Goal: Task Accomplishment & Management: Use online tool/utility

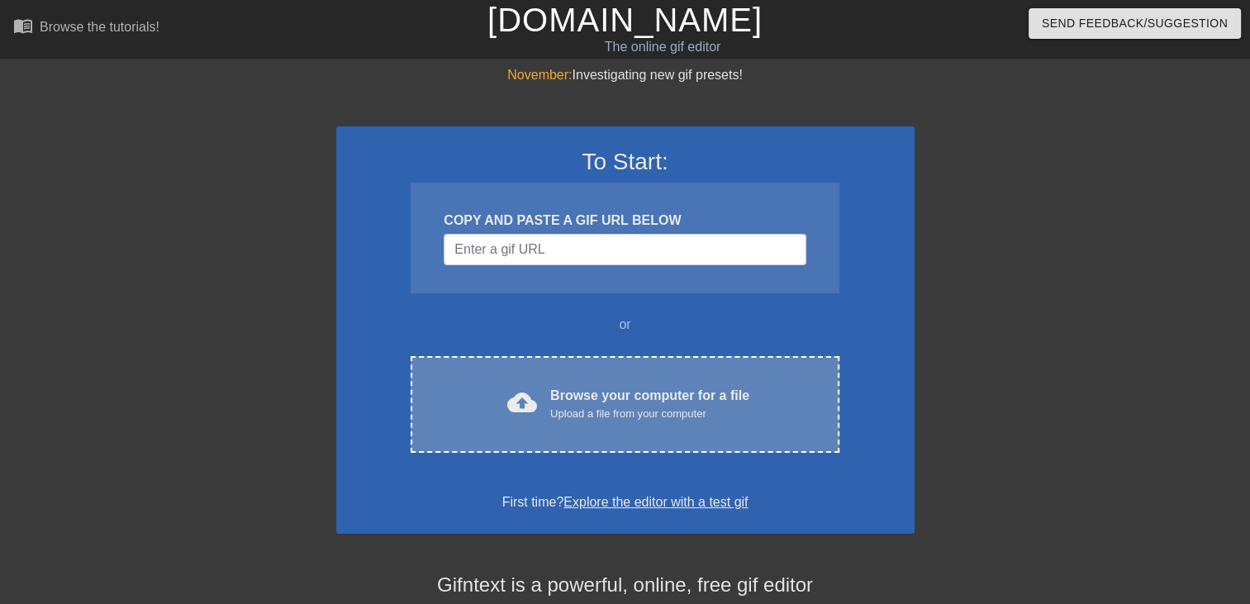
click at [621, 424] on div "cloud_upload Browse your computer for a file Upload a file from your computer C…" at bounding box center [625, 404] width 428 height 97
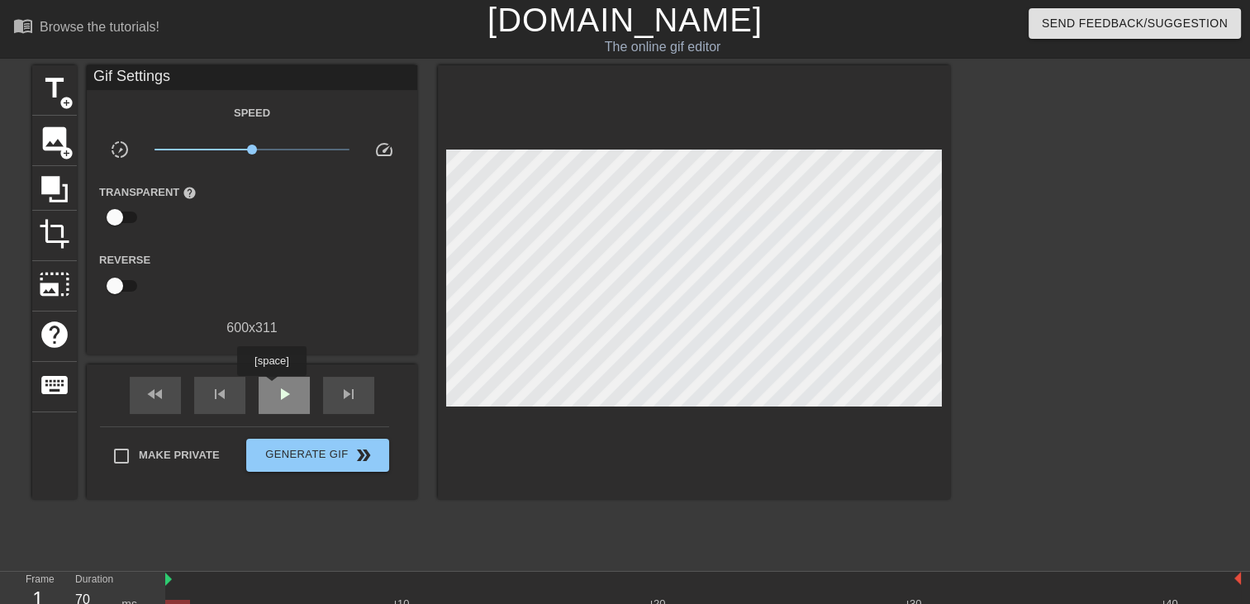
click at [271, 387] on div "play_arrow" at bounding box center [284, 395] width 51 height 37
click at [46, 88] on span "title" at bounding box center [54, 88] width 31 height 31
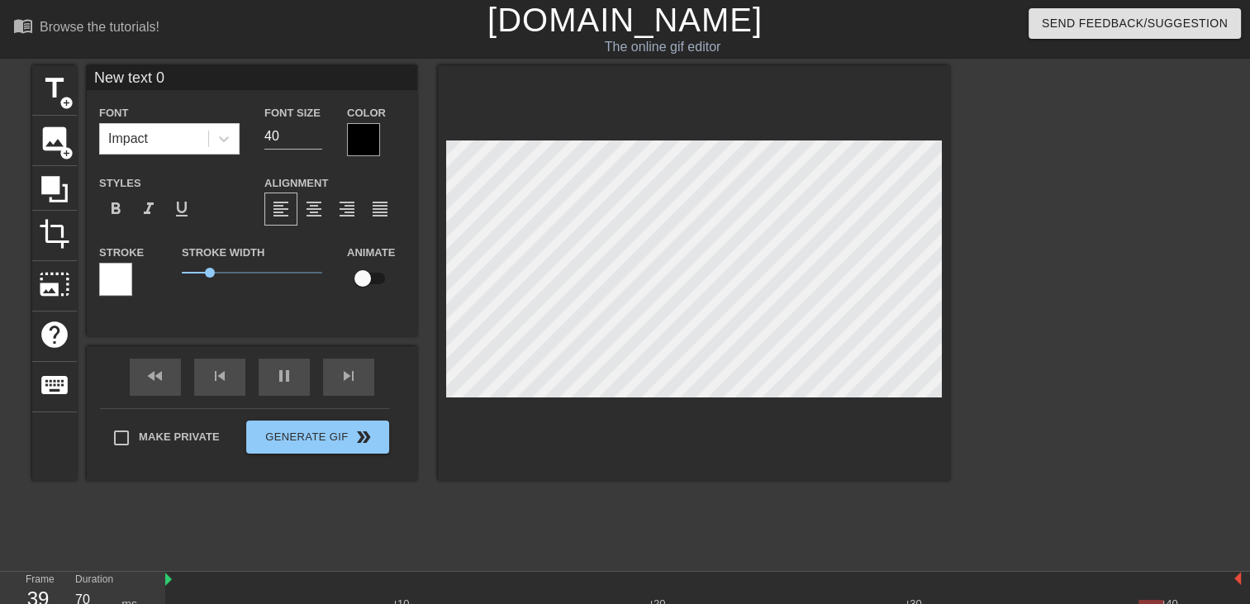
scroll to position [2, 4]
type input "New text"
type textarea "New text"
type input "New text"
type textarea "New text"
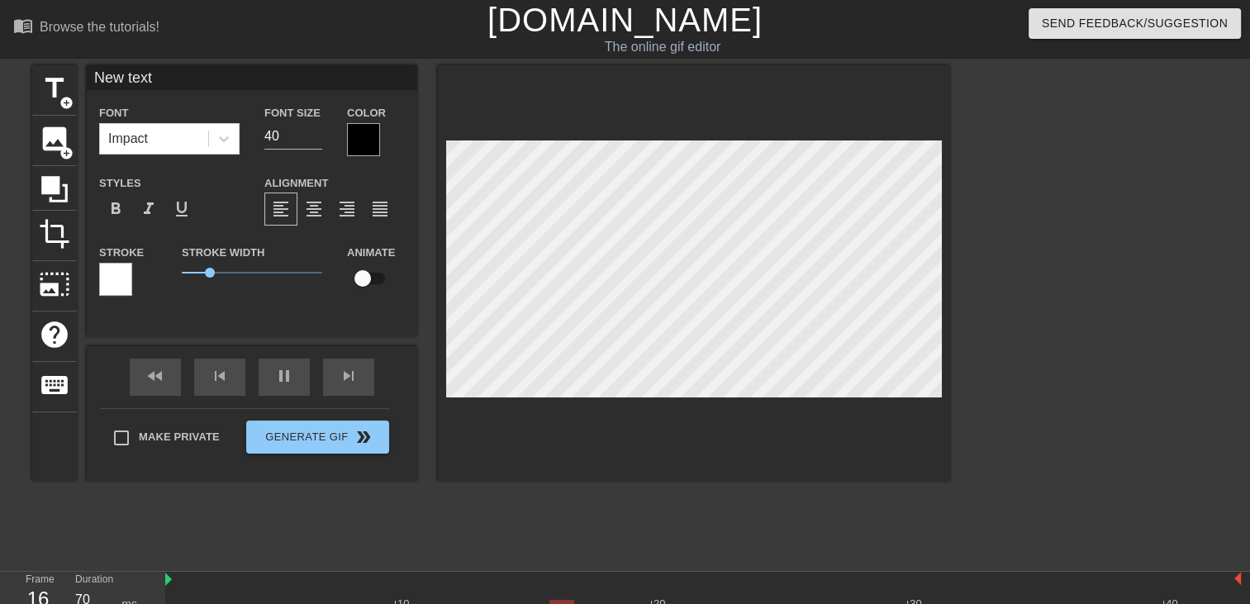
type input "New tex"
type textarea "New tex"
type input "New te"
type textarea "New te"
type input "New t"
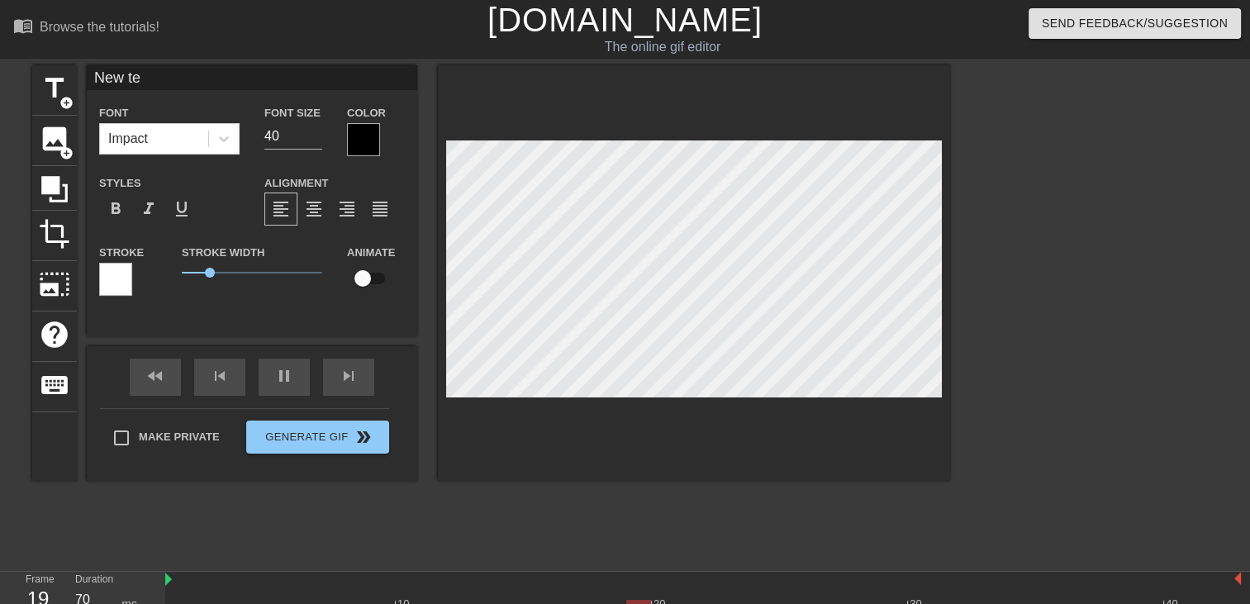
type textarea "New t"
type input "New"
type textarea "New"
type input "New"
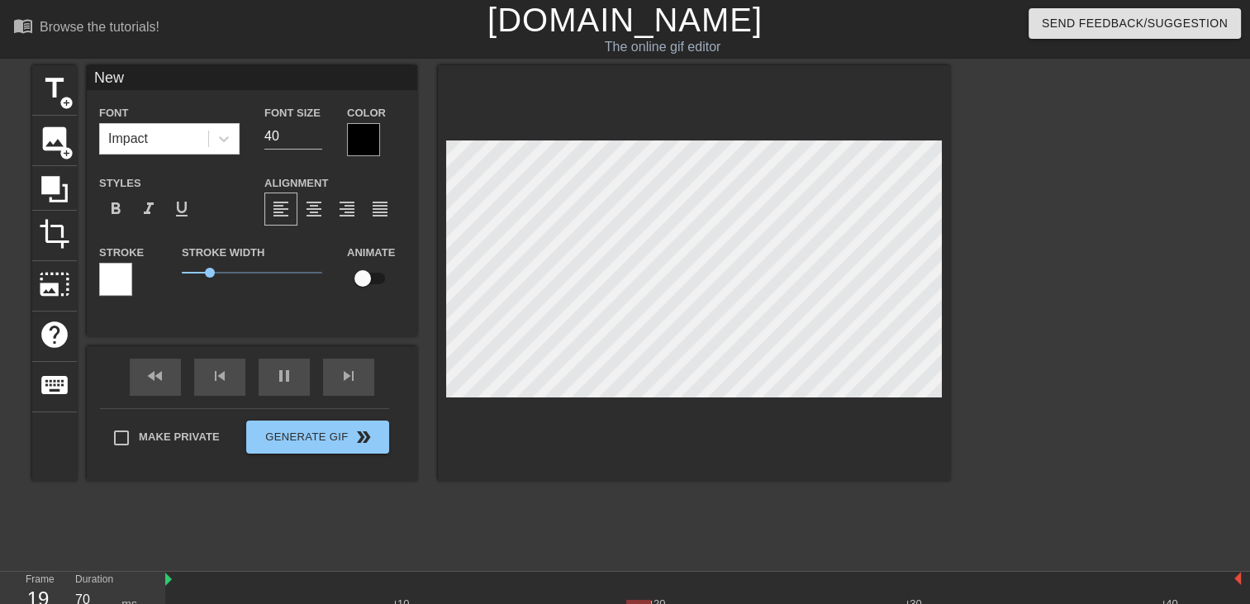
type textarea "New"
type input "Ne"
type textarea "Ne"
type input "N"
type textarea "N"
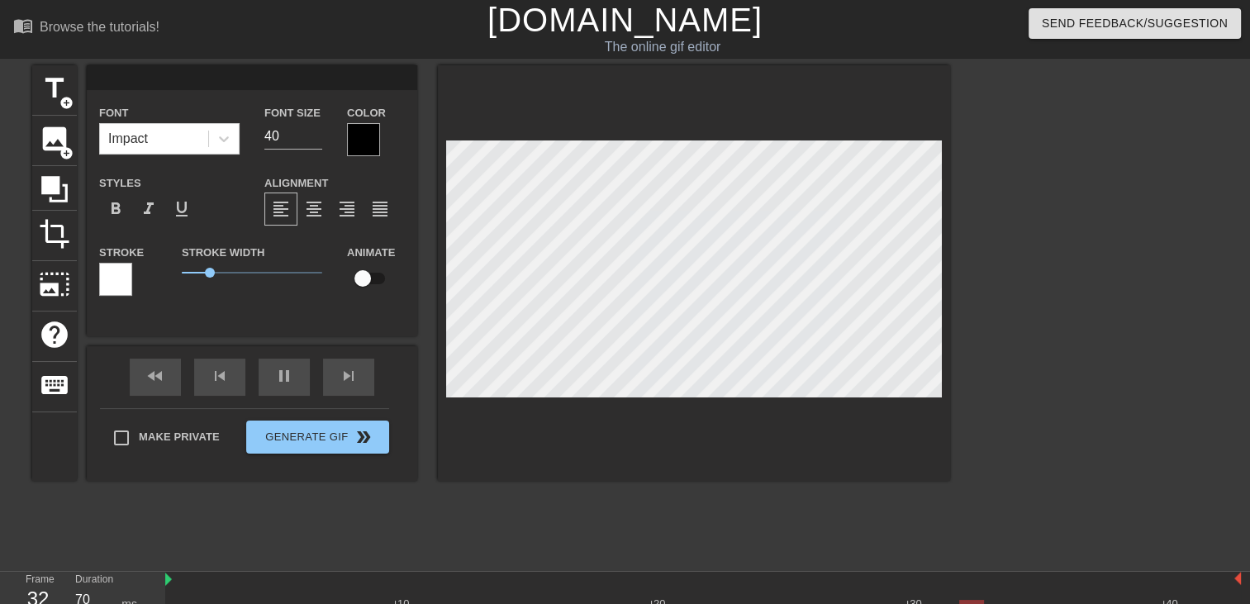
type input "p"
type textarea "p"
type input "pP"
type textarea "pP"
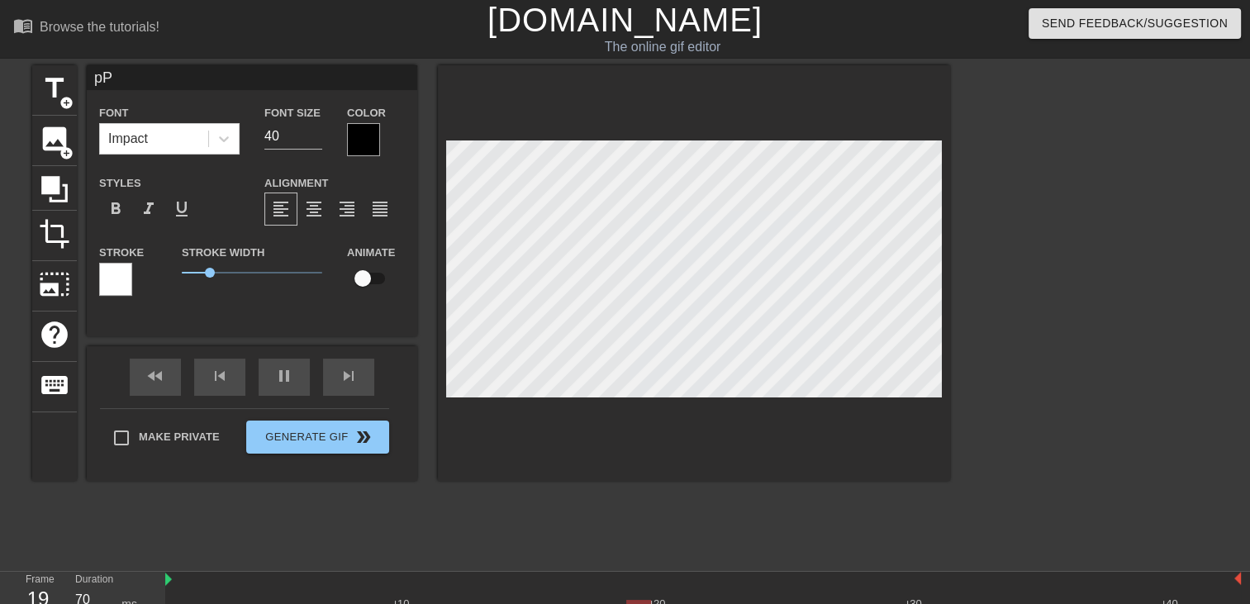
type input "p"
type textarea "p"
type input "p"
type textarea "p"
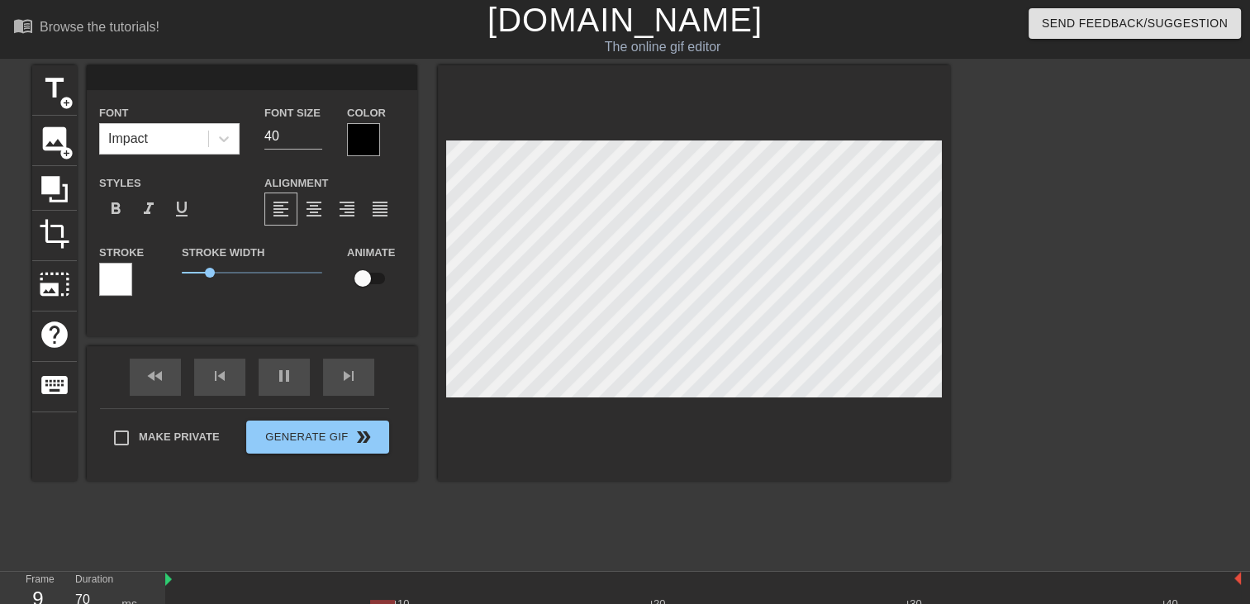
type input "P"
type textarea "P"
type input "Pa"
type textarea "Pa"
type input "Pap"
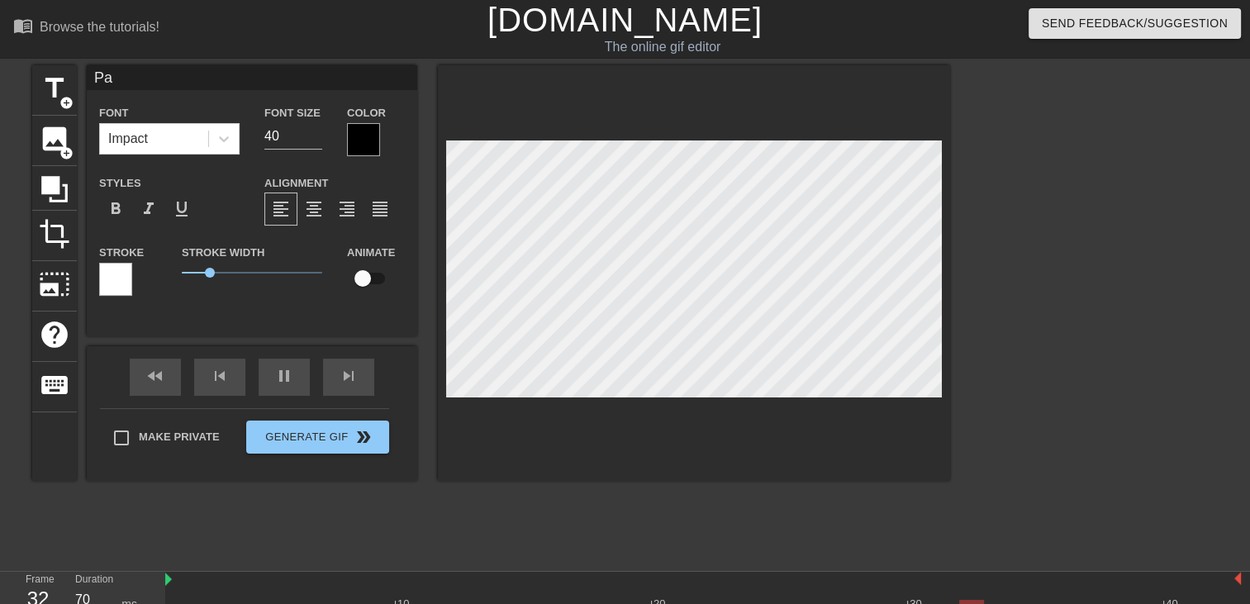
type textarea "Pap"
type input "Papi"
type textarea "Papi"
type input "Papi"
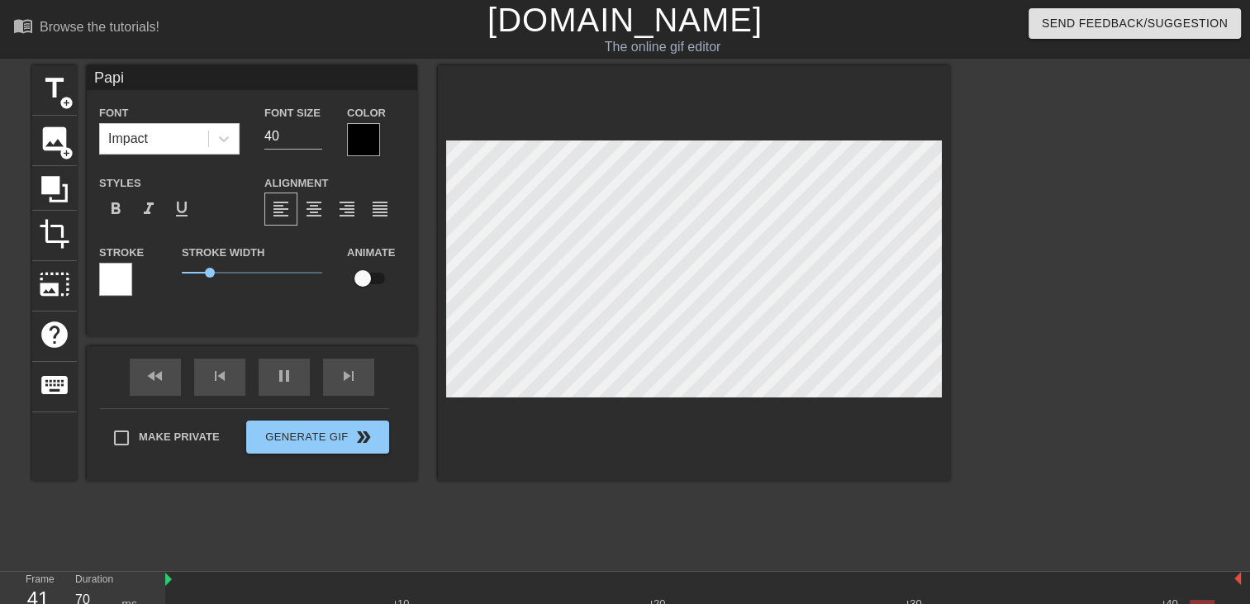
type textarea "Papi"
type input "Papi t"
type textarea "Papi t"
type input "Papi tu"
type textarea "Papi tu"
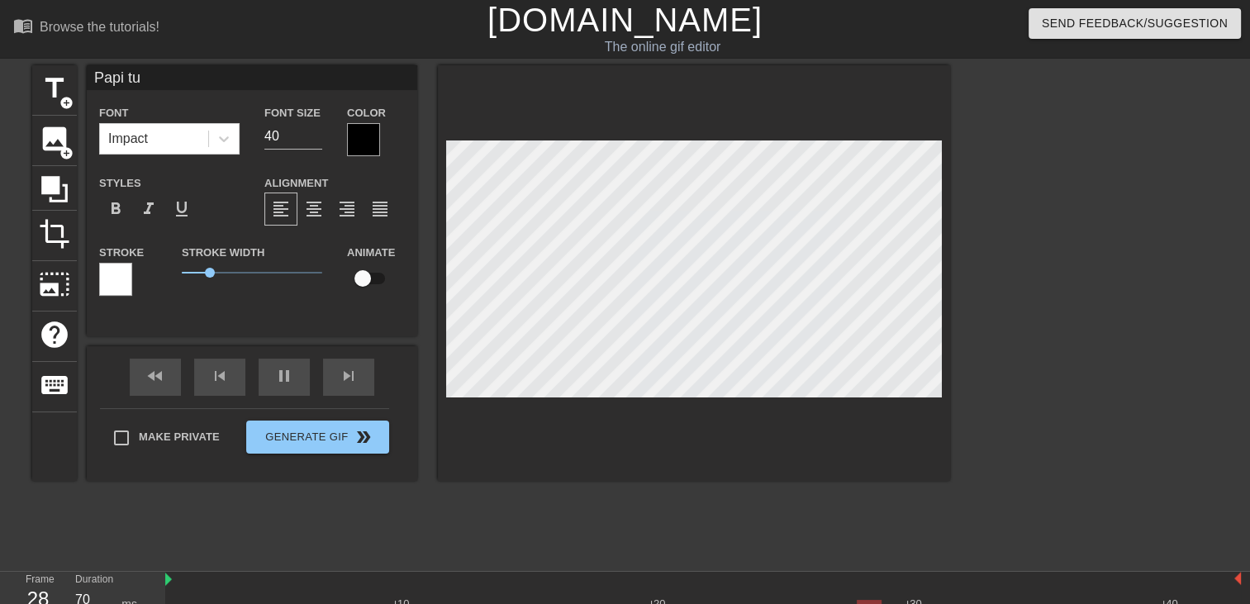
type input "Papi tu"
type textarea "Papi tu"
type input "Papi tu m"
type textarea "Papi tu m"
type input "Papi tu m'"
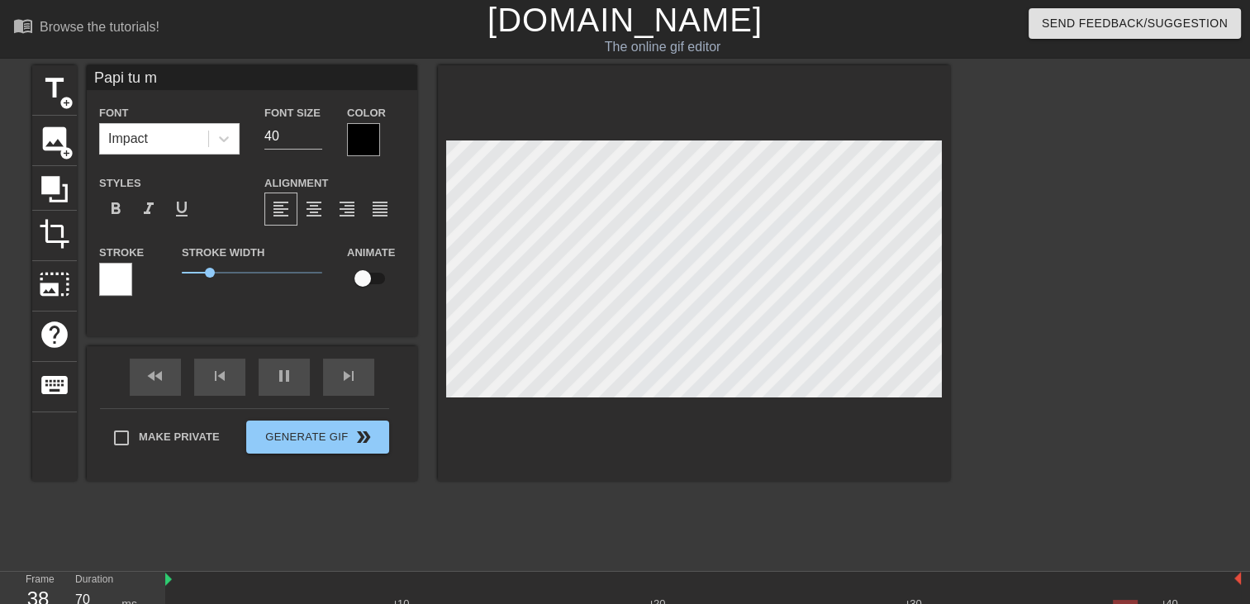
type textarea "Papi tu m'"
type input "Papi tu m'a"
type textarea "Papi tu m'a"
type input "Papi tu m'av"
type textarea "Papi tu m'av"
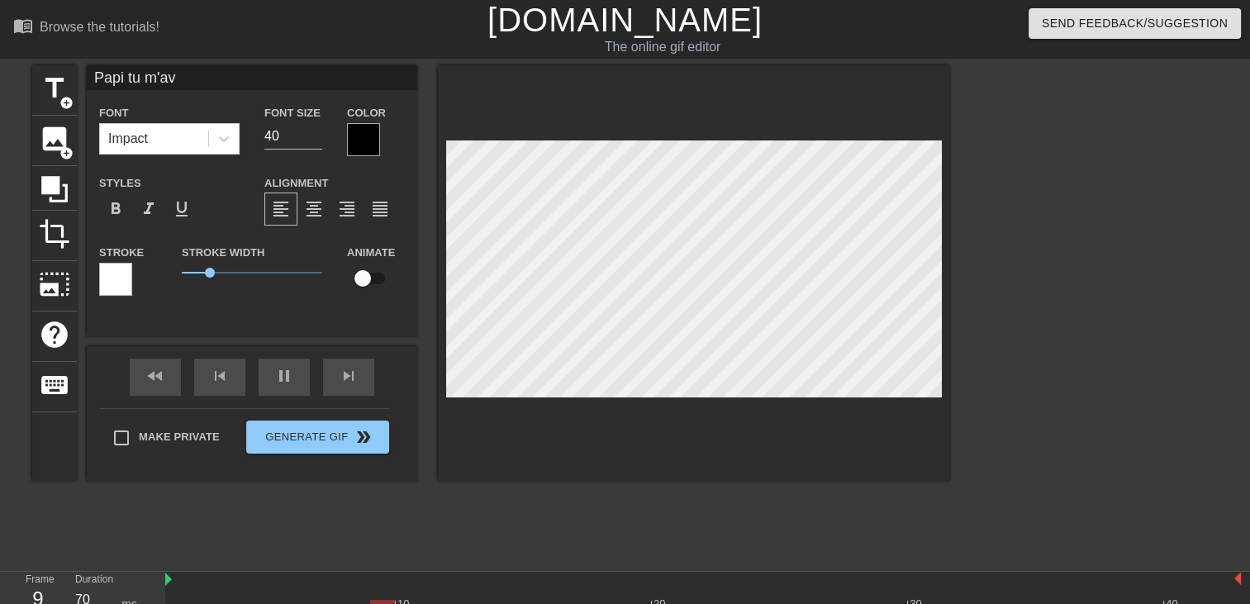
type input "Papi tu m'ava"
type textarea "Papi tu m'ava"
type input "Papi tu m'avai"
type textarea "Papi tu m'avai"
type input "Papi tu m'avais"
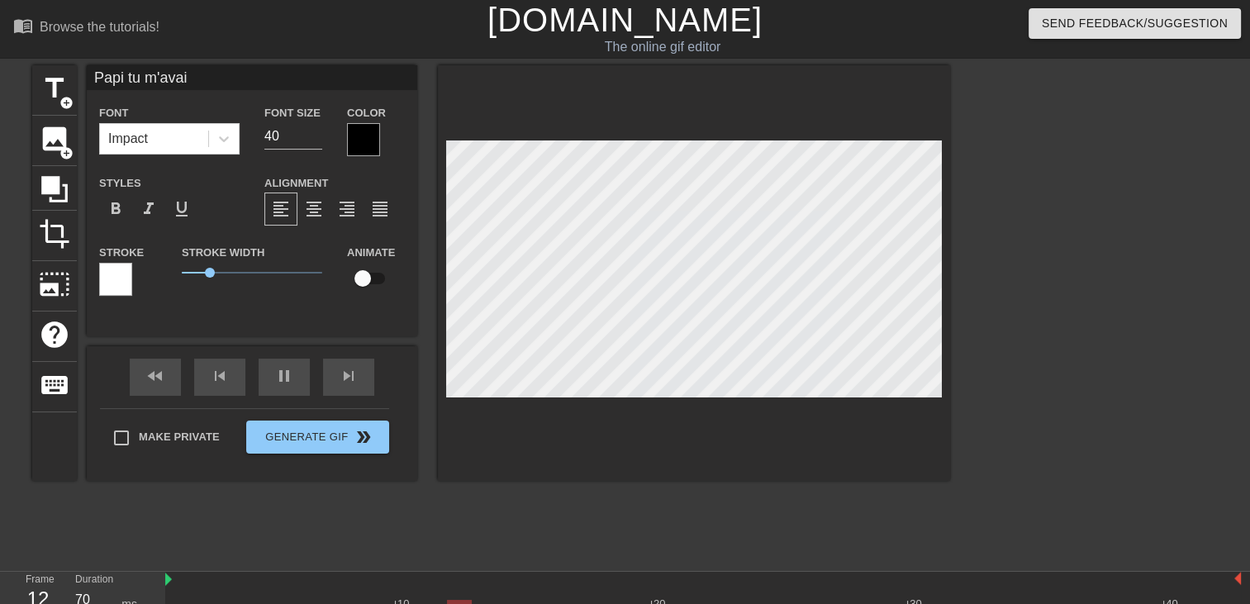
type textarea "Papi tu m'avais"
type input "Papi tu m'avais"
type textarea "Papi tu m'avais"
type input "Papi tu m'avais d"
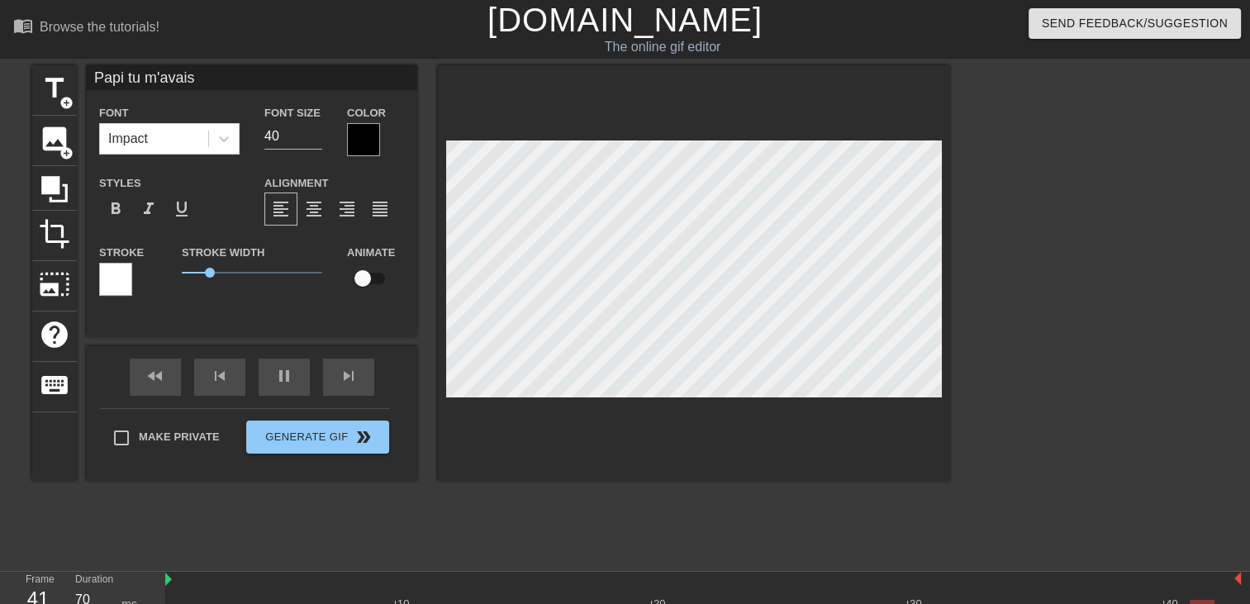
type textarea "Papi tu m'avais d"
type input "Papi tu m'avais di"
type textarea "Papi tu m'avais di"
type input "Papi tu m'avais dit"
type textarea "Papi tu m'avais dit"
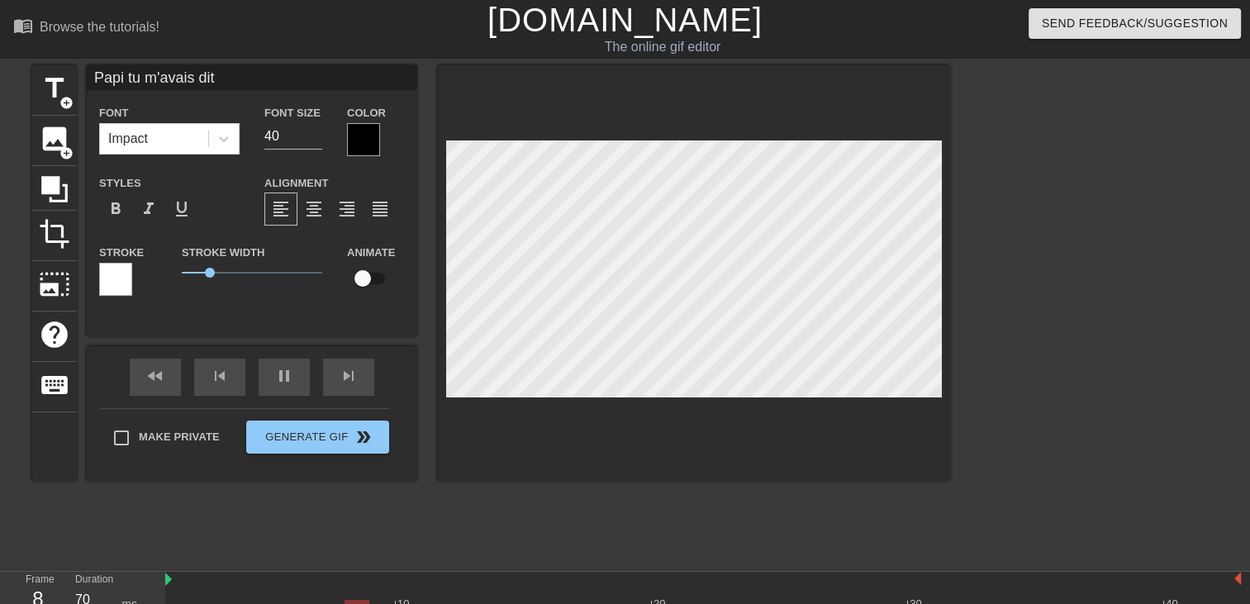
type input "Papi tu m'avais dit"
type textarea "Papi tu m'avais dit"
type input "Papi tu m'avais dit q"
type textarea "Papi tu m'avais dit q"
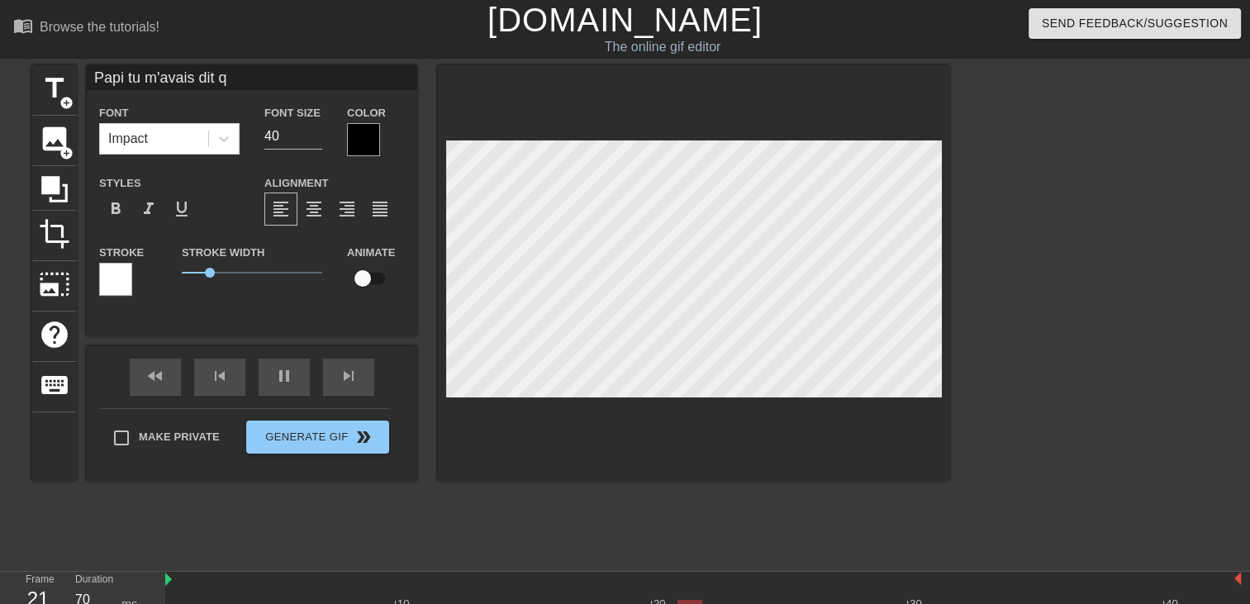
type input "Papi tu m'avais dit qu"
type textarea "Papi tu m'avais dit qu"
type input "Papi tu m'avais dit qui"
type textarea "Papi tu m'avais dit qui"
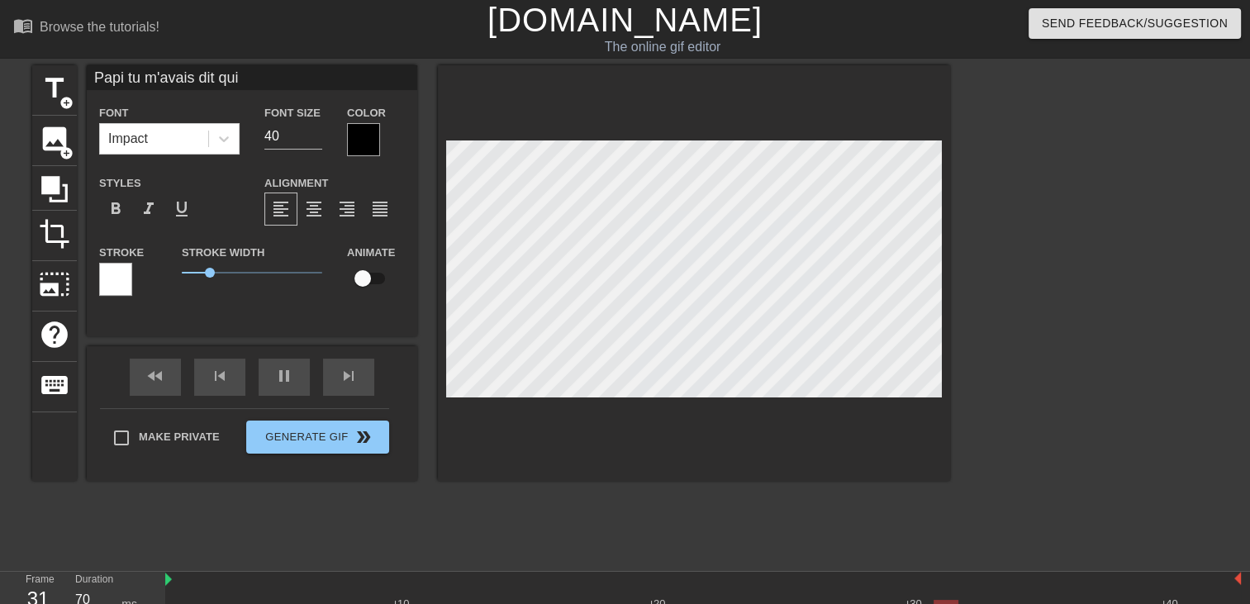
type input "Papi tu m'avais dit qu"
type textarea "Papi tu m'avais dit qu"
type input "Papi tu m'avais dit qu'"
type textarea "Papi tu m'avais dit qu'"
type input "Papi tu m'avais dit qu'i"
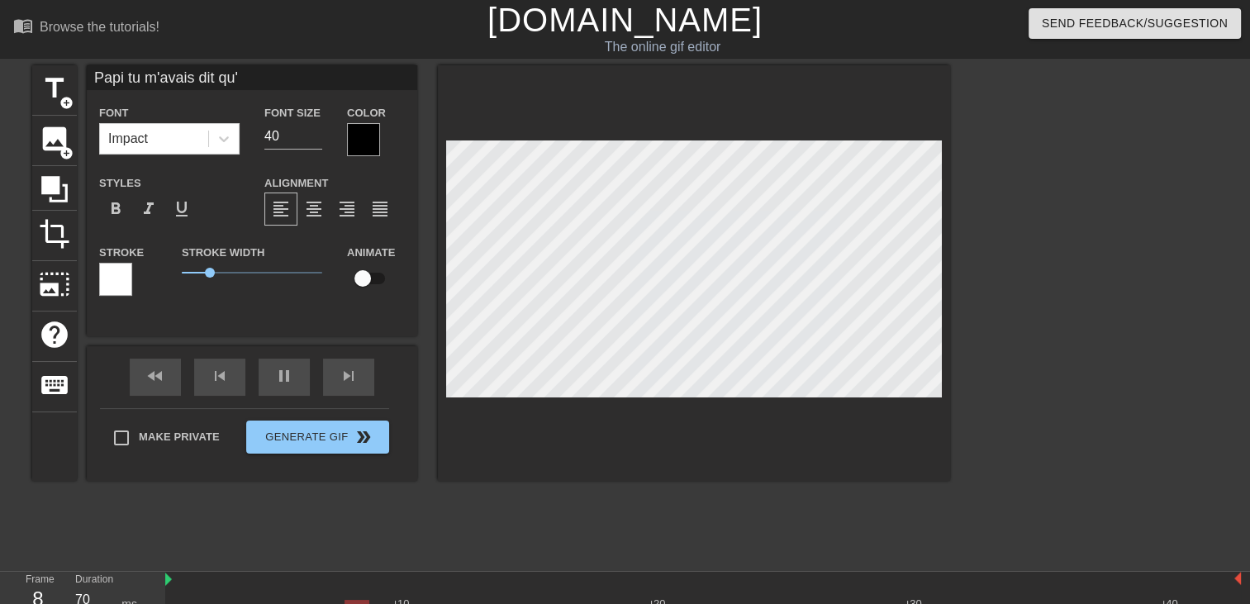
type textarea "Papi tu m'avais dit qu'i"
type input "Papi tu m'avais dit qu'il"
type textarea "Papi tu m'avais dit qu'il"
type input "Papi tu m'avais dit qu'il"
type textarea "Papi tu m'avais dit qu'il"
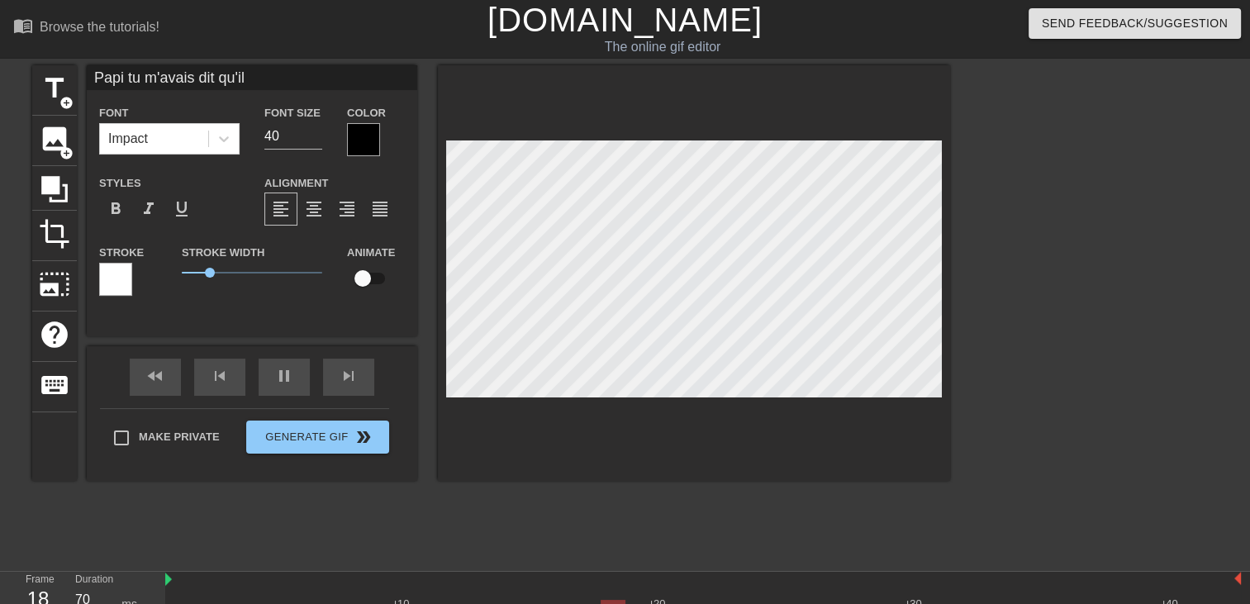
type input "Papi tu m'avais dit qu'il g"
type textarea "Papi tu m'avais dit qu'il g"
type input "Papi tu m'avais dit qu'il"
type textarea "Papi tu m'avais dit qu'il"
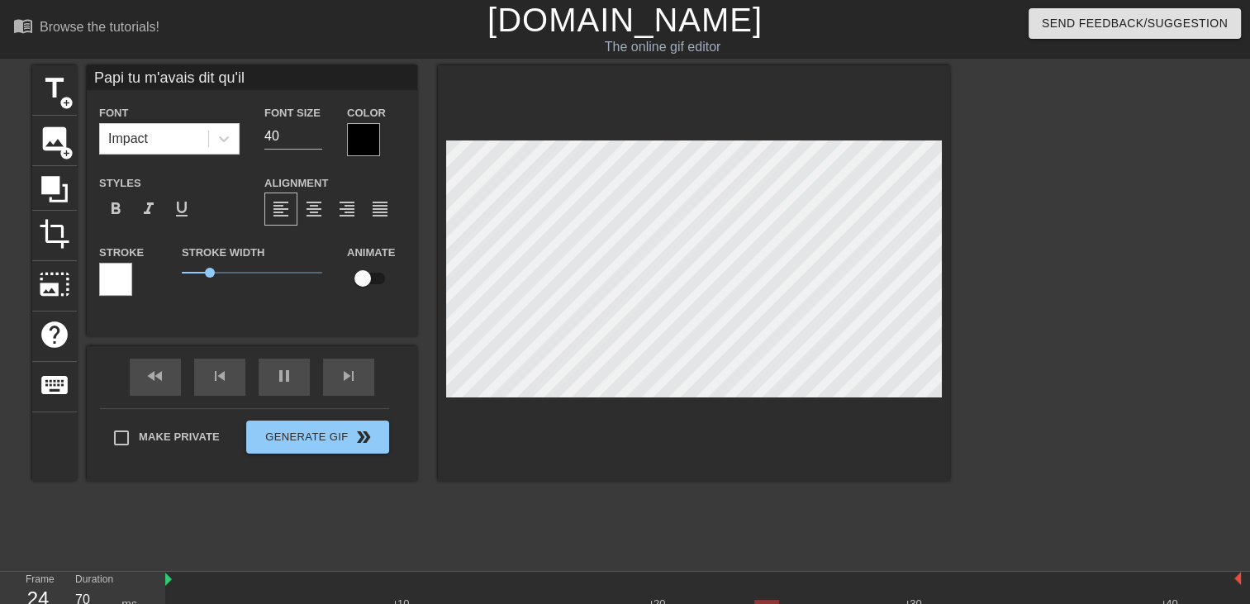
type input "Papi tu m'avais dit qu'il f"
type textarea "Papi tu m'avais dit qu'il f"
type input "Papi tu m'avais dit qu'il fa"
type textarea "Papi tu m'avais dit qu'il fa"
type input "Papi tu m'avais dit qu'il fal"
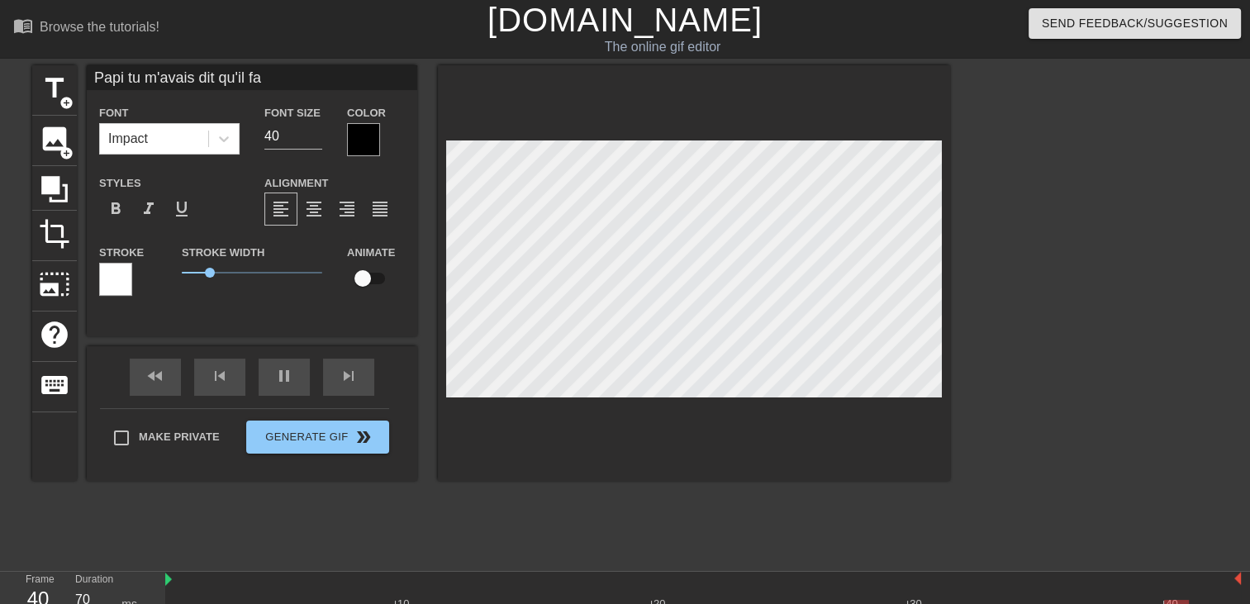
type textarea "Papi tu m'avais dit qu'il fal"
type input "Papi tu m'avais dit qu'il fall"
type textarea "Papi tu m'avais dit qu'il fall"
type input "Papi tu m'avais dit qu'il falla"
type textarea "Papi tu m'avais dit qu'il falla"
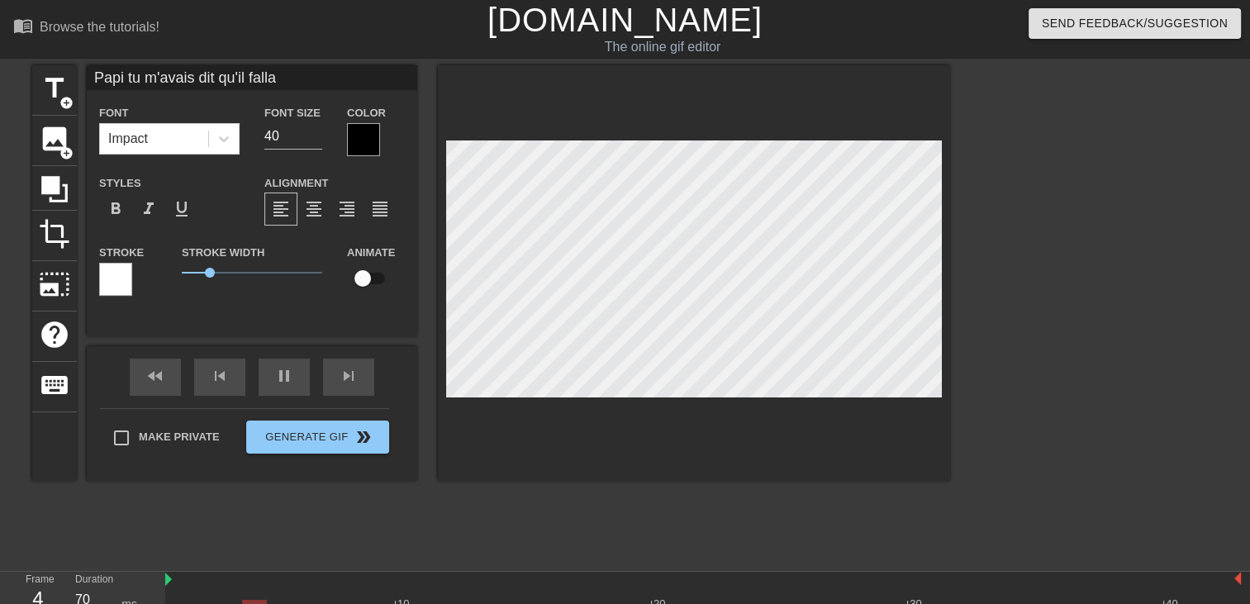
type input "Papi tu m'avais dit qu'il fallai"
type textarea "Papi tu m'avais dit qu'il fallai"
type input "Papi tu m'avais dit qu'il fallait"
type textarea "Papi tu m'avais dit qu'il fallait"
type input "Papi tu m'avais dit qu'il fallait"
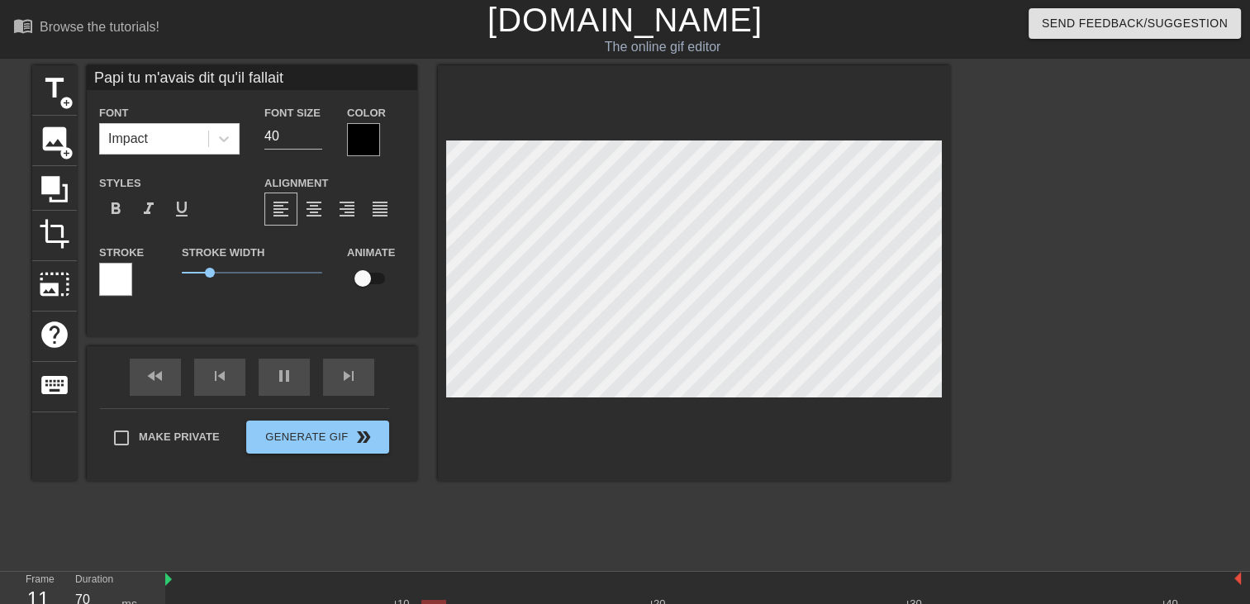
type textarea "Papi tu m'avais dit qu'il fallait"
type input "Papi tu m'avais dit qu'il fallait"
type textarea "Papi tu m'avais dit qu'il fallait"
type input "Papi tu m'avais dit qu'il fallait q"
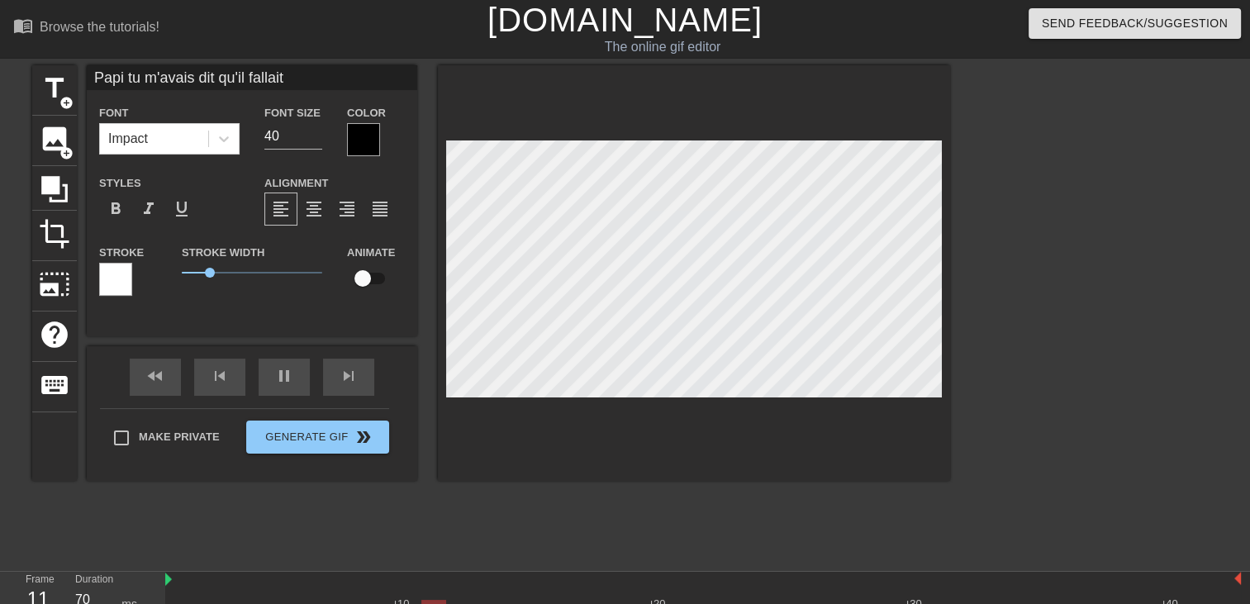
type textarea "Papi tu m'avais dit qu'il fallait q"
type input "Papi tu m'avais dit qu'il fallait qu"
type textarea "Papi tu m'avais dit qu'il fallait qu"
type input "Papi tu m'avais dit qu'il fallait que"
type textarea "Papi tu m'avais dit qu'il fallait que"
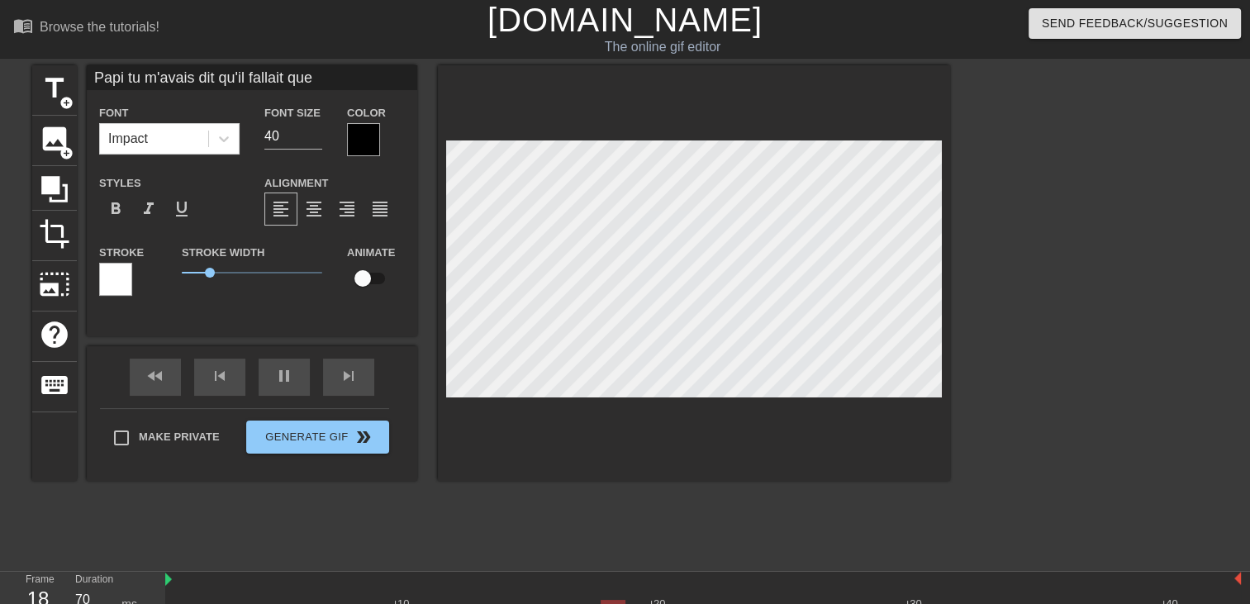
type input "Papi tu m'avais dit qu'il fallait que"
type textarea "Papi tu m'avais dit qu'il fallait que"
type input "Papi tu m'avais dit qu'il fallait que b"
type textarea "Papi tu m'avais dit qu'il fallait que b"
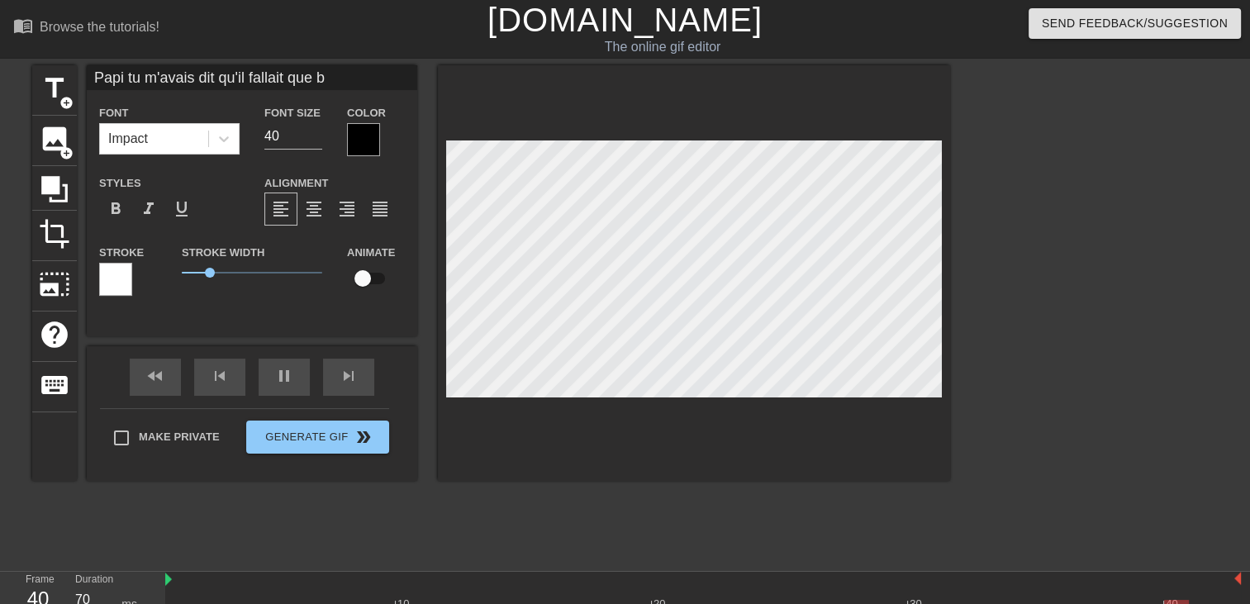
type input "Papi tu m'avais dit qu'il fallait que be"
type textarea "Papi tu m'avais dit qu'il fallait que be"
type input "Papi tu m'avais dit qu'il fallait que ber"
type textarea "Papi tu m'avais dit qu'il fallait que ber"
type input "Papi tu m'avais dit qu'il fallait que bern"
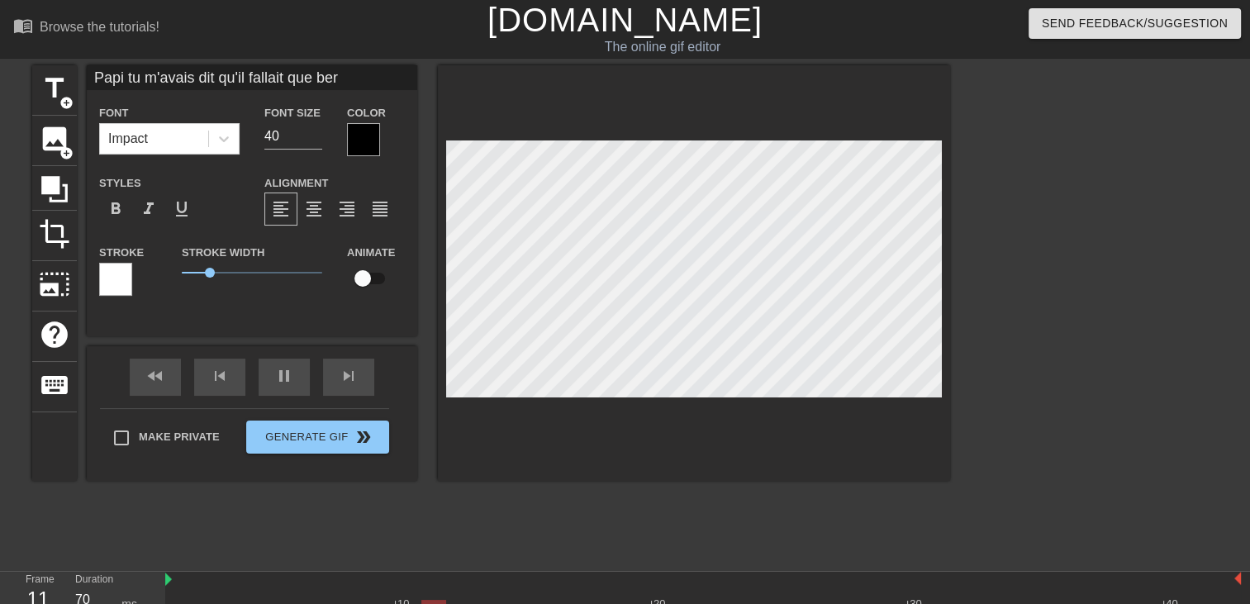
type textarea "Papi tu m'avais dit qu'il fallait que bern"
type input "Papi tu m'avais dit qu'il fallait que berna"
type textarea "Papi tu m'avais dit qu'il fallait que berna"
type input "Papi tu m'avais dit qu'il fallait que bernar"
type textarea "Papi tu m'avais dit qu'il fallait que bernar"
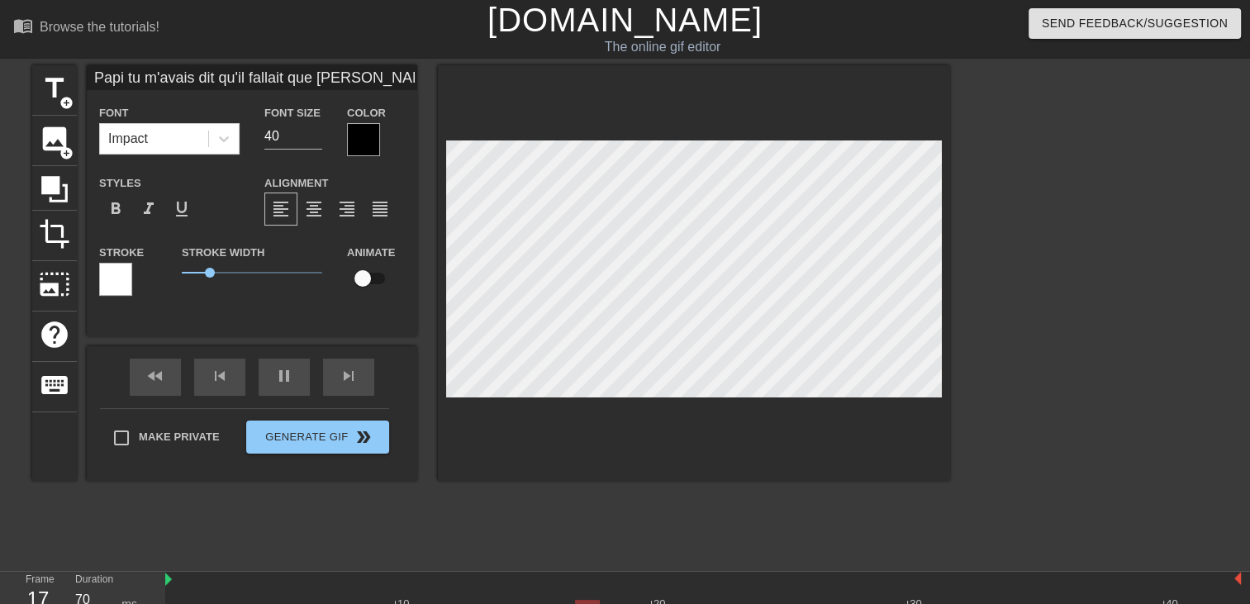
type input "Papi tu m'avais dit qu'il fallait que bernard"
type textarea "Papi tu m'avais dit qu'il fallait que bernard"
type input "Papi tu m'avais dit qu'il fallait que bernard"
type textarea "Papi tu m'avais dit qu'il fallait que bernard"
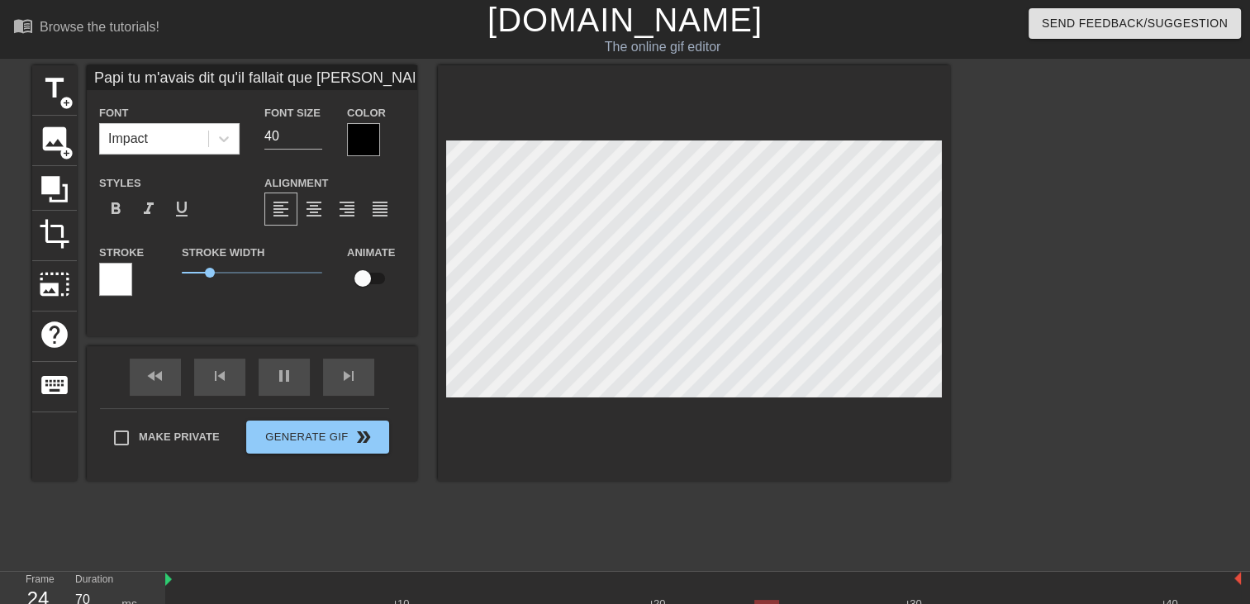
type input "Papi tu m'avais dit qu'il fallait que bernard d"
type textarea "Papi tu m'avais dit qu'il fallait que bernard d"
type input "Papi tu m'avais dit qu'il fallait que bernard de"
type textarea "Papi tu m'avais dit qu'il fallait que bernard de"
type input "Papi tu m'avais dit qu'il fallait que bernard dev"
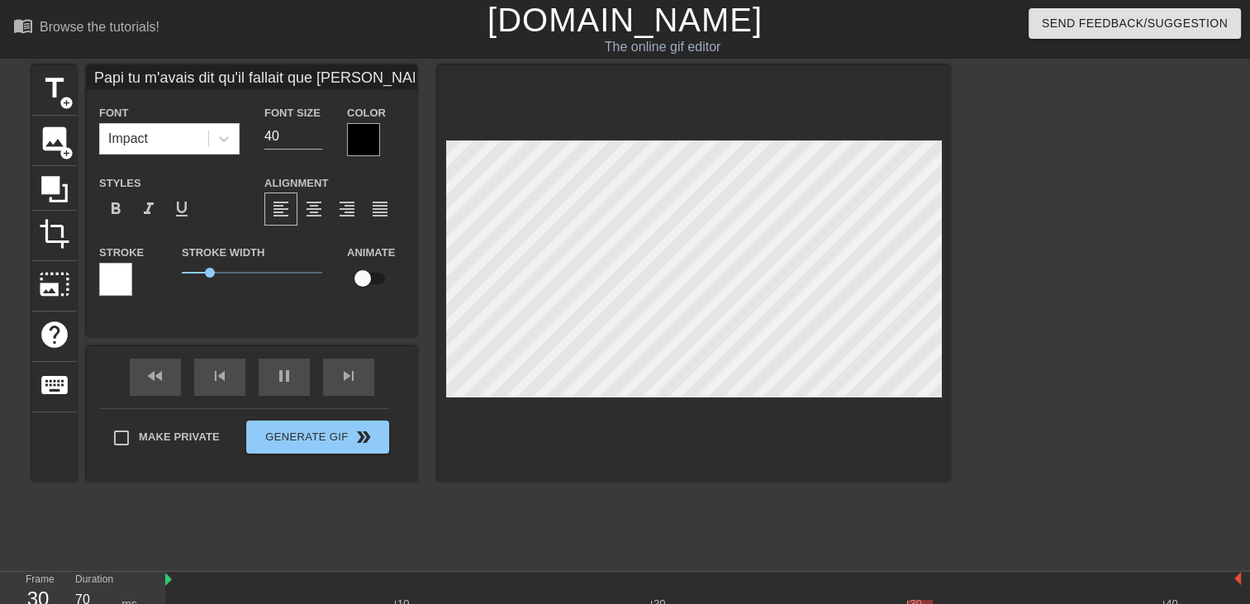
type textarea "Papi tu m'avais dit qu'il fallait que bernard dev"
type input "Papi tu m'avais dit qu'il fallait que bernard deva"
type textarea "Papi tu m'avais dit qu'il fallait que bernard deva"
type input "Papi tu m'avais dit qu'il fallait que bernard devai"
type textarea "Papi tu m'avais dit qu'il fallait que bernard devai"
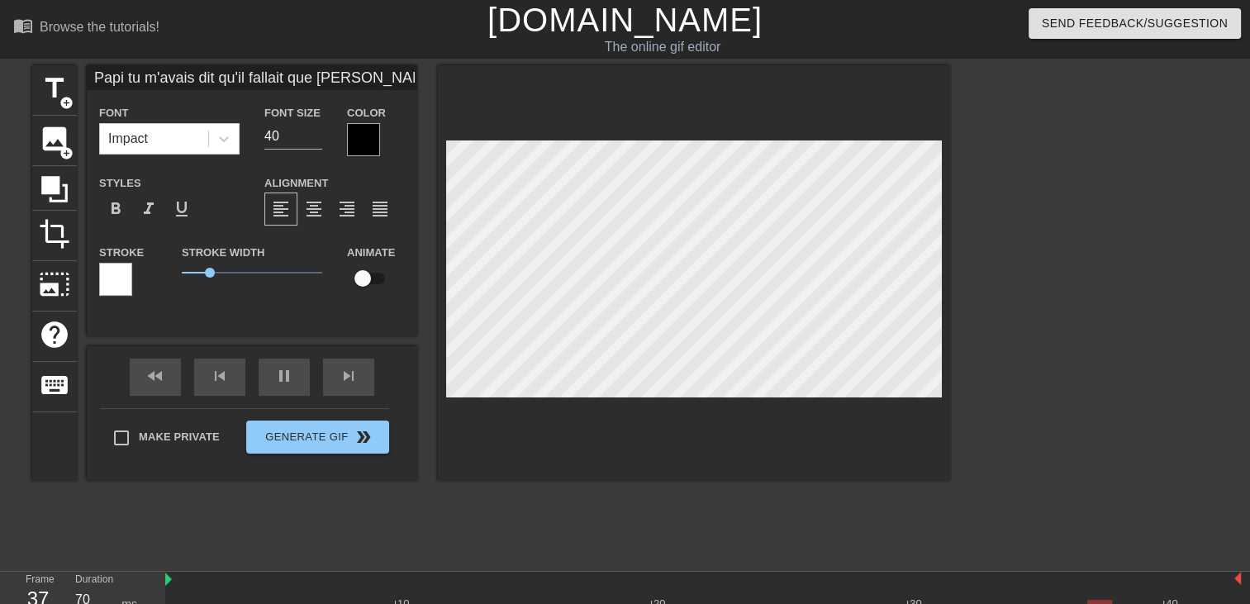
type input "Papi tu m'avais dit qu'il fallait que bernard devais"
type textarea "Papi tu m'avais dit qu'il fallait que bernard devais"
type input "Papi tu m'avais dit qu'il fallait que bernard devais"
type textarea "Papi tu m'avais dit qu'il fallait que bernard devais"
type input "Papi tu m'avais dit qu'il fallait que bernard devais m"
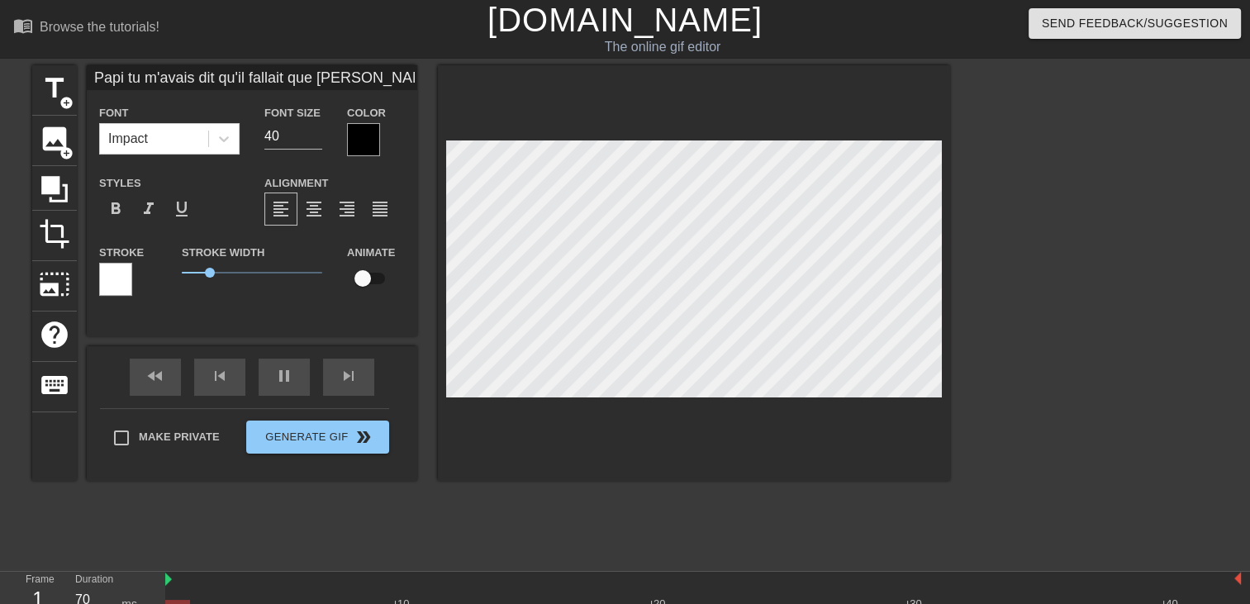
type textarea "Papi tu m'avais dit qu'il fallait que bernard devais m"
type input "Papi tu m'avais dit qu'il fallait que bernard devais m'"
type textarea "Papi tu m'avais dit qu'il fallait que bernard devais m'"
type input "Papi tu m'avais dit qu'il fallait que bernard devais m'e"
type textarea "Papi tu m'avais dit qu'il fallait que bernard devais m'e"
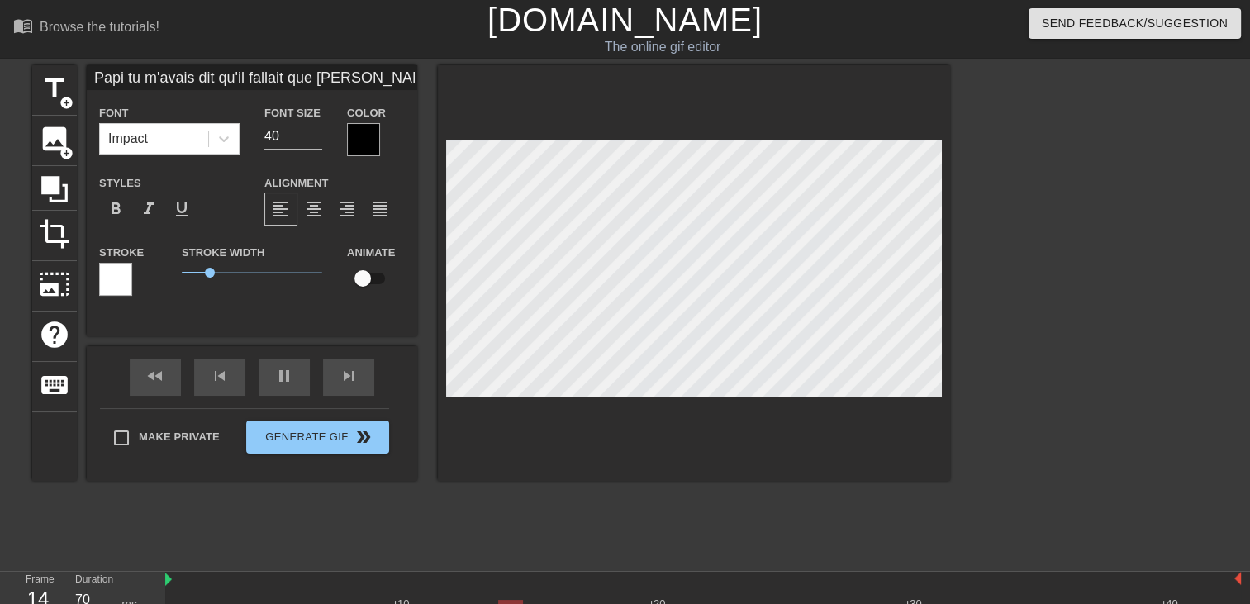
type input "Papi tu m'avais dit qu'il fallait que bernard devais m'en"
type textarea "Papi tu m'avais dit qu'il fallait que bernard devais m'en"
type input "Papi tu m'avais dit qu'il fallait que bernard devais m'env"
type textarea "Papi tu m'avais dit qu'il fallait que bernard devais m'env"
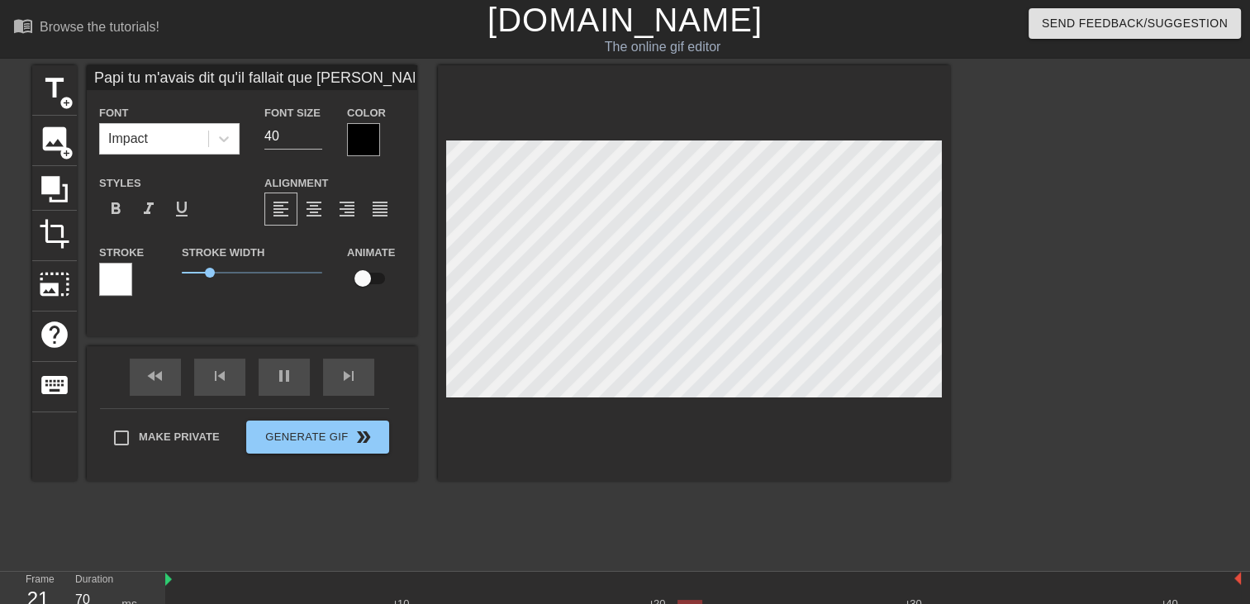
type input "Papi tu m'avais dit qu'il fallait que bernard devais m'en"
type textarea "Papi tu m'avais dit qu'il fallait que bernard devais m'en"
type input "Papi tu m'avais dit qu'il fallait que bernard devais m'enc"
type textarea "Papi tu m'avais dit qu'il fallait que bernard devais m'enc"
type input "Papi tu m'avais dit qu'il fallait que bernard devais m'encu"
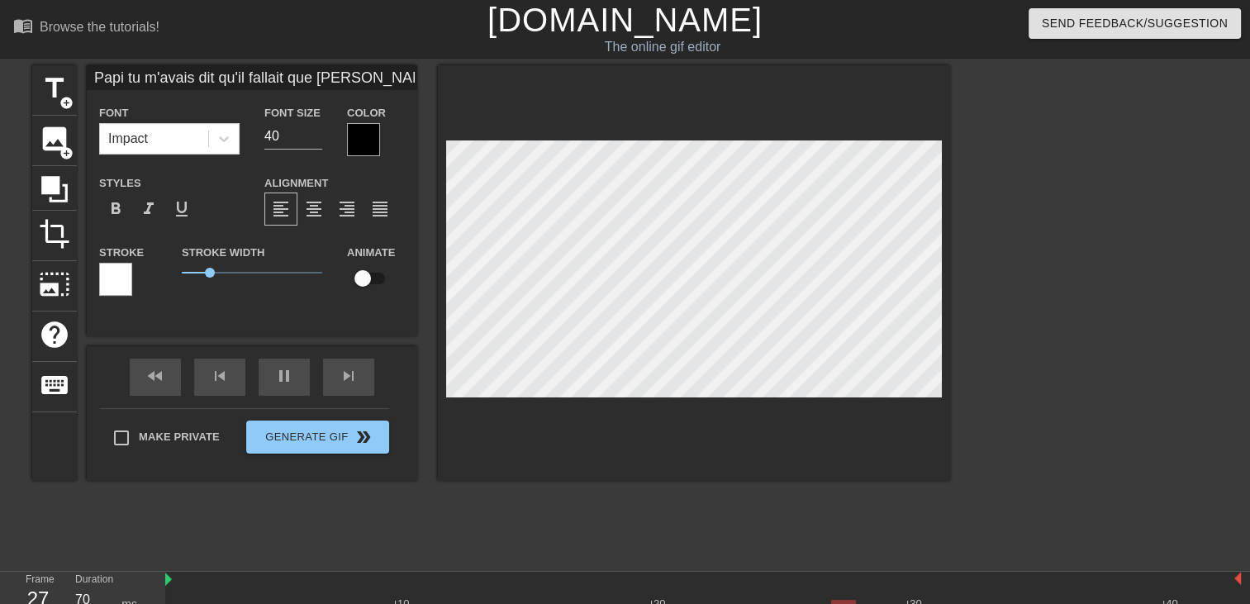
type textarea "Papi tu m'avais dit qu'il fallait que bernard devais m'encu"
type input "Papi tu m'avais dit qu'il fallait que bernard devais m'encul"
type textarea "Papi tu m'avais dit qu'il fallait que bernard devais m'encul"
type input "Papi tu m'avais dit qu'il fallait que bernard devais m'encule"
type textarea "Papi tu m'avais dit qu'il fallait que bernard devais m'encule"
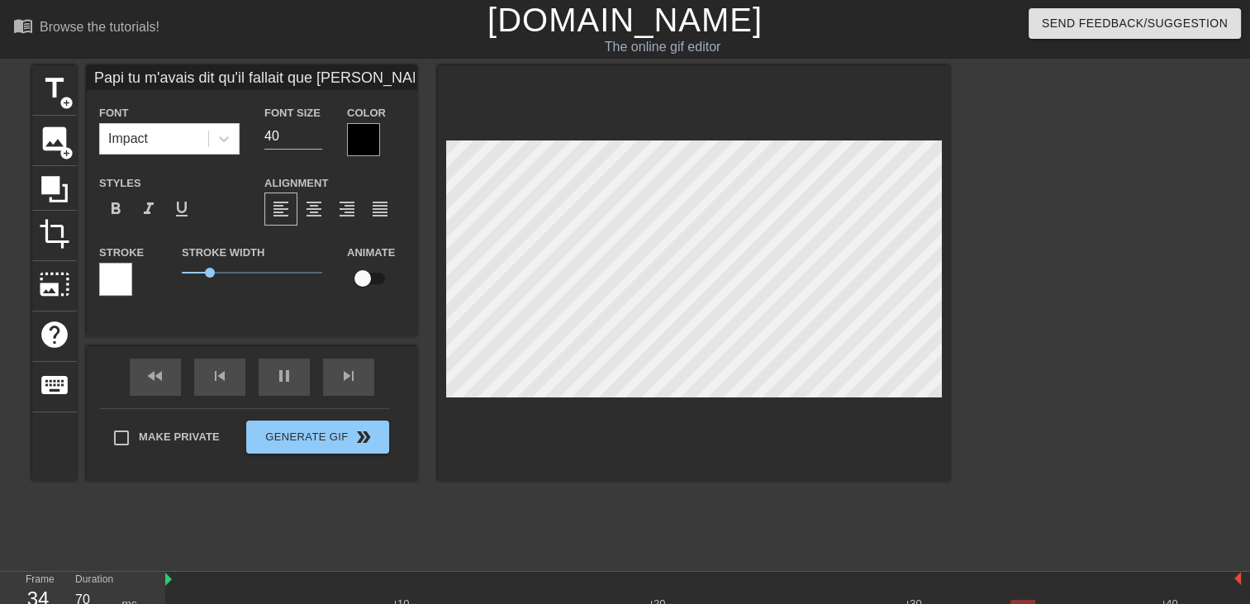
type input "Papi tu m'avais dit qu'il fallait que bernard devais m'enculer"
type textarea "Papi tu m'avais dit qu'il fallait que bernard devais m'enculer"
type input "Papi tu m'avais dit qu'il fallait que bernard devais m'enculer"
type textarea "Papi tu m'avais dit qu'il fallait que bernard devais m'enculer"
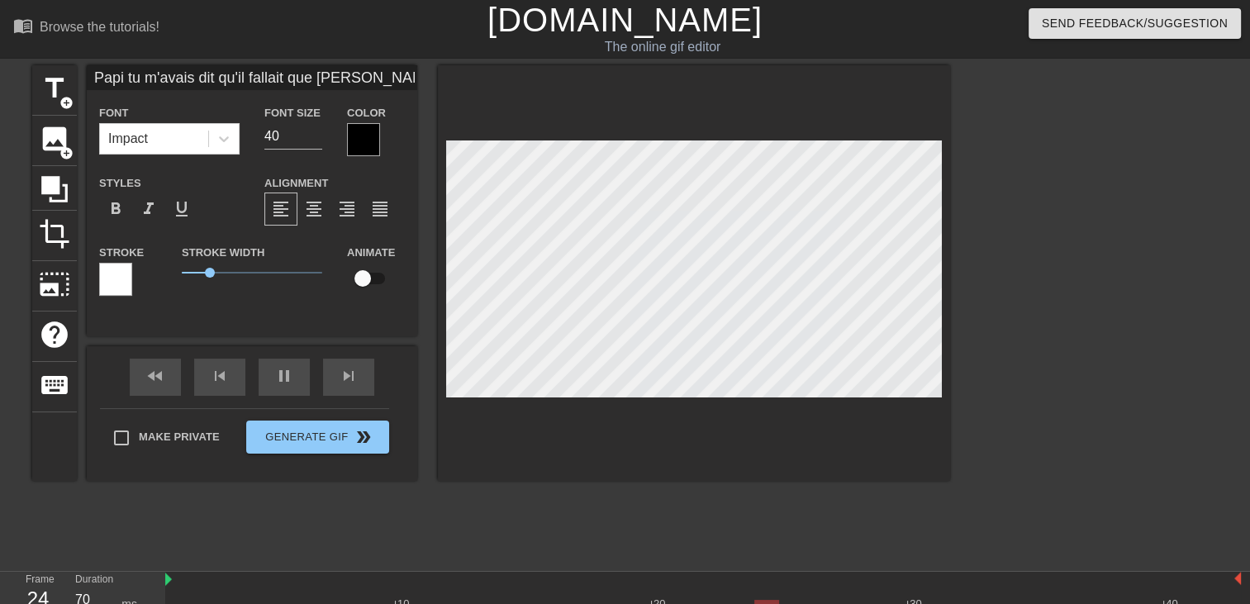
scroll to position [3, 1]
type input "Papi tu m'avais dit qu'il fallait que bernard devais m'enculerp"
type textarea "Papi tu m'avais dit qu'il fallait que bernard devais m'enculer p"
type input "Papi tu m'avais dit qu'il fallait que bernard devais m'enculerpo"
type textarea "Papi tu m'avais dit qu'il fallait que bernard devais m'enculer po"
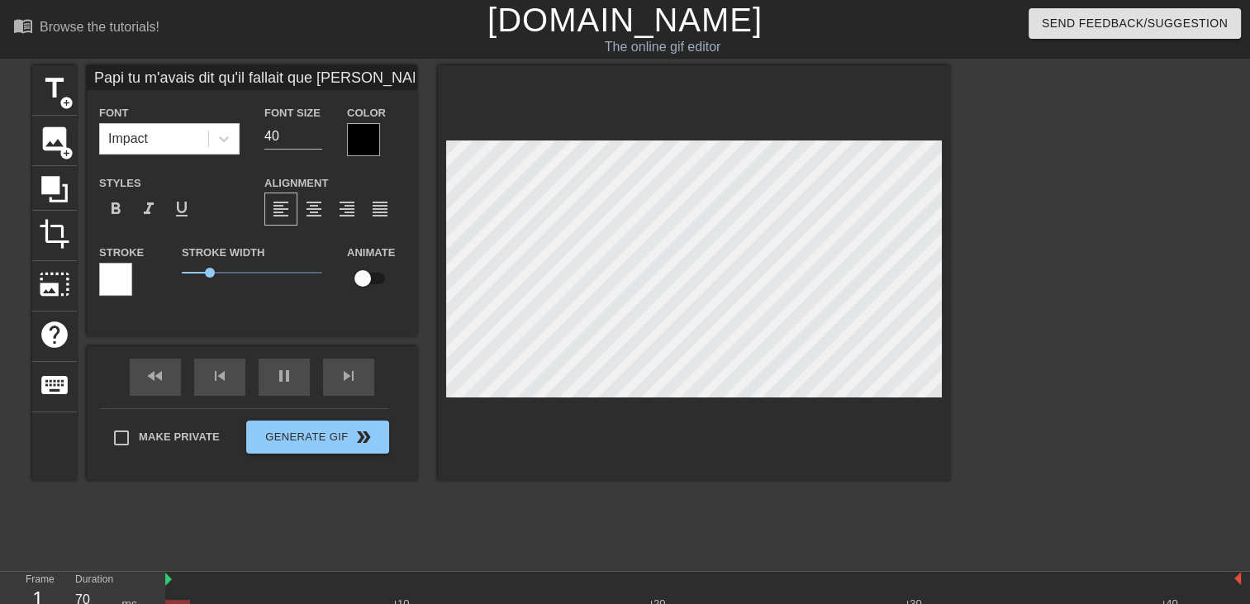
type input "Papi tu m'avais dit qu'il fallait que bernard devais m'enculerpou"
type textarea "Papi tu m'avais dit qu'il fallait que bernard devais m'enculer pou"
type input "Papi tu m'avais dit qu'il fallait que bernard devais m'enculerpour"
type textarea "Papi tu m'avais dit qu'il fallait que bernard devais m'enculer pour"
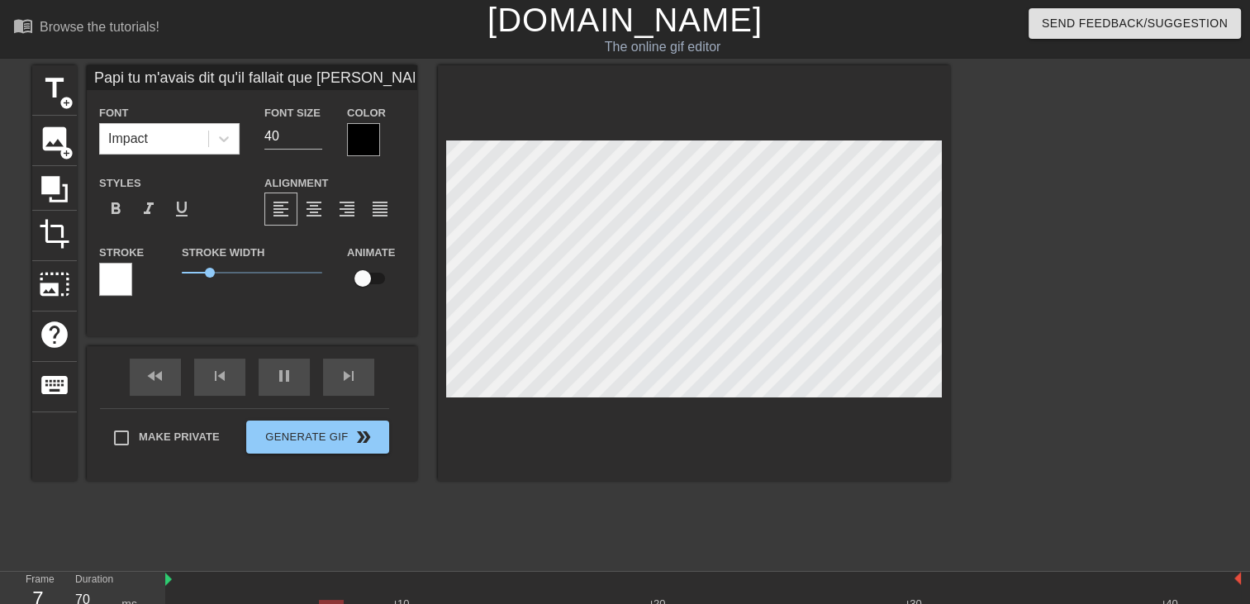
type input "Papi tu m'avais dit qu'il fallait que bernard devais m'enculerpour"
type textarea "Papi tu m'avais dit qu'il fallait que bernard devais m'enculer pour"
type input "Papi tu m'avais dit qu'il fallait que bernard devais m'enculerpour q"
type textarea "Papi tu m'avais dit qu'il fallait que bernard devais m'enculer pour q"
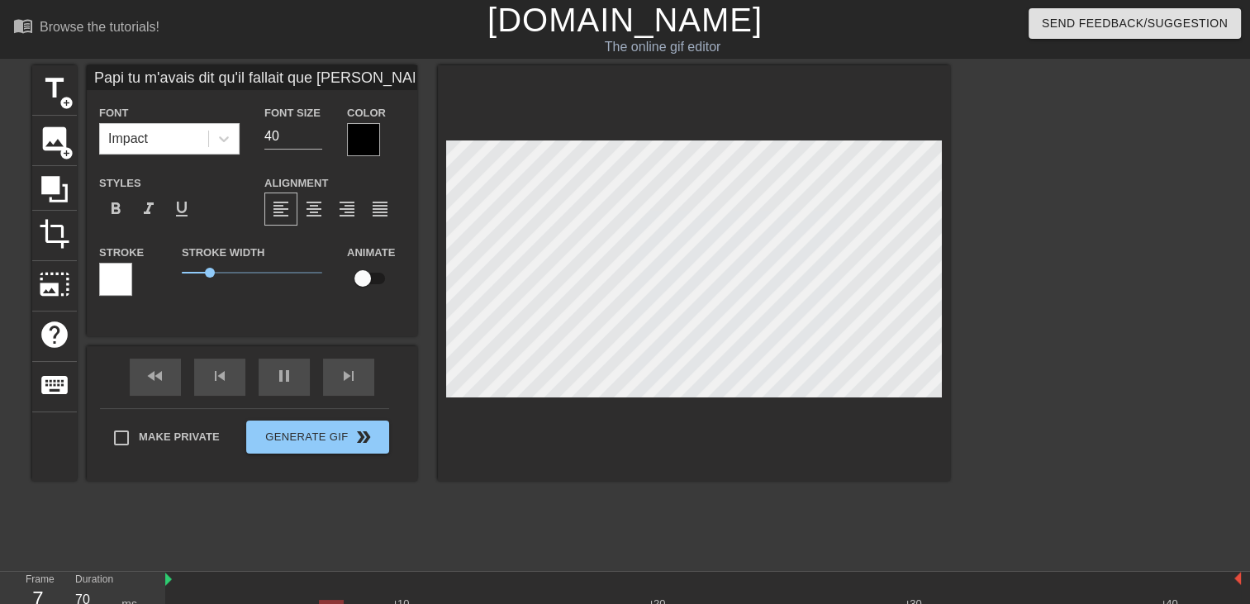
type input "Papi tu m'avais dit qu'il fallait que bernard devais m'enculerpour q'"
type textarea "Papi tu m'avais dit qu'il fallait que bernard devais m'enculer pour q'"
type input "Papi tu m'avais dit qu'il fallait que bernard devais m'enculerpour q'u"
type textarea "Papi tu m'avais dit qu'il fallait que bernard devais m'enculer pour q'u"
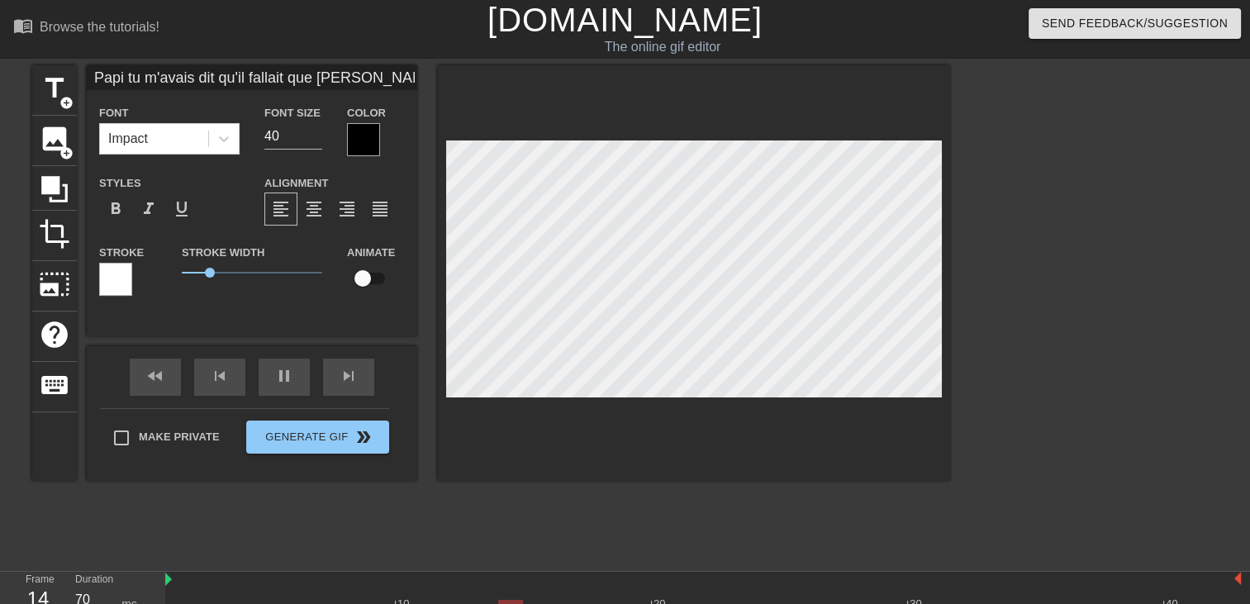
type input "Papi tu m'avais dit qu'il fallait que bernard devais m'enculerpour q'ui"
type textarea "Papi tu m'avais dit qu'il fallait que bernard devais m'enculer pour q'ui"
type input "Papi tu m'avais dit qu'il fallait que bernard devais m'enculerpour q'u"
type textarea "Papi tu m'avais dit qu'il fallait que bernard devais m'enculer pour q'u"
type input "Papi tu m'avais dit qu'il fallait que bernard devais m'enculerpour q'"
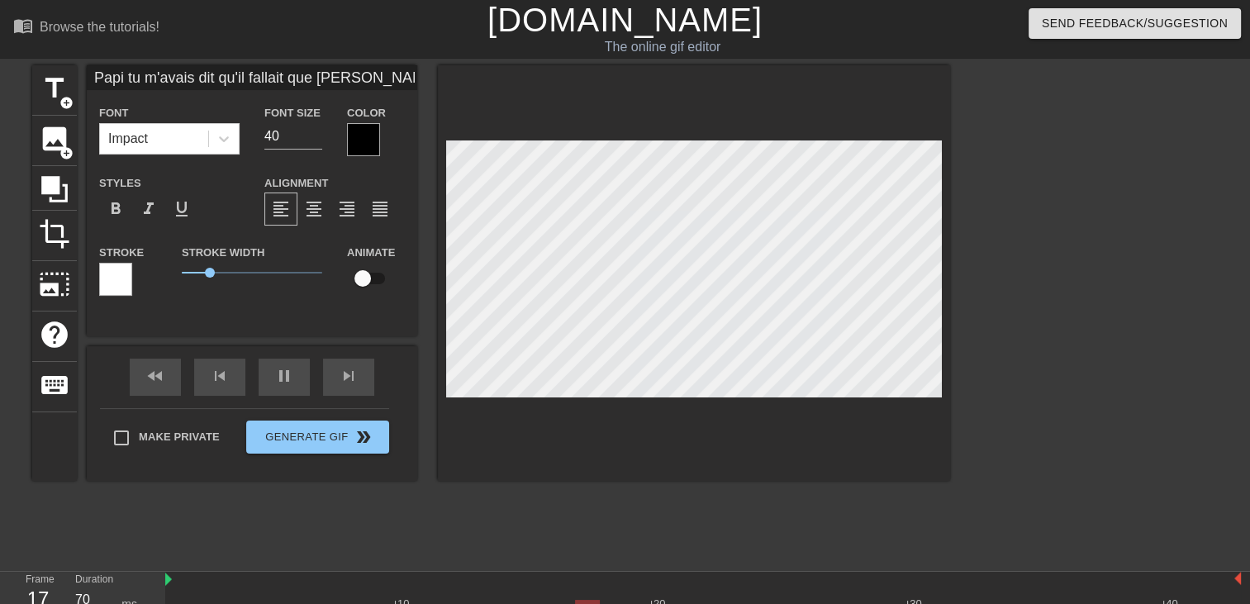
type textarea "Papi tu m'avais dit qu'il fallait que bernard devais m'enculer pour q'"
type input "Papi tu m'avais dit qu'il fallait que bernard devais m'enculerpour q"
type textarea "Papi tu m'avais dit qu'il fallait que bernard devais m'enculer pour q"
type input "Papi tu m'avais dit qu'il fallait que bernard devais m'enculerpour qu"
type textarea "Papi tu m'avais dit qu'il fallait que bernard devais m'enculer pour qu"
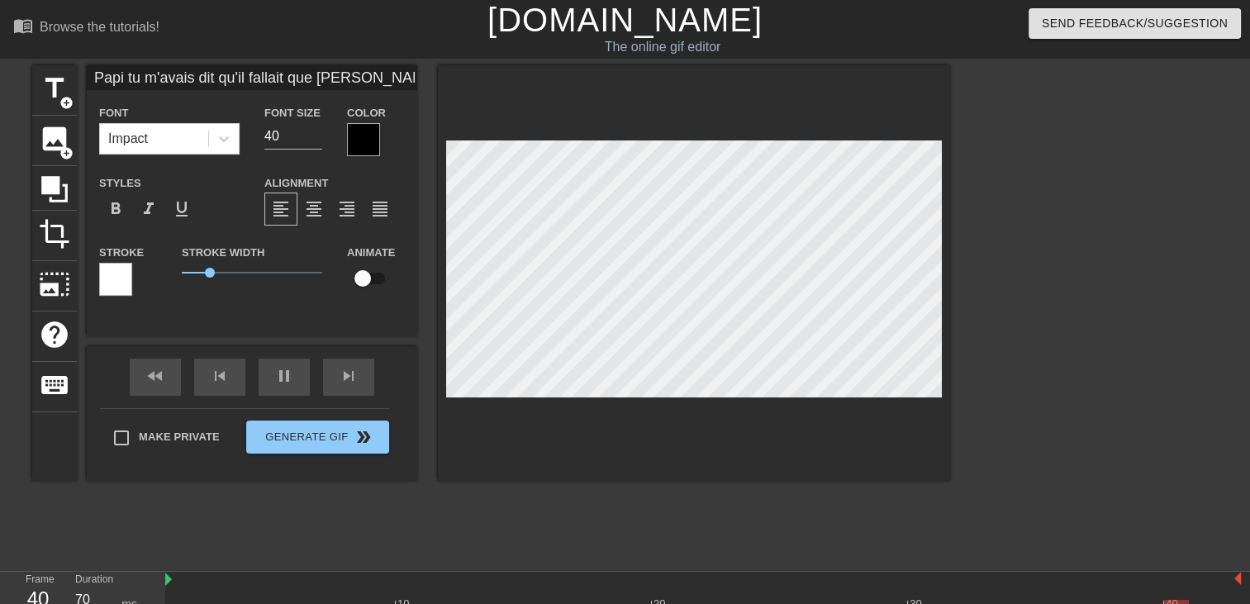
type input "Papi tu m'avais dit qu'il fallait que bernard devais m'enculerpour qu'"
type textarea "Papi tu m'avais dit qu'il fallait que bernard devais m'enculer pour qu'"
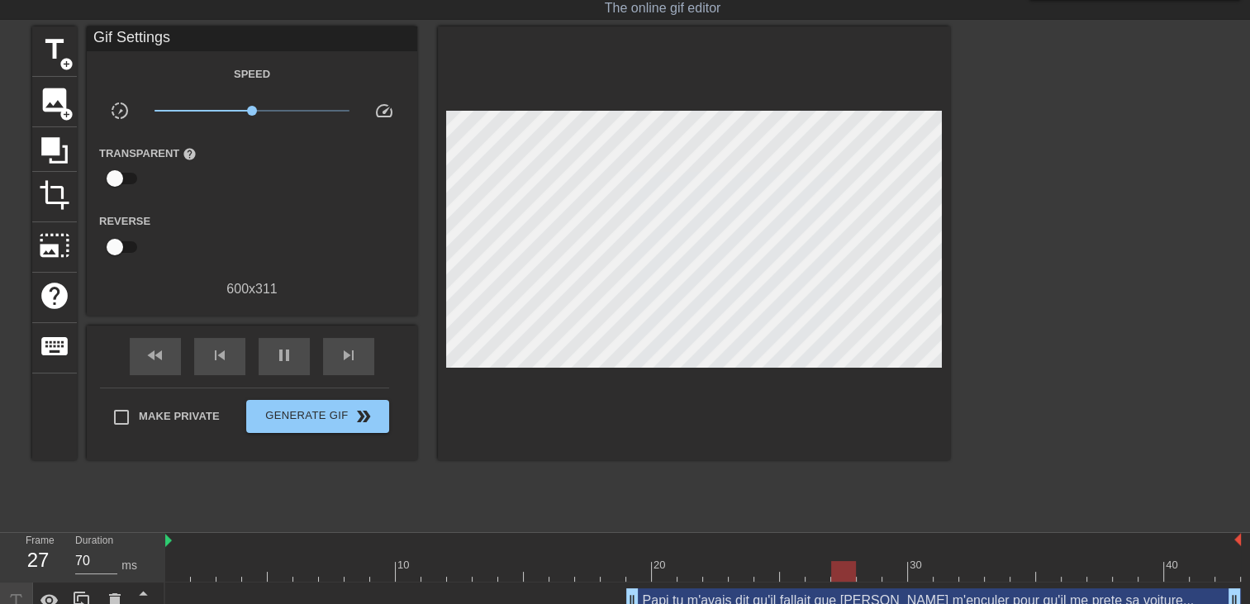
scroll to position [57, 0]
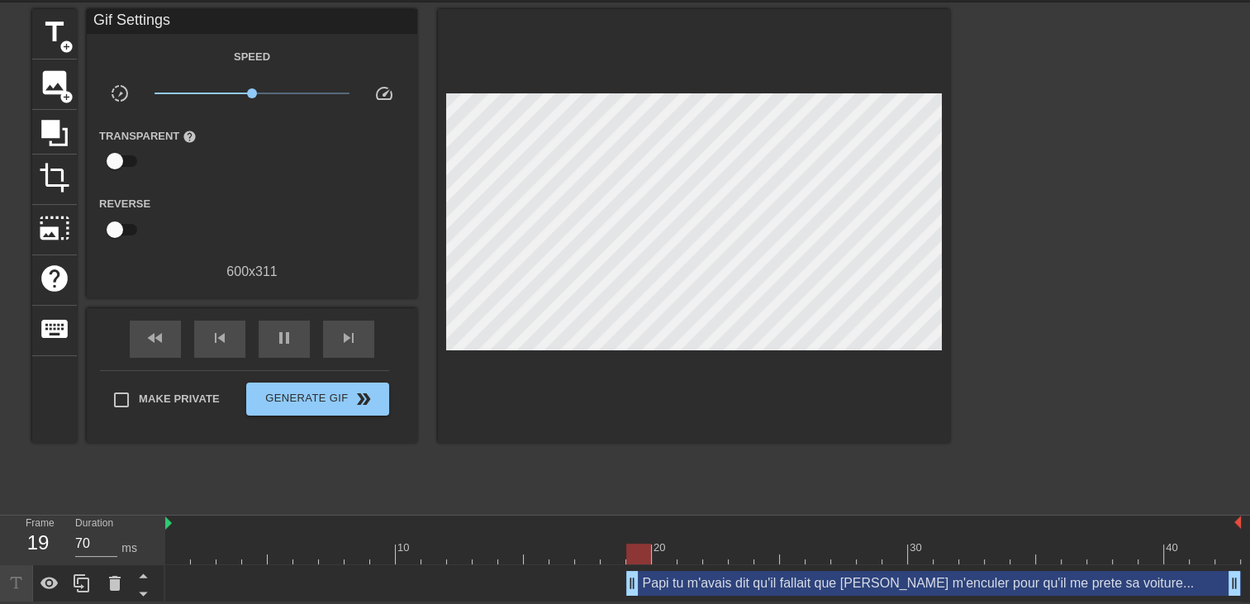
drag, startPoint x: 631, startPoint y: 583, endPoint x: 0, endPoint y: 497, distance: 637.0
click at [0, 501] on html "menu_book Browse the tutorials! Gifntext.com The online gif editor Send Feedbac…" at bounding box center [625, 273] width 1250 height 659
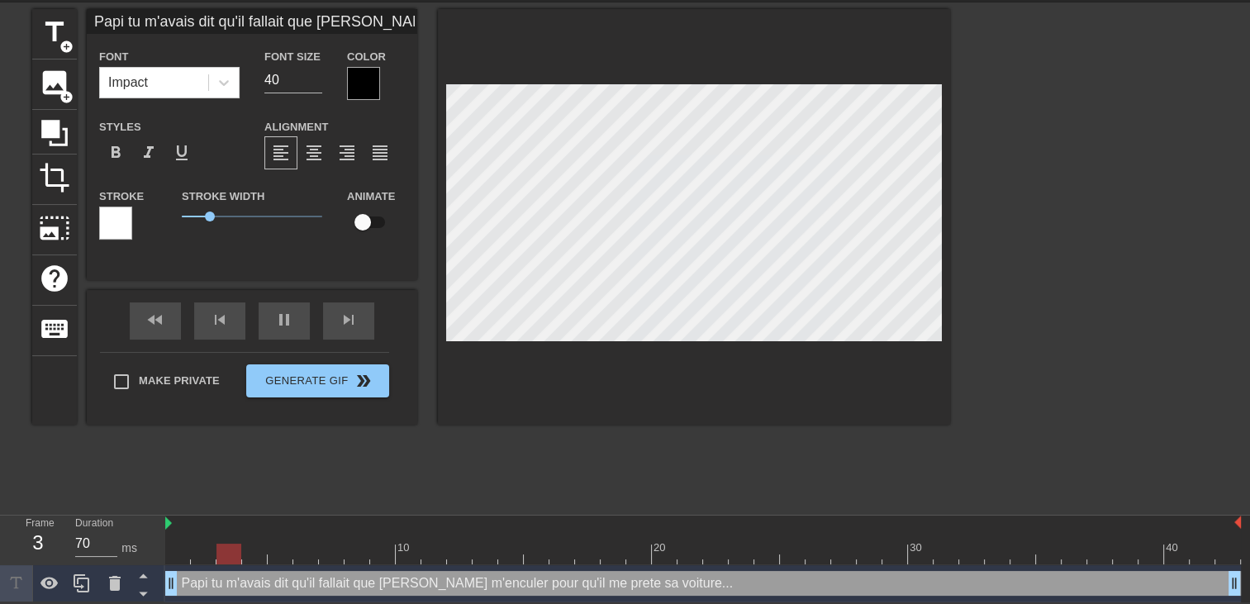
click at [355, 75] on div at bounding box center [363, 83] width 33 height 33
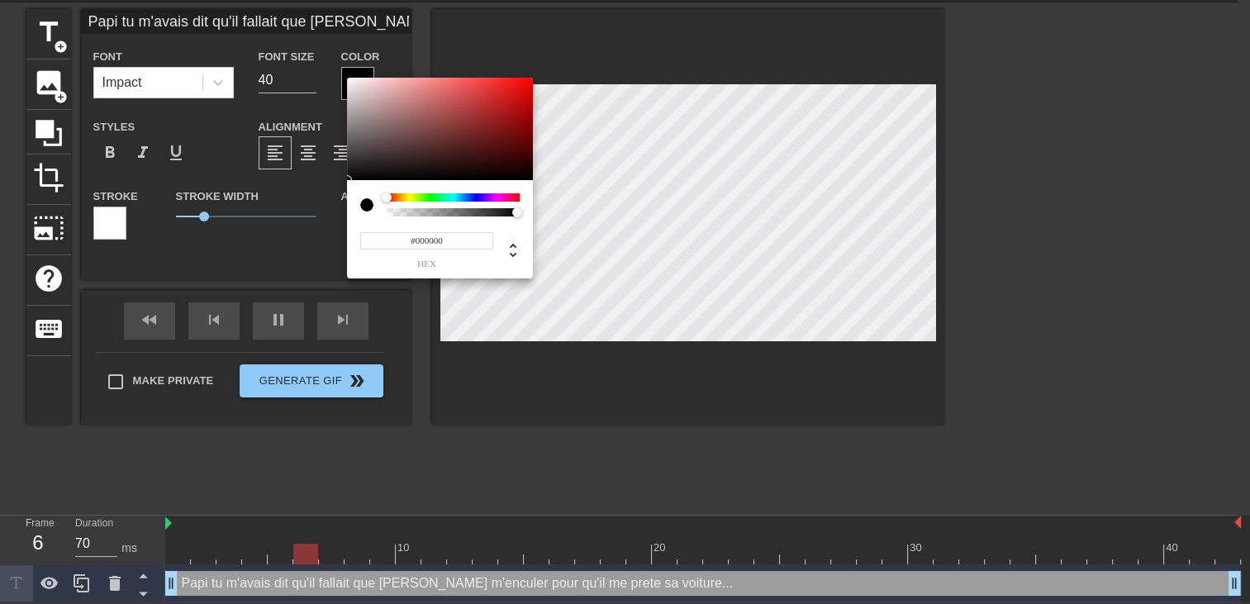
scroll to position [45, 0]
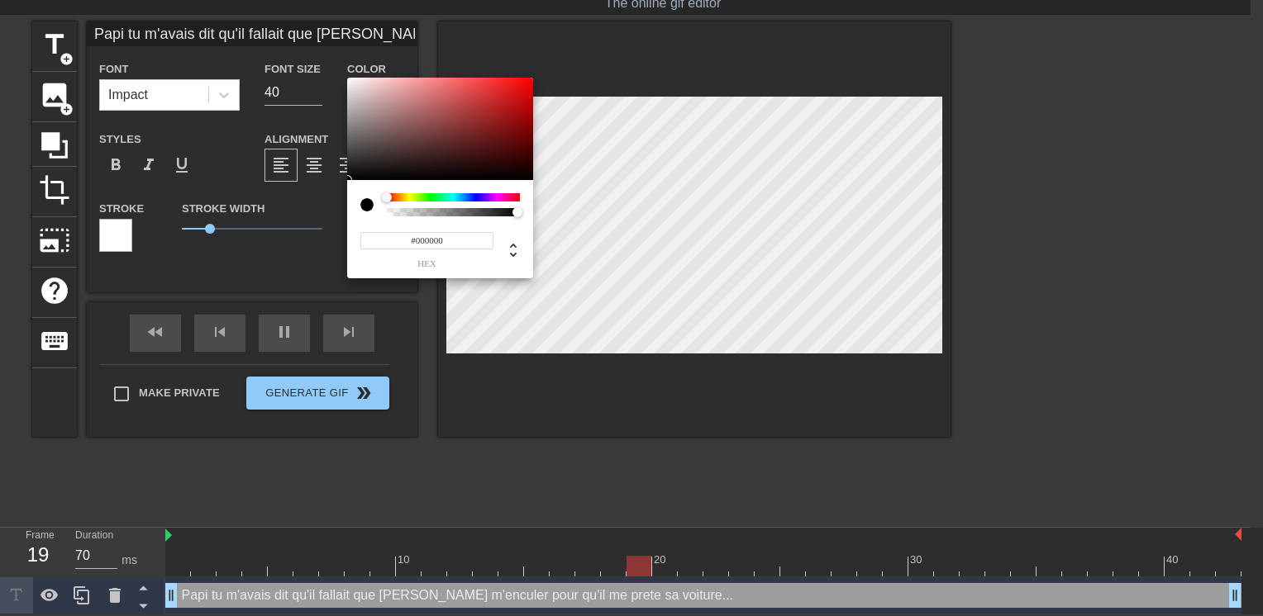
click at [505, 197] on div at bounding box center [453, 197] width 133 height 8
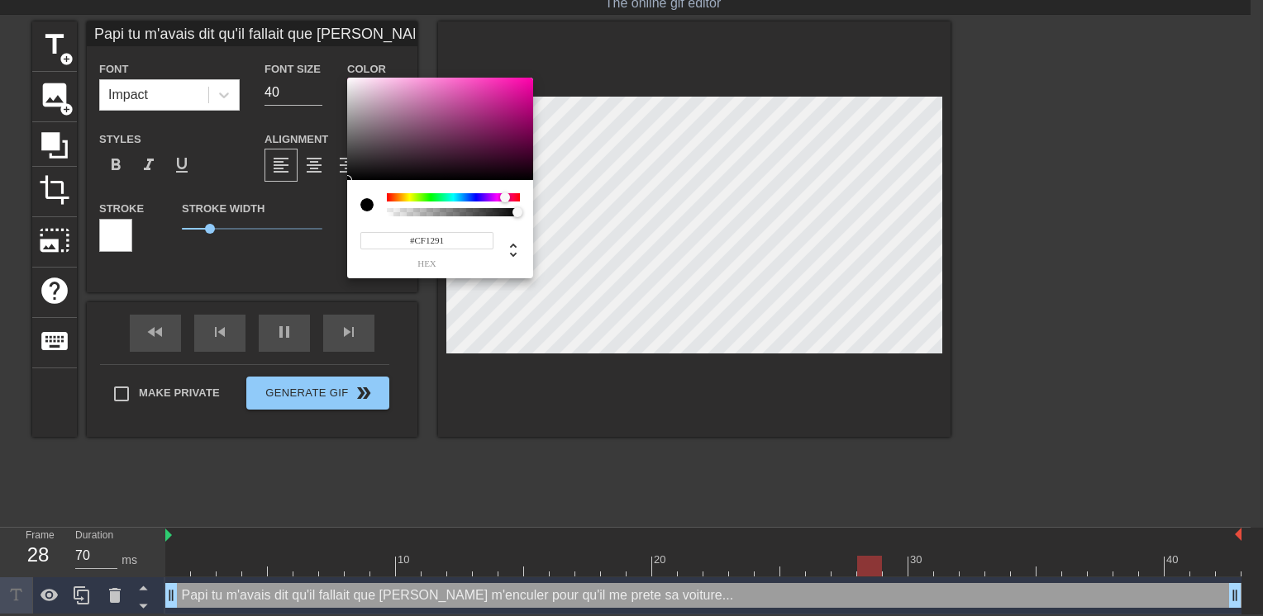
click at [516, 98] on div at bounding box center [440, 129] width 186 height 102
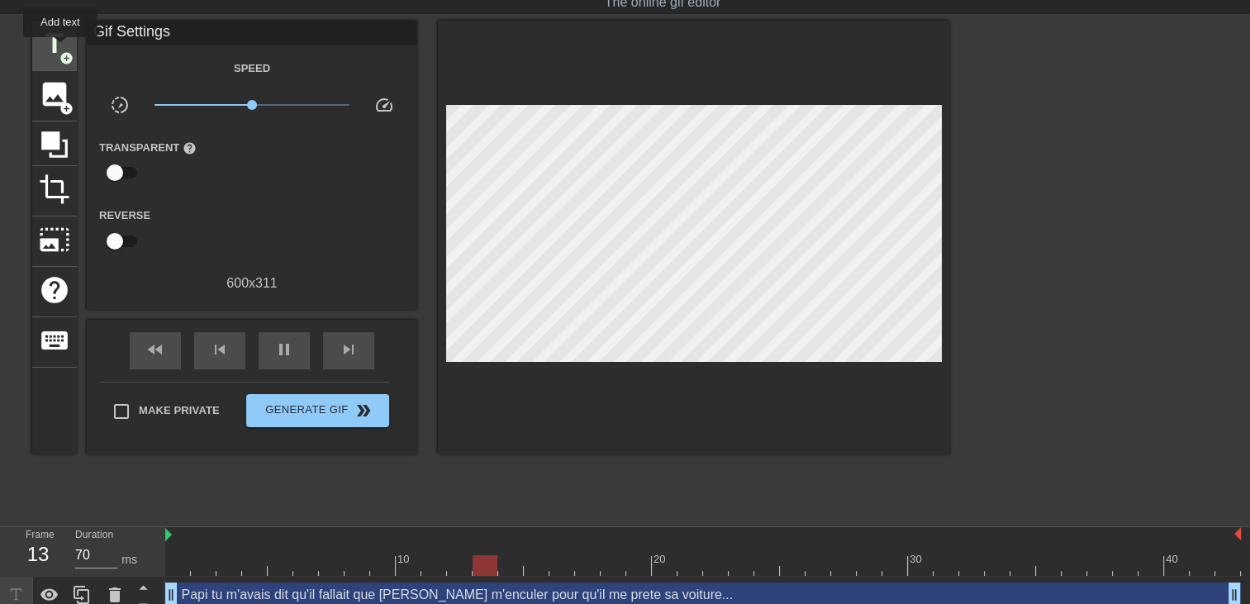
click at [56, 42] on span "title" at bounding box center [54, 43] width 31 height 31
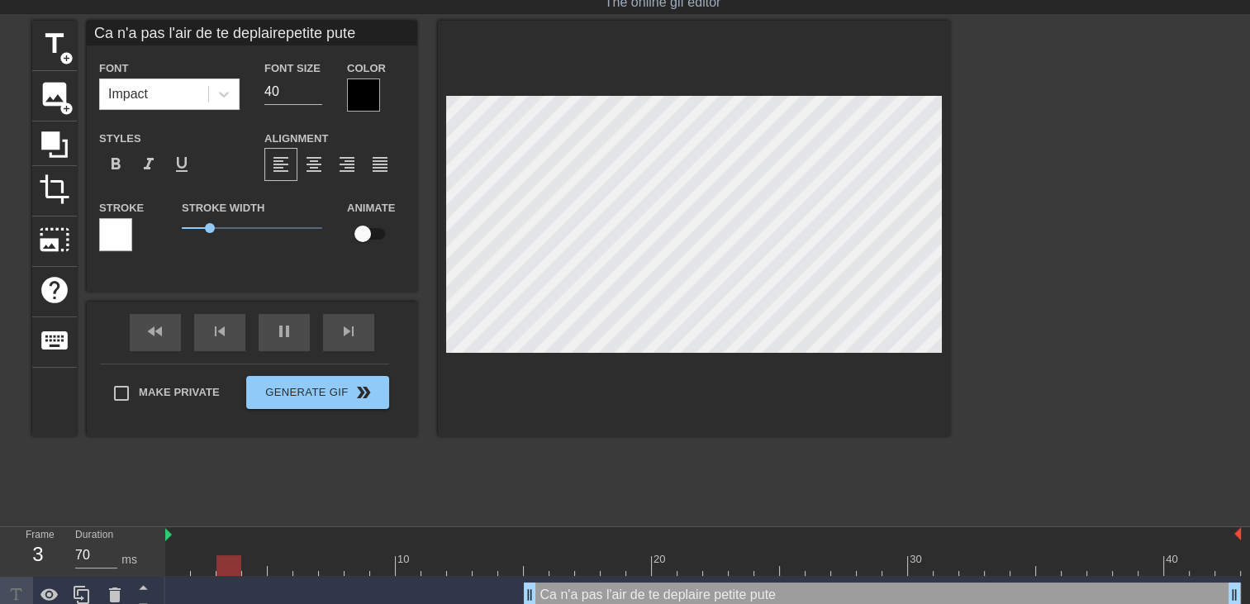
scroll to position [2, 3]
click at [760, 378] on div at bounding box center [694, 229] width 512 height 416
click at [341, 162] on span "format_align_right" at bounding box center [347, 165] width 20 height 20
click at [354, 98] on div at bounding box center [363, 95] width 33 height 33
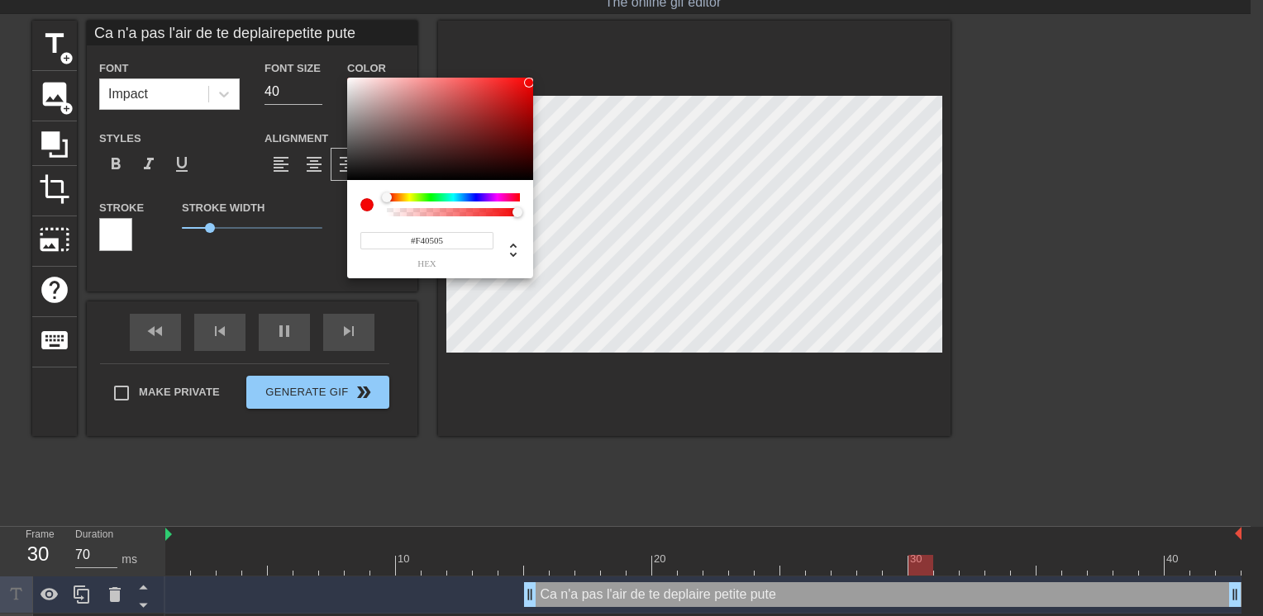
click at [529, 82] on div at bounding box center [440, 129] width 186 height 102
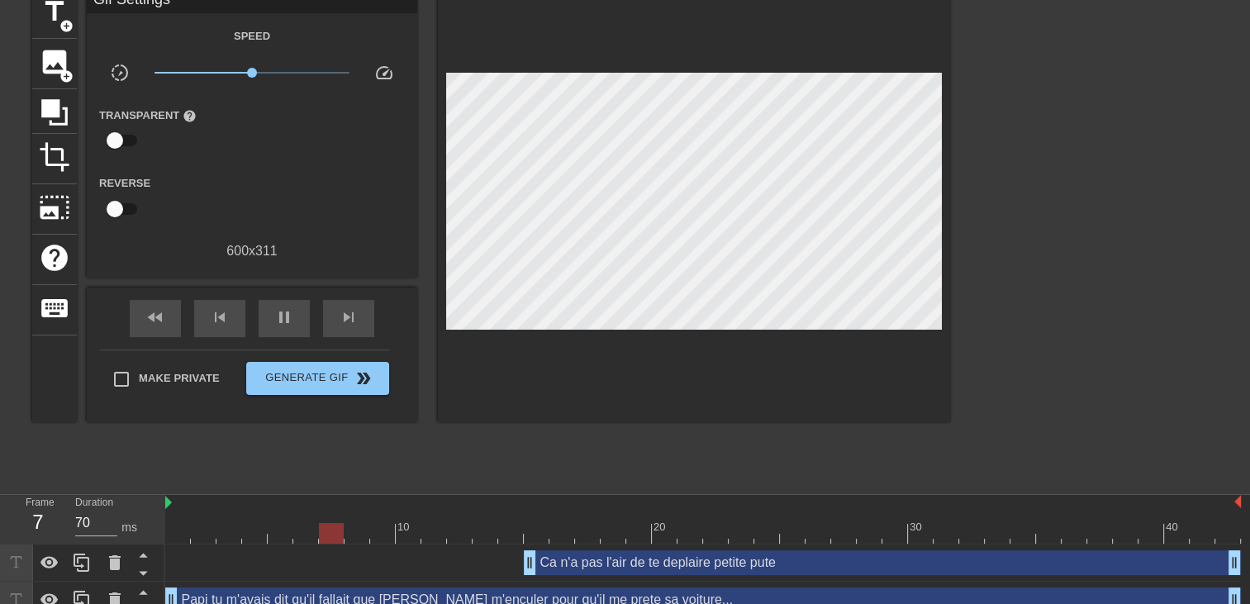
scroll to position [94, 0]
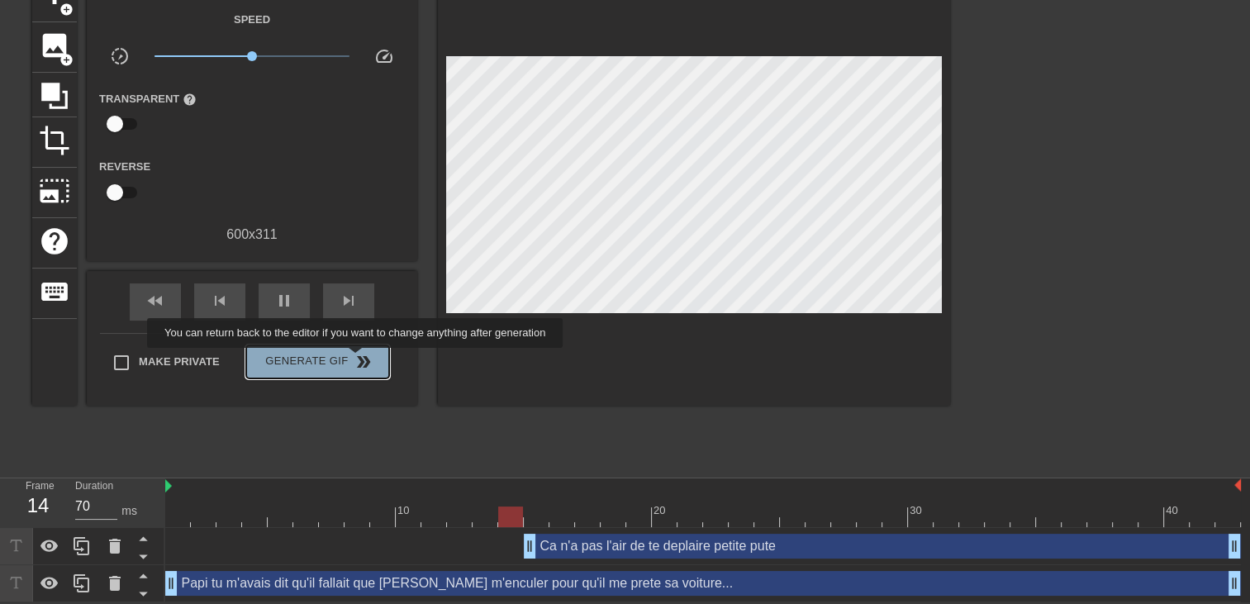
click at [357, 359] on span "double_arrow" at bounding box center [364, 362] width 20 height 20
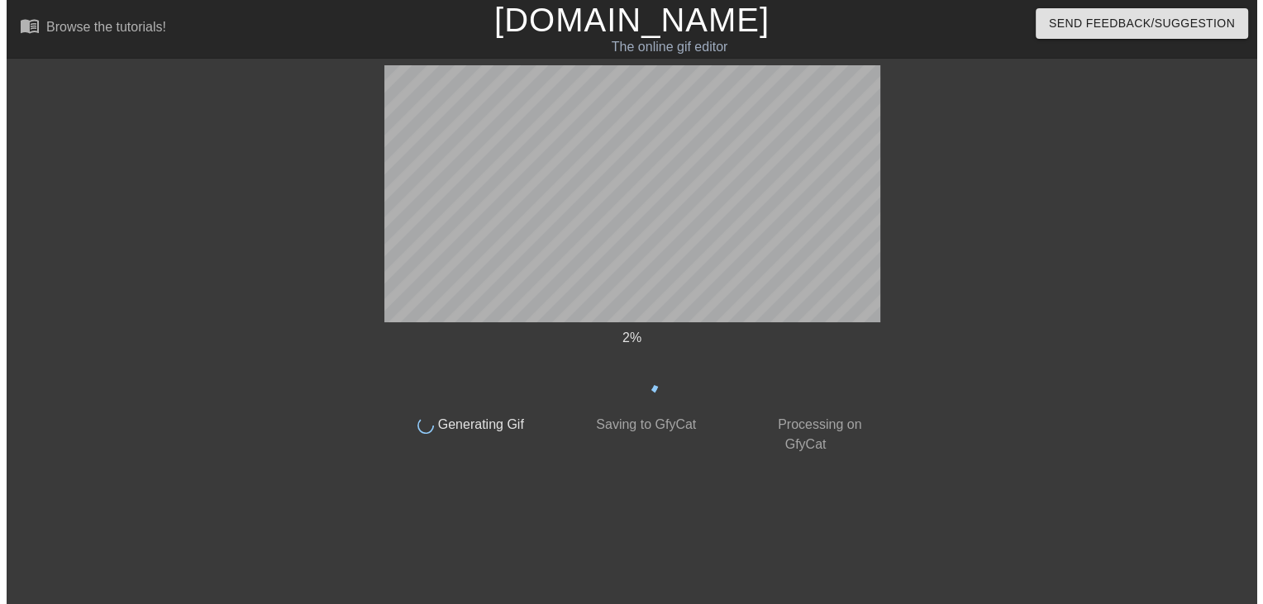
scroll to position [0, 0]
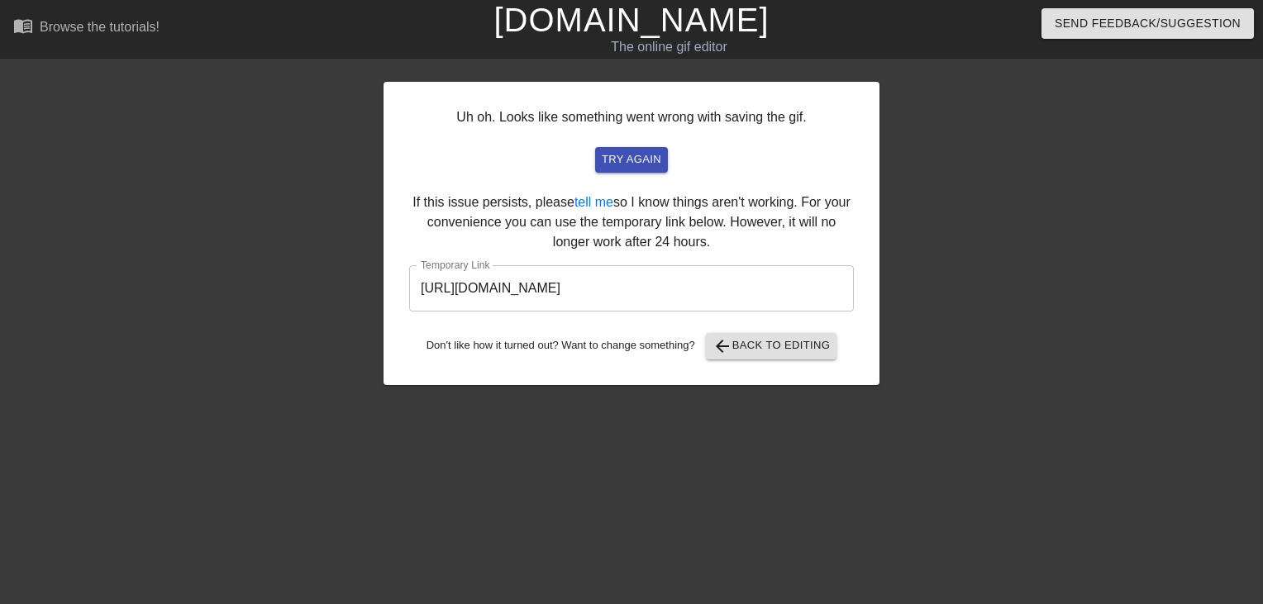
drag, startPoint x: 819, startPoint y: 281, endPoint x: 0, endPoint y: 328, distance: 820.3
click at [0, 332] on html "menu_book Browse the tutorials! Gifntext.com The online gif editor Send Feedbac…" at bounding box center [631, 284] width 1263 height 569
click at [653, 7] on link "[DOMAIN_NAME]" at bounding box center [630, 20] width 275 height 36
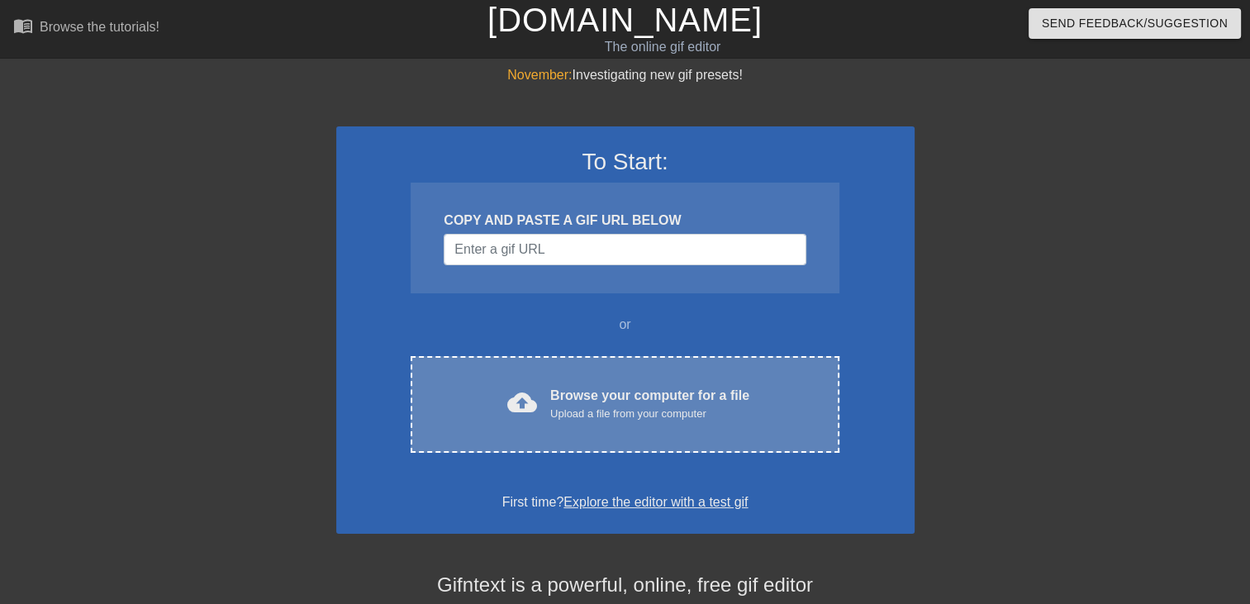
click at [661, 381] on div "cloud_upload Browse your computer for a file Upload a file from your computer C…" at bounding box center [625, 404] width 428 height 97
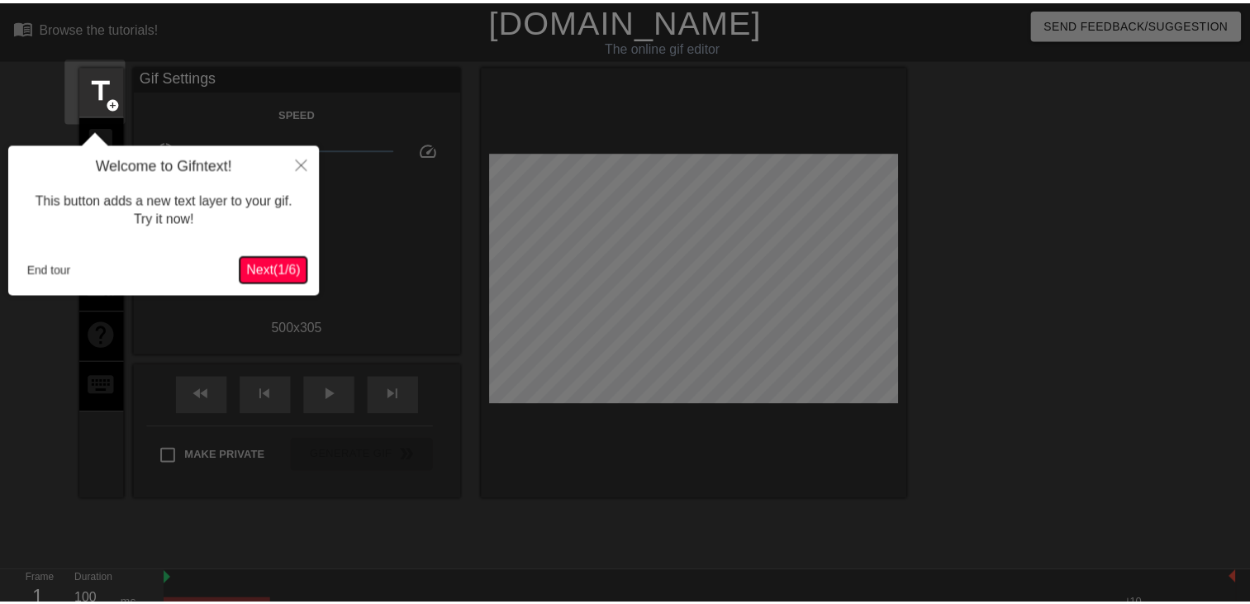
scroll to position [40, 0]
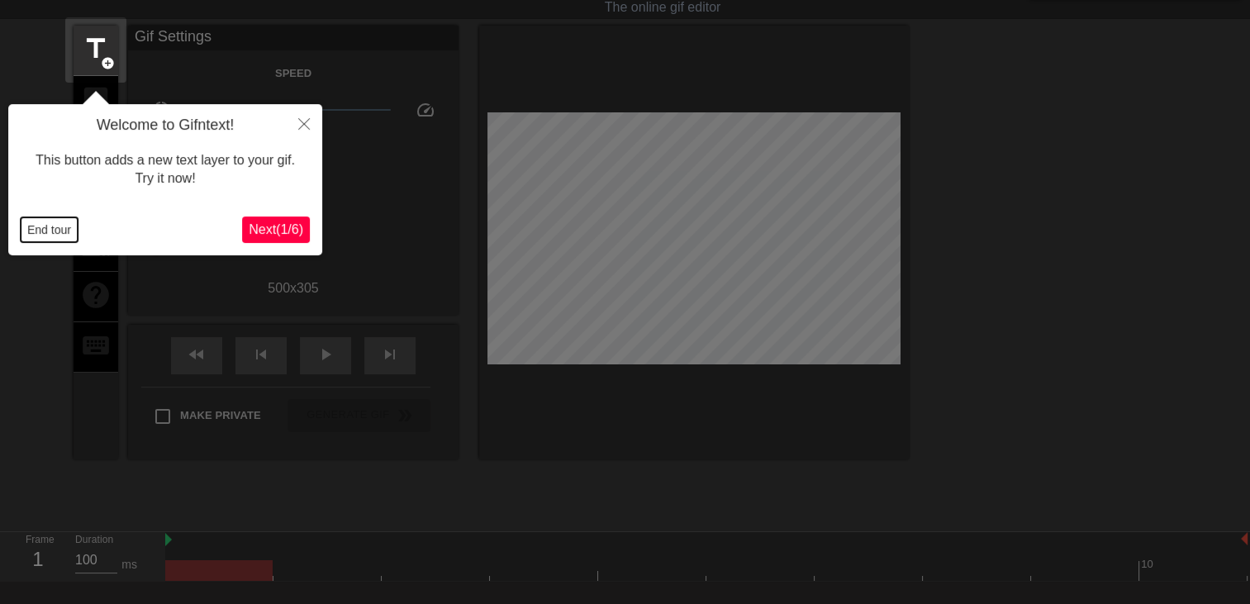
click at [56, 229] on button "End tour" at bounding box center [49, 229] width 57 height 25
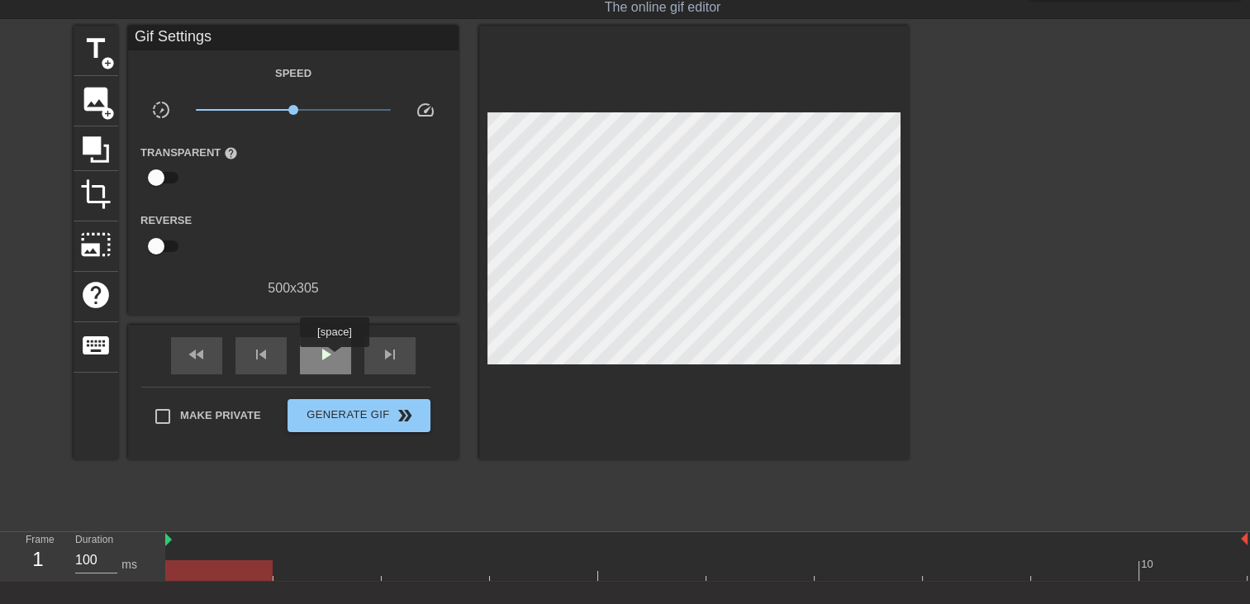
click at [334, 359] on span "play_arrow" at bounding box center [326, 355] width 20 height 20
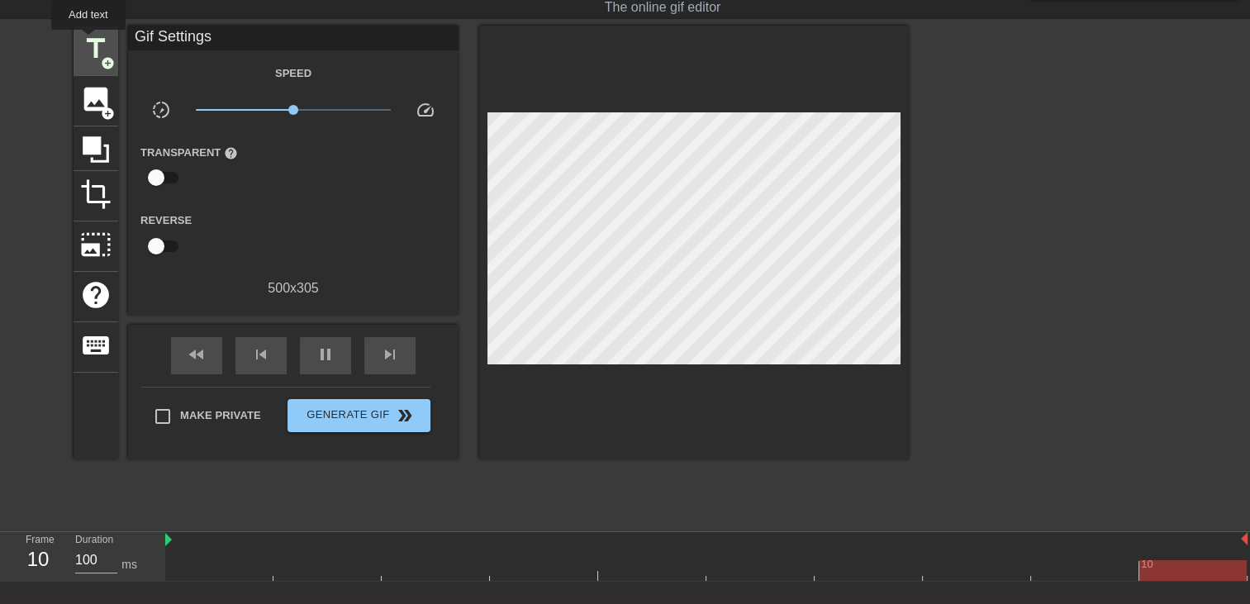
click at [87, 41] on span "title" at bounding box center [95, 48] width 31 height 31
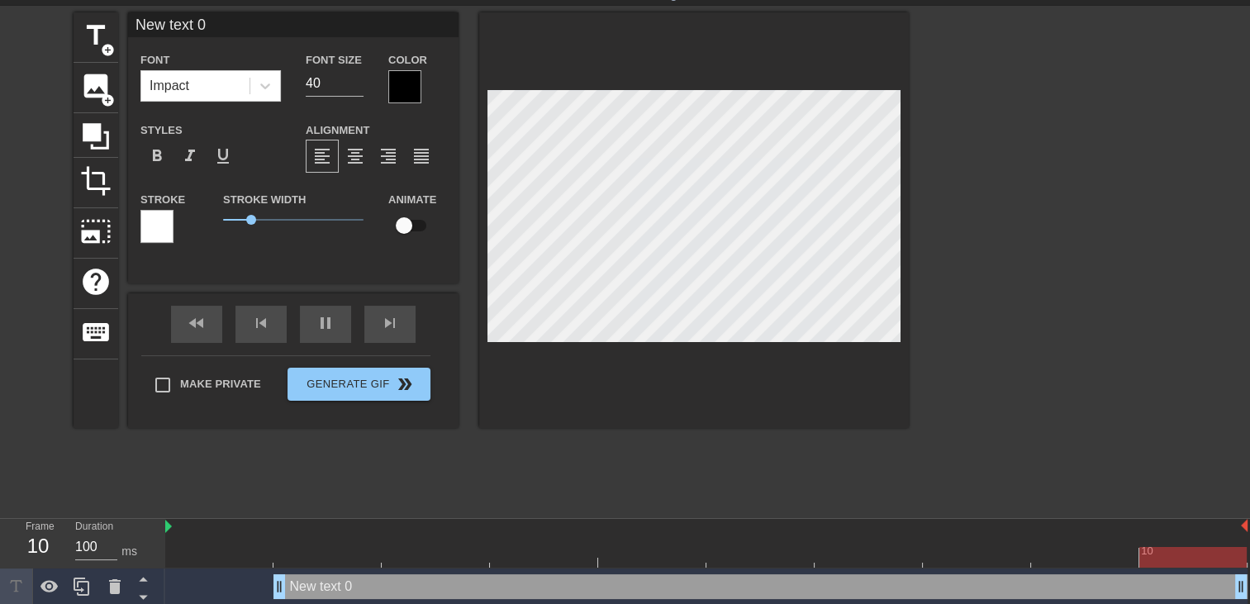
scroll to position [57, 0]
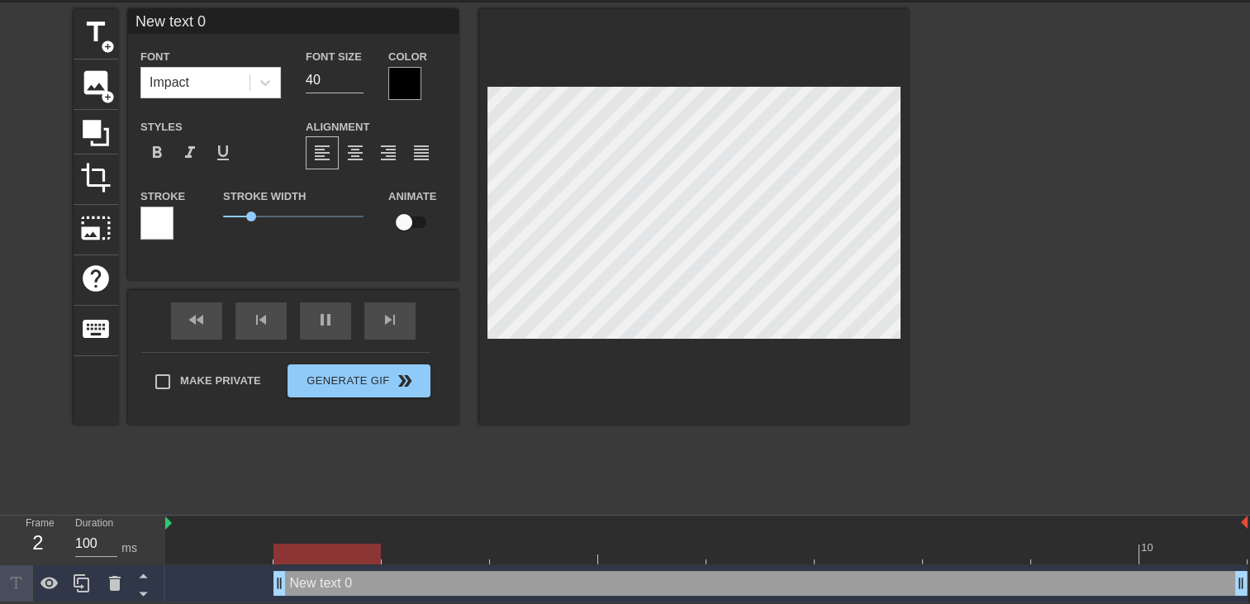
drag, startPoint x: 280, startPoint y: 583, endPoint x: 0, endPoint y: 603, distance: 280.9
click at [0, 602] on html "menu_book Browse the tutorials! [DOMAIN_NAME] The online gif editor Send Feedba…" at bounding box center [625, 273] width 1250 height 659
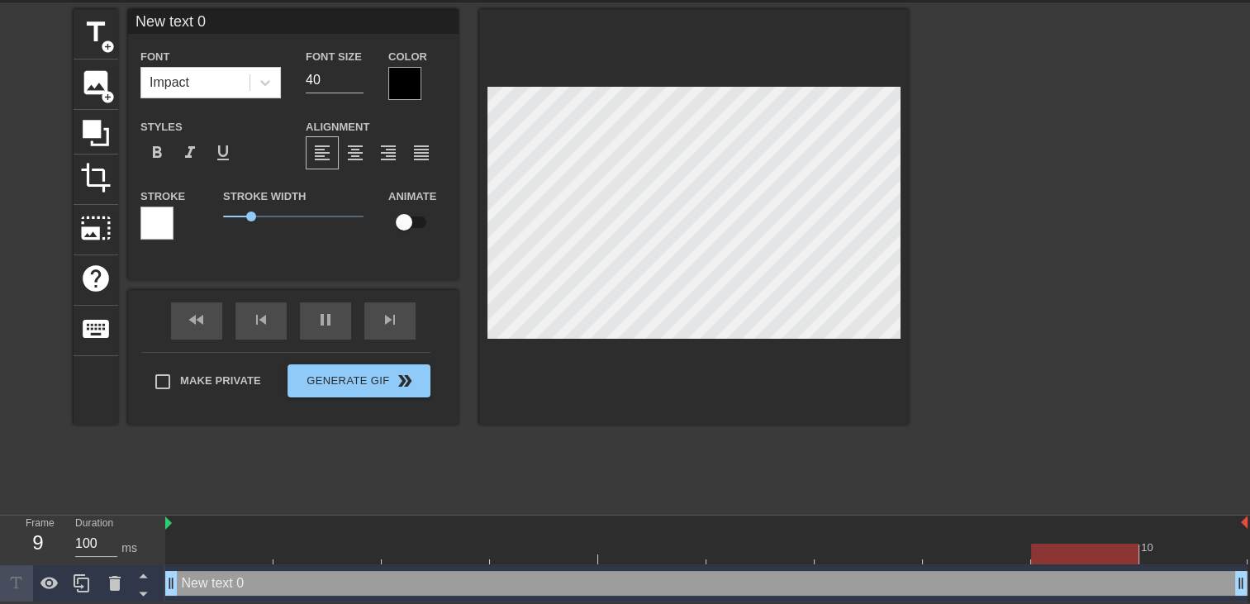
type input "New text"
type textarea "New text"
type input "New text"
type textarea "New text"
type input "New tex"
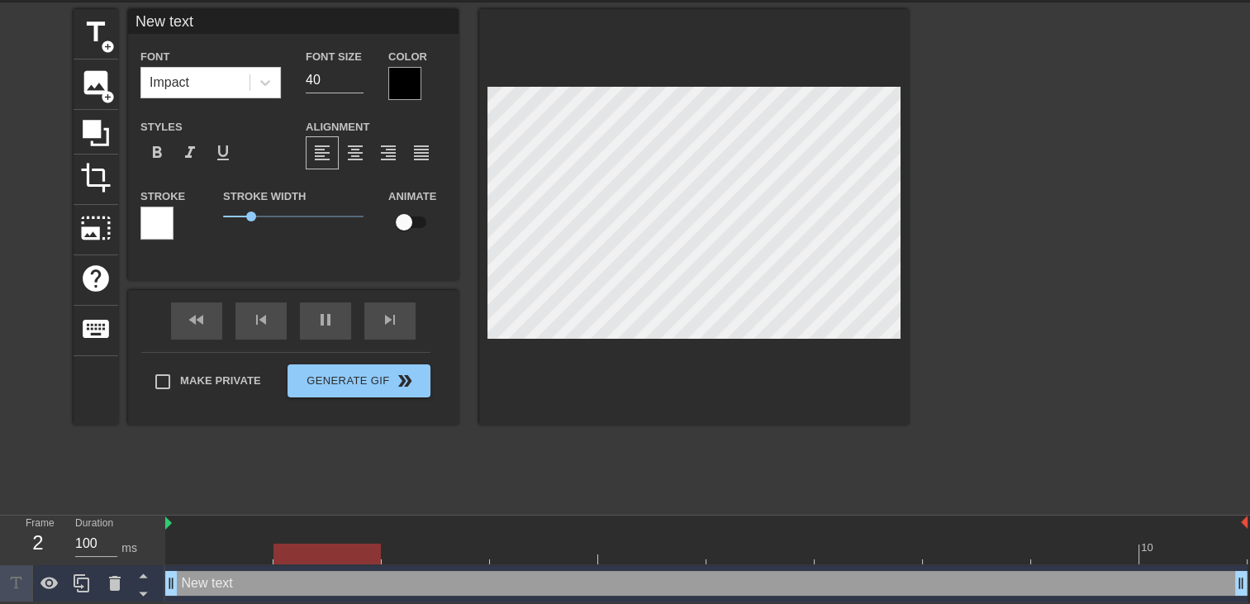
type textarea "New tex"
type input "New te"
type textarea "New te"
type input "New t"
type textarea "New t"
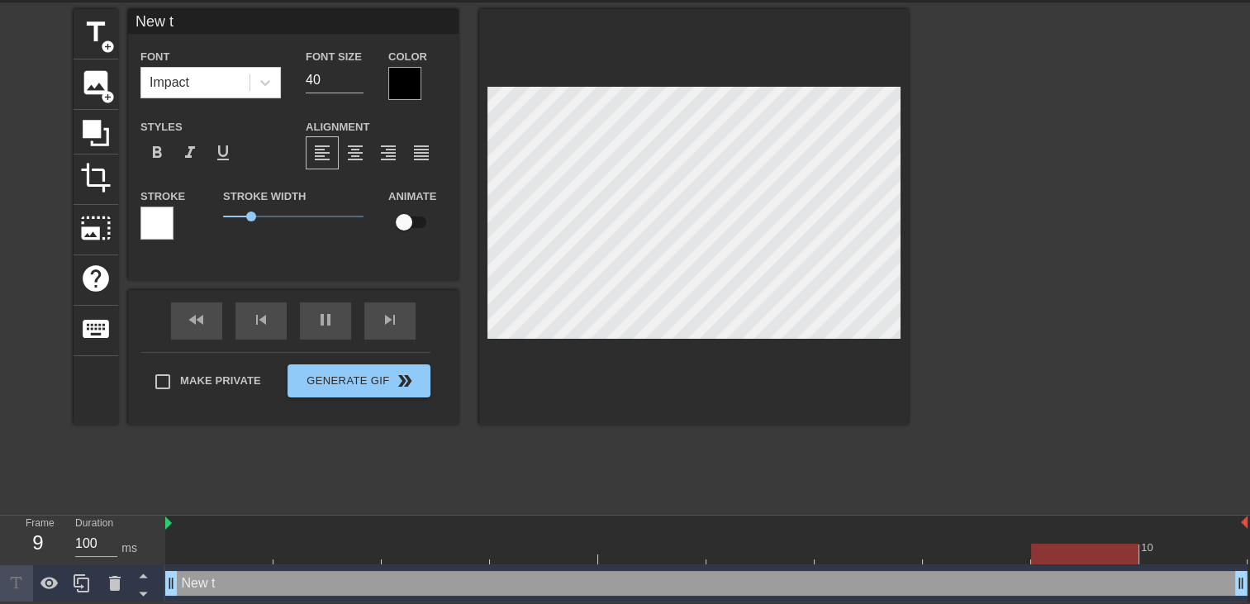
type input "New"
type textarea "New"
type input "New"
type textarea "New"
type input "Ne"
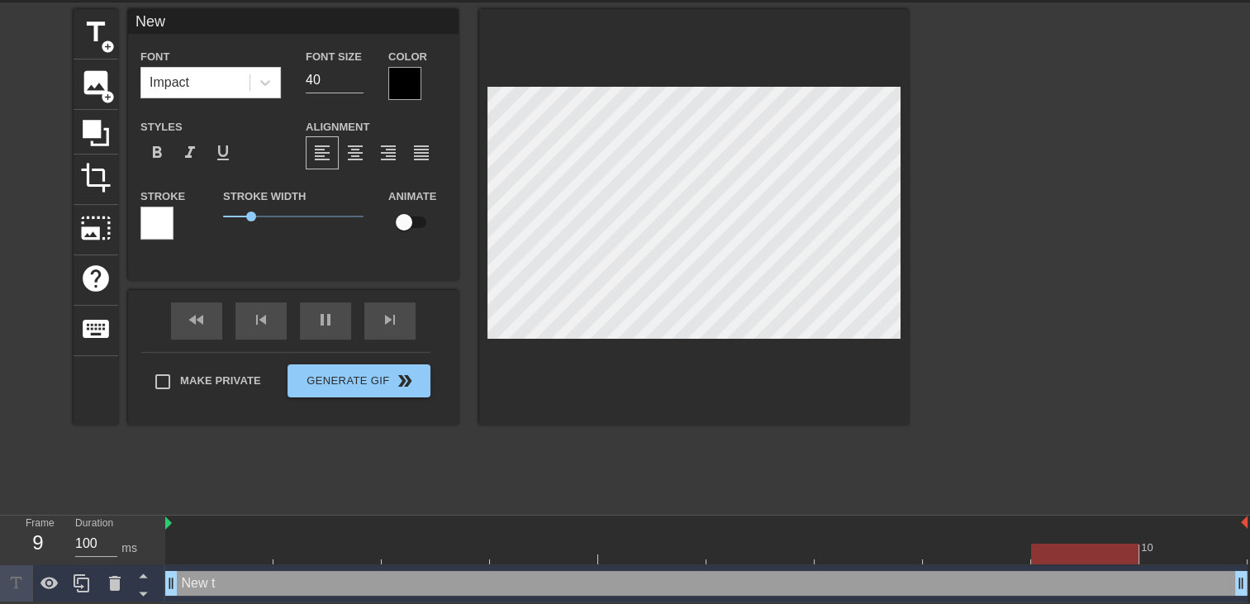
type textarea "Ne"
type input "N"
type textarea "N"
type input "T"
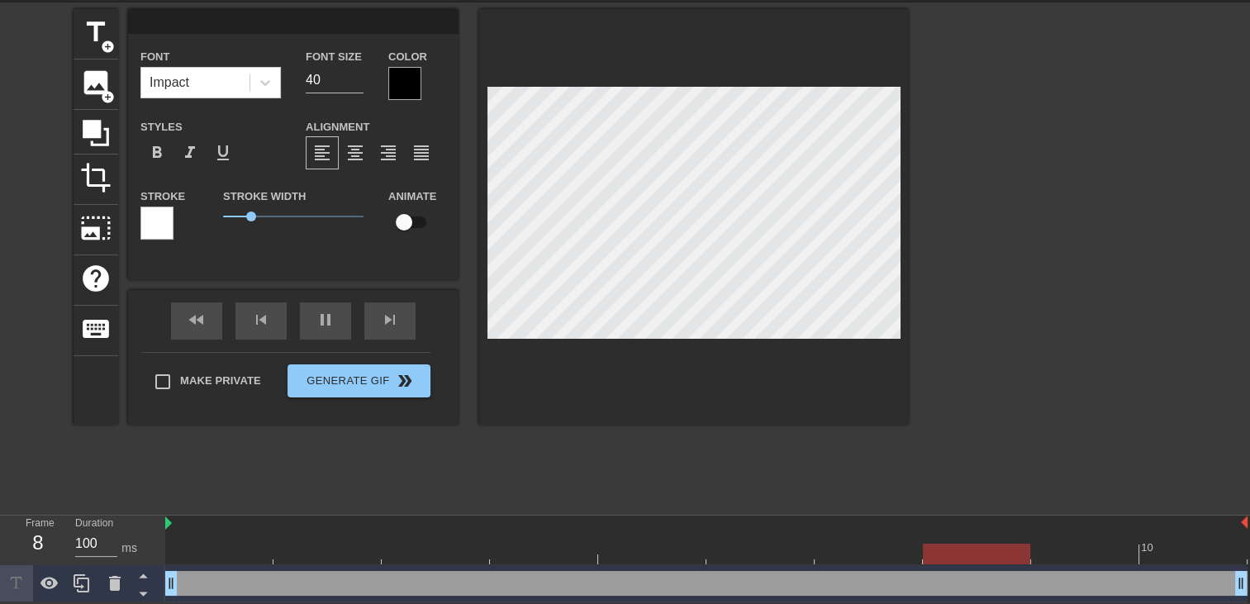
type textarea "T"
type input "Tu"
type textarea "Tu"
type input "Tu"
type textarea "Tu"
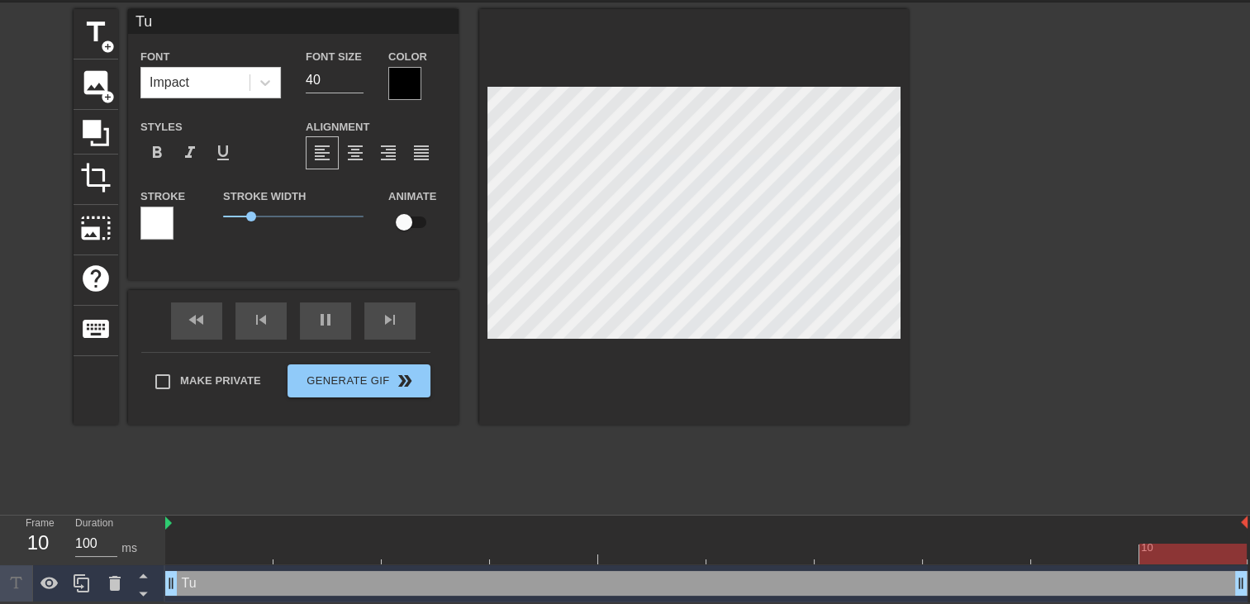
type input "Tu v"
type textarea "Tu v"
type input "Tu vo"
type textarea "Tu vo"
type input "Tu voi"
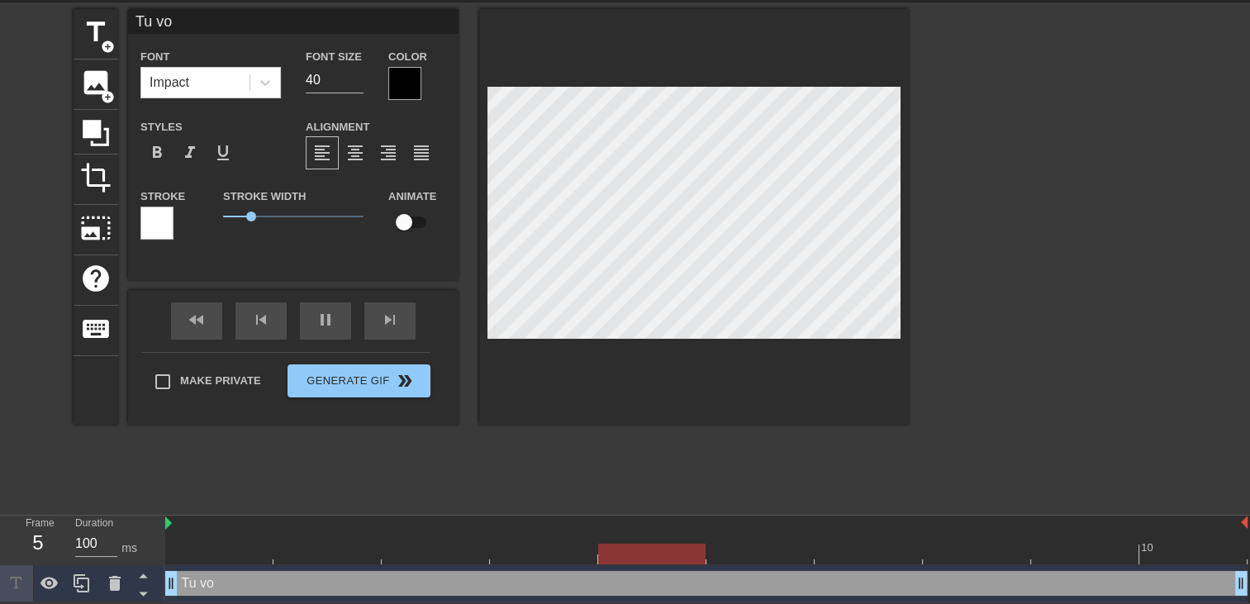
type textarea "Tu voi"
type input "Tu vois"
type textarea "Tu vois"
type input "Tu vois"
type textarea "Tu vois"
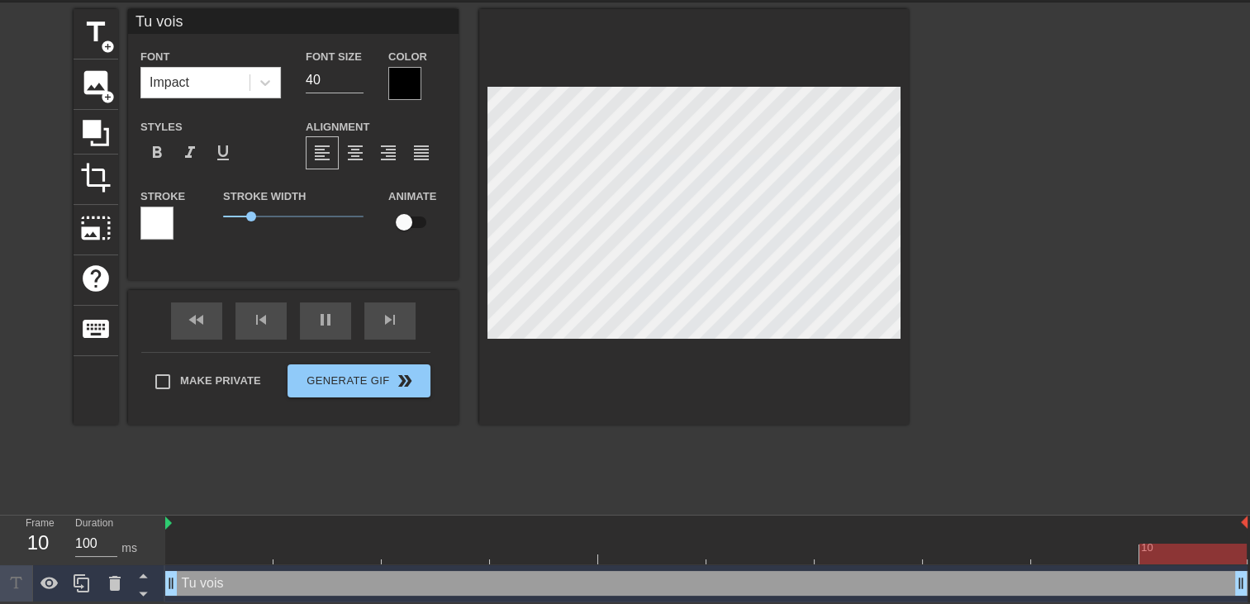
type input "Tu vois q"
type textarea "Tu vois q"
type input "Tu vois qu"
type textarea "Tu vois qu"
type input "Tu vois que"
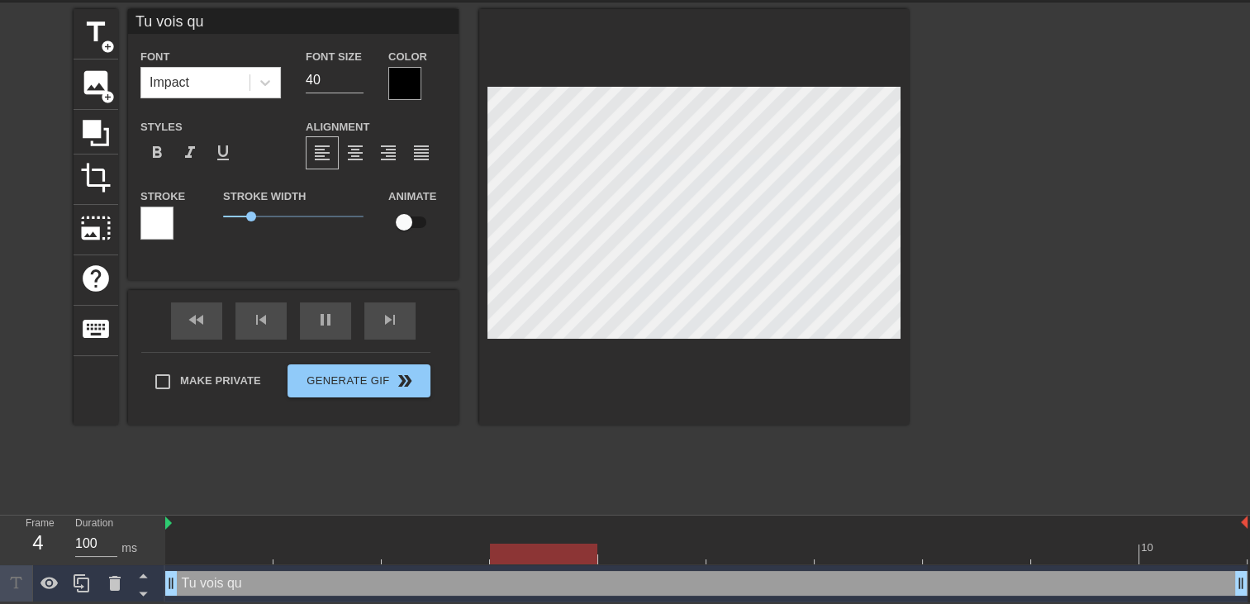
type textarea "Tu vois que"
type input "Tu vois que"
type textarea "Tu vois que"
type input "Tu vois que s"
type textarea "Tu vois que s"
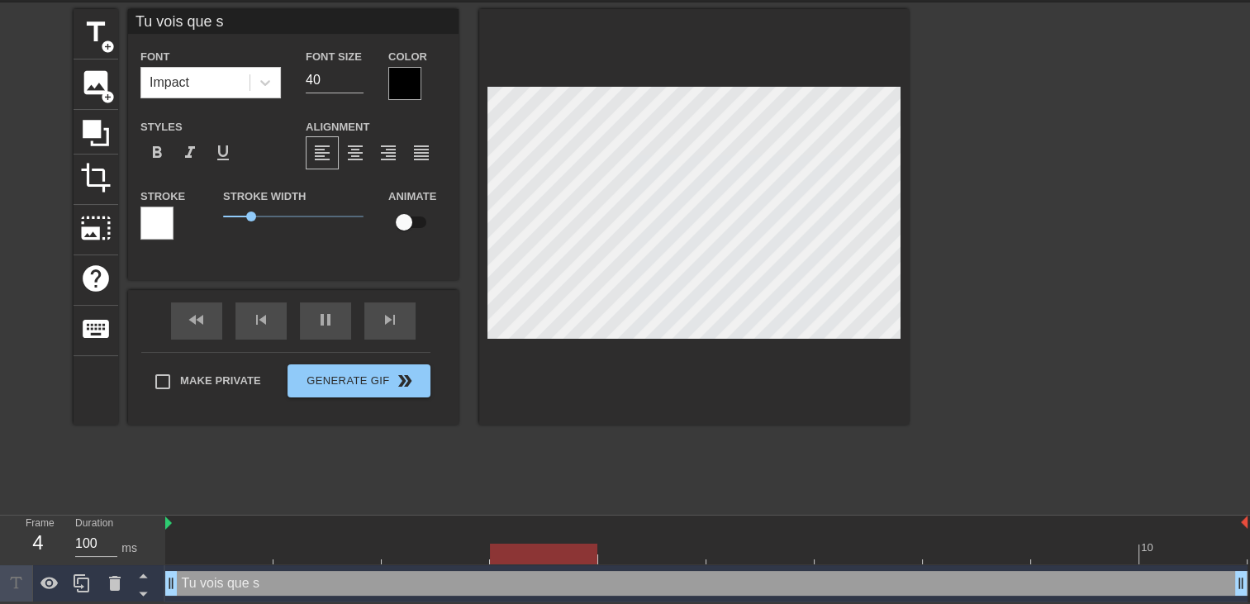
type input "Tu vois que si"
type textarea "Tu vois que si"
type input "Tu vois que si"
type textarea "Tu vois que si"
type input "Tu vois que si p"
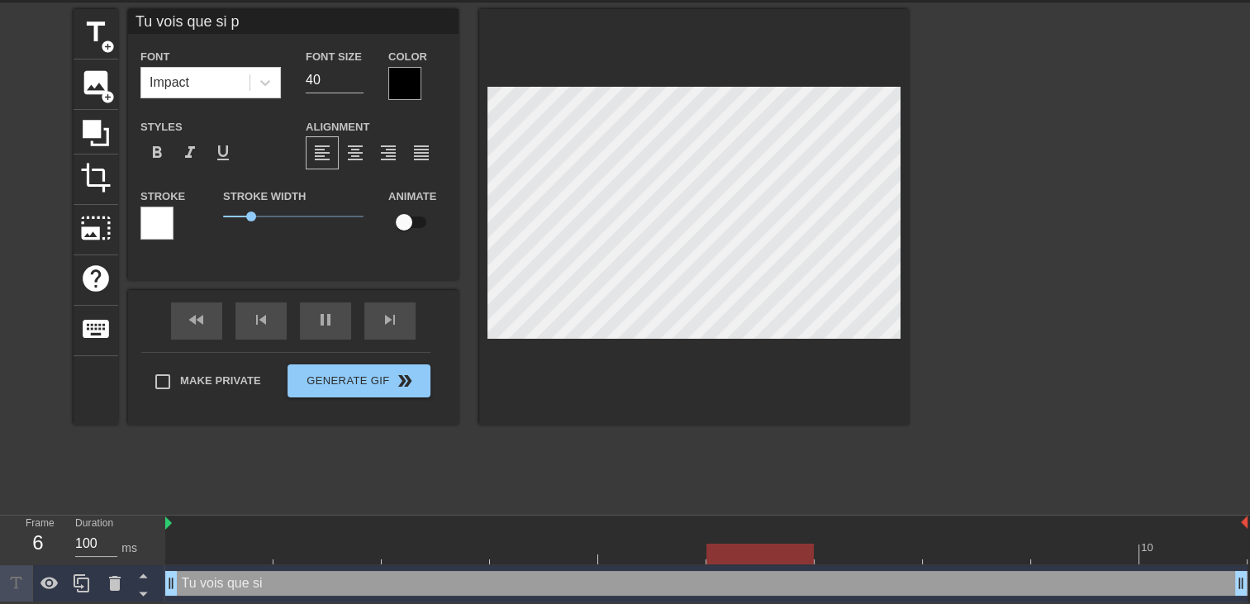
type textarea "Tu vois que si p"
type input "Tu vois que si pa"
type textarea "Tu vois que si pa"
type input "Tu vois que si pas"
type textarea "Tu vois que si pas"
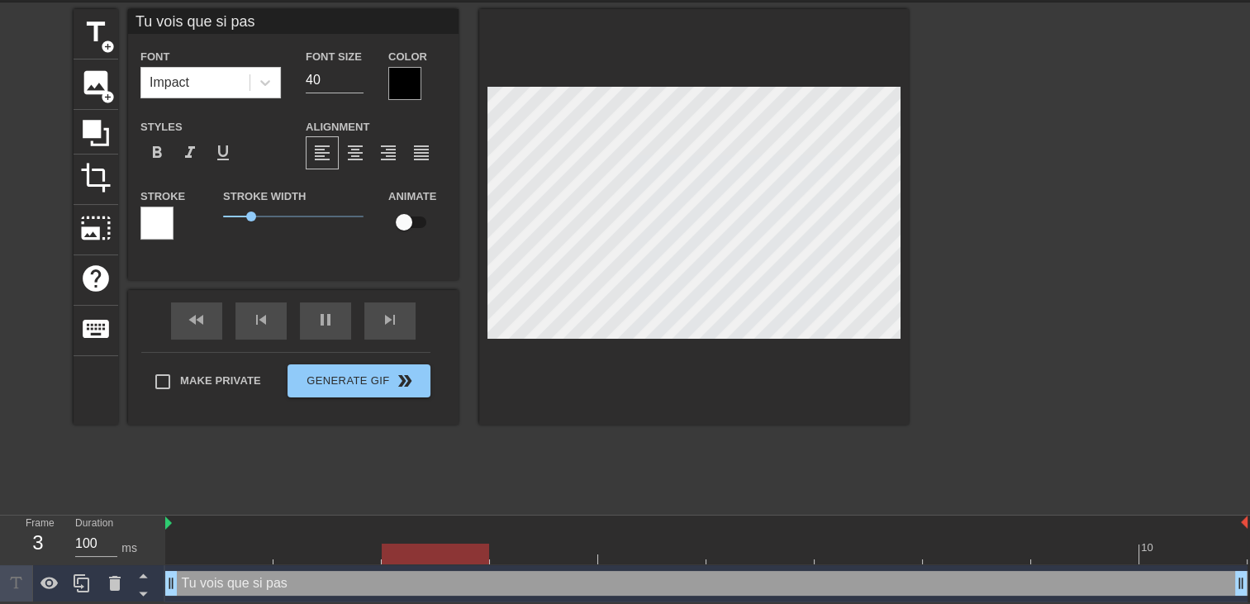
type input "Tu vois que si pas"
type textarea "Tu vois que si pas"
type input "Tu vois que si pas s"
type textarea "Tu vois que si pas s"
type input "Tu vois que si pas si"
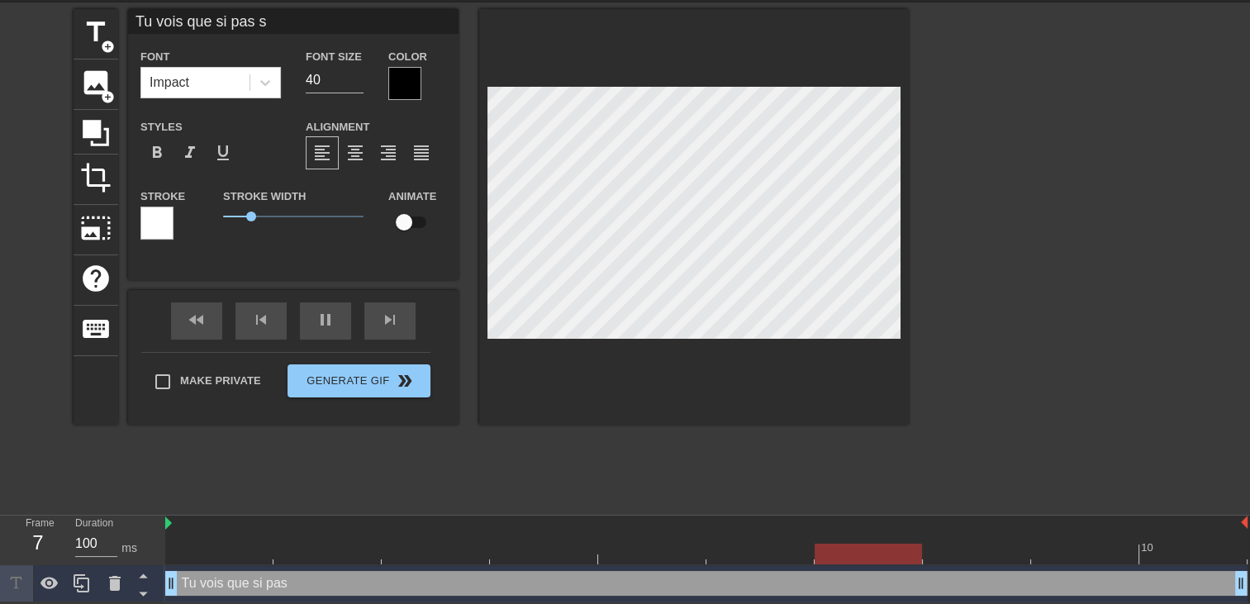
type textarea "Tu vois que si pas si"
type input "Tu vois que si pas si"
type textarea "Tu vois que si pas si"
type input "Tu vois que si pas si"
type textarea "Tu vois que si pas si"
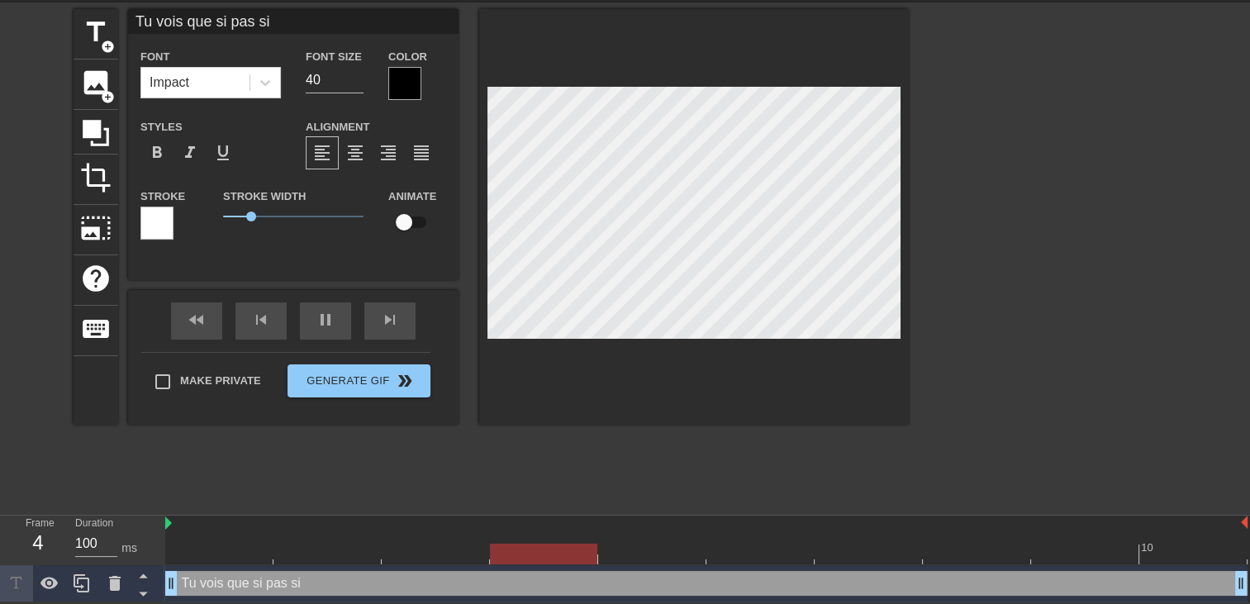
scroll to position [2, 1]
type input "Tu vois que si pas si n"
type textarea "Tu vois que si pas si n"
type input "Tu vois que si pas si nu"
type textarea "Tu vois que si pas si nu"
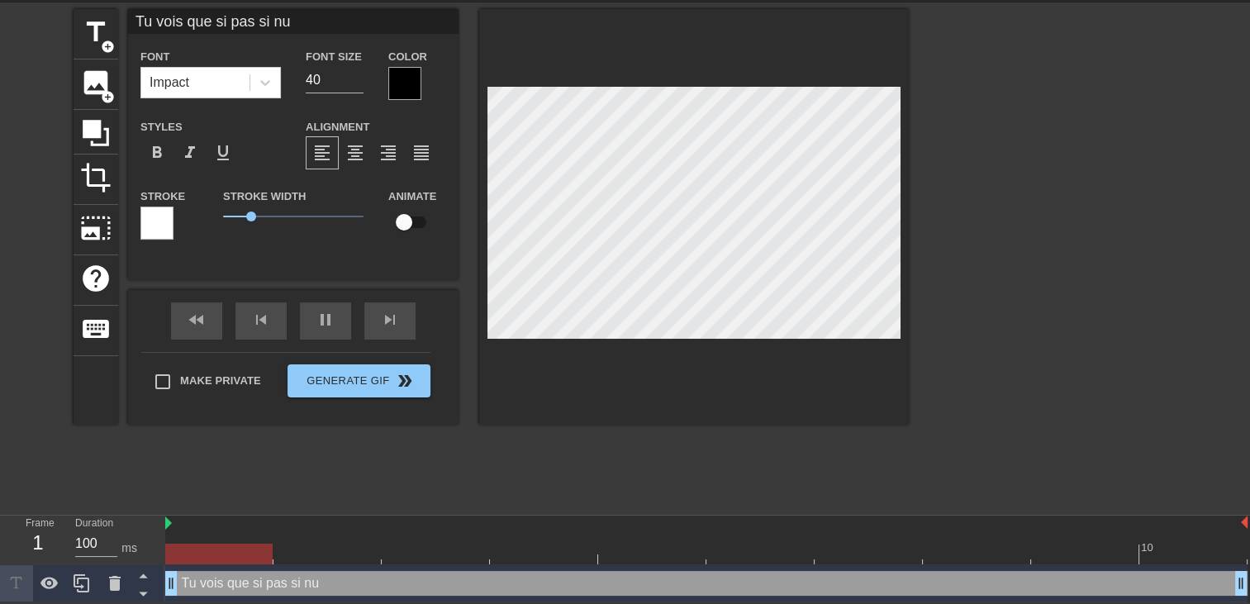
type input "Tu vois que si pas si nul"
type textarea "Tu vois que si pas si nul"
type input "Tu vois que si pas si nul"
type textarea "Tu vois que si pas si nul"
type input "Tu vois que si pas si nul l"
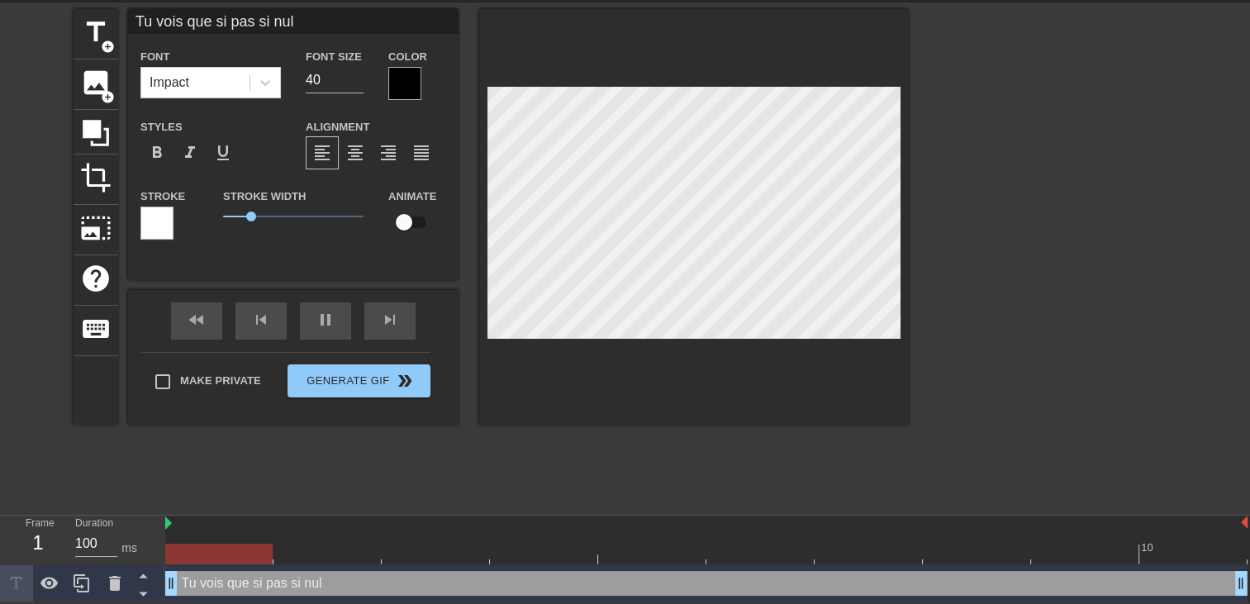
type textarea "Tu vois que si pas si nul l"
type input "Tu vois que si pas si nul le"
type textarea "Tu vois que si pas si nul le"
type input "Tu vois que si pas si nul les"
type textarea "Tu vois que si pas si nul les"
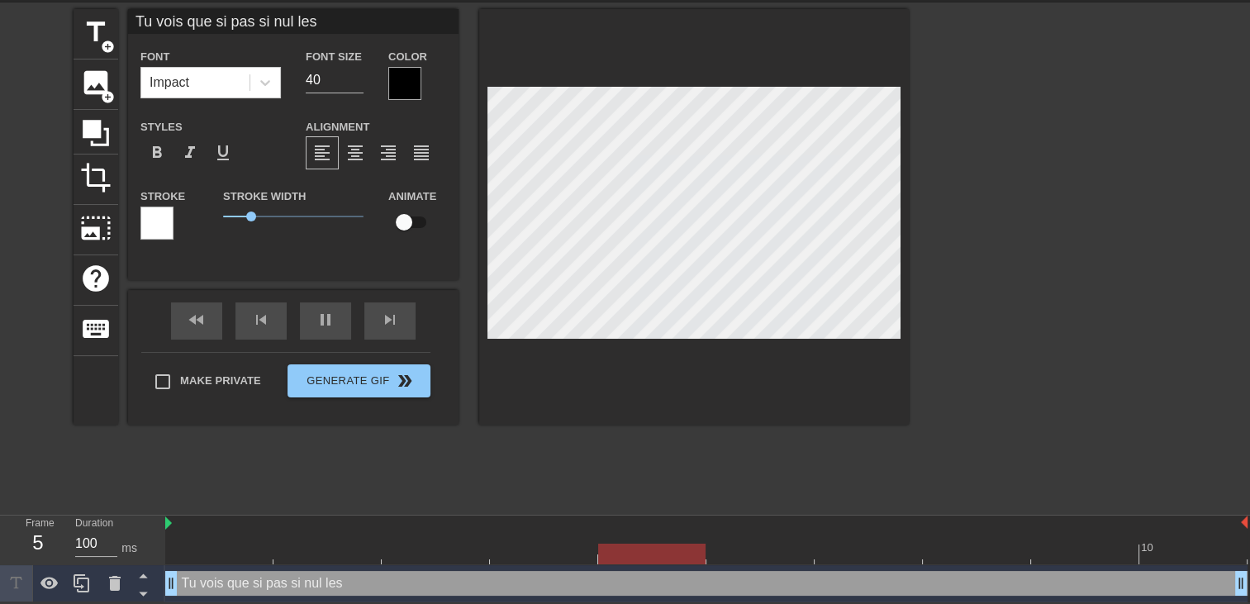
type input "Tu vois que si pas si nul les"
type textarea "Tu vois que si pas si nul les"
type input "Tu vois que si pas si nul les r"
type textarea "Tu vois que si pas si nul les r"
type input "Tu vois que si pas si nul les re"
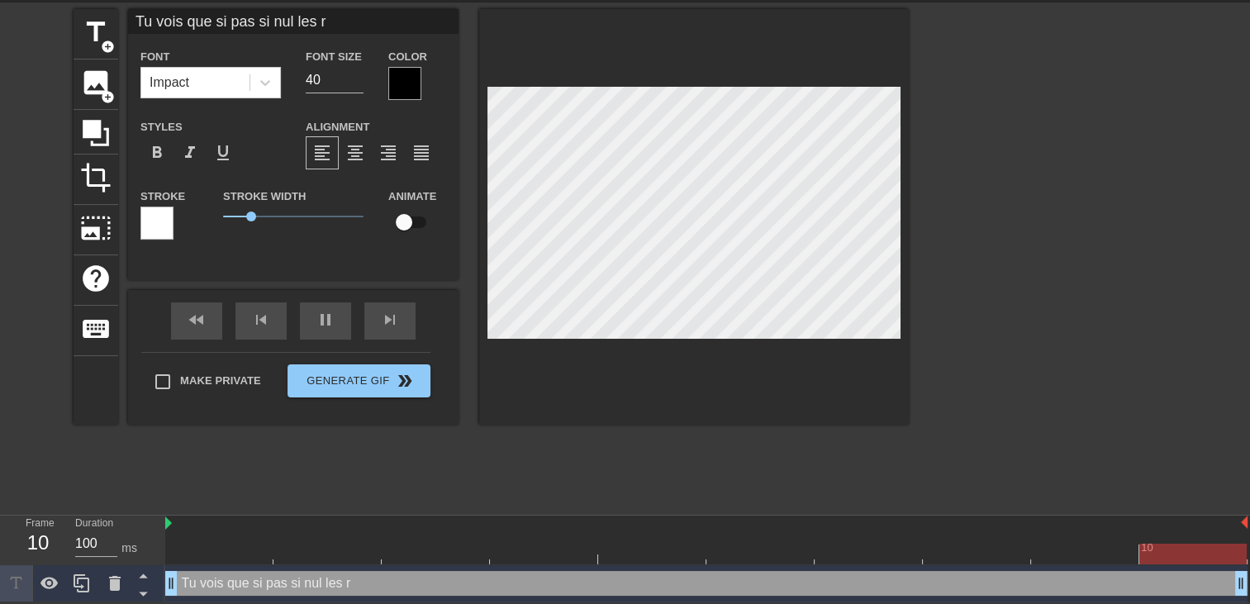
type textarea "Tu vois que si pas si nul les re"
type input "Tu vois que si pas si nul les ret"
type textarea "Tu vois que si pas si nul les ret"
type input "Tu vois que si pas si nul les rete"
type textarea "Tu vois que si pas si nul les rete"
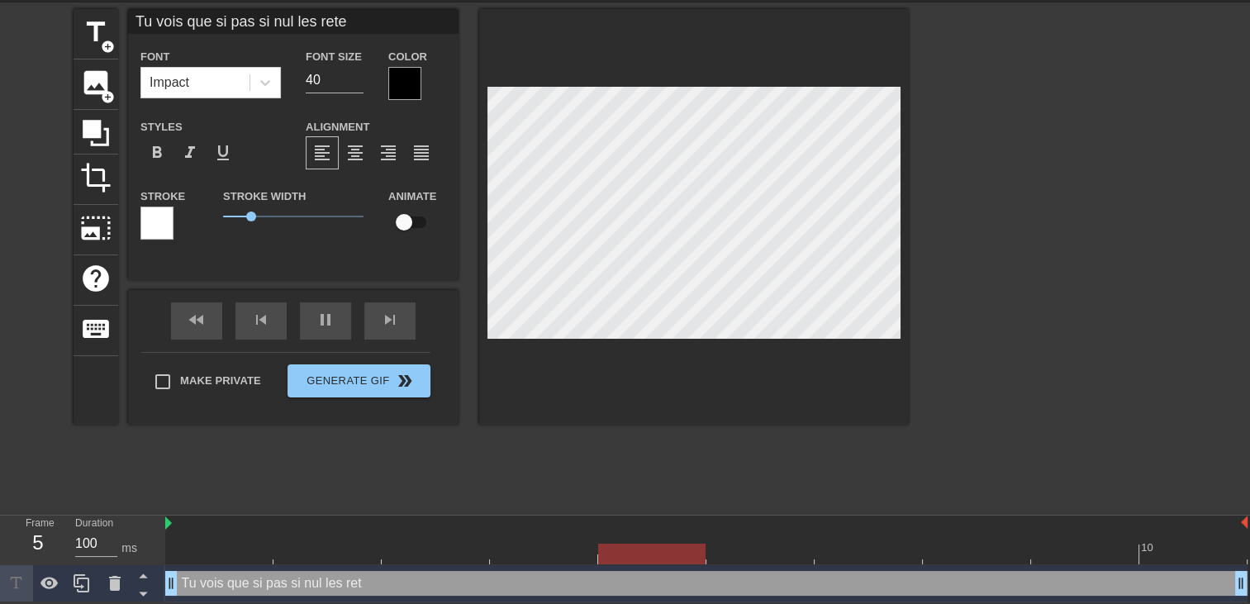
type input "Tu vois que si pas si nul les reten"
type textarea "Tu vois que si pas si nul les reten"
type input "Tu vois que si pas si nul les retenu"
type textarea "Tu vois que si pas si nul les retenu"
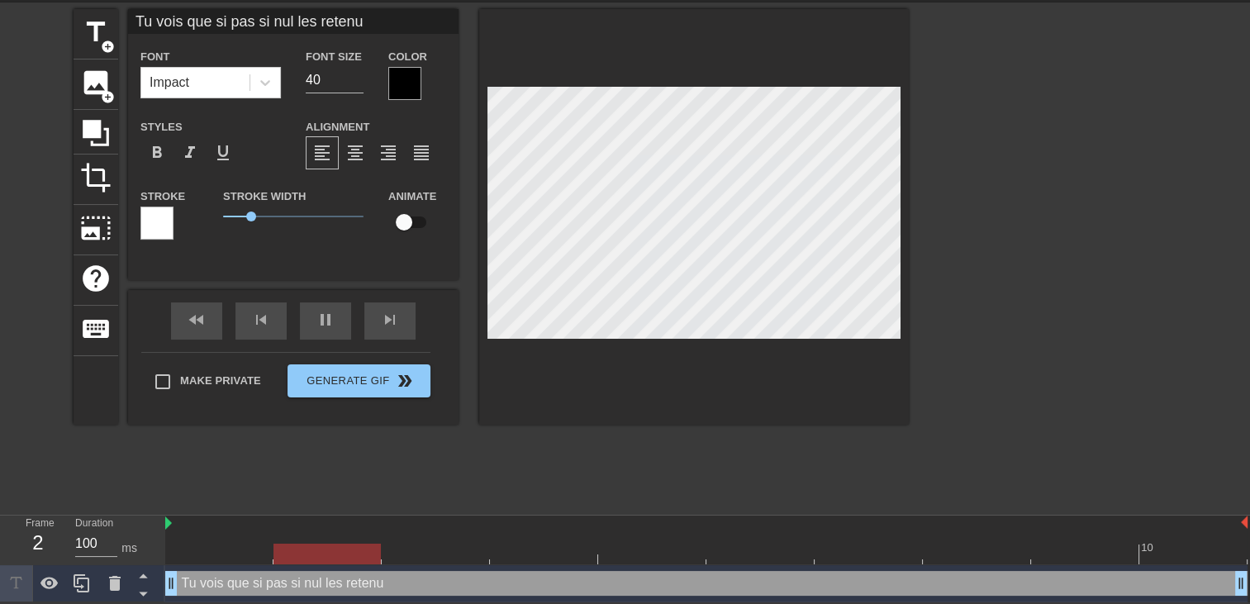
type input "Tu vois que si pas si nul les retenue"
type textarea "Tu vois que si pas si nul les retenue"
type input "Tu vois que si pas si nul les retenue"
type textarea "Tu vois que si pas si nul les retenue"
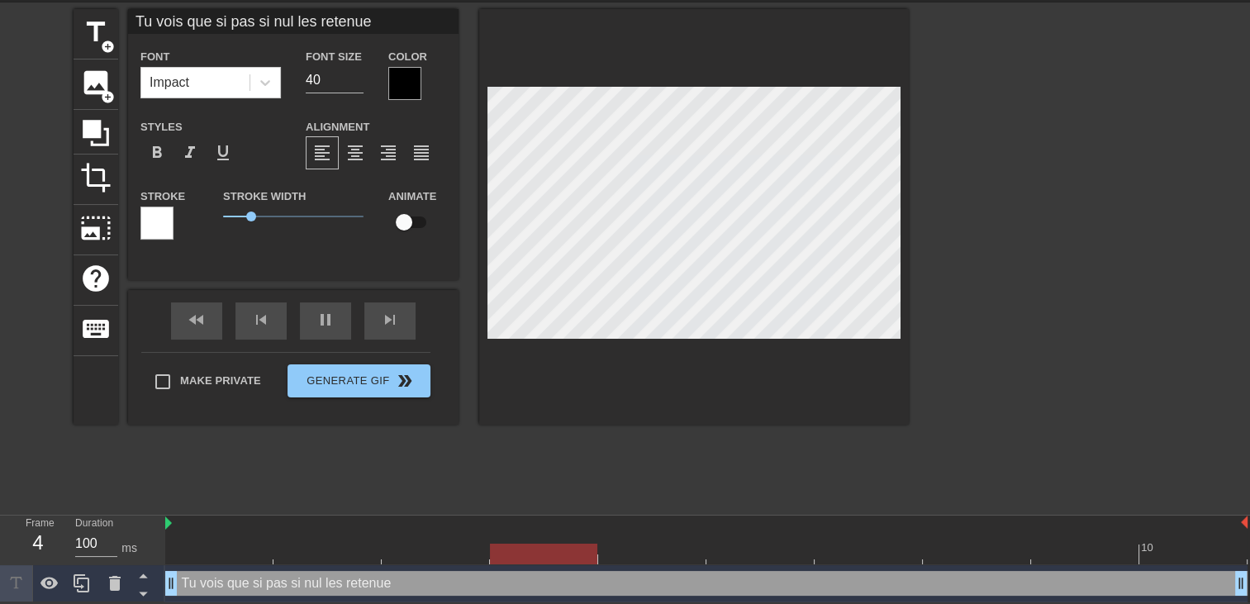
type input "Tu vois que si pas si nul les retenuej"
type textarea "Tu vois que si pas si nul les retenue j"
type input "Tu vois que si pas si nul les retenueje"
type textarea "Tu vois que si pas si nul les retenue je"
type input "Tu vois que si pas si nul les retenueje"
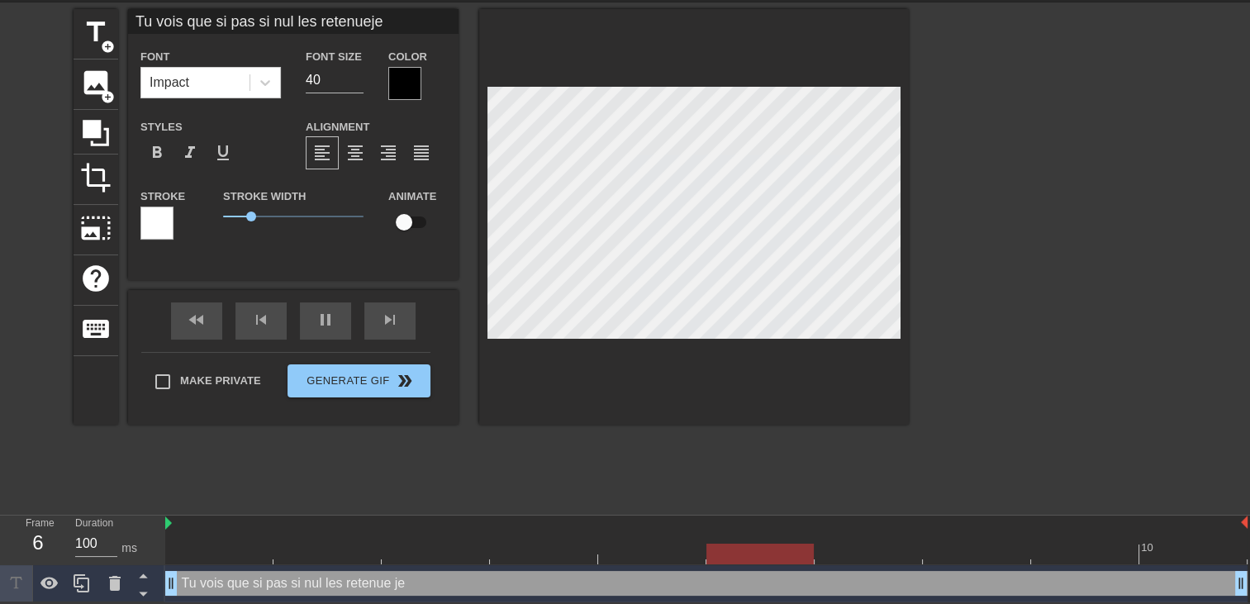
type textarea "Tu vois que si pas si nul les retenue je"
type input "Tu vois que si pas si nul les retenueje v"
type textarea "Tu vois que si pas si nul les retenue je v"
type input "Tu vois que si pas si nul les retenueje va"
type textarea "Tu vois que si pas si nul les retenue je va"
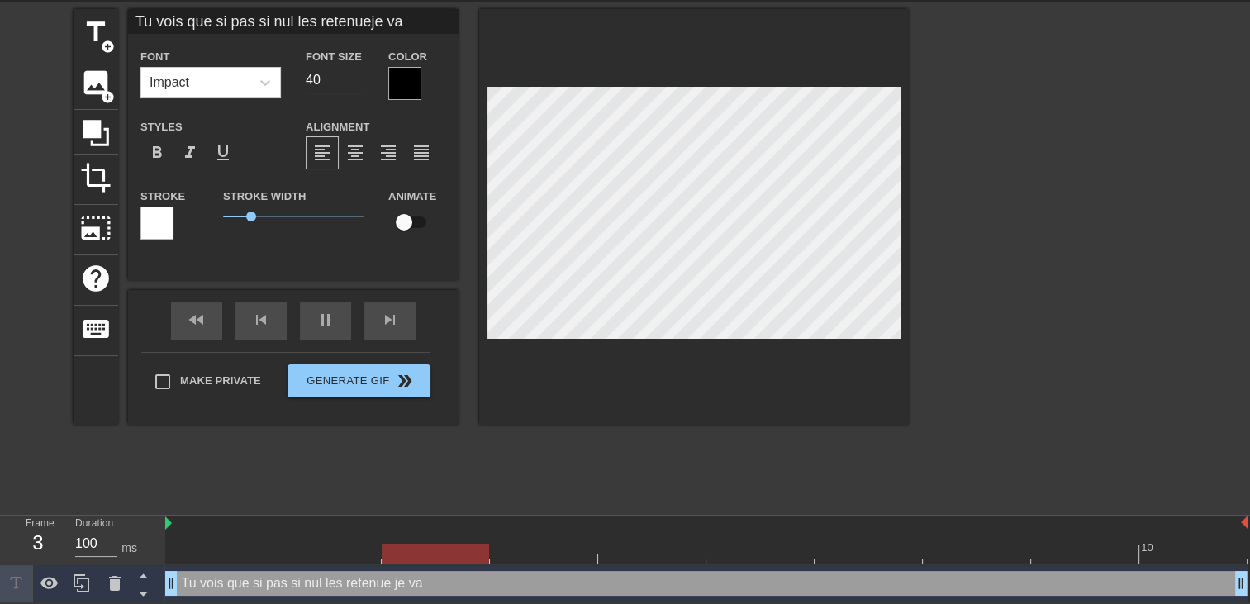
type input "Tu vois que si pas si nul les retenueje vai"
type textarea "Tu vois que si pas si nul les retenue je vai"
type input "Tu vois que si pas si nul les retenueje vais"
type textarea "Tu vois que si pas si nul les retenue je vais"
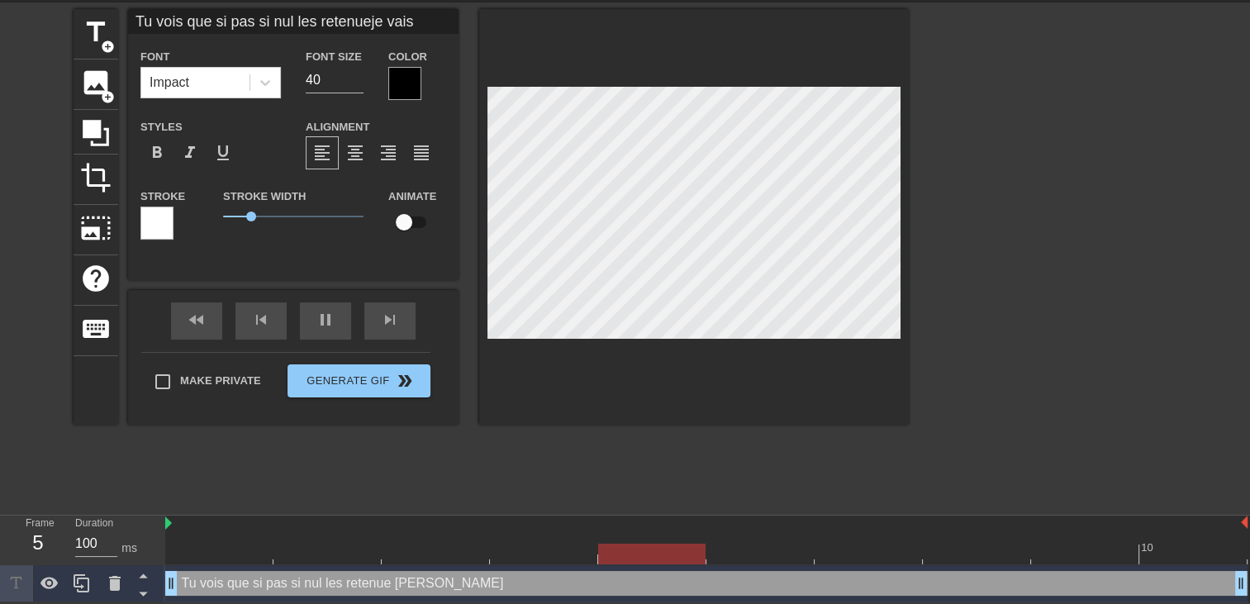
type input "Tu vois que si pas si nul les retenueje vais"
type textarea "Tu vois que si pas si nul les retenue je vais"
type input "Tu vois que si pas si nul les retenueje vais t"
type textarea "Tu vois que si pas si nul les retenue je vais t"
type input "Tu vois que si pas si nul les retenueje vais t'"
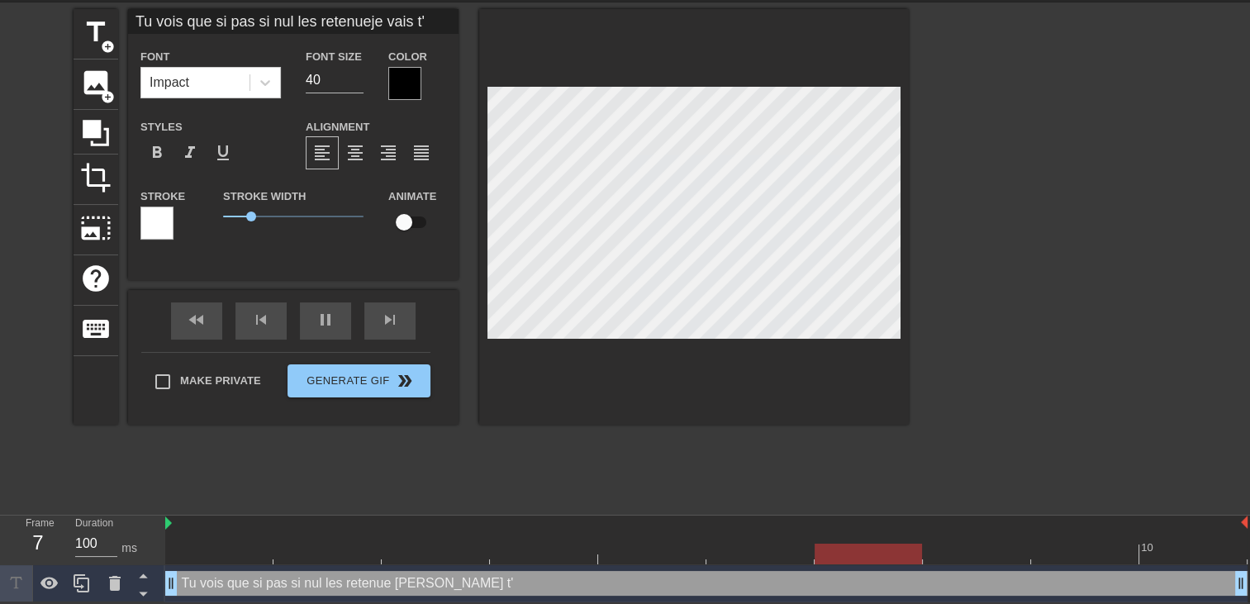
type textarea "Tu vois que si pas si nul les retenue je vais t'e"
type input "Tu vois que si pas si nul les retenueje vais t'en"
type textarea "Tu vois que si pas si nul les retenue je vais t'en"
type input "Tu vois que si pas si nul les retenueje vais t'enn"
type textarea "Tu vois que si pas si nul les retenue je vais t'enn"
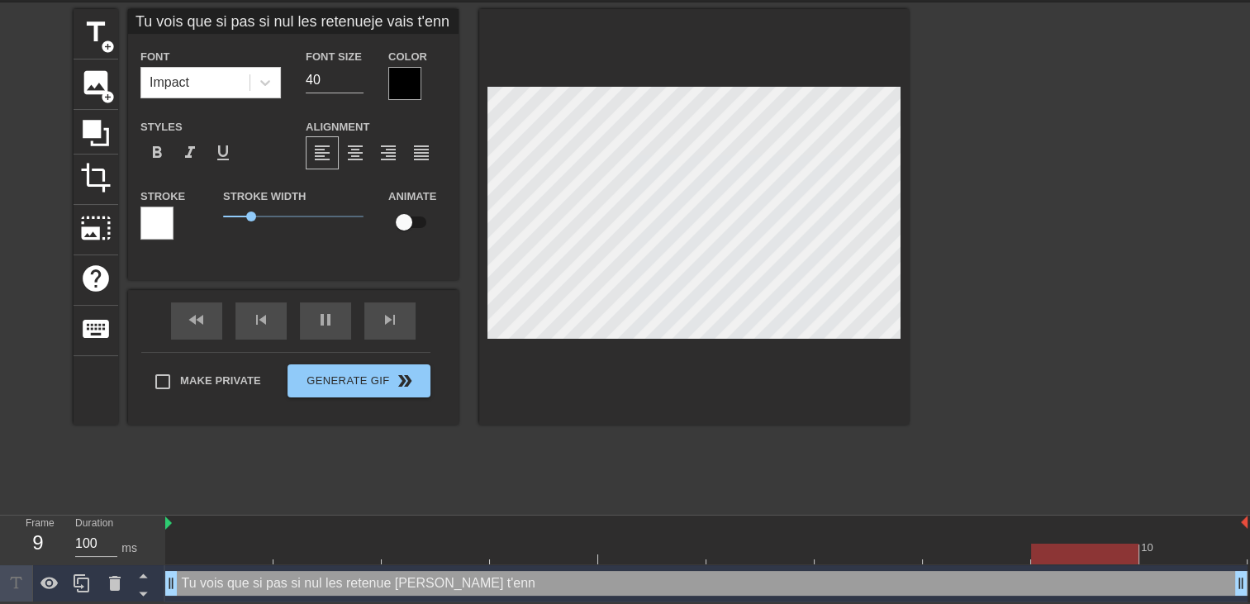
scroll to position [3, 4]
type input "Tu vois que si pas si nul les retenueje vais t'en"
type textarea "Tu vois que si pas si nul les retenue je vais t'en"
type input "Tu vois que si pas si nul les retenueje vais t'e"
type textarea "Tu vois que si pas si nul les retenue je vais t'e"
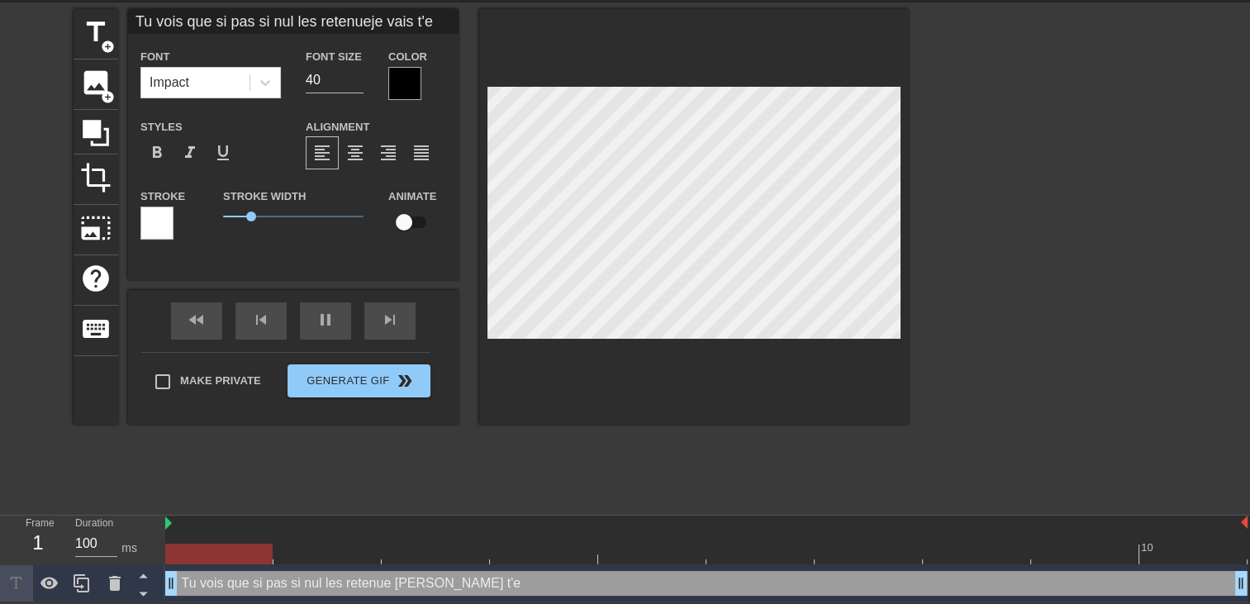
type input "Tu vois que si pas si nul les retenueje vais t'en"
type textarea "Tu vois que si pas si nul les retenue je vais t'en"
type input "Tu vois que si pas si nul les retenueje vais t'en"
type textarea "Tu vois que si pas si nul les retenue je vais t'en"
type input "Tu vois que si pas si nul les retenueje vais t'en d"
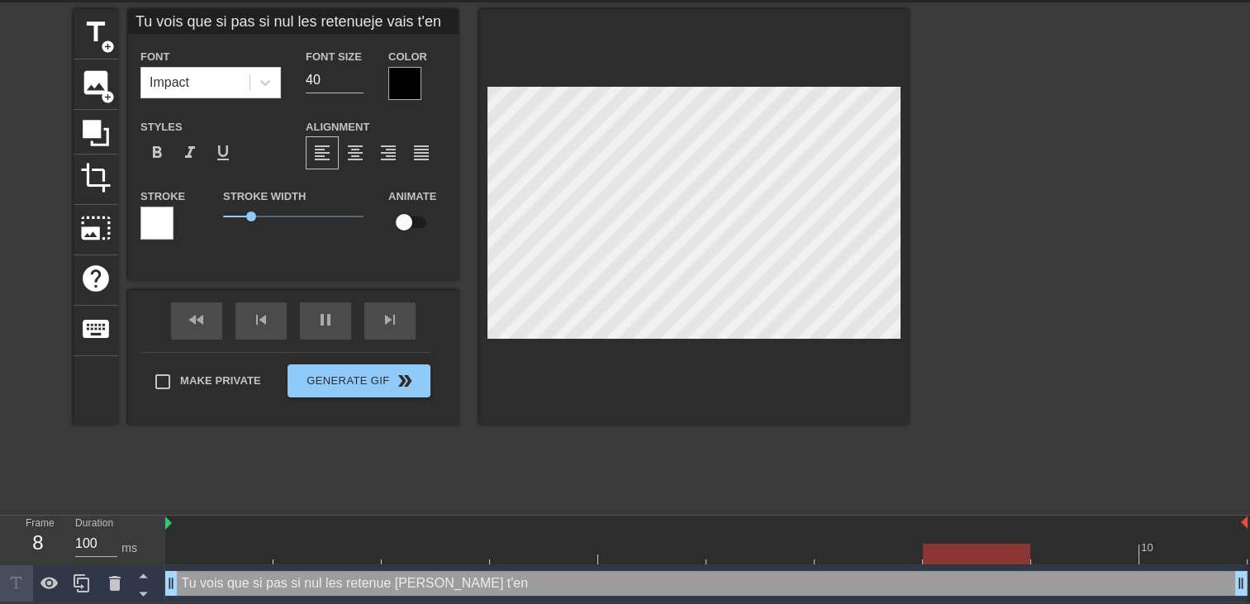
type textarea "Tu vois que si pas si nul les retenue je vais t'en d"
type input "Tu vois que si pas si nul les retenueje vais t'en do"
type textarea "Tu vois que si pas si nul les retenue je vais t'en do"
type input "Tu vois que si pas si nul les retenueje vais t'en don"
type textarea "Tu vois que si pas si nul les retenue je vais t'en don"
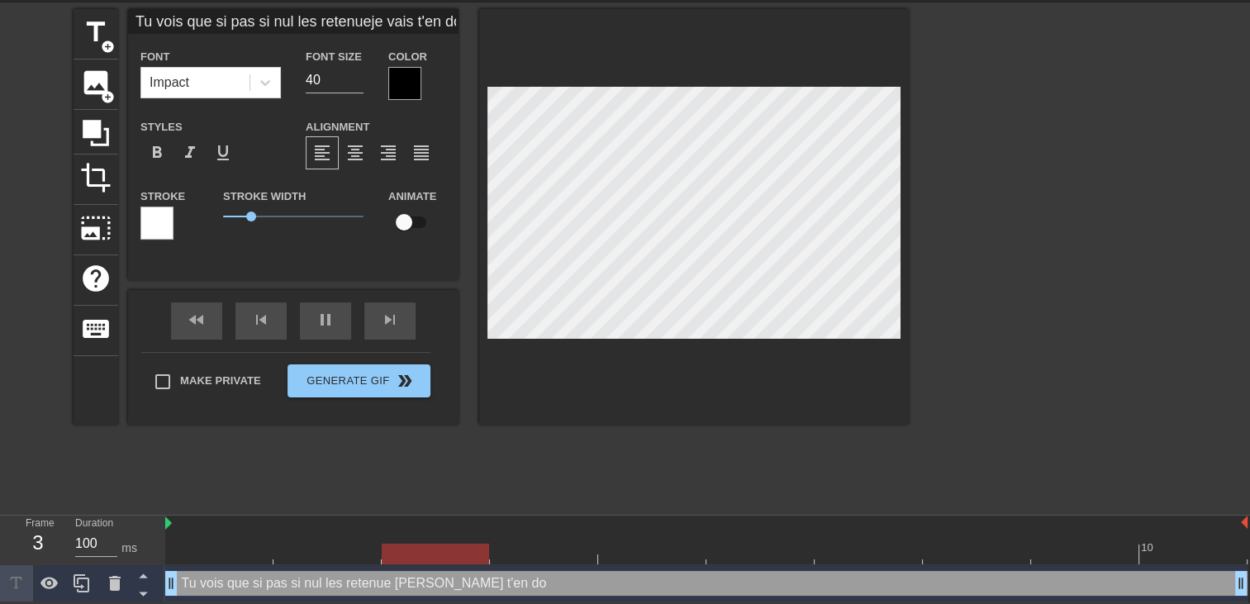
type input "Tu vois que si pas si nul les retenueje vais t'en donn"
type textarea "Tu vois que si pas si nul les retenue je vais t'en donn"
type input "Tu vois que si pas si nul les retenueje vais t'en donne"
type textarea "Tu vois que si pas si nul les retenue je vais t'en donne"
type input "Tu vois que si pas si nul les retenueje vais t'en donner"
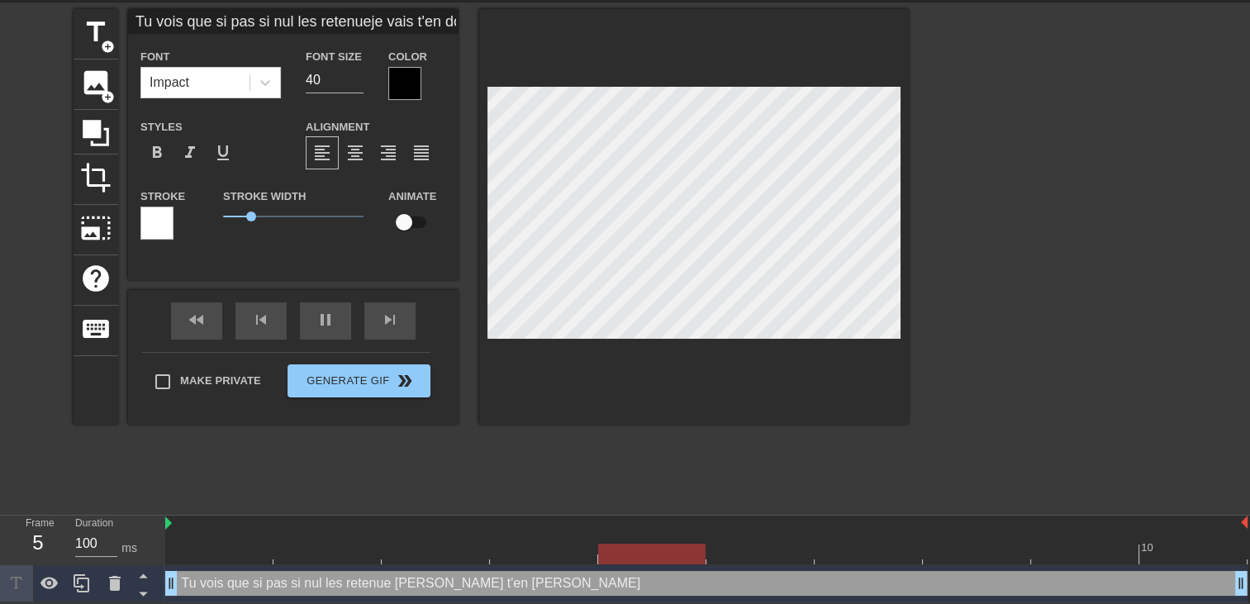
type textarea "Tu vois que si pas si nul les retenue je vais t'en donner"
type input "Tu vois que si pas si nul les retenueje vais t'en donner"
type textarea "Tu vois que si pas si nul les retenue je vais t'en donner"
type input "Tu vois que si pas si nul les retenueje vais t'en donnerp"
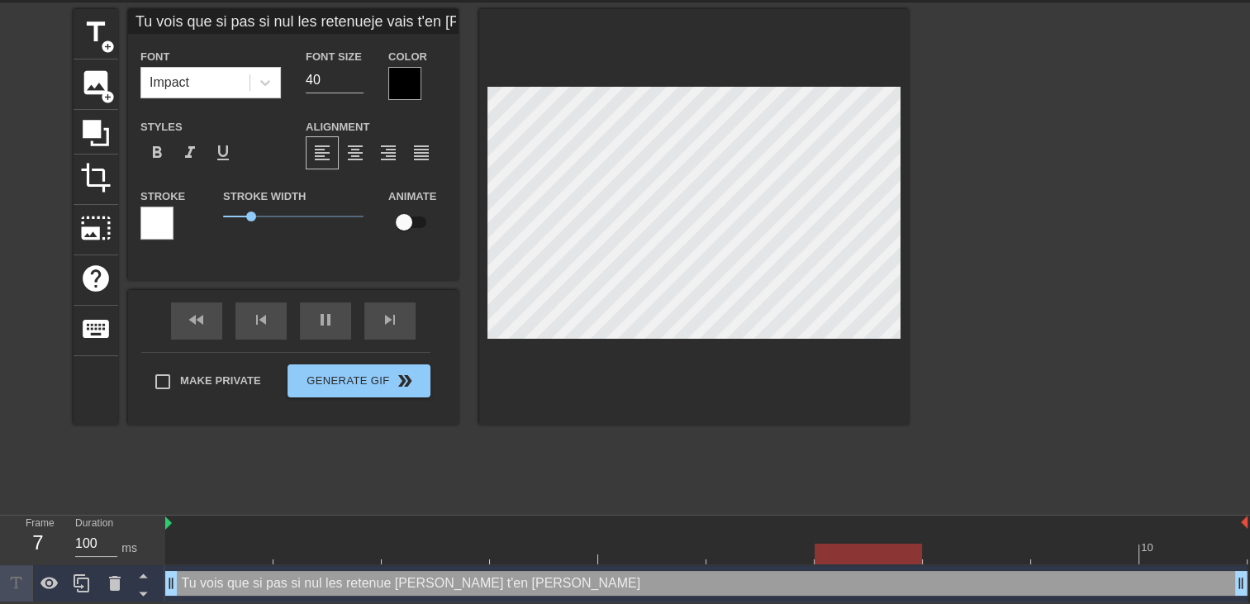
type textarea "Tu vois que si pas si nul les retenue je vais t'en donner p"
type input "Tu vois que si pas si nul les retenueje vais t'en donnerpl"
type textarea "Tu vois que si pas si nul les retenue je vais t'en donner pl"
type input "Tu vois que si pas si nul les retenueje vais t'en donnerplu"
type textarea "Tu vois que si pas si nul les retenue je vais t'en donner plu"
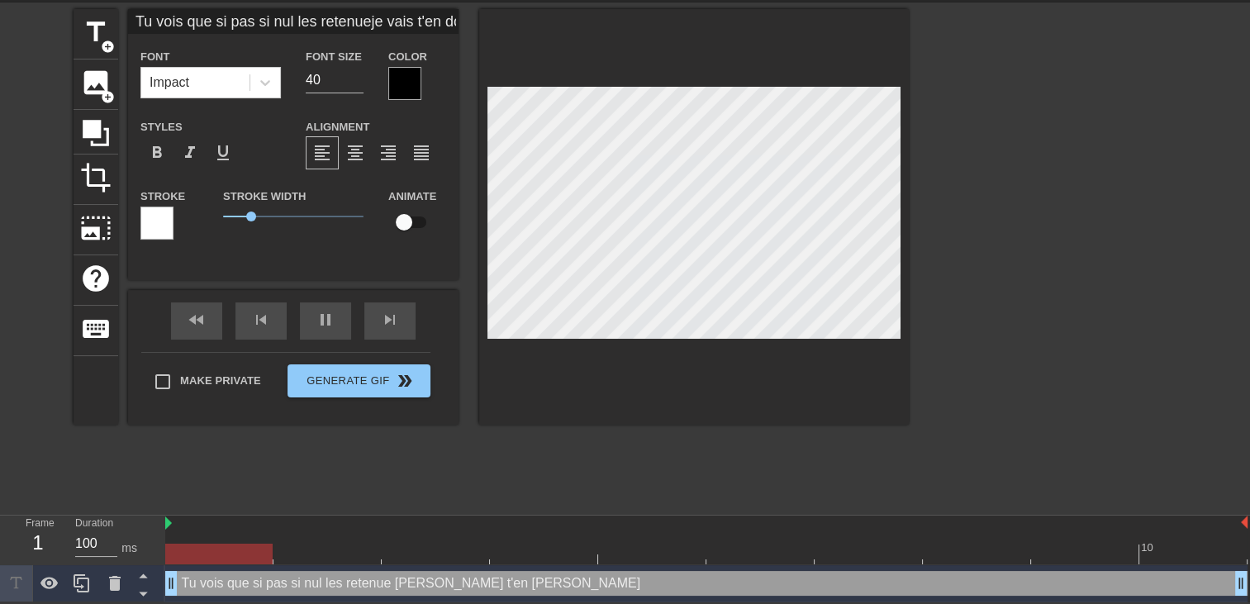
type input "Tu vois que si pas si nul les retenueje vais t'en donnerplus"
type textarea "Tu vois que si pas si nul les retenue je vais t'en donner plus"
type input "Tu vois que si pas si nul les retenueje vais t'en donnerplus"
type textarea "Tu vois que si pas si nul les retenue je vais t'en donner plus"
type input "Tu vois que si pas si nul les retenueje vais t'en donnerplus s"
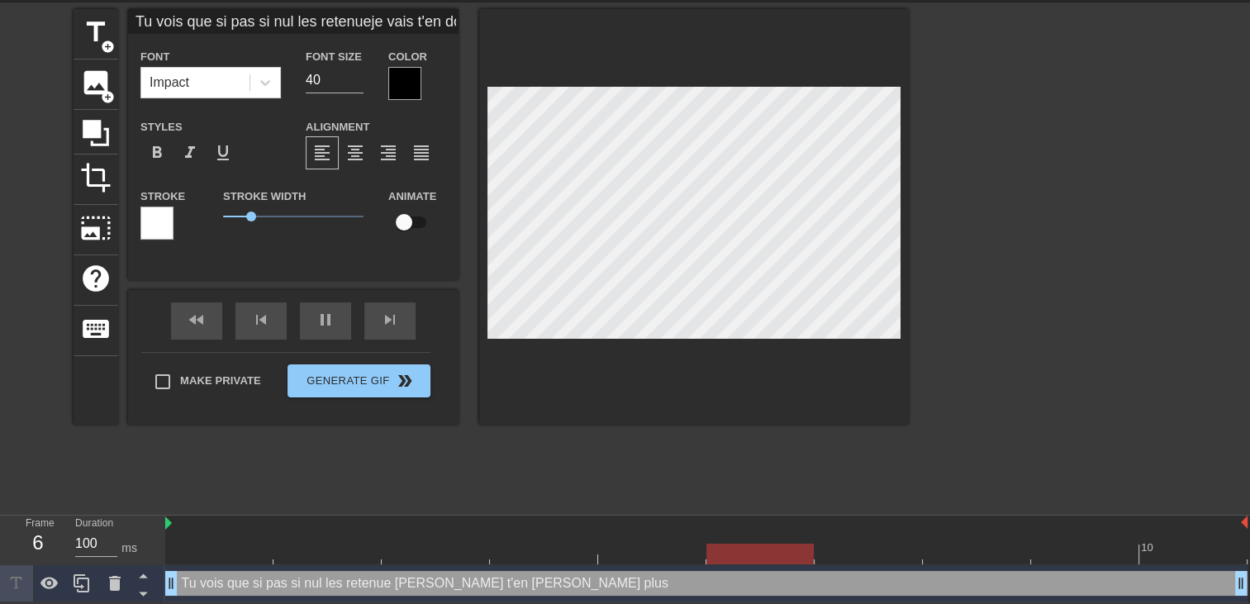
type textarea "Tu vois que si pas si nul les retenue je vais t'en donner plus s"
type input "Tu vois que si pas si nul les retenueje vais t'en donnerplus so"
type textarea "Tu vois que si pas si nul les retenue je vais t'en donner plus so"
type input "Tu vois que si pas si nul les retenueje vais t'en donnerplus sou"
type textarea "Tu vois que si pas si nul les retenue je vais t'en donner plus sou"
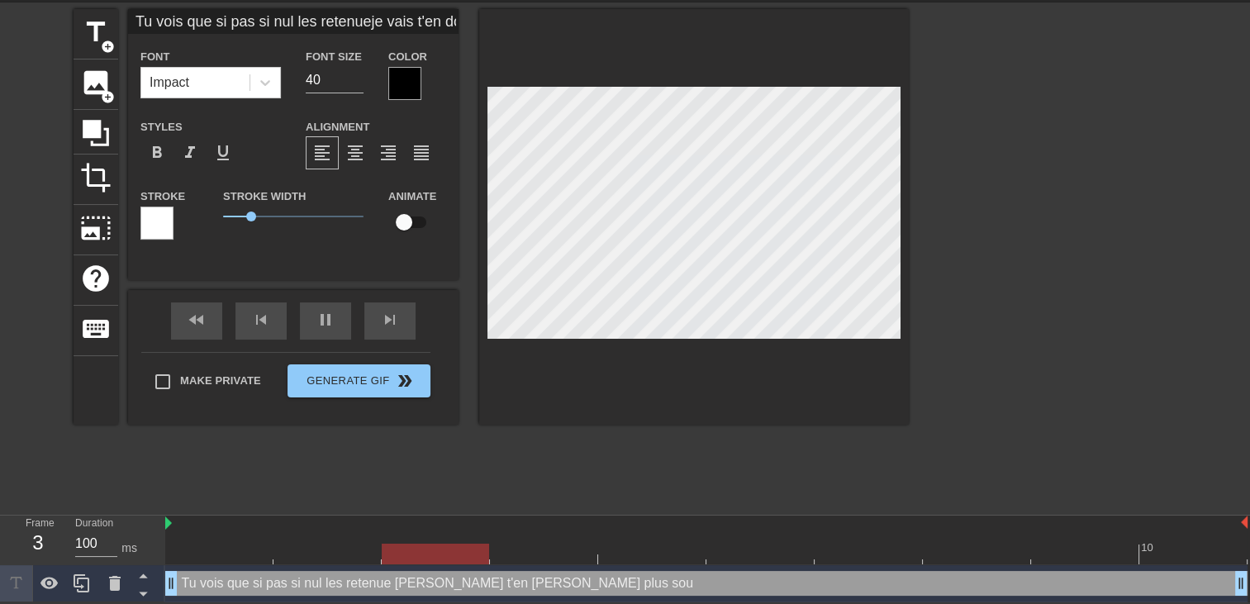
type input "Tu vois que si pas si nul les retenueje vais t'en donnerplus souv"
type textarea "Tu vois que si pas si nul les retenue je vais t'en donner plus souv"
type input "Tu vois que si pas si nul les retenueje vais t'en donnerplus souve"
type textarea "Tu vois que si pas si nul les retenue je vais t'en donner plus souve"
type input "Tu vois que si pas si nul les retenueje vais t'en donnerplus souven"
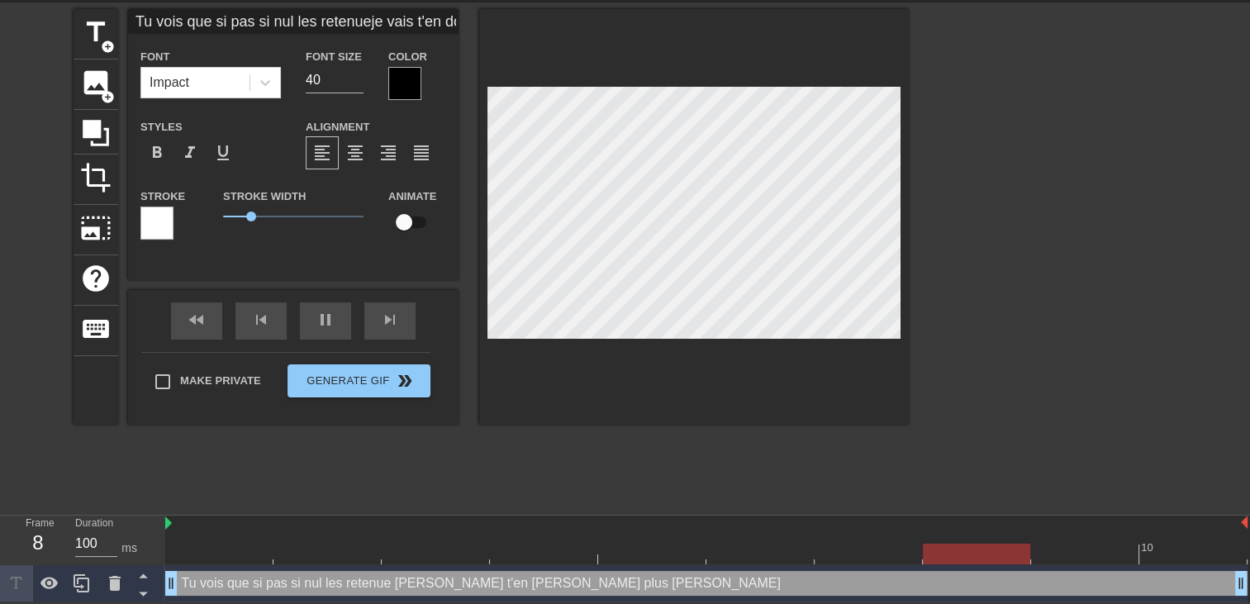
type textarea "Tu vois que si pas si nul les retenue je vais t'en donner plus souvent"
type input "Tu vois que si pas si nul les retenueje vais t'en donnerplus souvent"
type textarea "Tu vois que si pas si nul les retenue je vais t'en donner plus souvent"
type input "Tu vois que si pas si nul les retenueje vais t'en donnerplus souvent"
type textarea "Tu vois que si pas si nul les retenue je vais t'en donner plus souvent"
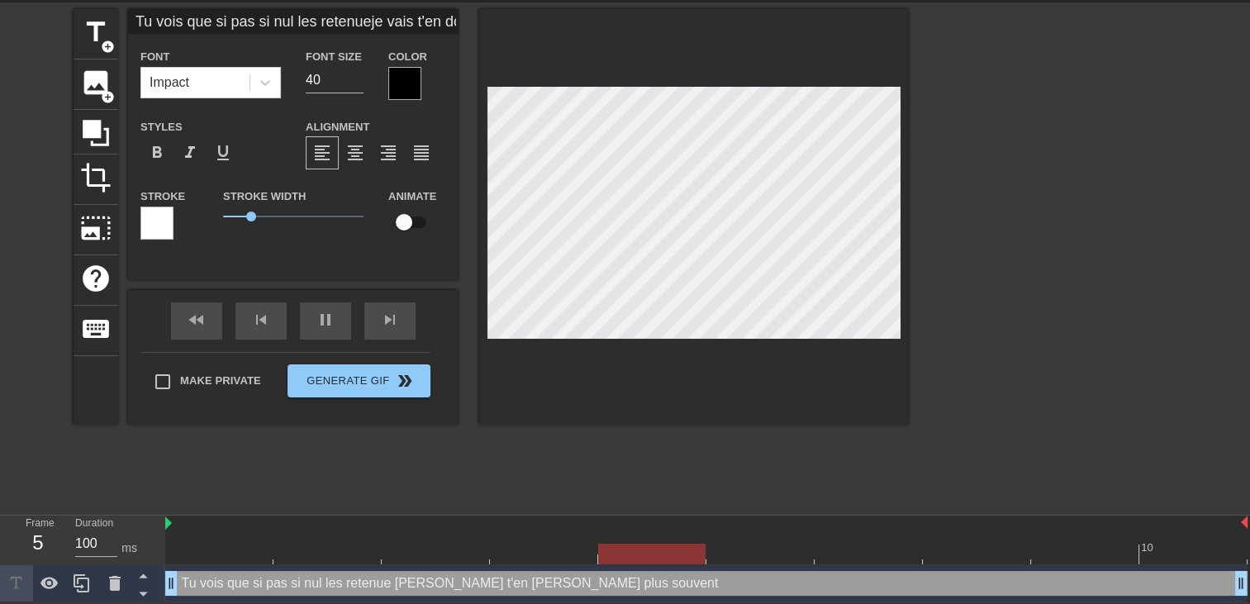
scroll to position [7, 1]
type input "Tu vois que si pas si nul les retenueje vais t'en donnerplus souvent s"
type textarea "Tu vois que si pas si nul les retenue je vais t'en donner plus souvent s"
type input "Tu vois que si pas si nul les retenueje vais t'en donnerplus souvent si"
type textarea "Tu vois que si pas si nul les retenue je vais t'en donner plus souvent si"
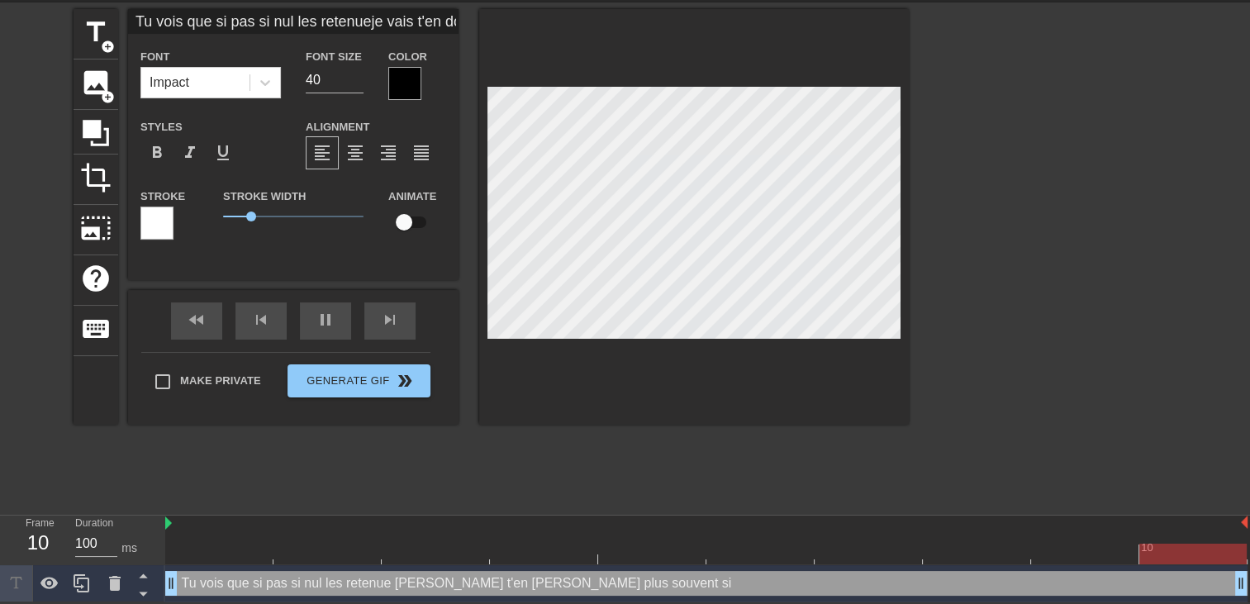
type input "Tu vois que si pas si nul les retenueje vais t'en donnerplus souvent si"
type textarea "Tu vois que si pas si nul les retenue je vais t'en donner plus souvent si"
type input "Tu vois que si pas si nul les retenueje vais t'en donnerplus souvent si t"
type textarea "Tu vois que si pas si nul les retenue je vais t'en donner plus souvent si t"
type input "Tu vois que si pas si nul les retenueje vais t'en donnerplus souvent si tu"
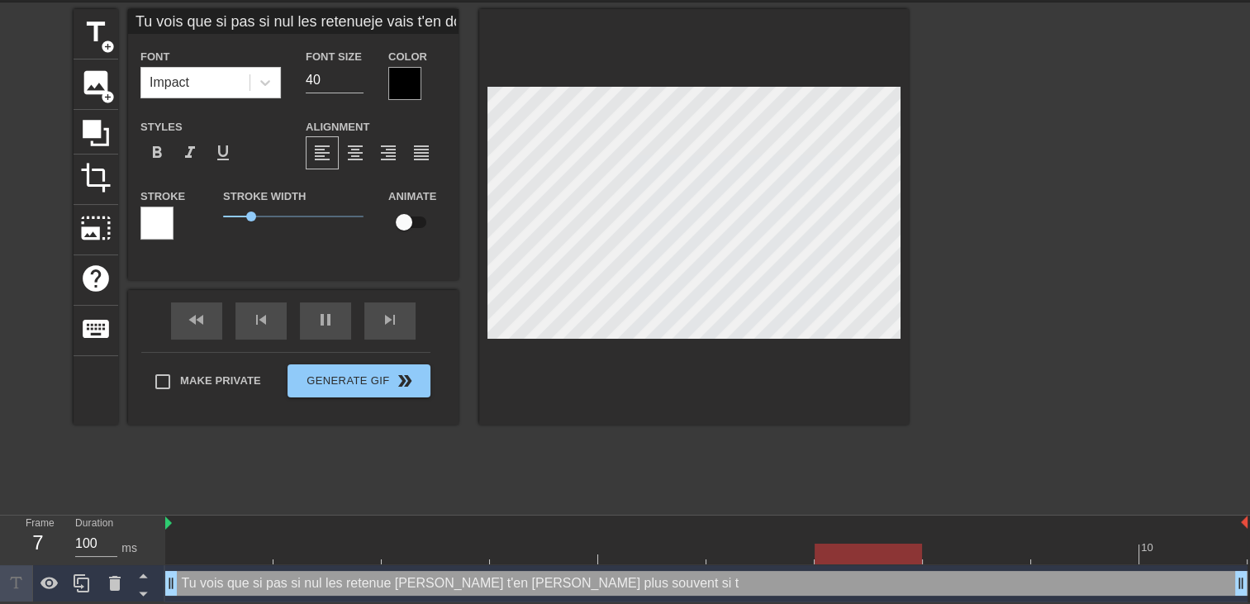
type textarea "Tu vois que si pas si nul les retenue je vais t'en donner plus souvent si tu"
type input "Tu vois que si pas si nul les retenueje vais t'en donnerplus souvent si tu"
type textarea "Tu vois que si pas si nul les retenue je vais t'en donner plus souvent si tu"
type input "Tu vois que si pas si nul les retenueje vais t'en donnerplus souvent si tu a"
type textarea "Tu vois que si pas si nul les retenue je vais t'en donner plus souvent si tu a"
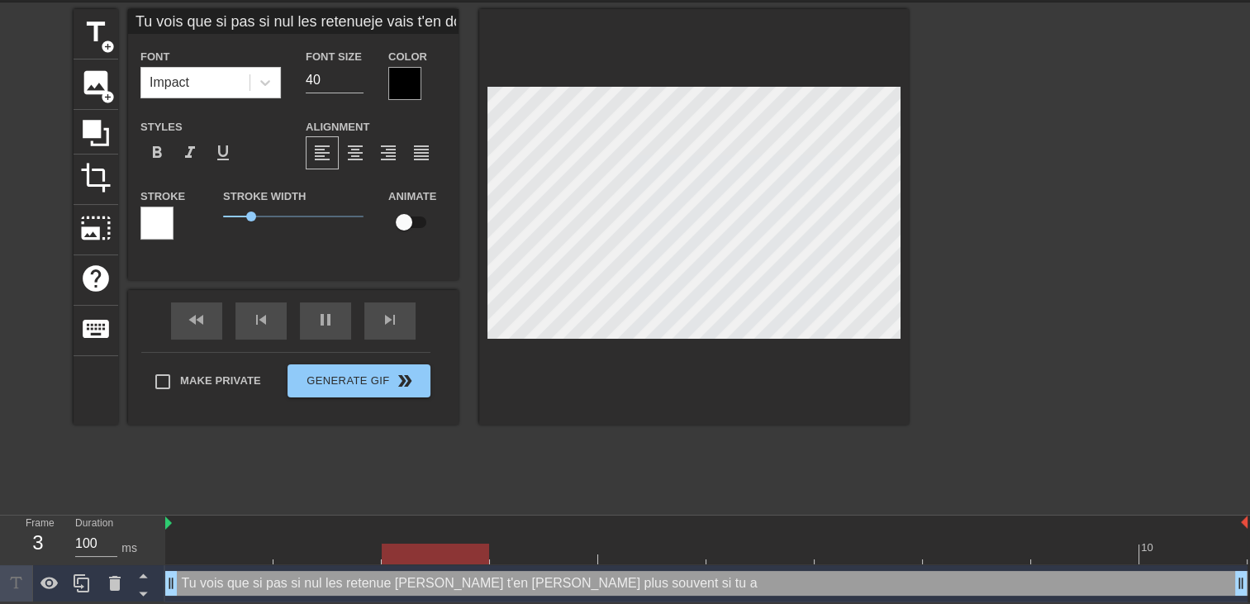
type input "Tu vois que si pas si nul les retenueje vais t'en donnerplus souvent si tu ai"
type textarea "Tu vois que si pas si nul les retenue je vais t'en donner plus souvent si tu ai"
type input "Tu vois que si pas si nul les retenueje vais t'en donnerplus souvent si tu aim"
type textarea "Tu vois que si pas si nul les retenue je vais t'en donner plus souvent si tu aim"
type input "Tu vois que si pas si nul les retenueje vais t'en donnerplus souvent si tu aime"
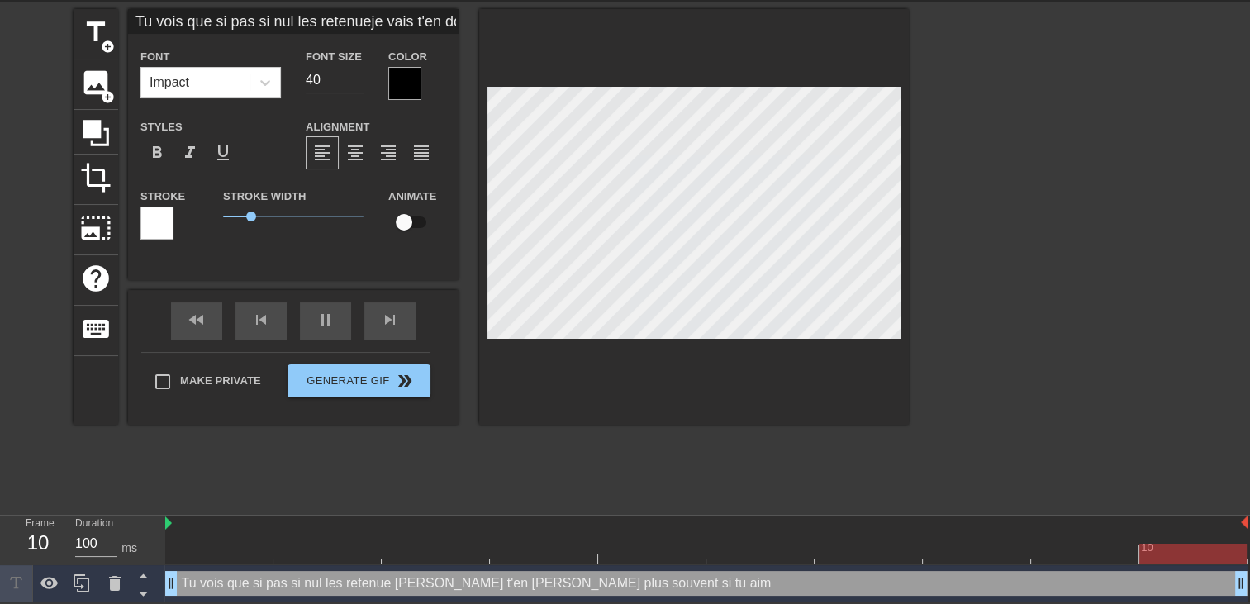
type textarea "Tu vois que si pas si nul les retenue je vais t'en donner plus souvent si tu ai…"
type input "Tu vois que si pas si nul les retenueje vais t'en donnerplus souvent si tu aimes"
type textarea "Tu vois que si pas si nul les retenue je vais t'en donner plus souvent si tu ai…"
type input "Tu vois que si pas si nul les retenueje vais t'en donnerplus souvent si tu aimes"
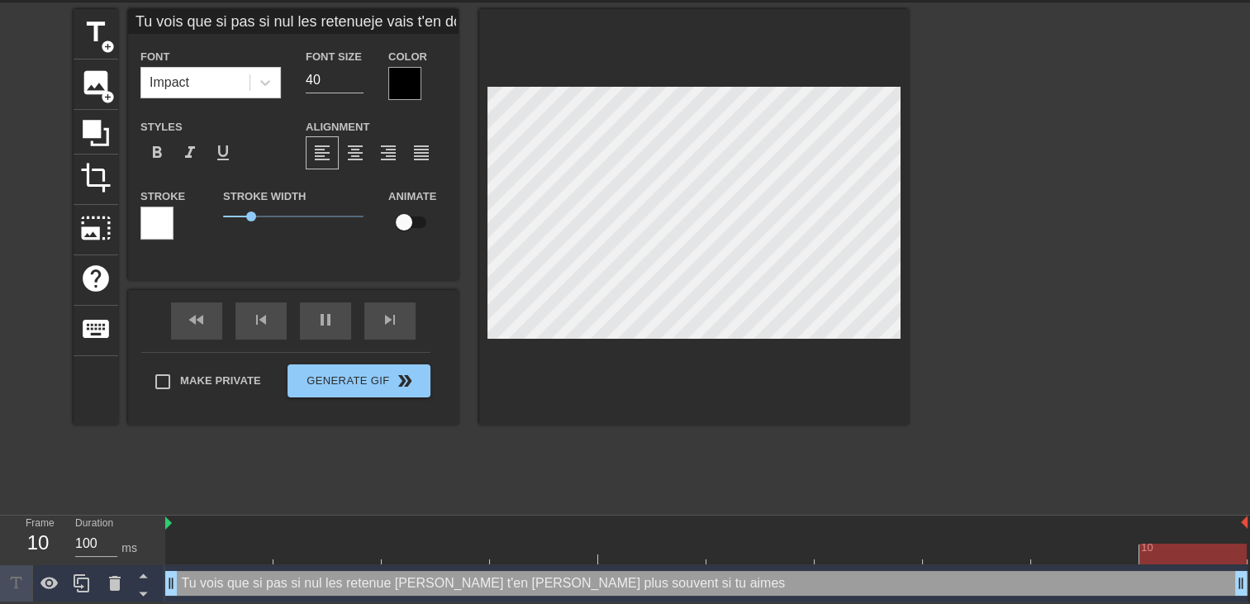
type textarea "Tu vois que si pas si nul les retenue je vais t'en donner plus souvent si tu ai…"
type input "Tu vois que si pas si nul les retenueje vais t'en donnerplus souvent si tu aime…"
type textarea "Tu vois que si pas si nul les retenue je vais t'en donner plus souvent si tu ai…"
type input "Tu vois que si pas si nul les retenueje vais t'en donnerplus souvent si tu aime…"
type textarea "Tu vois que si pas si nul les retenue je vais t'en donner plus souvent si tu ai…"
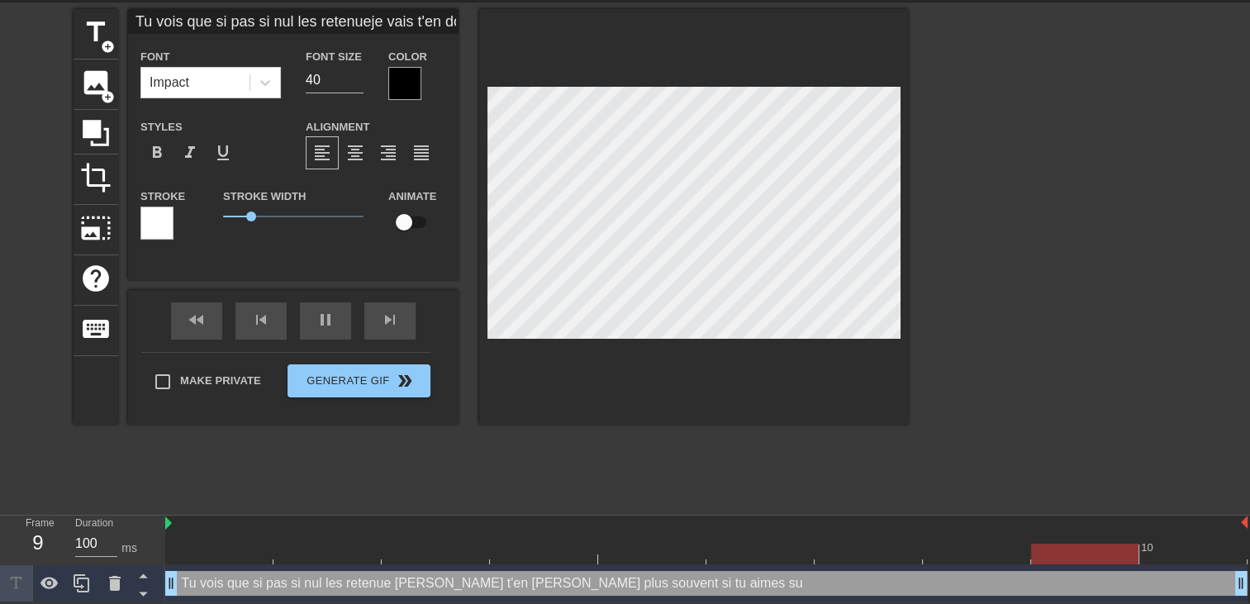
type input "Tu vois que si pas si nul les retenueje vais t'en donnerplus souvent si tu aime…"
type textarea "Tu vois que si pas si nul les retenue je vais t'en donner plus souvent si tu ai…"
drag, startPoint x: 969, startPoint y: 536, endPoint x: 881, endPoint y: 500, distance: 95.6
click at [969, 537] on div at bounding box center [977, 542] width 108 height 21
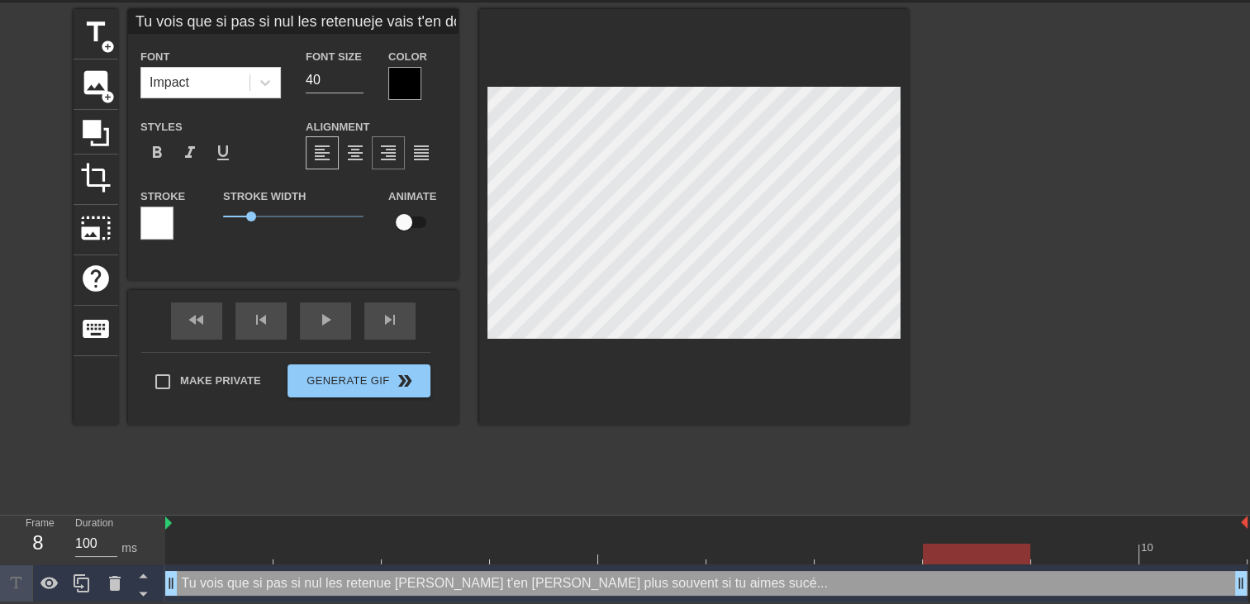
click at [378, 159] on span "format_align_right" at bounding box center [388, 153] width 20 height 20
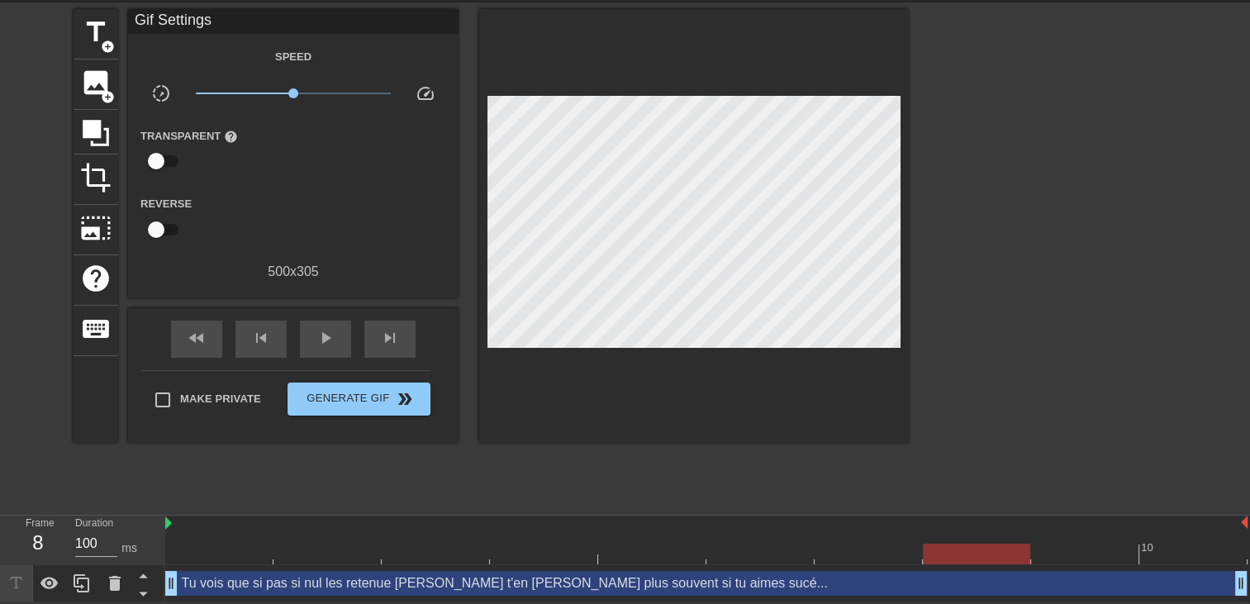
click at [1018, 390] on div at bounding box center [1053, 257] width 248 height 496
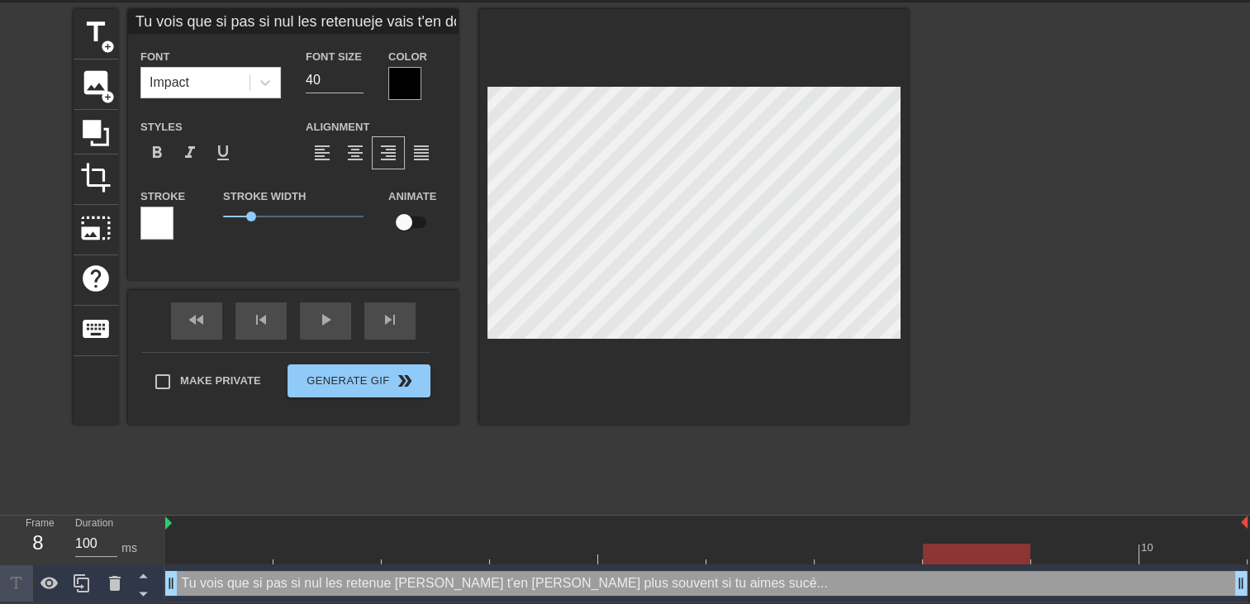
click at [826, 343] on div at bounding box center [694, 217] width 430 height 416
click at [403, 68] on div at bounding box center [404, 83] width 33 height 33
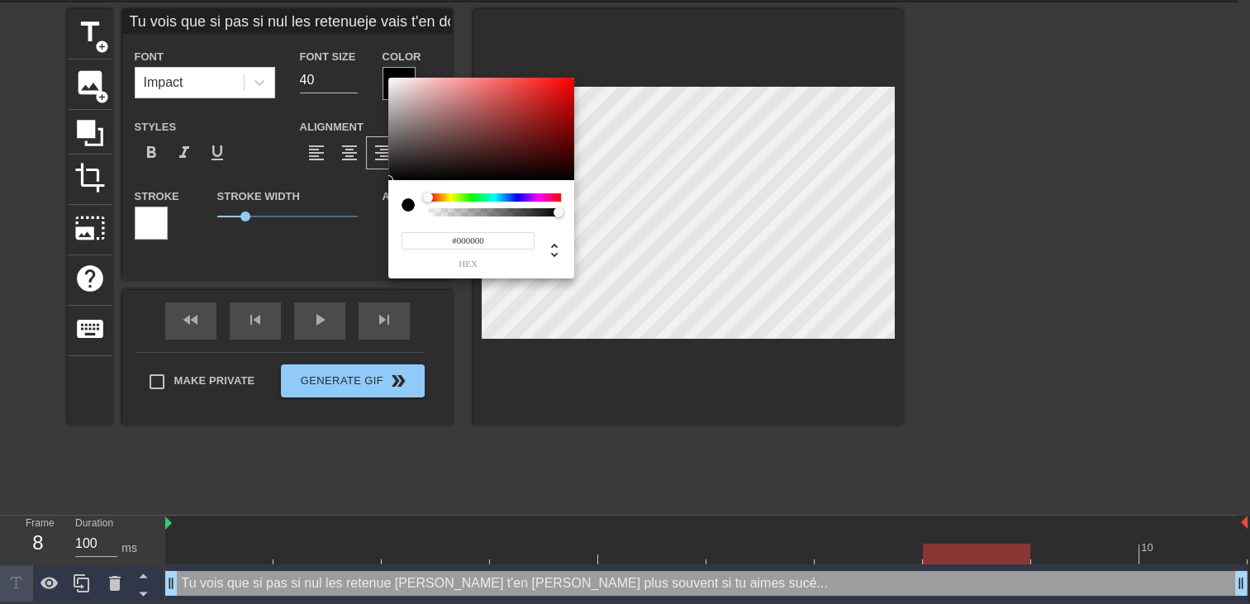
scroll to position [45, 0]
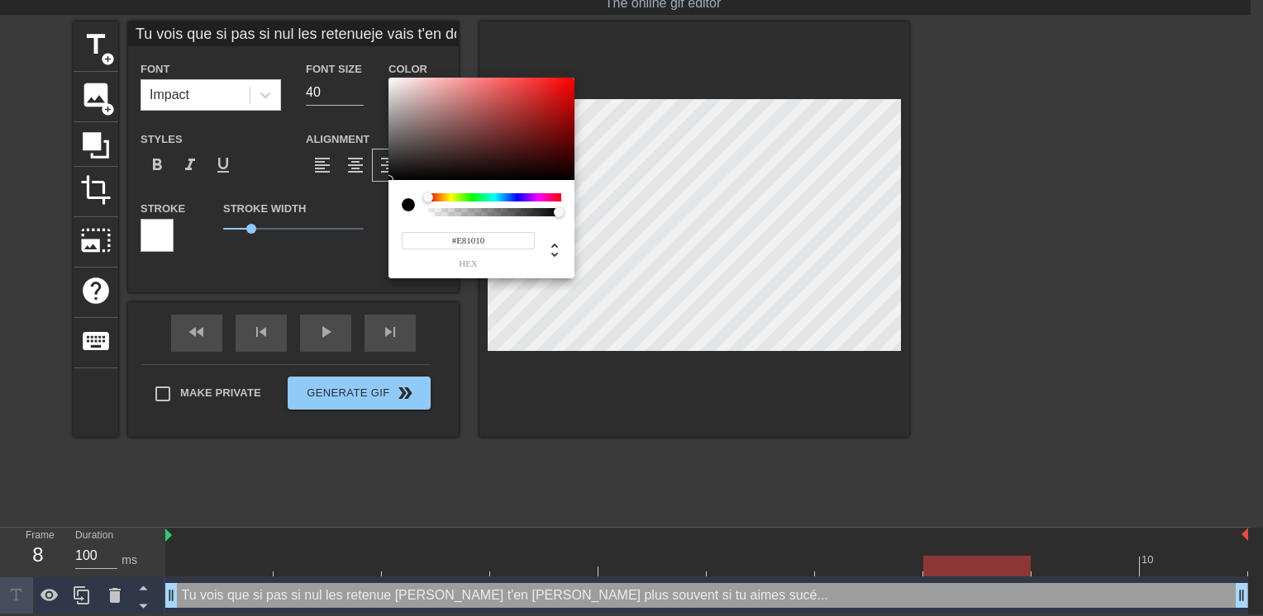
click at [561, 88] on div at bounding box center [481, 129] width 186 height 102
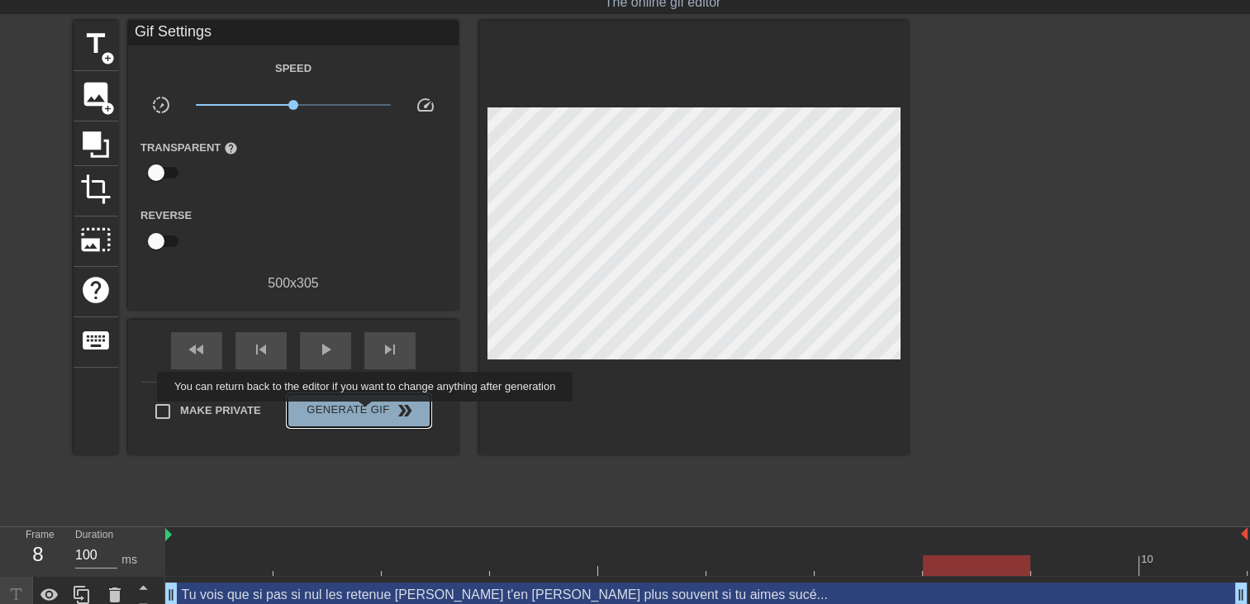
click at [367, 413] on span "Generate Gif double_arrow" at bounding box center [359, 411] width 130 height 20
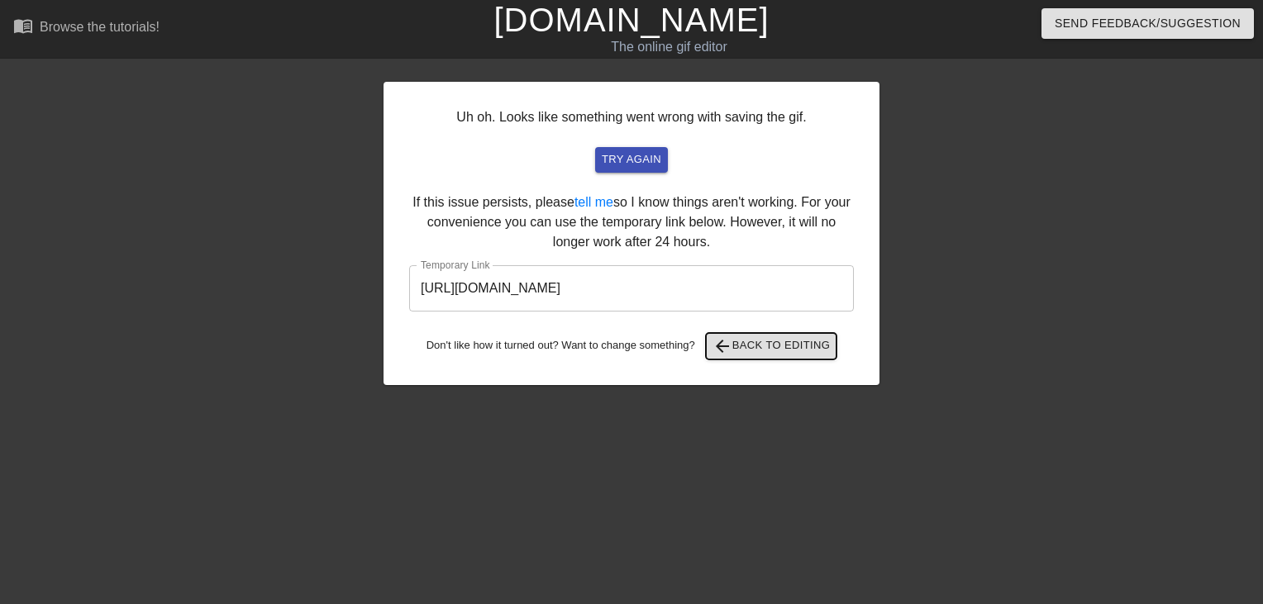
click at [785, 346] on span "arrow_back Back to Editing" at bounding box center [771, 346] width 118 height 20
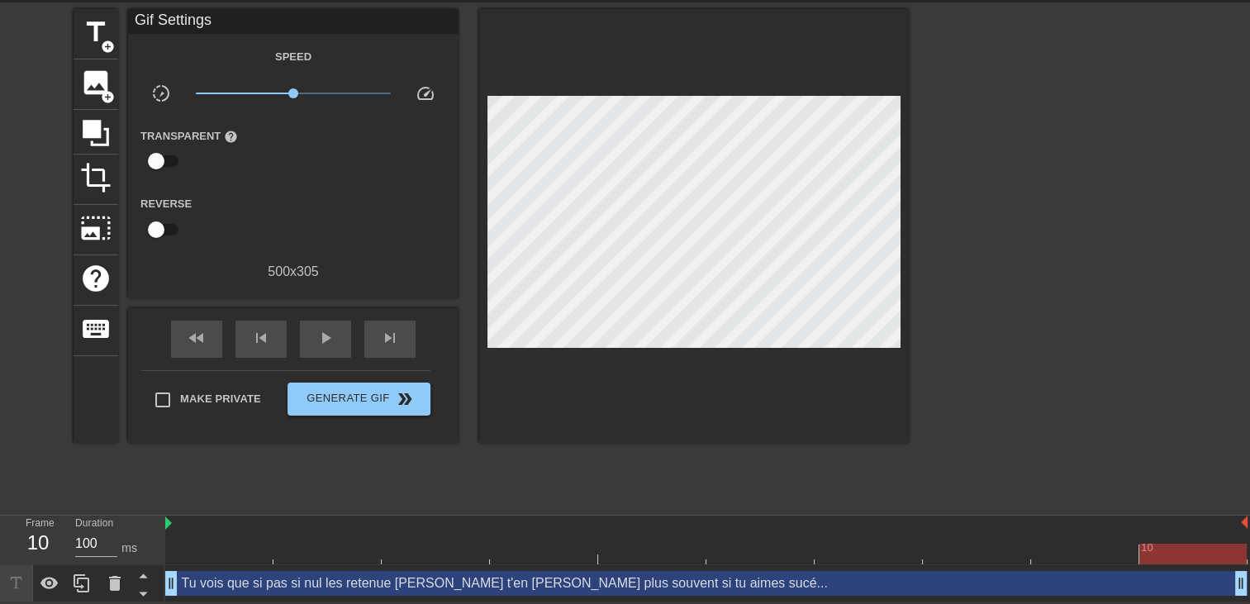
scroll to position [57, 0]
drag, startPoint x: 1243, startPoint y: 584, endPoint x: 1240, endPoint y: 545, distance: 39.8
click at [1249, 539] on html "menu_book Browse the tutorials! Gifntext.com The online gif editor Send Feedbac…" at bounding box center [625, 273] width 1250 height 659
click at [369, 412] on div "Make Private Generate Gif double_arrow" at bounding box center [285, 402] width 289 height 65
click at [374, 401] on span "Generate Gif double_arrow" at bounding box center [359, 399] width 130 height 20
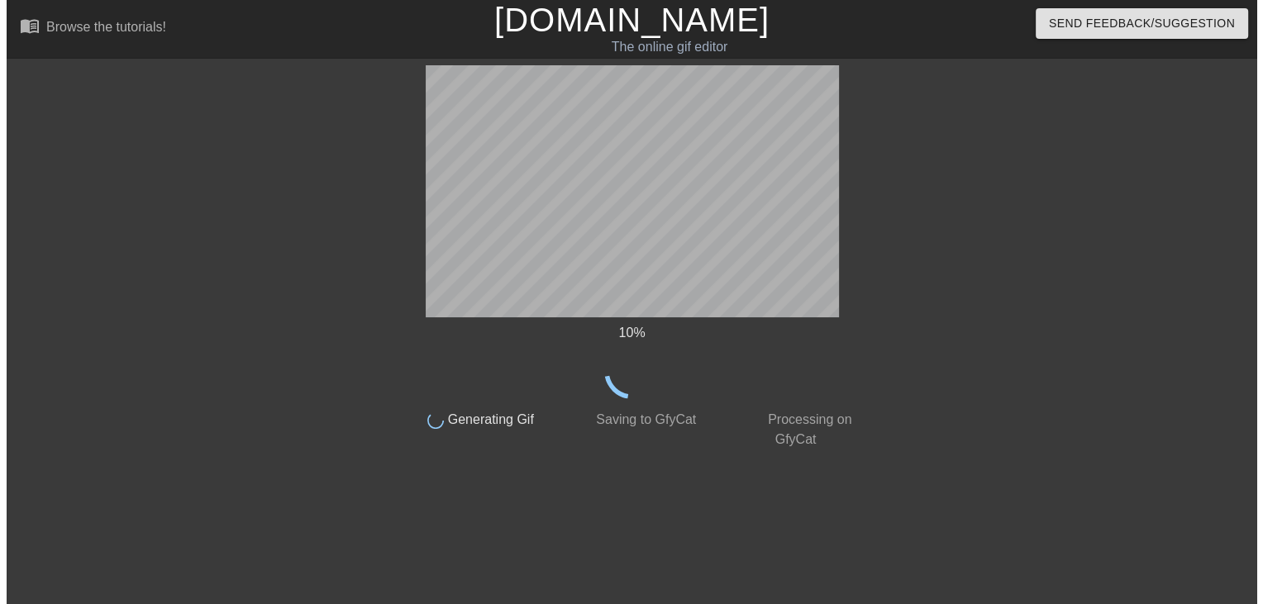
scroll to position [0, 0]
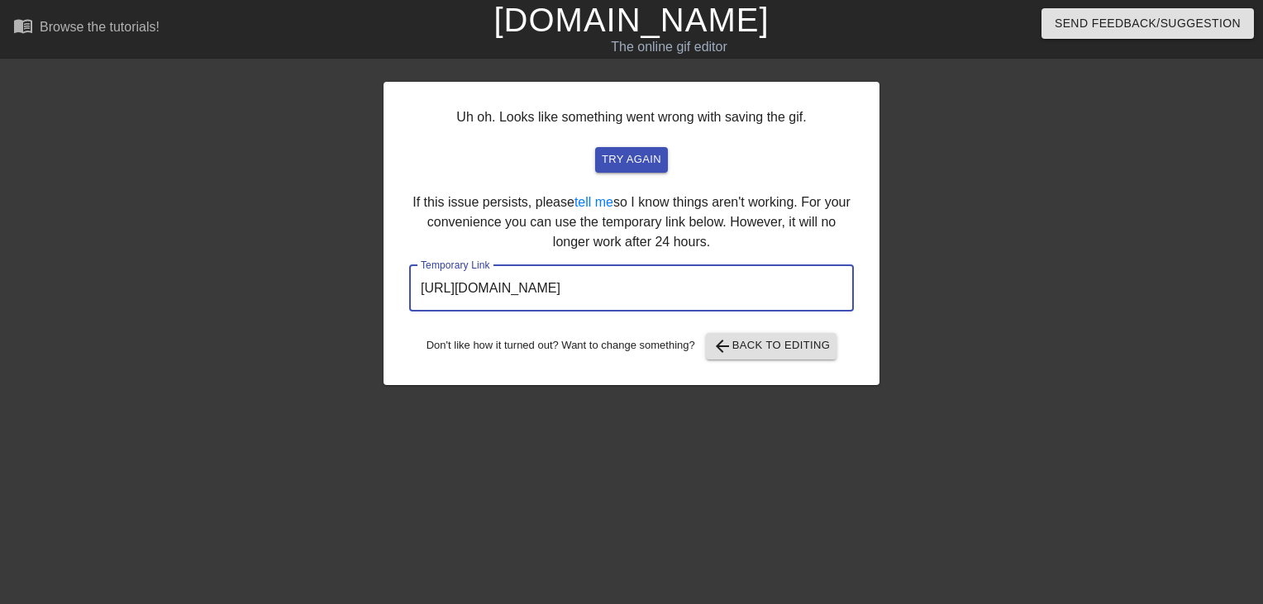
drag, startPoint x: 826, startPoint y: 276, endPoint x: -3, endPoint y: 326, distance: 831.2
click at [0, 326] on html "menu_book Browse the tutorials! Gifntext.com The online gif editor Send Feedbac…" at bounding box center [631, 284] width 1263 height 569
click at [690, 26] on link "[DOMAIN_NAME]" at bounding box center [630, 20] width 275 height 36
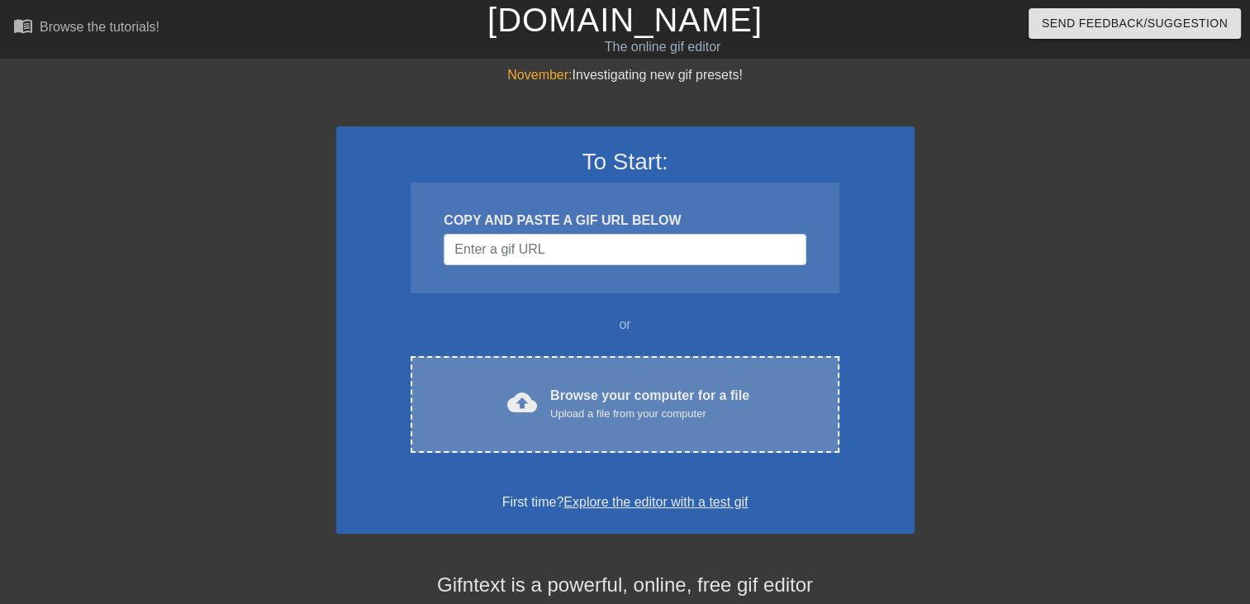
click at [574, 389] on div "Browse your computer for a file Upload a file from your computer" at bounding box center [649, 404] width 199 height 36
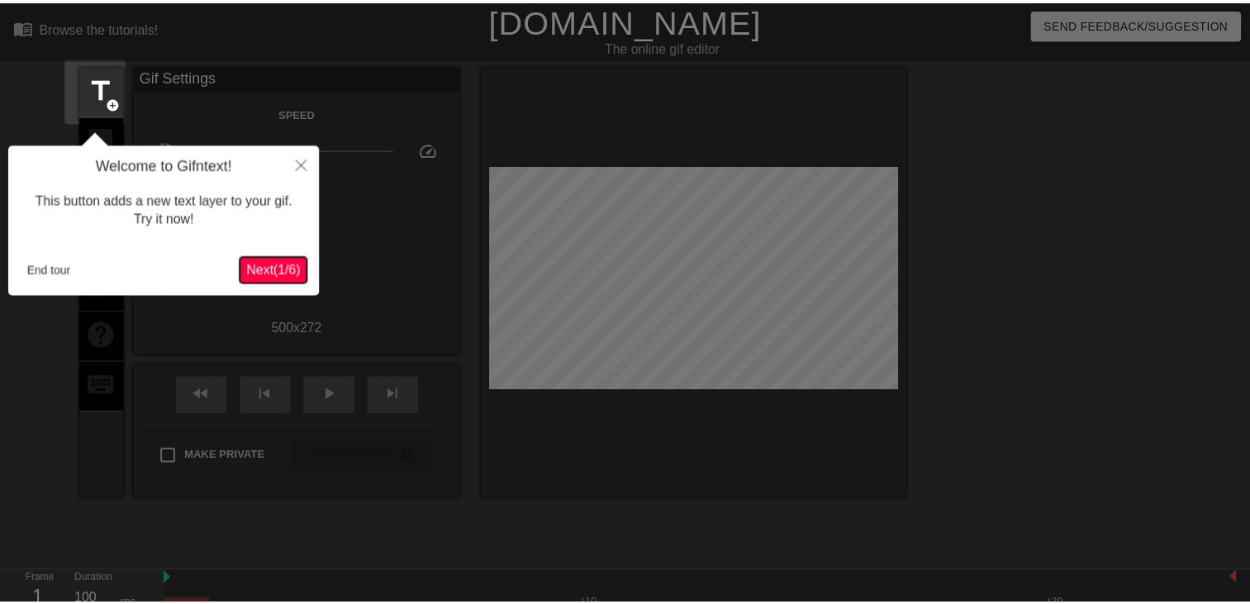
scroll to position [40, 0]
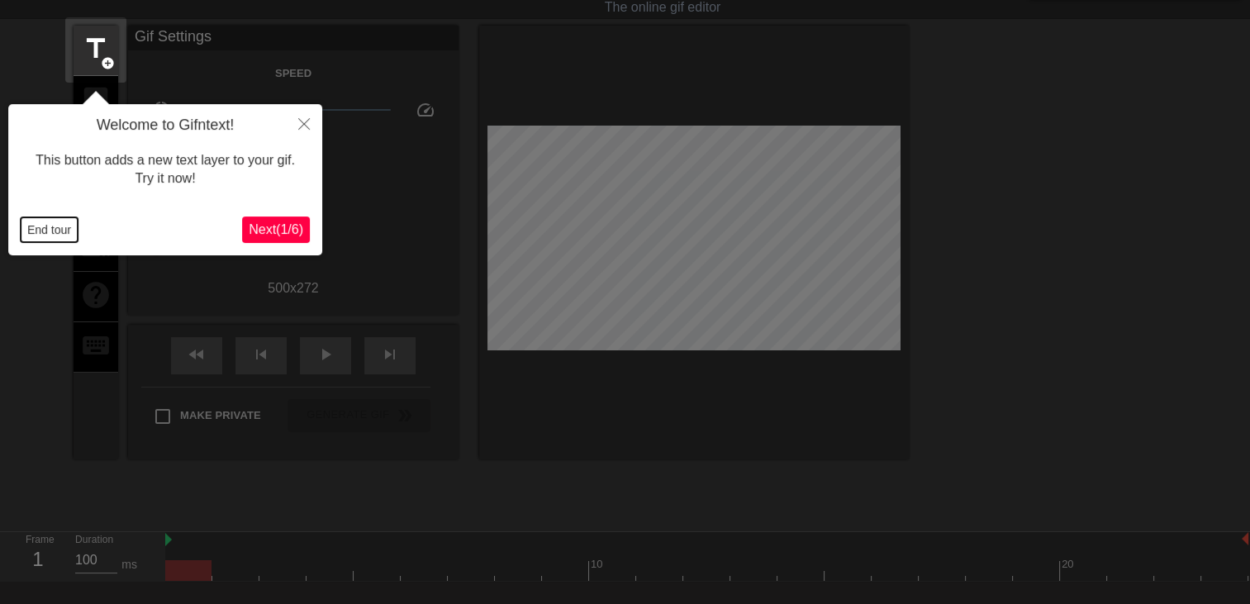
click at [55, 230] on button "End tour" at bounding box center [49, 229] width 57 height 25
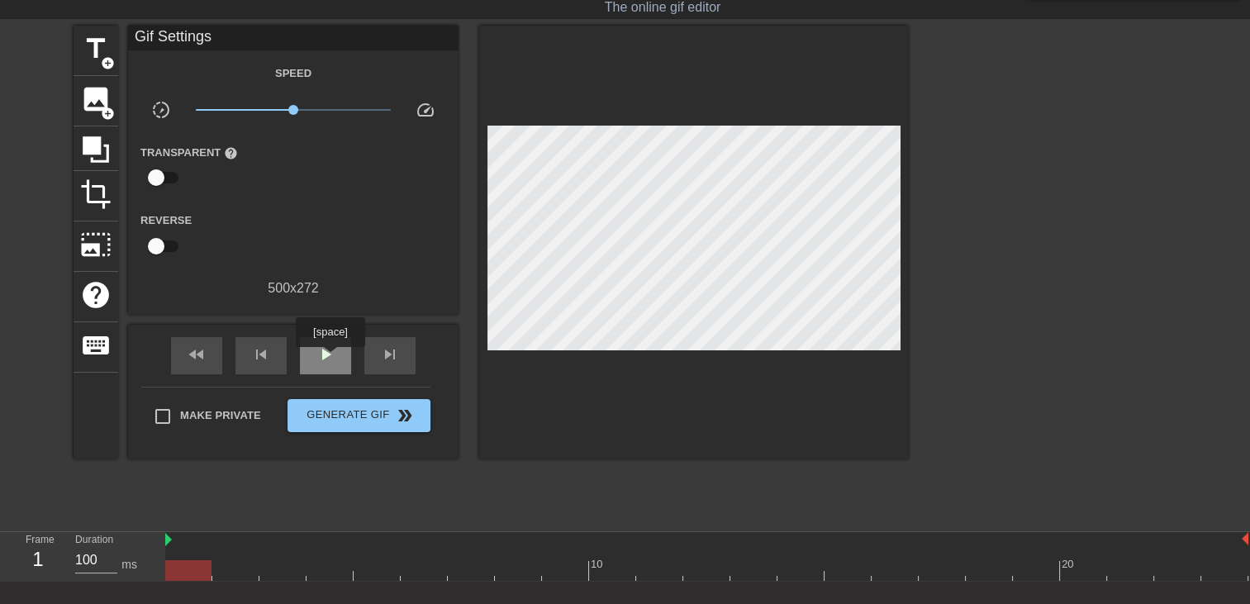
click at [330, 359] on span "play_arrow" at bounding box center [326, 355] width 20 height 20
click at [100, 48] on span "title" at bounding box center [95, 48] width 31 height 31
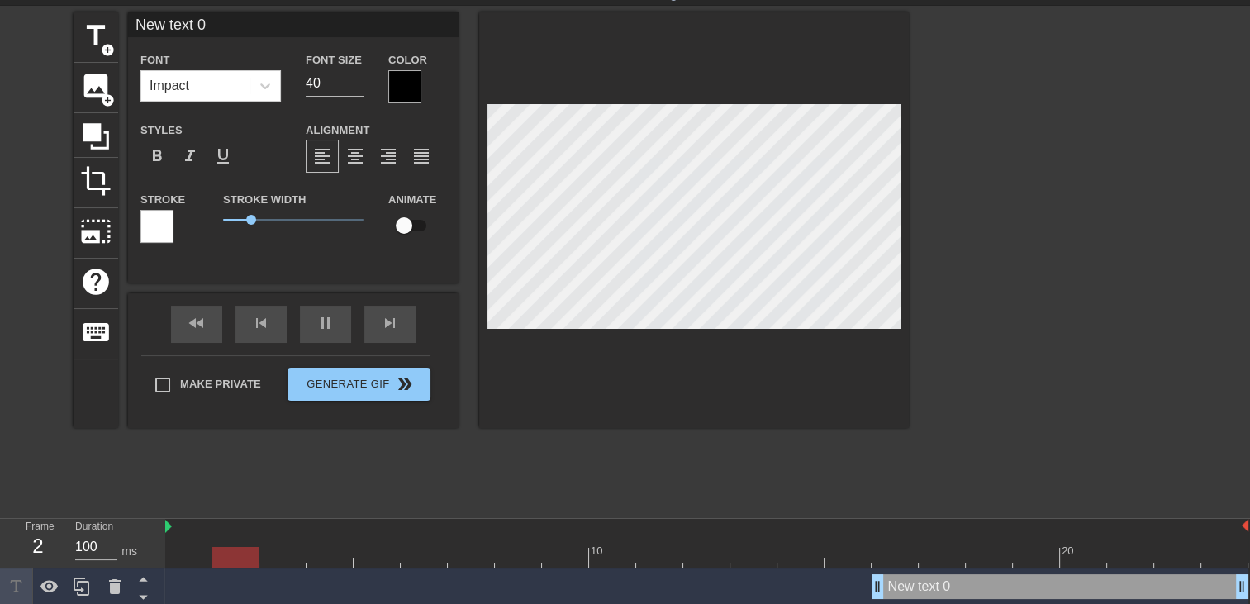
scroll to position [57, 0]
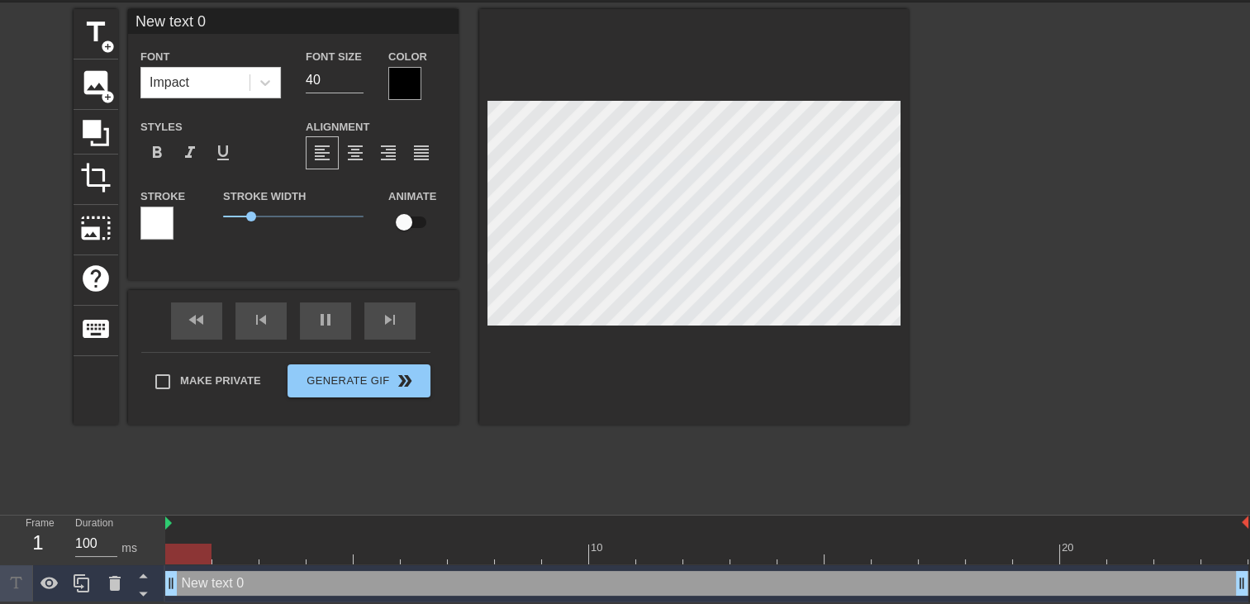
drag, startPoint x: 879, startPoint y: 584, endPoint x: 261, endPoint y: 559, distance: 618.6
click at [0, 602] on html "menu_book Browse the tutorials! Gifntext.com The online gif editor Send Feedbac…" at bounding box center [625, 273] width 1250 height 659
type input "New text"
type textarea "New text"
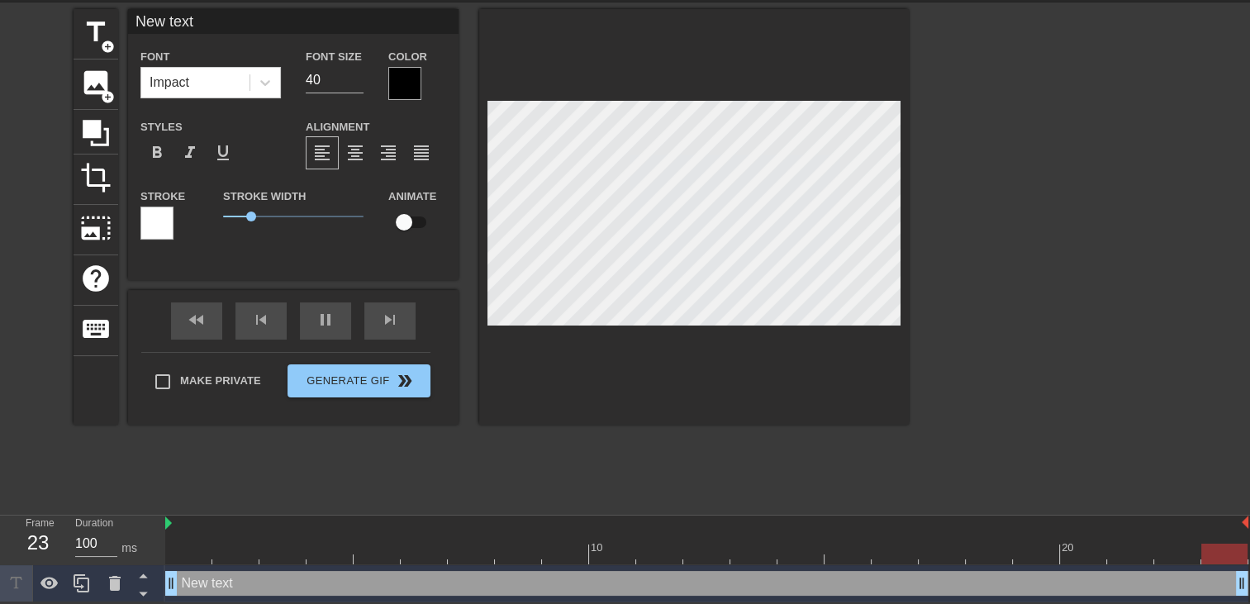
type input "New text"
type textarea "New text"
type input "New tex"
type textarea "New tex"
type input "New te"
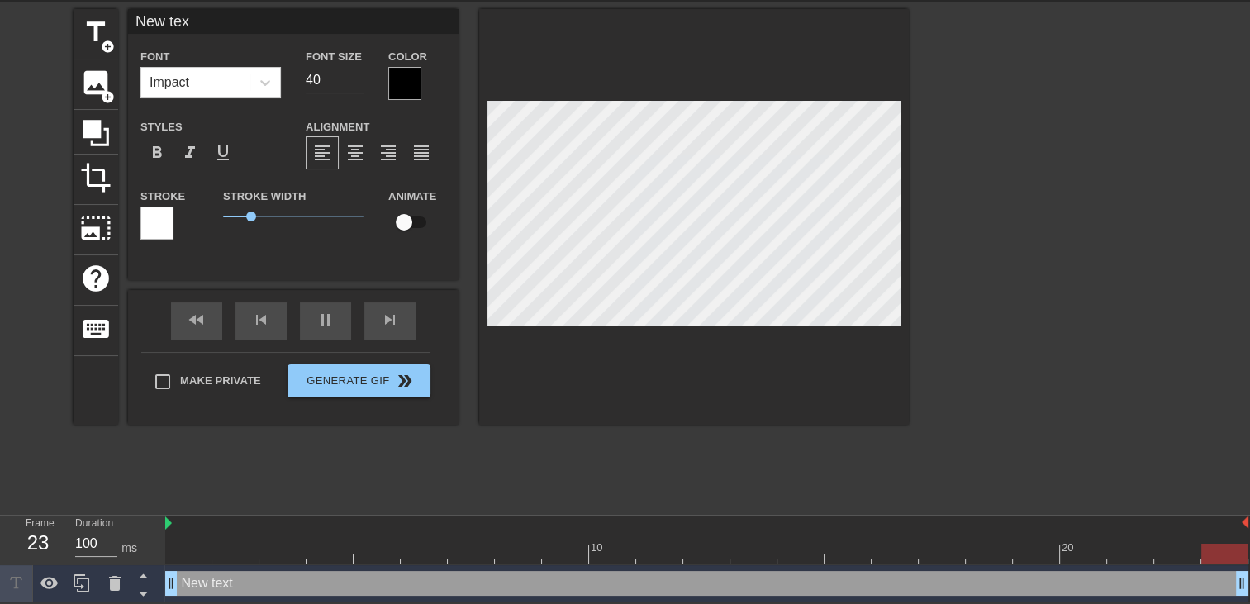
type textarea "New te"
type input "New t"
type textarea "New t"
type input "New"
type textarea "New"
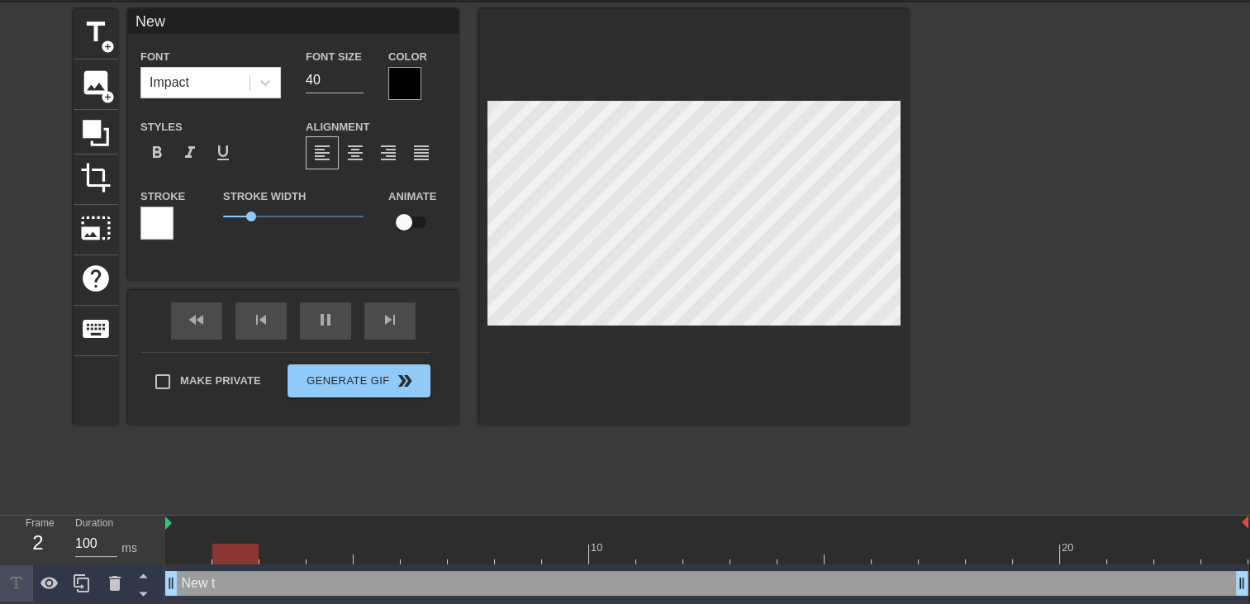
type input "New"
type textarea "New"
type input "Ne"
type textarea "Ne"
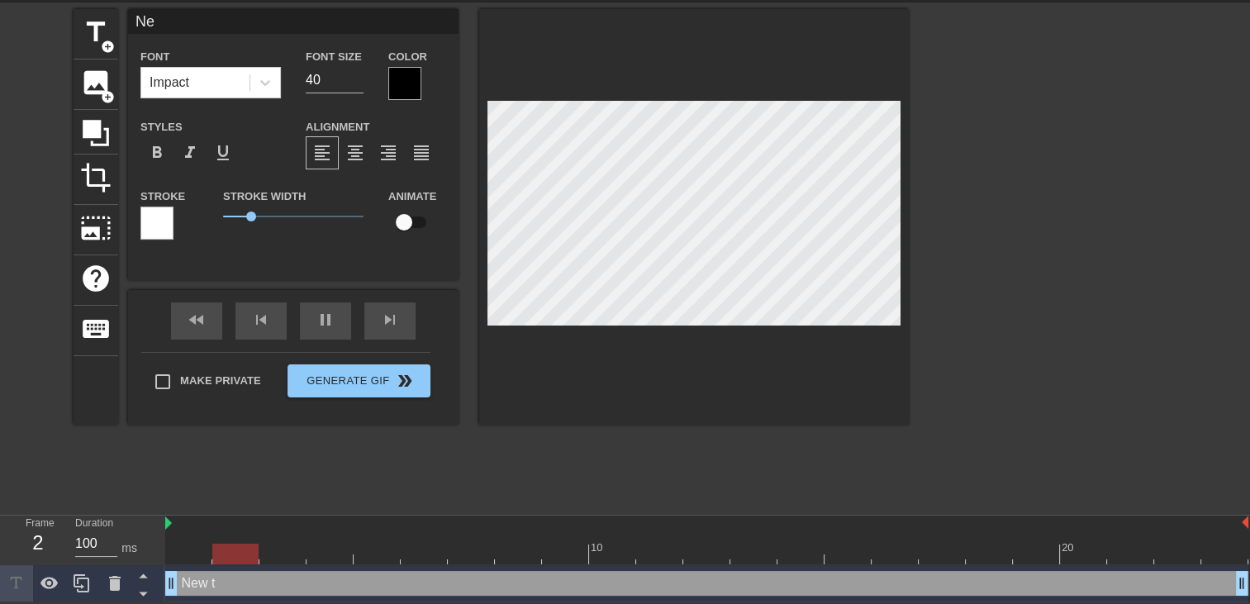
type input "N"
type textarea "N"
type input "P"
type textarea "P"
type input "Pa"
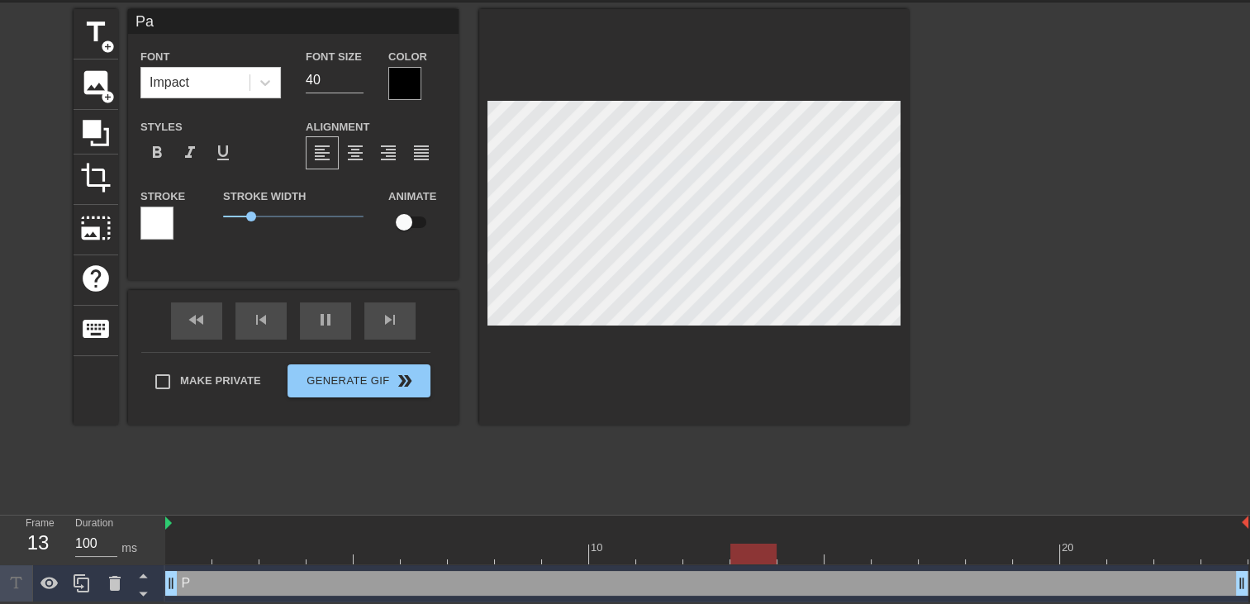
type textarea "Pa"
type input "Pap"
type textarea "Pap"
type input "Papa"
type textarea "Papa"
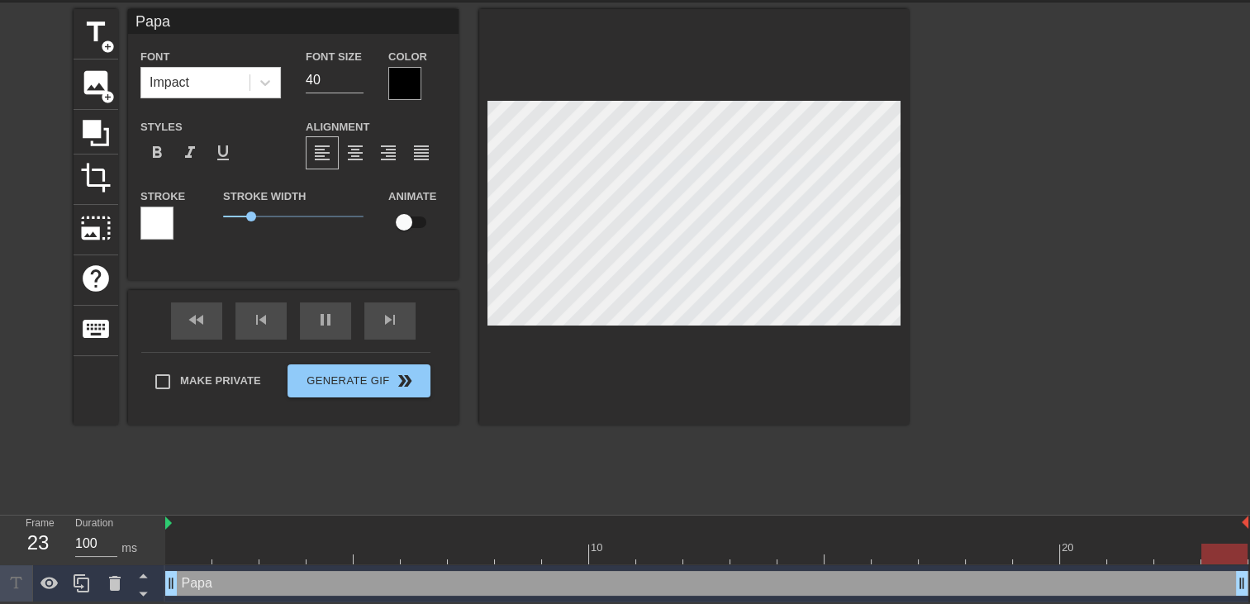
type input "Papa"
type textarea "Papa"
type input "Papa M"
type textarea "Papa M"
type input "Papa Ma"
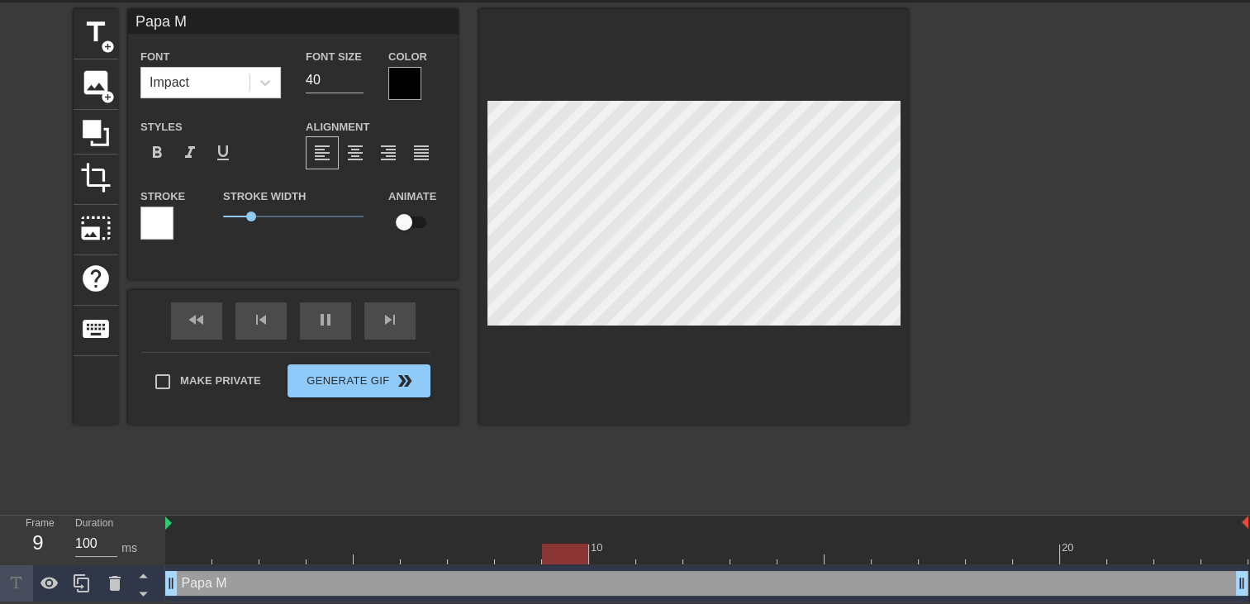
type textarea "Papa Ma"
type input "Papa Mar"
type textarea "Papa Mar"
type input "Papa Marc"
type textarea "Papa Marc"
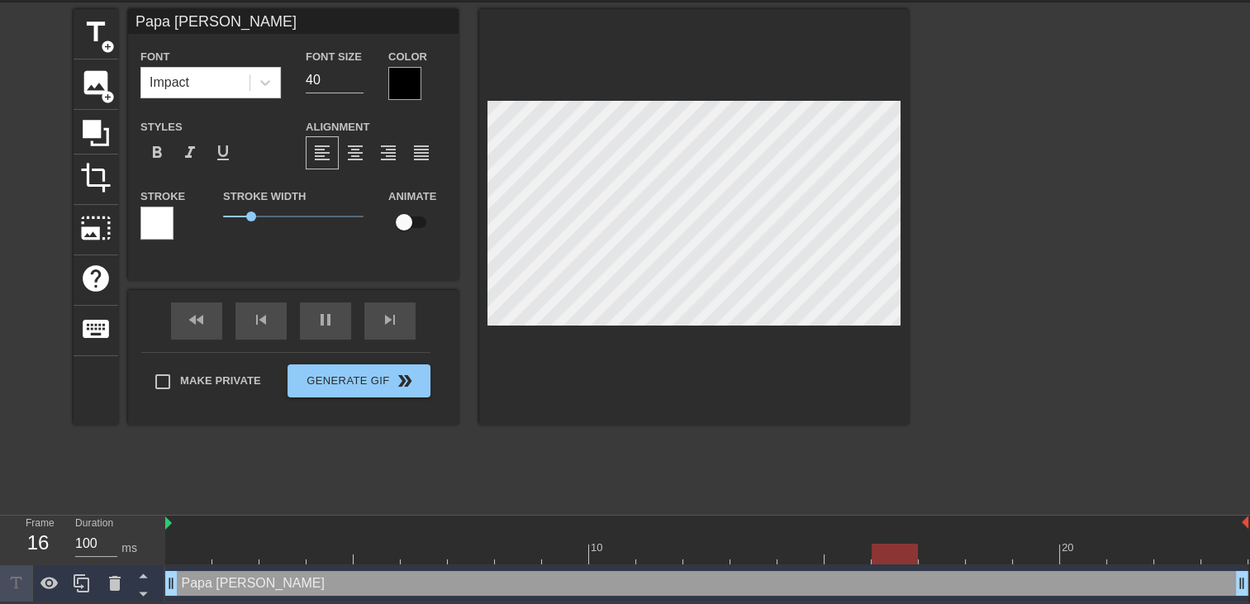
type input "Papa Marco"
type textarea "Papa Marco"
type input "Papa Marco"
type textarea "Papa Marco"
type input "Papa Marco e"
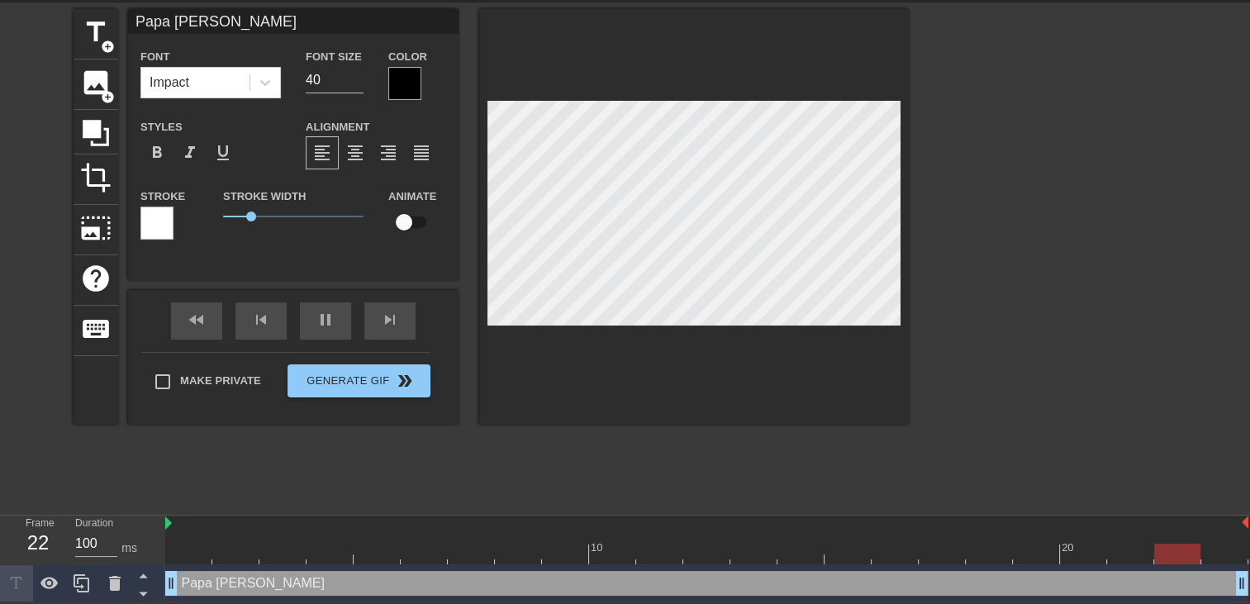
type textarea "Papa Marco e"
type input "Papa Marco es"
type textarea "Papa Marco es"
type input "Papa Marco est"
type textarea "Papa Marco est"
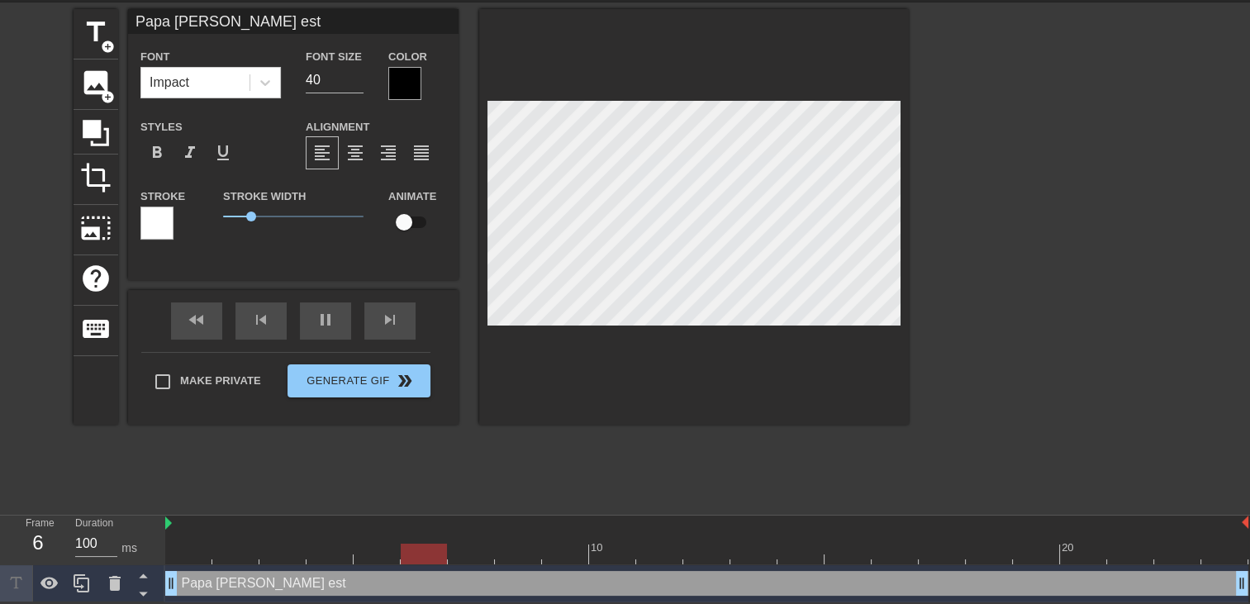
type input "Papa Marco est"
type textarea "Papa Marco est"
type input "Papa Marco est t"
type textarea "Papa Marco est t"
type input "Papa Marco est tr"
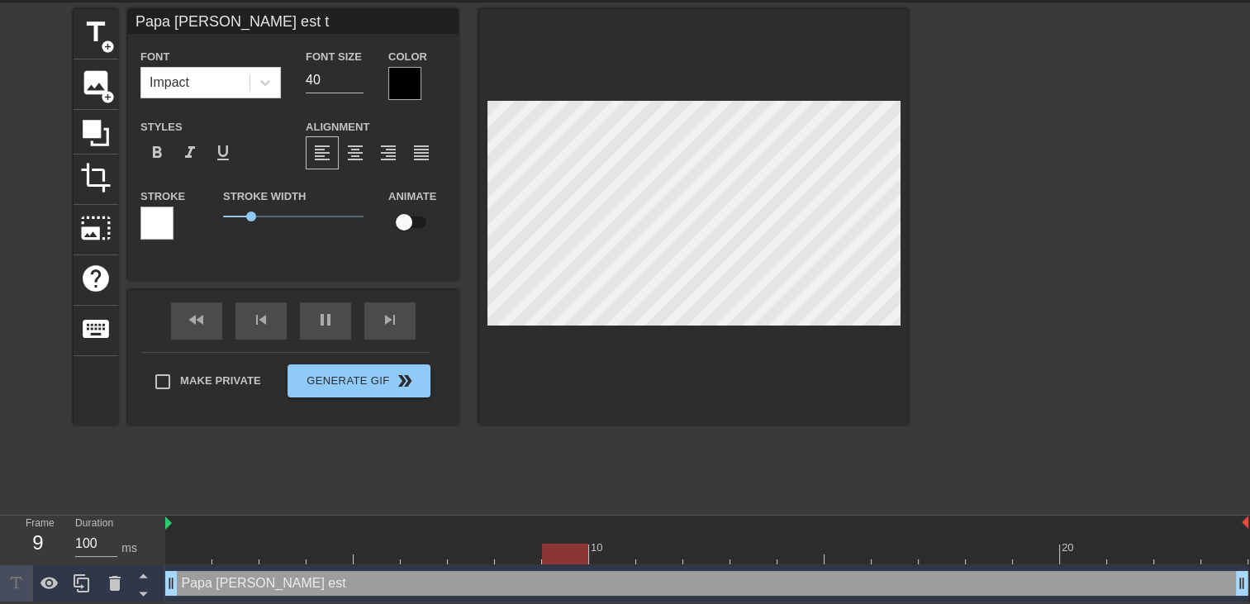
type textarea "Papa Marco est tr"
type input "Papa Marco est tro"
type textarea "Papa Marco est tro"
type input "Papa Marco est trop"
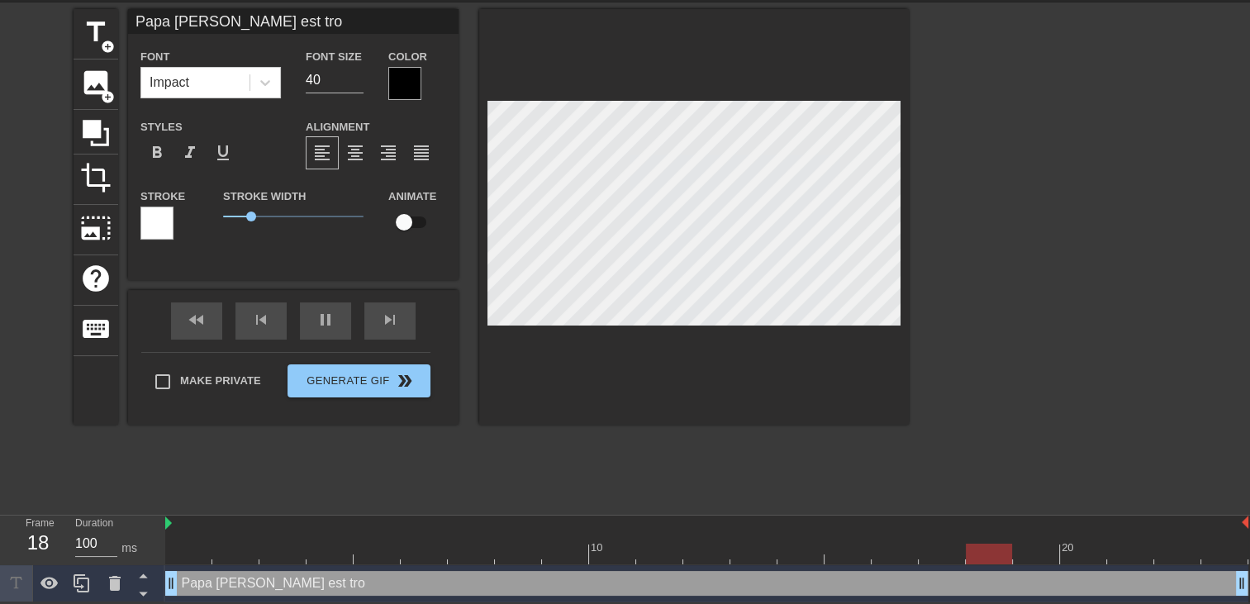
type textarea "Papa Marco est trop"
type input "Papa Marco est trop"
type textarea "Papa Marco est trop"
type input "Papa Marco est trop g"
type textarea "Papa Marco est trop g"
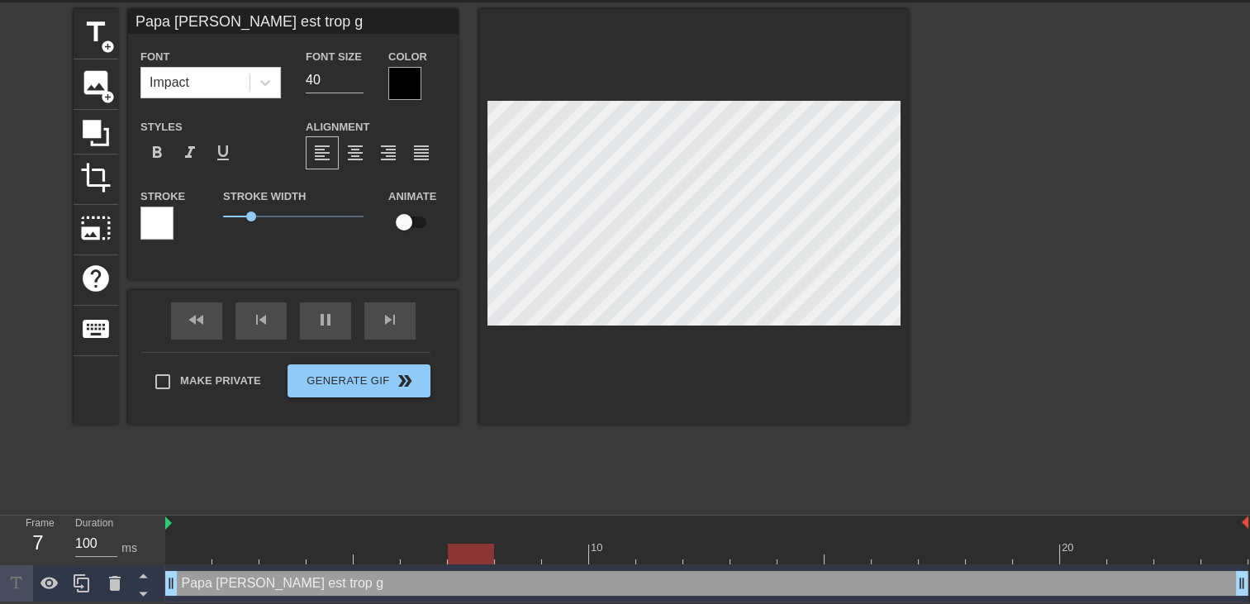
type input "Papa Marco est trop ge"
type textarea "Papa Marco est trop ge"
type input "Papa Marco est trop gen"
type textarea "Papa Marco est trop gen"
type input "Papa Marco est trop gent"
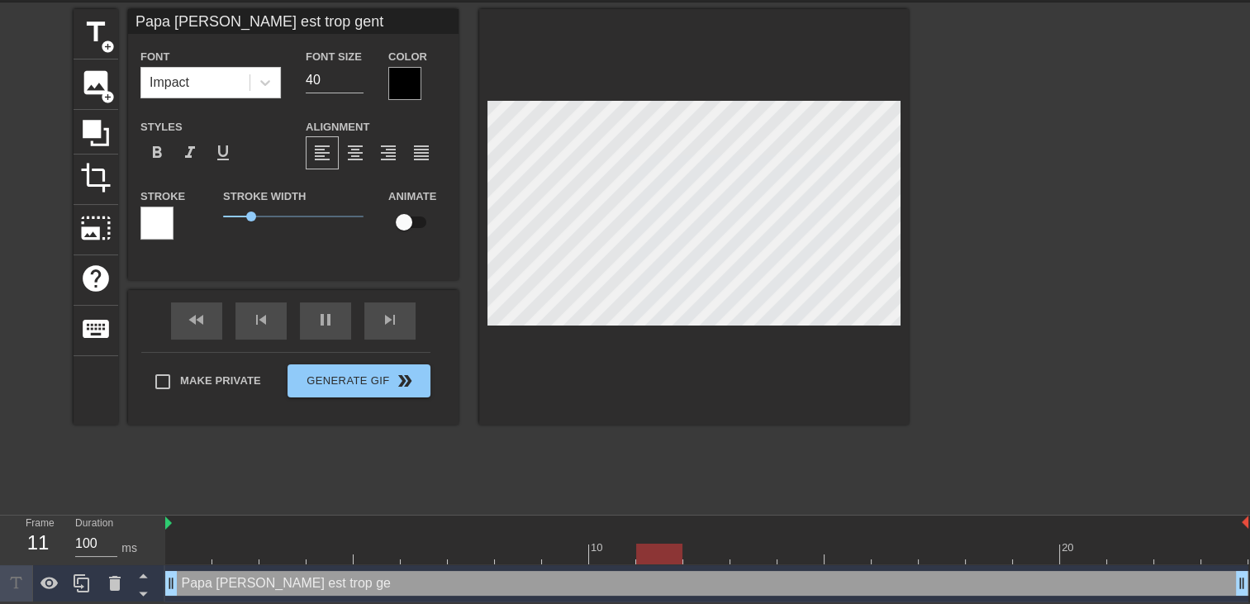
type textarea "Papa Marco est trop gent"
type input "Papa Marco est trop genti"
type textarea "Papa Marco est trop genti"
type input "Papa Marco est trop gentil"
type textarea "Papa Marco est trop gentil"
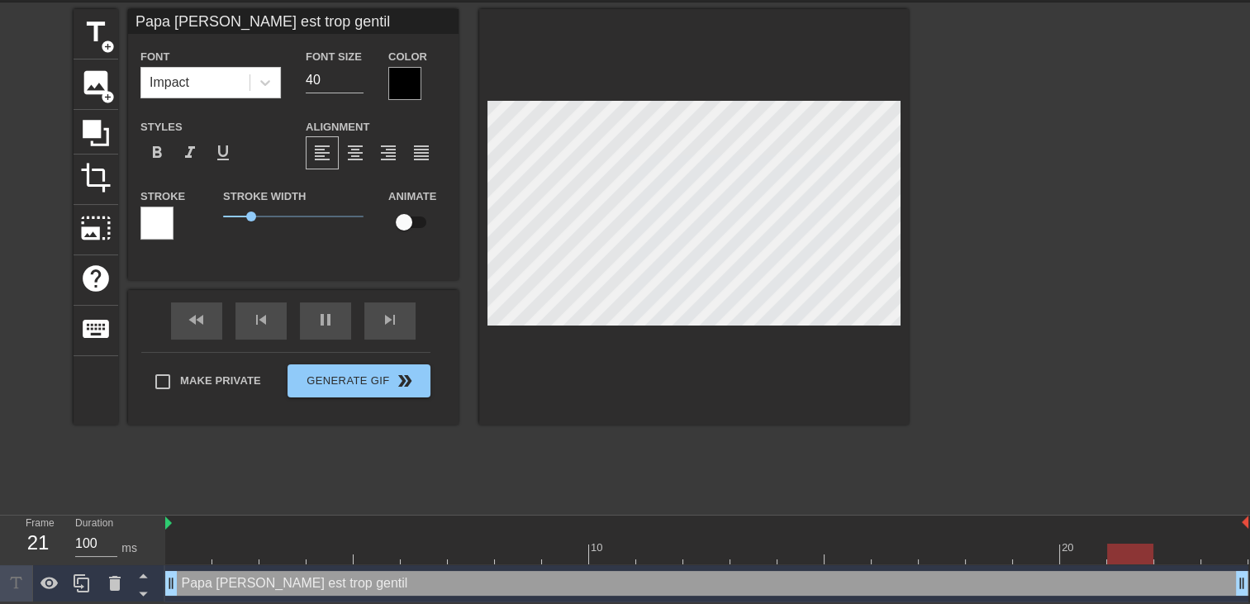
type input "Papa Marco est trop gentil"
type textarea "Papa Marco est trop gentil"
type input "Papa Marco est trop gentili"
type textarea "Papa Marco est trop gentil i"
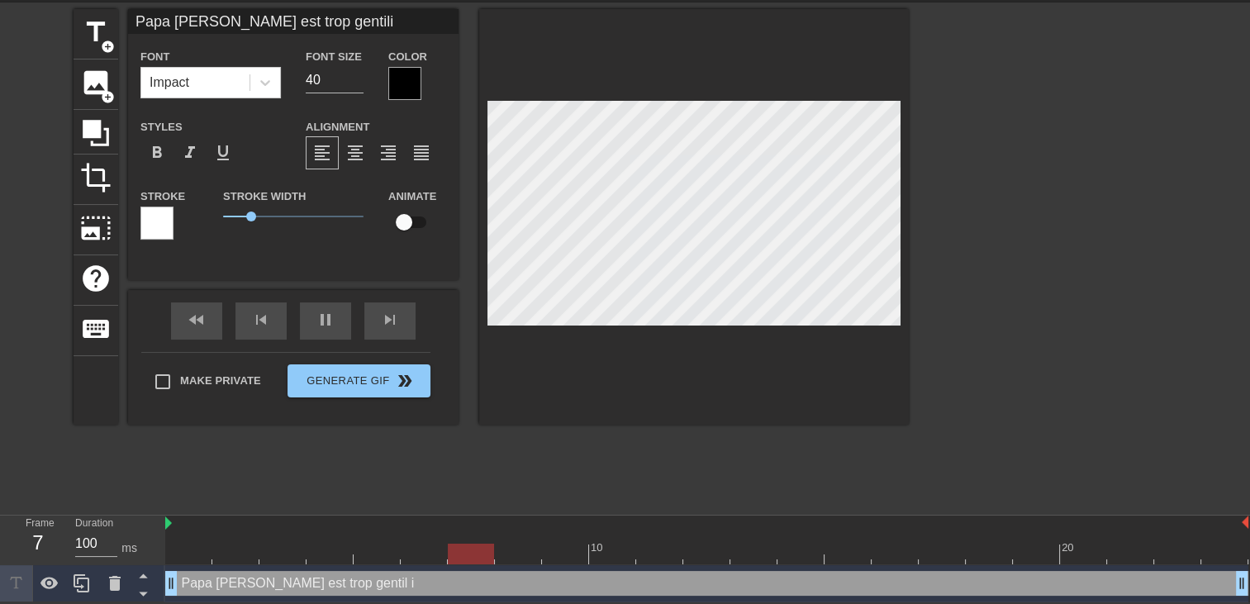
type input "Papa Marco est trop gentilil"
type textarea "Papa Marco est trop gentil il"
type input "Papa Marco est trop gentilil"
type textarea "Papa Marco est trop gentil il"
type input "Papa Marco est trop gentilil m"
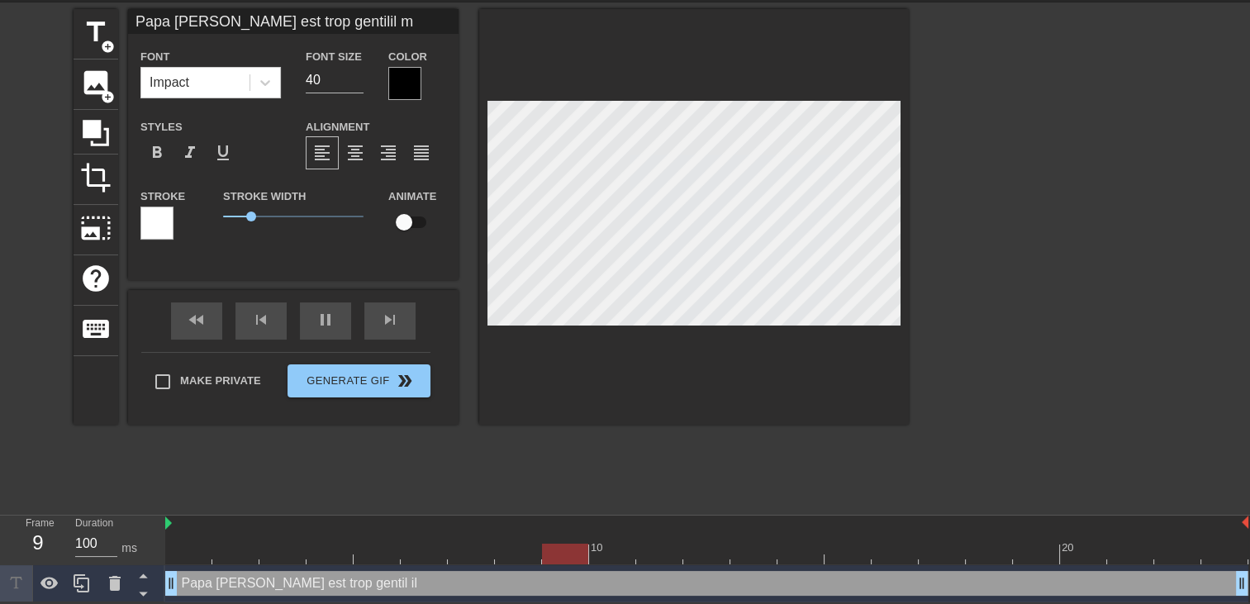
type textarea "Papa Marco est trop gentil il m"
type input "Papa Marco est trop gentilil ma"
type textarea "Papa Marco est trop gentil il ma"
type input "Papa Marco est trop gentilil ma"
type textarea "Papa Marco est trop gentil il ma"
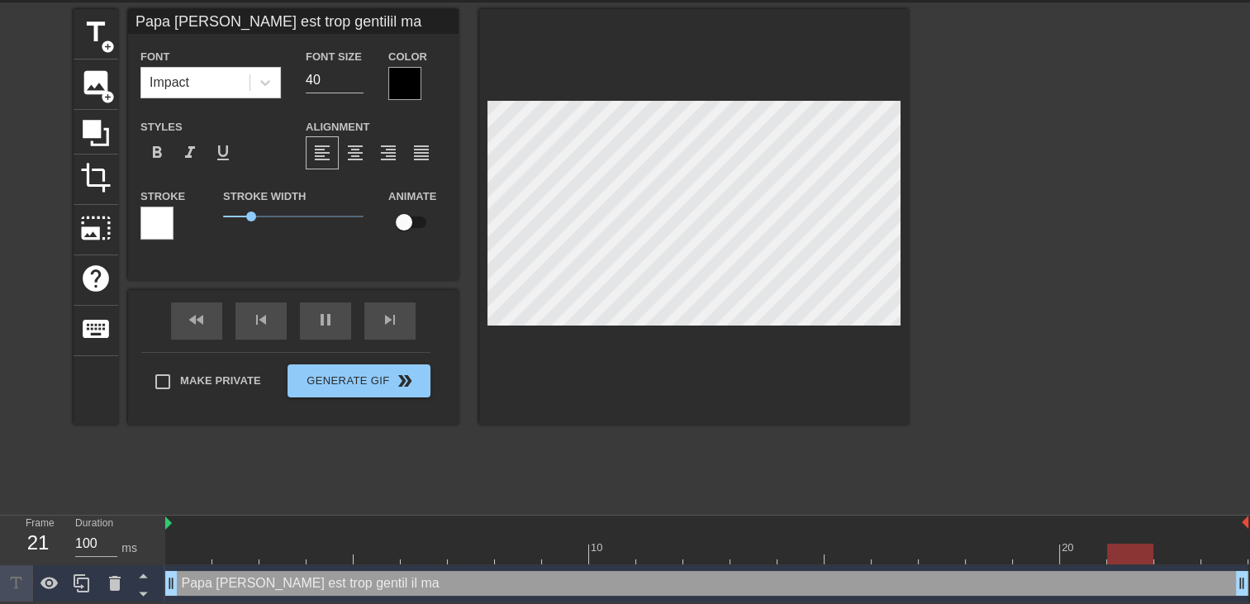
type input "Papa Marco est trop gentilil ma f"
type textarea "Papa Marco est trop gentil il ma f"
type input "Papa Marco est trop gentilil ma fa"
type textarea "Papa Marco est trop gentil il ma fa"
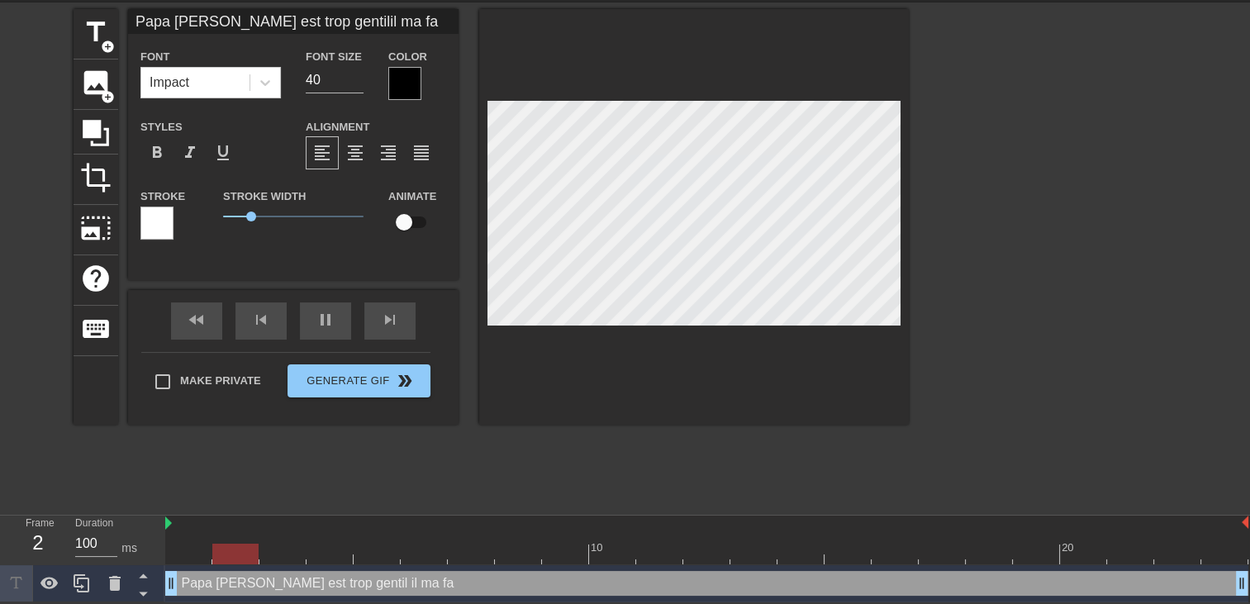
type input "Papa Marco est trop gentilil ma fai"
type textarea "Papa Marco est trop gentil il ma fai"
type input "Papa Marco est trop gentilil ma fais"
type textarea "Papa Marco est trop gentil il ma fais"
type input "Papa Marco est trop gentilil ma fais"
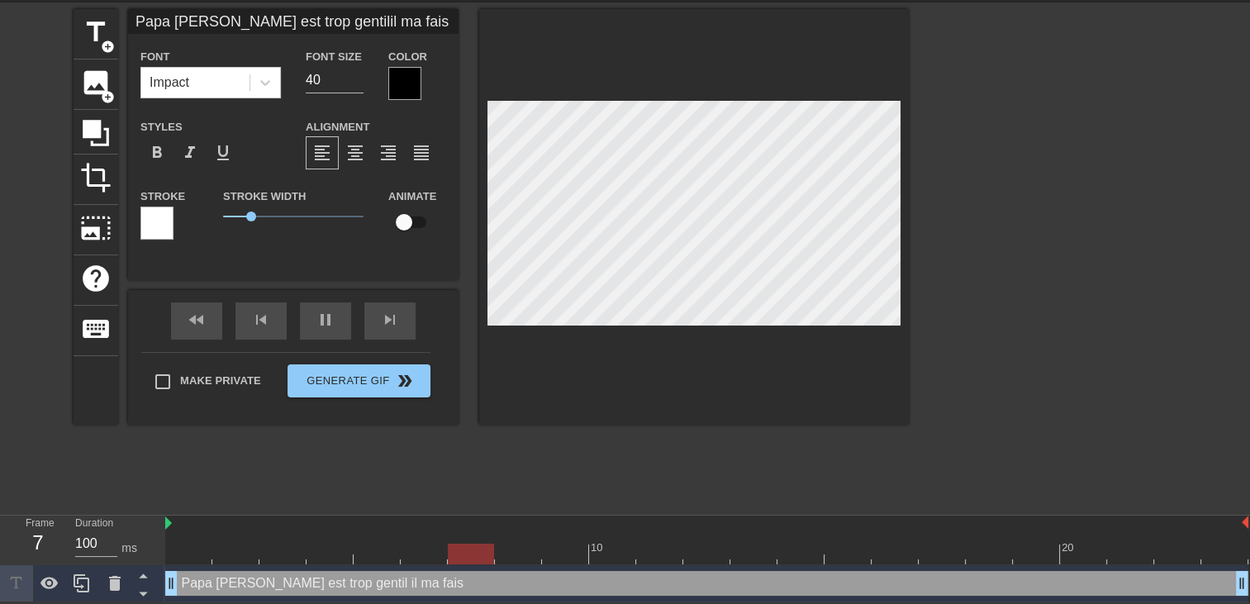
type textarea "Papa Marco est trop gentil il ma fais"
type input "Papa Marco est trop gentilil ma fais f"
type textarea "Papa Marco est trop gentil il ma fais f"
type input "Papa Marco est trop gentilil ma fais fa"
type textarea "Papa Marco est trop gentil il ma fais fa"
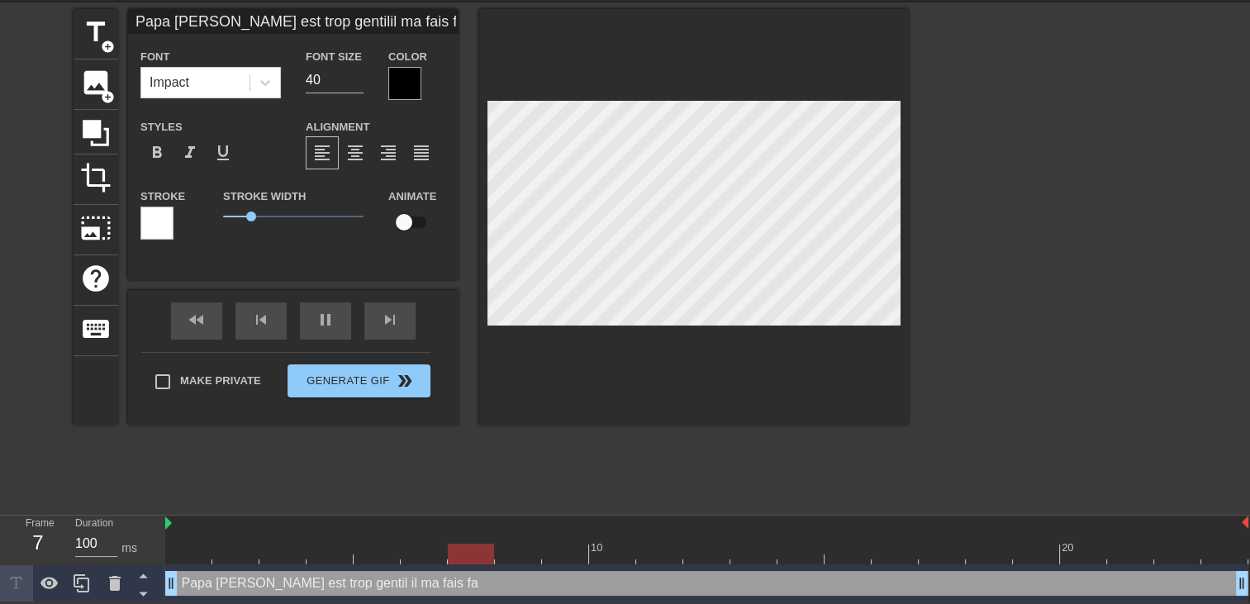
type input "Papa Marco est trop gentilil ma fais fai"
type textarea "Papa Marco est trop gentil il ma fais fai"
type input "Papa Marco est trop gentilil ma fais fair"
type textarea "Papa Marco est trop gentil il ma fais fair"
type input "Papa Marco est trop gentilil ma fais faire"
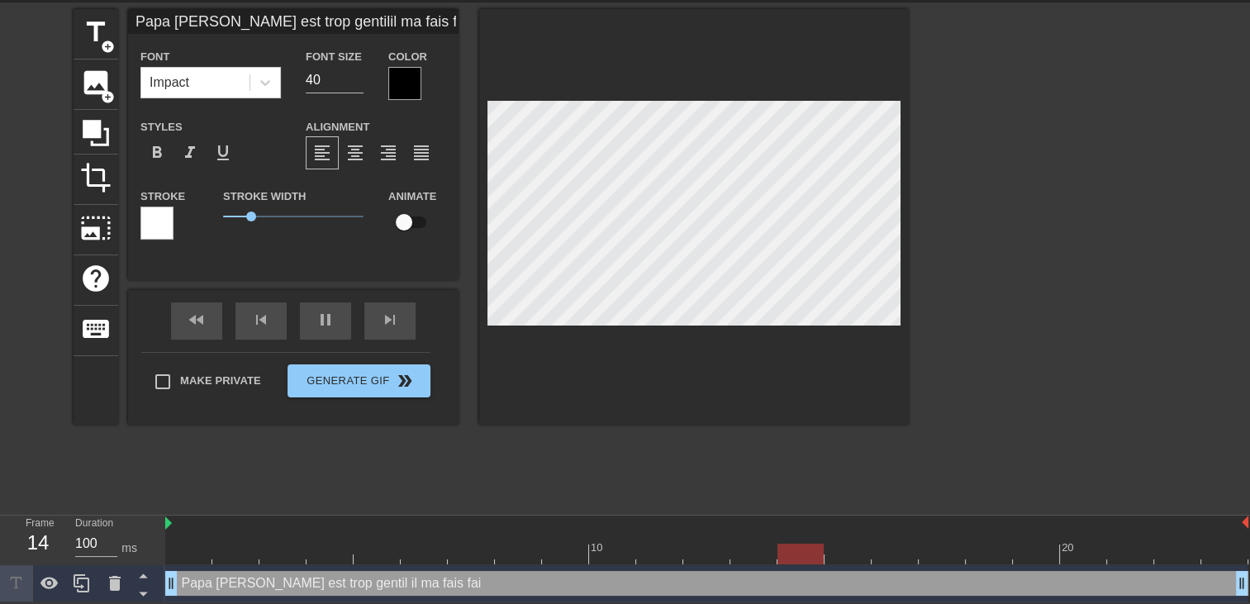
type textarea "Papa Marco est trop gentil il ma fais faire"
type input "Papa Marco est trop gentilil ma fais faire"
type textarea "Papa Marco est trop gentil il ma fais faire"
type input "Papa Marco est trop gentilil ma fais faire d"
type textarea "Papa Marco est trop gentil il ma fais faire d"
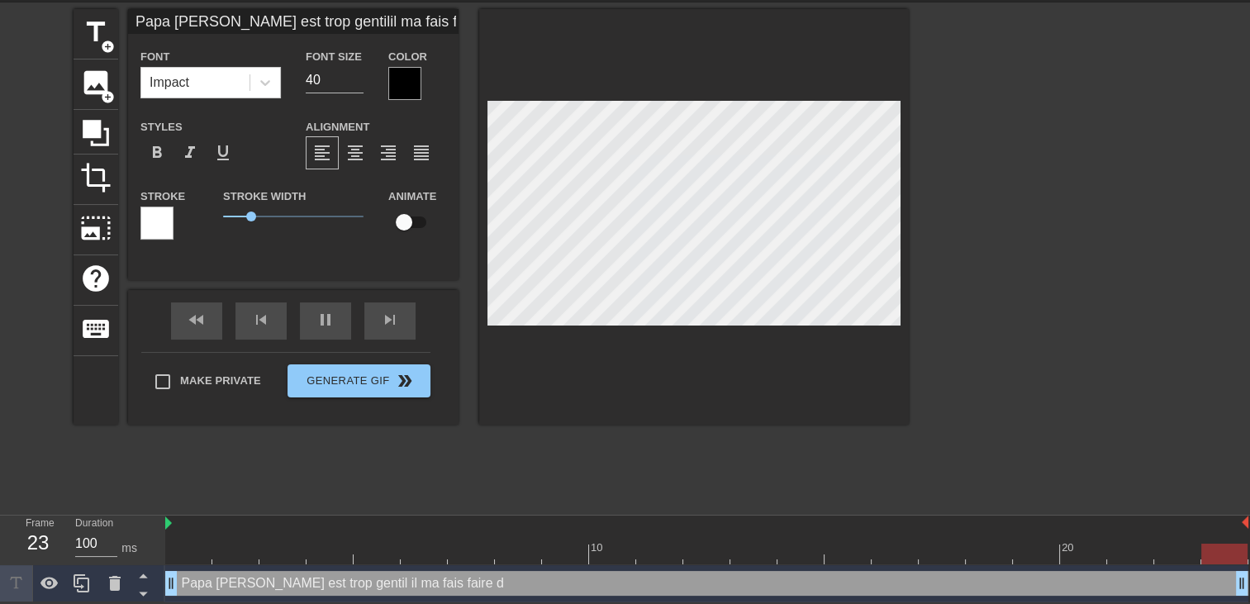
type input "Papa Marco est trop gentilil ma fais faire du"
type textarea "Papa Marco est trop gentil il ma fais faire du"
type input "Papa Marco est trop gentilil ma fais faire du"
type textarea "Papa Marco est trop gentil il ma fais faire du"
type input "Papa Marco est trop gentilil ma fais faire du c"
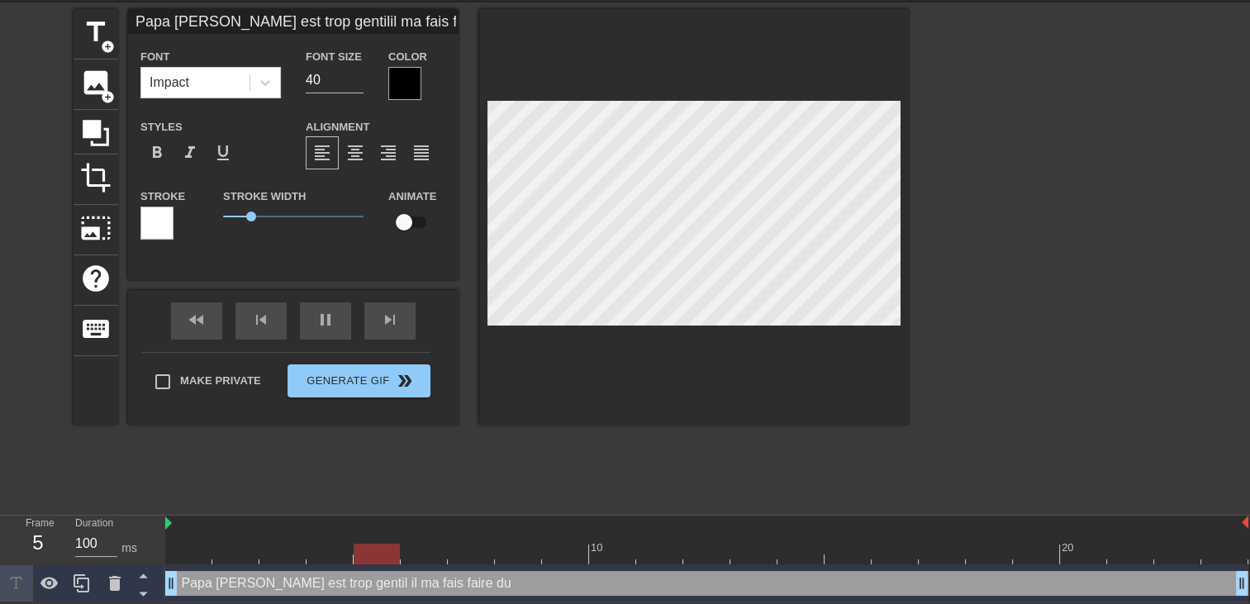
type textarea "Papa Marco est trop gentil il ma fais faire du c"
type input "Papa Marco est trop gentilil ma fais faire du ch"
type textarea "Papa Marco est trop gentil il ma fais faire du ch"
type input "Papa Marco est trop gentilil ma fais faire du che"
type textarea "Papa Marco est trop gentil il ma fais faire du che"
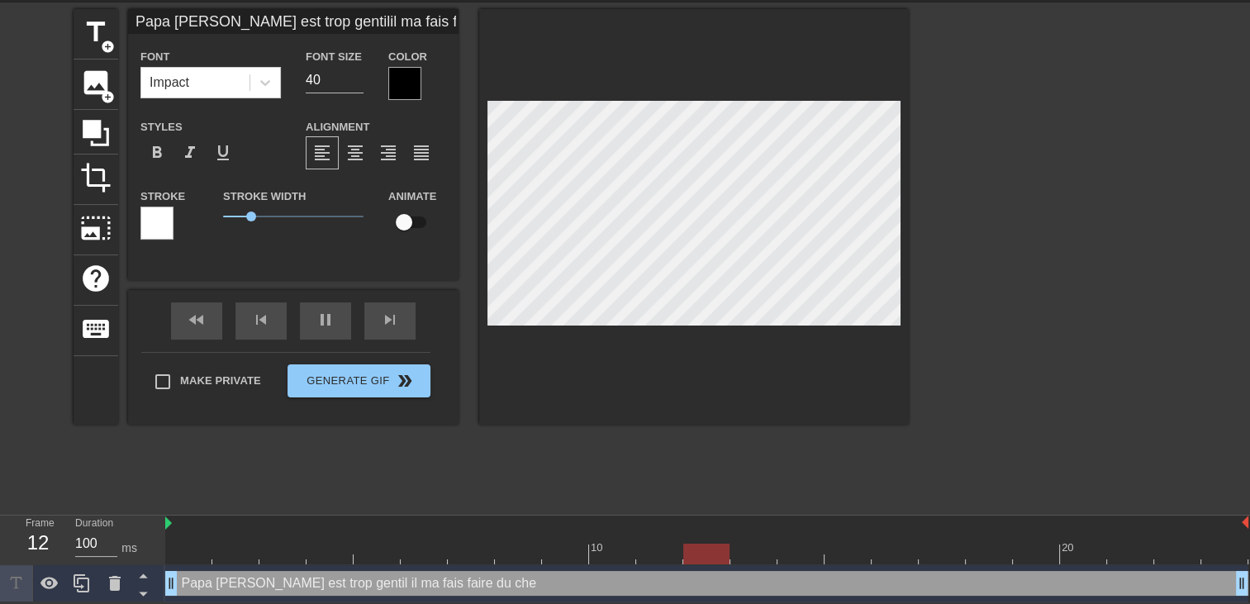
type input "Papa Marco est trop gentilil ma fais faire du chev"
type textarea "Papa Marco est trop gentil il ma fais faire du chev"
type input "Papa Marco est trop gentilil ma fais faire du cheva"
type textarea "Papa Marco est trop gentil il ma fais faire du cheva"
type input "Papa Marco est trop gentilil ma fais faire du cheval"
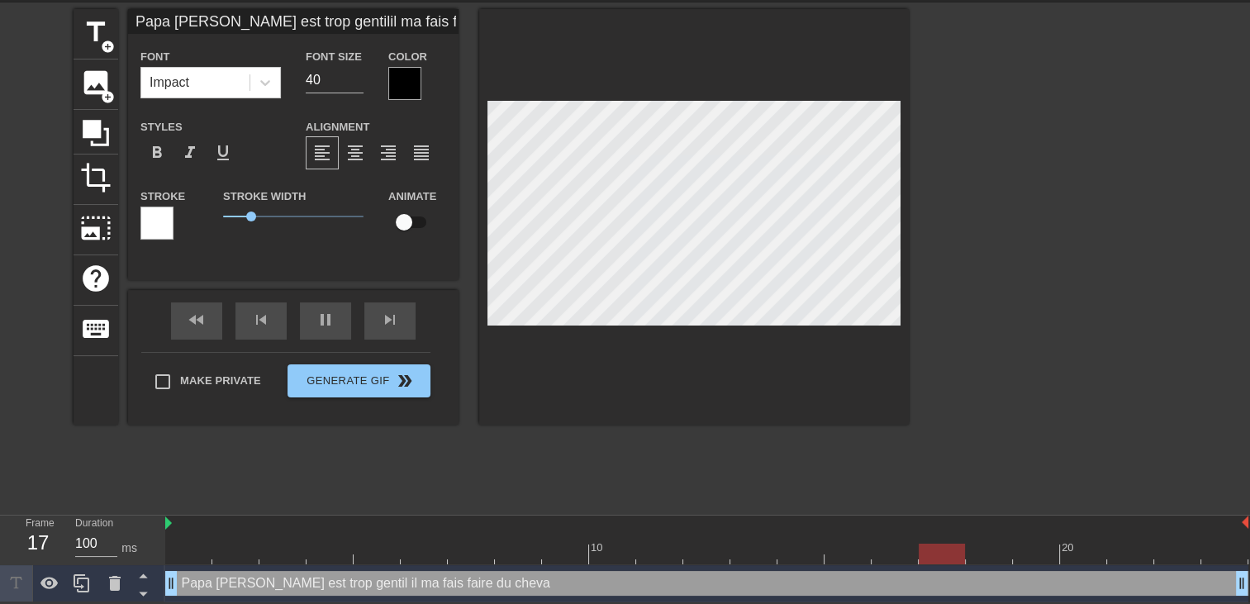
type textarea "Papa Marco est trop gentil il ma fais faire du cheval"
type input "Papa Marco est trop gentilil ma fais faire du cheval"
type textarea "Papa Marco est trop gentil il ma fais faire du cheval"
type input "Papa Marco est trop gentilil ma fais faire du cheval g"
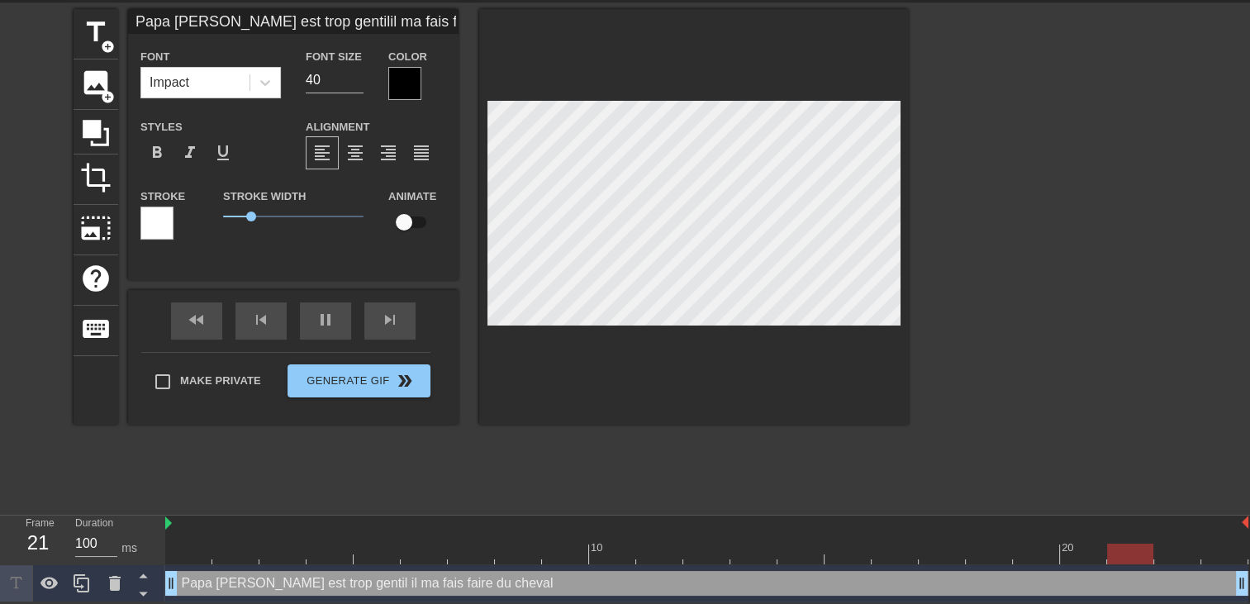
type textarea "Papa Marco est trop gentil il ma fais faire du cheval g"
type input "Papa Marco est trop gentilil ma fais faire du cheval gr"
type textarea "Papa Marco est trop gentil il ma fais faire du cheval gr"
type input "Papa Marco est trop gentilil ma fais faire du cheval gra"
type textarea "Papa Marco est trop gentil il ma fais faire du cheval gra"
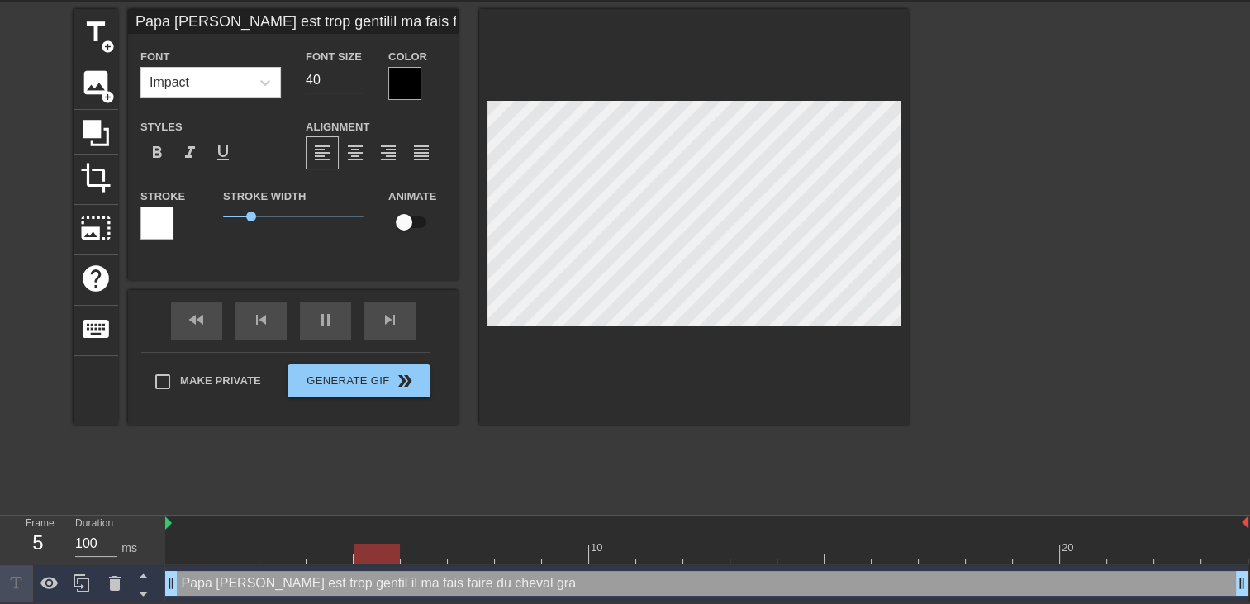
type input "Papa Marco est trop gentilil ma fais faire du cheval grat"
type textarea "Papa Marco est trop gentil il ma fais faire du cheval grat"
type input "Papa Marco est trop gentilil ma fais faire du cheval gratu"
type textarea "Papa Marco est trop gentil il ma fais faire du cheval gratu"
type input "Papa Marco est trop gentilil ma fais faire du cheval gratui"
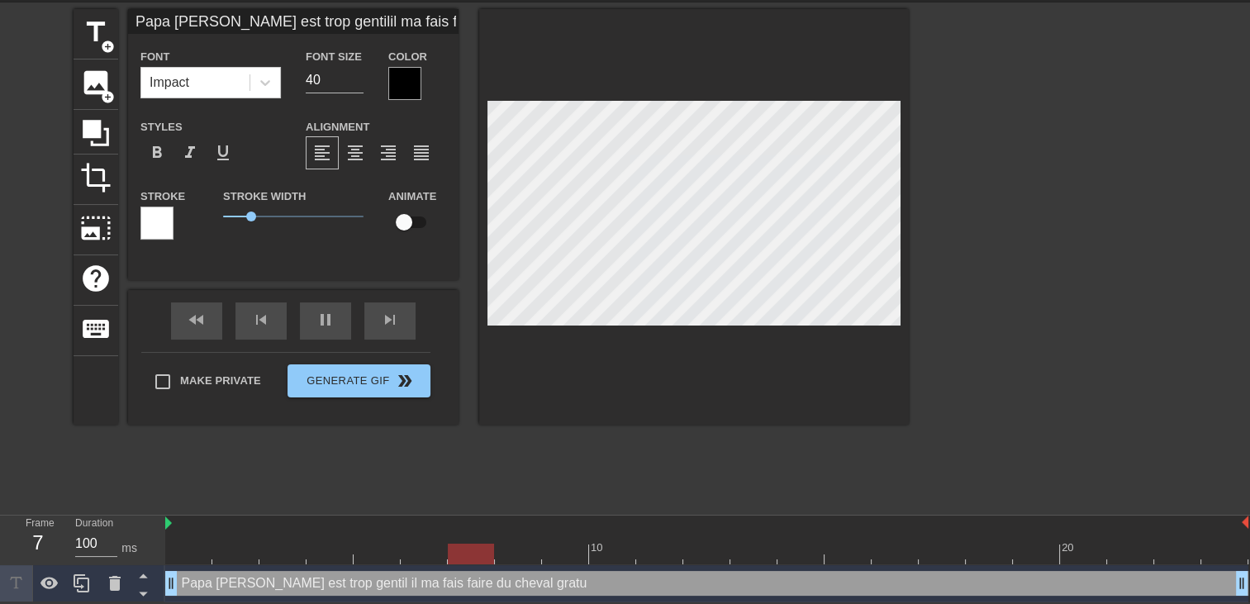
type textarea "Papa Marco est trop gentil il ma fais faire du cheval gratui"
type input "Papa Marco est trop gentilil ma fais faire du cheval gratuit"
type textarea "Papa Marco est trop gentil il ma fais faire du cheval gratuit"
type input "Papa Marco est trop gentilil ma fais faire du cheval gratuit"
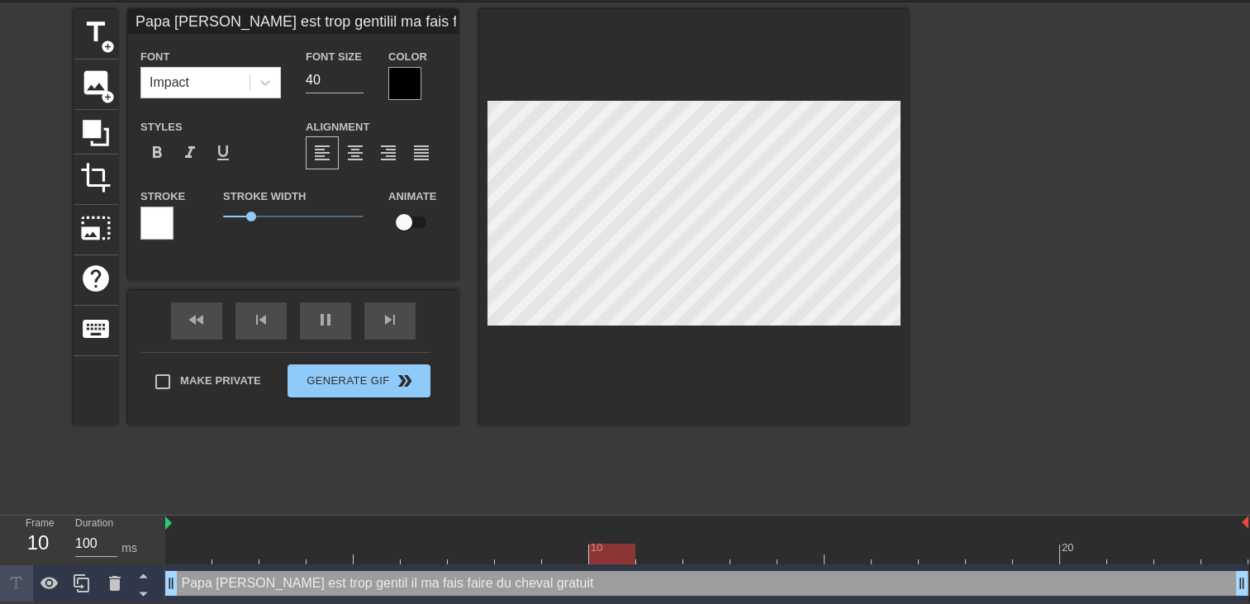
type textarea "Papa Marco est trop gentil il ma fais faire du cheval gratuit"
type input "Papa Marco est trop gentilil ma fais faire du cheval gratuitt"
type textarea "Papa Marco est trop gentil il ma fais faire du cheval gratuit t"
type input "Papa Marco est trop gentilil ma fais faire du cheval gratuittu"
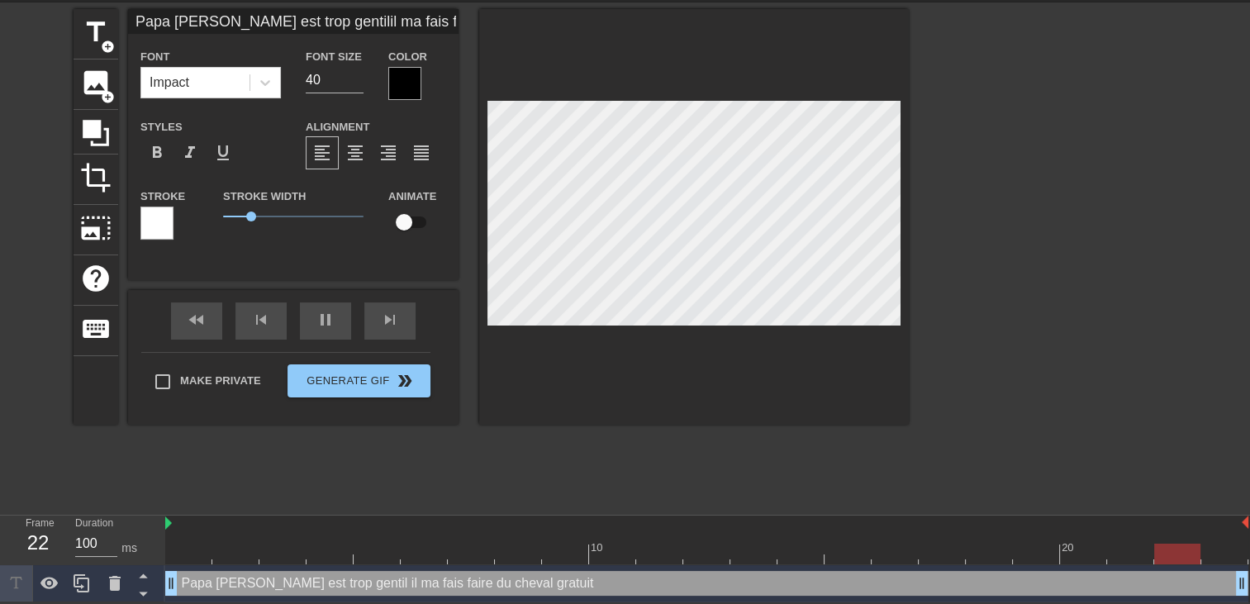
type textarea "Papa Marco est trop gentil il ma fais faire du cheval gratuit tu"
type input "Papa Marco est trop gentilil ma fais faire du cheval gratuittu"
type textarea "Papa Marco est trop gentil il ma fais faire du cheval gratuit tu"
type input "Papa Marco est trop gentilil ma fais faire du cheval gratuittu d"
type textarea "Papa Marco est trop gentil il ma fais faire du cheval gratuit tu d"
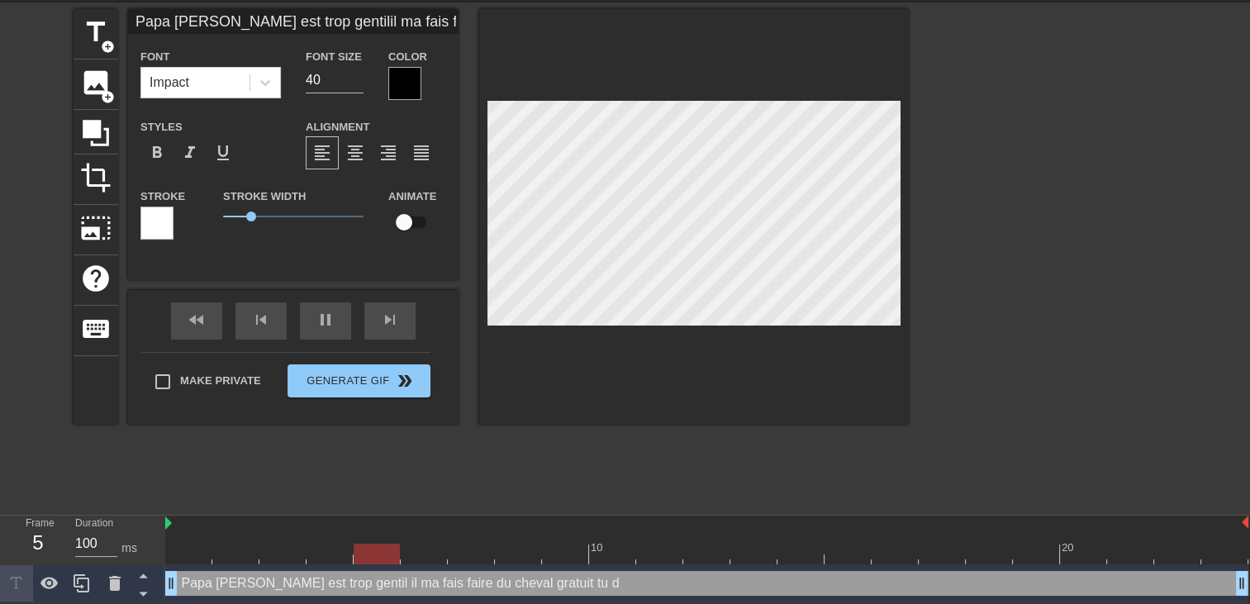
type input "Papa Marco est trop gentilil ma fais faire du cheval gratuittu di"
type textarea "Papa Marco est trop gentil il ma fais faire du cheval gratuit tu di"
type input "Papa Marco est trop gentilil ma fais faire du cheval gratuittu dir"
type textarea "Papa Marco est trop gentil il ma fais faire du cheval gratuit tu dir"
type input "Papa Marco est trop gentilil ma fais faire du cheval gratuittu dira"
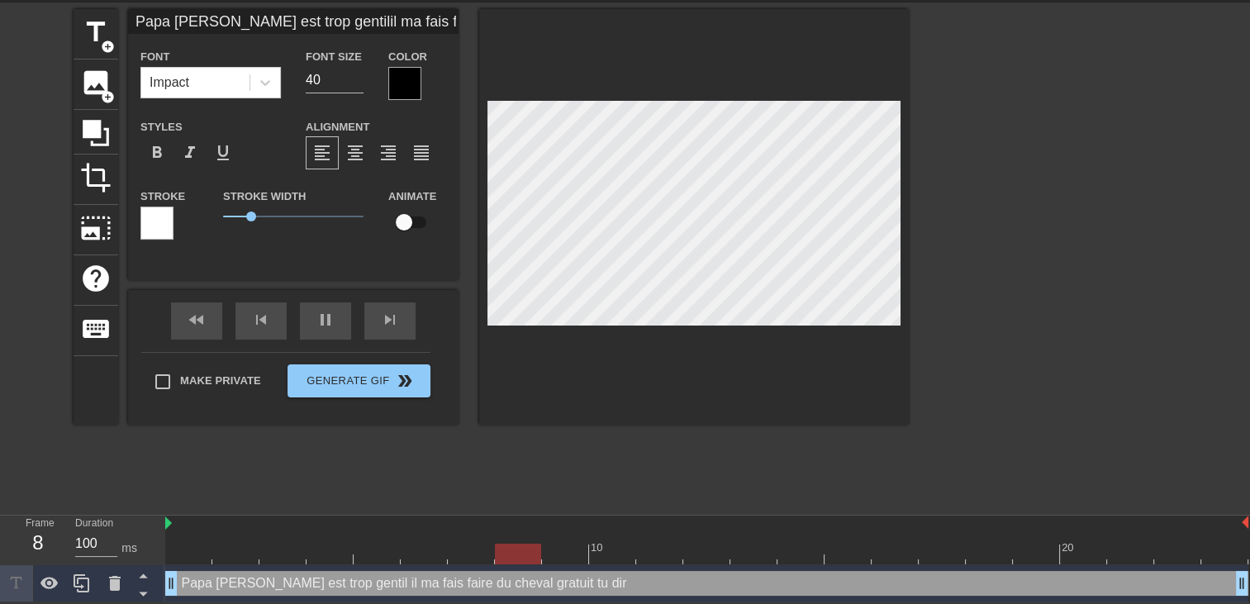
type textarea "Papa Marco est trop gentil il ma fais faire du cheval gratuit tu dira"
type input "Papa Marco est trop gentilil ma fais faire du cheval gratuittu dira"
type textarea "Papa Marco est trop gentil il ma fais faire du cheval gratuit tu dira"
type input "Papa Marco est trop gentilil ma fais faire du cheval gratuittu dira m"
type textarea "Papa Marco est trop gentil il ma fais faire du cheval gratuit tu dira m"
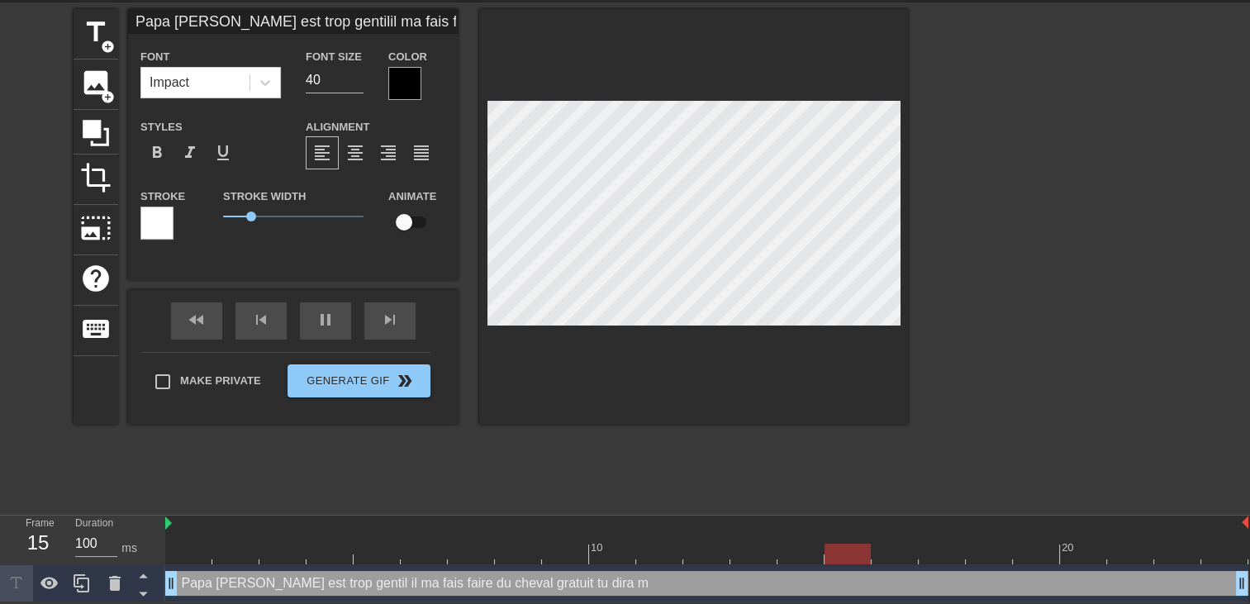
type input "Papa Marco est trop gentilil ma fais faire du cheval gratuittu dira me"
type textarea "Papa Marco est trop gentil il ma fais faire du cheval gratuit tu dira me"
type input "Papa Marco est trop gentilil ma fais faire du cheval gratuittu dira mer"
type textarea "Papa Marco est trop gentil il ma fais faire du cheval gratuit tu dira mer"
type input "Papa Marco est trop gentilil ma fais faire du cheval gratuittu dira merc"
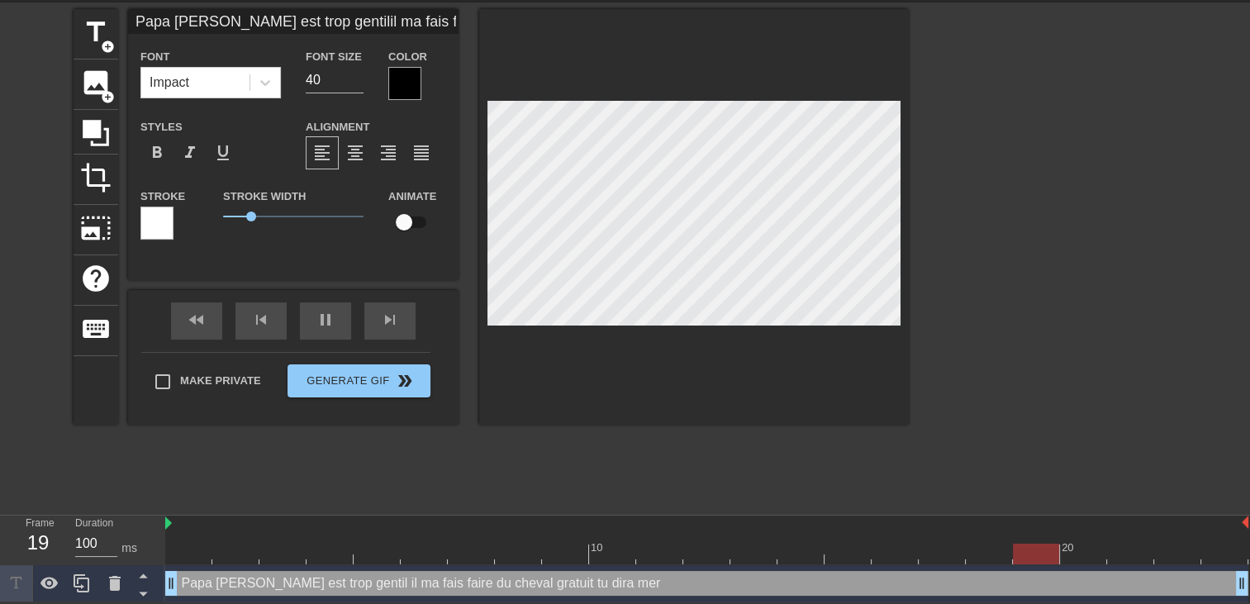
type textarea "Papa Marco est trop gentil il ma fais faire du cheval gratuit tu dira merc"
type input "Papa Marco est trop gentilil ma fais faire du cheval gratuittu dira merci"
type textarea "Papa Marco est trop gentil il ma fais faire du cheval gratuit tu dira merci"
type input "Papa Marco est trop gentilil ma fais faire du cheval gratuittu dira merci"
type textarea "Papa Marco est trop gentil il ma fais faire du cheval gratuit tu dira merci"
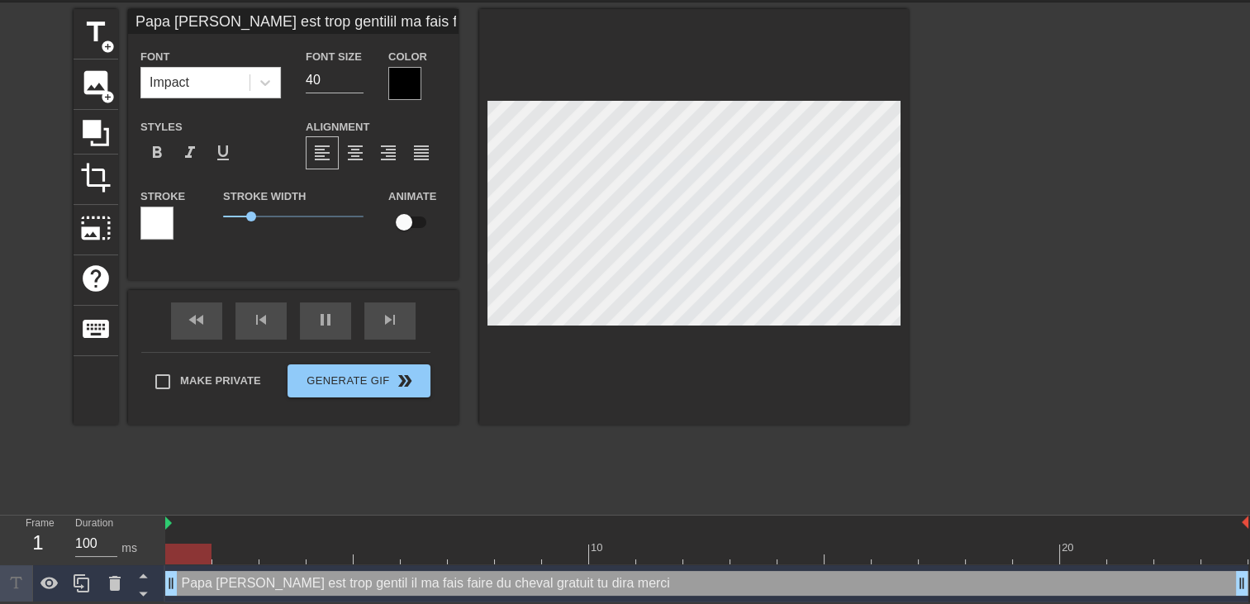
type input "Papa Marco est trop gentilil ma fais faire du cheval gratuittu dira merci a"
type textarea "Papa Marco est trop gentil il ma fais faire du cheval gratuit tu dira merci a"
type input "Papa Marco est trop gentilil ma fais faire du cheval gratuittu dira merci a"
type textarea "Papa Marco est trop gentil il ma fais faire du cheval gratuit tu dira merci a"
type input "Papa Marco est trop gentilil ma fais faire du cheval gratuittu dira merci a t"
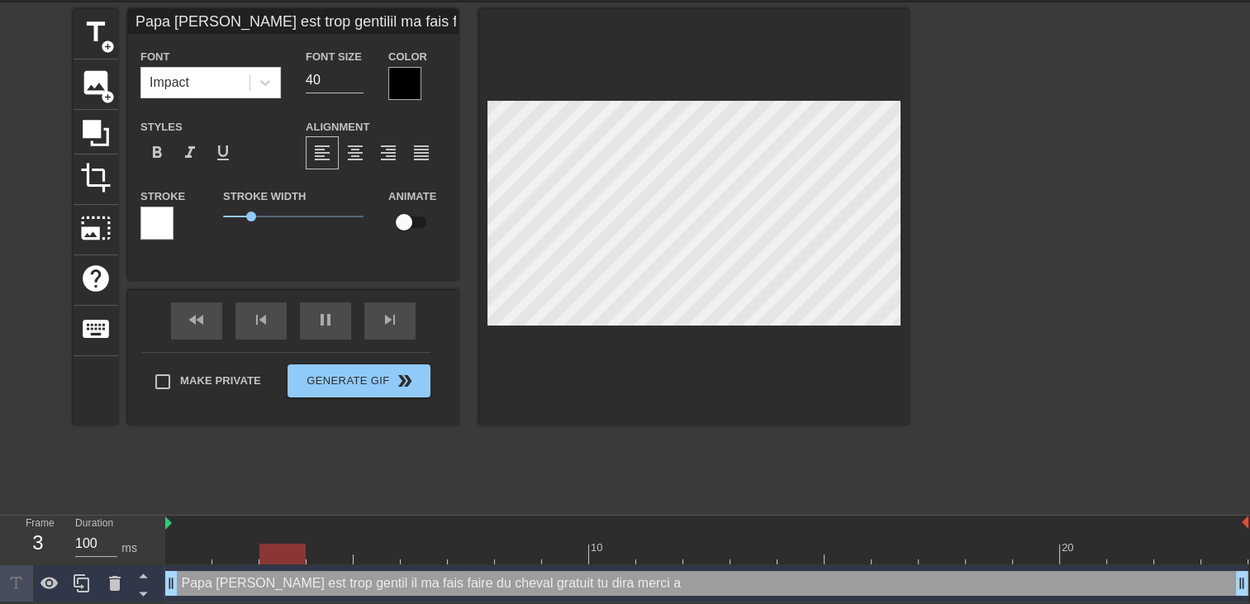
type textarea "Papa Marco est trop gentil il ma fais faire du cheval gratuit tu dira merci a t"
type input "Papa Marco est trop gentilil ma fais faire du cheval gratuittu dira merci a to"
type textarea "Papa Marco est trop gentil il ma fais faire du cheval gratuit tu dira merci a to"
type input "Papa Marco est trop gentilil ma fais faire du cheval gratuittu dira merci a ton"
type textarea "Papa Marco est trop gentil il ma fais faire du cheval gratuit tu dira merci a t…"
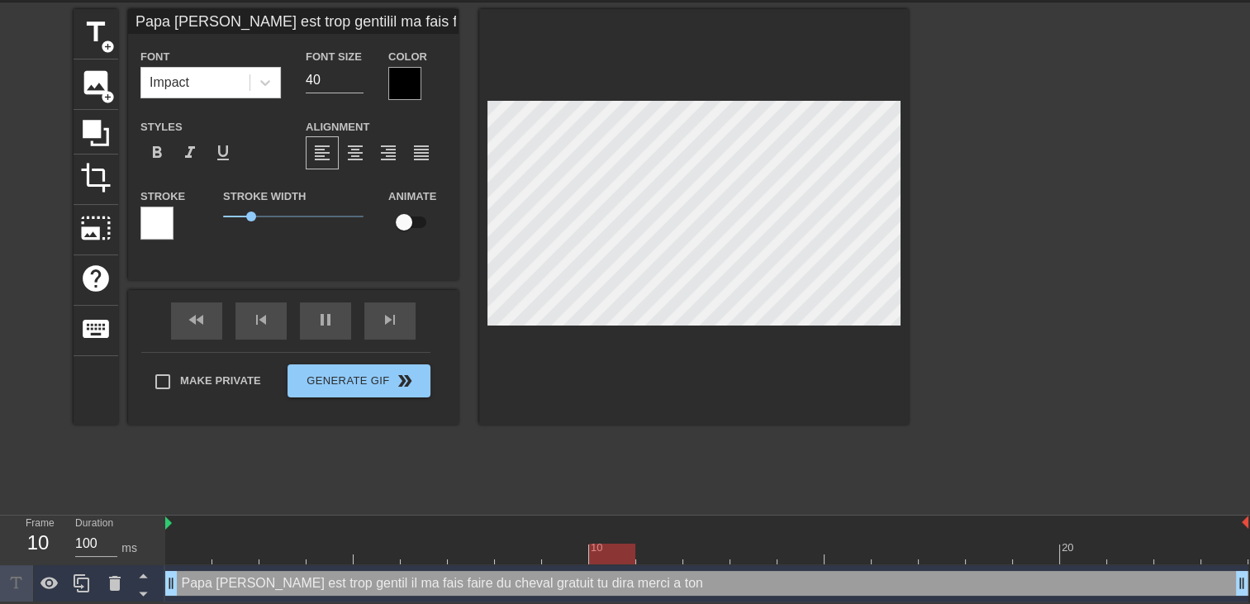
type input "Papa Marco est trop gentilil ma fais faire du cheval gratuittu dira merci a ton"
type textarea "Papa Marco est trop gentil il ma fais faire du cheval gratuit tu dira merci a t…"
type input "Papa Marco est trop gentilil ma fais faire du cheval gratuittu dira merci a ton…"
type textarea "Papa Marco est trop gentil il ma fais faire du cheval gratuit tu dira merci a t…"
type input "Papa Marco est trop gentilil ma fais faire du cheval gratuittu dira merci a ton…"
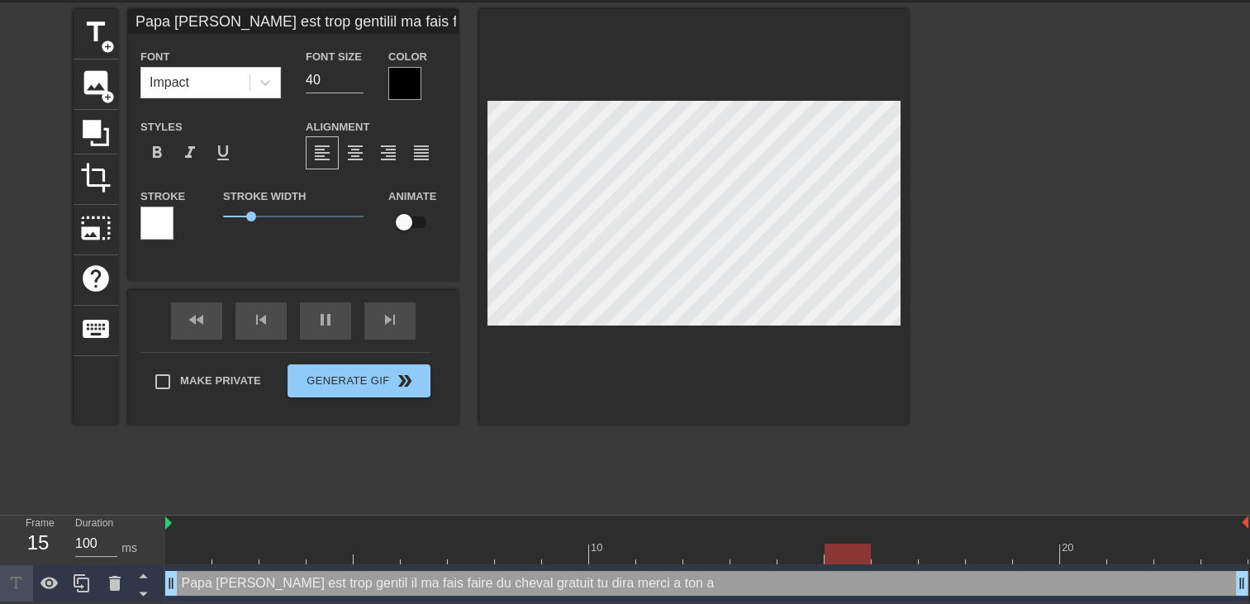
type textarea "Papa Marco est trop gentil il ma fais faire du cheval gratuit tu dira merci a t…"
type input "Papa Marco est trop gentilil ma fais faire du cheval gratuittu dira merci a ton…"
type textarea "Papa Marco est trop gentil il ma fais faire du cheval gratuit tu dira merci a t…"
type input "Papa Marco est trop gentilil ma fais faire du cheval gratuittu dira merci a ton…"
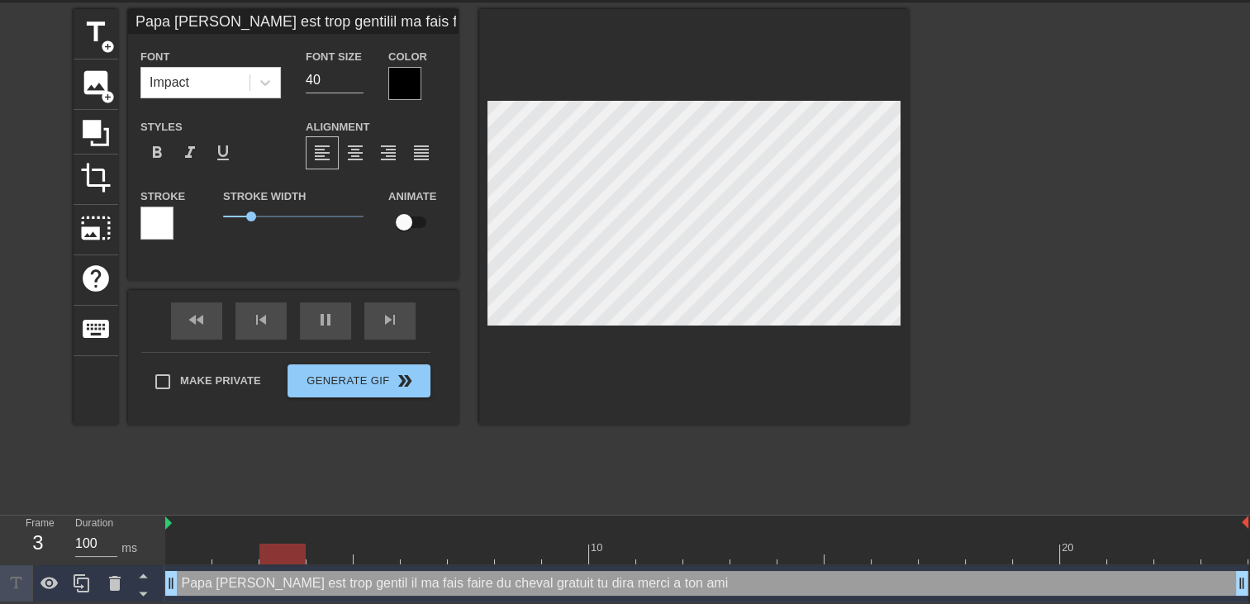
type textarea "Papa Marco est trop gentil il ma fais faire du cheval gratuit tu dira merci a t…"
type input "Papa Marco est trop gentilil ma fais faire du cheval gratuittu dira merci a ton…"
type textarea "Papa Marco est trop gentil il ma fais faire du cheval gratuit tu dira merci a t…"
type input "Papa Marco est trop gentilil ma fais faire du cheval gratuittu dira merci a ton…"
type textarea "Papa Marco est trop gentil il ma fais faire du cheval gratuit tu dira merci a t…"
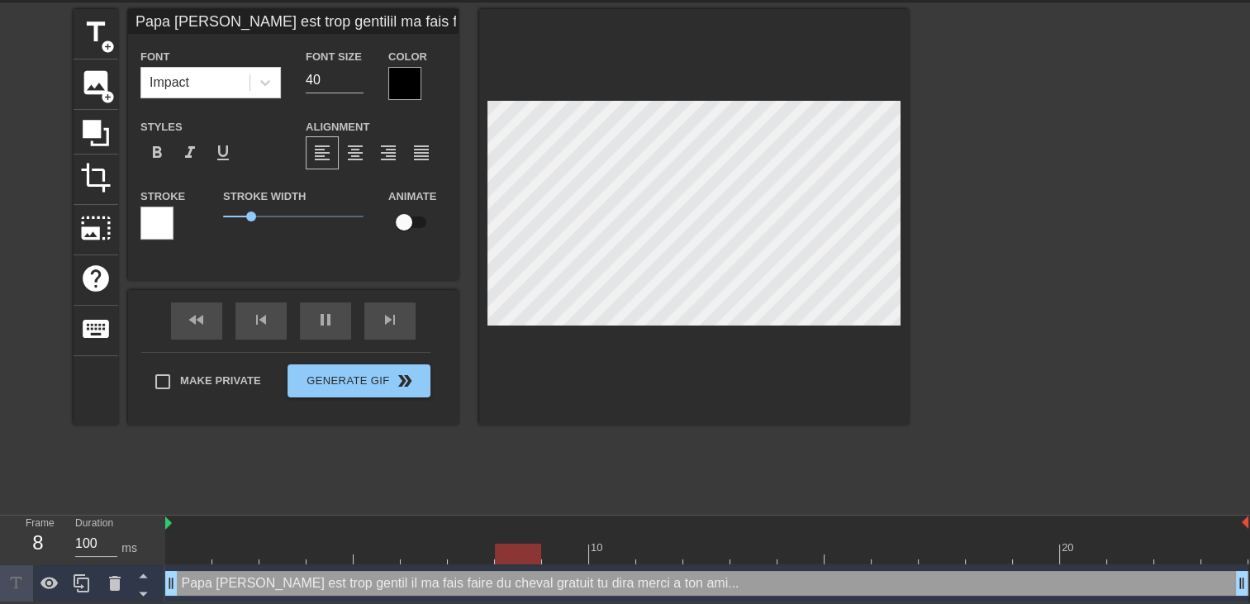
scroll to position [3, 9]
type input "Papa Marco est trop gentilil ma fais faire du cheval gratuittu dira merci a ton…"
type textarea "Papa Marco est trop gentil il ma fais faire du cheval gratuit tu dira merci a t…"
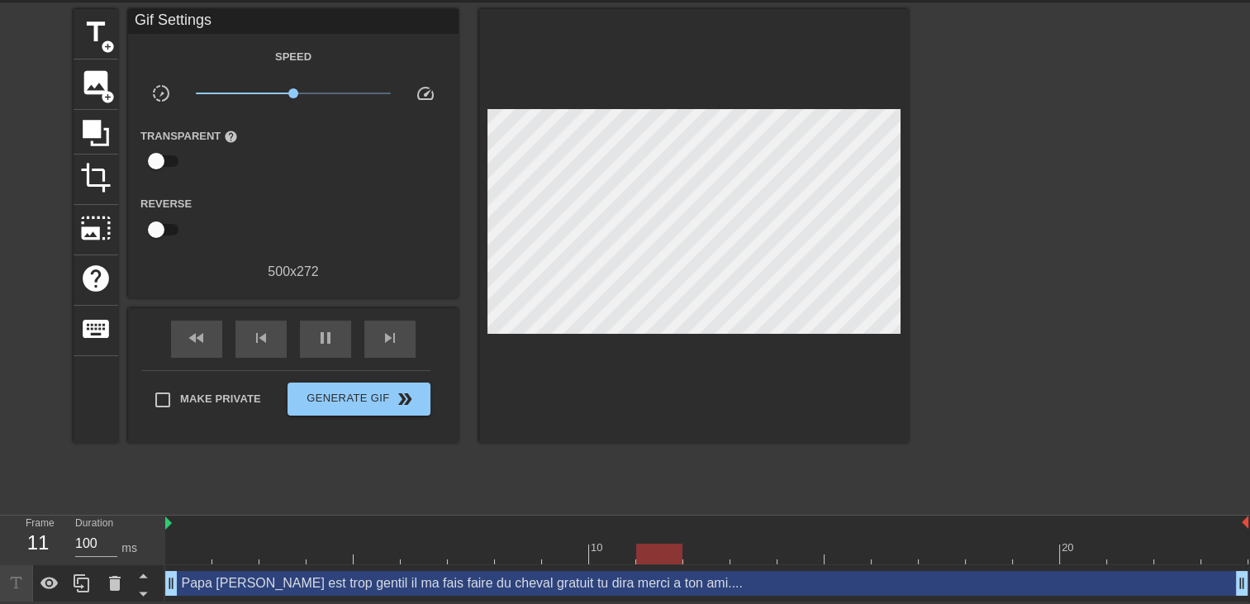
scroll to position [2, 9]
click at [611, 585] on div "Papa Marco est trop gentil il ma fais faire du cheval gratuit tu dira merci a t…" at bounding box center [706, 583] width 1083 height 25
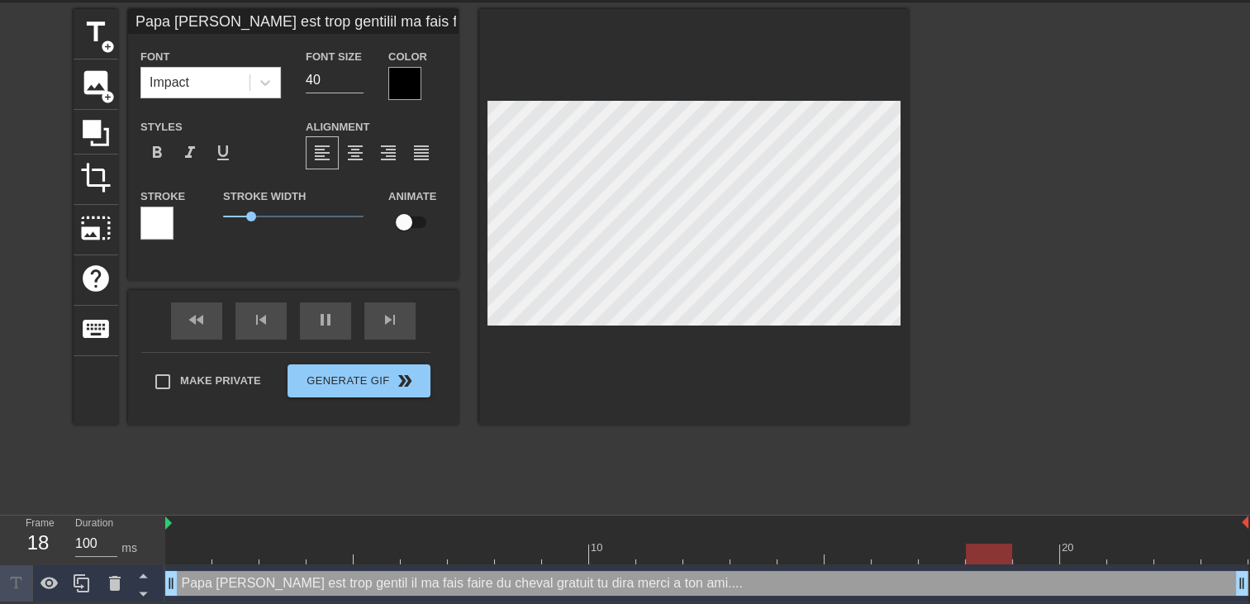
click at [390, 87] on div at bounding box center [404, 83] width 33 height 33
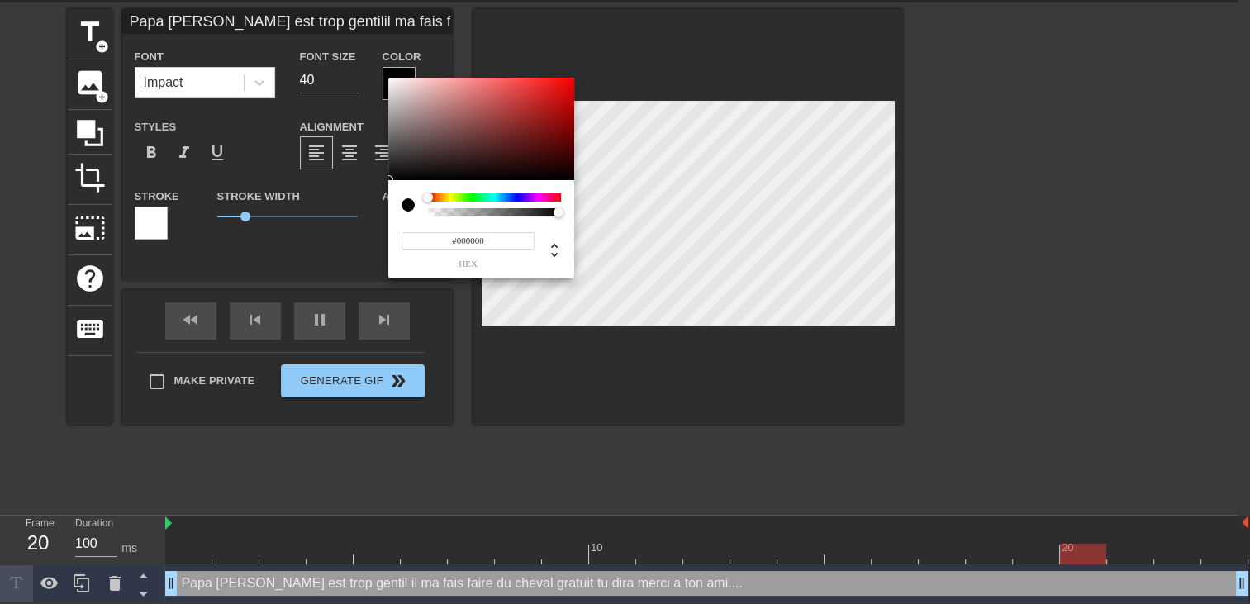
scroll to position [45, 0]
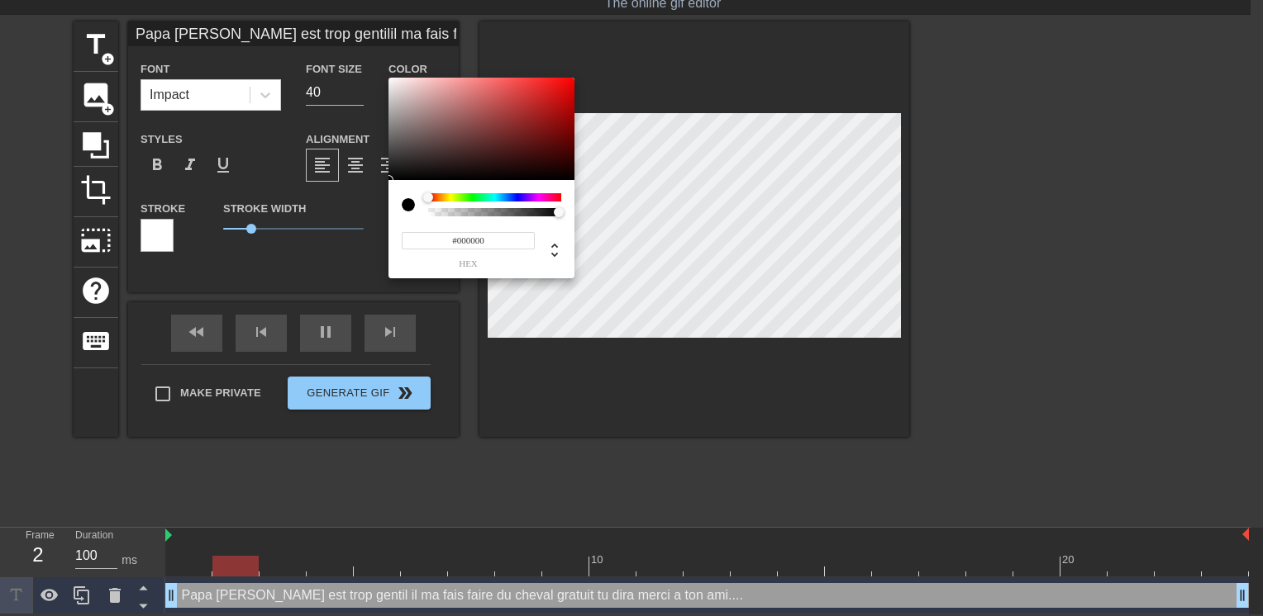
type input "Papa Marco est trop gentilil ma fais faire du cheval gratuittu dira merci a ton…"
type input "#EA0E0E"
click at [564, 85] on div at bounding box center [481, 129] width 186 height 102
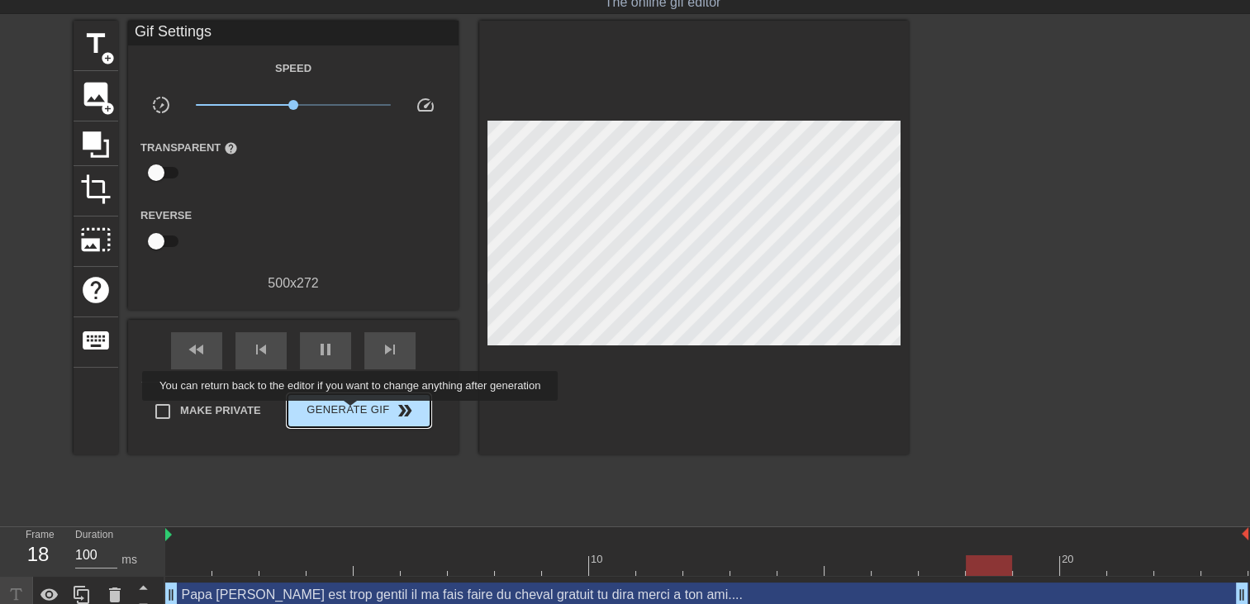
click at [352, 412] on span "Generate Gif double_arrow" at bounding box center [359, 411] width 130 height 20
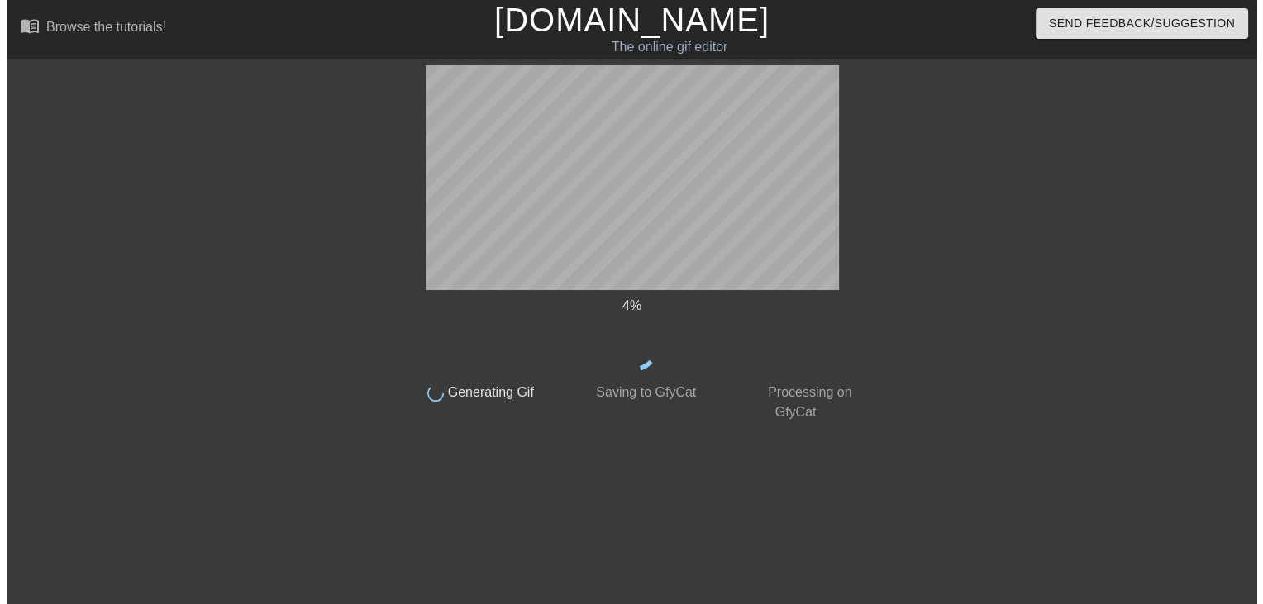
scroll to position [0, 0]
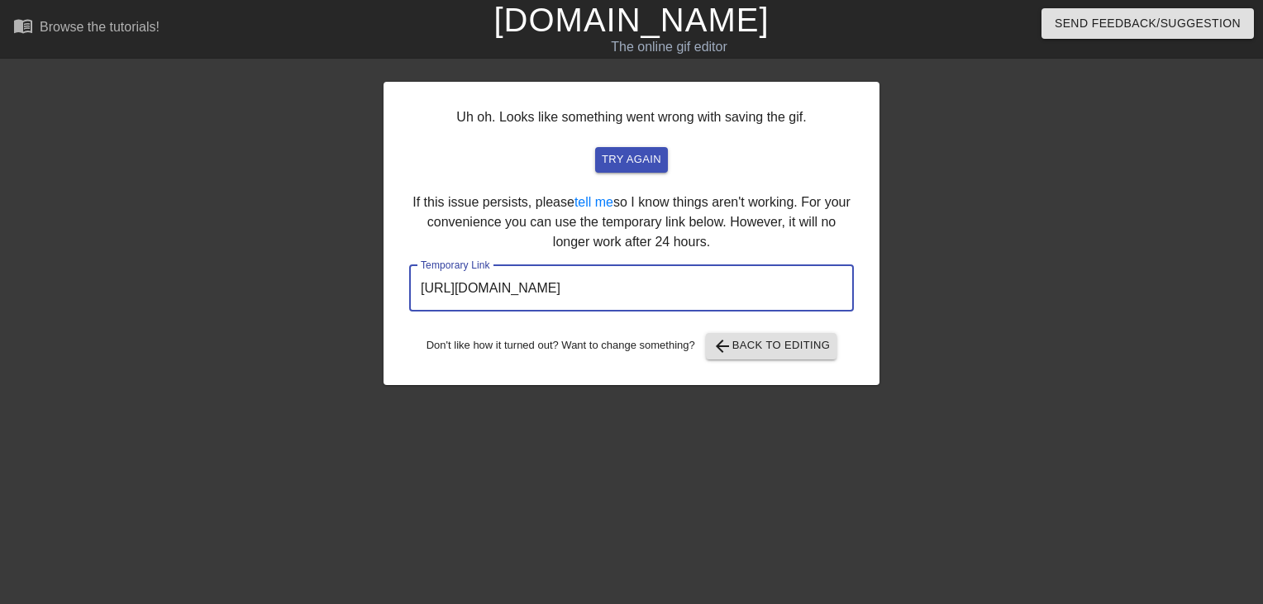
drag, startPoint x: 798, startPoint y: 289, endPoint x: -3, endPoint y: 312, distance: 801.9
click at [0, 312] on html "menu_book Browse the tutorials! Gifntext.com The online gif editor Send Feedbac…" at bounding box center [631, 284] width 1263 height 569
click at [701, 11] on link "[DOMAIN_NAME]" at bounding box center [630, 20] width 275 height 36
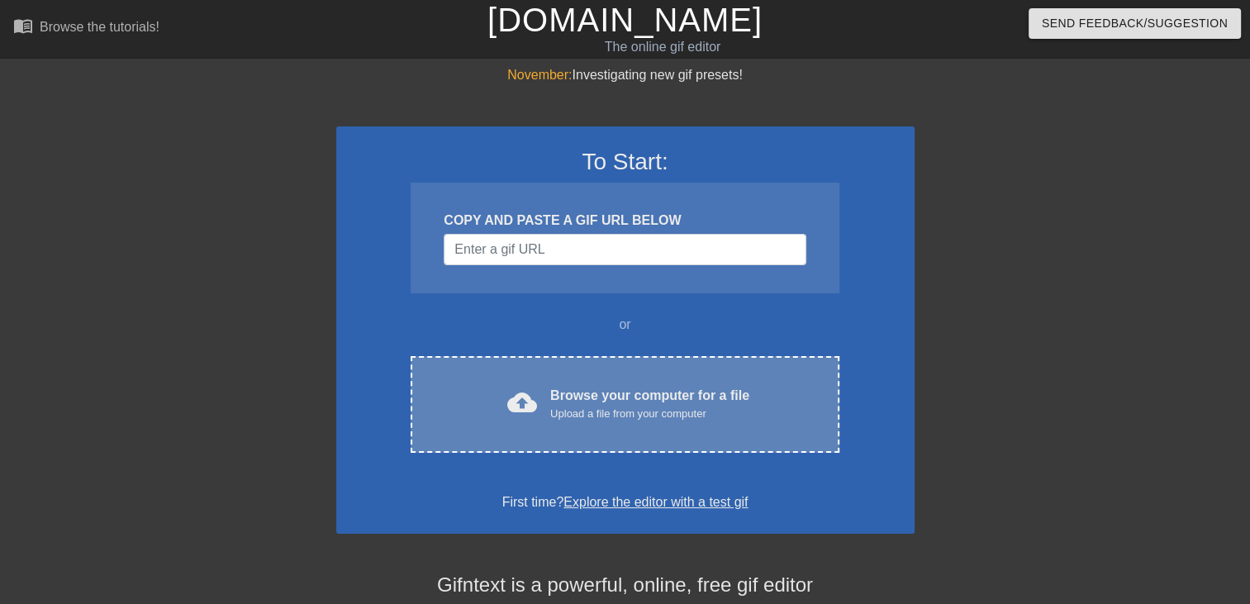
click at [674, 449] on div "cloud_upload Browse your computer for a file Upload a file from your computer C…" at bounding box center [625, 404] width 428 height 97
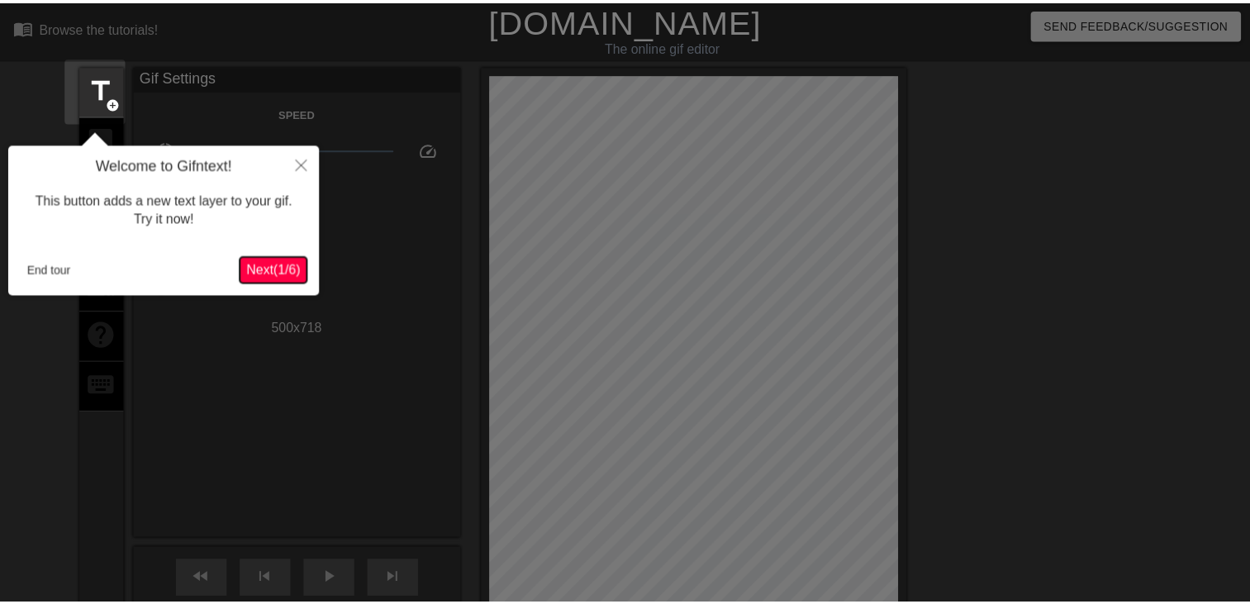
scroll to position [40, 0]
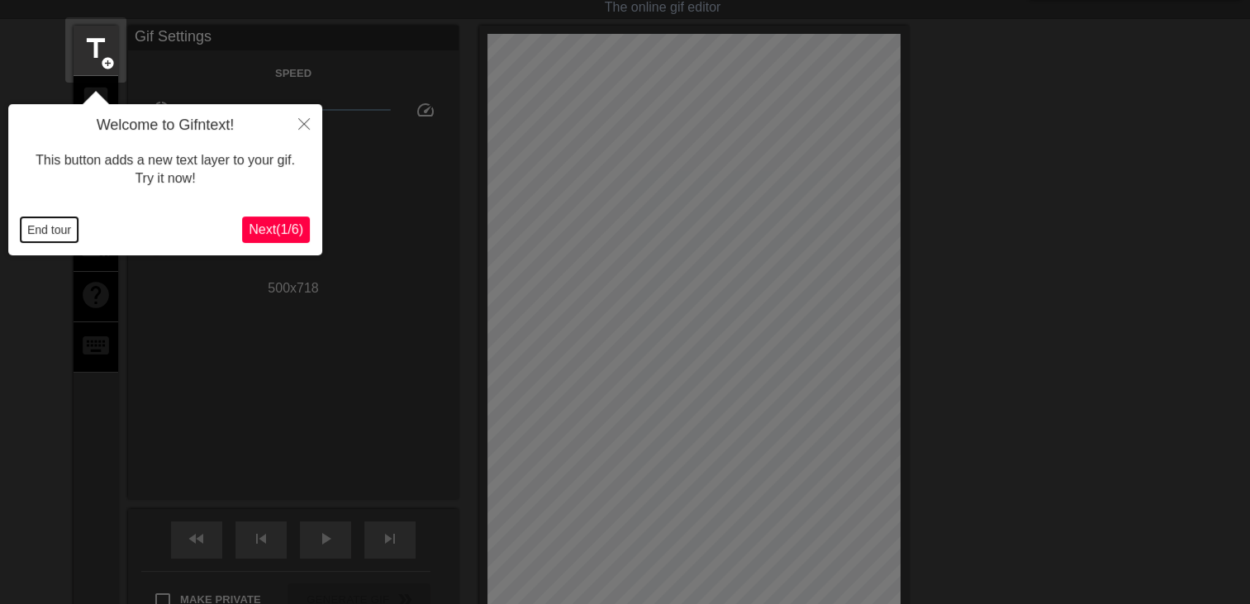
click at [66, 231] on button "End tour" at bounding box center [49, 229] width 57 height 25
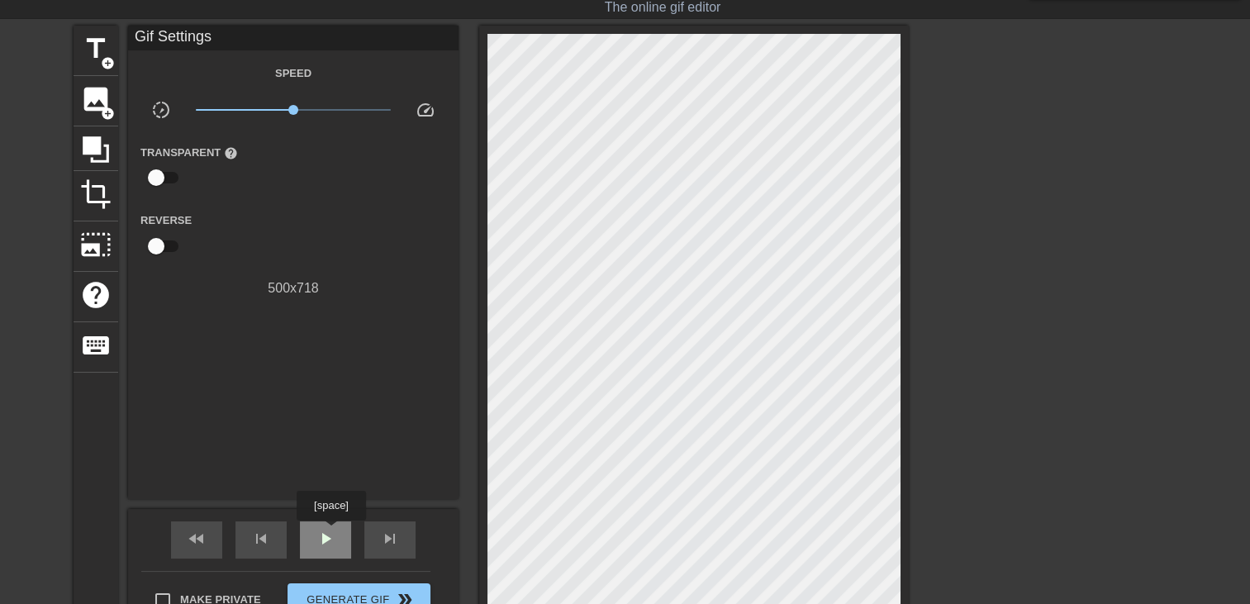
click at [329, 531] on span "play_arrow" at bounding box center [326, 539] width 20 height 20
click at [99, 50] on span "title" at bounding box center [95, 48] width 31 height 31
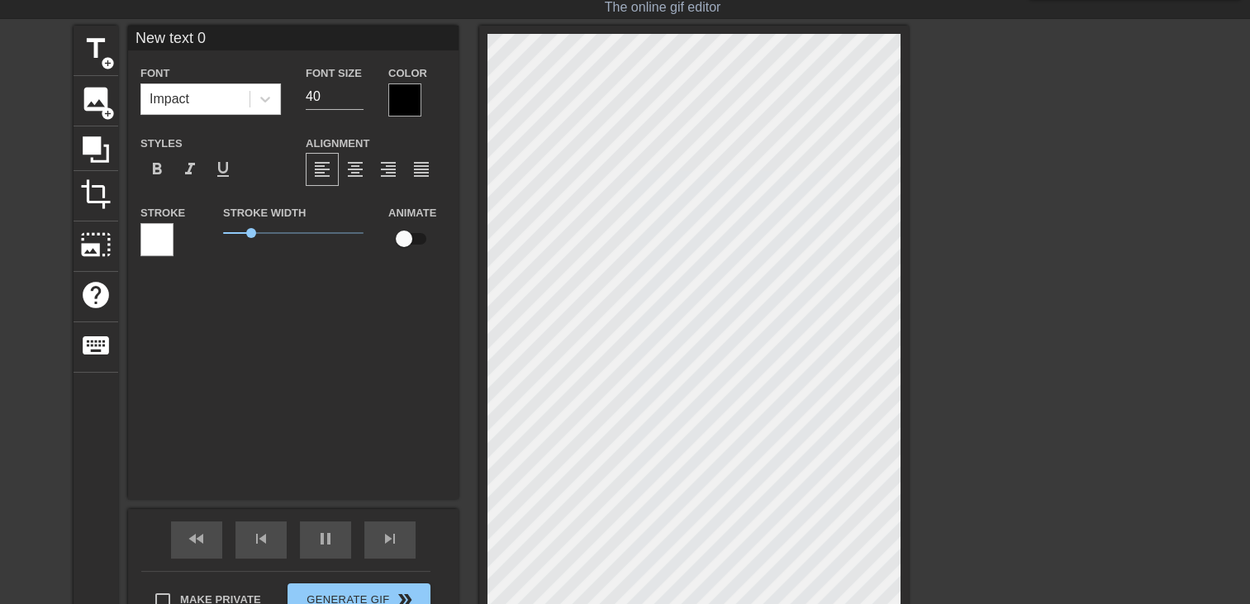
scroll to position [179, 0]
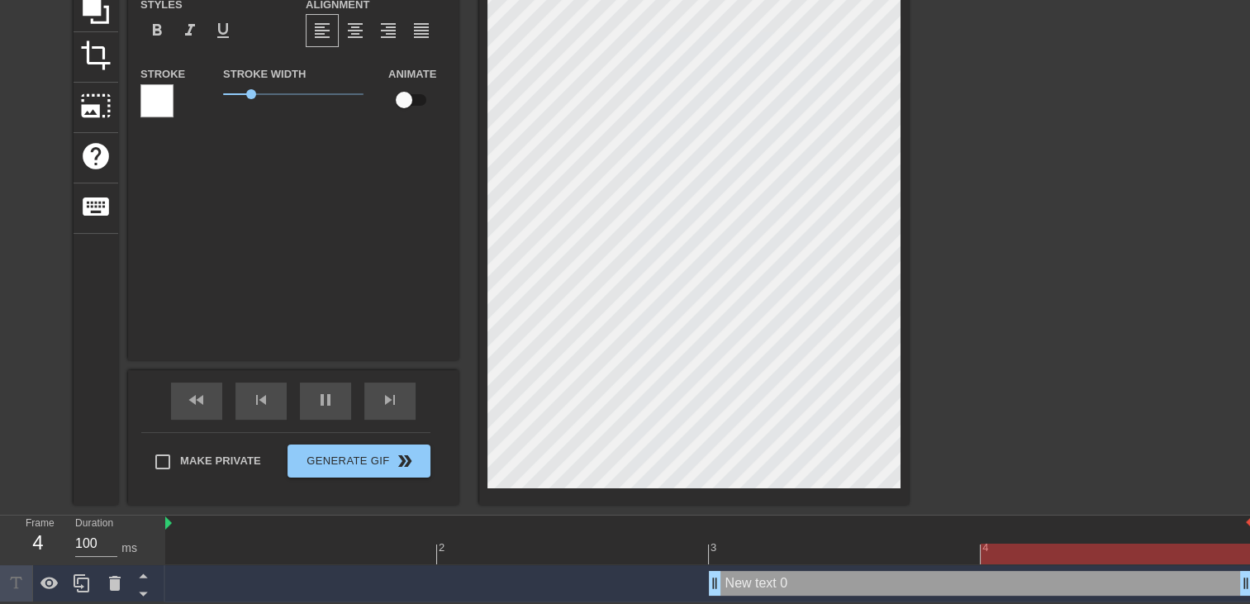
drag, startPoint x: 711, startPoint y: 584, endPoint x: 0, endPoint y: 584, distance: 710.7
click at [0, 581] on html "menu_book Browse the tutorials! Gifntext.com The online gif editor Send Feedbac…" at bounding box center [625, 212] width 1250 height 781
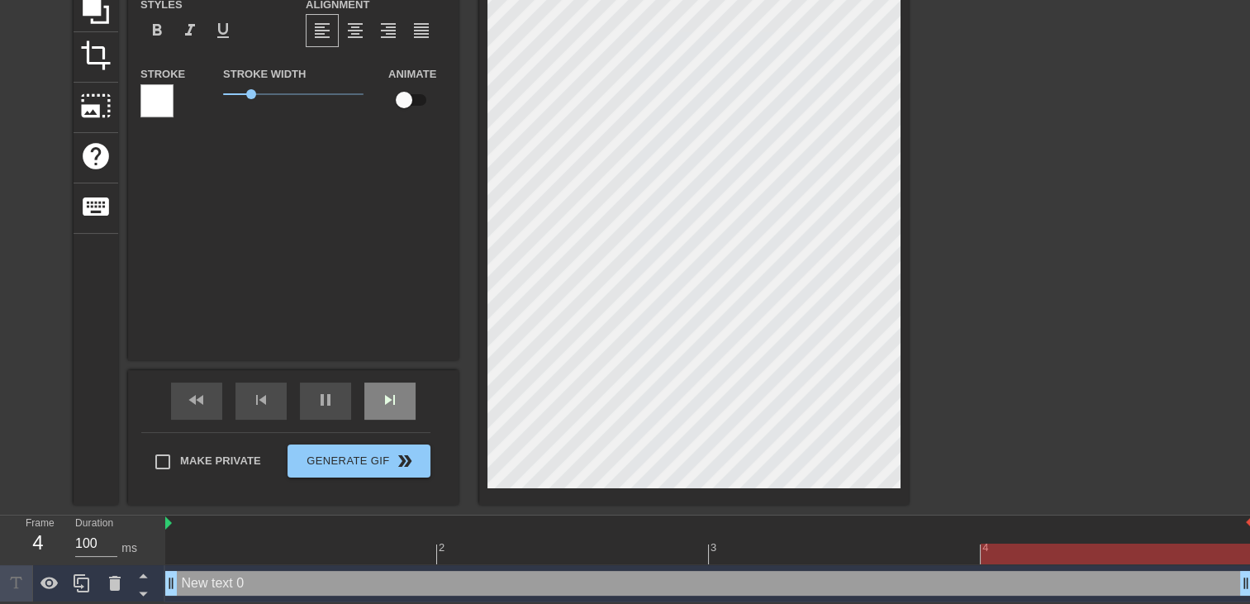
scroll to position [2, 2]
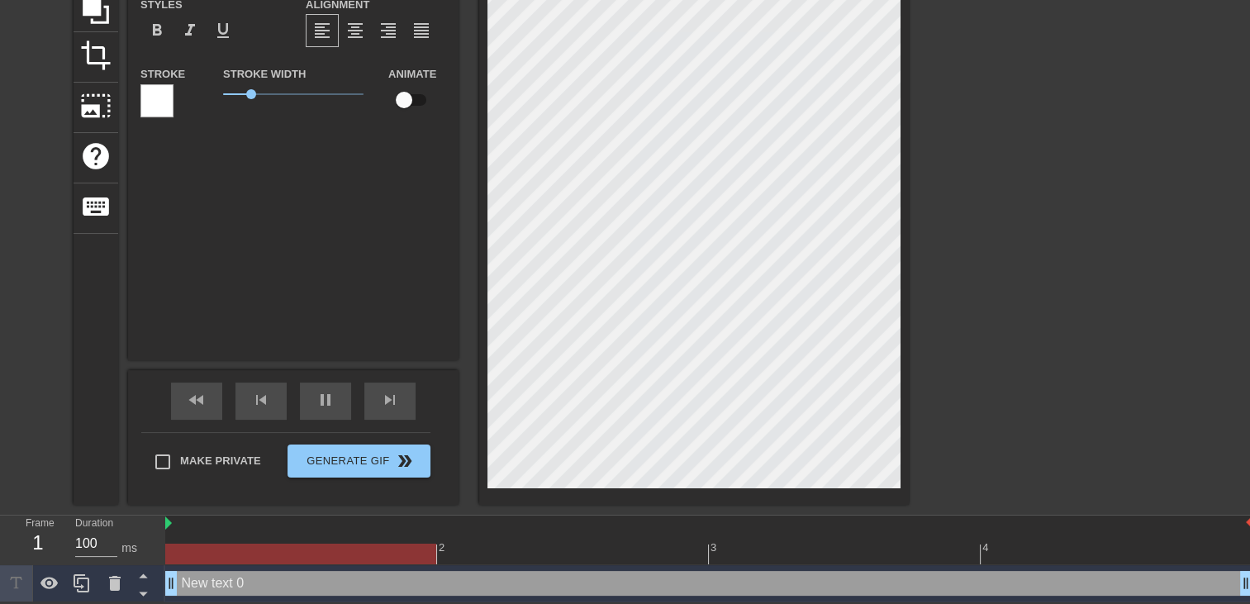
type input "New text"
type textarea "New text"
type input "New text"
type textarea "New text"
type input "New tex"
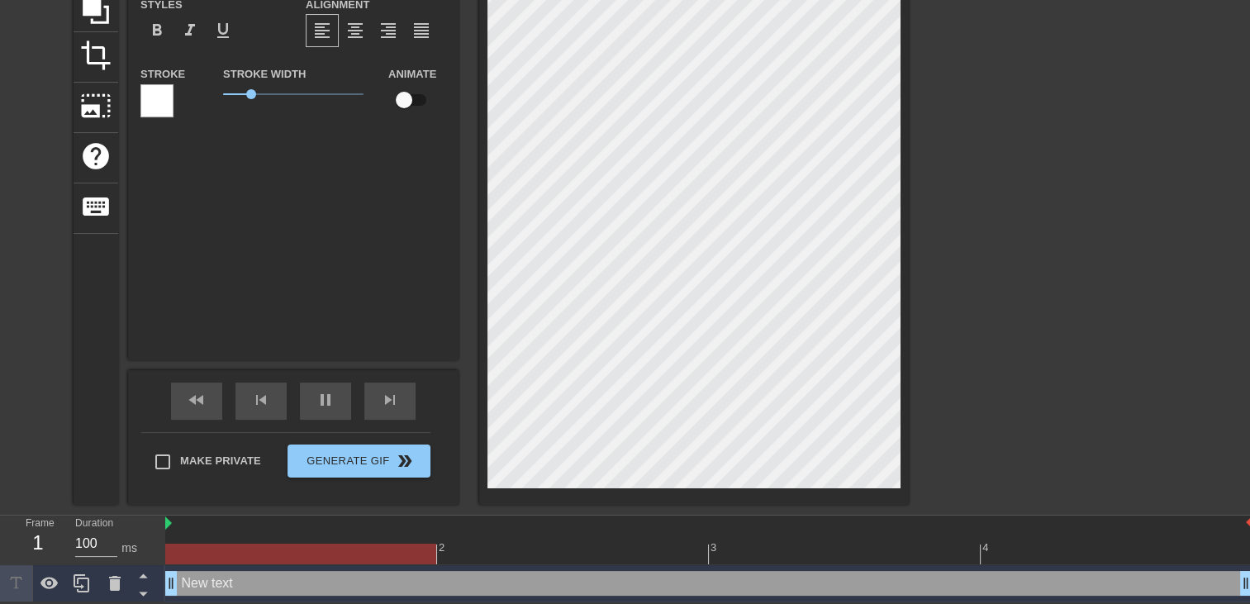
type textarea "New tex"
type input "New te"
type textarea "New te"
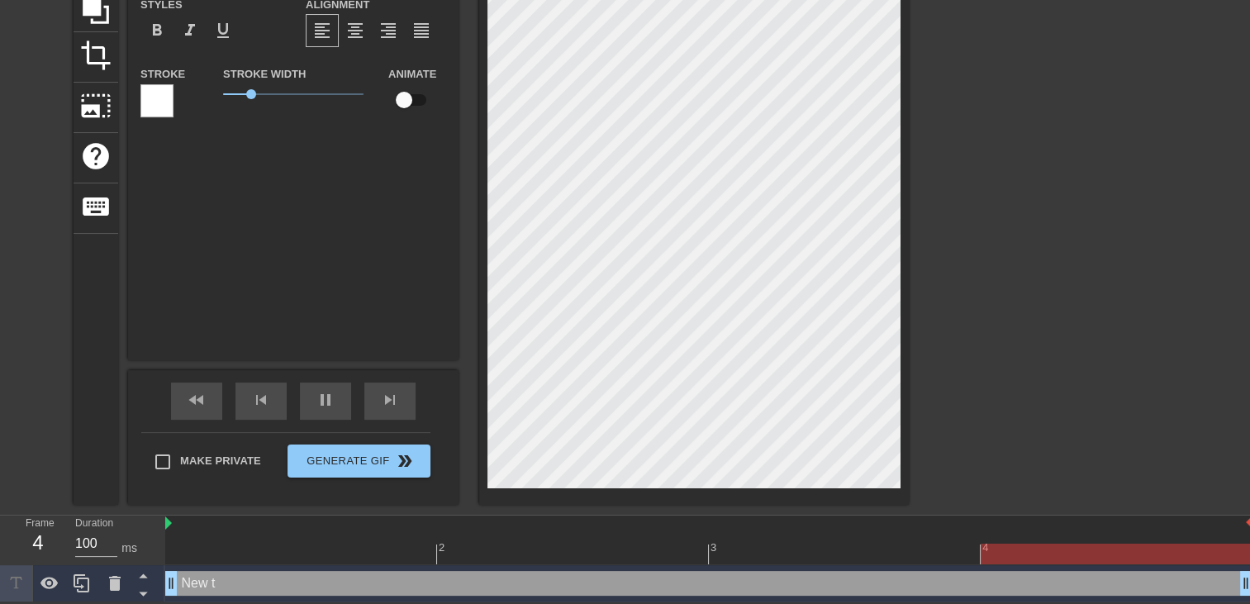
type input "New t"
type textarea "New t"
type input "New"
type textarea "New"
type input "New"
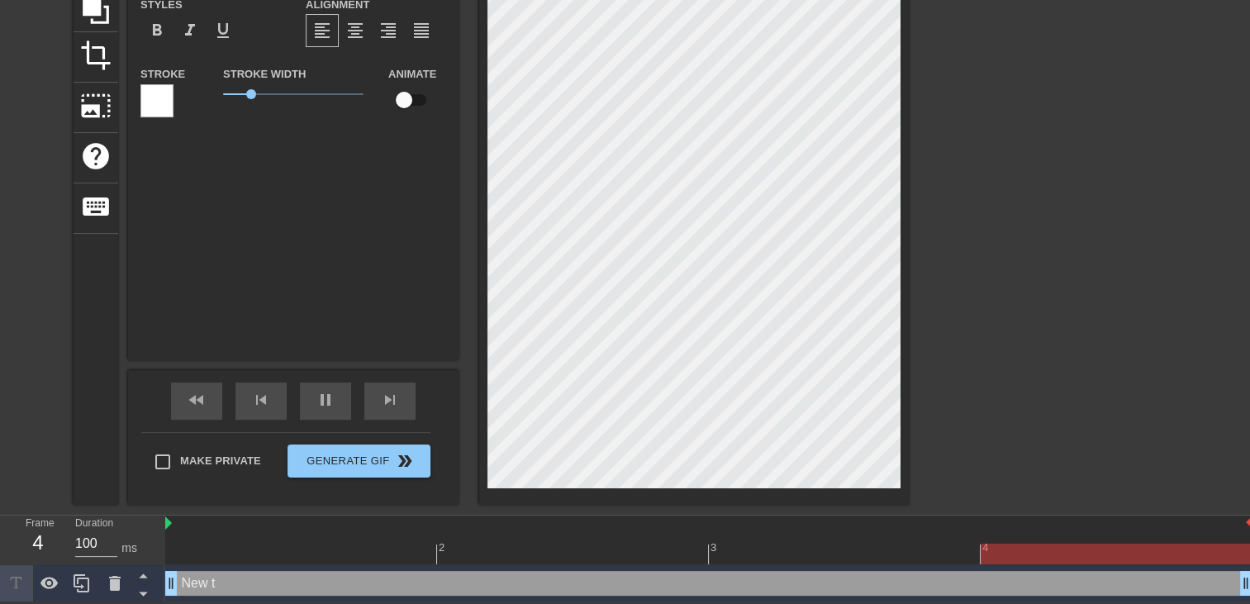
type textarea "New"
type input "Ne"
type textarea "Ne"
type input "N"
type textarea "N"
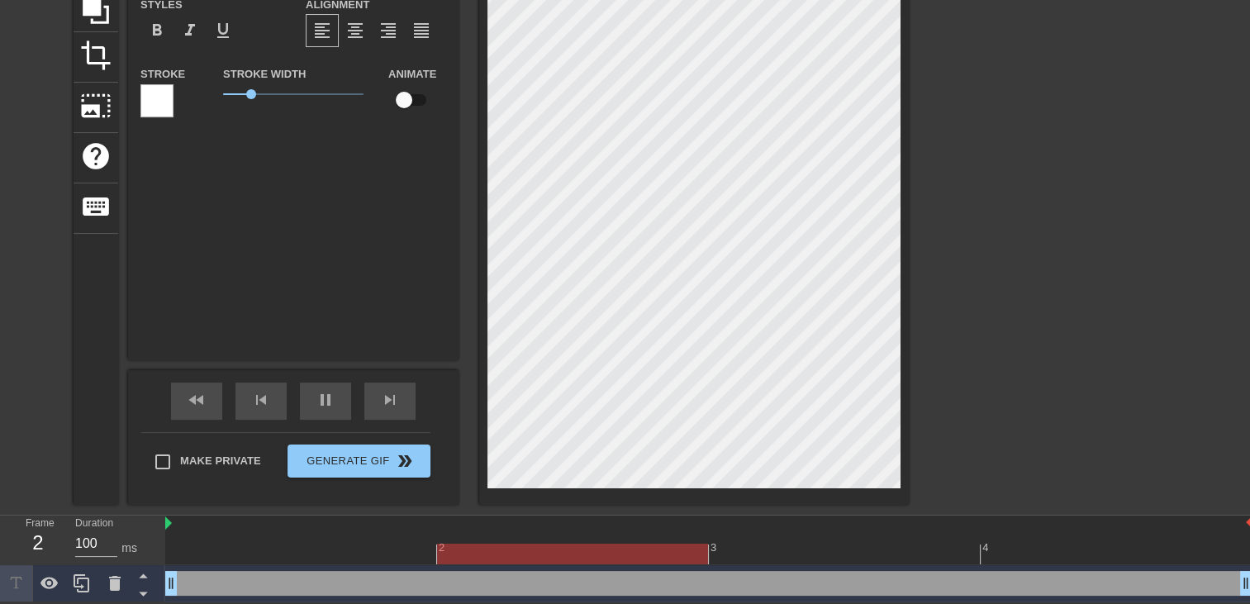
type input "B"
type textarea "B"
type input "B2"
type textarea "B2"
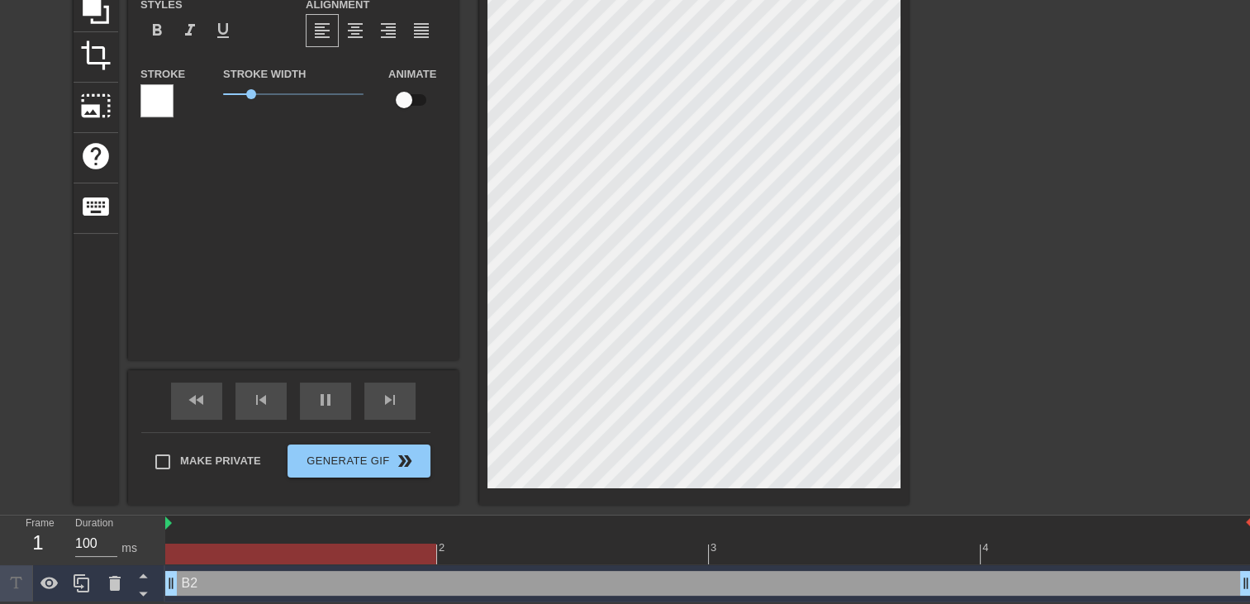
type input "B2B"
type textarea "B2B"
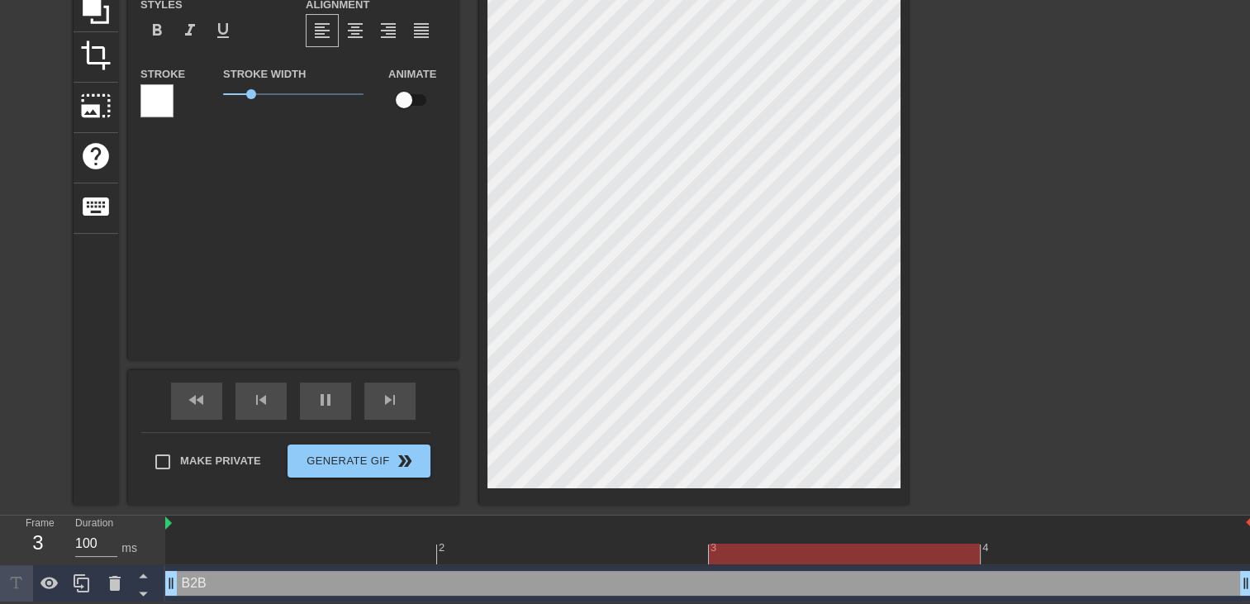
type input "B2B2"
type textarea "B2B2"
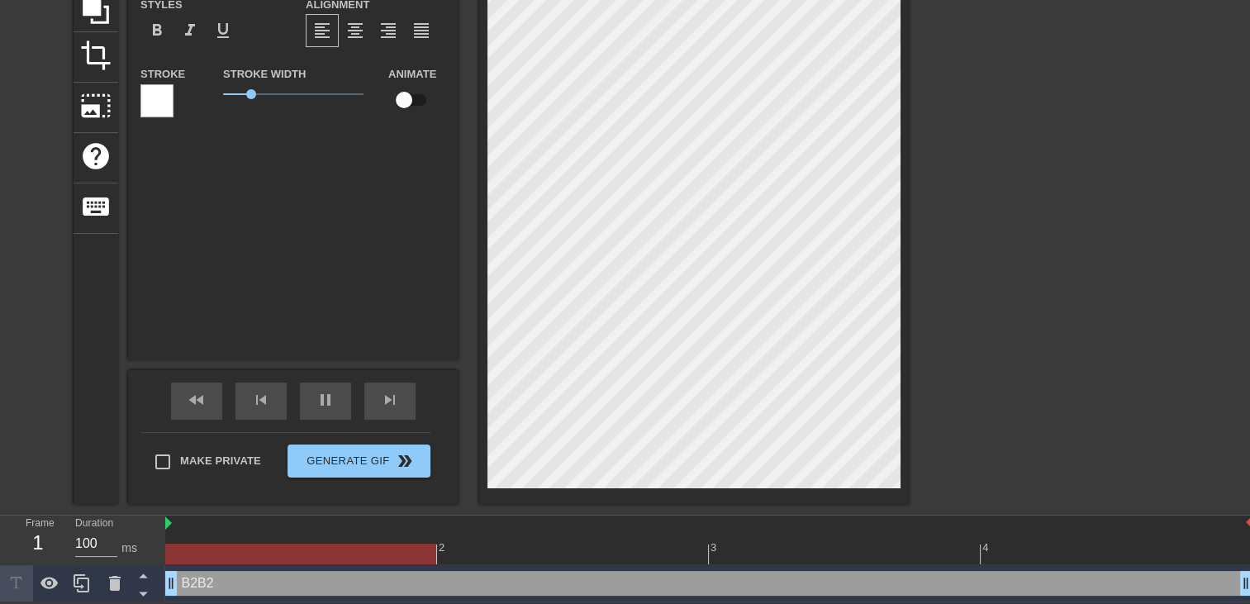
type input "B2B"
type textarea "B2B"
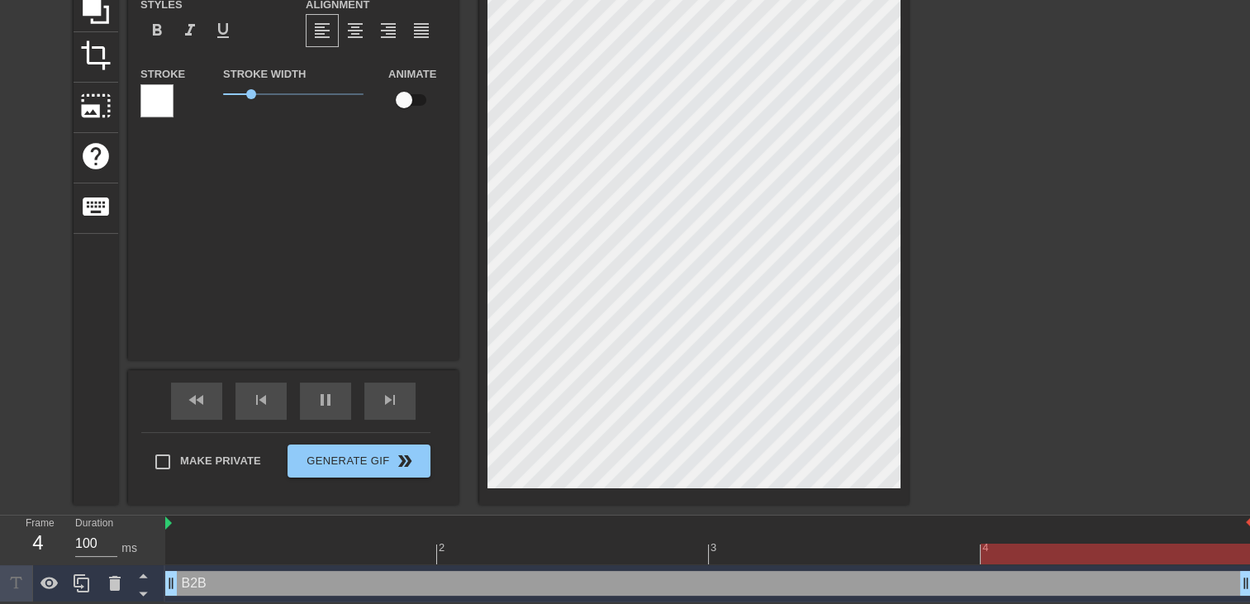
type input "B2"
type textarea "B2"
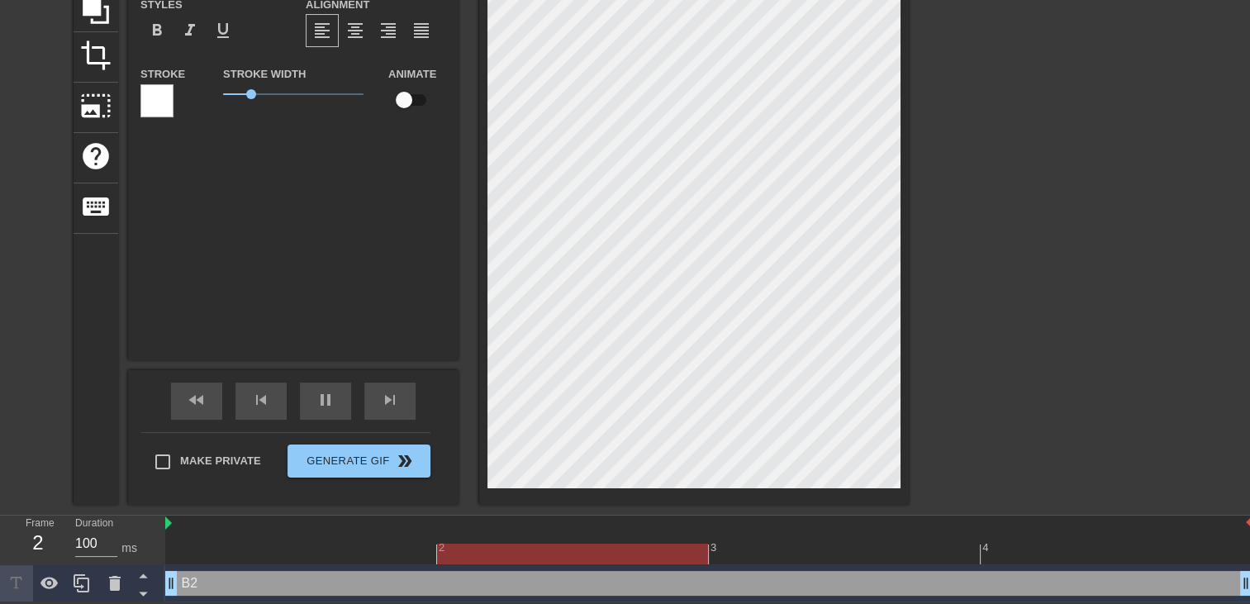
type input "B"
type textarea "B"
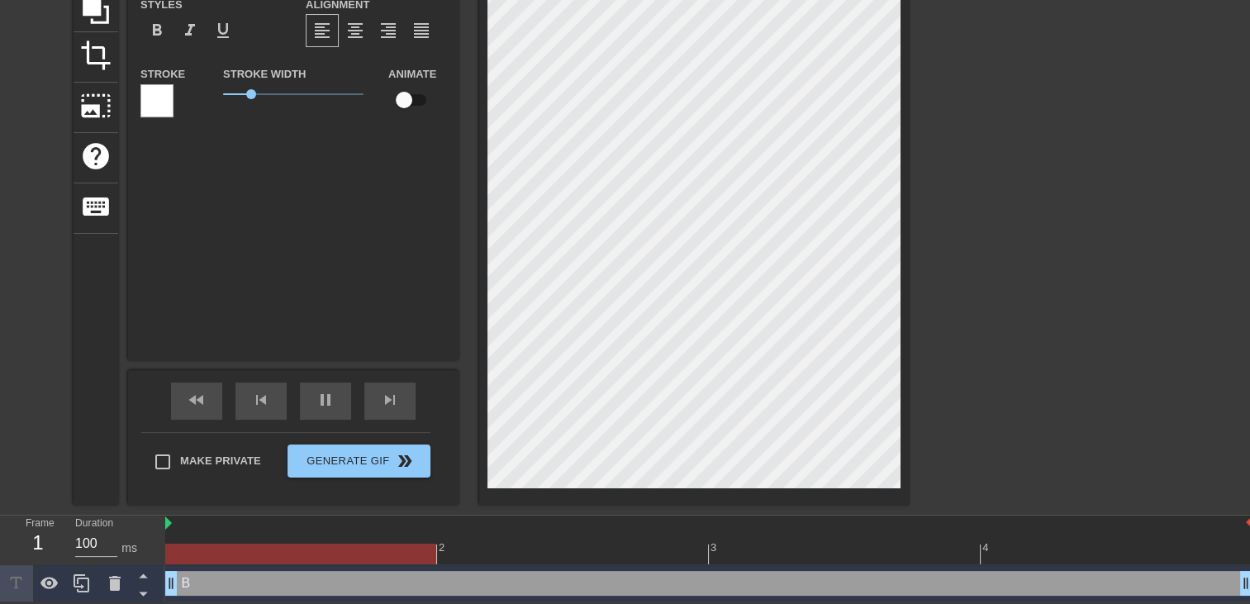
type input "Bé"
type textarea "Bé"
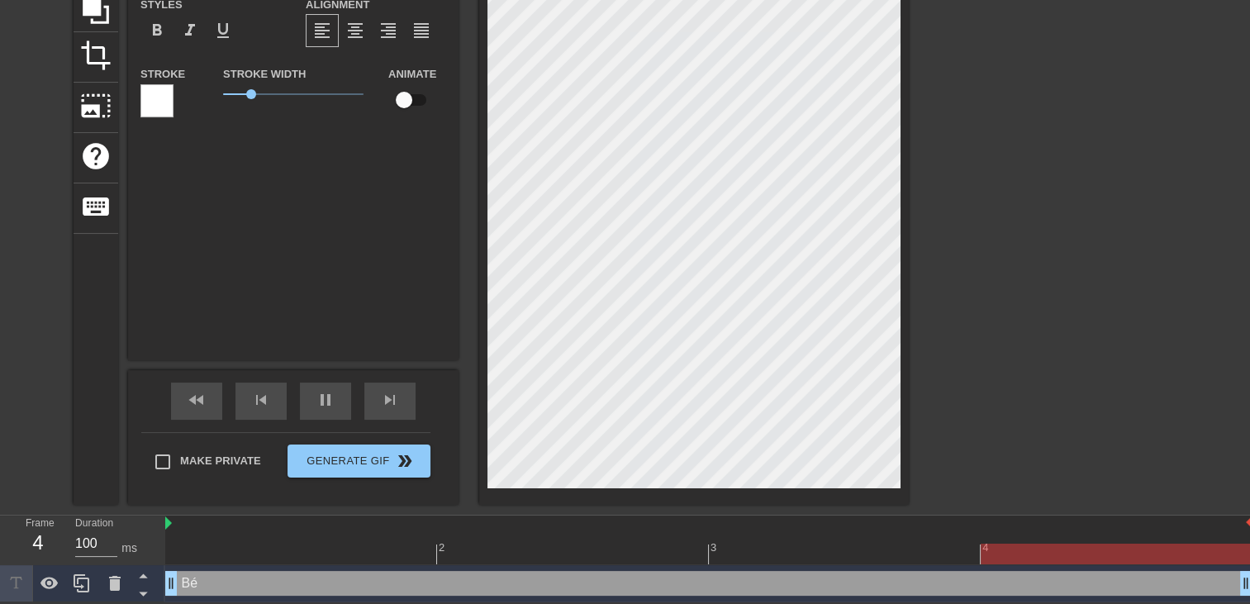
type input "B"
type textarea "B"
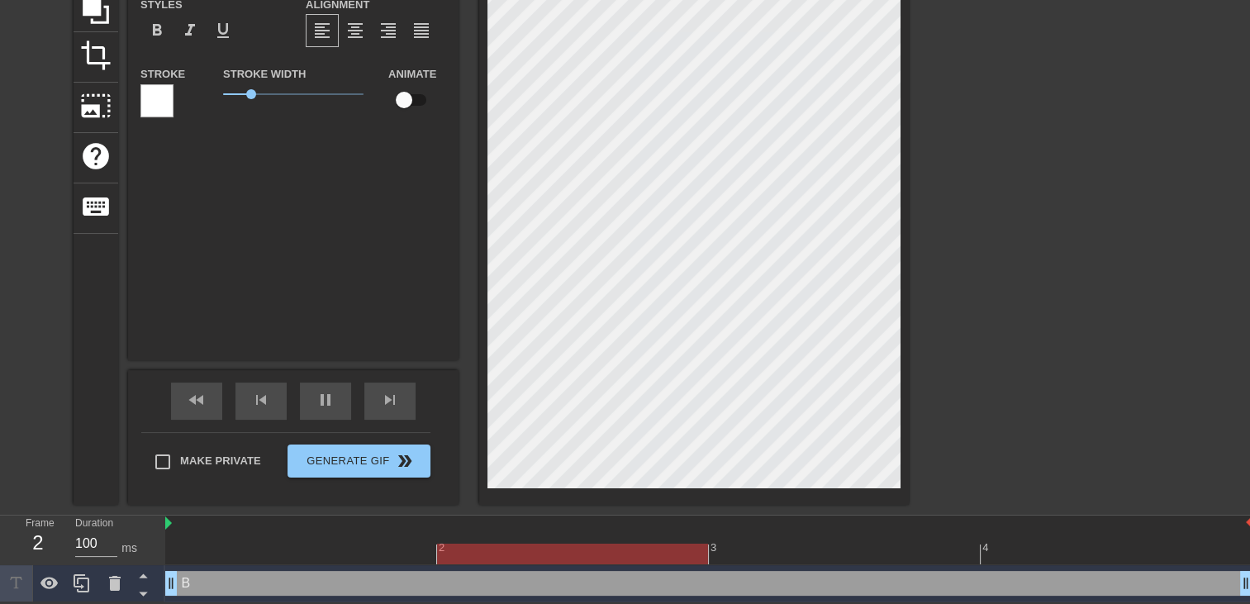
scroll to position [1, 1]
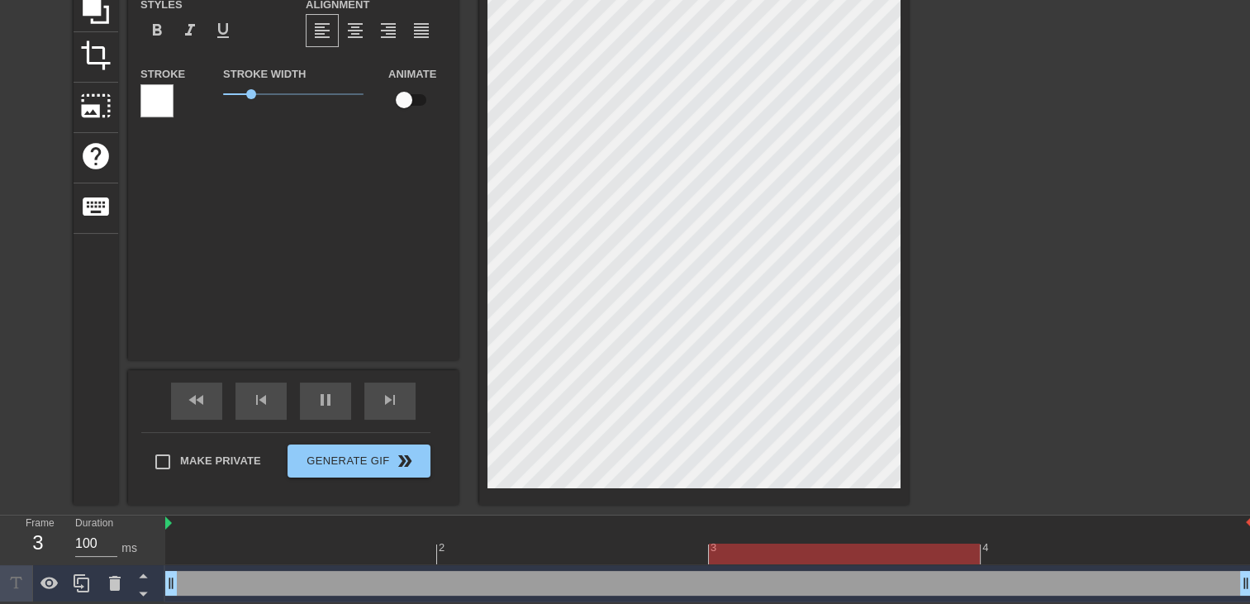
type input "M"
type textarea "M"
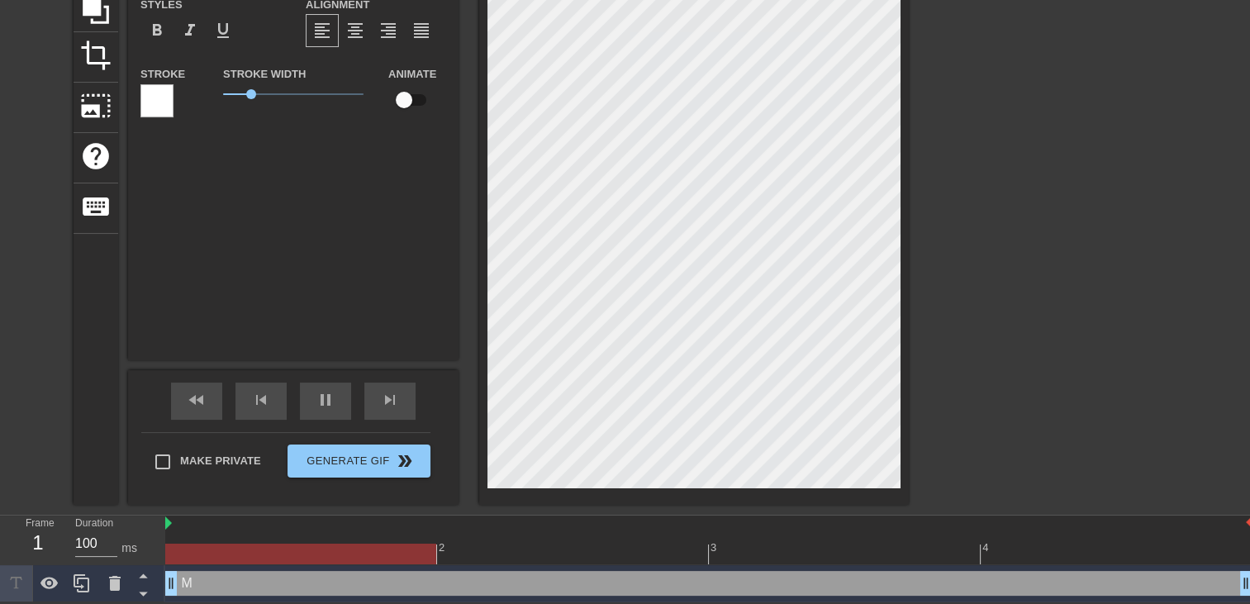
type input "Mo"
type textarea "Mo"
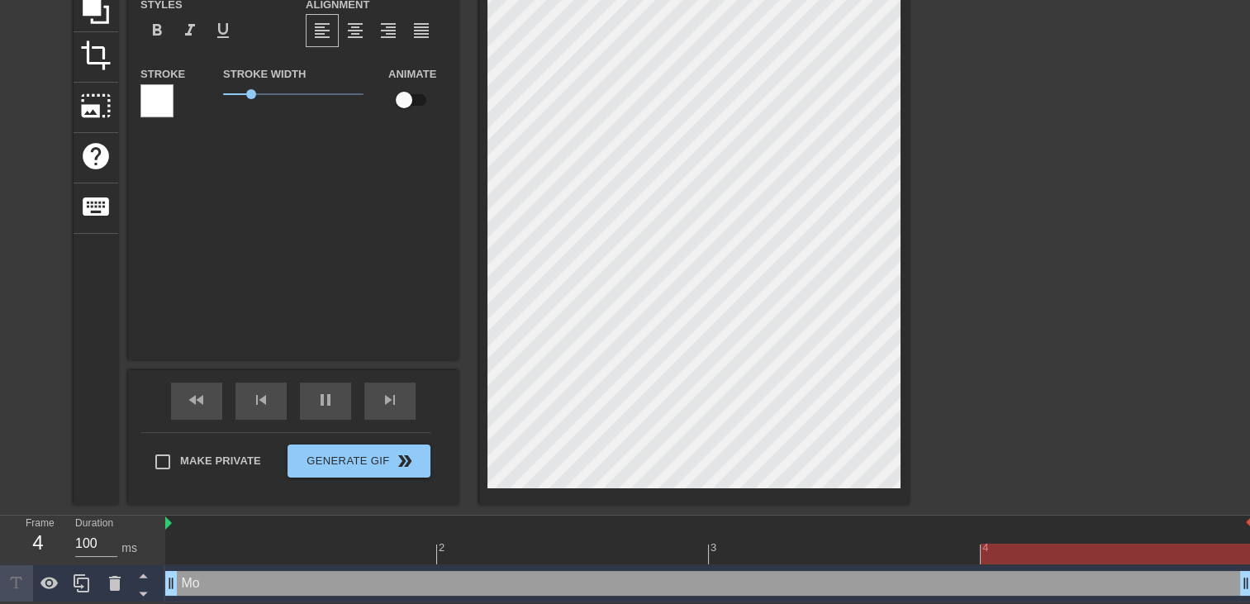
type input "Mon"
type textarea "Mon"
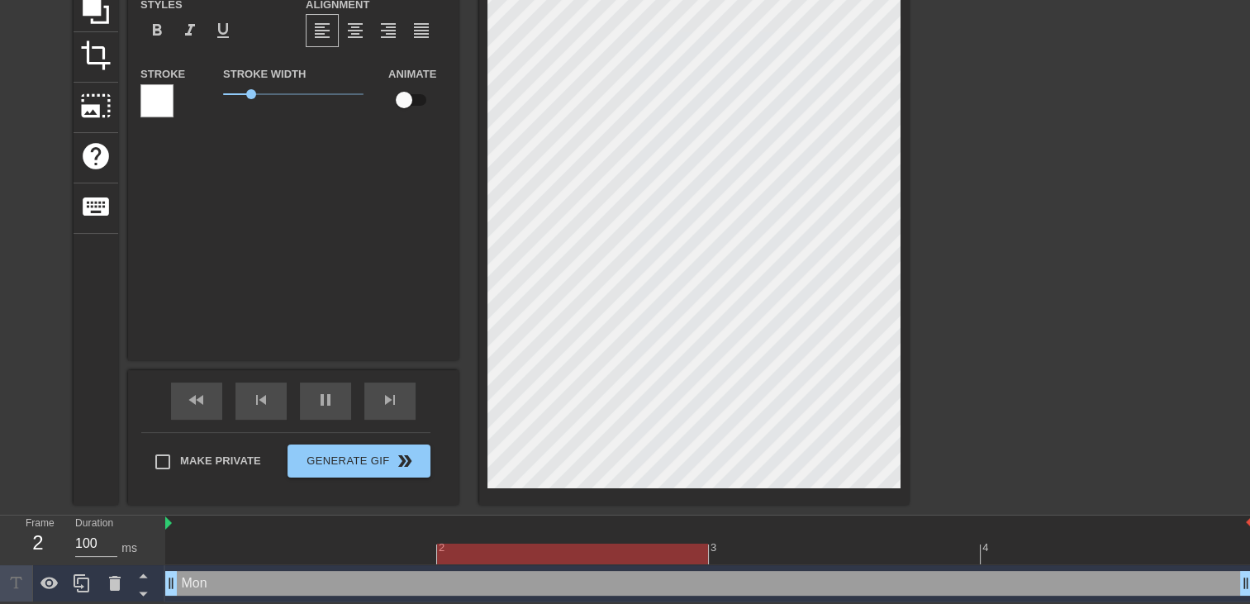
type input "Mon"
type textarea "Mon"
type input "Mon a"
type textarea "Mon a"
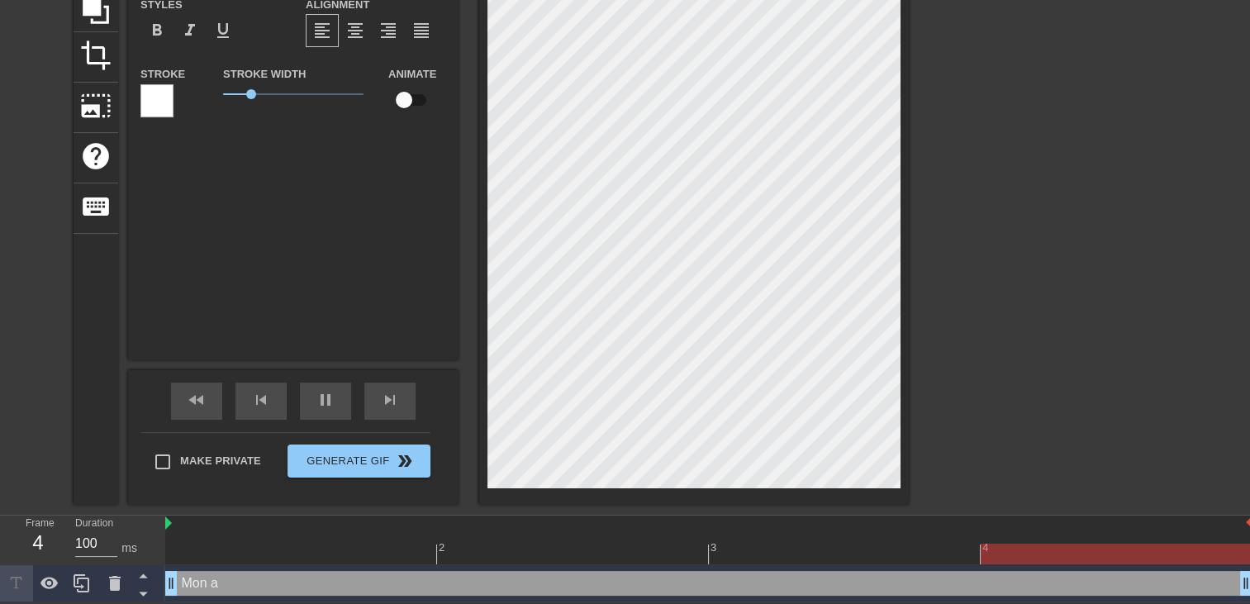
type input "Mon am"
type textarea "Mon am"
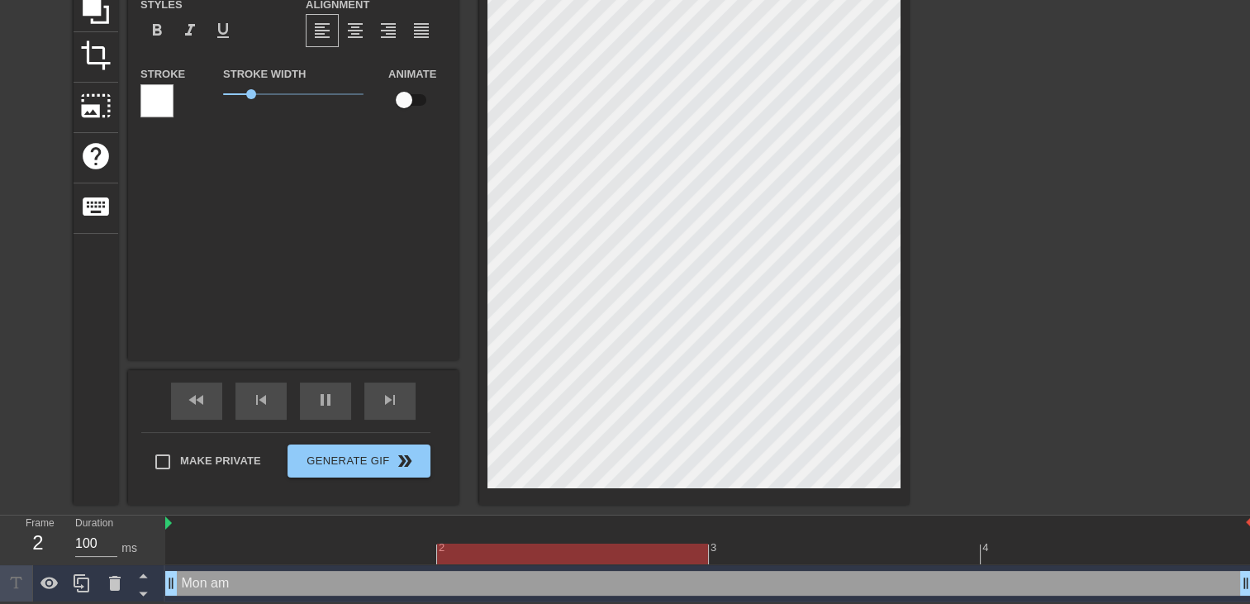
type input "Mon amo"
type textarea "Mon amo"
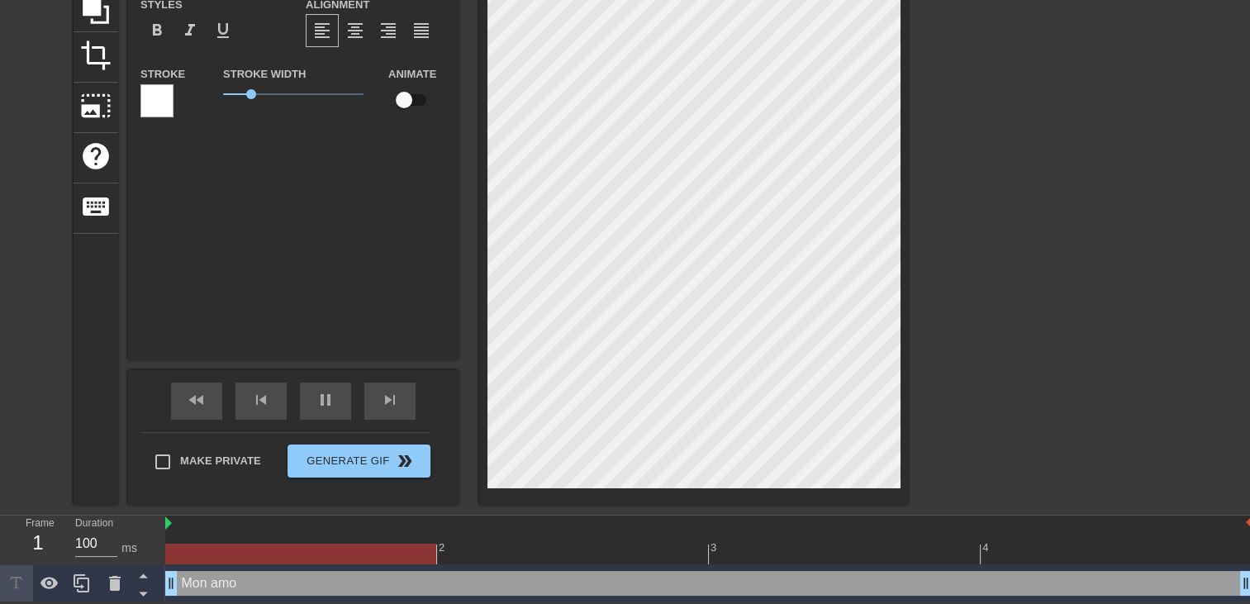
type input "Mon amou"
type textarea "Mon amou"
type input "Mon amour"
type textarea "Mon amour"
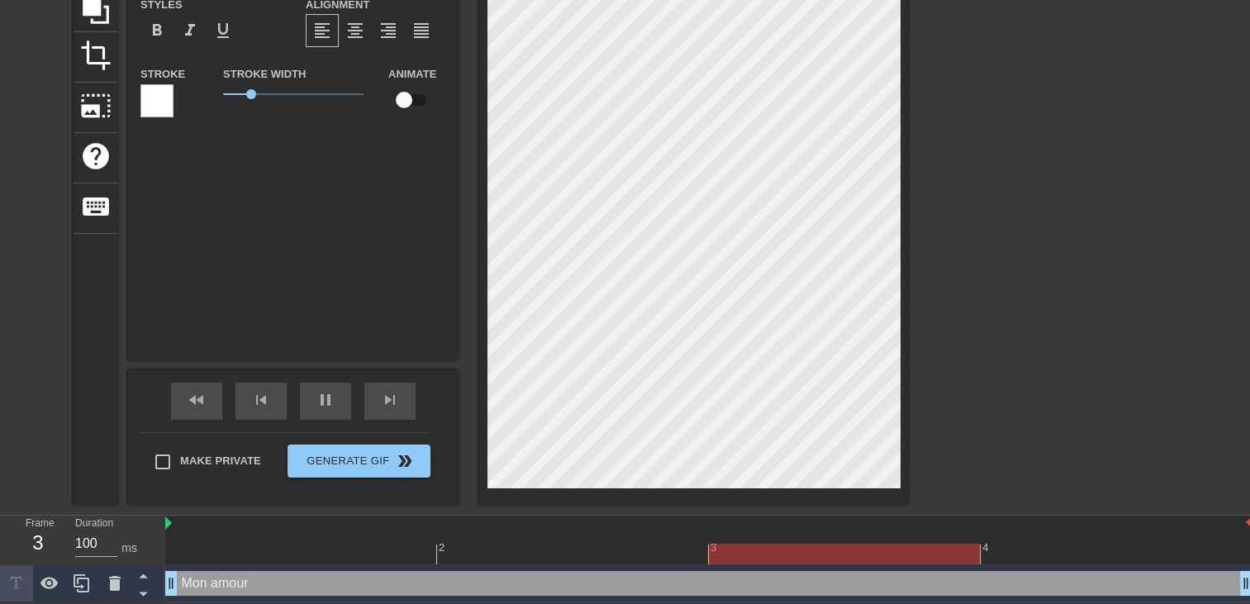
type input "Mon amour"
type textarea "Mon amour"
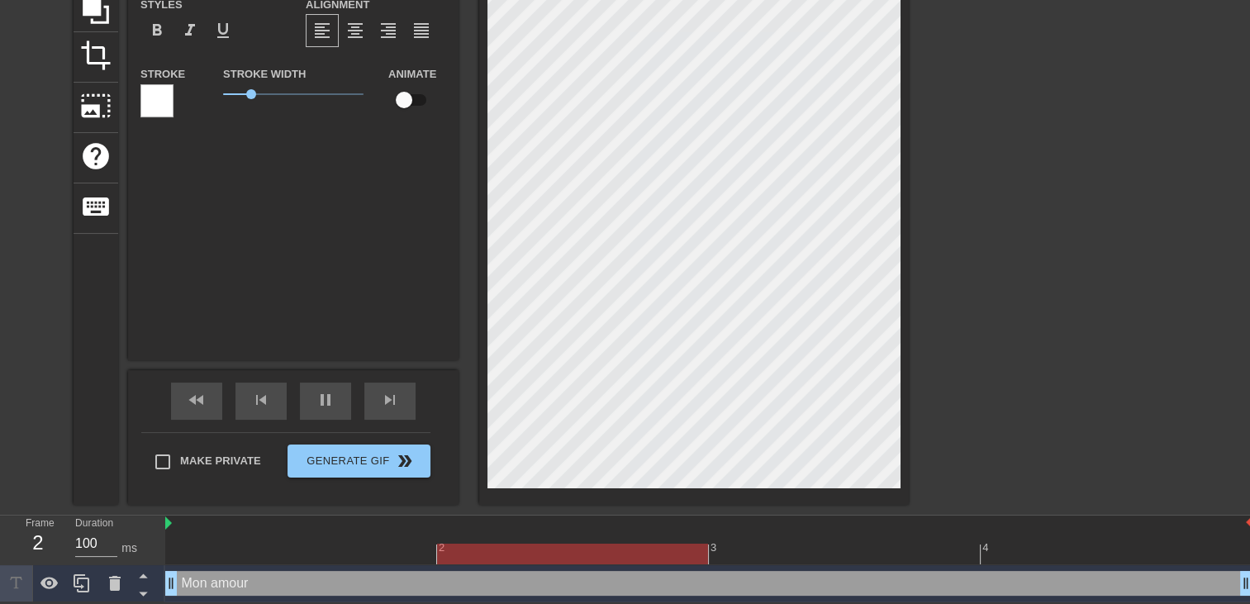
type input "Mon amour j"
type textarea "Mon amour j"
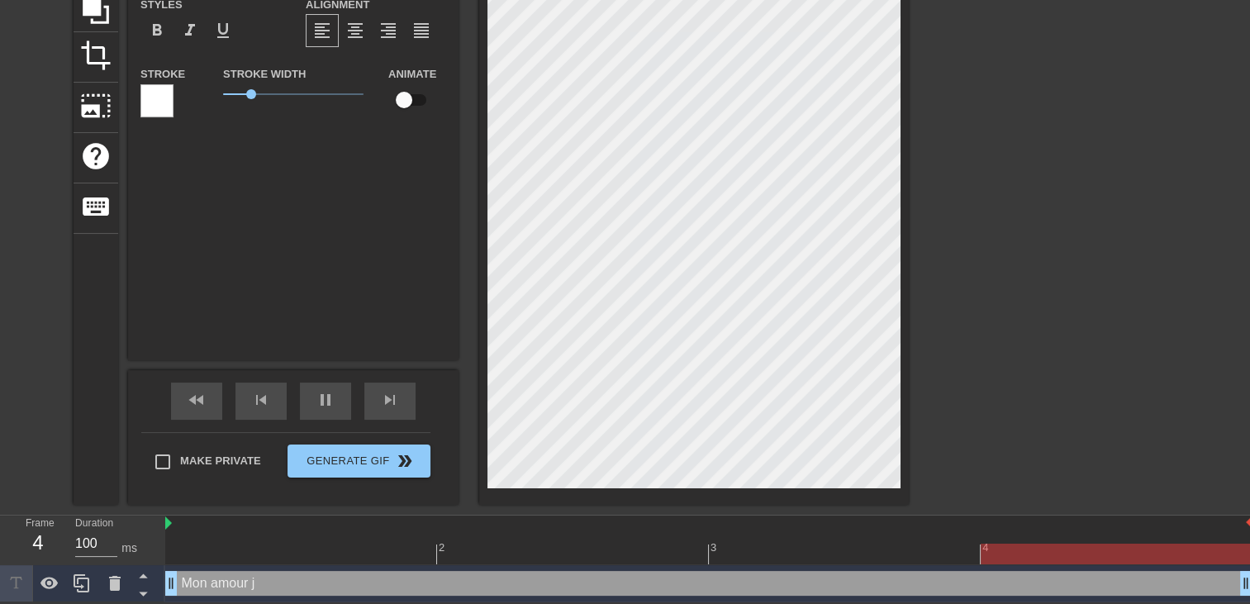
type input "Mon amour j'"
type textarea "Mon amour j'"
type input "Mon amour j'a"
type textarea "Mon amour j'a"
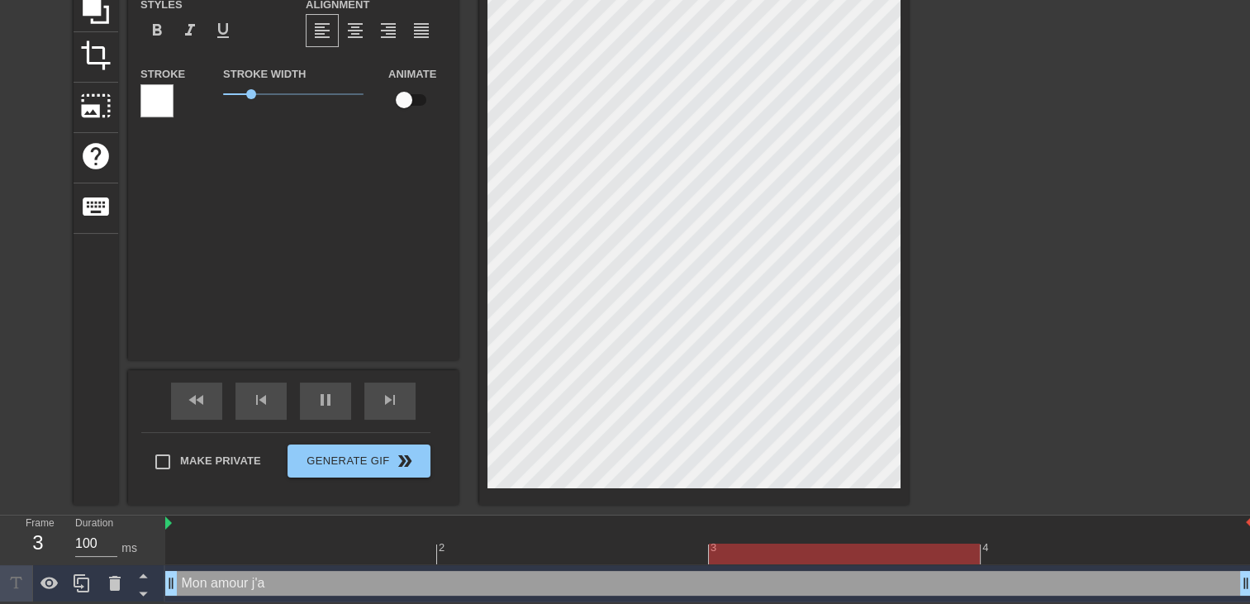
type input "Mon amour j'av"
type textarea "Mon amour j'av"
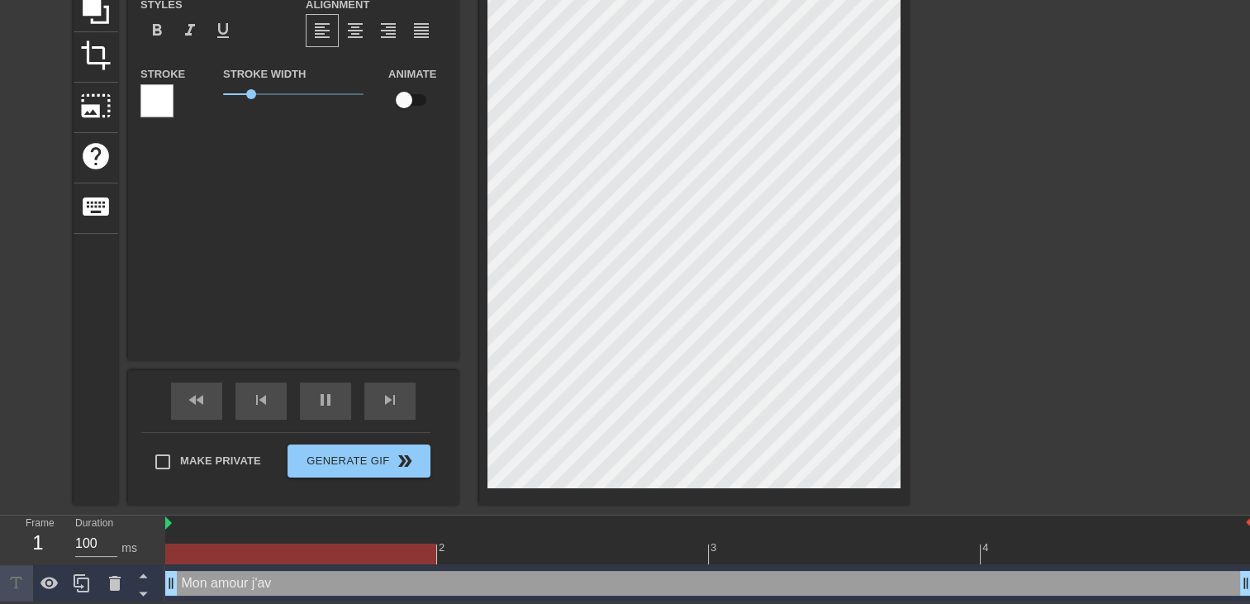
type input "Mon amour j'ava"
type textarea "Mon amour j'ava"
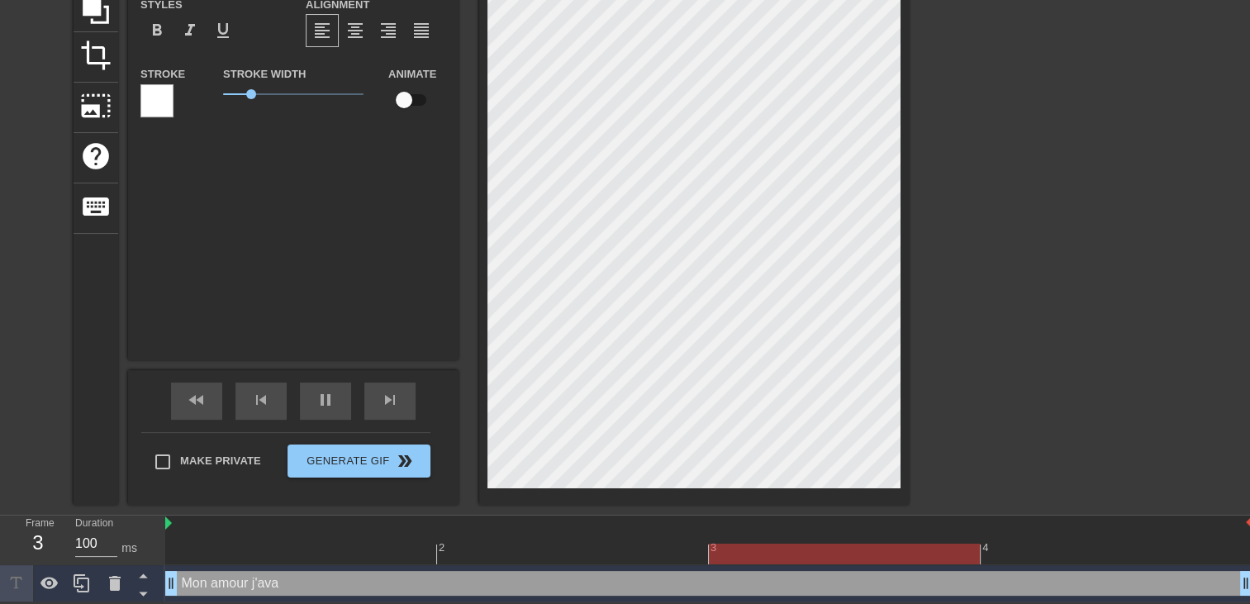
type input "Mon amour j'avai"
type textarea "Mon amour j'avai"
type input "Mon amour j'avais"
type textarea "Mon amour j'avais"
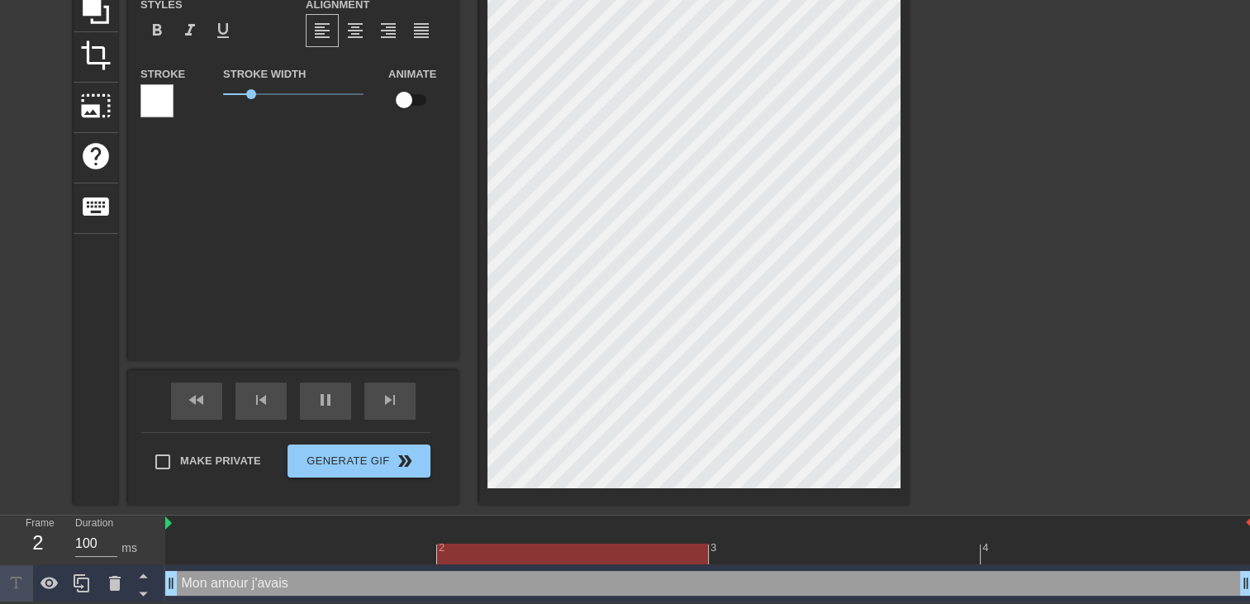
type input "Mon amour j'avais"
type textarea "Mon amour j'avais"
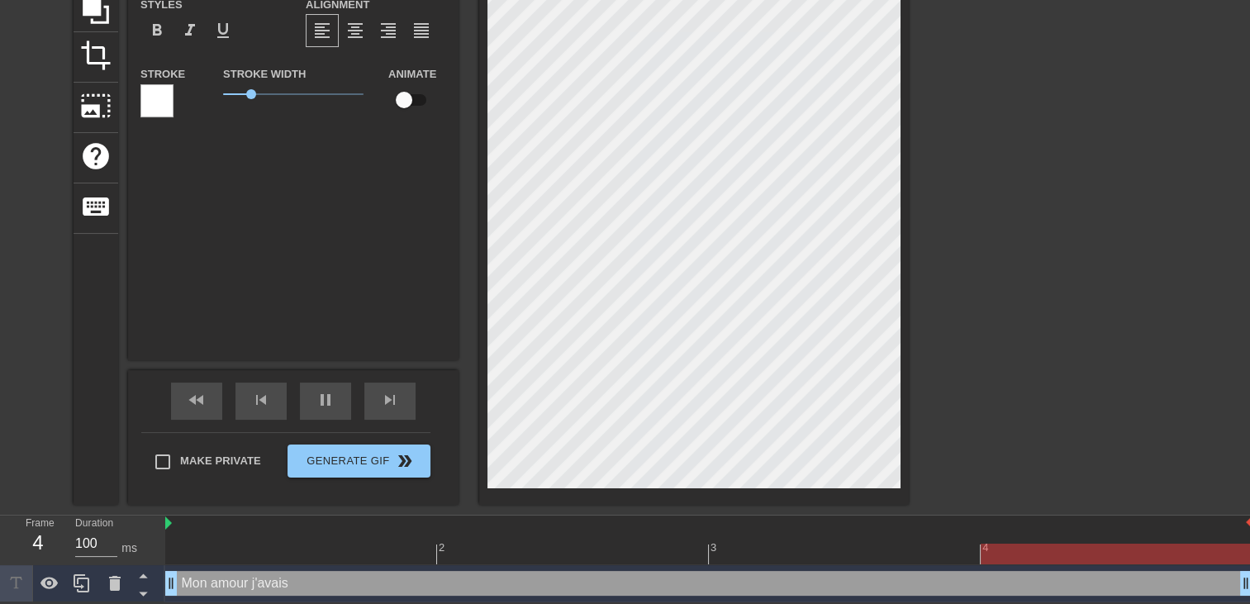
type input "Mon amour j'avais p"
type textarea "Mon amour j'avais p"
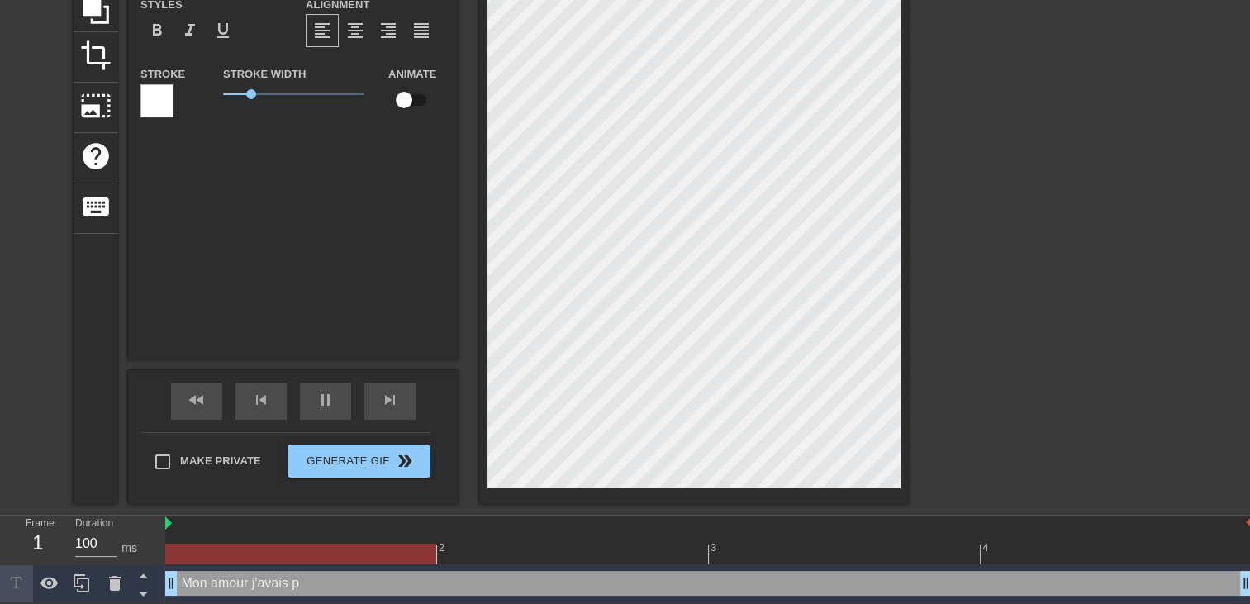
type input "Mon amour j'avais pl"
type textarea "Mon amour j'avais pl"
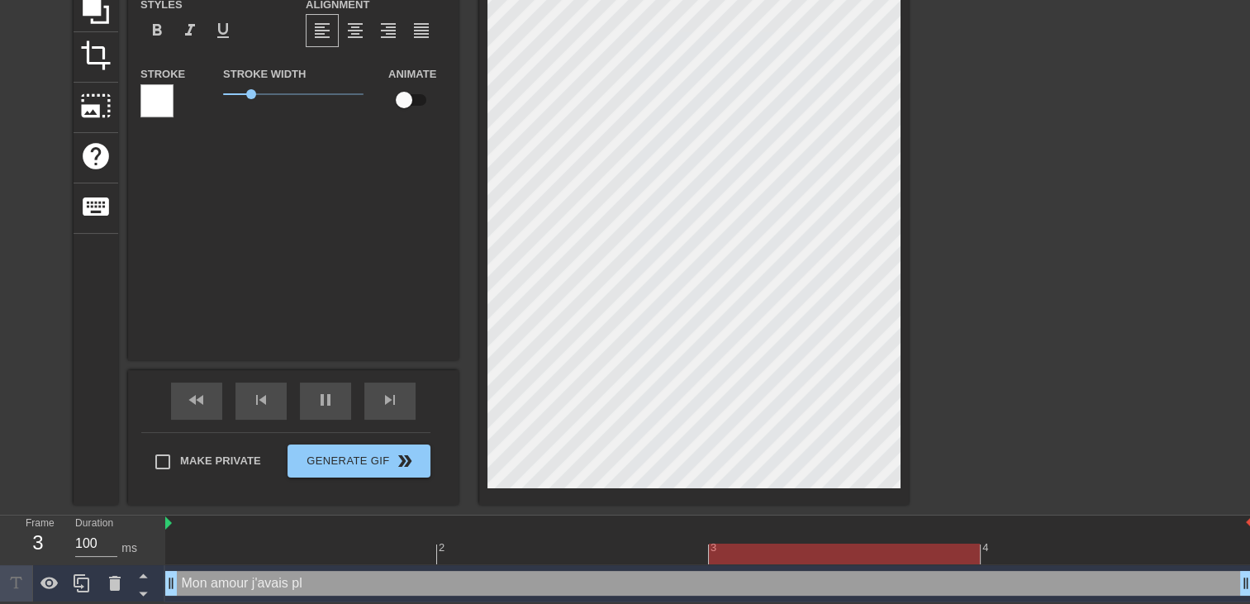
type input "Mon amour j'avais plu"
type textarea "Mon amour j'avais plu"
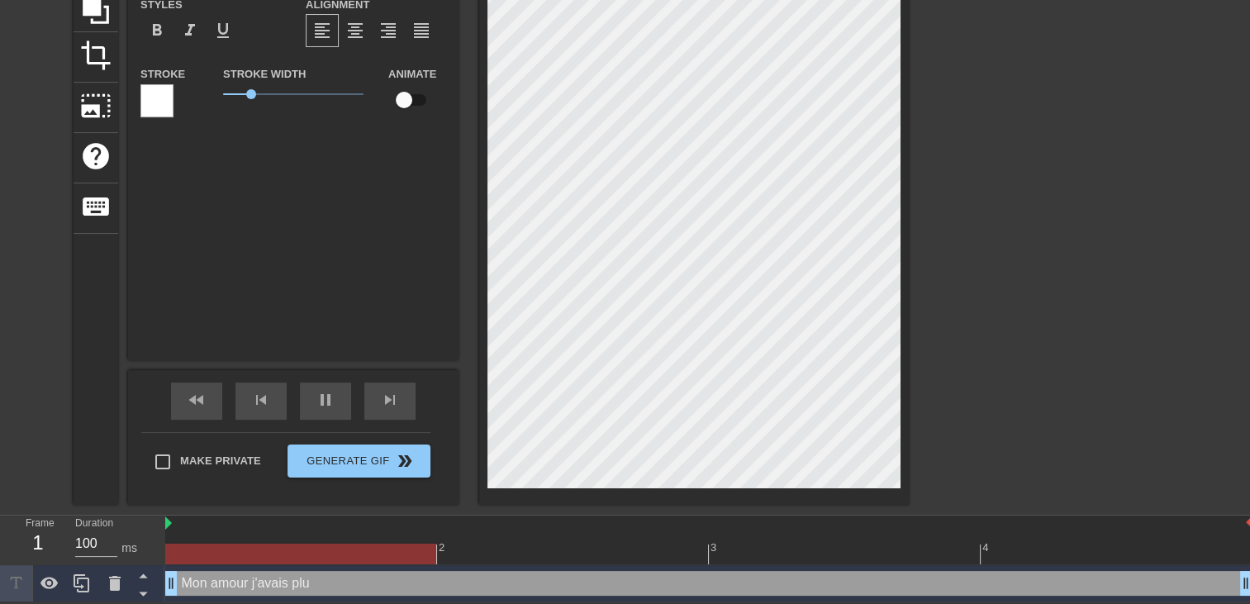
type input "Mon amour j'avais plus"
type textarea "Mon amour j'avais plus"
type input "Mon amour j'avais plus"
type textarea "Mon amour j'avais plus"
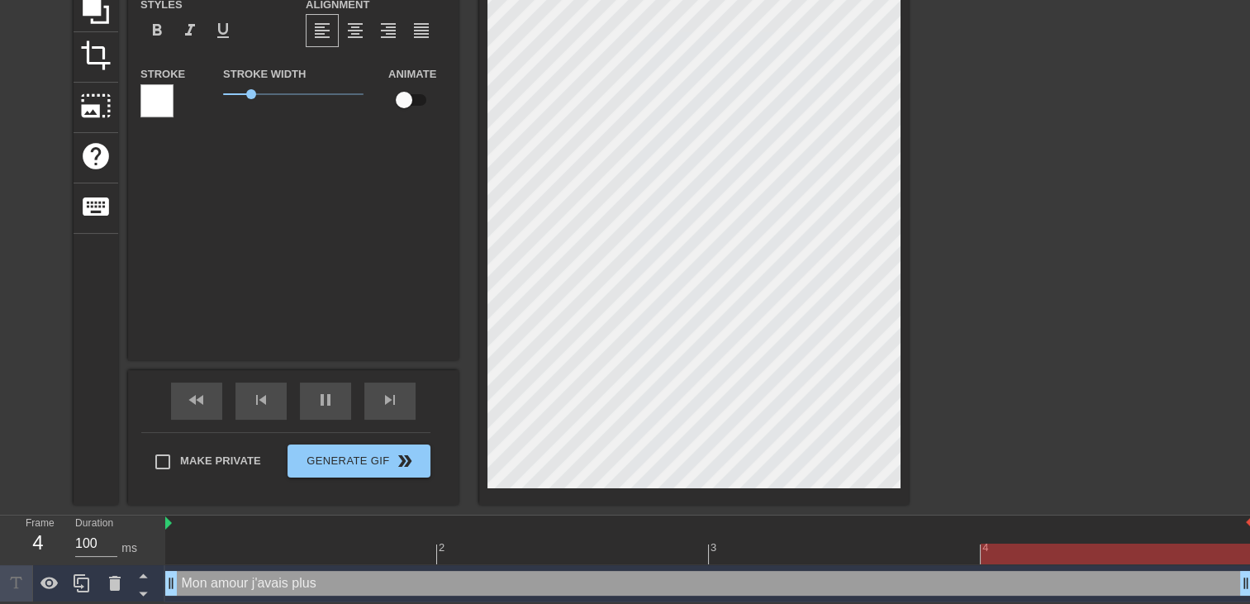
type input "Mon amour j'avais plus d"
type textarea "Mon amour j'avais plus d"
type input "Mon amour j'avais plus d'"
type textarea "Mon amour j'avais plus d'"
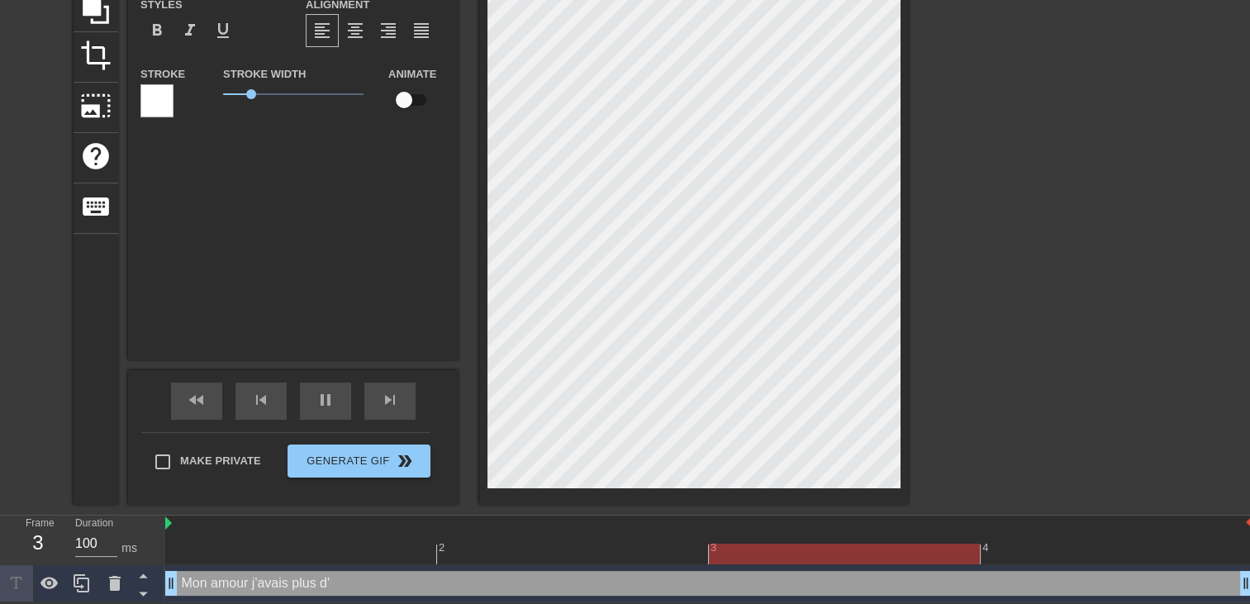
type input "Mon amour j'avais plus d'a"
type textarea "Mon amour j'avais plus d'a"
type input "Mon amour j'avais plus d'ad"
type textarea "Mon amour j'avais plus d'ad"
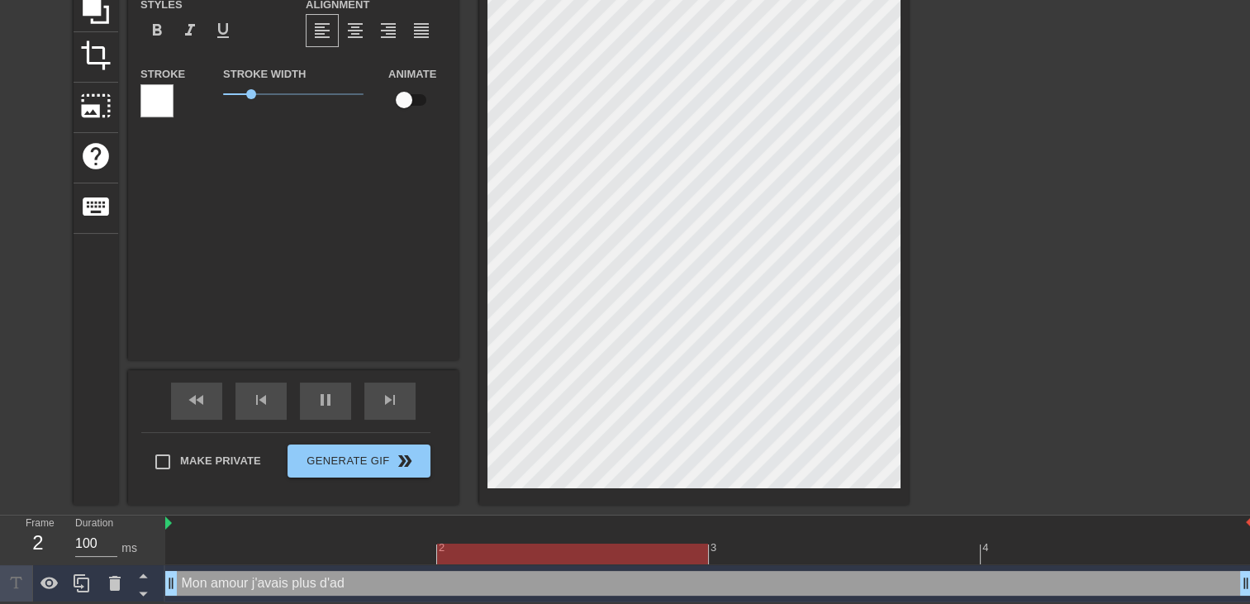
type input "Mon amour j'avais plus d'ado"
type textarea "Mon amour j'avais plus d'ado"
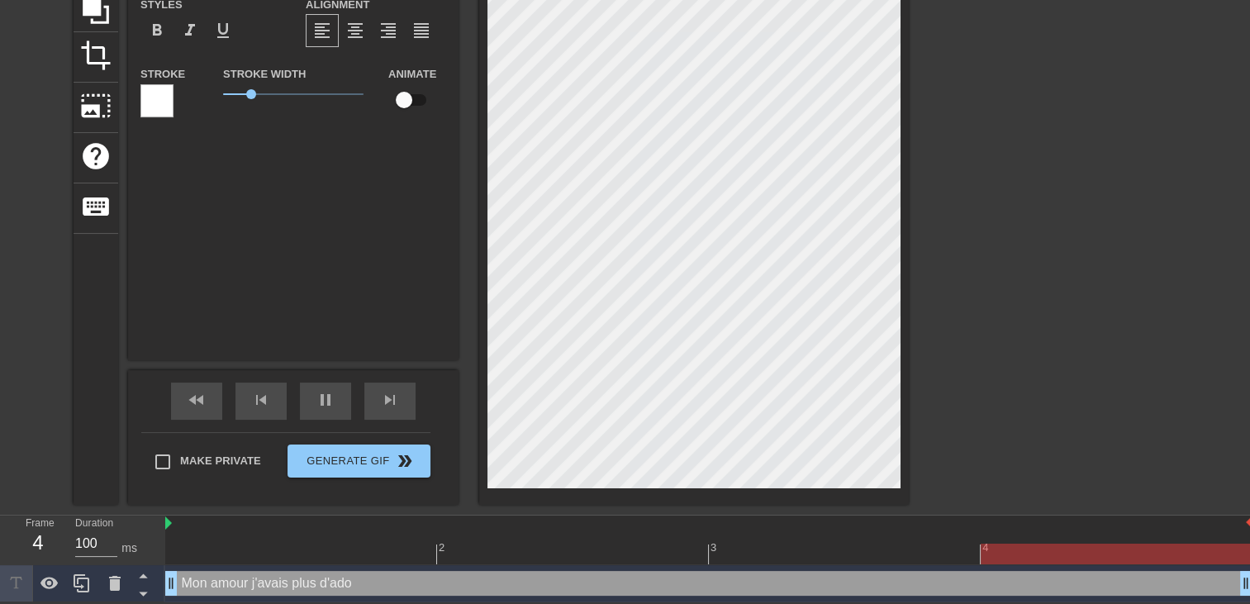
type input "Mon amour j'avais plus d'adou"
type textarea "Mon amour j'avais plus d'adou"
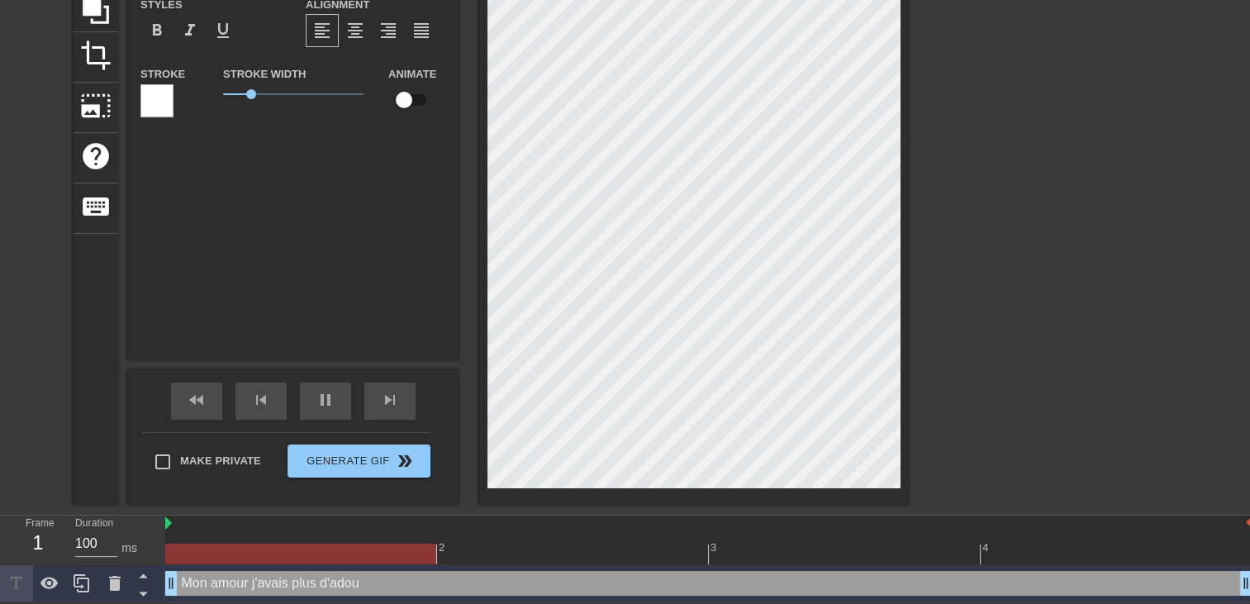
type input "Mon amour j'avais plus d'adouc"
type textarea "Mon amour j'avais plus d'adouc"
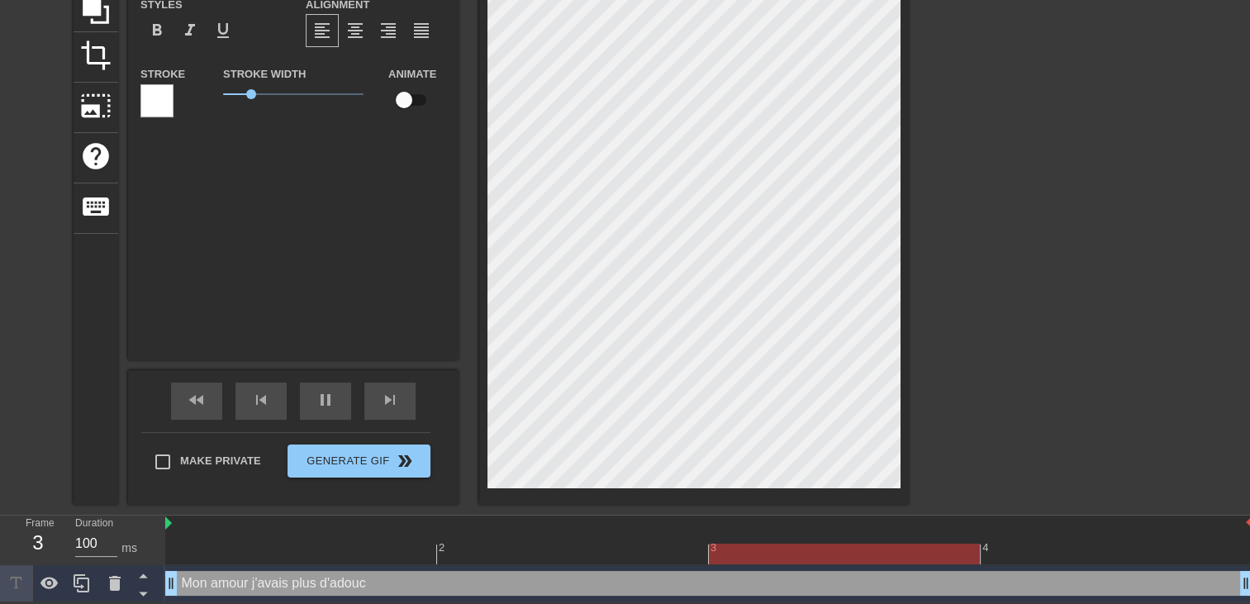
type input "Mon amour j'avais plus d'adouci"
type textarea "Mon amour j'avais plus d'adouci"
type input "Mon amour j'avais plus d'adoucis"
type textarea "Mon amour j'avais plus d'adoucis"
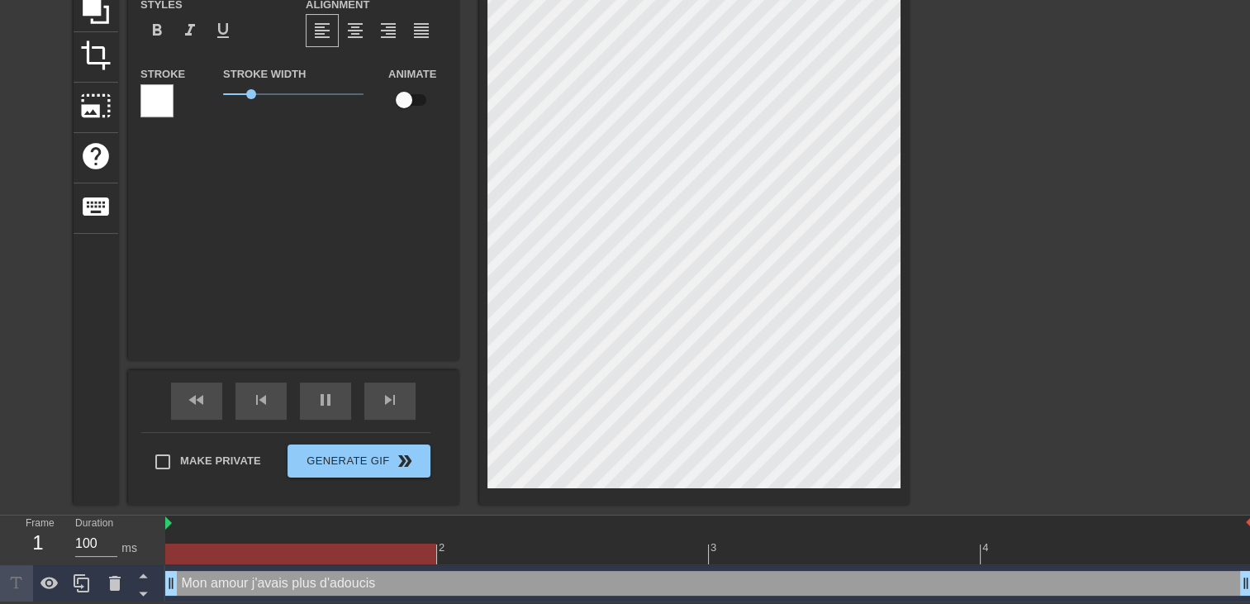
type input "Mon amour j'avais plus d'adouciss"
type textarea "Mon amour j'avais plus d'adouciss"
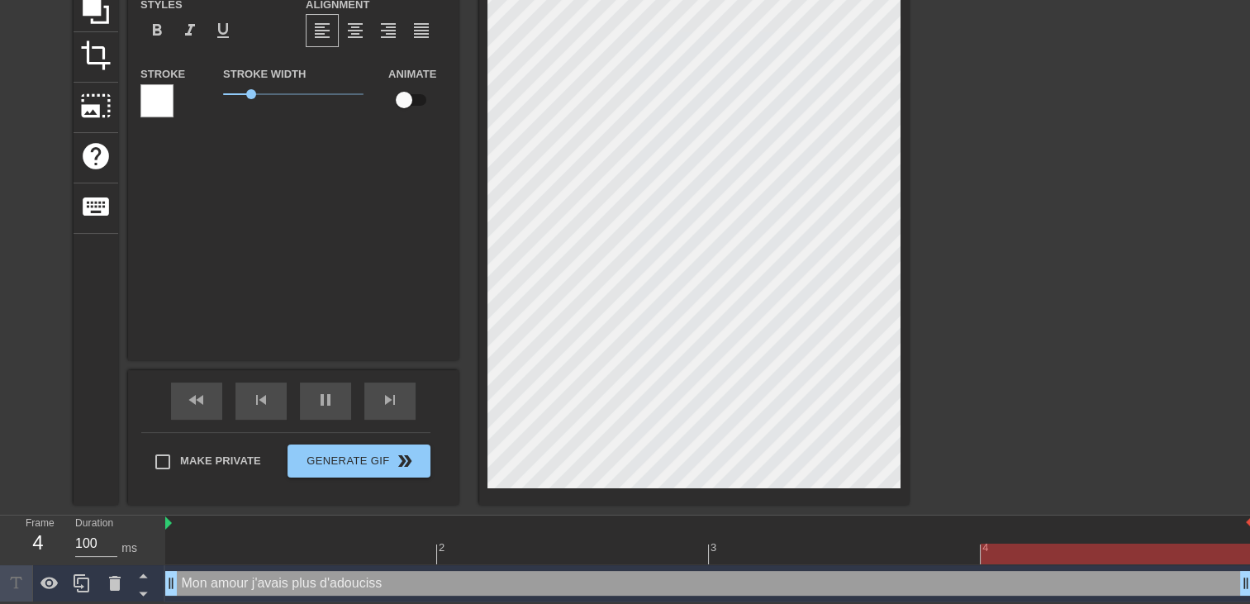
type input "Mon amour j'avais plus d'adoucissa"
type textarea "Mon amour j'avais plus d'adoucissa"
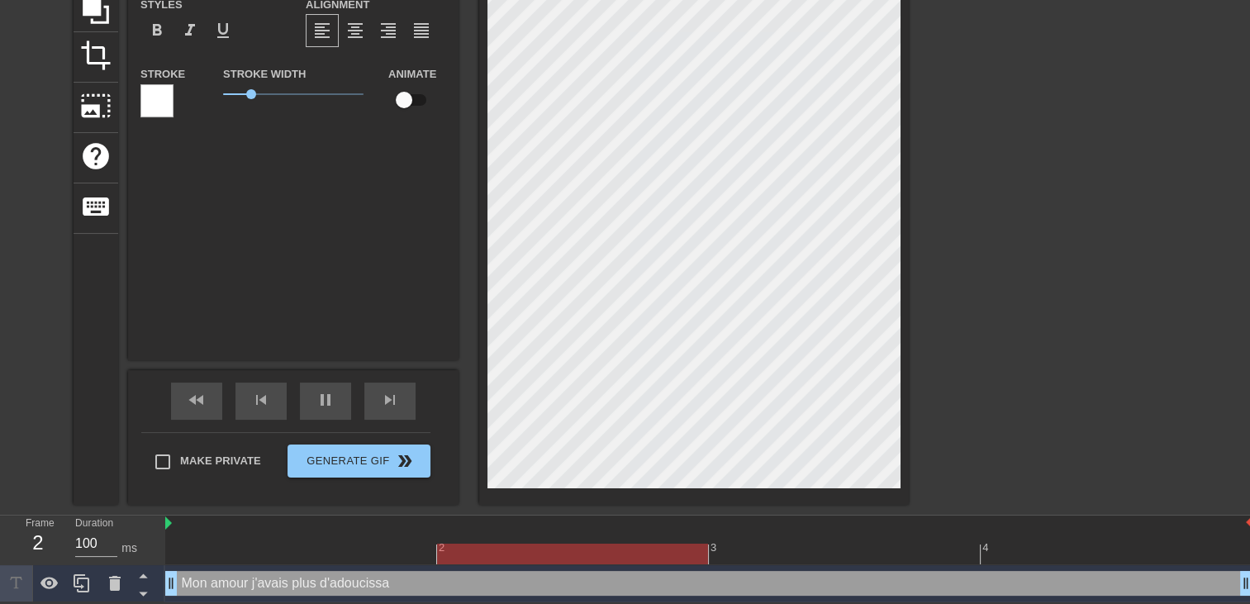
type input "Mon amour j'avais plus d'adoucissan"
type textarea "Mon amour j'avais plus d'adoucissan"
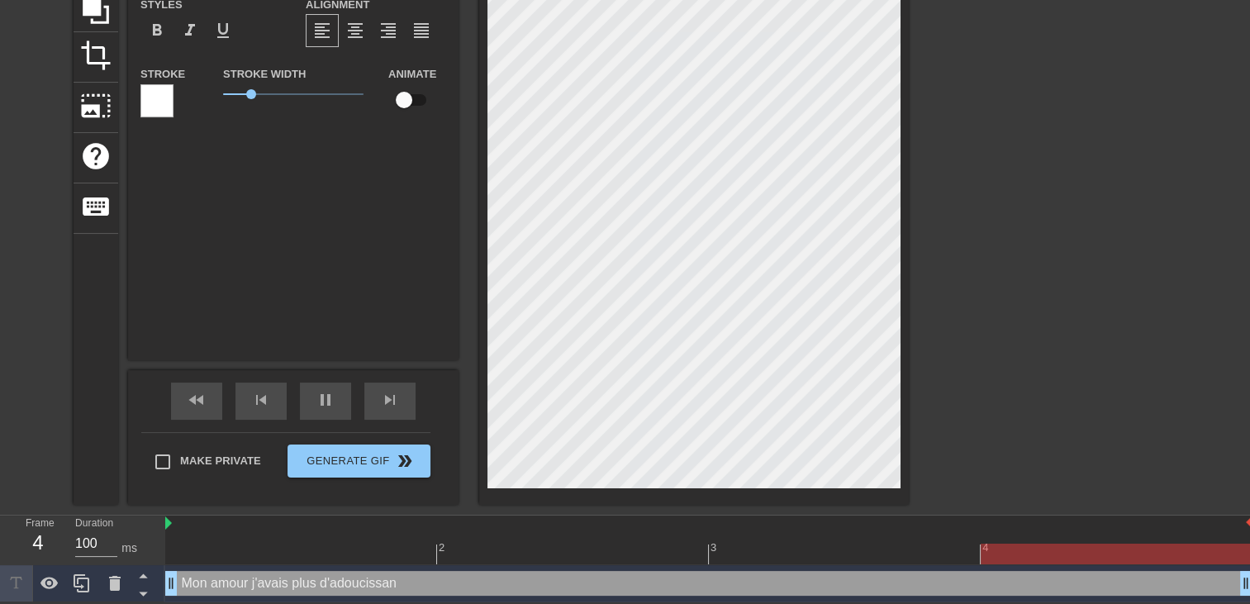
type input "Mon amour j'avais plus d'adoucissant"
type textarea "Mon amour j'avais plus d'adoucissant"
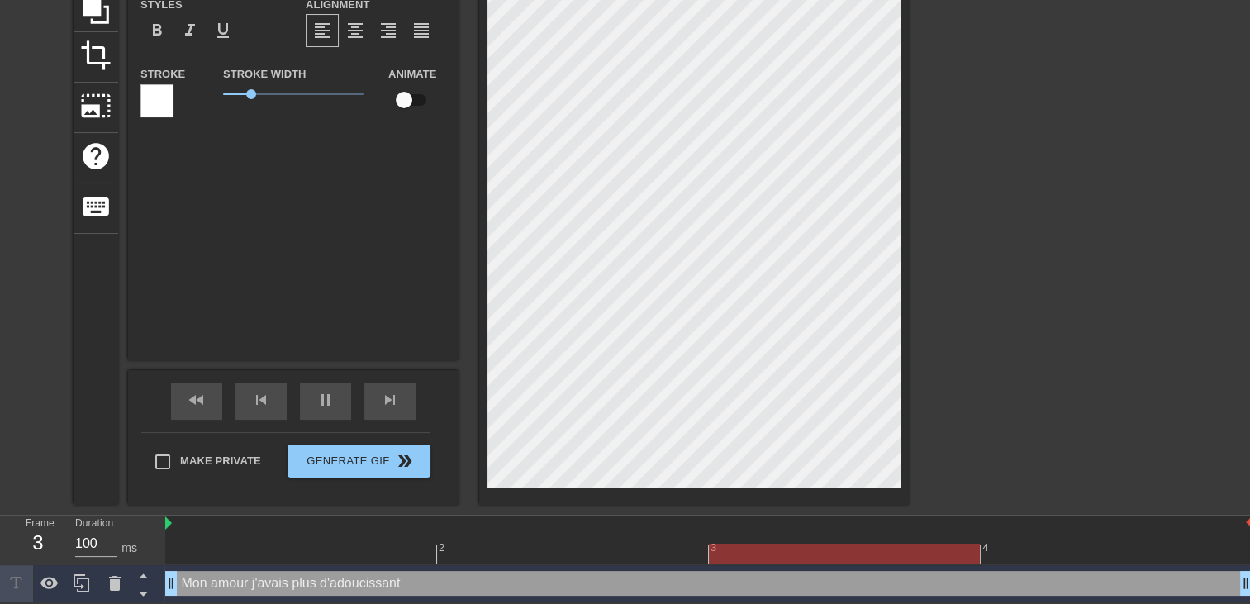
type input "Mon amour j'avais plus d'adoucissant"
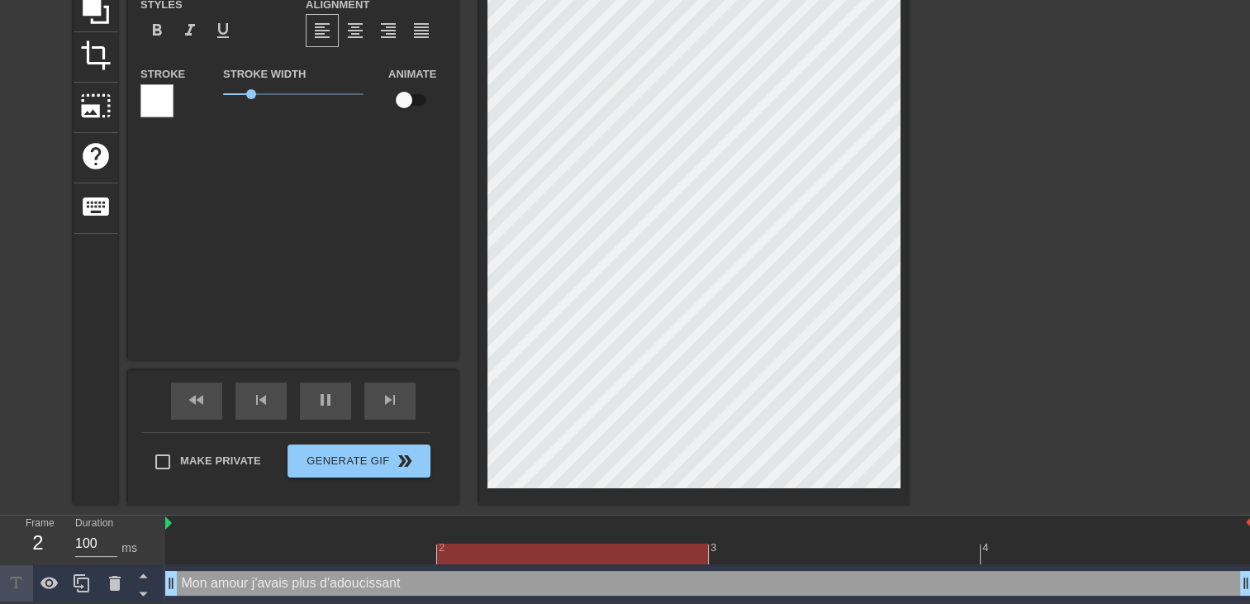
type textarea "Mon amour j'avais plus d'adoucissant"
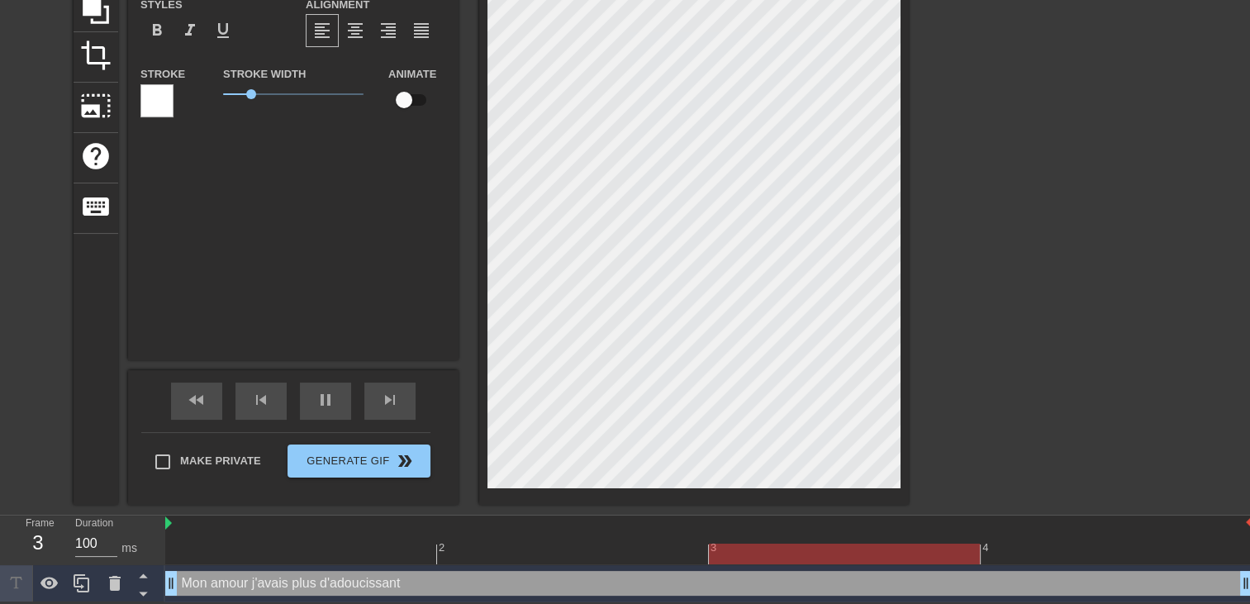
type input "Mon amour j'avais plus d'adoucissant"
type textarea "Mon amour j'avais plus d'adoucissant"
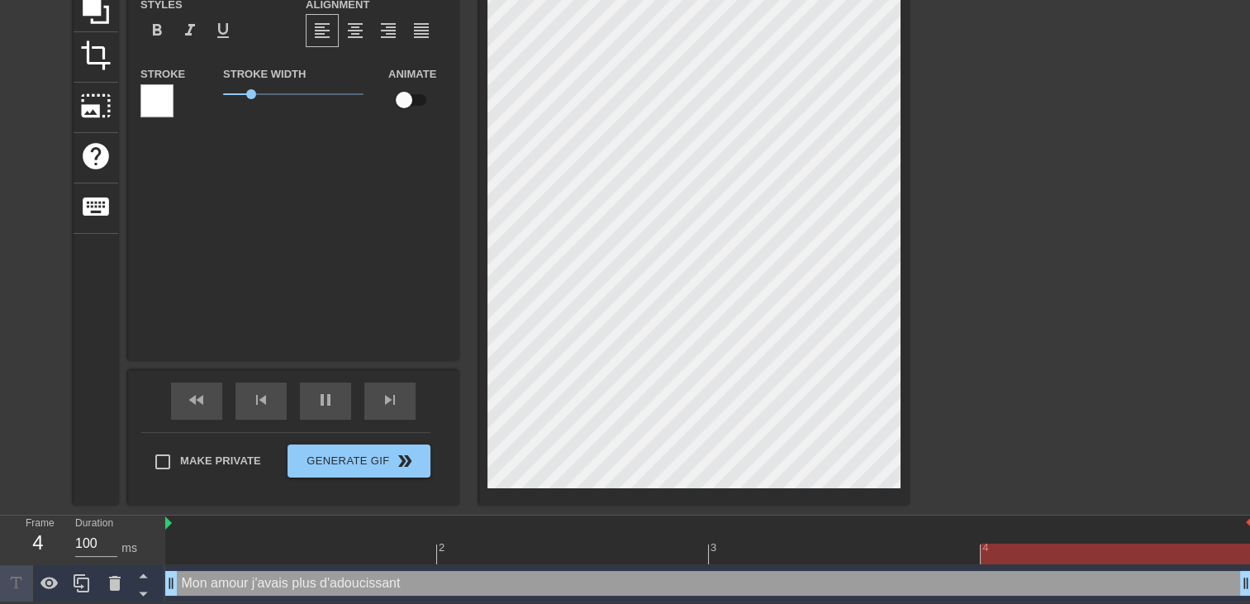
type input "Mon amour j'avais plus d'adoucissant"
type textarea "Mon amour j'avais plus d'adoucissant"
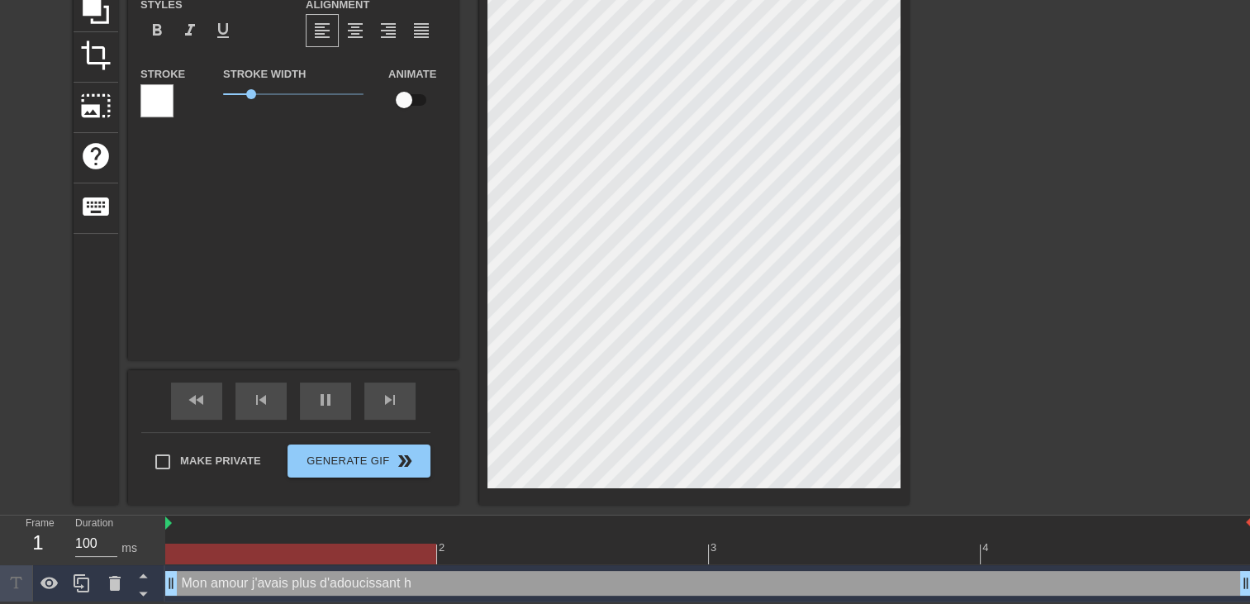
type input "Mon amour j'avais plus d'adoucissanth"
type textarea "Mon amour j'avais plus d'adoucissant h"
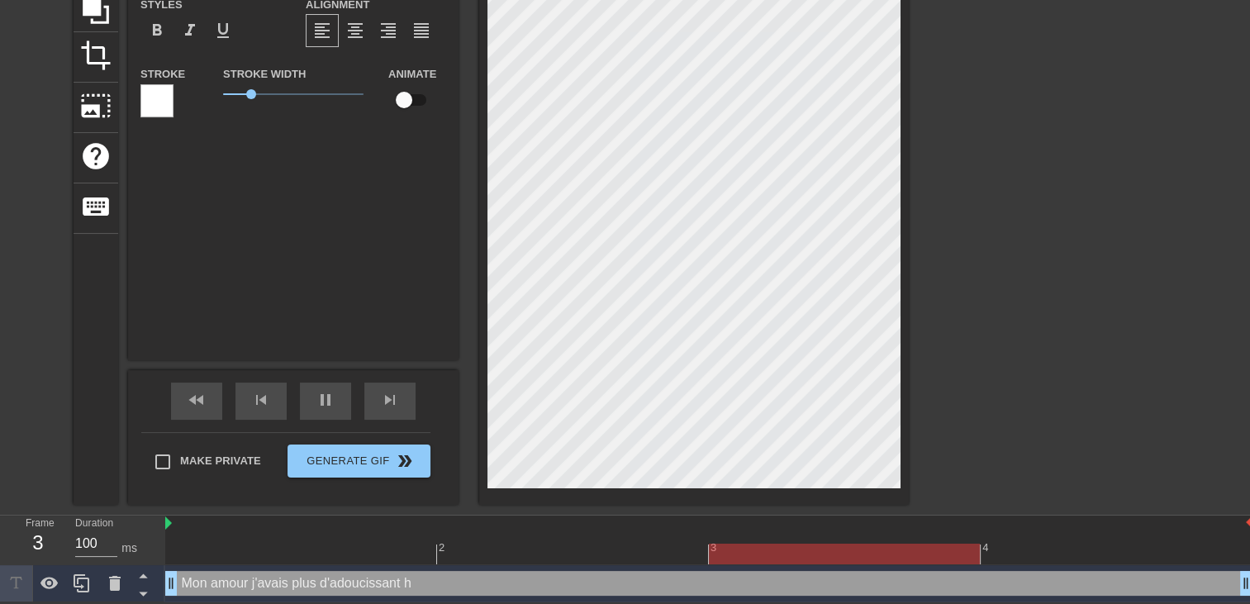
type input "Mon amour j'avais plus d'adoucissanthe"
type textarea "Mon amour j'avais plus d'adoucissant he"
type input "Mon amour j'avais plus d'adoucissantheu"
type textarea "Mon amour j'avais plus d'adoucissant heu"
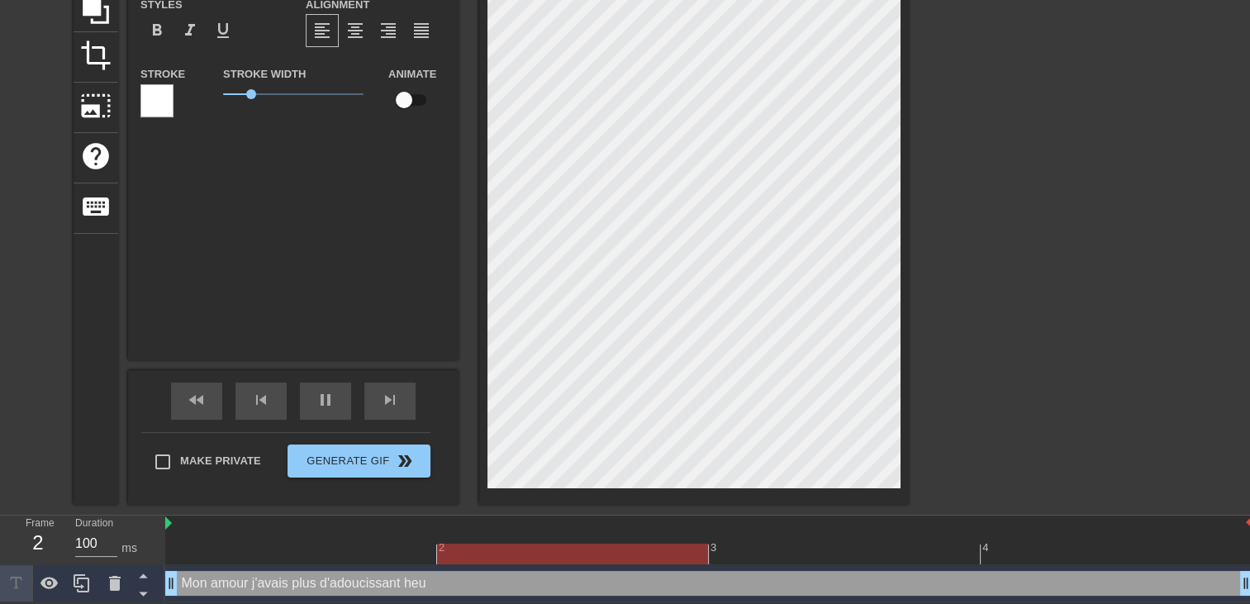
type input "Mon amour j'avais plus d'adoucissantheur"
type textarea "Mon amour j'avais plus d'adoucissant heur"
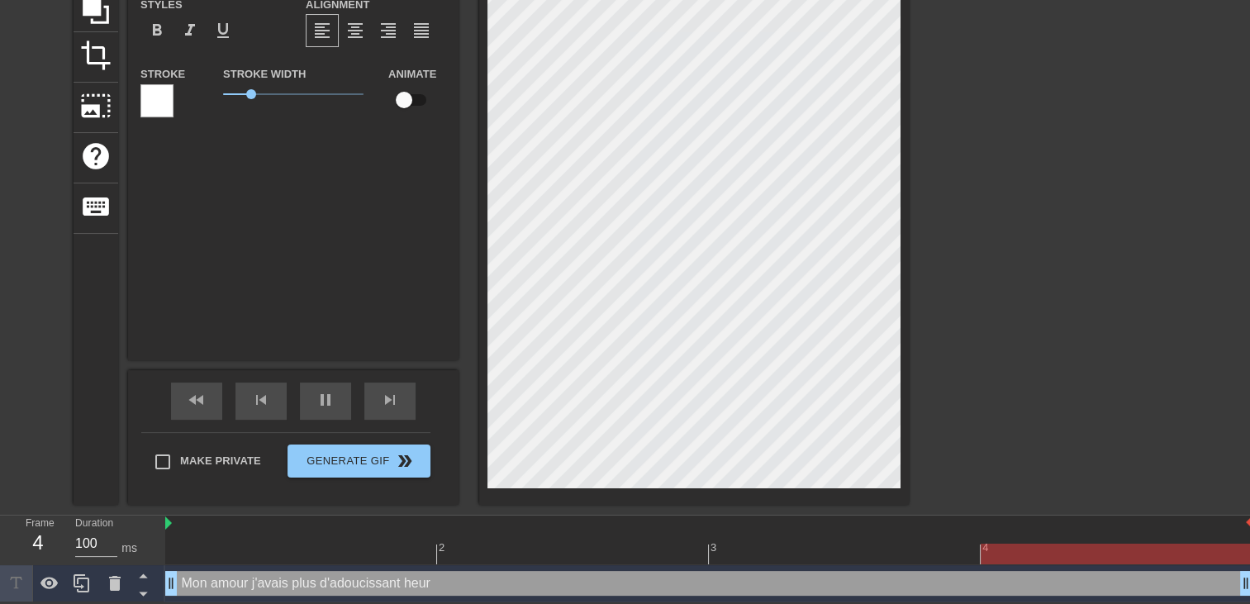
type input "Mon amour j'avais plus d'adoucissantheure"
type textarea "Mon amour j'avais plus d'adoucissant heure"
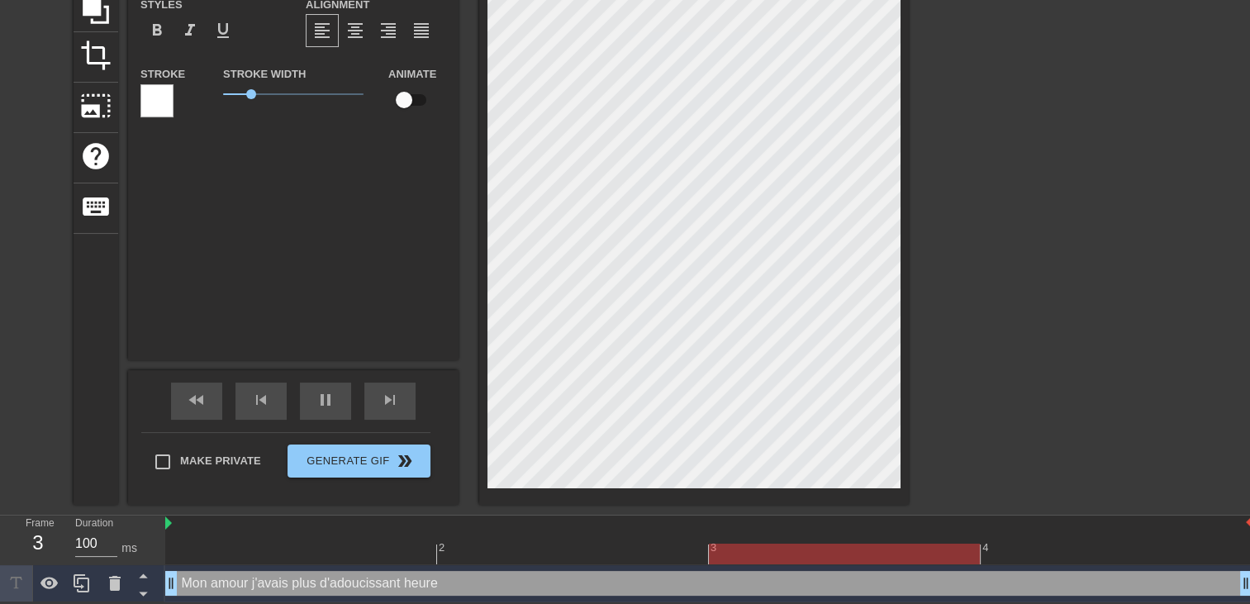
type input "Mon amour j'avais plus d'adoucissantheures"
type textarea "Mon amour j'avais plus d'adoucissant heures"
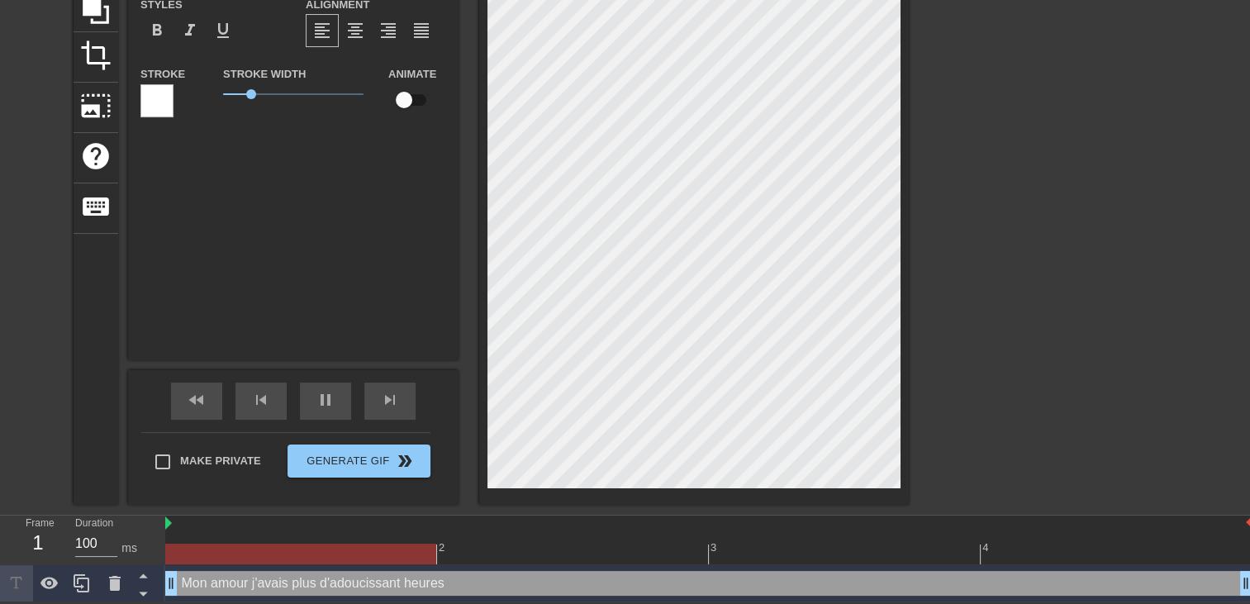
type input "Mon amour j'avais plus d'adoucissantheurese"
type textarea "Mon amour j'avais plus d'adoucissant heurese"
type input "Mon amour j'avais plus d'adoucissantheuresem"
type textarea "Mon amour j'avais plus d'adoucissant heuresem"
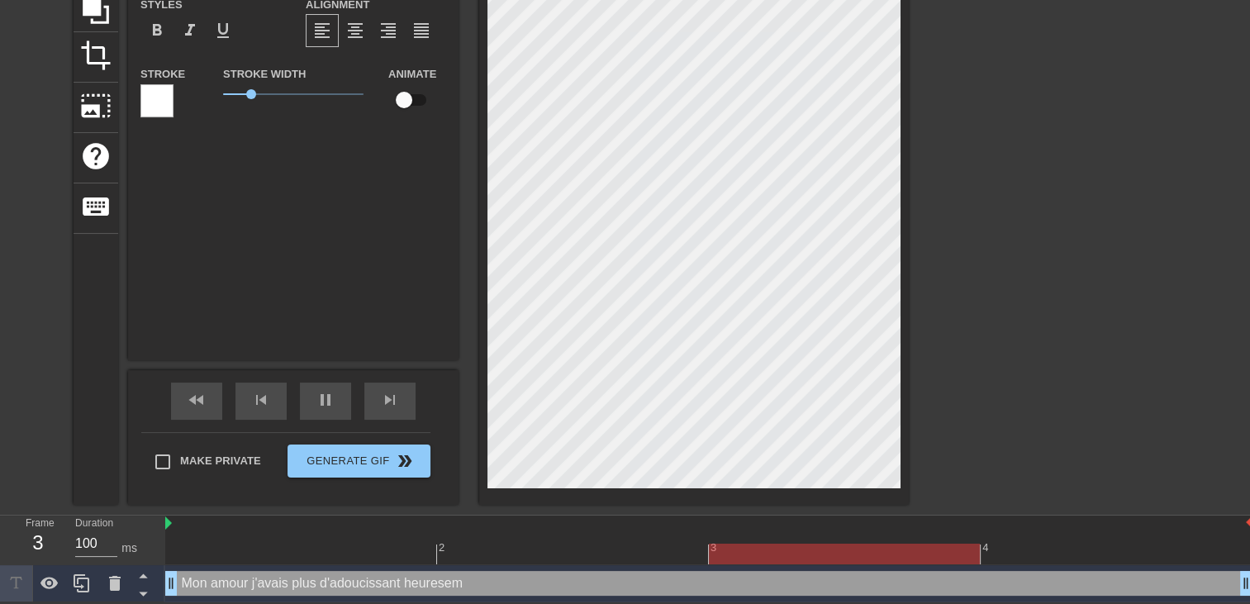
type input "Mon amour j'avais plus d'adoucissantheureseme"
type textarea "Mon amour j'avais plus d'adoucissant heureseme"
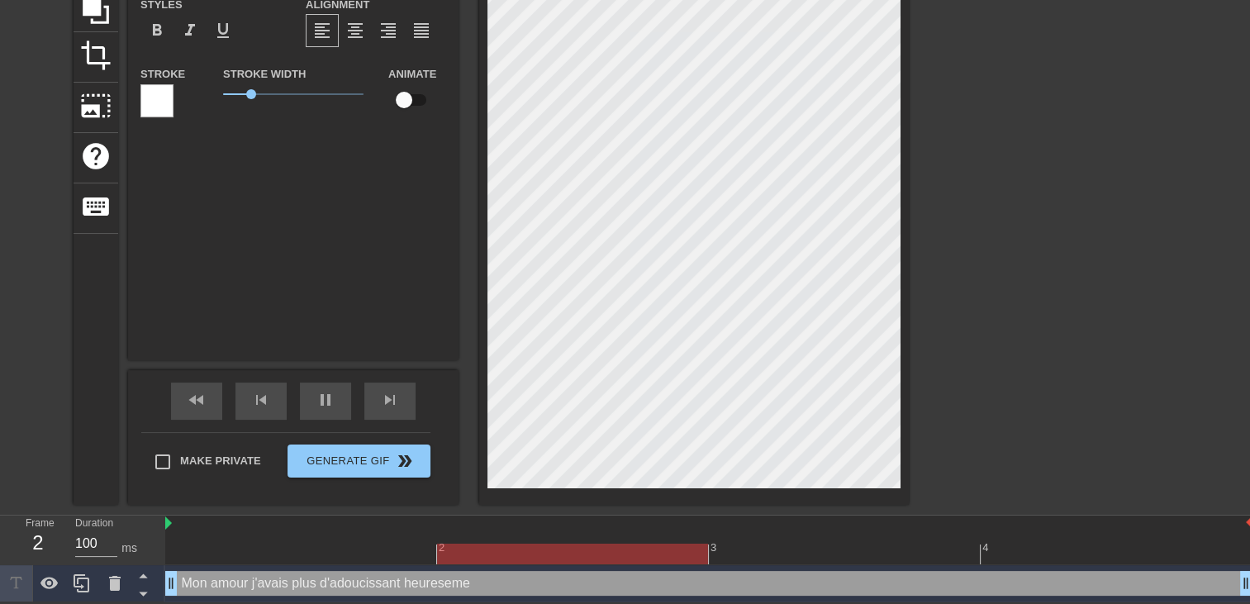
type input "Mon amour j'avais plus d'adoucissantheuresemen"
type textarea "Mon amour j'avais plus d'adoucissant heuresemen"
type input "Mon amour j'avais plus d'adoucissantheuresement"
type textarea "Mon amour j'avais plus d'adoucissant heuresement"
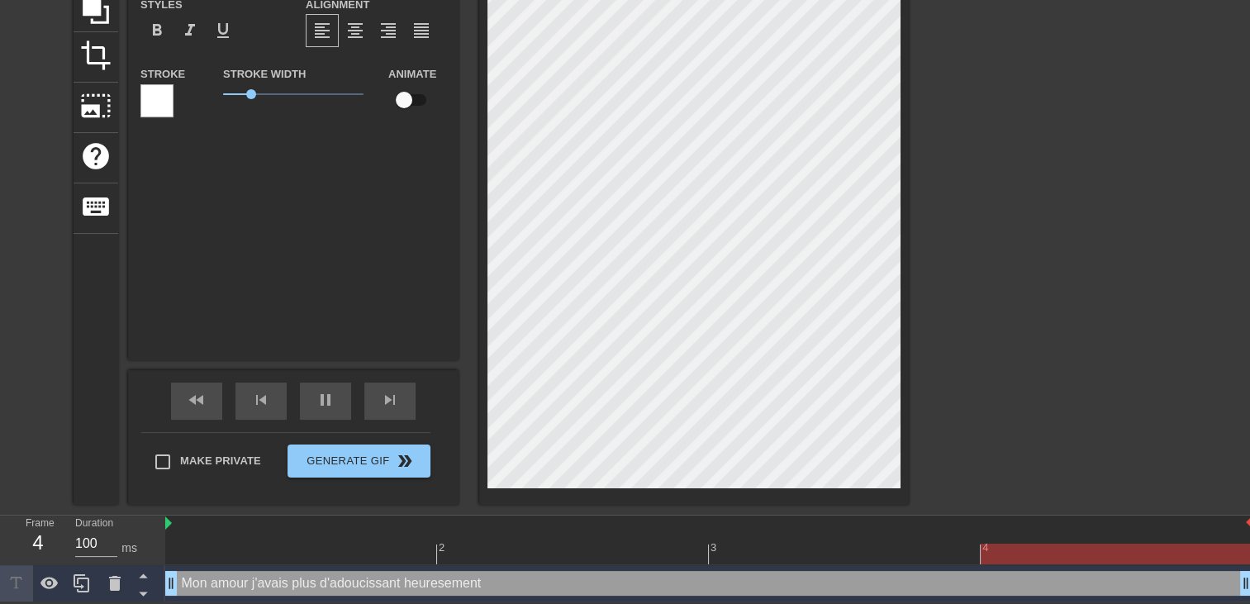
scroll to position [3, 5]
type input "Mon amour j'avais plus d'adoucissantheuresement"
type textarea "Mon amour j'avais plus d'adoucissant heuresement"
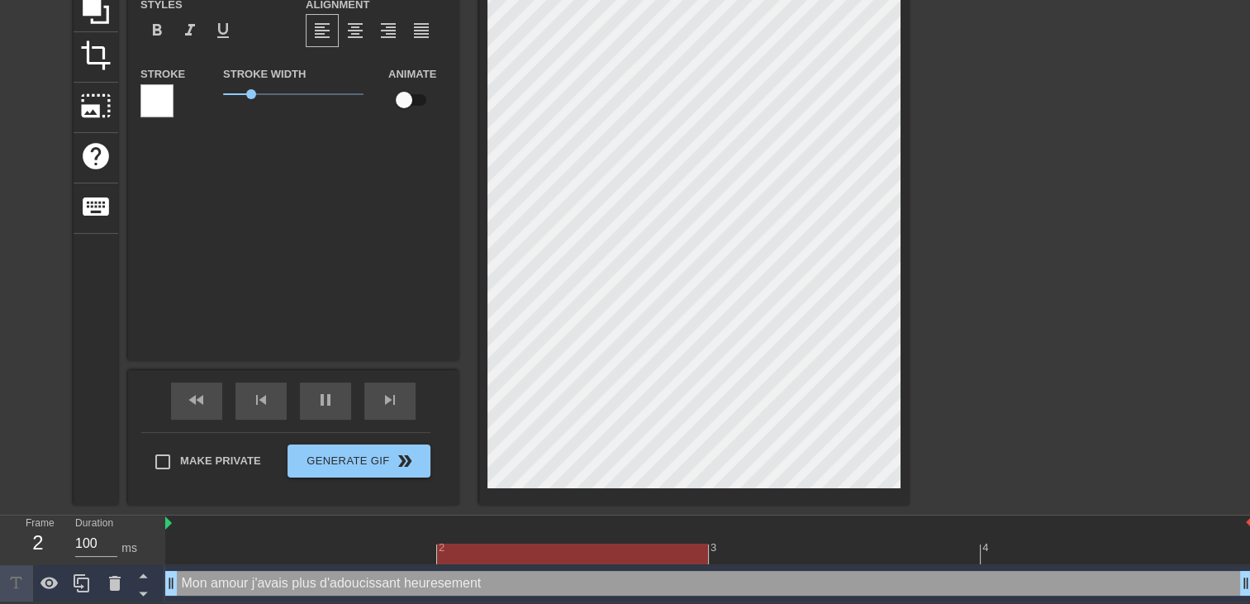
type input "Mon amour j'avais plus d'adoucissantheuresement q"
type textarea "Mon amour j'avais plus d'adoucissant heuresement q"
type input "Mon amour j'avais plus d'adoucissantheuresement qu"
type textarea "Mon amour j'avais plus d'adoucissant heuresement qu"
type input "Mon amour j'avais plus d'adoucissantheuresement que"
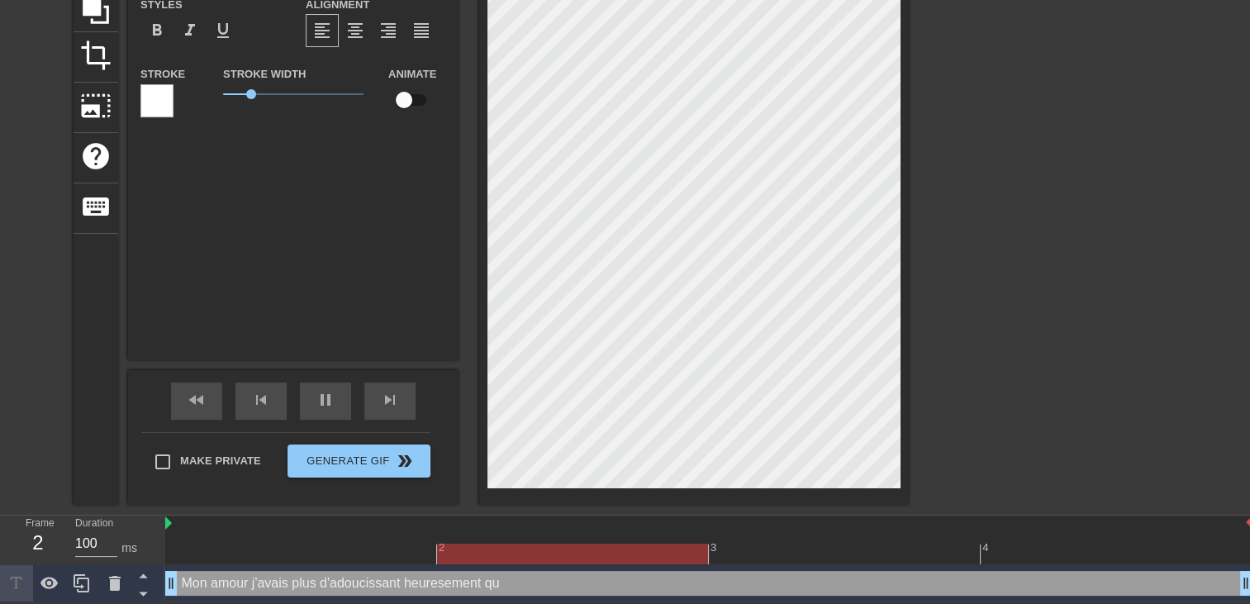
type textarea "Mon amour j'avais plus d'adoucissant heuresement que"
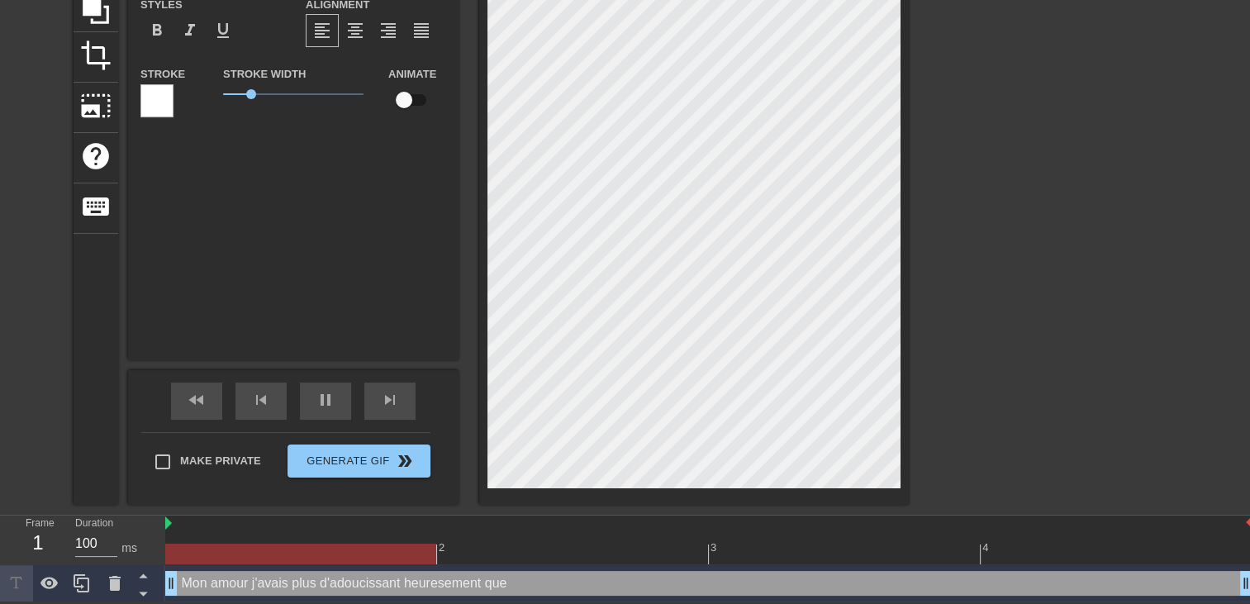
type input "Mon amour j'avais plus d'adoucissantheuresement que"
type textarea "Mon amour j'avais plus d'adoucissant heuresement que"
type input "Mon amour j'avais plus d'adoucissantheuresement que"
type textarea "Mon amour j'avais plus d'adoucissant heuresement que"
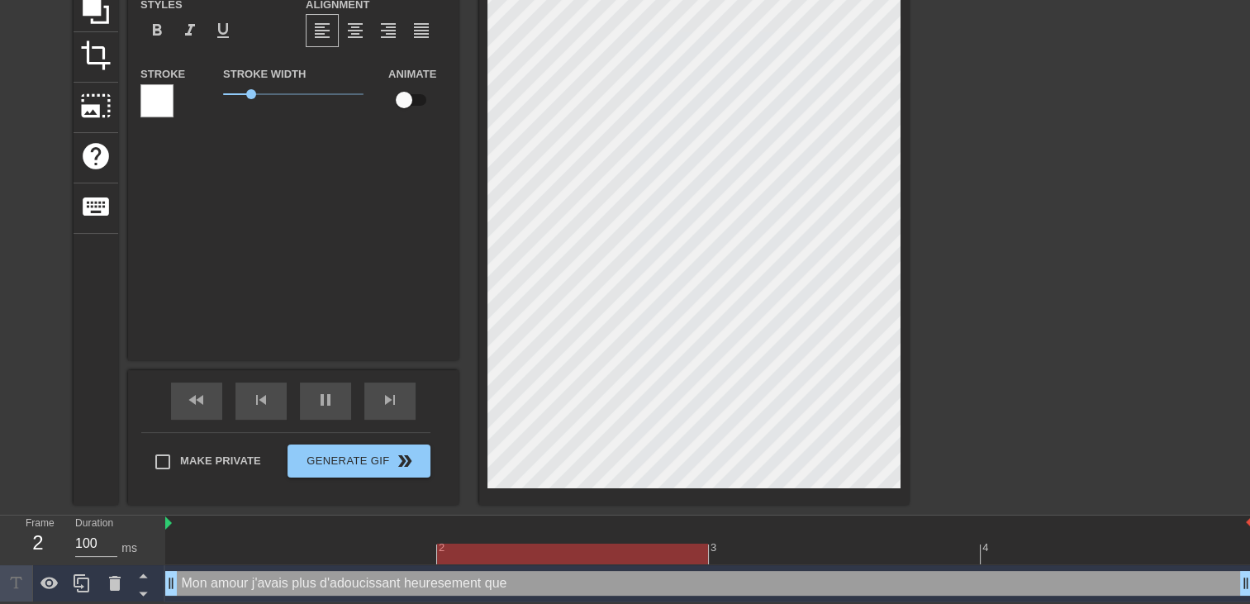
type input "Mon amour j'avais plus d'adoucissantheuresement que m"
type textarea "Mon amour j'avais plus d'adoucissant heuresement que m"
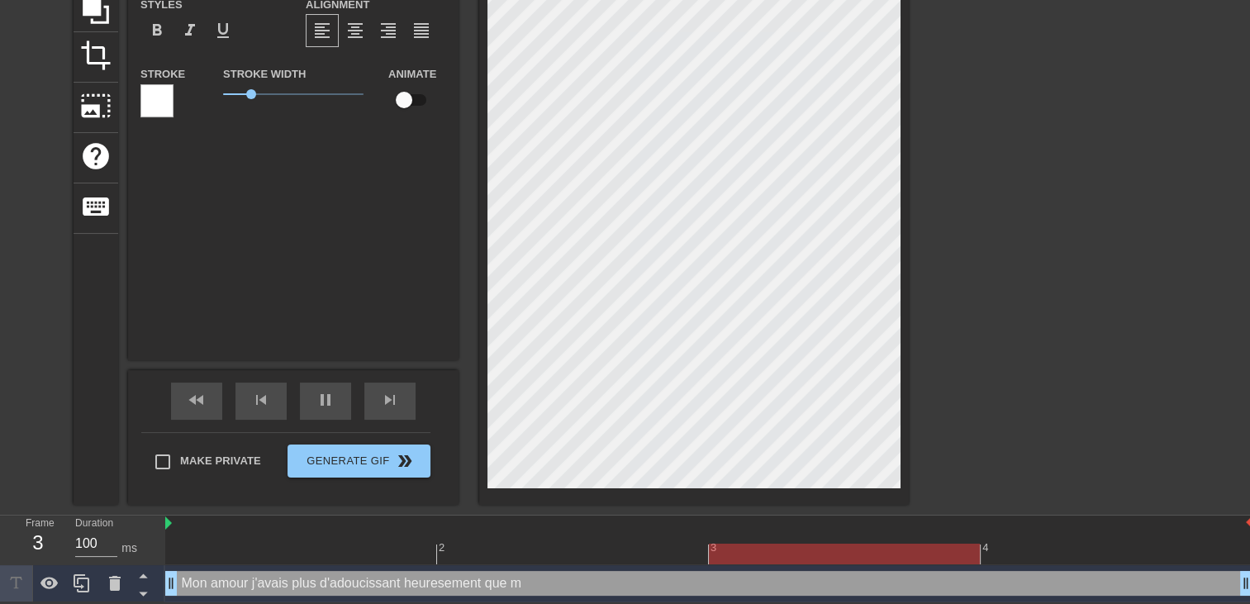
type input "Mon amour j'avais plus d'adoucissantheuresement que mo"
type textarea "Mon amour j'avais plus d'adoucissant heuresement que mo"
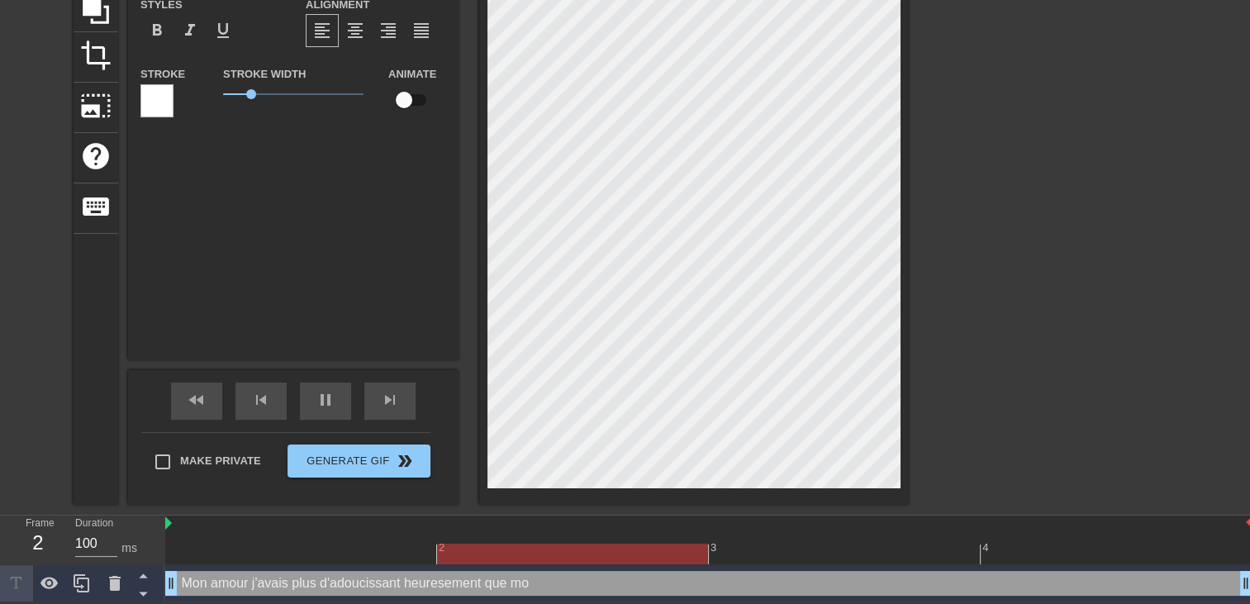
type input "Mon amour j'avais plus d'adoucissantheuresement que m"
type textarea "Mon amour j'avais plus d'adoucissant heuresement que m"
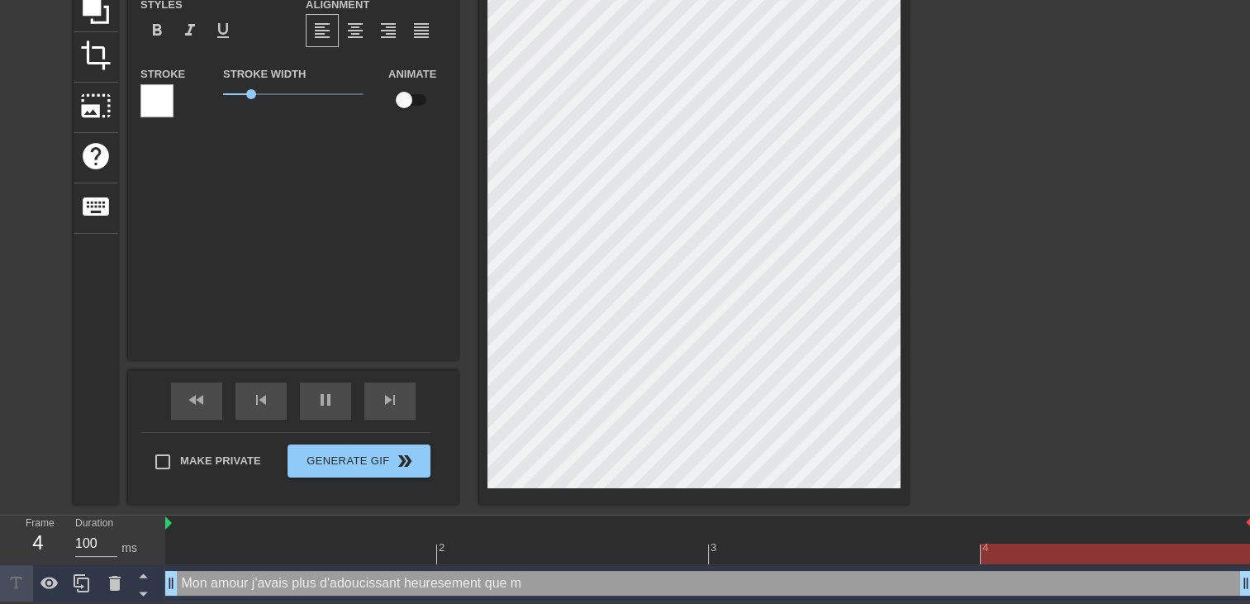
type input "Mon amour j'avais plus d'adoucissantheuresement que"
type textarea "Mon amour j'avais plus d'adoucissant heuresement que"
type input "Mon amour j'avais plus d'adoucissantheuresement que l"
type textarea "Mon amour j'avais plus d'adoucissant heuresement que l"
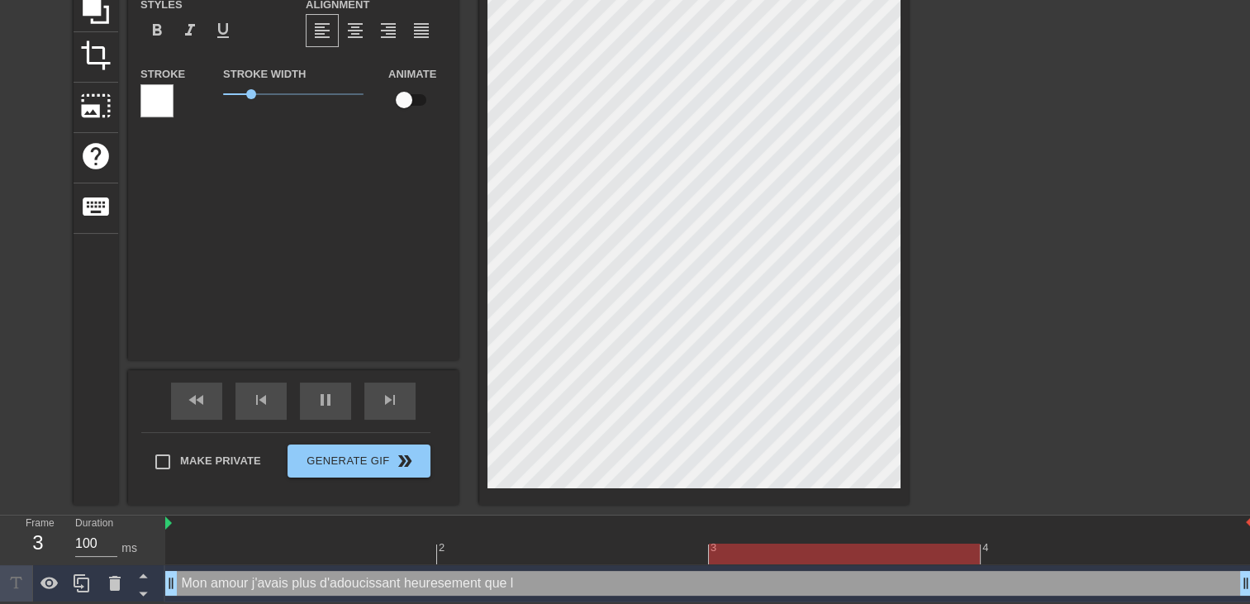
type input "Mon amour j'avais plus d'adoucissantheuresement que le"
type textarea "Mon amour j'avais plus d'adoucissant heuresement que le"
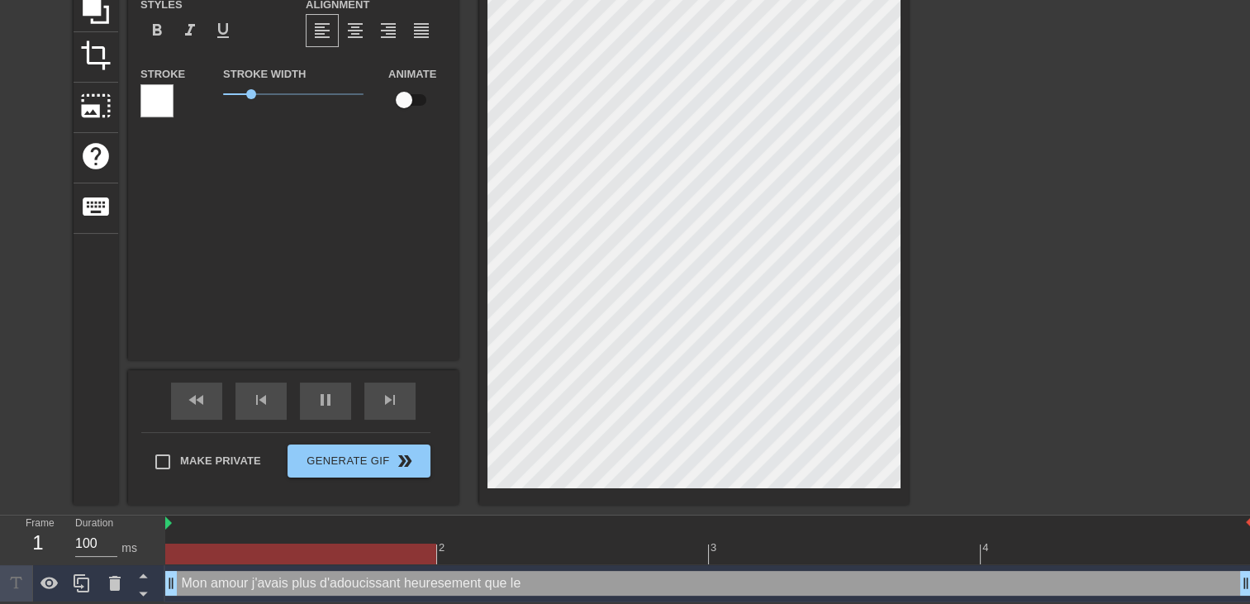
type input "Mon amour j'avais plus d'adoucissantheuresement que le"
type textarea "Mon amour j'avais plus d'adoucissant heuresement que le"
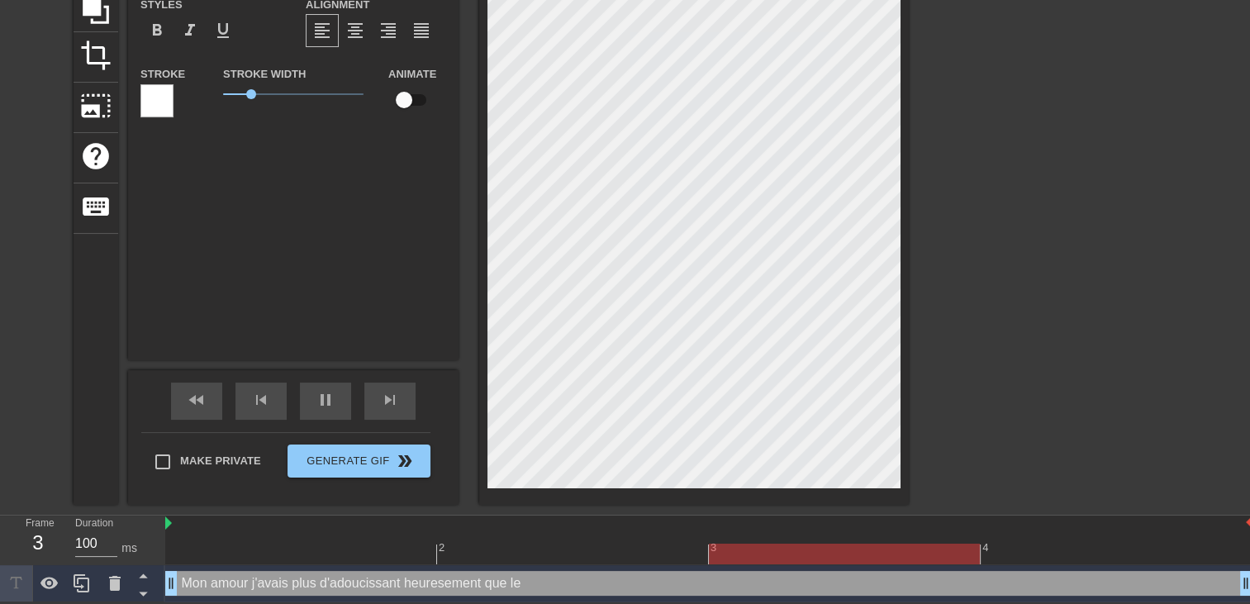
type input "Mon amour j'avais plus d'adoucissantheuresement que le v"
type textarea "Mon amour j'avais plus d'adoucissant heuresement que le v"
type input "Mon amour j'avais plus d'adoucissantheuresement que le vo"
type textarea "Mon amour j'avais plus d'adoucissant heuresement que le vo"
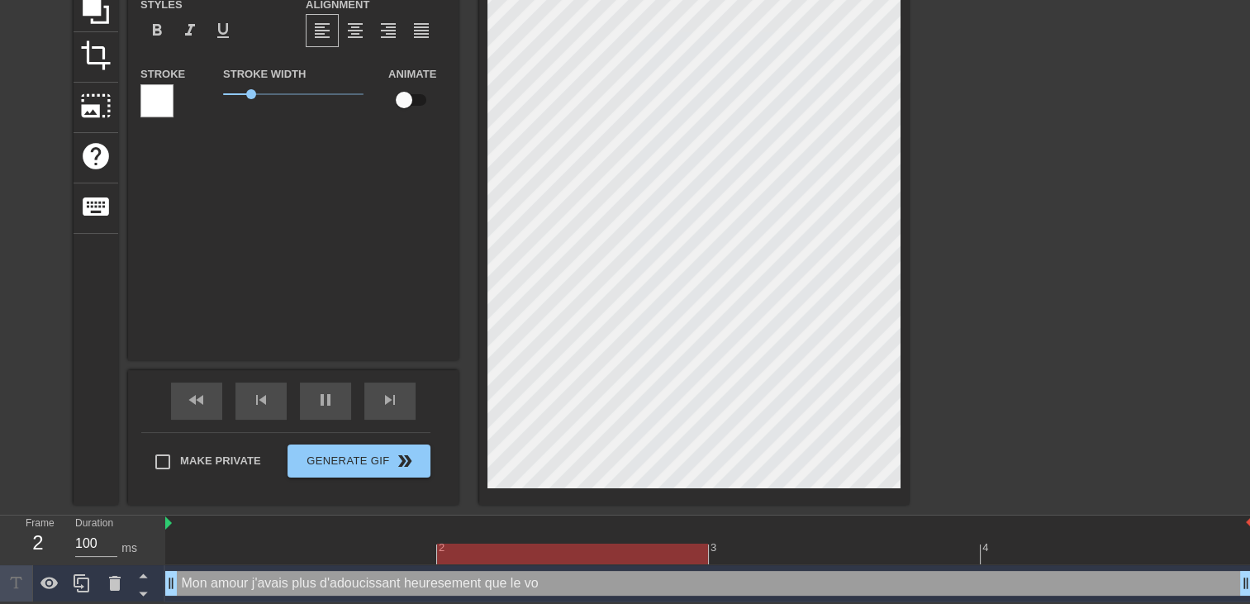
type input "Mon amour j'avais plus d'adoucissantheuresement que le voi"
type textarea "Mon amour j'avais plus d'adoucissant heuresement que le voi"
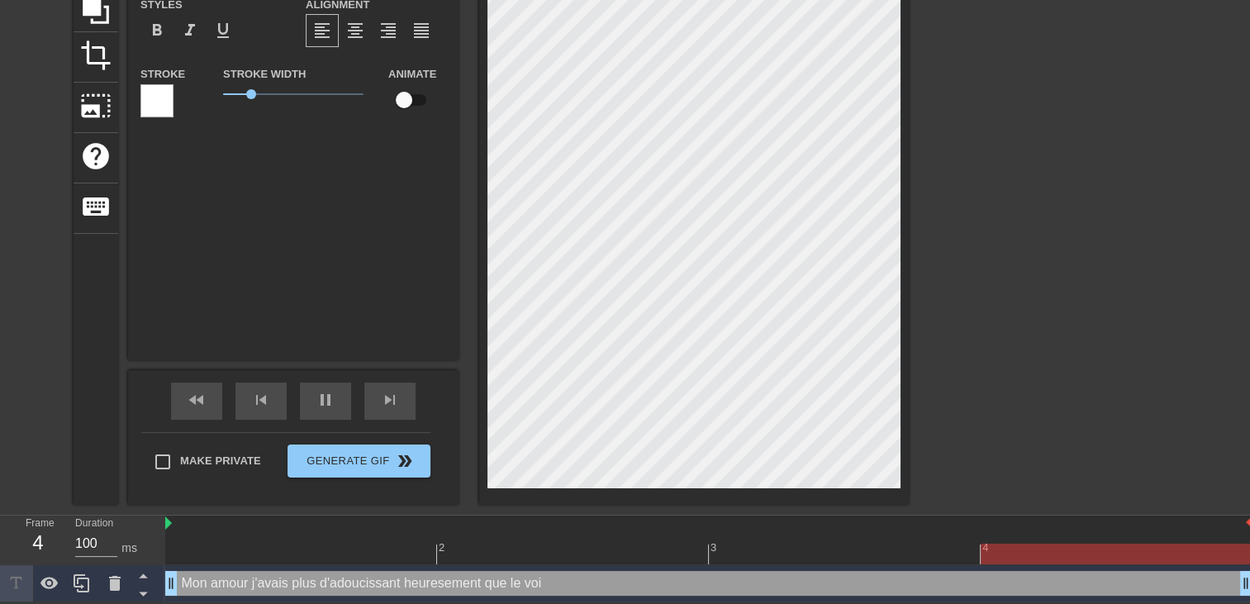
type input "Mon amour j'avais plus d'adoucissantheuresement que le vois"
type textarea "Mon amour j'avais plus d'adoucissant heuresement que le vois"
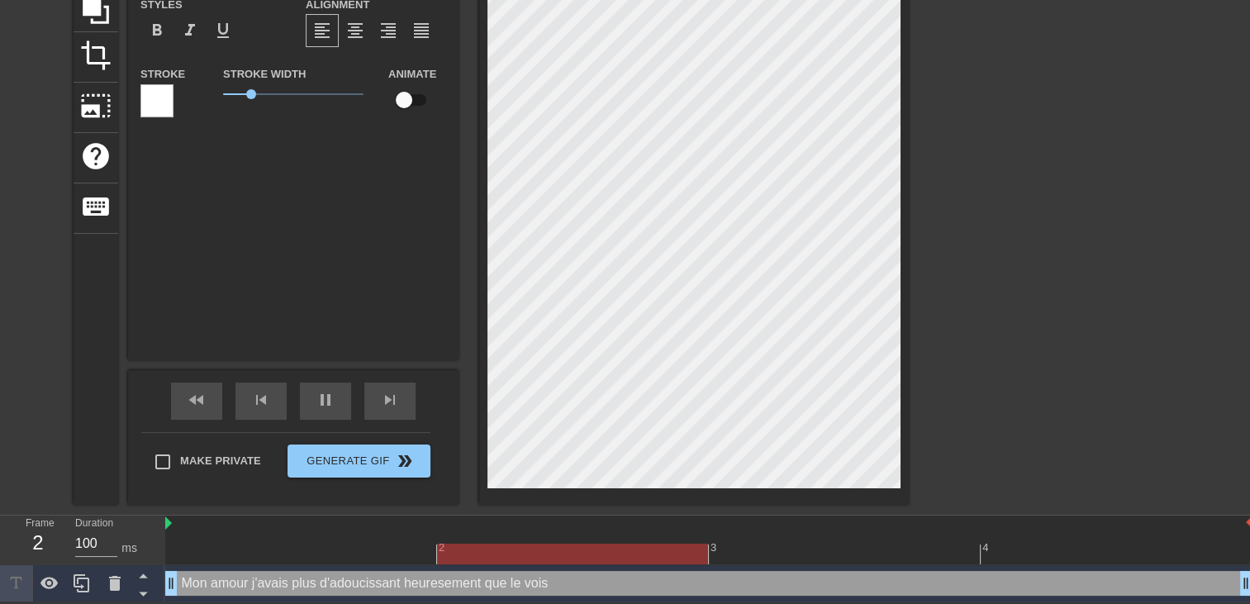
type input "Mon amour j'avais plus d'adoucissantheuresement que le voisi"
type textarea "Mon amour j'avais plus d'adoucissant heuresement que le voisi"
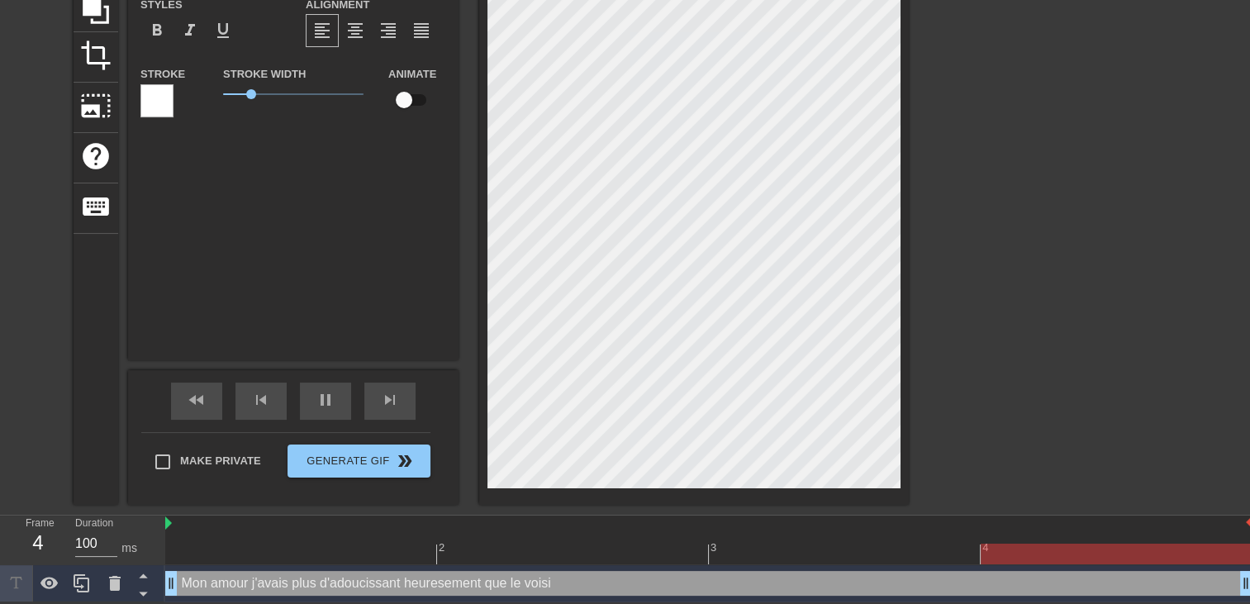
type input "Mon amour j'avais plus d'adoucissantheuresement que le voisin"
type textarea "Mon amour j'avais plus d'adoucissant heuresement que le voisin"
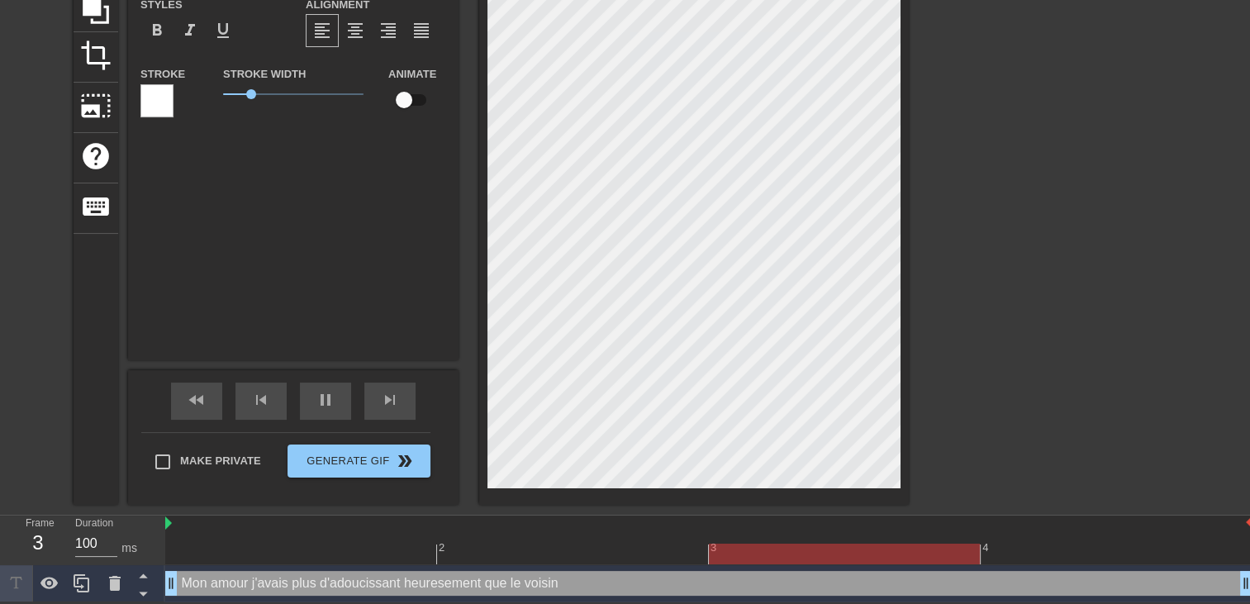
type input "Mon amour j'avais plus d'adoucissantheuresement que le voisin"
type textarea "Mon amour j'avais plus d'adoucissant heuresement que le voisin"
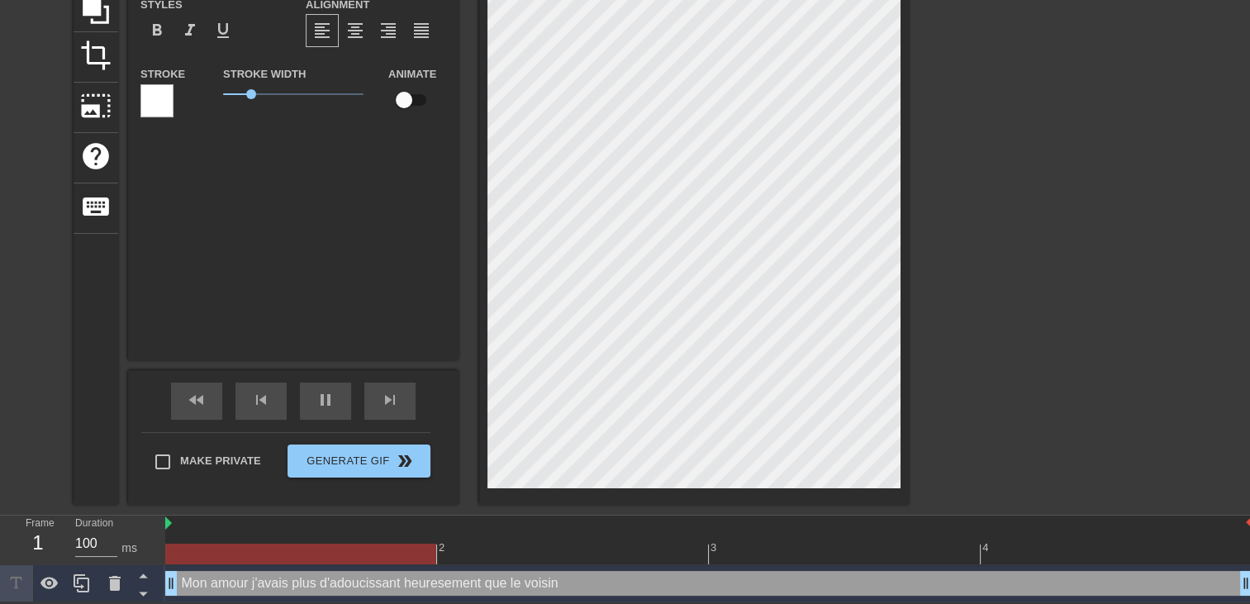
type input "Mon amour j'avais plus d'adoucissantheuresement que le voisin m"
type textarea "Mon amour j'avais plus d'adoucissant heuresement que le voisin m"
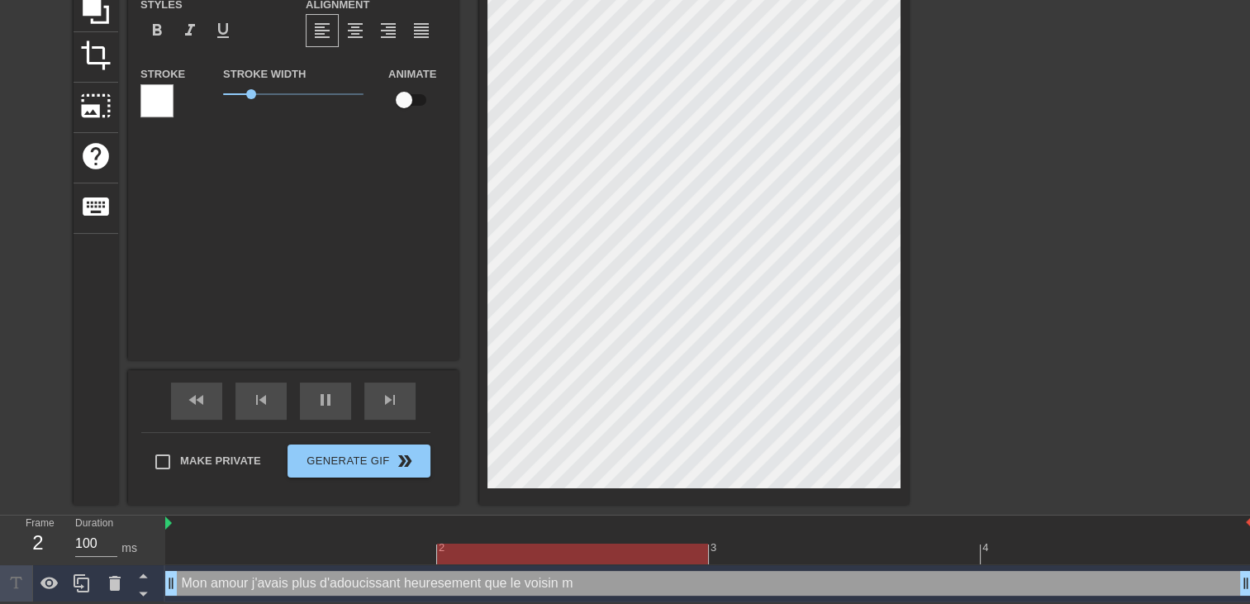
type input "Mon amour j'avais plus d'adoucissantheuresement que le voisin m'"
type textarea "Mon amour j'avais plus d'adoucissant heuresement que le voisin m'"
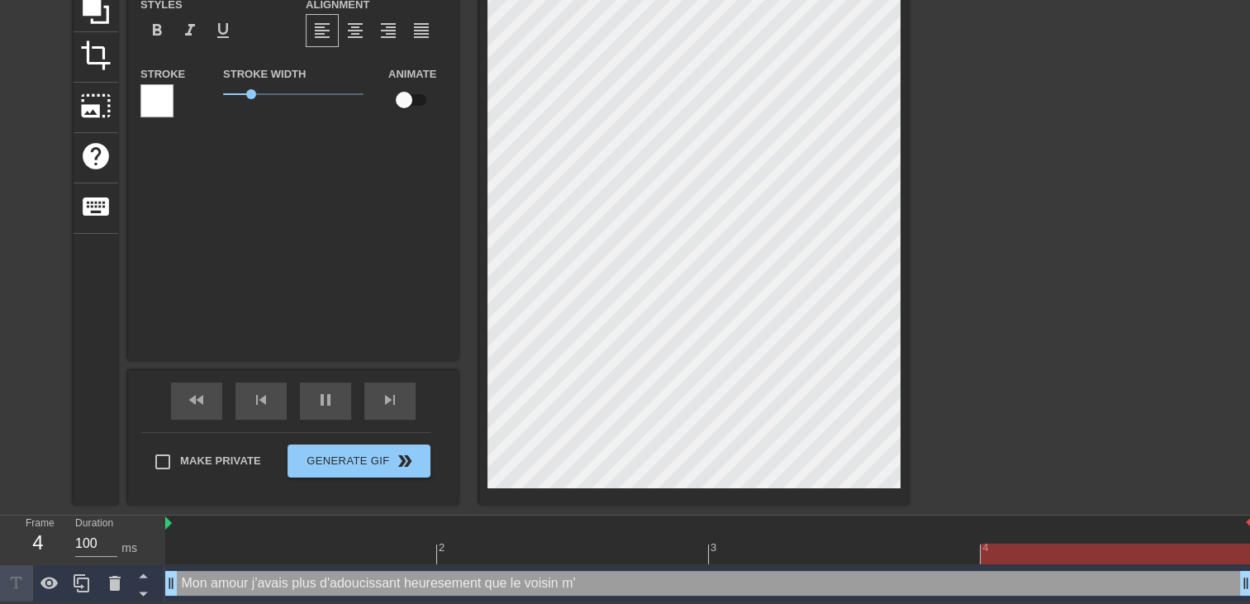
type input "Mon amour j'avais plus d'adoucissantheuresement que le voisin m'e"
type textarea "Mon amour j'avais plus d'adoucissant heuresement que le voisin m'e"
type input "Mon amour j'avais plus d'adoucissantheuresement que le voisin m'en"
type textarea "Mon amour j'avais plus d'adoucissant heuresement que le voisin m'en"
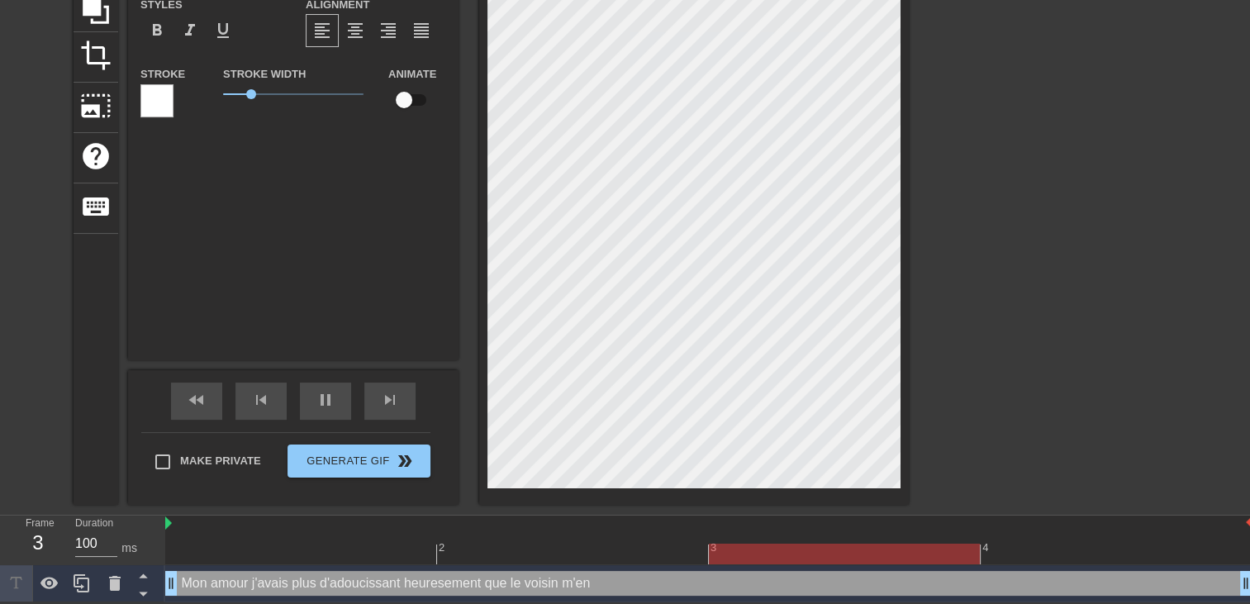
type input "Mon amour j'avais plus d'adoucissantheuresement que le voisin m'en"
type textarea "Mon amour j'avais plus d'adoucissant heuresement que le voisin m'en"
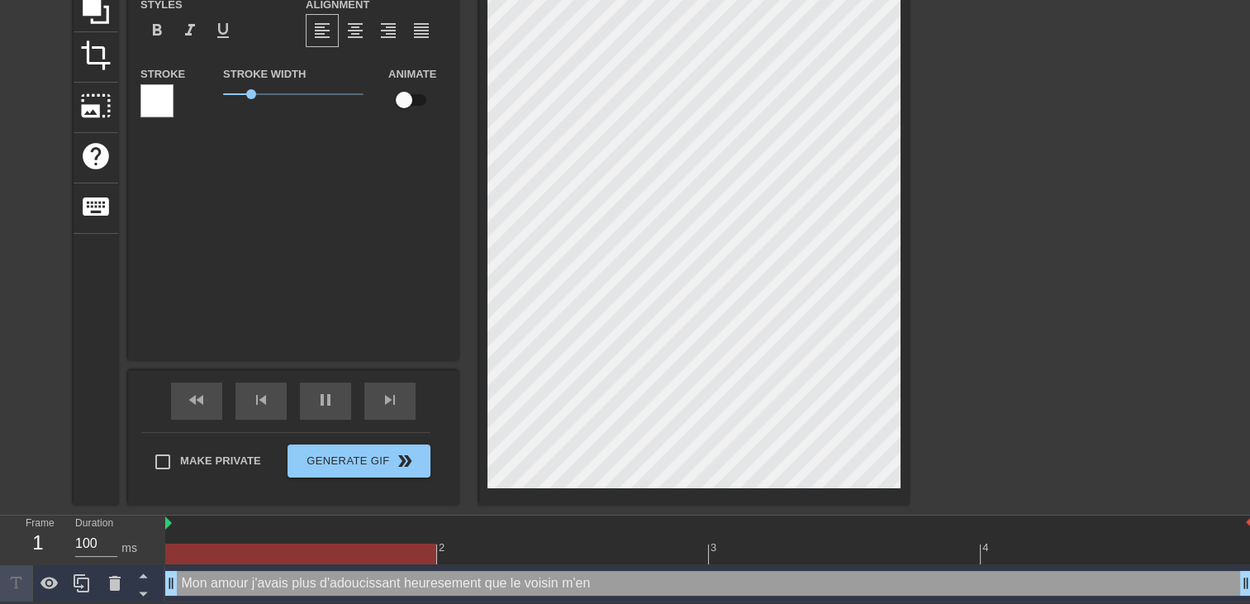
type input "Mon amour j'avais plus d'adoucissantheuresement que le voisin m'en a"
type textarea "Mon amour j'avais plus d'adoucissant heuresement que le voisin m'en a"
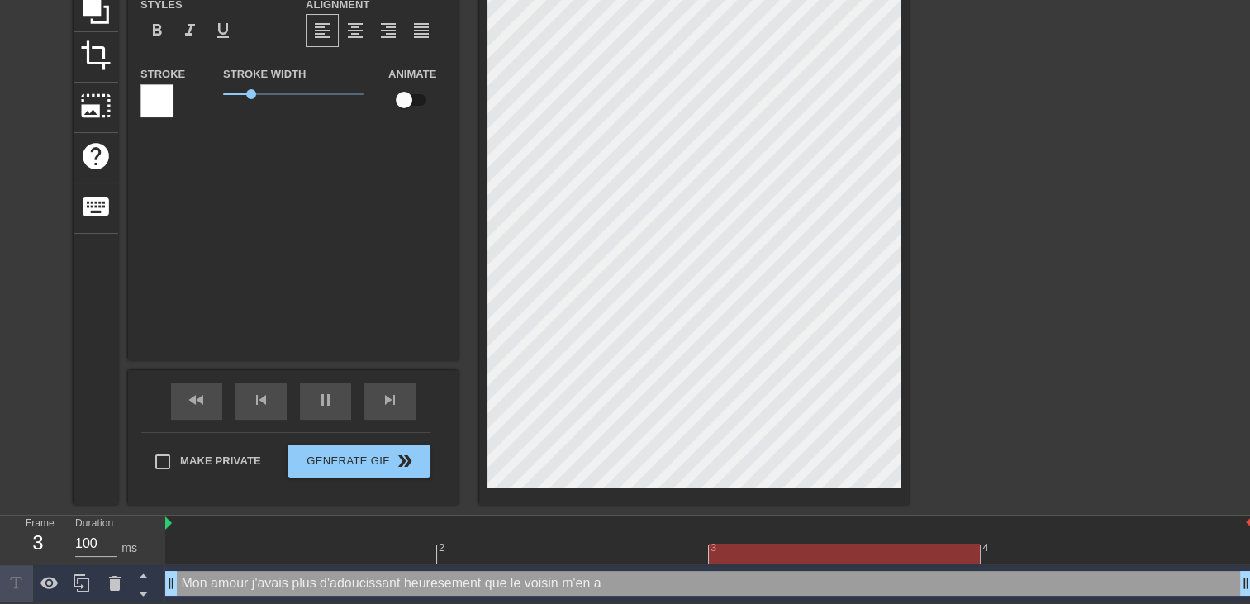
type input "Mon amour j'avais plus d'adoucissantheuresement que le voisin m'en a"
type textarea "Mon amour j'avais plus d'adoucissant heuresement que le voisin m'en a"
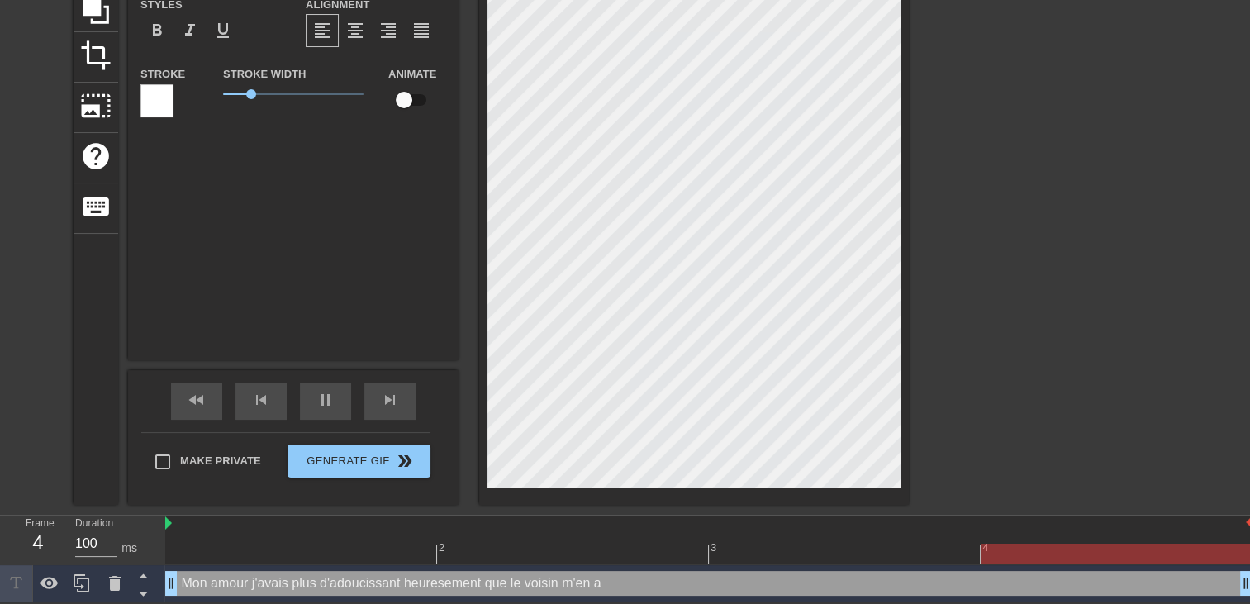
type input "Mon amour j'avais plus d'adoucissantheuresement que le voisin m'en a p"
type textarea "Mon amour j'avais plus d'adoucissant heuresement que le voisin m'en a p"
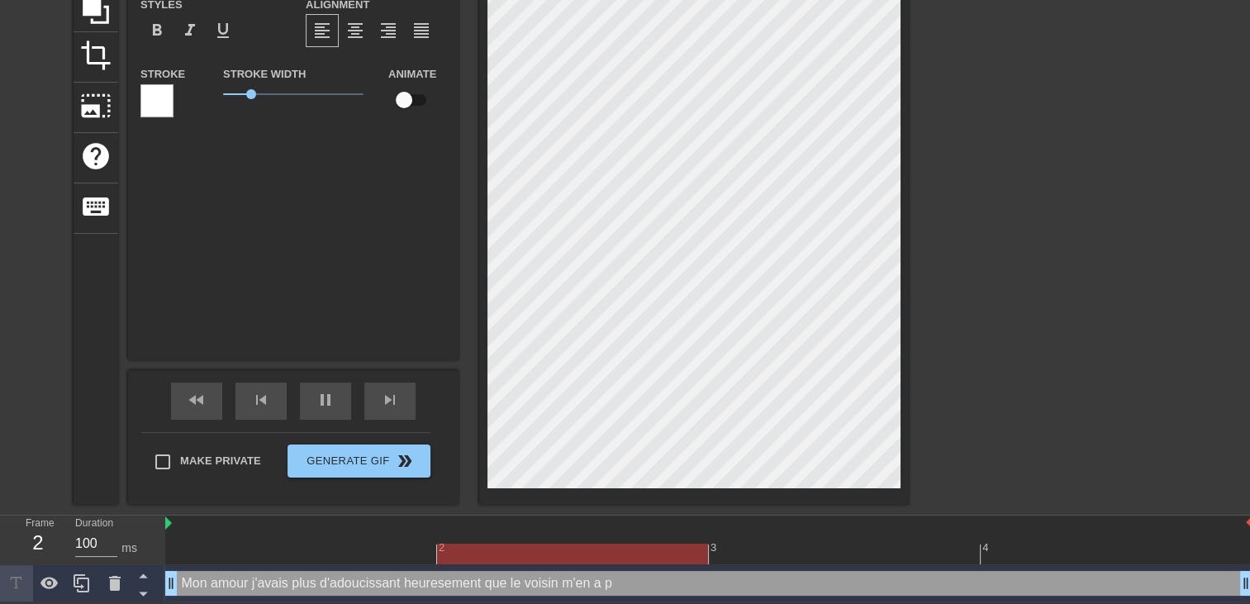
type input "Mon amour j'avais plus d'adoucissantheuresement que le voisin m'en a pr"
type textarea "Mon amour j'avais plus d'adoucissant heuresement que le voisin m'en a pr"
type input "Mon amour j'avais plus d'adoucissantheuresement que le voisin m'en a pre"
type textarea "Mon amour j'avais plus d'adoucissant heuresement que le voisin m'en a pre"
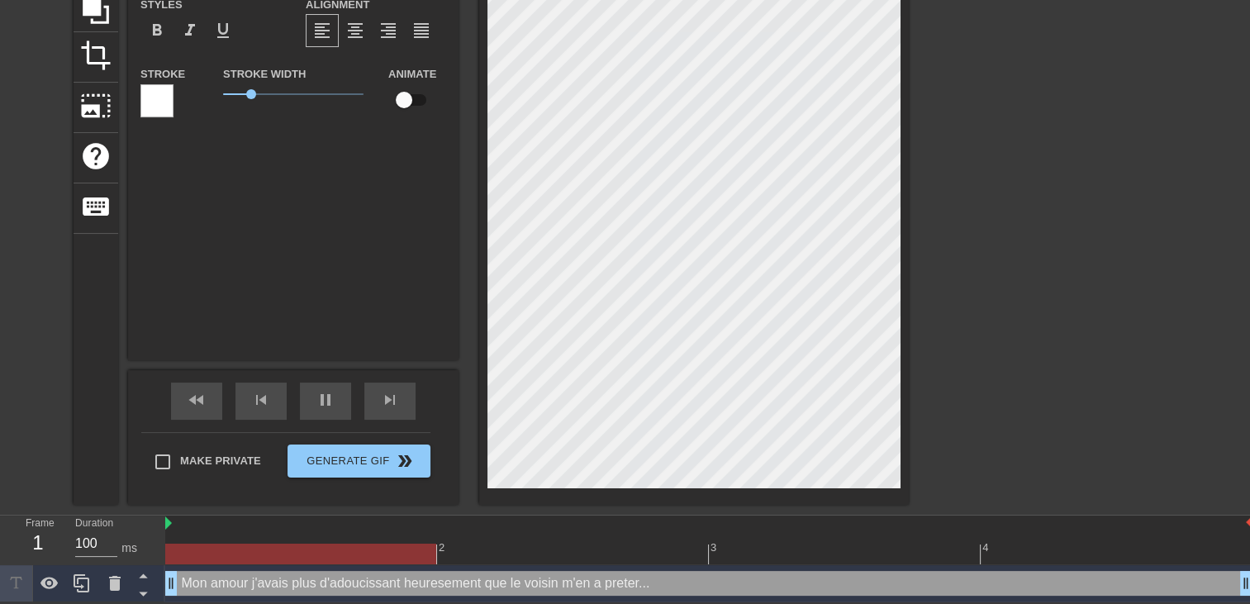
scroll to position [5, 9]
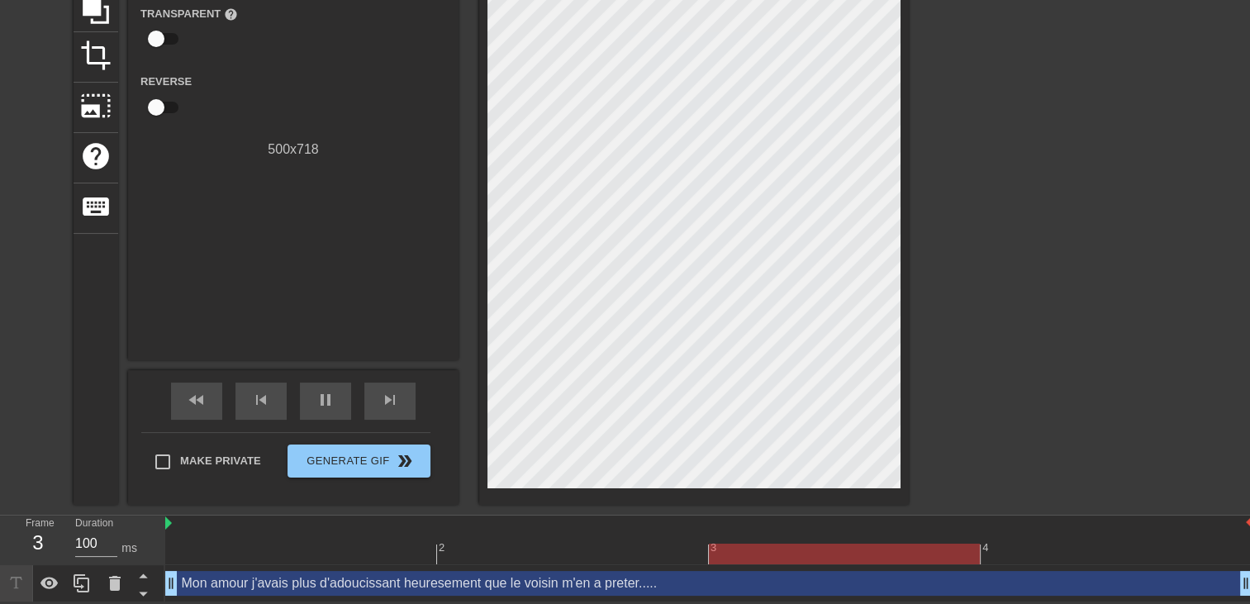
click at [684, 569] on div "Mon amour j'avais plus d'adoucissant heuresement que le voisin m'en a preter...…" at bounding box center [708, 583] width 1087 height 37
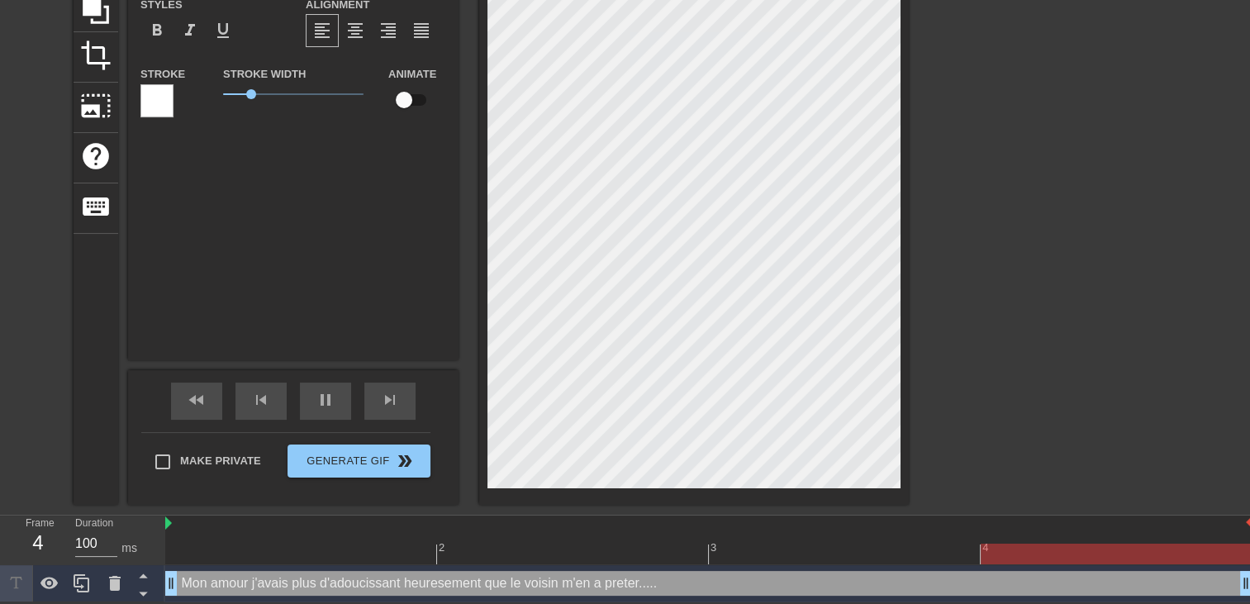
click at [909, 378] on div "title add_circle image add_circle crop photo_size_select_large help keyboard Mo…" at bounding box center [625, 196] width 1250 height 618
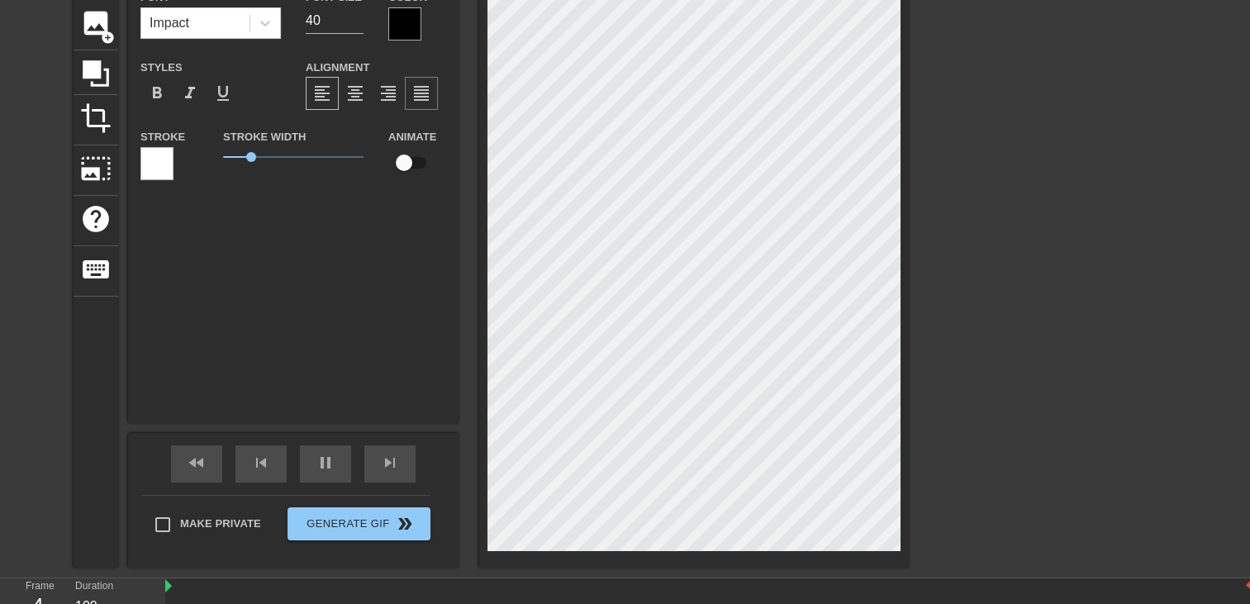
scroll to position [97, 0]
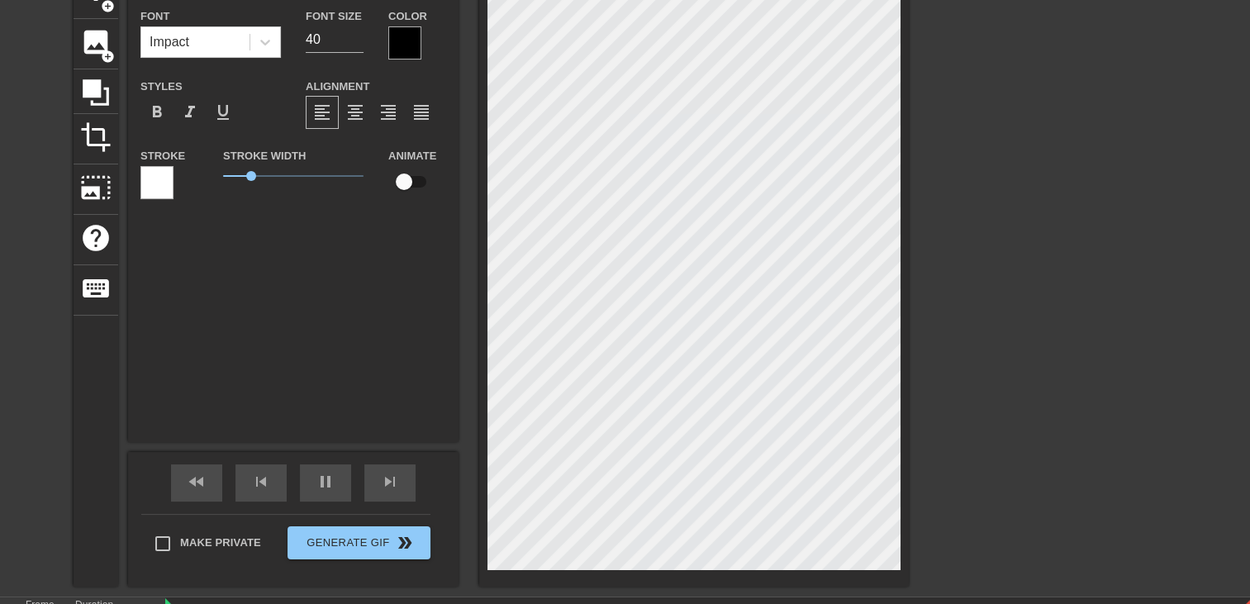
click at [403, 35] on div at bounding box center [404, 42] width 33 height 33
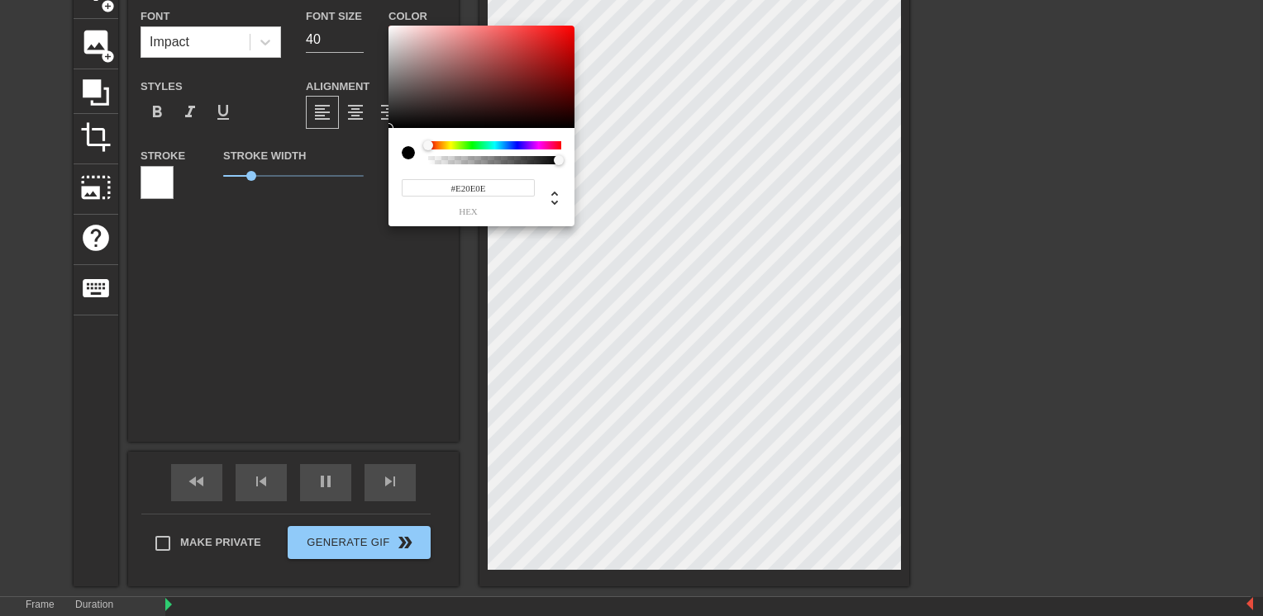
click at [563, 38] on div at bounding box center [481, 77] width 186 height 102
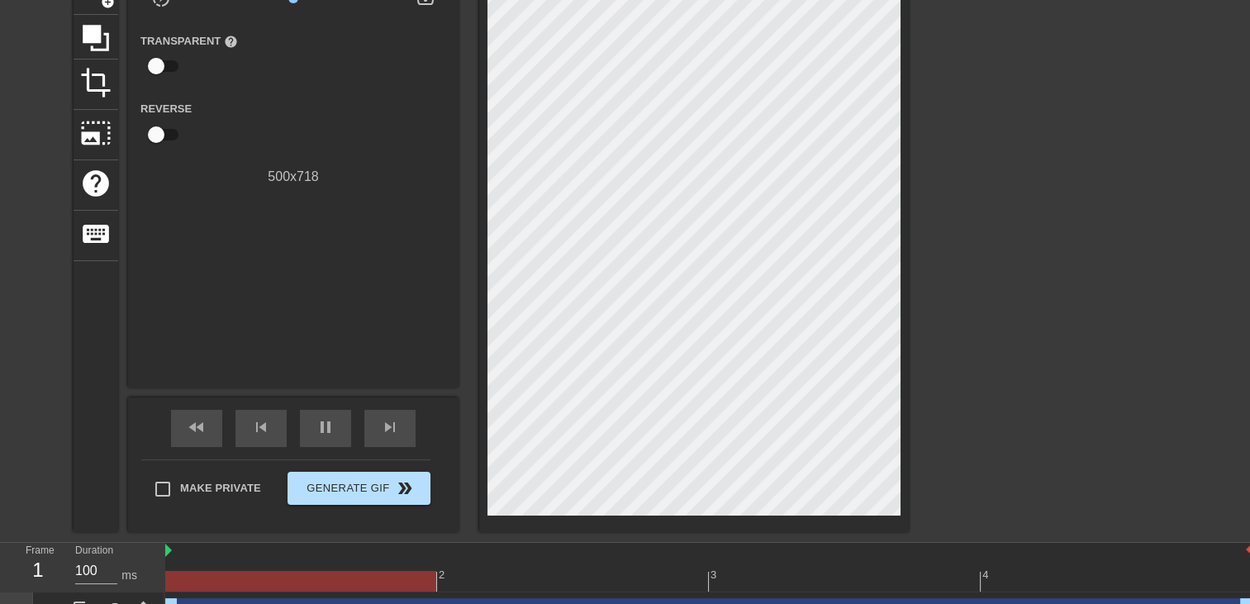
scroll to position [179, 0]
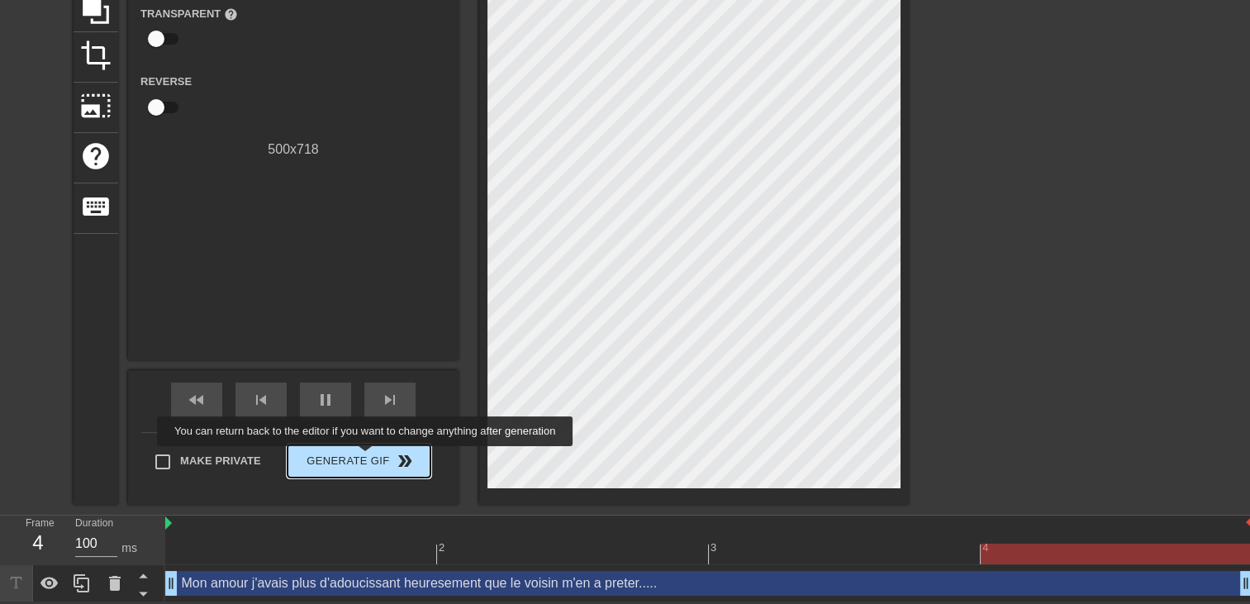
click at [367, 458] on span "Generate Gif double_arrow" at bounding box center [359, 461] width 130 height 20
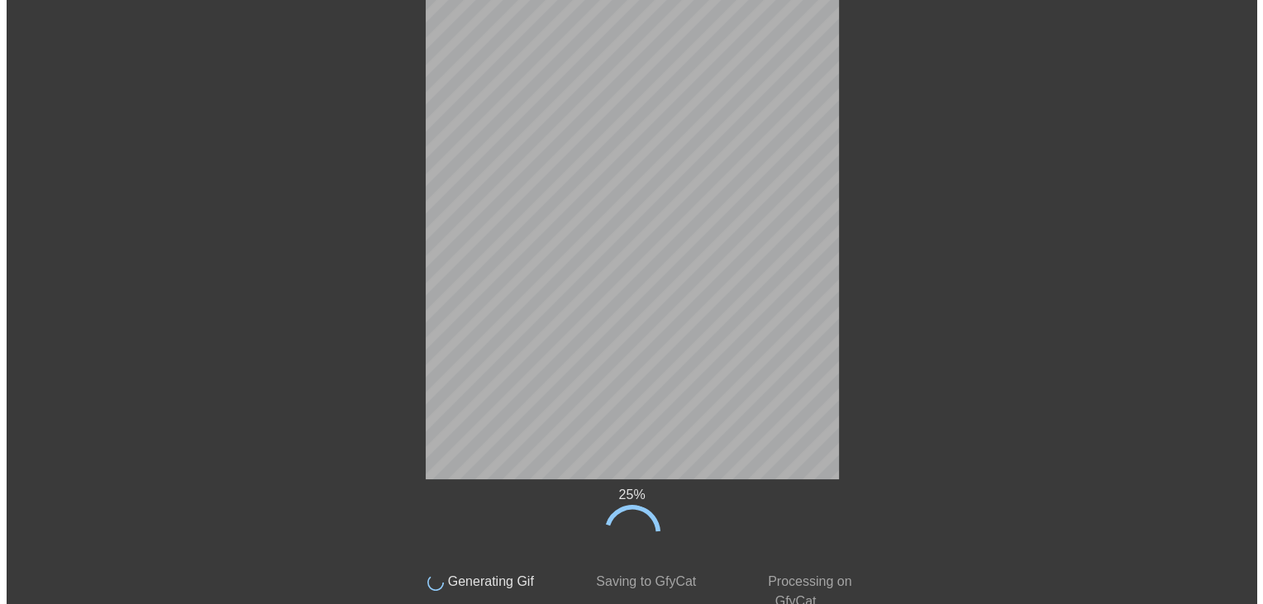
scroll to position [0, 0]
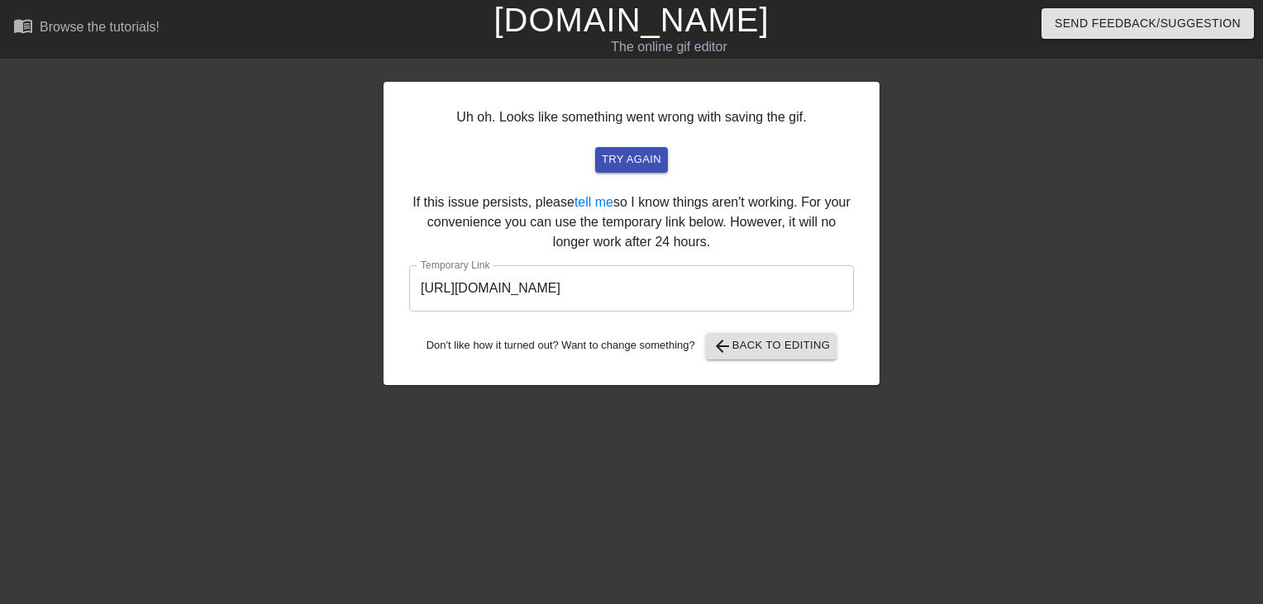
drag, startPoint x: 803, startPoint y: 289, endPoint x: 0, endPoint y: 339, distance: 804.7
click at [0, 337] on html "menu_book Browse the tutorials! Gifntext.com The online gif editor Send Feedbac…" at bounding box center [631, 284] width 1263 height 569
click at [684, 27] on link "[DOMAIN_NAME]" at bounding box center [630, 20] width 275 height 36
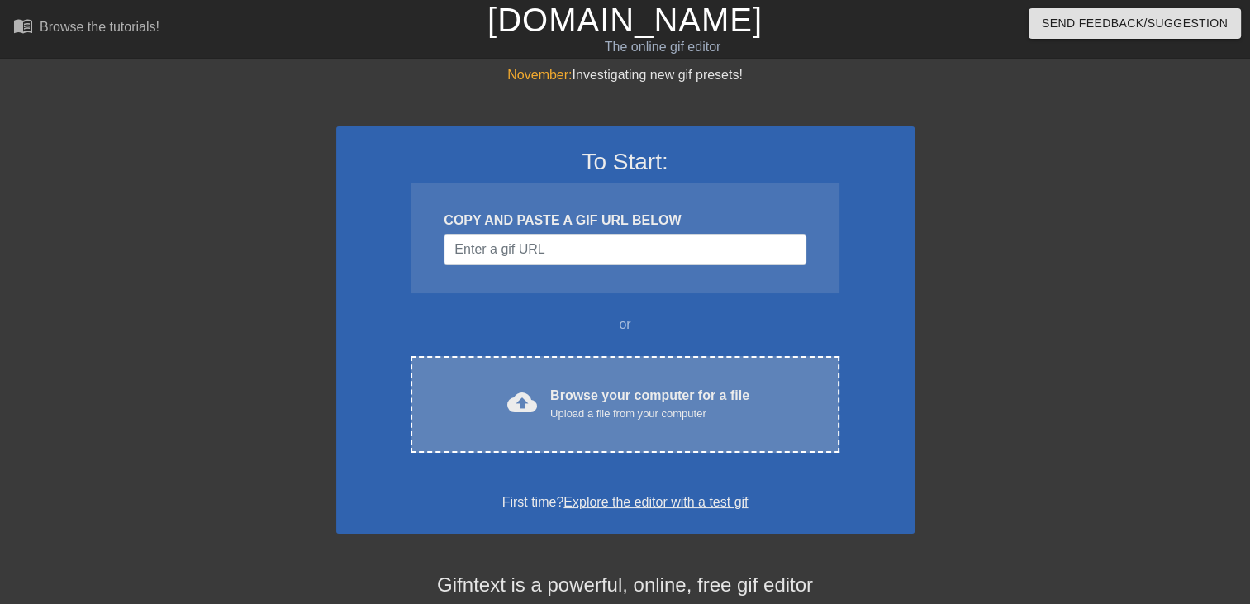
click at [723, 407] on div "Upload a file from your computer" at bounding box center [649, 414] width 199 height 17
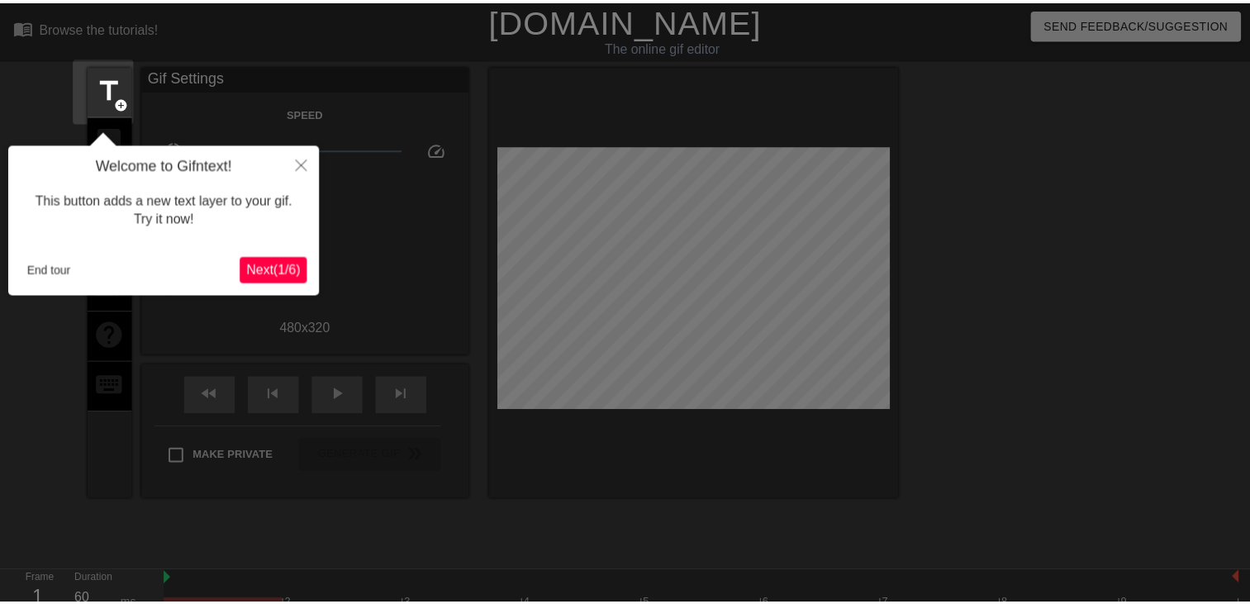
scroll to position [40, 0]
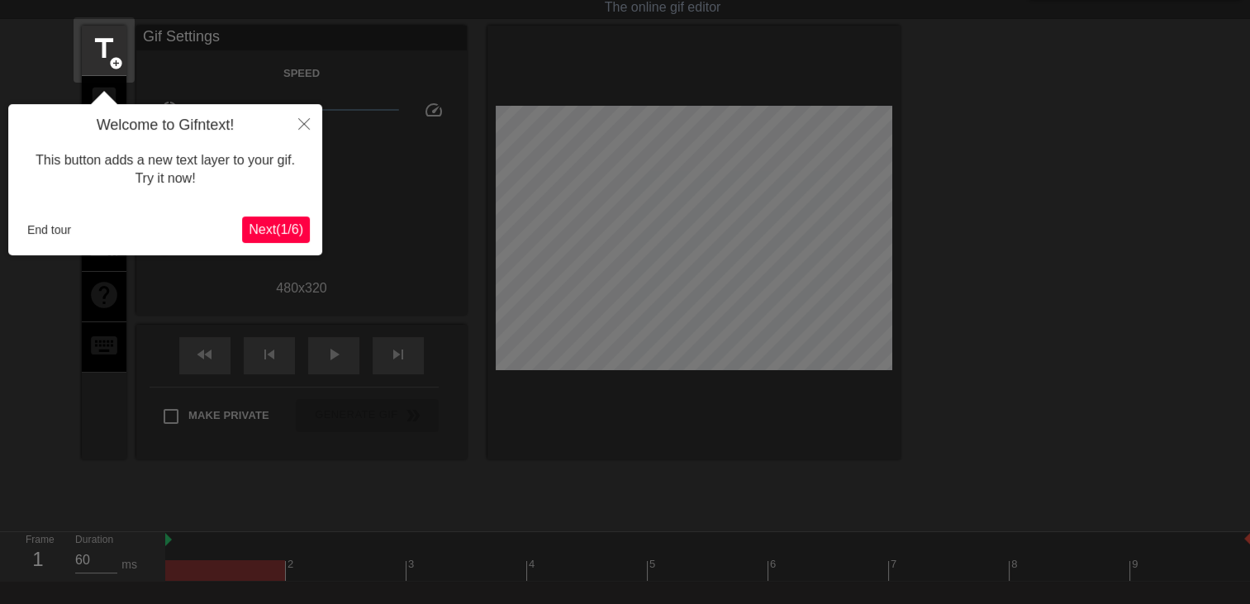
click at [45, 243] on div "Welcome to Gifntext! This button adds a new text layer to your gif. Try it now!…" at bounding box center [165, 179] width 314 height 151
click at [50, 233] on button "End tour" at bounding box center [49, 229] width 57 height 25
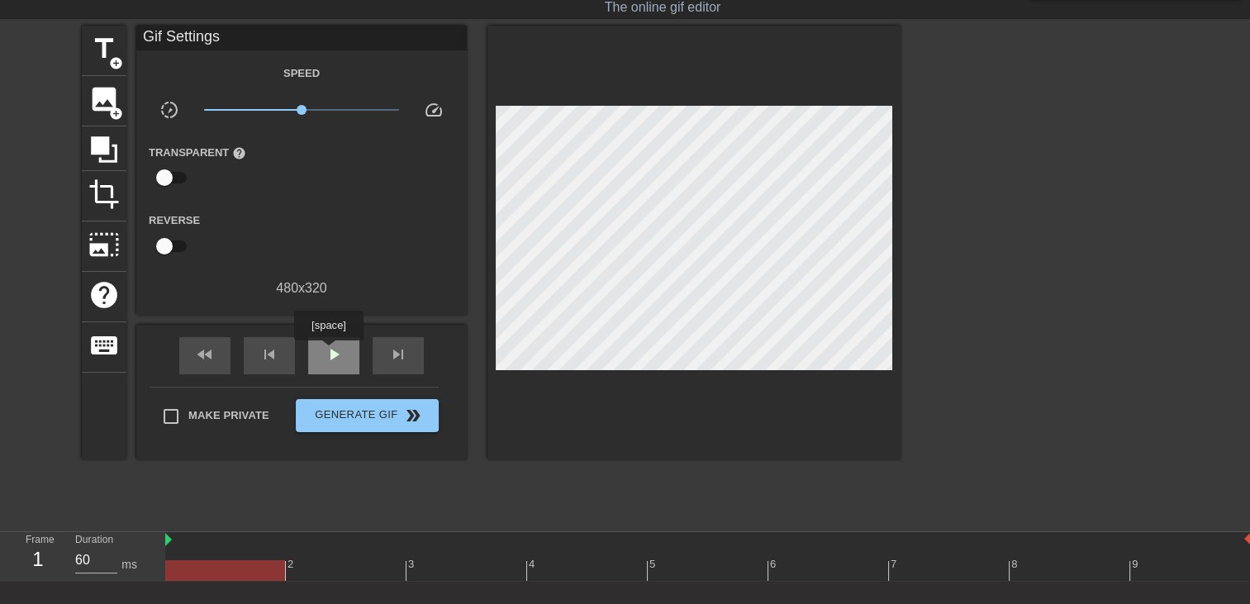
click at [328, 352] on span "play_arrow" at bounding box center [334, 355] width 20 height 20
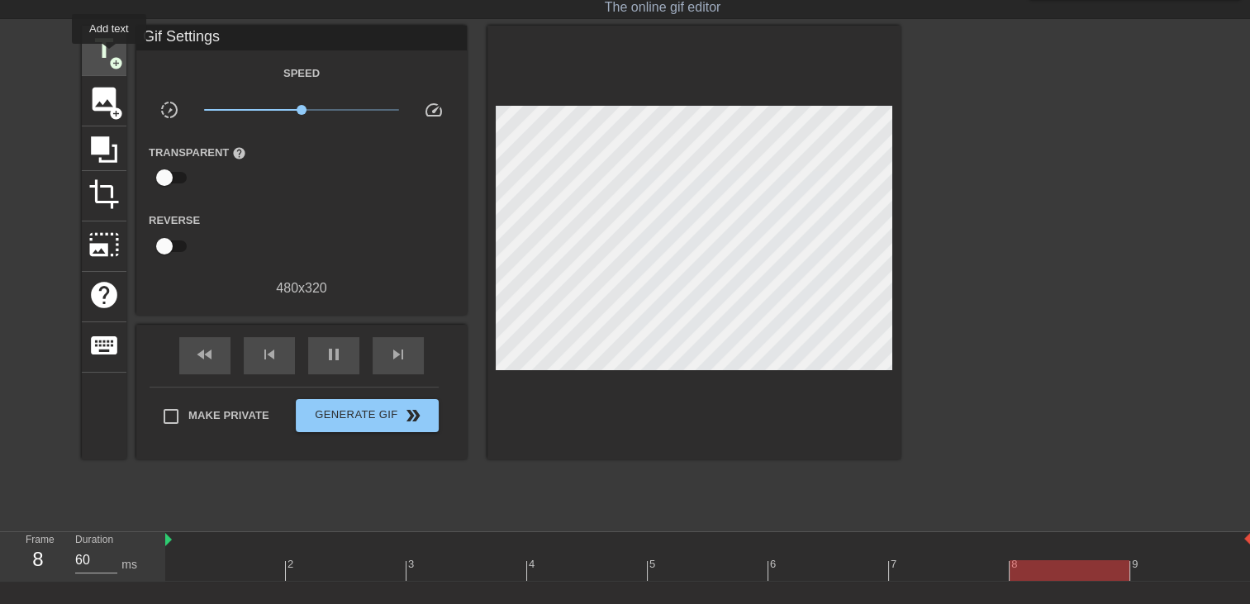
click at [109, 56] on span "add_circle" at bounding box center [116, 63] width 14 height 14
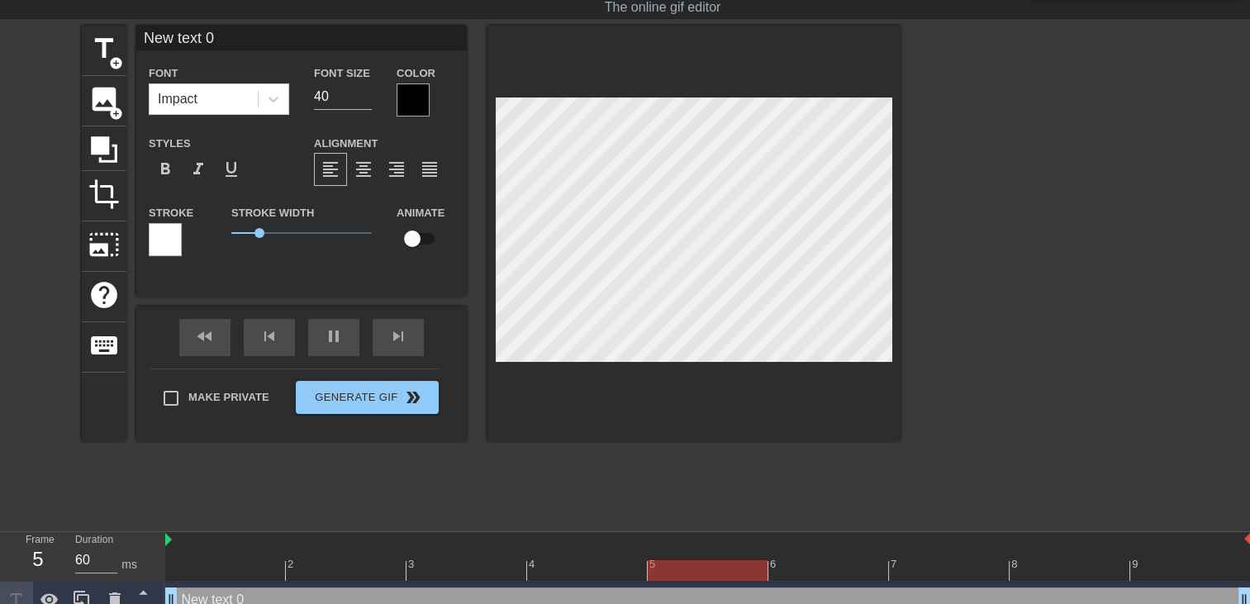
scroll to position [2, 4]
type input "New text"
type textarea "New text"
type input "New text"
type textarea "New text"
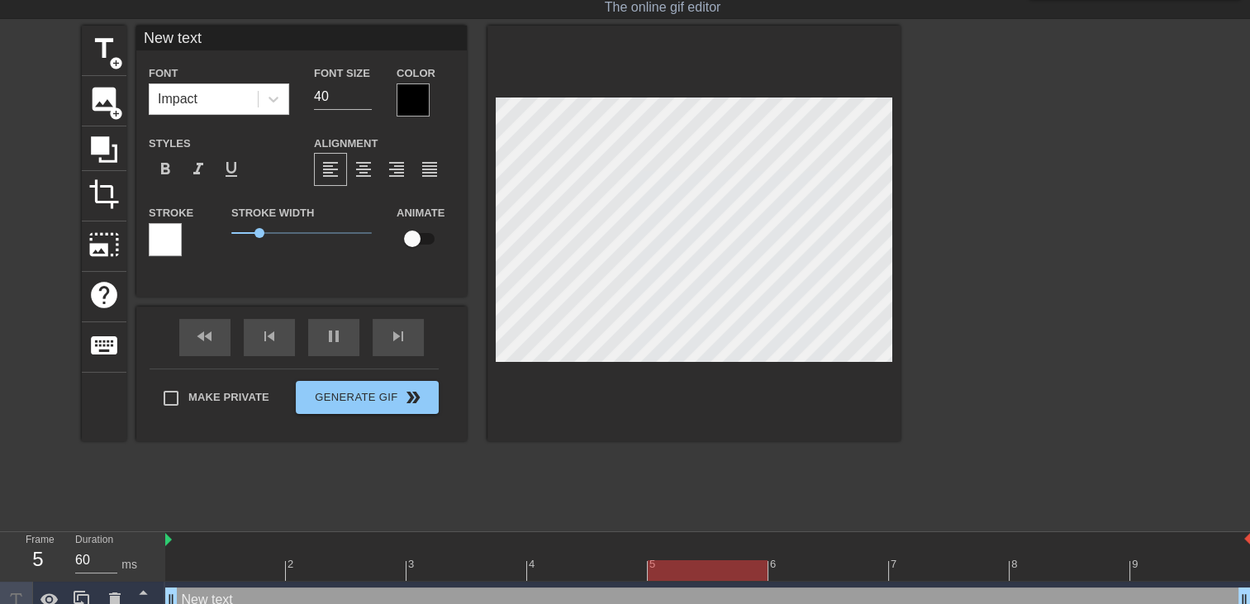
type input "New tex"
type textarea "New tex"
type input "New te"
type textarea "New te"
type input "New t"
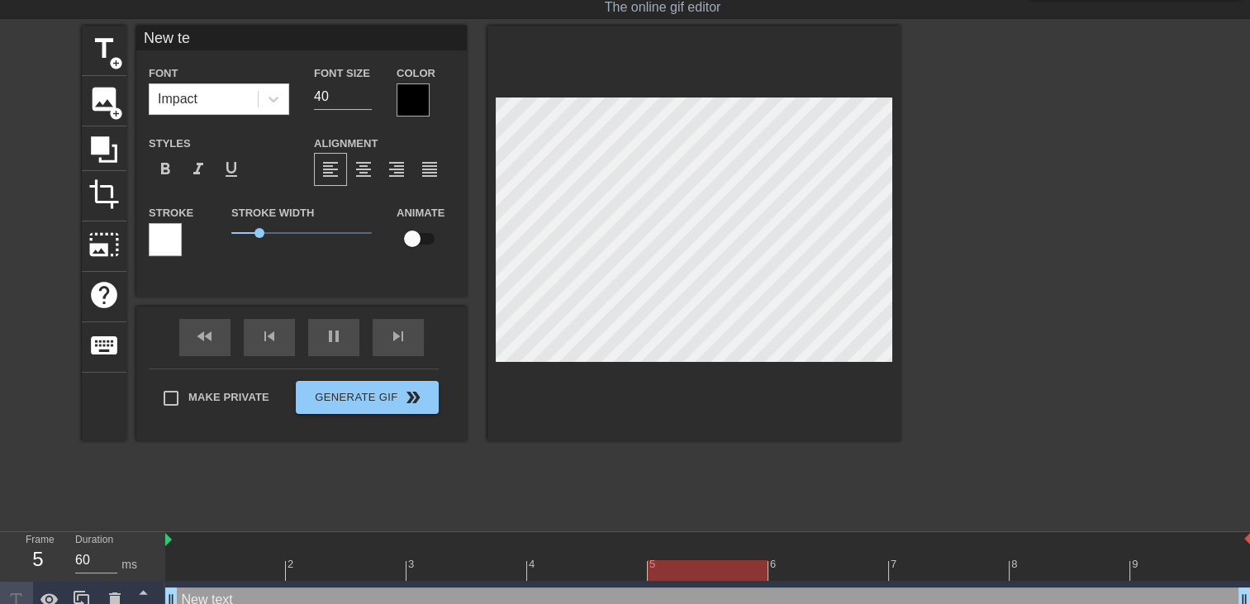
type textarea "New t"
type input "New"
type textarea "New"
type input "New"
type textarea "New"
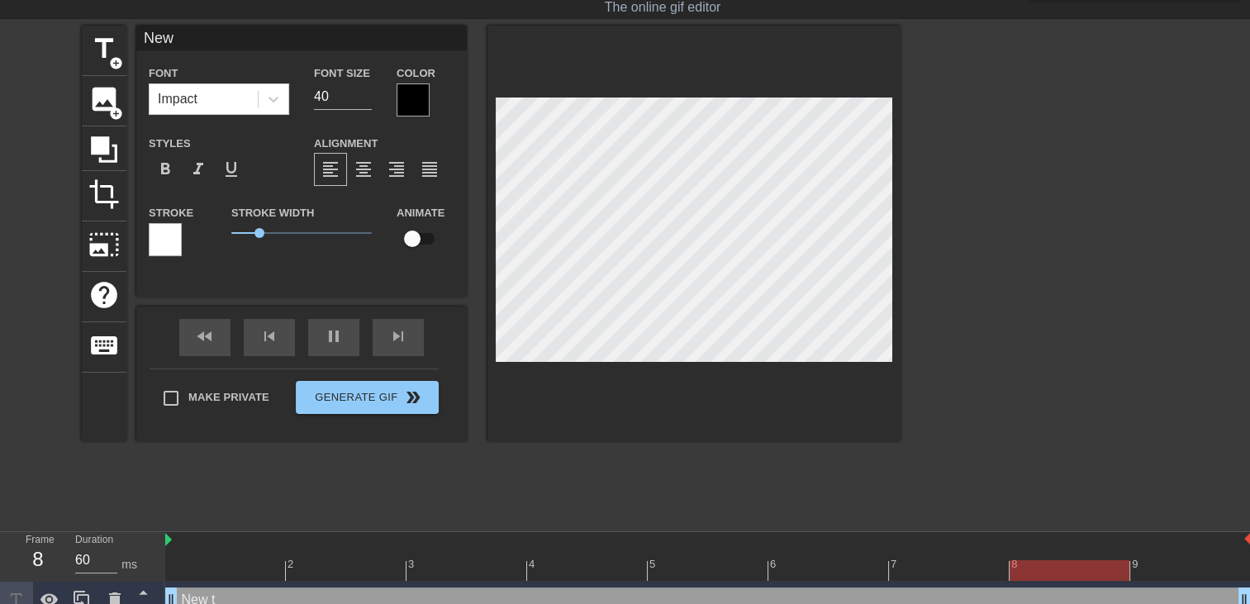
type input "Ne"
type textarea "Ne"
type input "N"
type textarea "N"
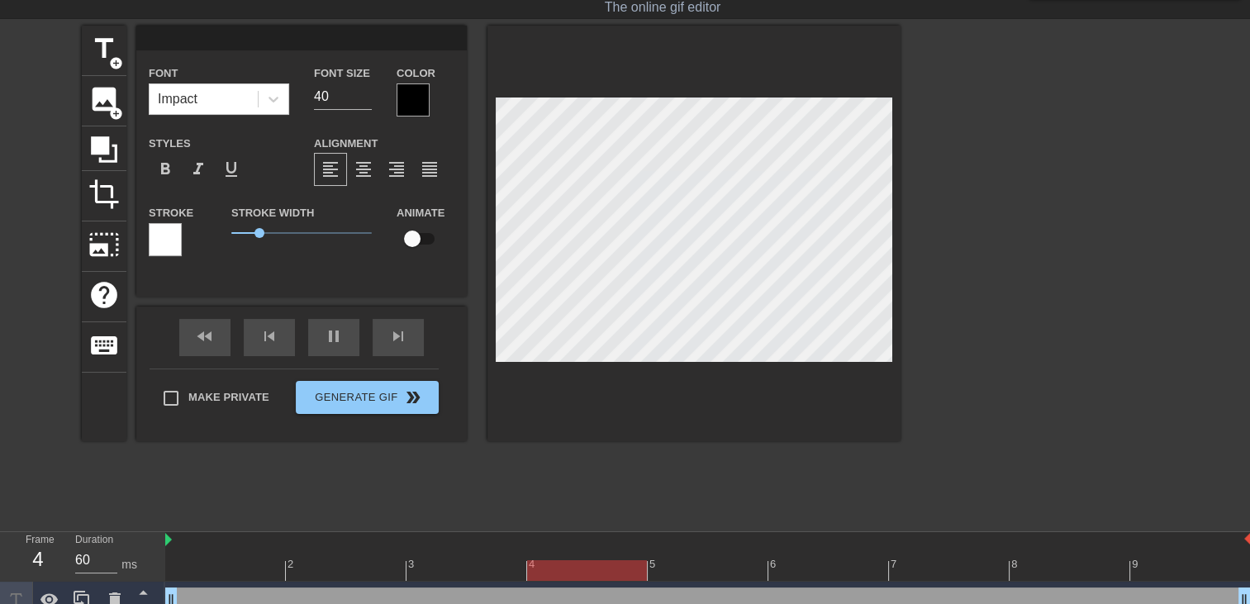
type input "A"
type textarea "A"
type input "Al"
type textarea "Al"
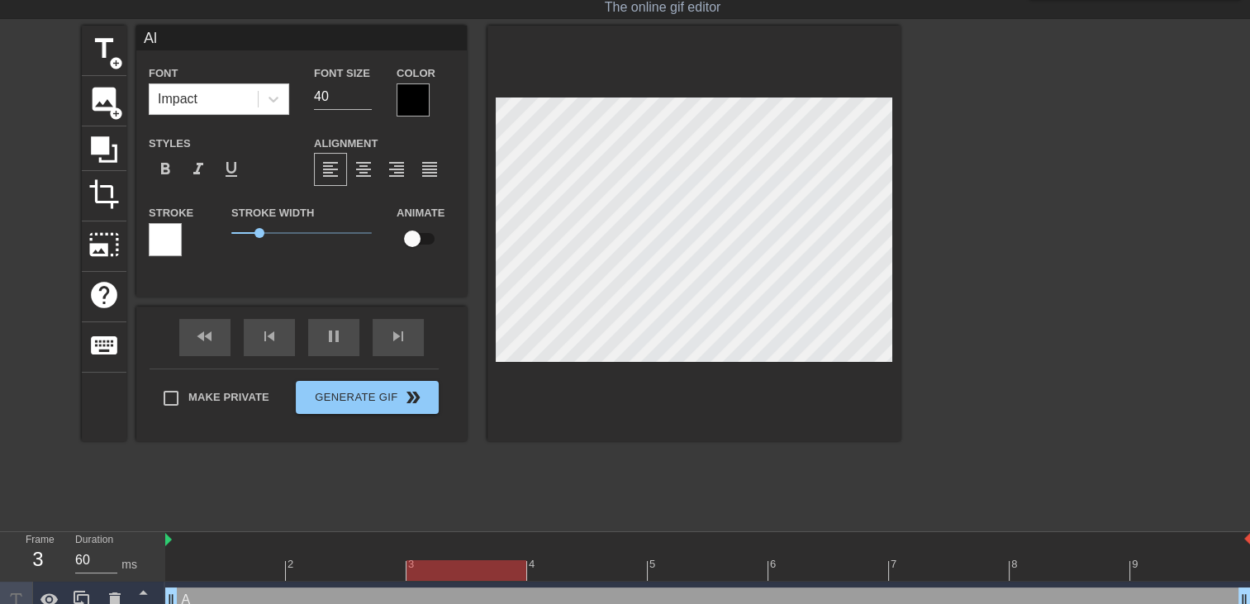
type input "Alo"
type textarea "Alo"
type input "Alor"
type textarea "Alor"
type input "Alors"
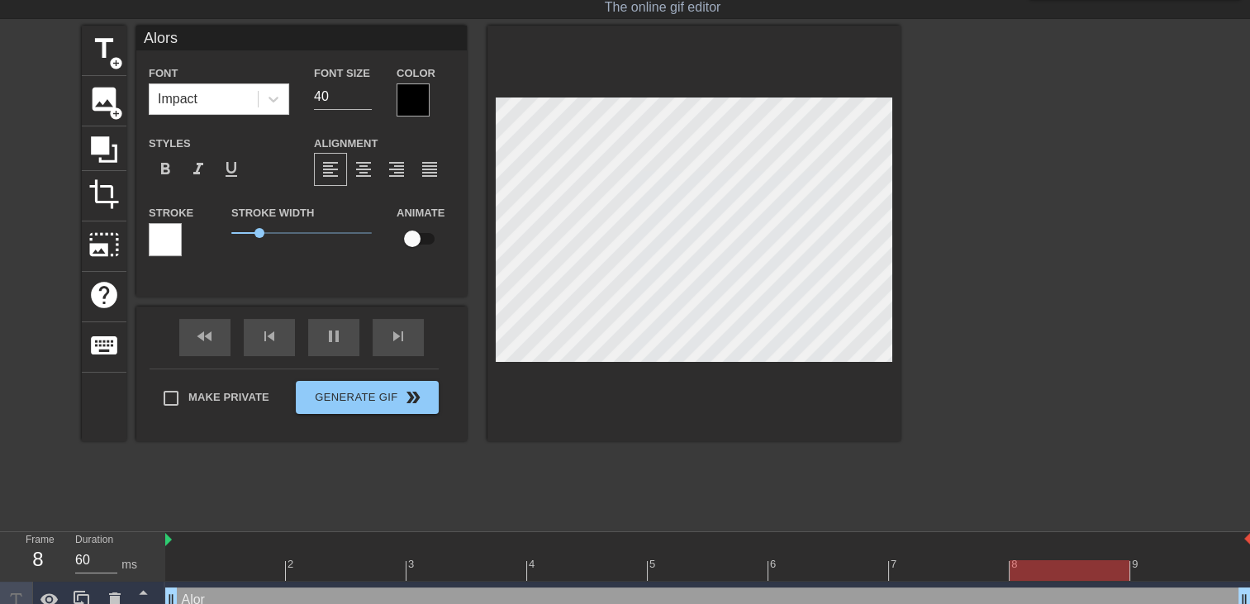
type textarea "Alors"
type input "Alors"
type textarea "Alors"
type input "Alors f"
type textarea "Alors f"
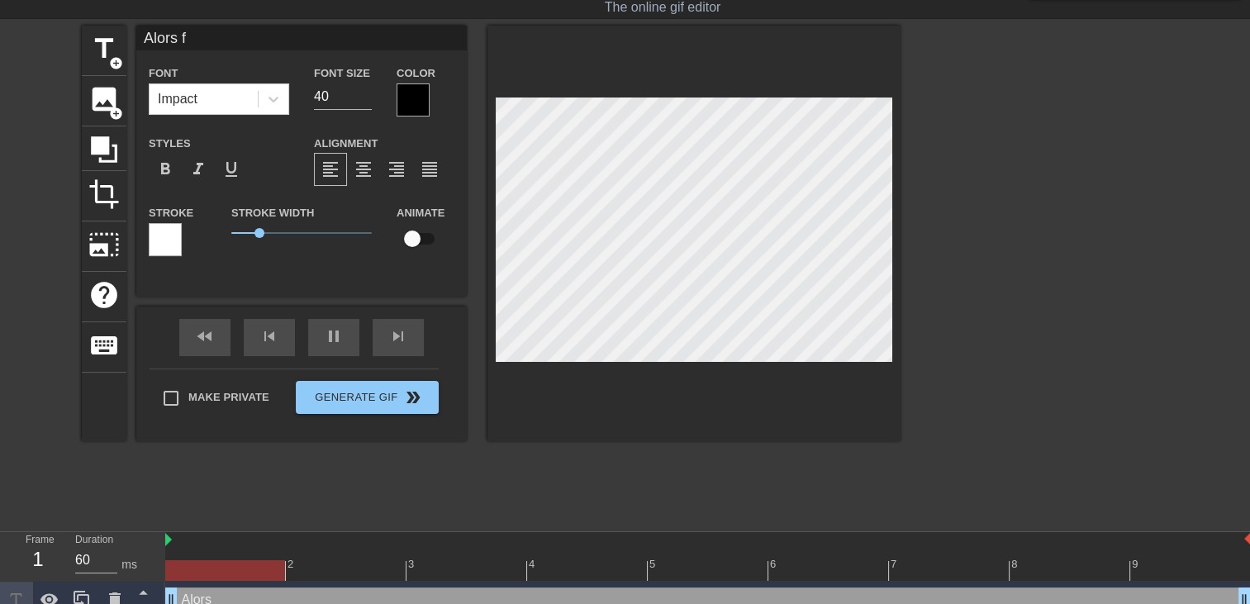
scroll to position [2, 2]
type input "Alors fe"
type textarea "Alors fe"
type input "Alors f"
type textarea "Alors f"
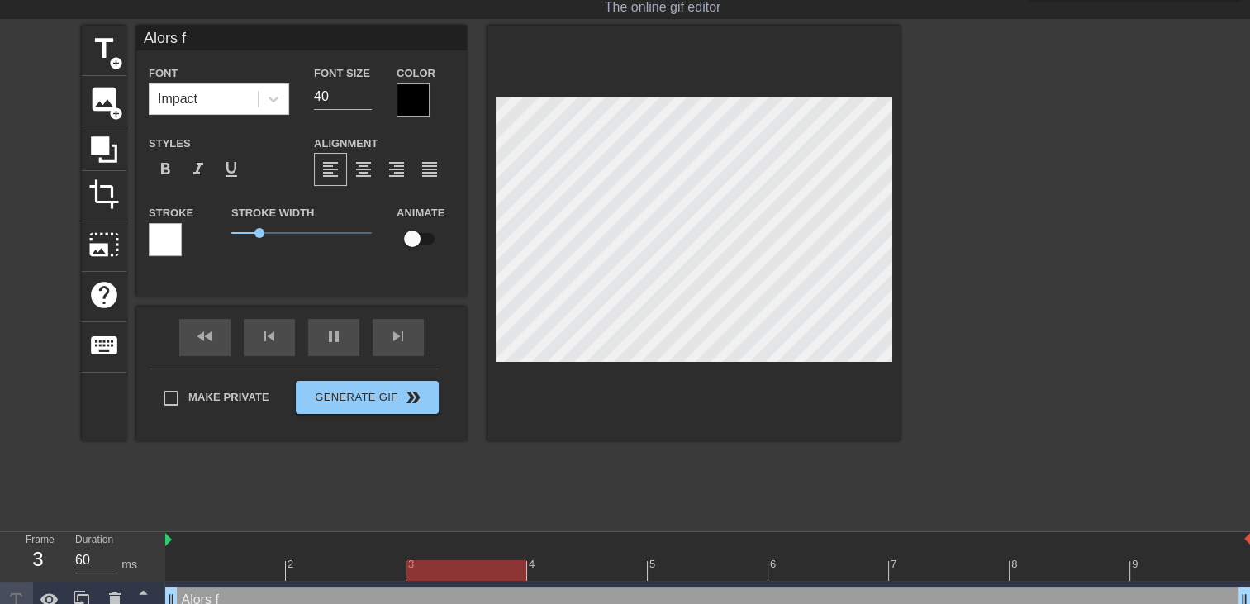
type input "Alors fr"
type textarea "Alors fr"
type input "Alors f"
type textarea "Alors f"
type input "Alors fr"
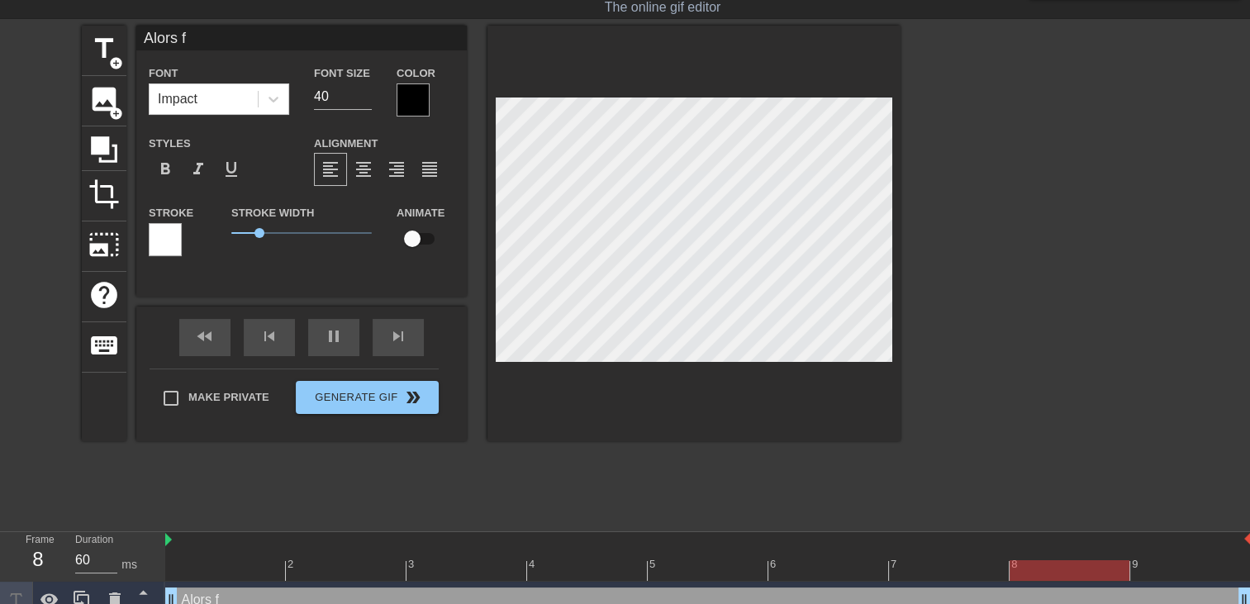
type textarea "Alors fr"
type input "Alors fre"
type textarea "Alors fre"
type input "Alors frer"
type textarea "Alors frer"
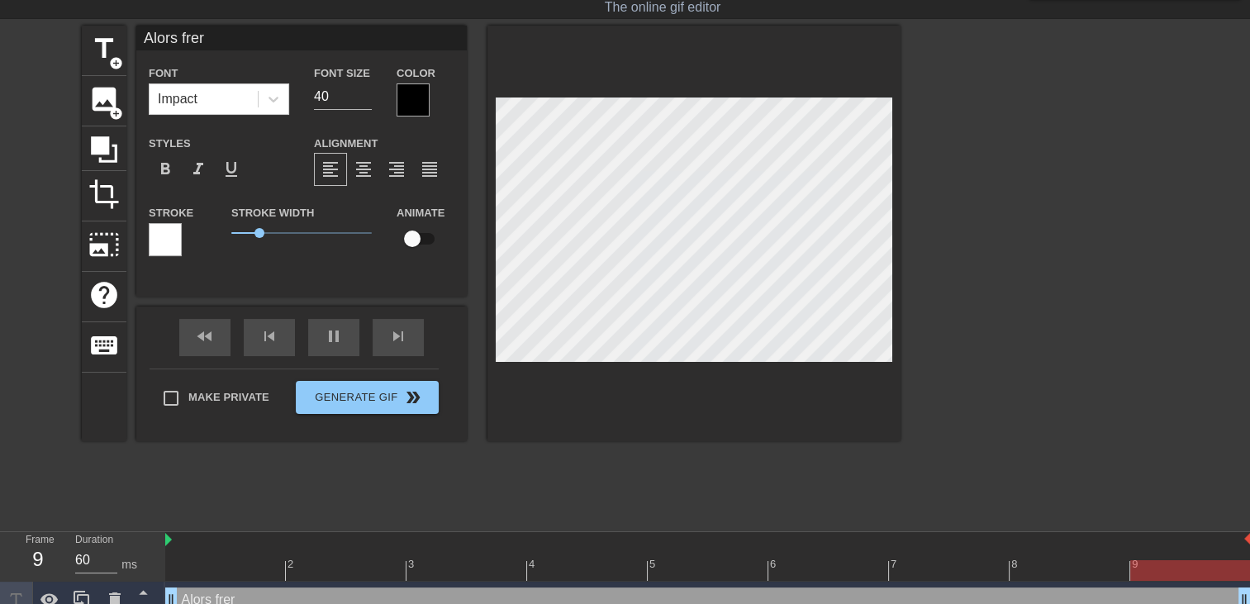
type input "Alors frert"
type textarea "Alors frert"
type input "Alors frer"
type textarea "Alors frer"
type input "Alors frero"
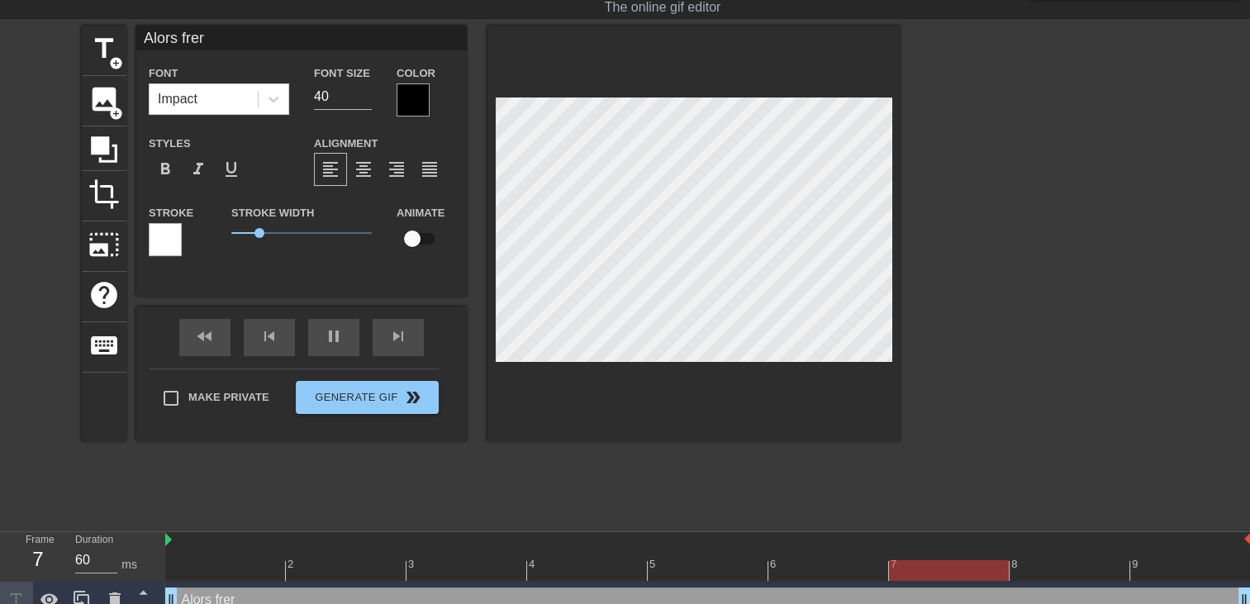
type textarea "Alors frero"
type input "Alors frerot"
type textarea "Alors frerot"
type input "Alors frerot"
type textarea "Alors frerot"
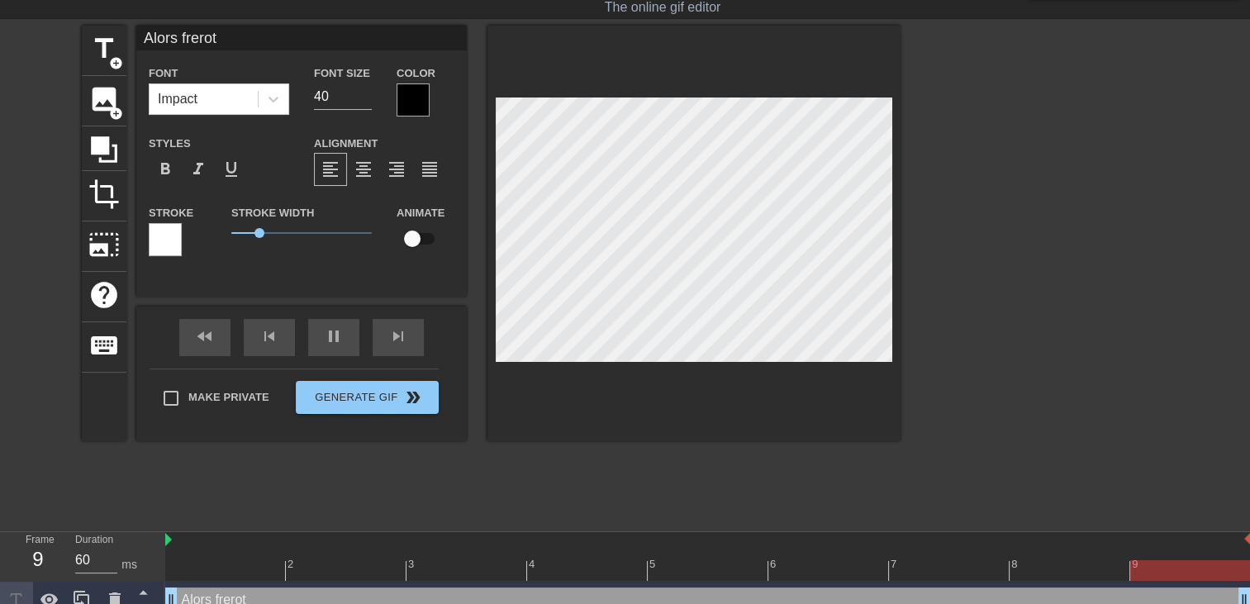
type input "Alors frerot m"
type textarea "Alors frerot m"
type input "Alors frerot ma"
type textarea "Alors frerot ma"
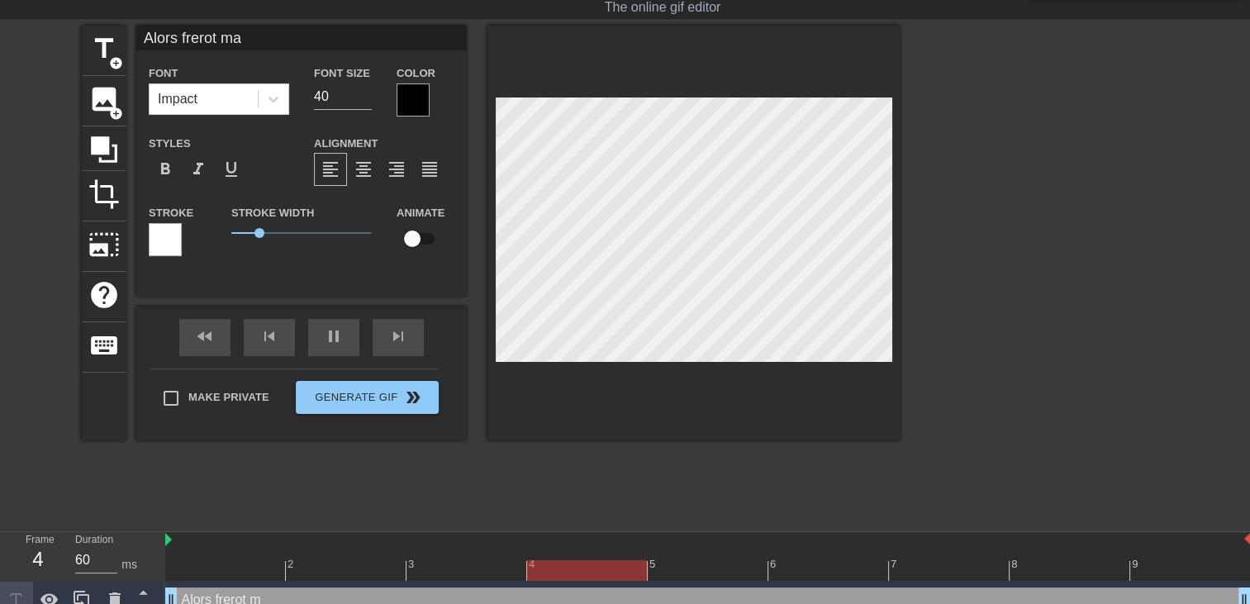
type input "Alors frerot ma"
type textarea "Alors frerot ma"
type input "Alors frerot ma f"
type textarea "Alors frerot ma f"
type input "Alors frerot ma fe"
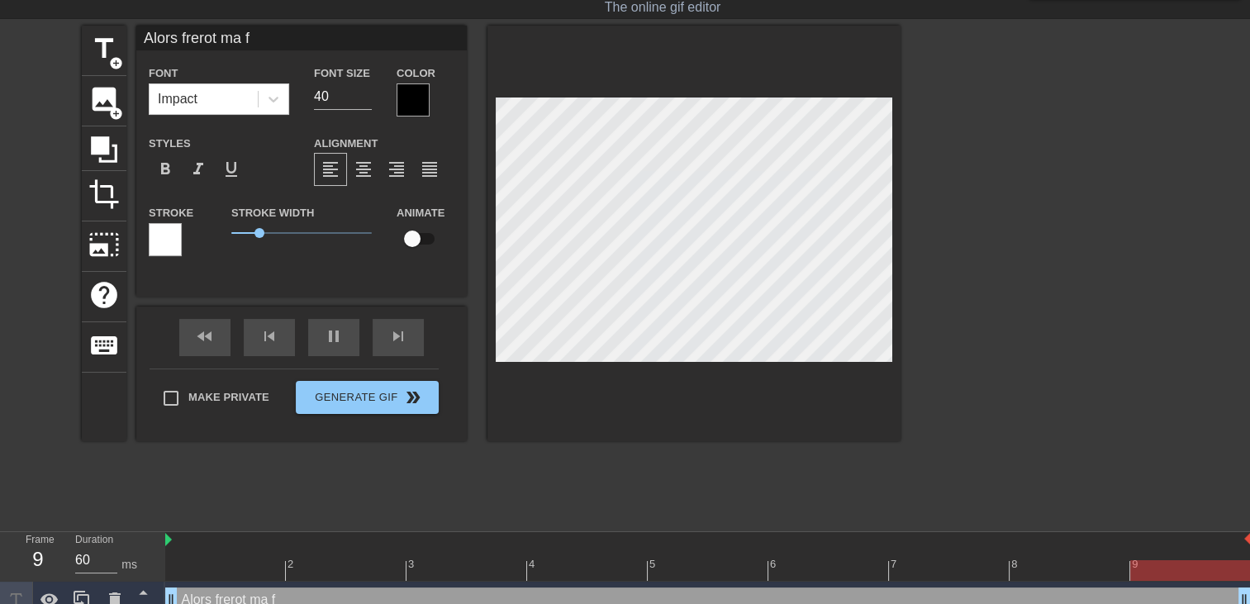
type textarea "Alors frerot ma fe"
type input "Alors frerot ma fel"
type textarea "Alors frerot ma fel"
type input "Alors frerot ma fe"
type textarea "Alors frerot ma fe"
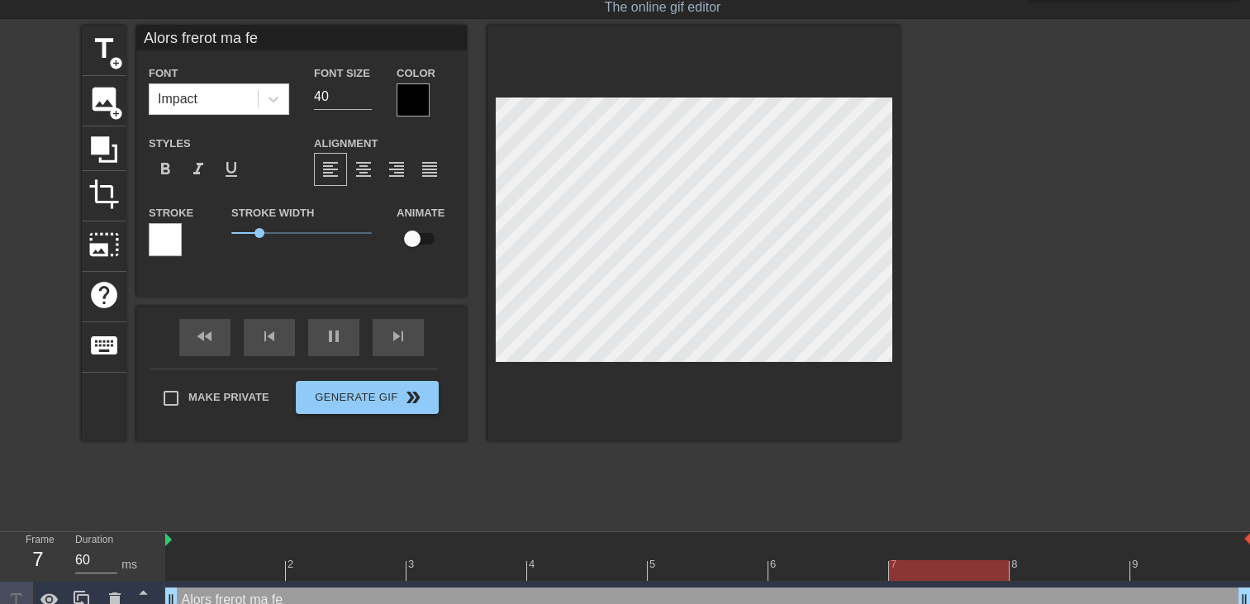
type input "Alors frerot ma fem"
type textarea "Alors frerot ma fem"
type input "Alors frerot ma femm"
type textarea "Alors frerot ma femm"
type input "Alors frerot ma femme"
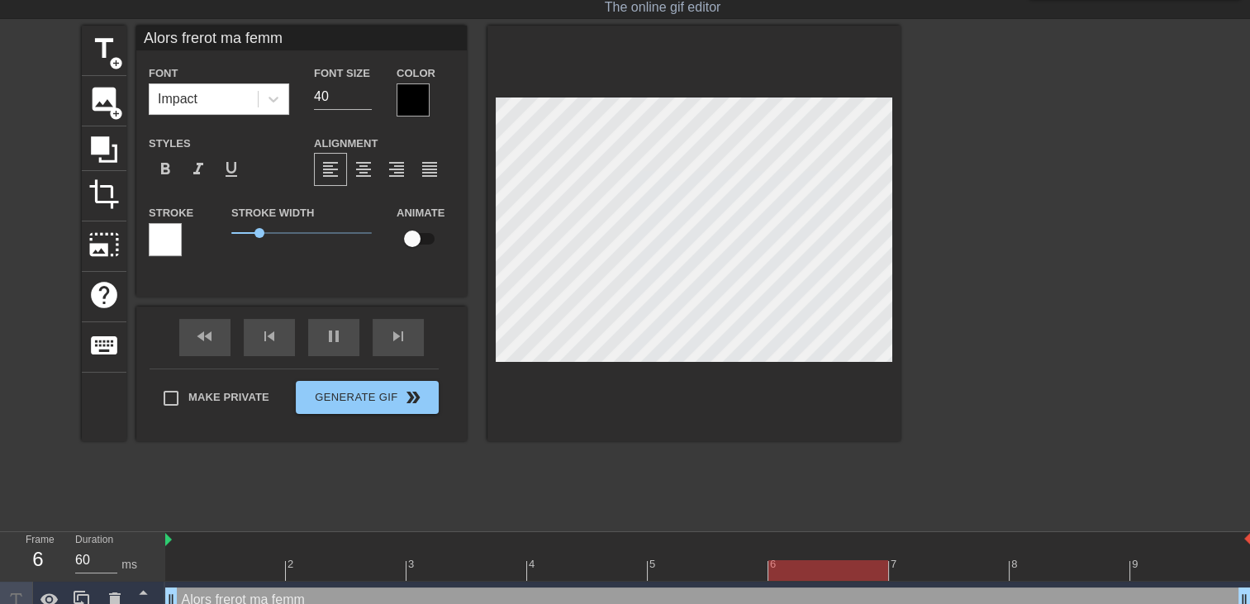
type textarea "Alors frerot ma femme"
type input "Alors frerot ma femme"
type textarea "Alors frerot ma femme"
type input "Alors frerot ma femme"
type textarea "Alors frerot ma femme"
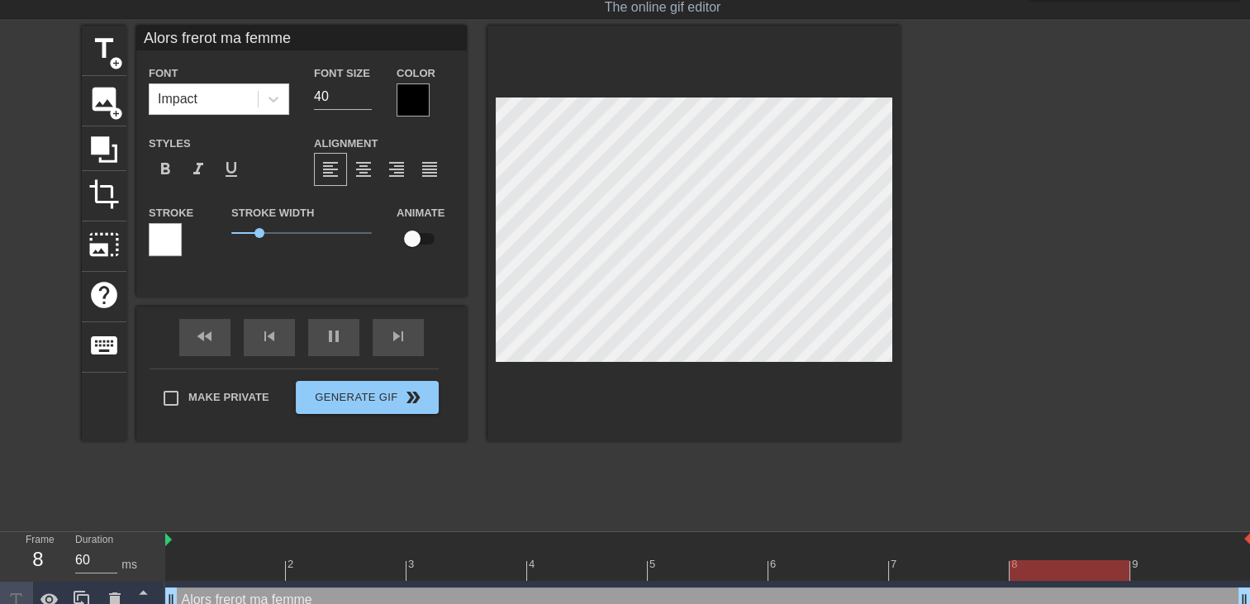
scroll to position [2, 1]
type input "Alors frerot ma femme c"
type textarea "Alors frerot ma femme c"
type input "Alors frerot ma femme co"
type textarea "Alors frerot ma femme co"
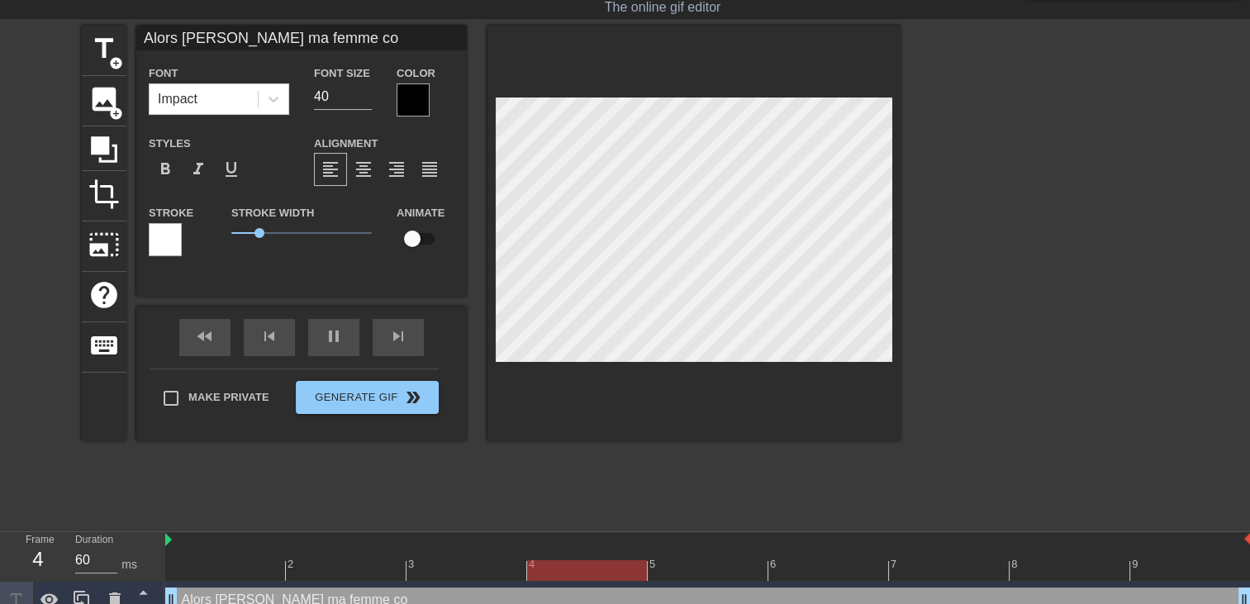
type input "Alors frerot ma femme com"
type textarea "Alors frerot ma femme com"
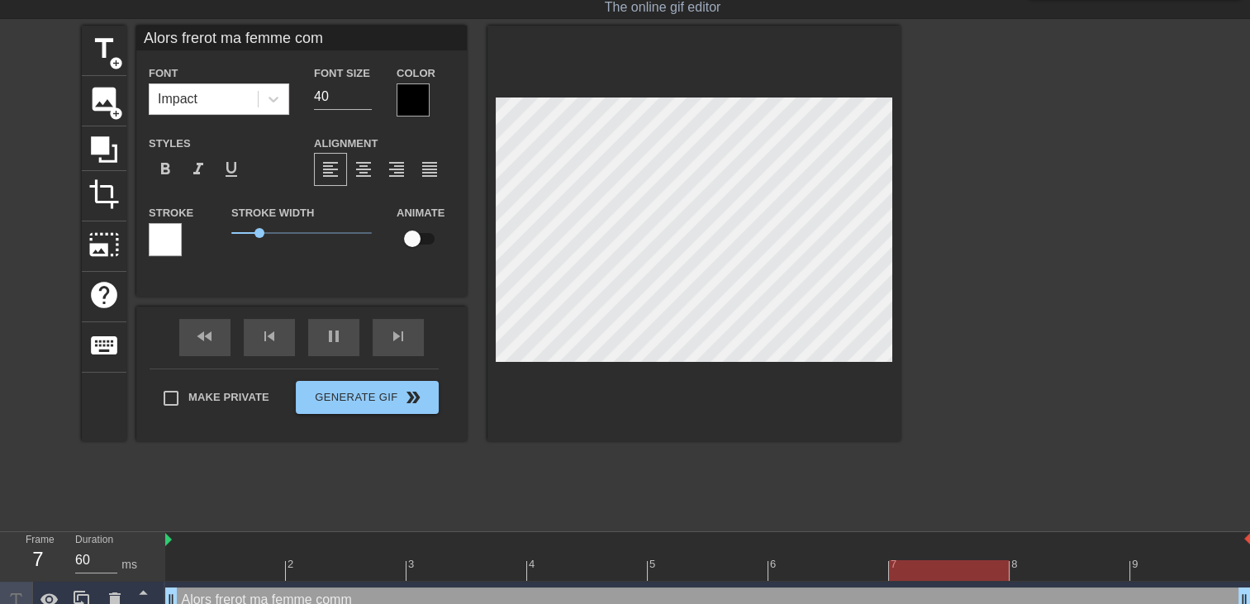
type input "Alors frerot ma femme comm"
type textarea "Alors frerot ma femme comm"
type input "Alors frerot ma femme comme"
type textarea "Alors frerot ma femme comme"
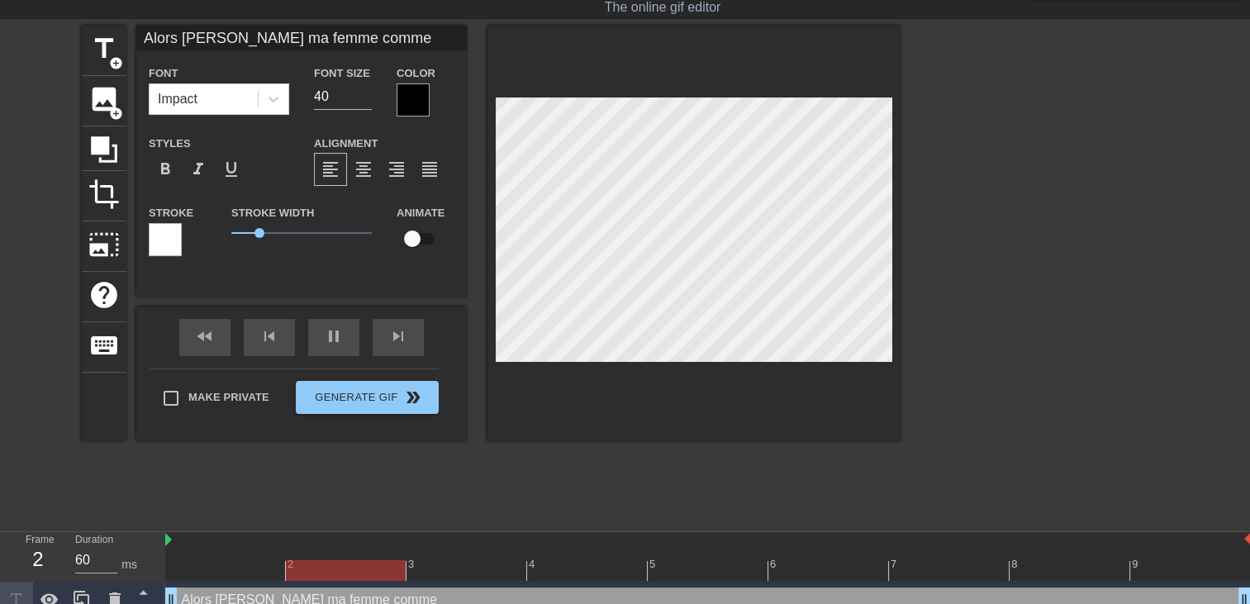
type input "Alors frerot ma femme commen"
type textarea "Alors frerot ma femme commen"
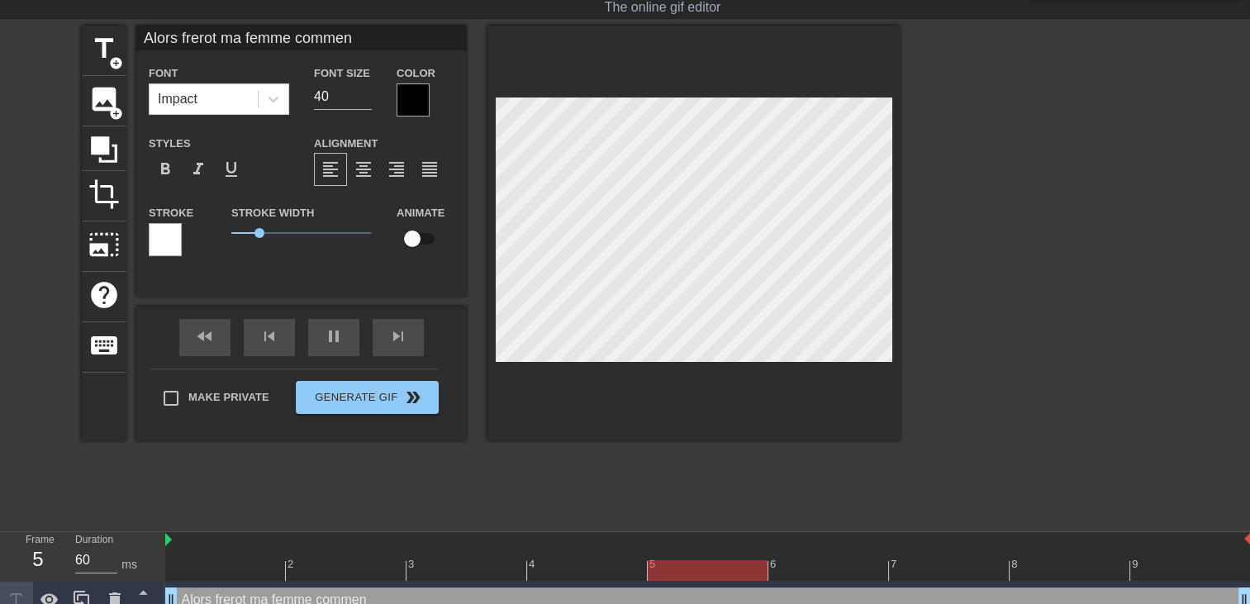
type input "Alors frerot ma femme comment"
type textarea "Alors frerot ma femme comment"
type input "Alors frerot ma femme comment"
type textarea "Alors frerot ma femme comment"
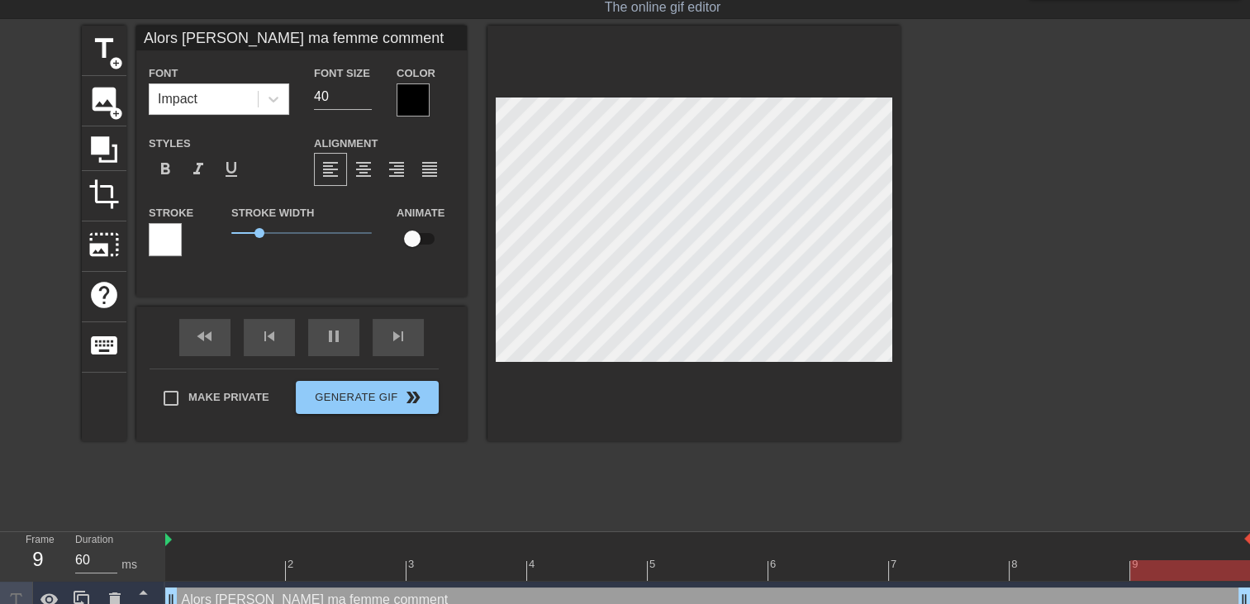
type input "Alors frerot ma femme comment t"
type textarea "Alors frerot ma femme comment t"
type input "Alors frerot ma femme comment tu"
type textarea "Alors frerot ma femme comment tu"
type input "Alors frerot ma femme comment tu"
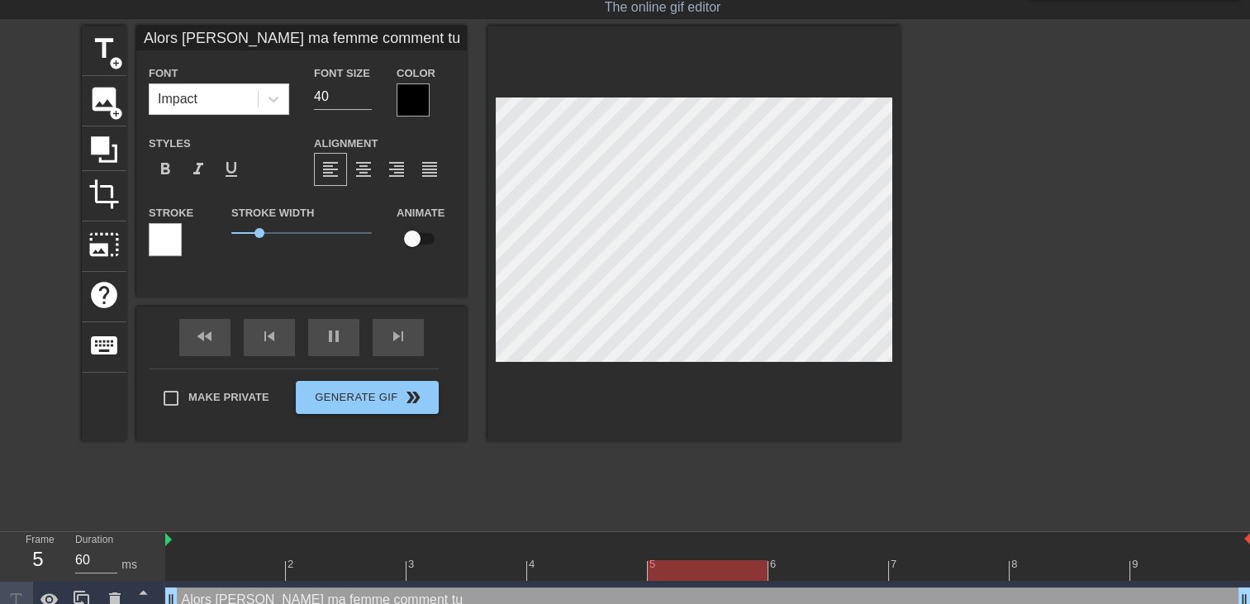
type textarea "Alors frerot ma femme comment tu"
type input "Alors frerot ma femme comment tu l"
type textarea "Alors frerot ma femme comment tu l"
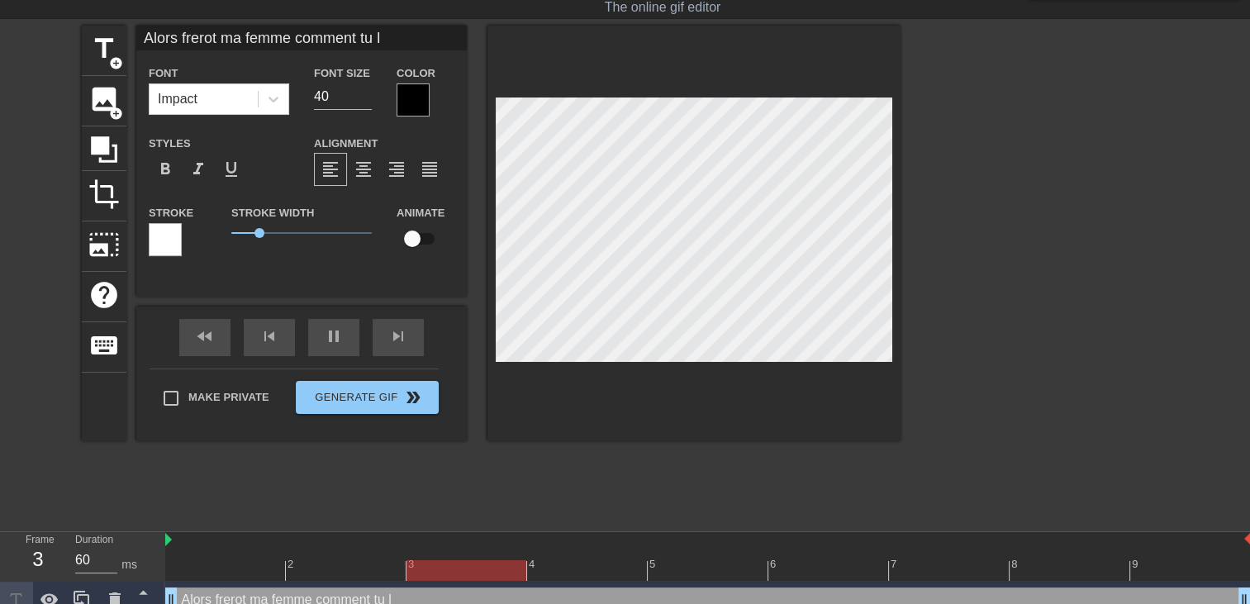
type input "Alors frerot ma femme comment tu la"
type textarea "Alors frerot ma femme comment tu la"
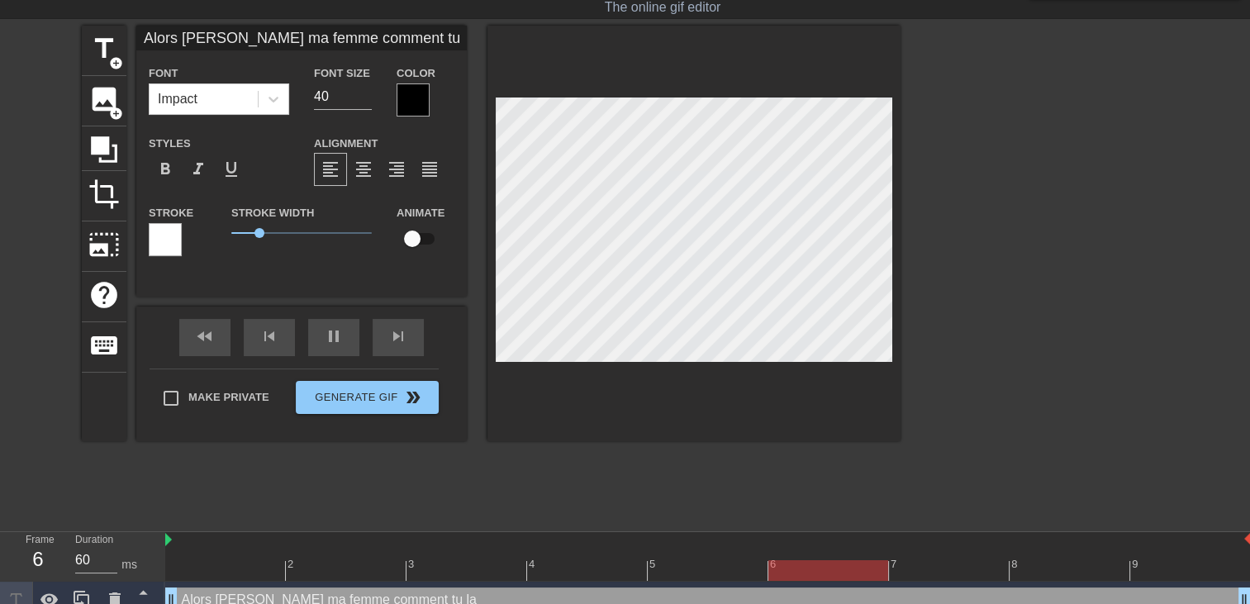
type input "Alors frerot ma femme comment tu la"
type textarea "Alors frerot ma femme comment tu la"
type input "Alors frerot ma femme comment tu la t"
type textarea "Alors frerot ma femme comment tu la t"
type input "Alors frerot ma femme comment tu la tr"
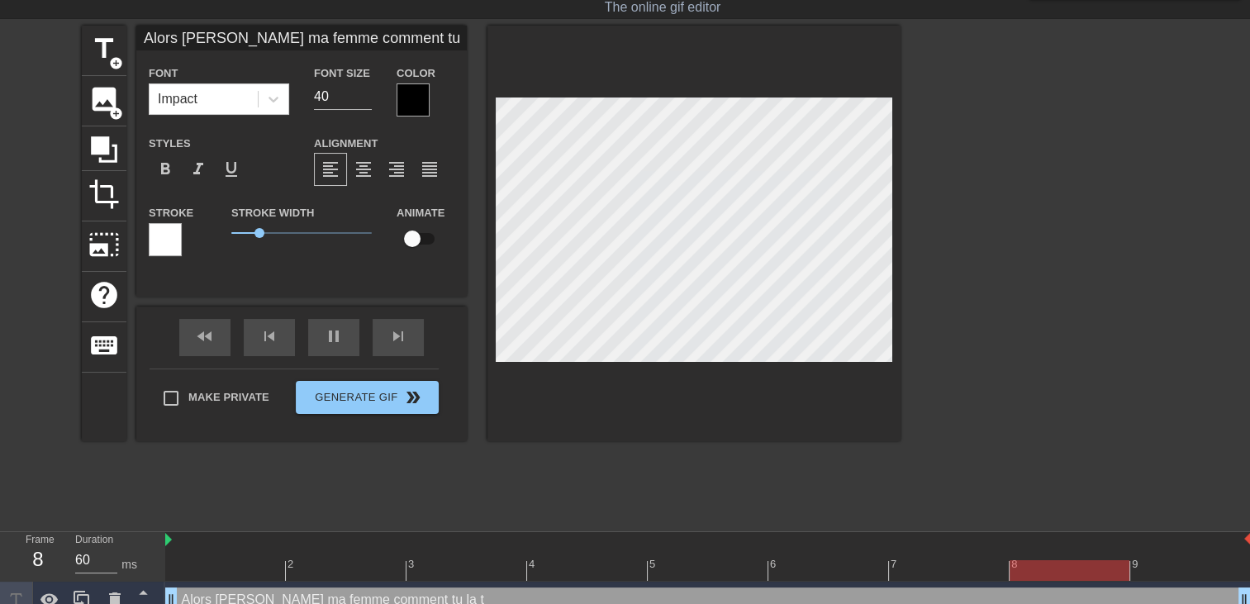
type textarea "Alors frerot ma femme comment tu la tr"
type input "Alors frerot ma femme comment tu la tro"
type textarea "Alors frerot ma femme comment tu la tro"
type input "Alors frerot ma femme comment tu la tr"
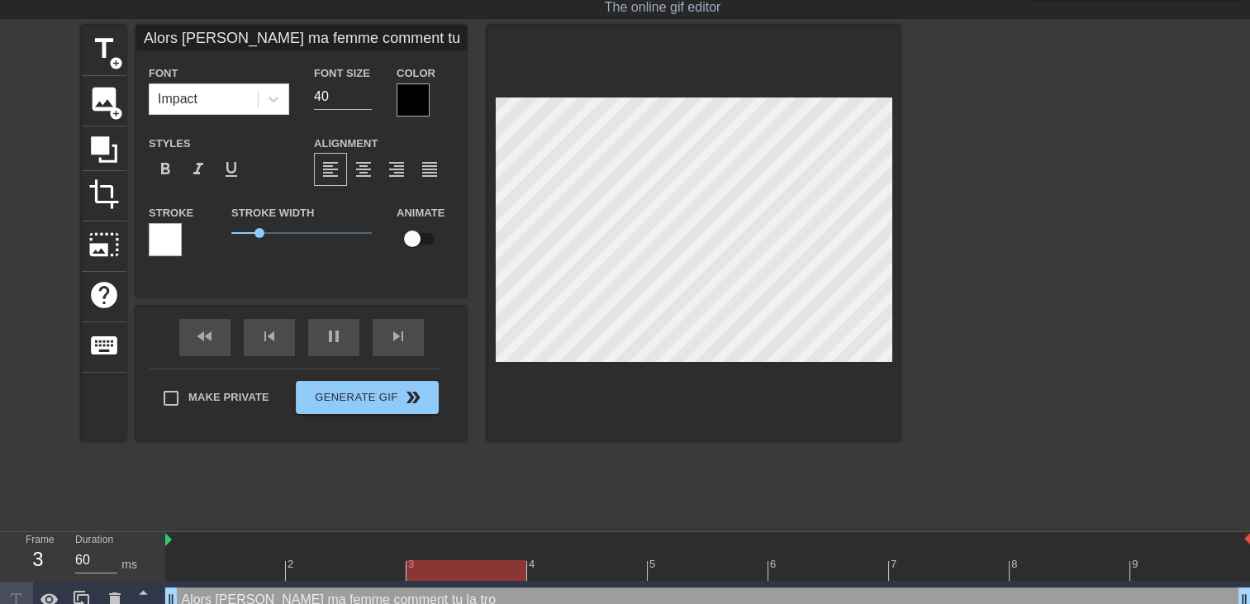
type textarea "Alors frerot ma femme comment tu la tr"
type input "Alors frerot ma femme comment tu la t"
type textarea "Alors frerot ma femme comment tu la t"
type input "Alors frerot ma femme comment tu la"
type textarea "Alors frerot ma femme comment tu la"
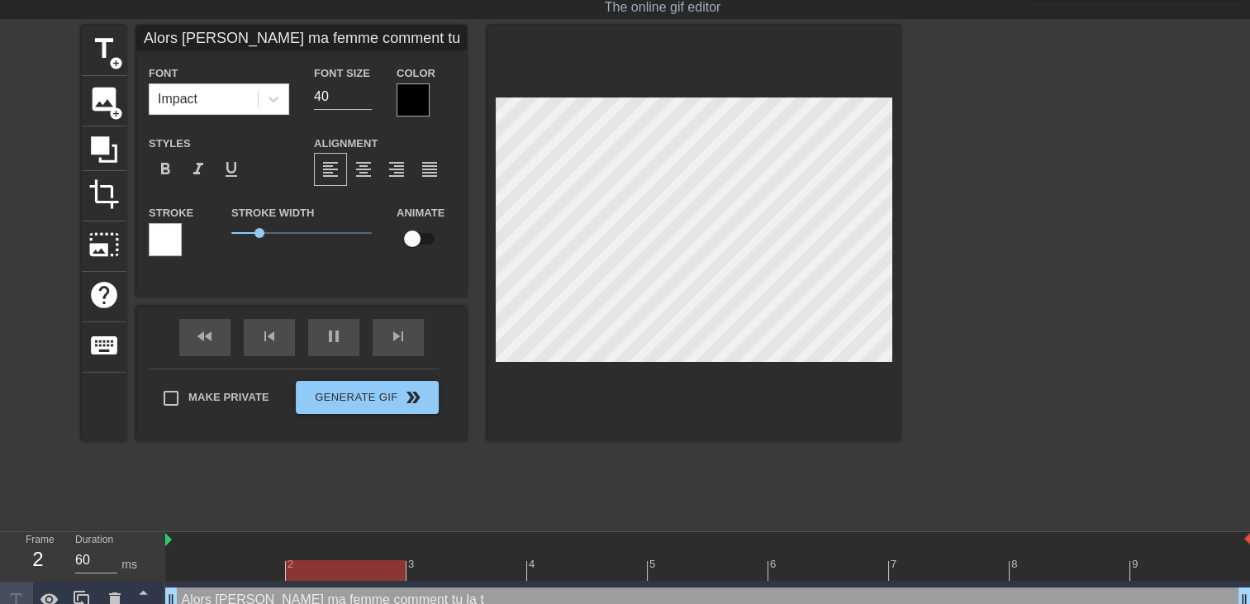
type input "Alors frerot ma femme comment tu la"
type textarea "Alors frerot ma femme comment tu la"
type input "Alors frerot ma femme comment tu l"
type textarea "Alors frerot ma femme comment tu l"
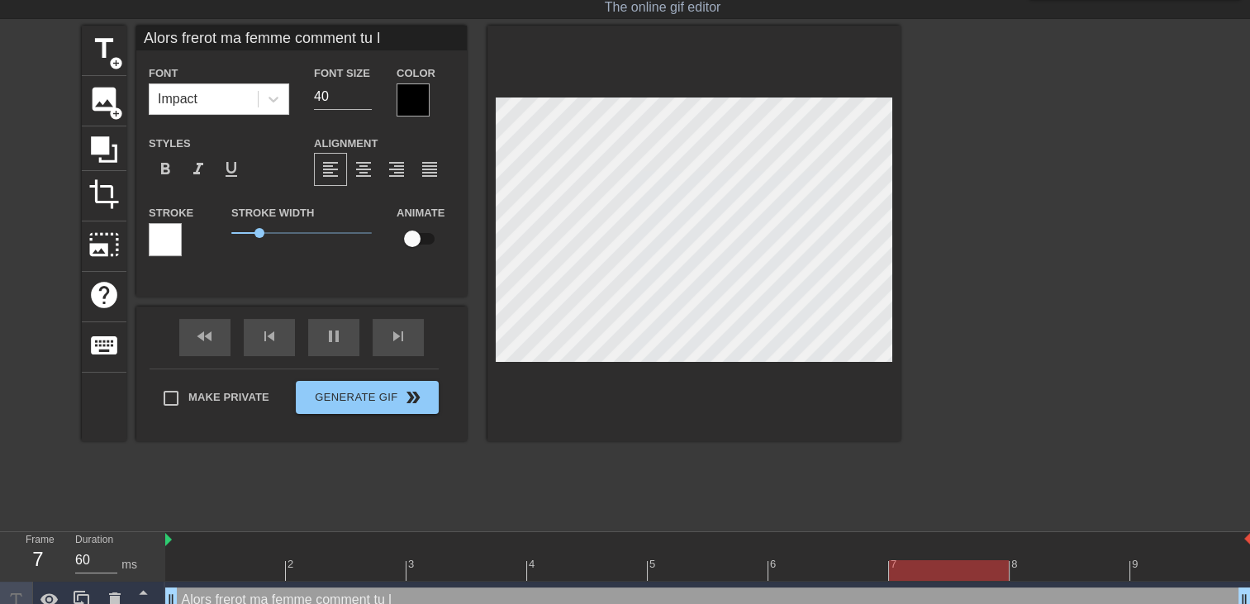
type input "Alors frerot ma femme comment tu l'"
type textarea "Alors frerot ma femme comment tu l'"
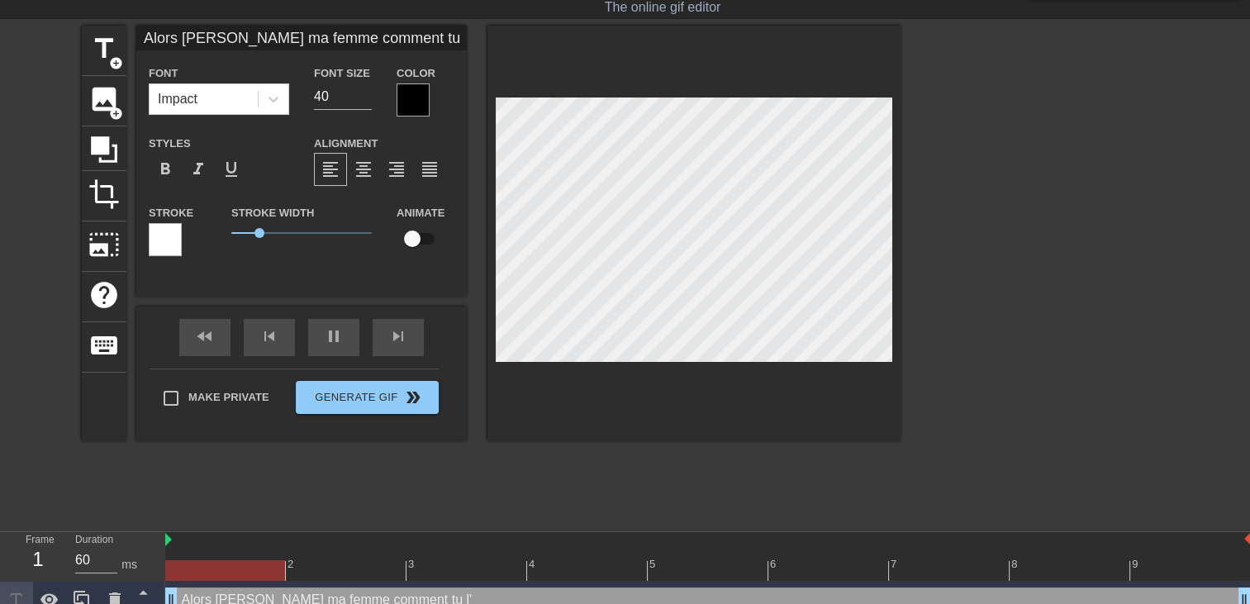
type input "Alors frerot ma femme comment tu l'a"
type textarea "Alors frerot ma femme comment tu l'a"
type input "Alors frerot ma femme comment tu l'a"
type textarea "Alors frerot ma femme comment tu l'a"
type input "Alors frerot ma femme comment tu l'a"
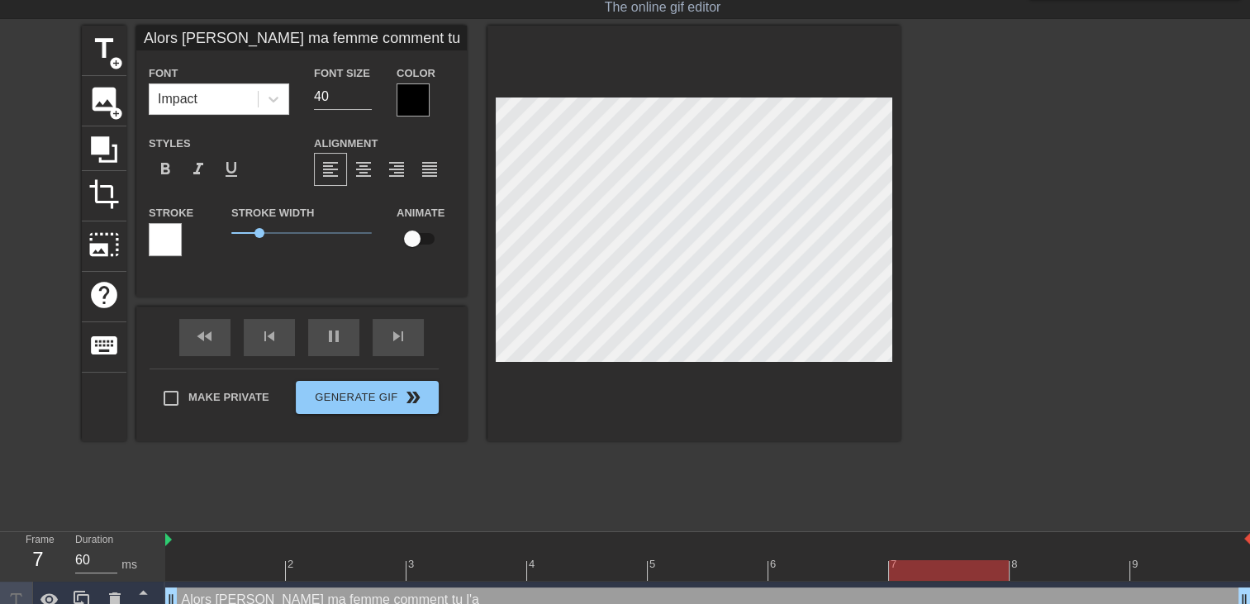
type textarea "Alors frerot ma femme comment tu l'a"
type input "Alors frerot ma femme comment tu l'"
type textarea "Alors frerot ma femme comment tu l'"
type input "Alors frerot ma femme comment tu l"
type textarea "Alors frerot ma femme comment tu l"
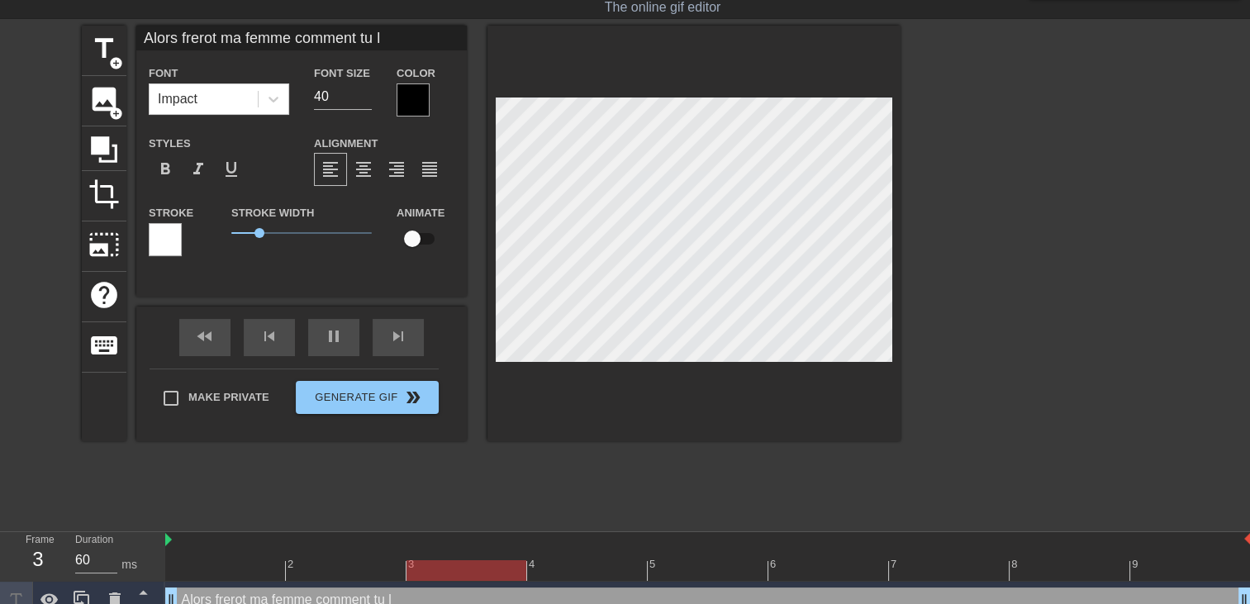
type input "Alors frerot ma femme comment tu la"
type textarea "Alors frerot ma femme comment tu la"
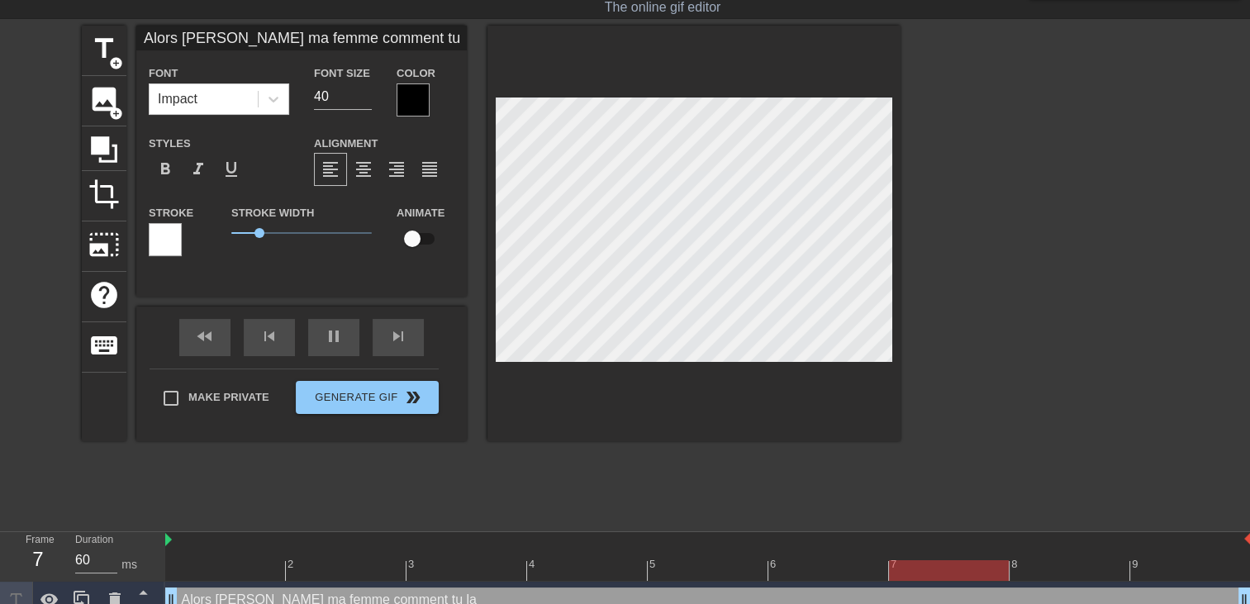
type input "Alors frerot ma femme comment tu la"
type textarea "Alors frerot ma femme comment tu la"
type input "Alors frerot ma femme comment tu la t"
type textarea "Alors frerot ma femme comment tu la t"
type input "Alors frerot ma femme comment tu la tr"
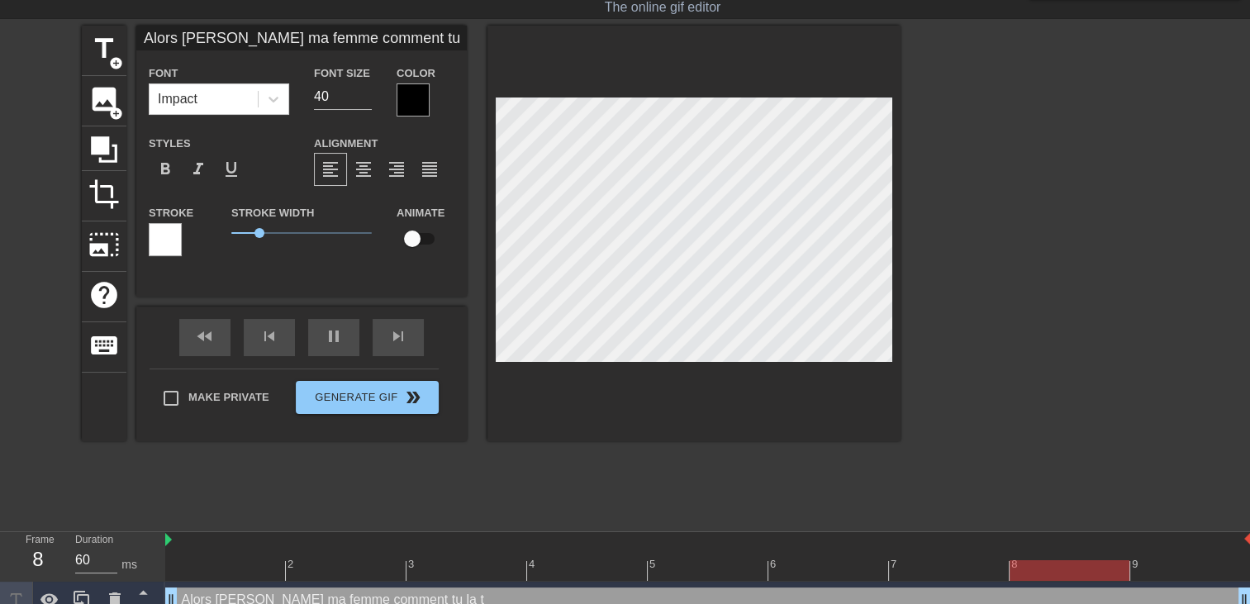
type textarea "Alors frerot ma femme comment tu la tr"
type input "Alors frerot ma femme comment tu la tro"
type textarea "Alors frerot ma femme comment tu la tro"
type input "Alors frerot ma femme comment tu la trou"
type textarea "Alors frerot ma femme comment tu la trou"
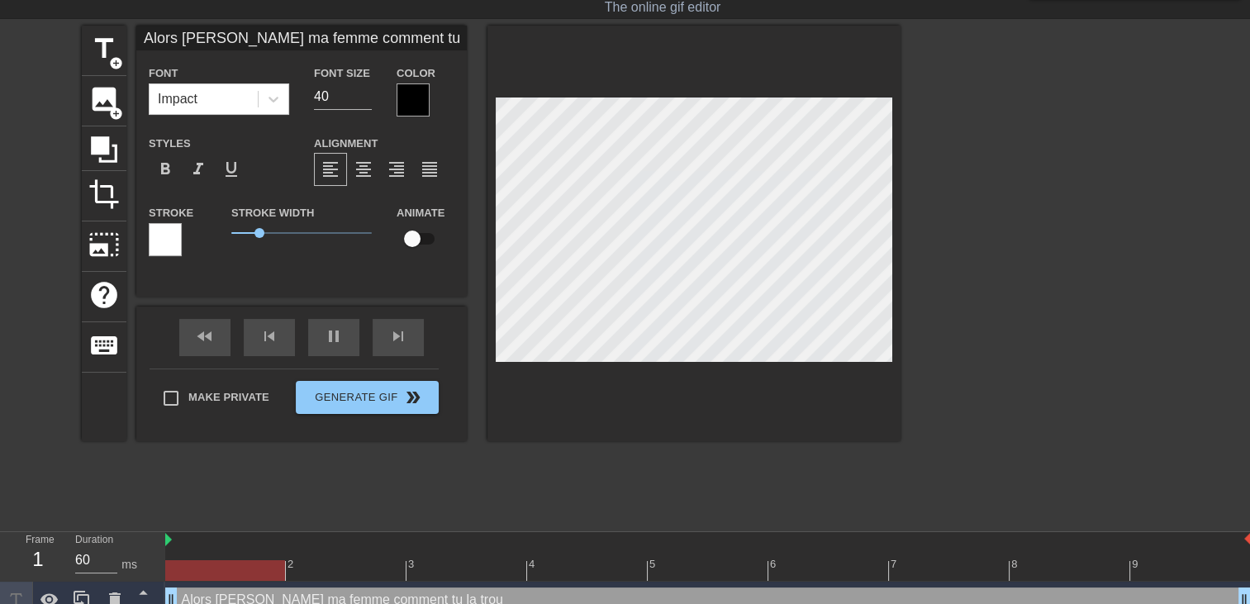
type input "Alors frerot ma femme comment tu la trouv"
type textarea "Alors frerot ma femme comment tu la trouv"
type input "Alors frerot ma femme comment tu la trouve"
type textarea "Alors frerot ma femme comment tu la trouve"
type input "Alors frerot ma femme comment tu la trouve"
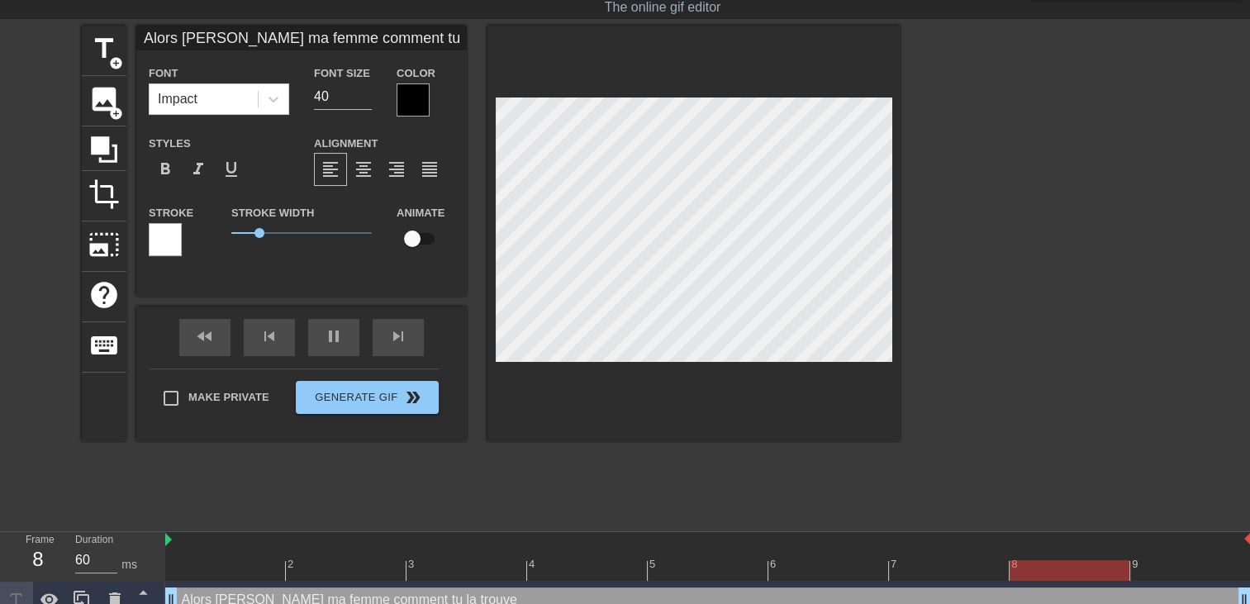
type textarea "Alors frerot ma femme comment tu la trouve"
type input "Alors frerot ma femme comment tu la trouve"
type textarea "Alors frerot ma femme comment tu la trouve"
type input "Alors frerot ma femme comment tu la trouve"
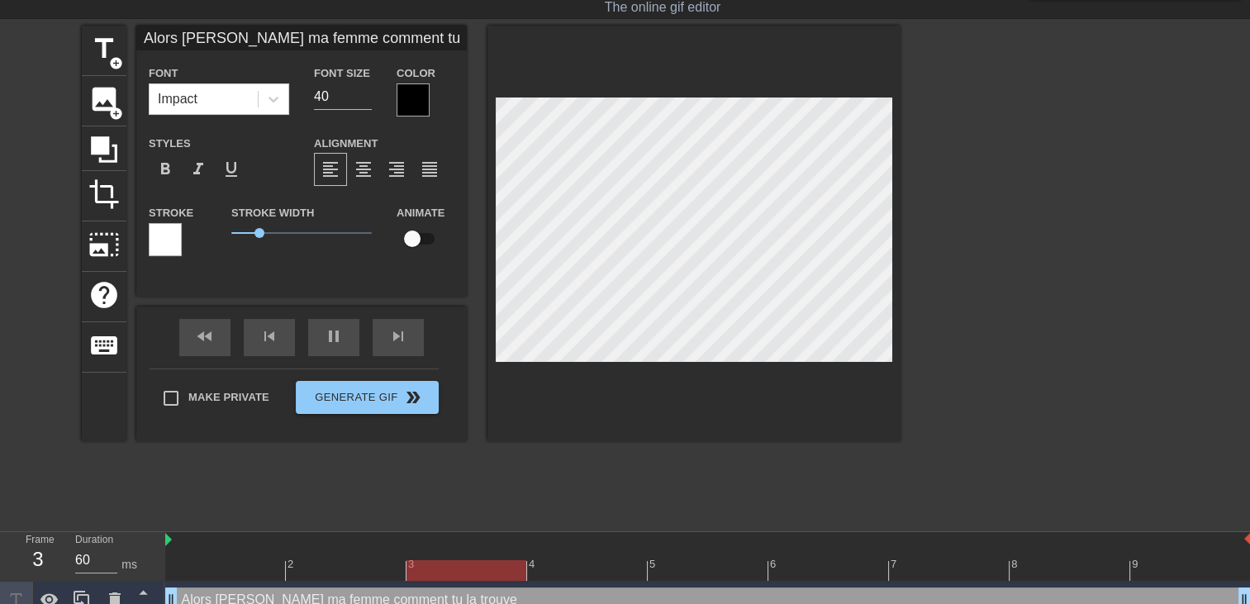
type textarea "Alors frerot ma femme comment tu la trouve"
type input "Alors frerot ma femme comment tu la trouve ?"
type textarea "Alors frerot ma femme comment tu la trouve ?"
type input "Alors frerot ma femme comment tu la trouve ??"
type textarea "Alors frerot ma femme comment tu la trouve ??"
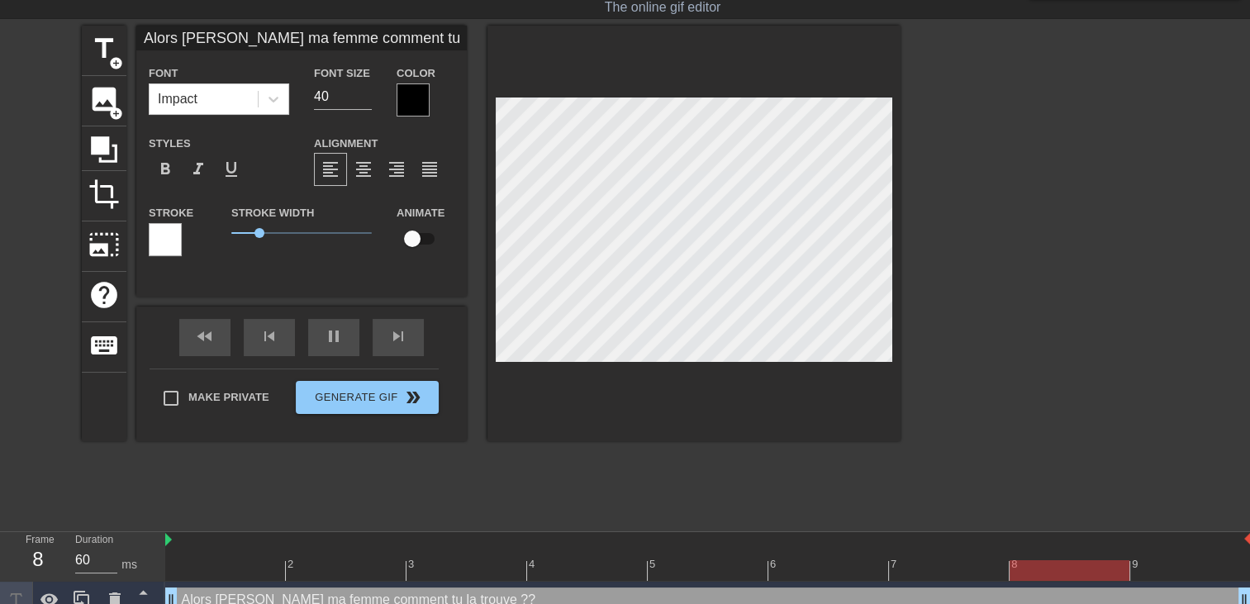
scroll to position [3, 9]
type input "Alors frerot ma femme comment tu la trouve ???"
type textarea "Alors frerot ma femme comment tu la trouve ???"
type input "Alors frerot ma femme comment tu la trouve ???"
type textarea "Alors frerot ma femme comment tu la trouve ???"
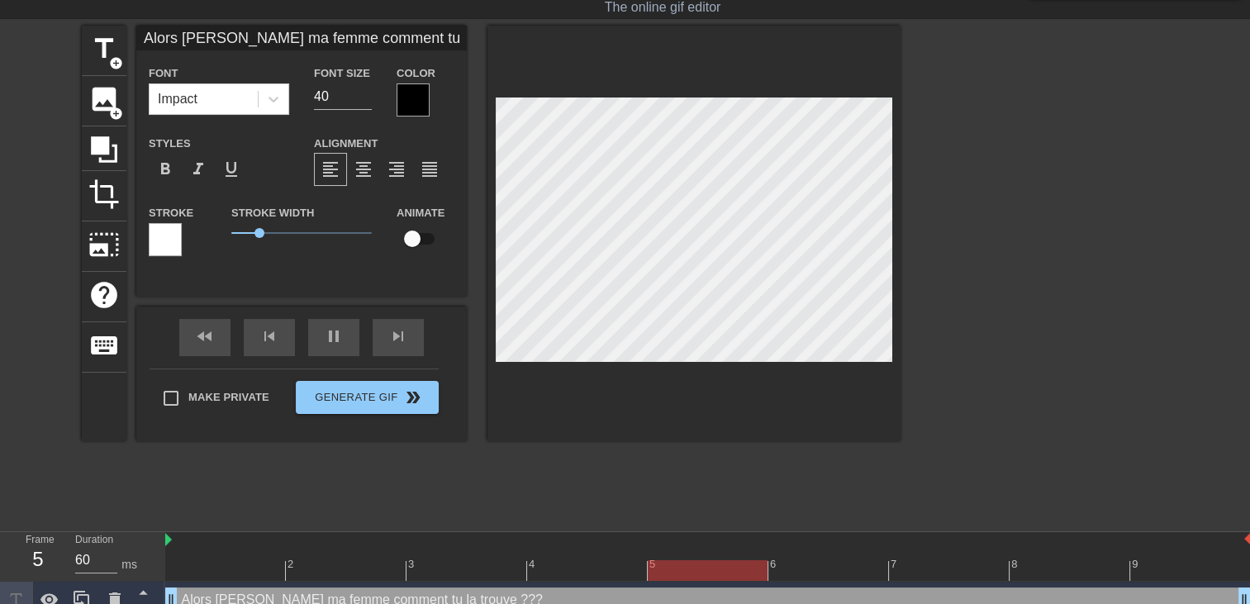
scroll to position [3, 2]
click at [418, 101] on div at bounding box center [413, 99] width 33 height 33
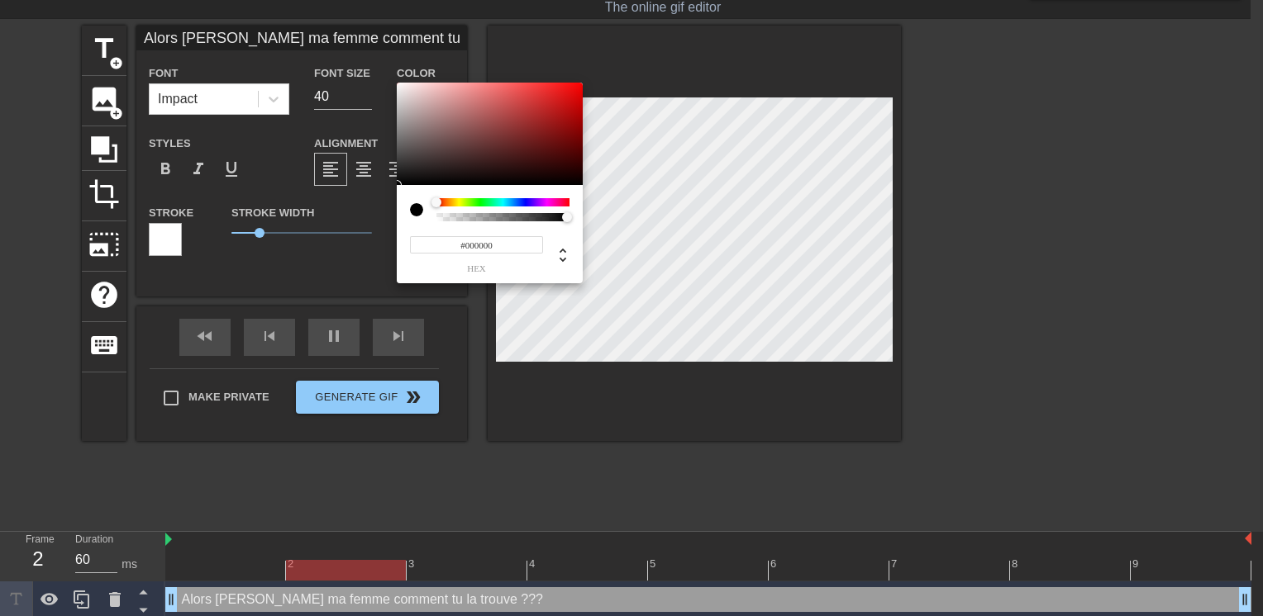
type input "Alors frerot ma femme comment tu la trouve ???"
type input "#F21818"
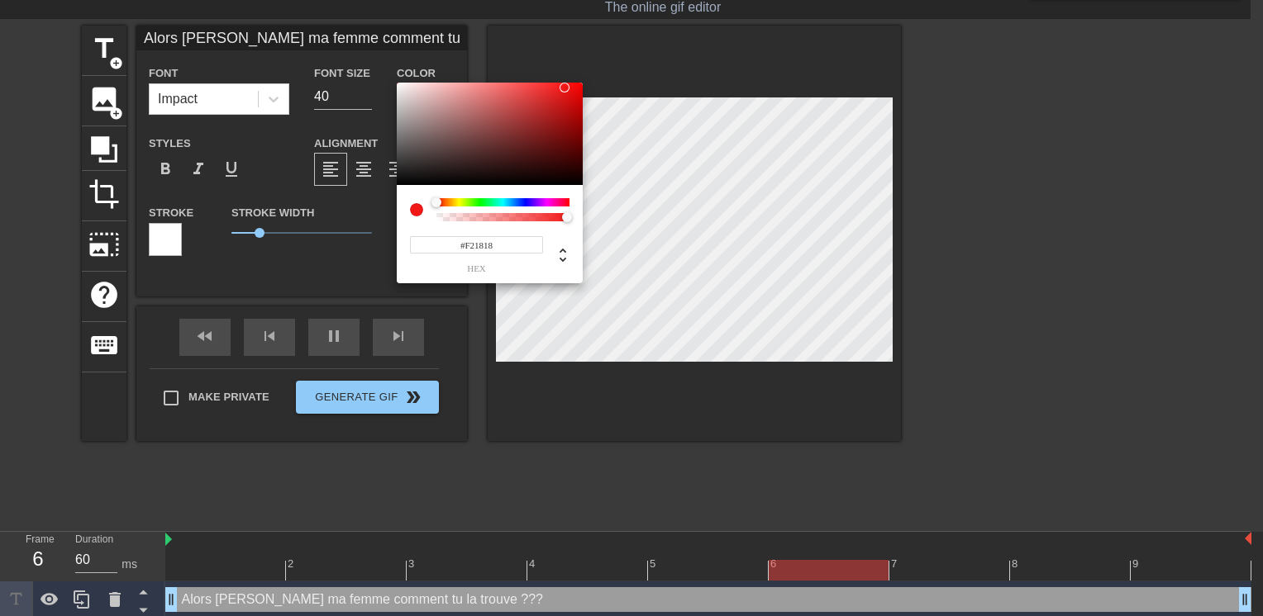
click at [564, 88] on div at bounding box center [490, 134] width 186 height 102
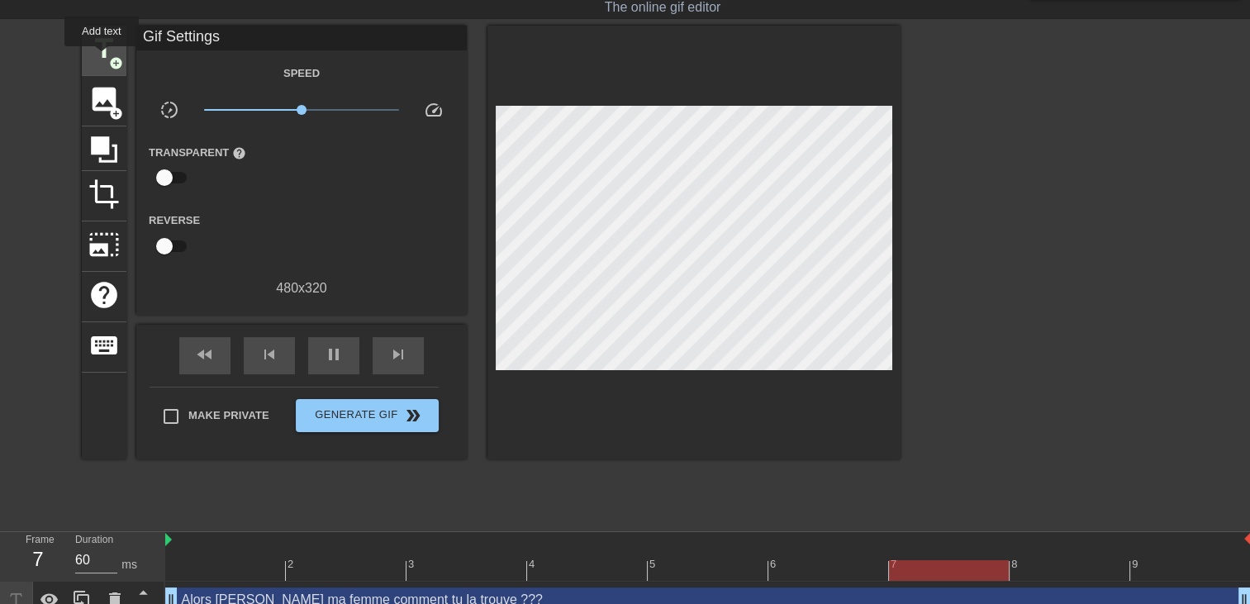
click at [107, 54] on span "title" at bounding box center [103, 48] width 31 height 31
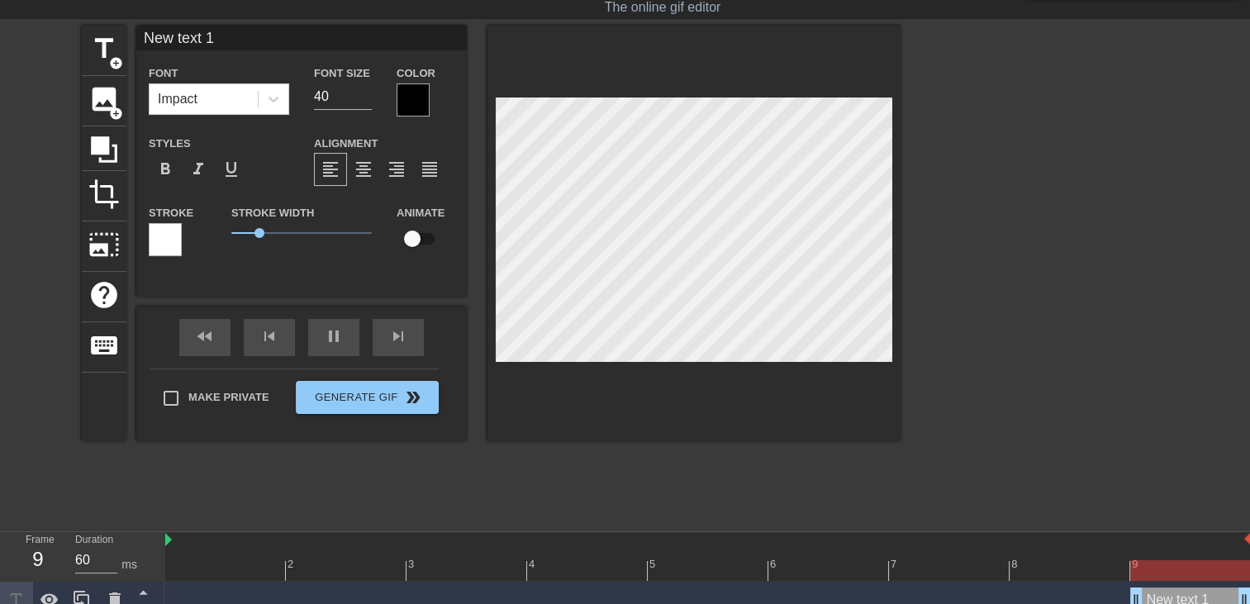
drag, startPoint x: 1137, startPoint y: 596, endPoint x: 0, endPoint y: 507, distance: 1140.5
click at [0, 518] on html "menu_book Browse the tutorials! Gifntext.com The online gif editor Send Feedbac…" at bounding box center [625, 308] width 1250 height 696
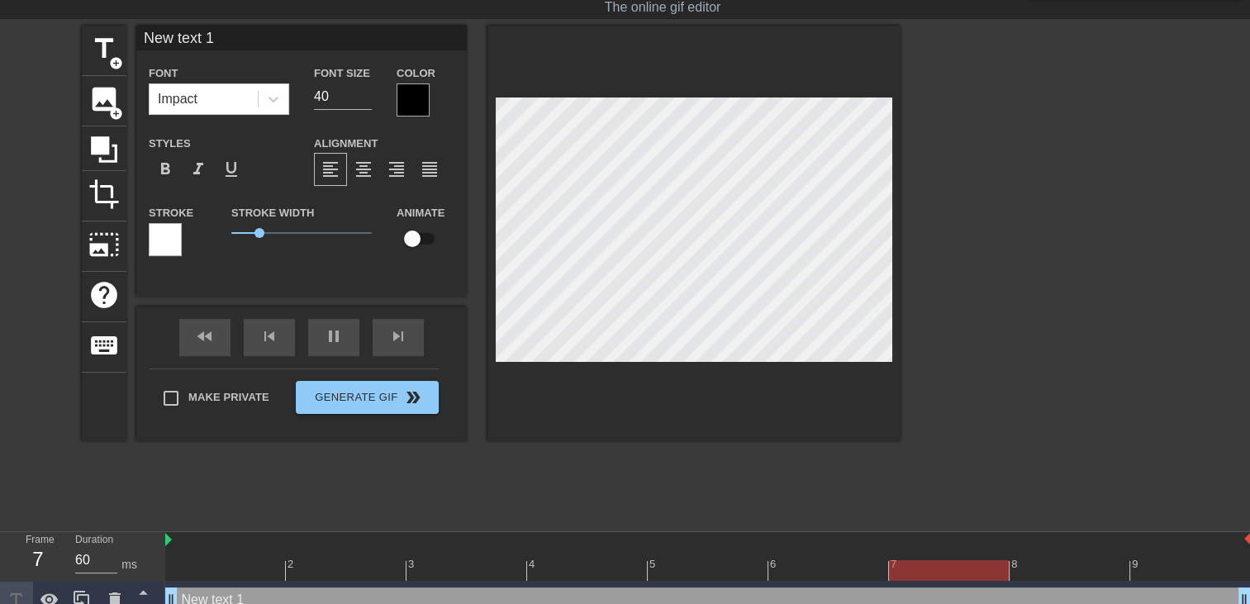
scroll to position [2, 4]
type input "New text"
type textarea "New text"
type input "New text"
type textarea "New text"
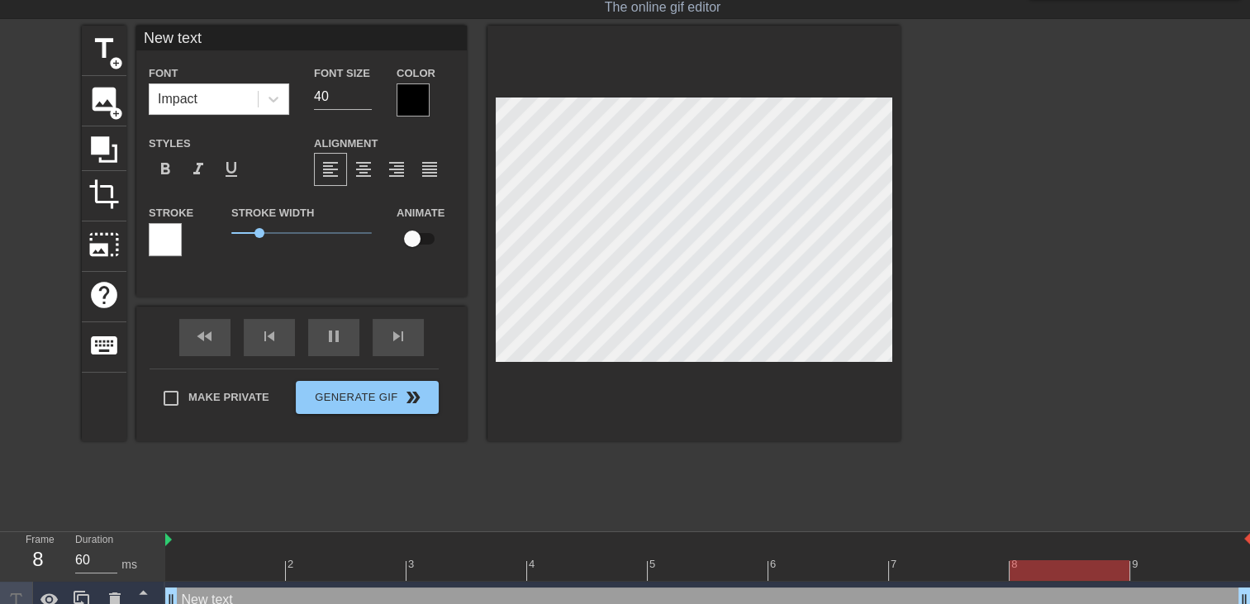
type input "New tex"
type textarea "New tex"
type input "New te"
type textarea "New te"
type input "New t"
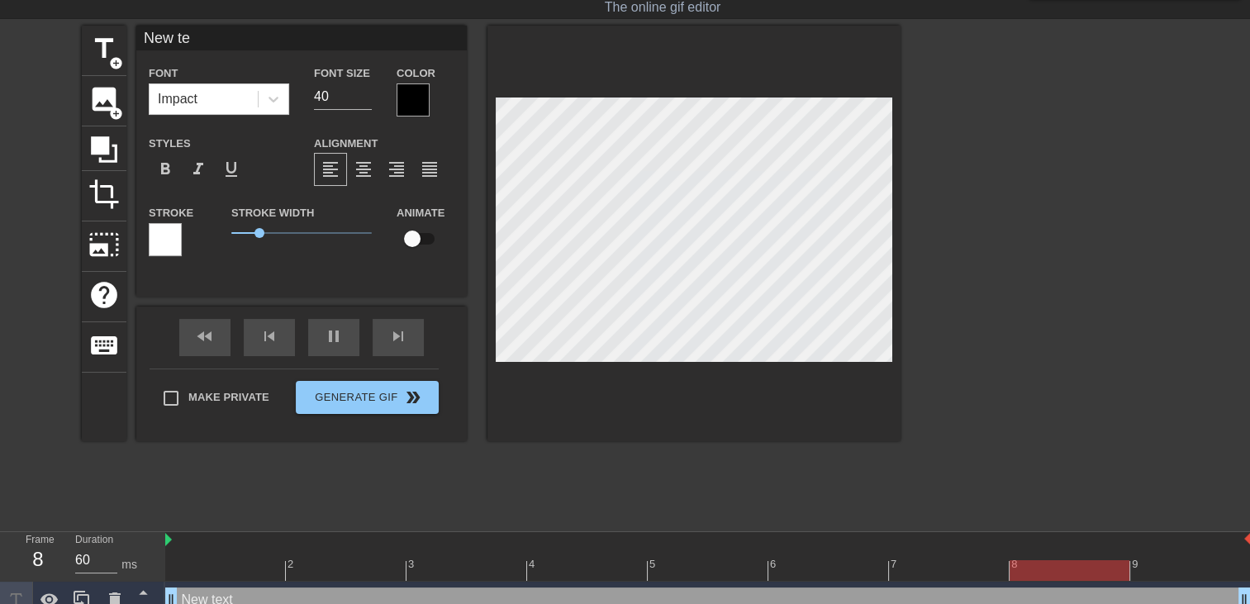
type textarea "New t"
type input "New"
type textarea "New"
type input "New"
type textarea "New"
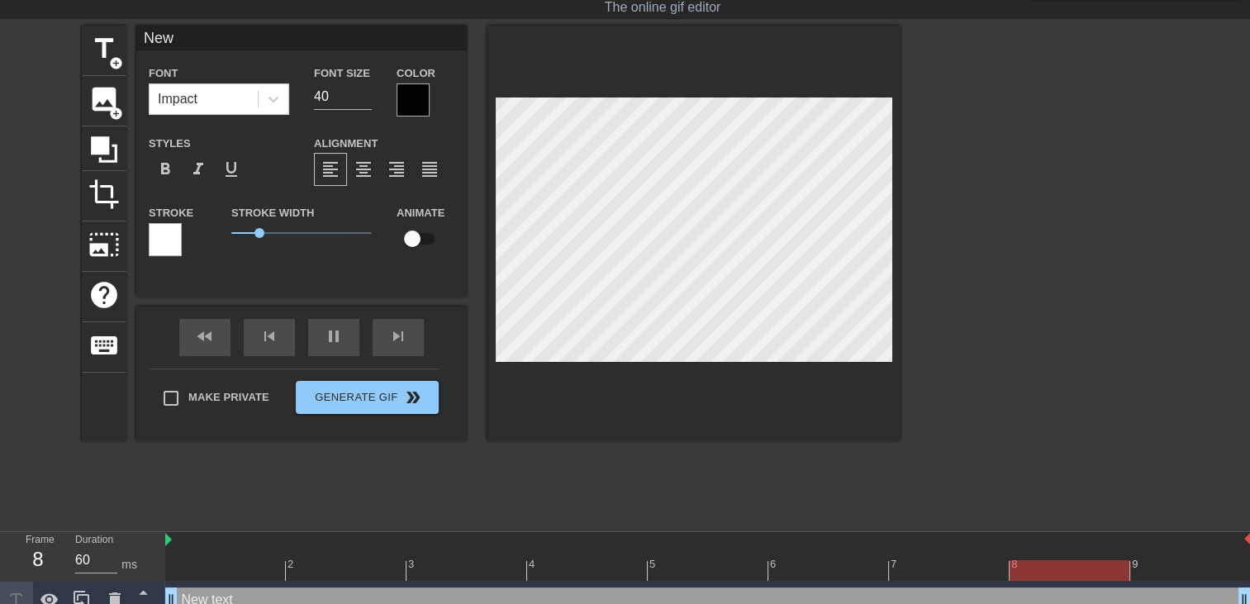
type input "Ne"
type textarea "Ne"
type input "N"
type textarea "N"
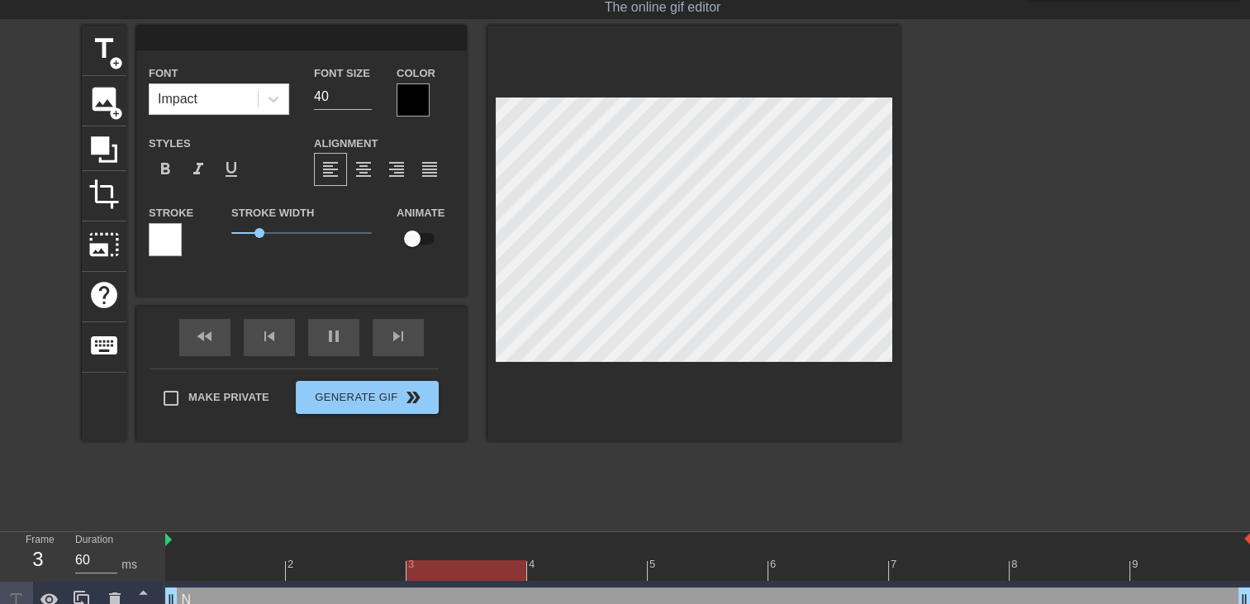
scroll to position [2, 2]
type input "t"
type textarea "t"
type input "tr"
type textarea "tr"
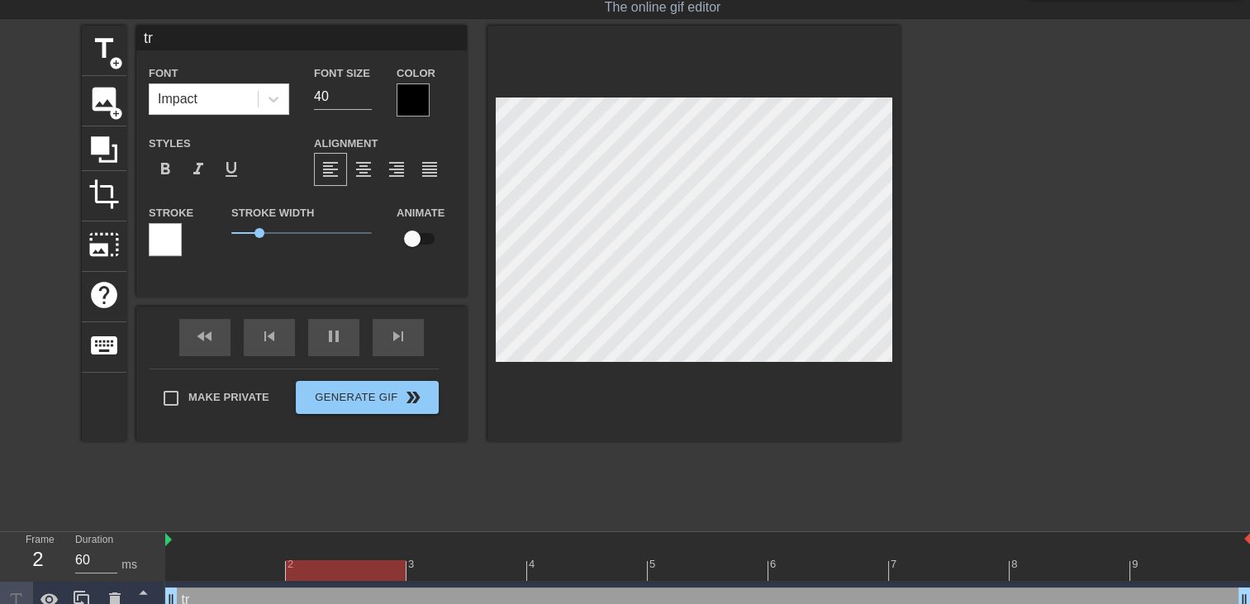
type input "tre"
type textarea "tre"
type input "tr"
type textarea "tr"
type input "t"
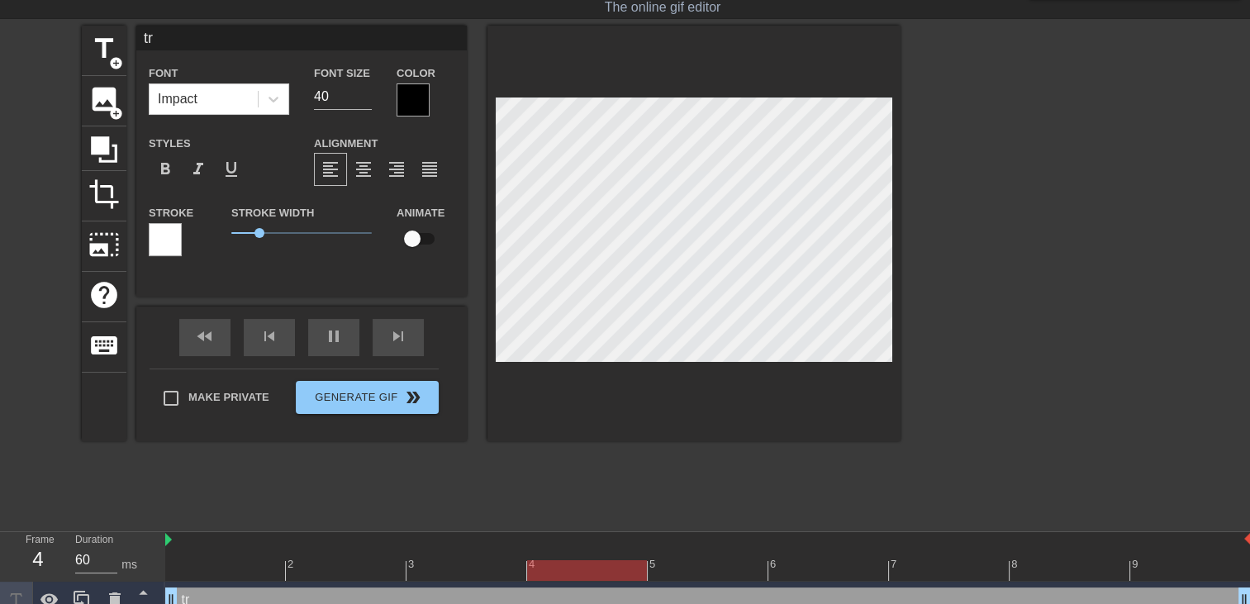
type textarea "t"
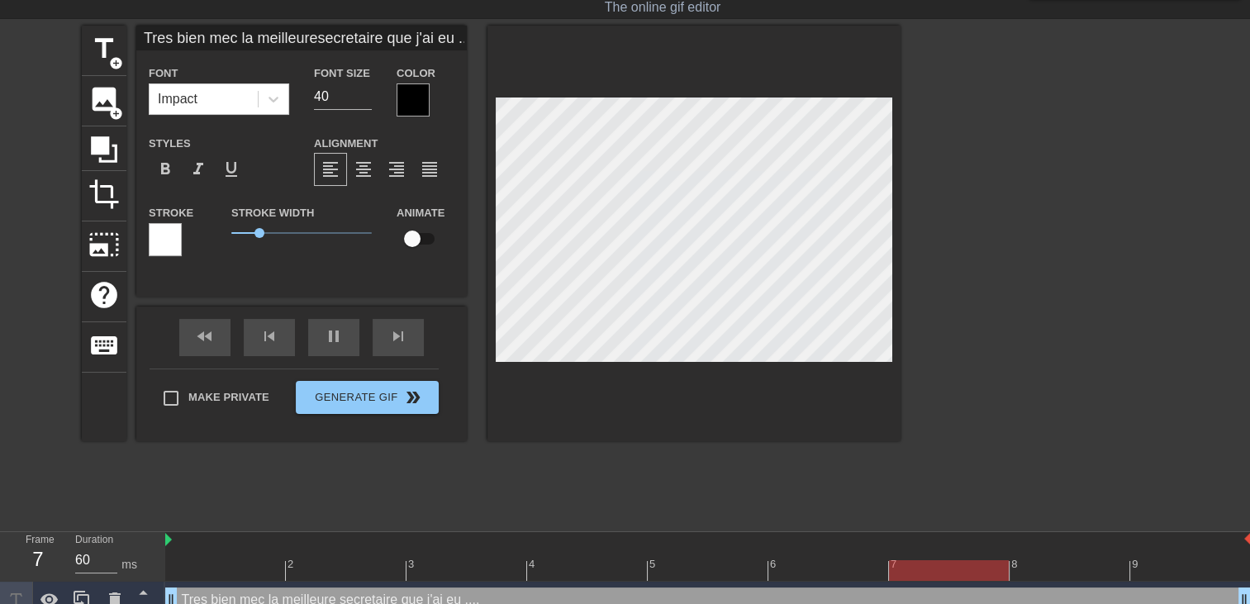
scroll to position [2, 2]
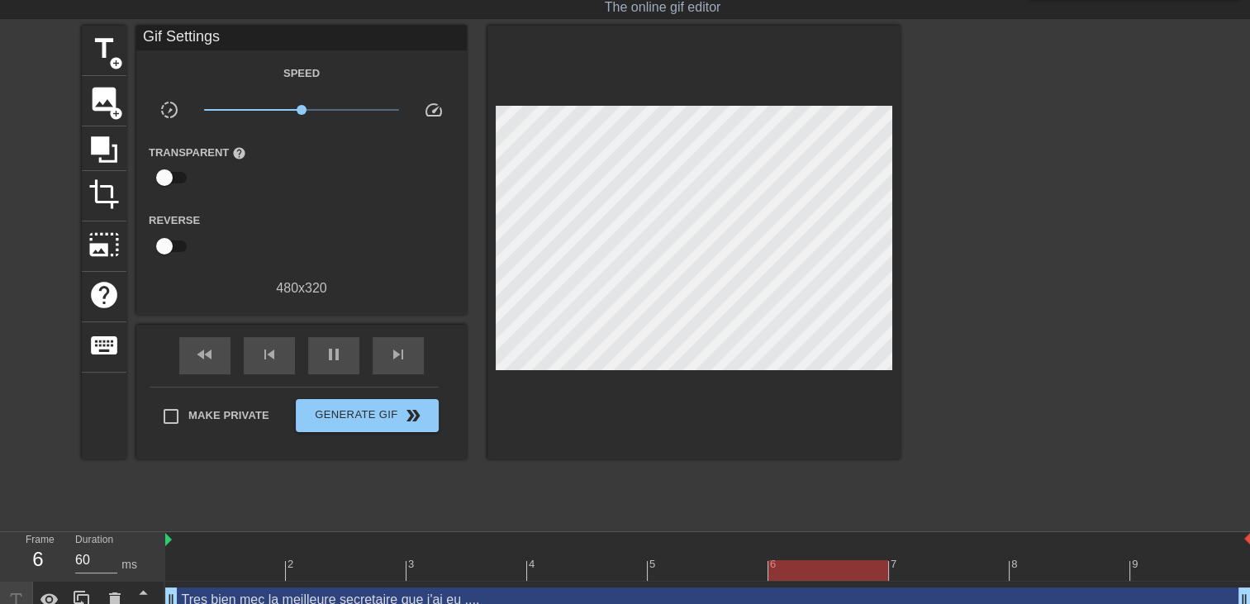
click at [814, 475] on div "title add_circle image add_circle crop photo_size_select_large help keyboard Gi…" at bounding box center [491, 274] width 819 height 496
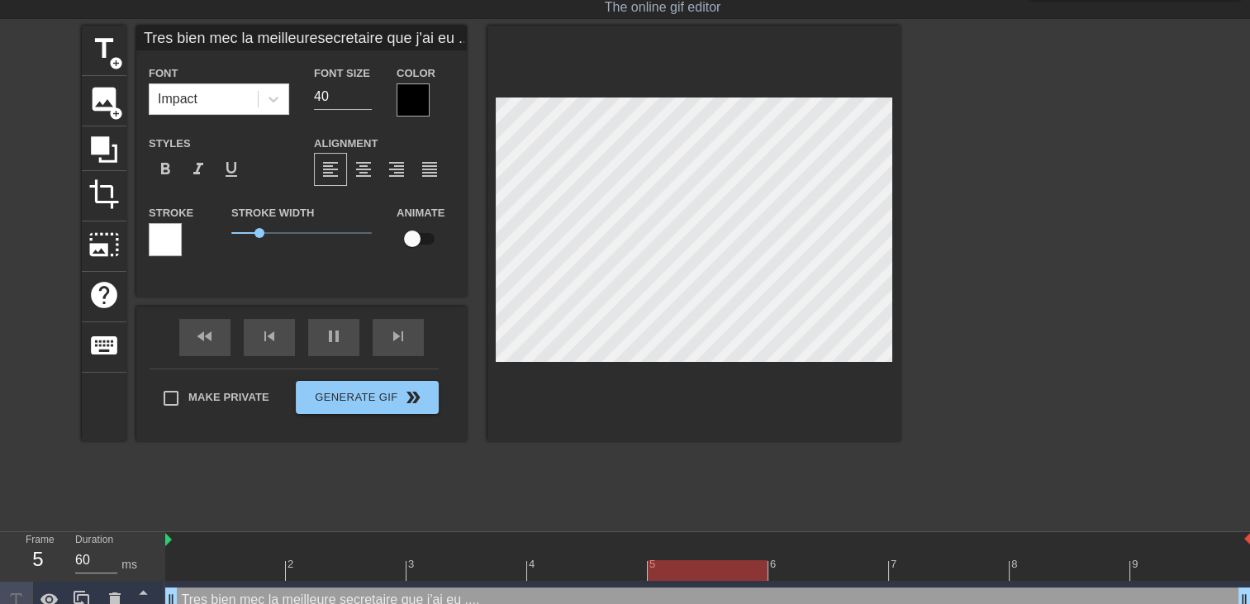
click at [403, 89] on div at bounding box center [413, 99] width 33 height 33
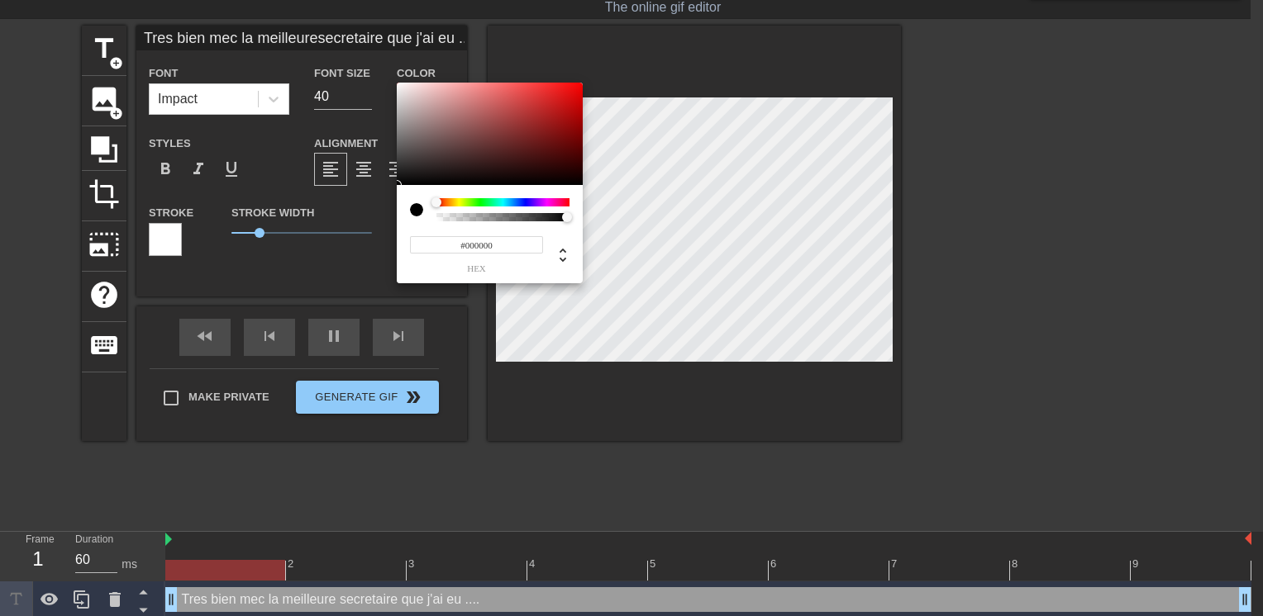
click at [545, 203] on div at bounding box center [502, 202] width 133 height 8
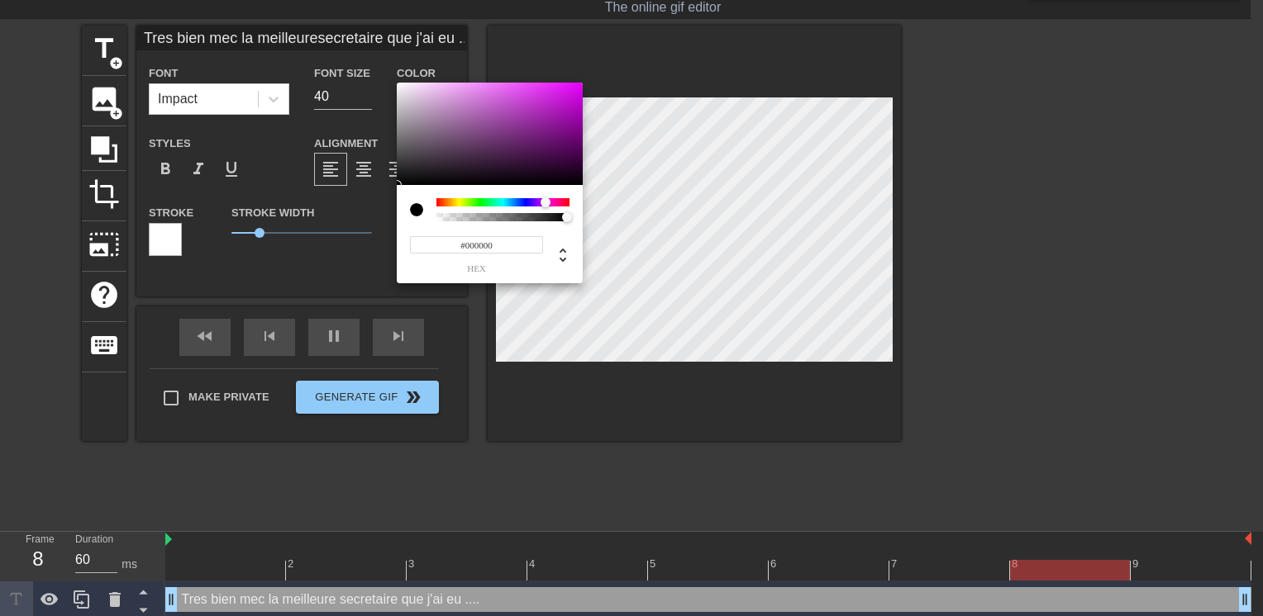
click at [528, 204] on div at bounding box center [502, 202] width 133 height 8
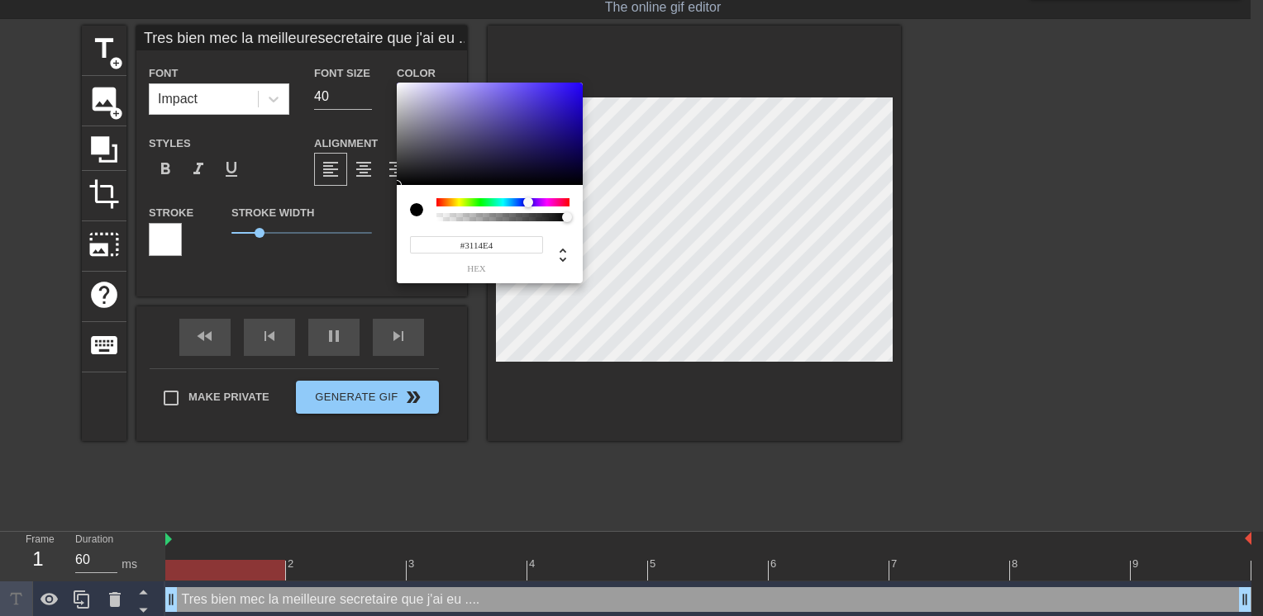
click at [566, 93] on div at bounding box center [490, 134] width 186 height 102
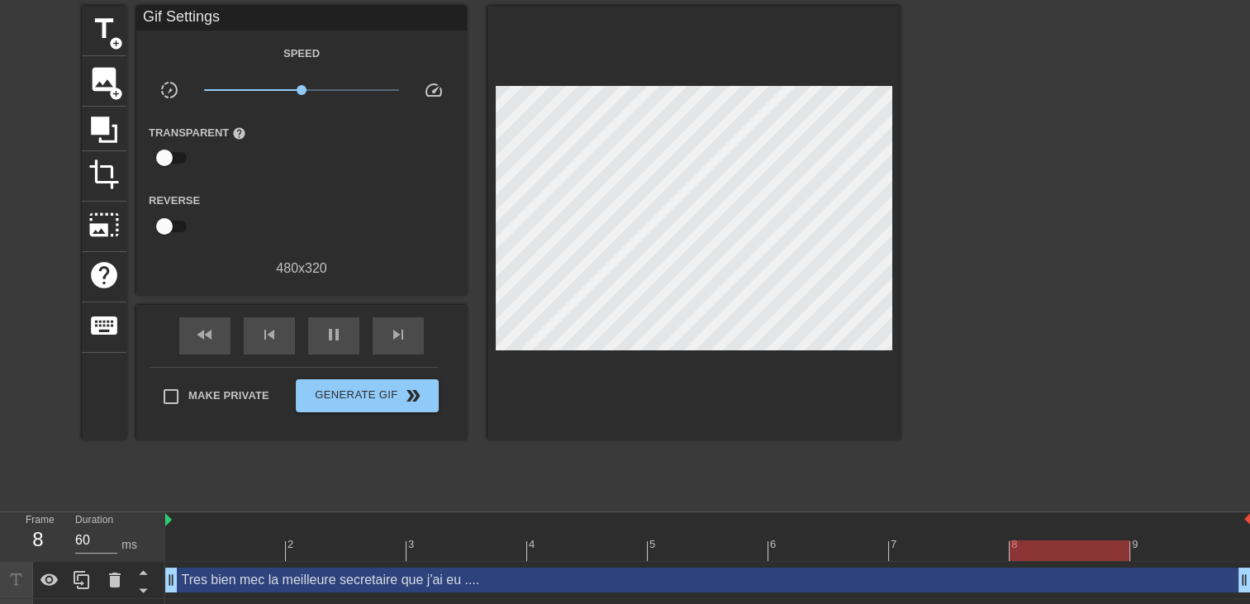
scroll to position [94, 0]
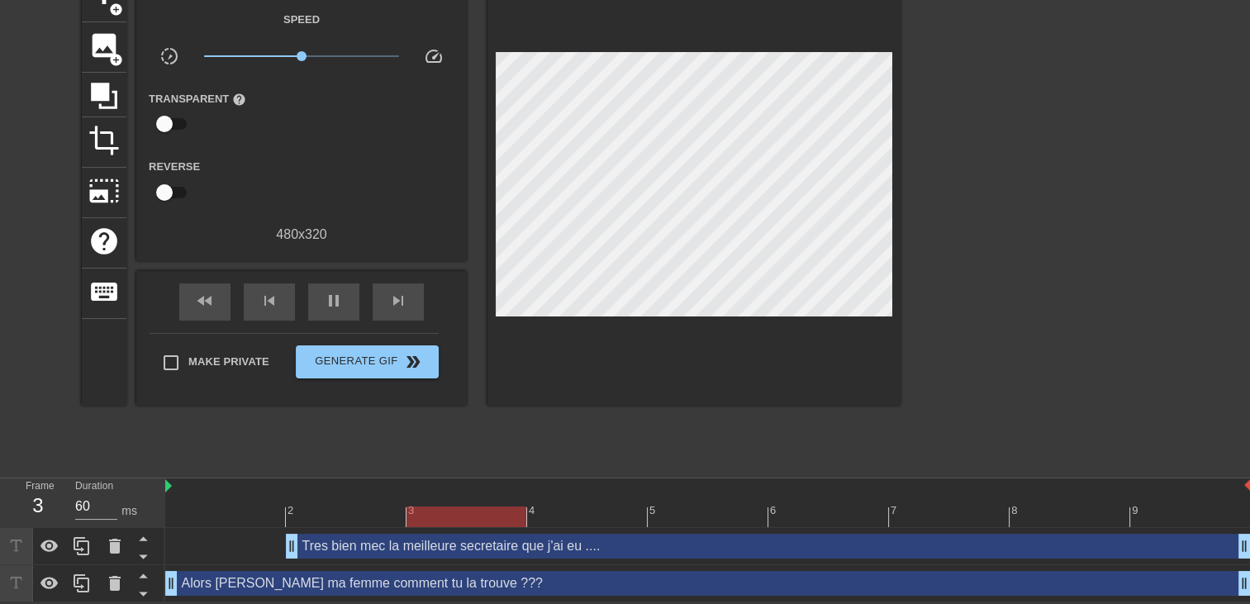
drag, startPoint x: 171, startPoint y: 545, endPoint x: 365, endPoint y: 512, distance: 197.0
click at [363, 514] on div "2 3 4 5 6 7 8 9 Tres bien mec la meilleure secretaire que j'ai eu .... drag_han…" at bounding box center [707, 540] width 1085 height 124
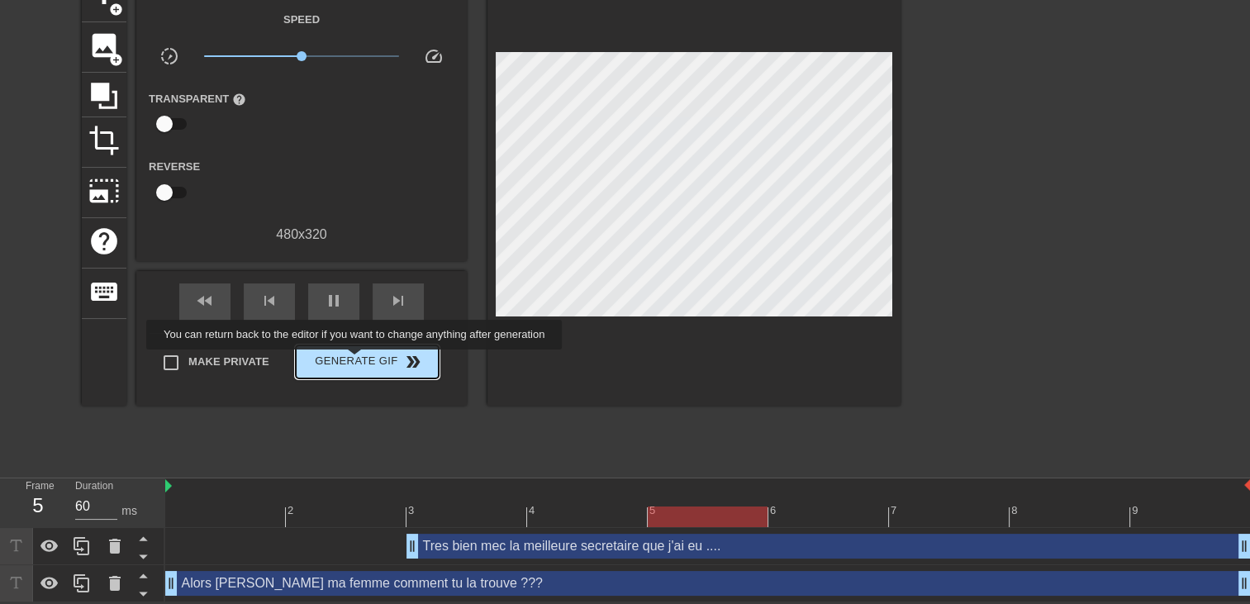
click at [356, 360] on span "Generate Gif double_arrow" at bounding box center [367, 362] width 130 height 20
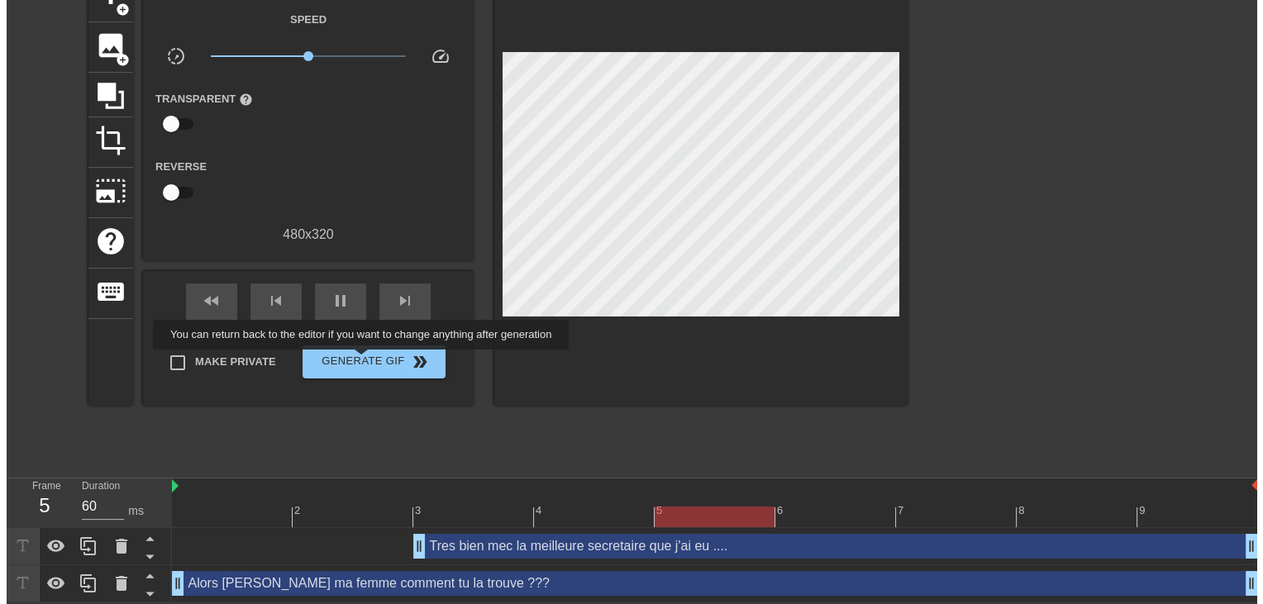
scroll to position [0, 0]
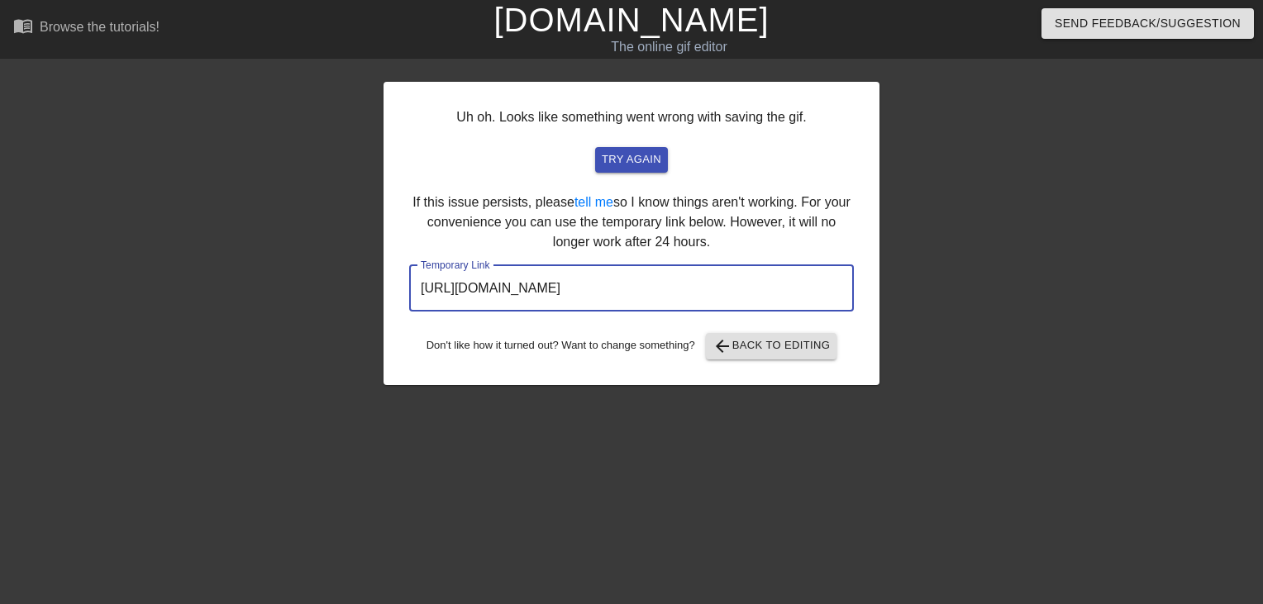
drag, startPoint x: 819, startPoint y: 297, endPoint x: -3, endPoint y: 285, distance: 822.3
click at [0, 285] on html "menu_book Browse the tutorials! Gifntext.com The online gif editor Send Feedbac…" at bounding box center [631, 284] width 1263 height 569
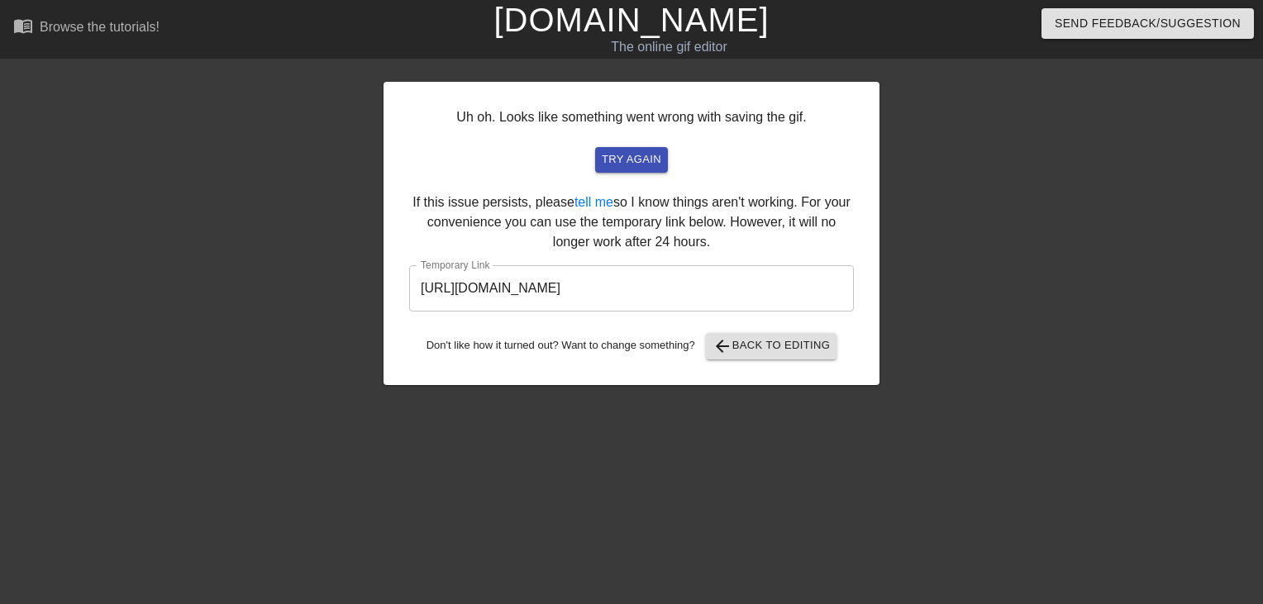
click at [691, 33] on link "[DOMAIN_NAME]" at bounding box center [630, 20] width 275 height 36
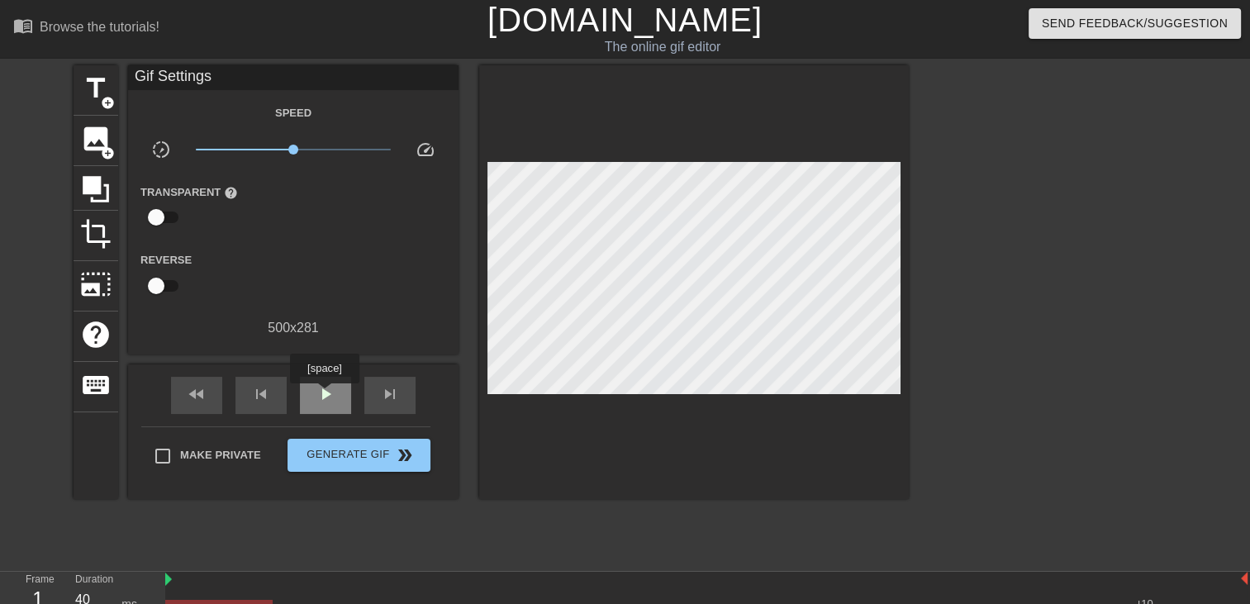
click at [322, 394] on span "play_arrow" at bounding box center [326, 394] width 20 height 20
click at [93, 96] on span "title" at bounding box center [95, 88] width 31 height 31
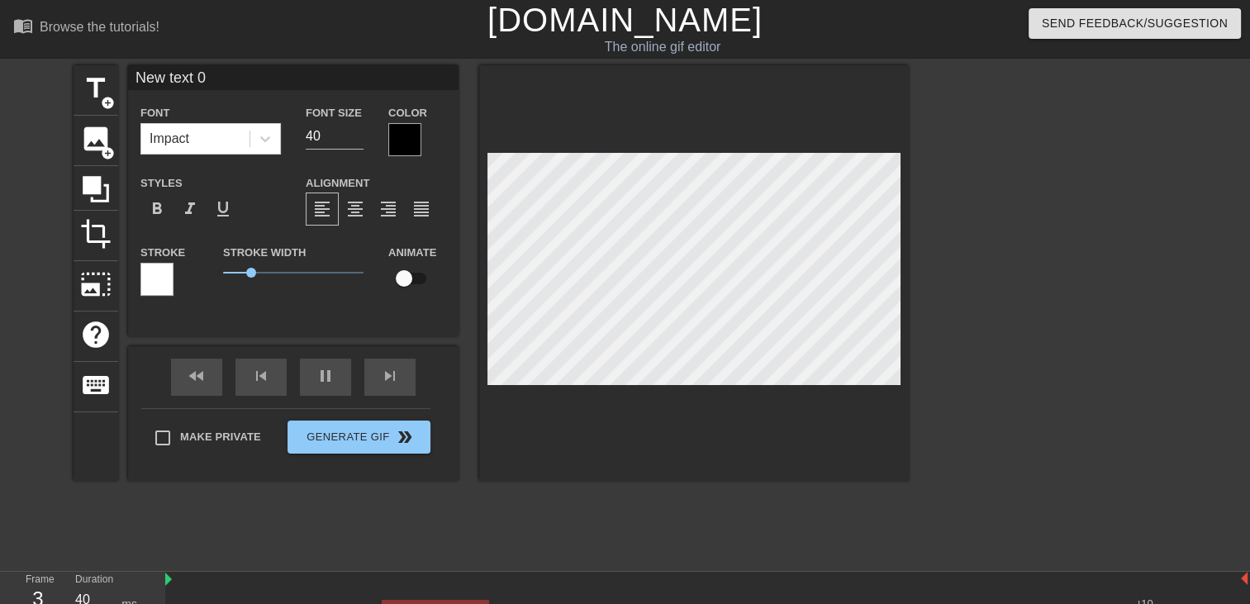
scroll to position [57, 0]
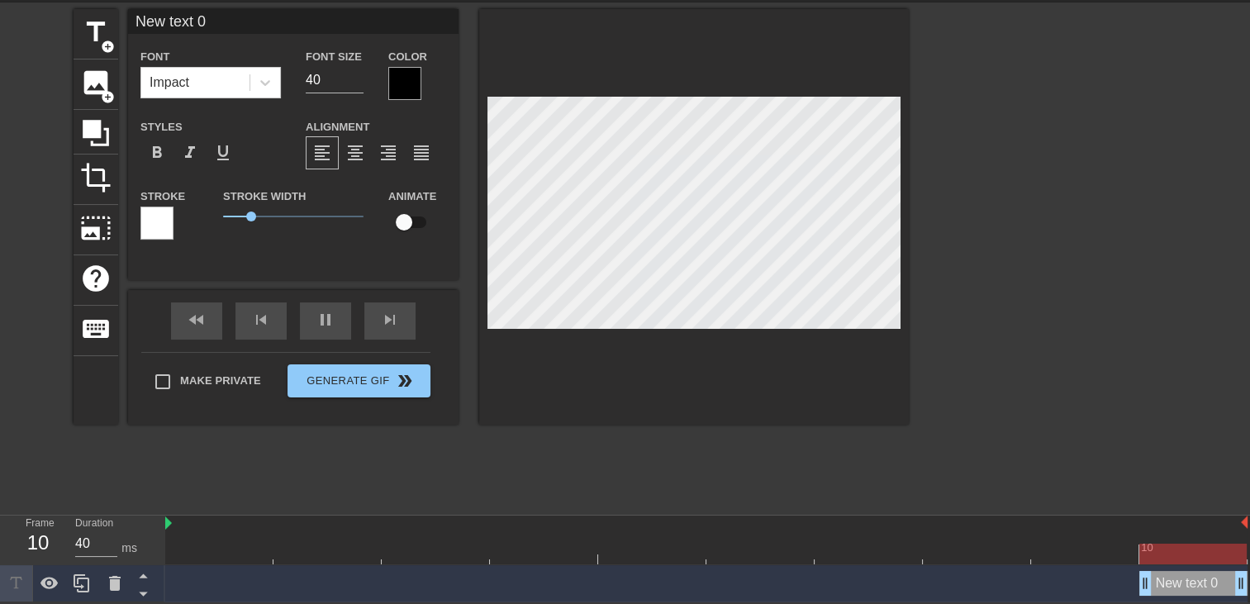
drag, startPoint x: 1148, startPoint y: 583, endPoint x: 0, endPoint y: 567, distance: 1147.9
click at [0, 567] on html "menu_book Browse the tutorials! [DOMAIN_NAME] The online gif editor Send Feedba…" at bounding box center [625, 273] width 1250 height 659
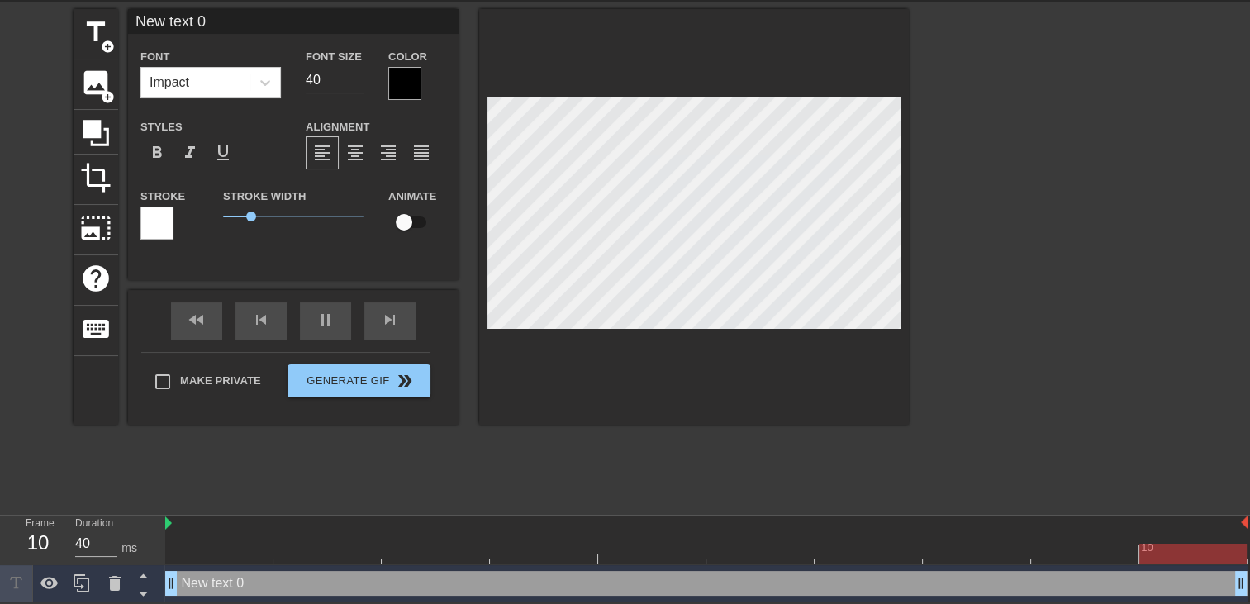
scroll to position [2, 4]
type input "New text"
type textarea "New text"
type input "New text"
type textarea "New text"
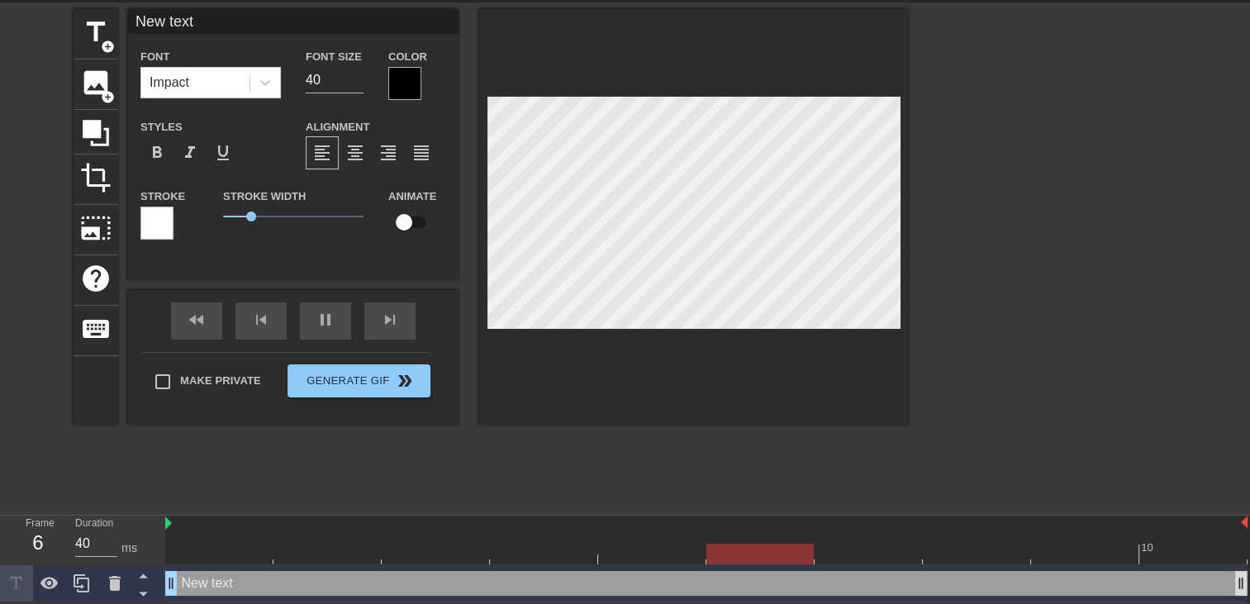
type input "New tex"
type textarea "New tex"
type input "New te"
type textarea "New te"
type input "New t"
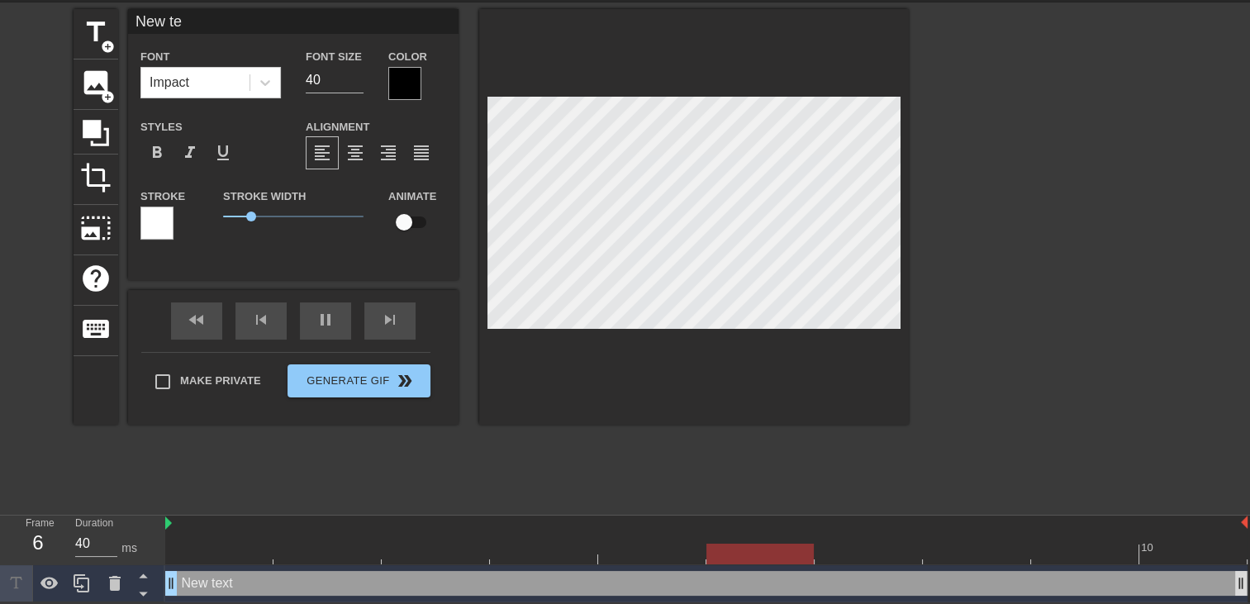
type textarea "New t"
type input "New"
type textarea "New"
type input "New"
type textarea "New"
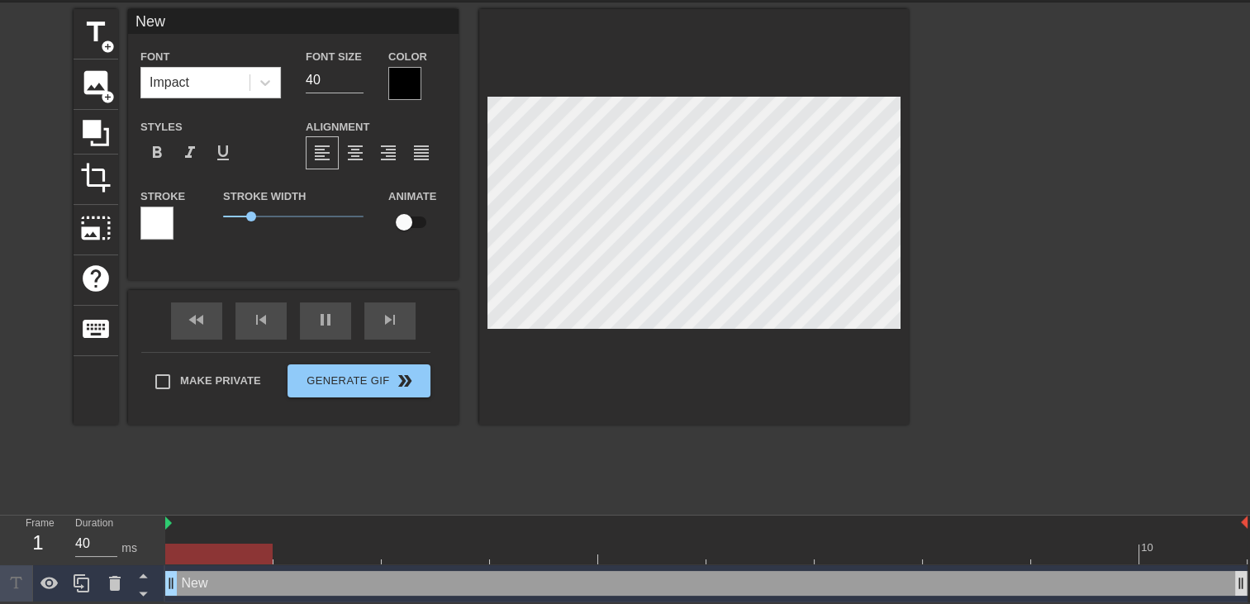
type input "Ne"
type textarea "Ne"
type input "N"
type textarea "N"
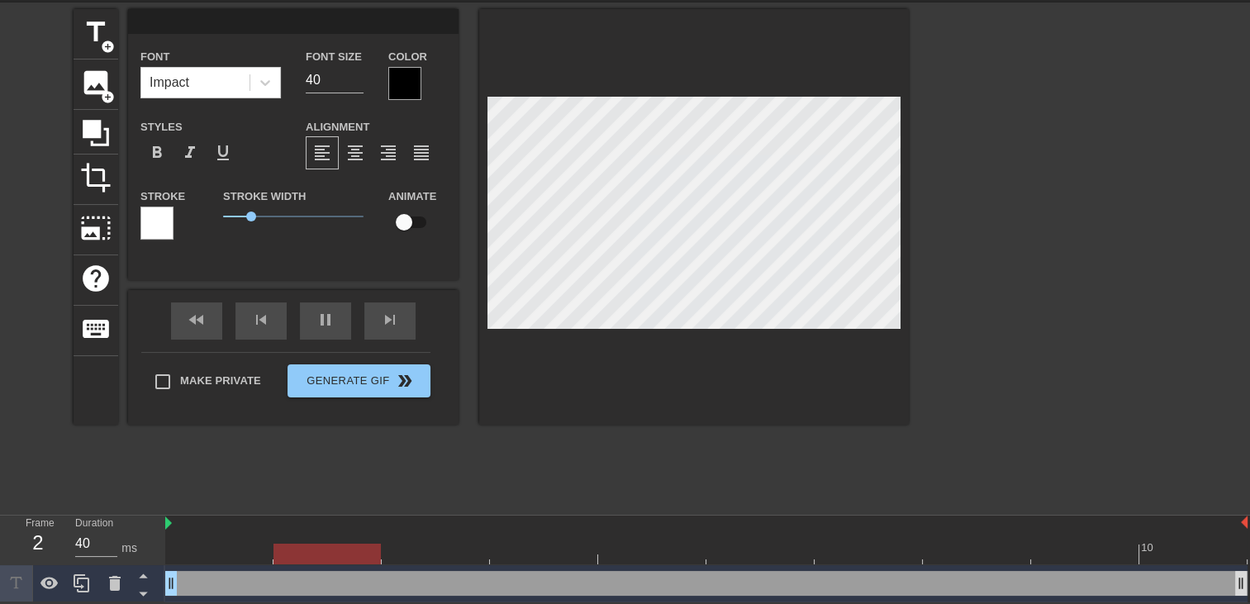
type input "L"
type textarea "L"
type input "La"
type textarea "La"
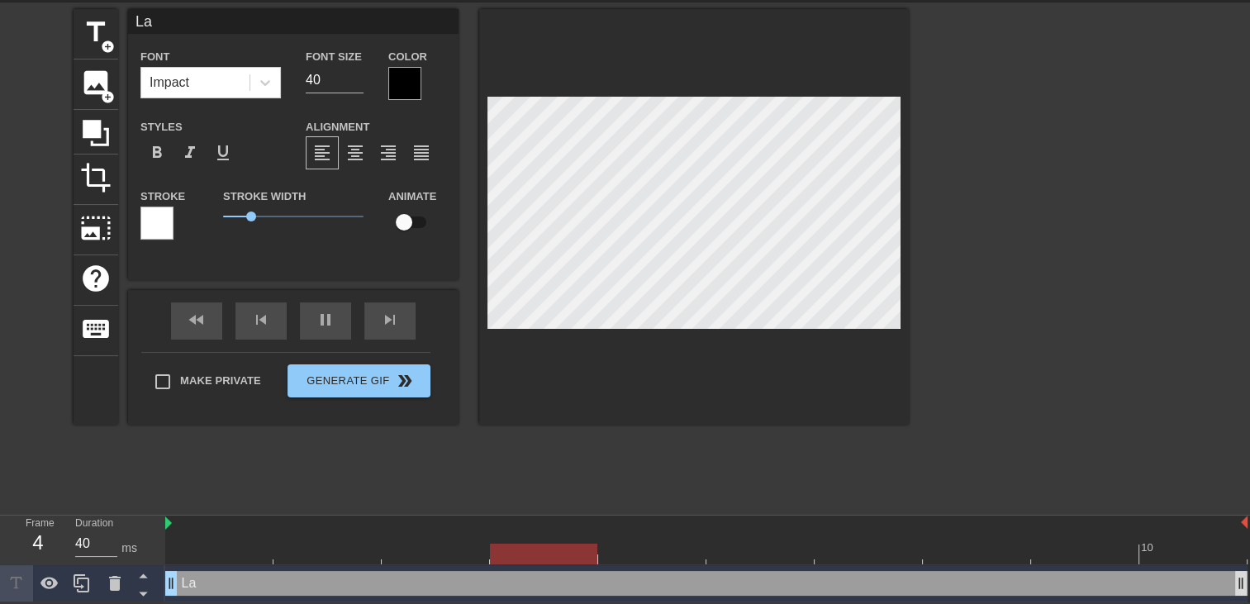
type input "La"
type textarea "La"
type input "La c"
type textarea "La c"
type input "La ch"
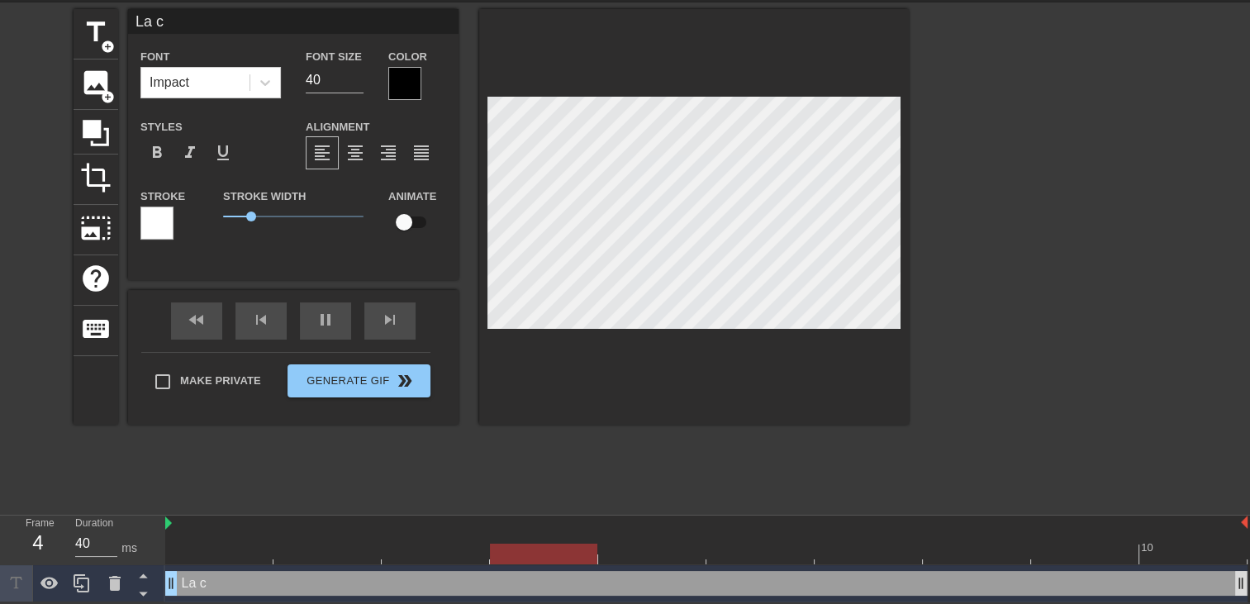
type textarea "La ch"
type input "La cha"
type textarea "La cha"
type input "La cham"
type textarea "La cham"
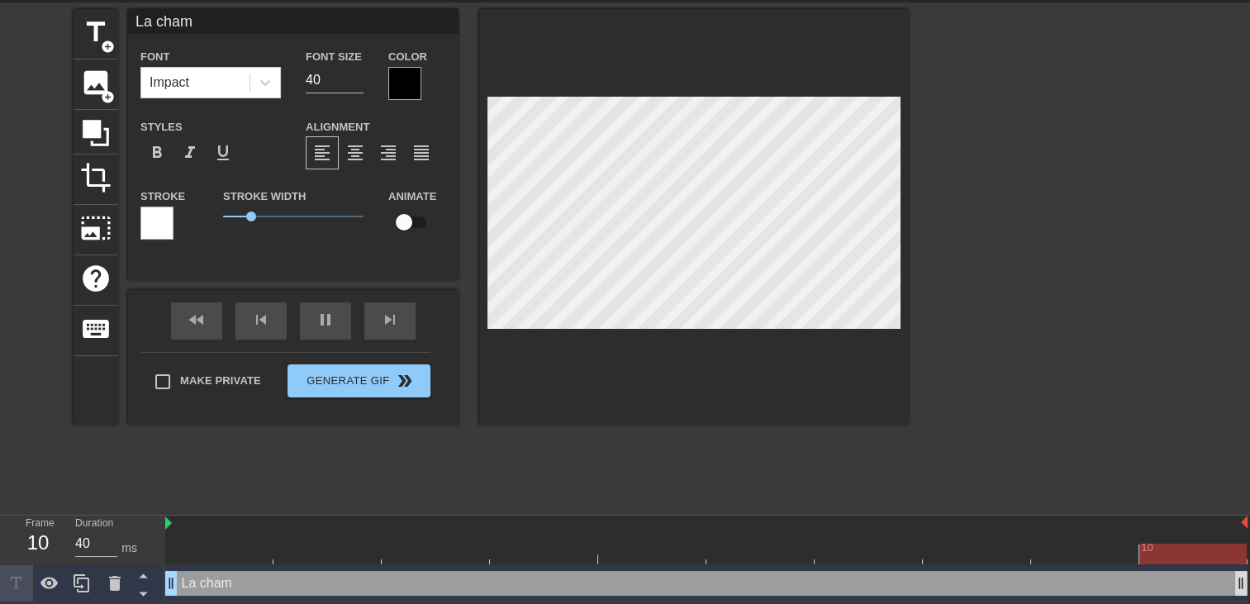
type input "La chamb"
type textarea "La chamb"
type input "La chambr"
type textarea "La chambr"
type input "La chambre"
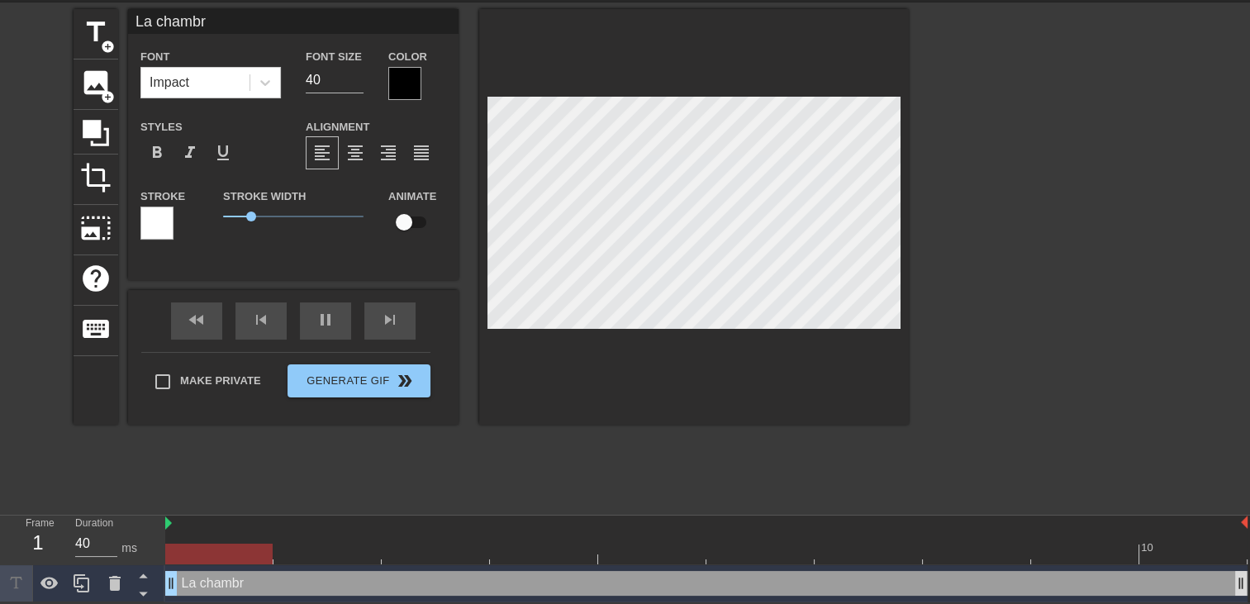
type textarea "La chambre"
type input "La chambre"
type textarea "La chambre"
type input "La chambre d"
type textarea "La chambre d"
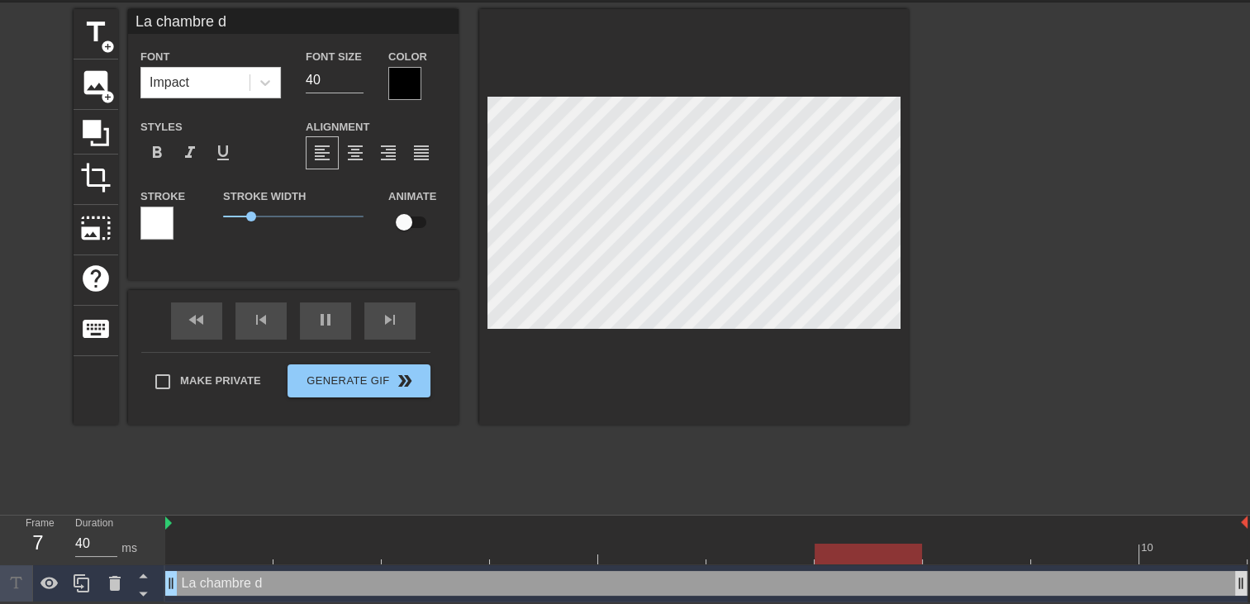
type input "La chambre de"
type textarea "La chambre de"
type input "La chambre des"
type textarea "La chambre des"
type input "La chambre des"
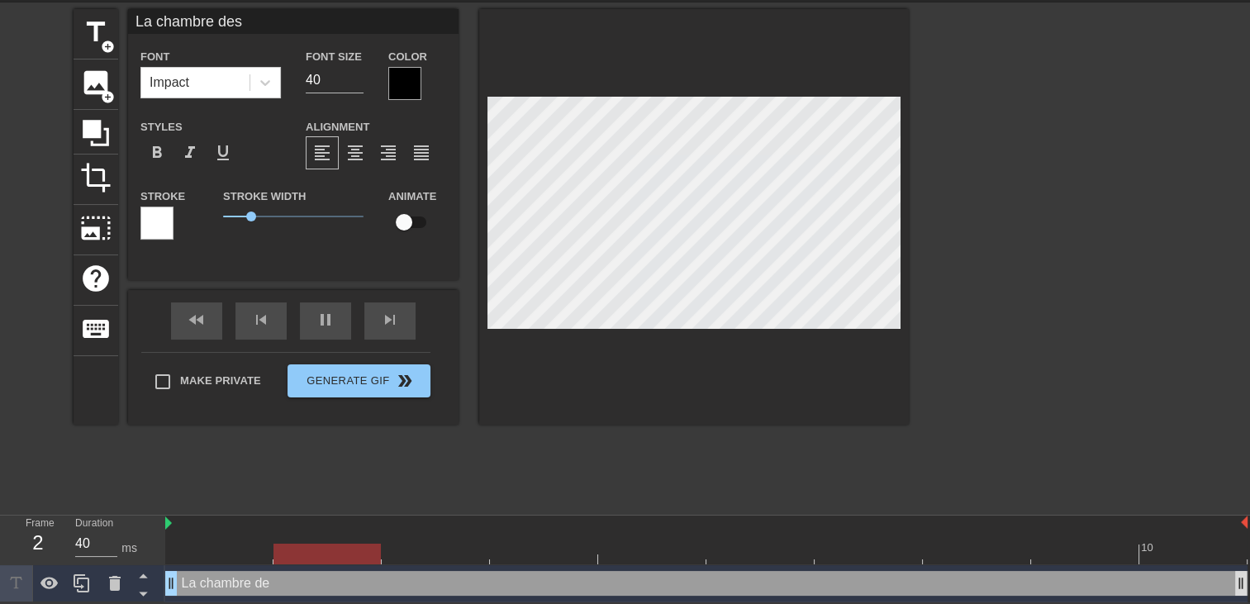
type textarea "La chambre des"
type input "La chambre des p"
type textarea "La chambre des p"
type input "La chambre des pa"
type textarea "La chambre des pa"
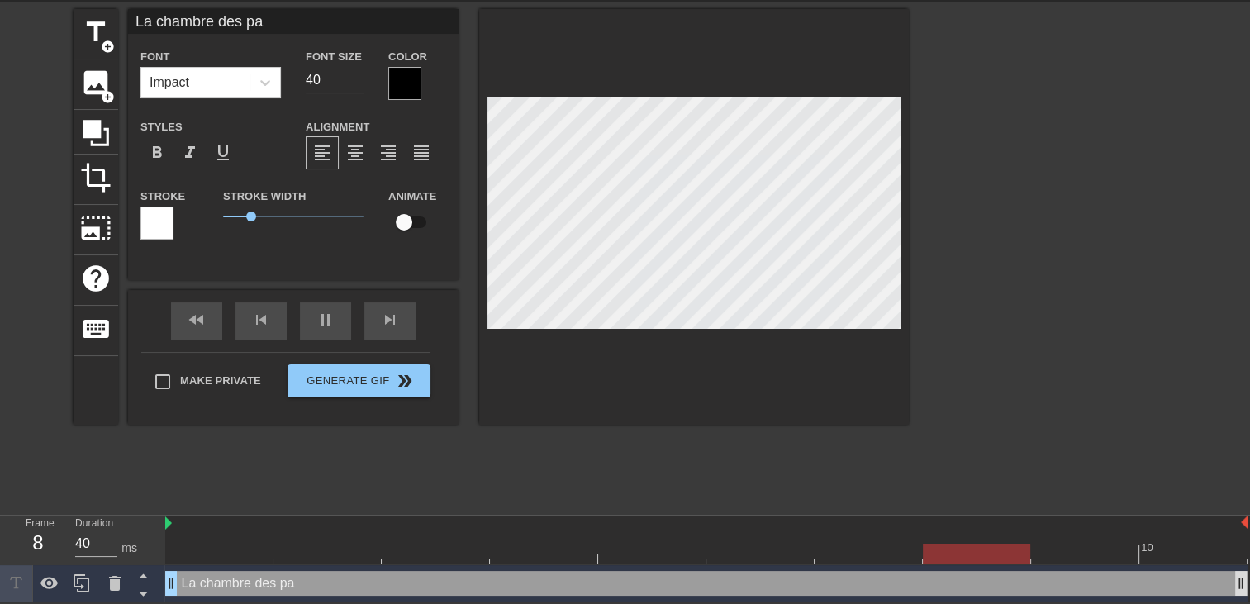
type input "La chambre des par"
type textarea "La chambre des par"
type input "La chambre des pare"
type textarea "La chambre des pare"
type input "La chambre des paren"
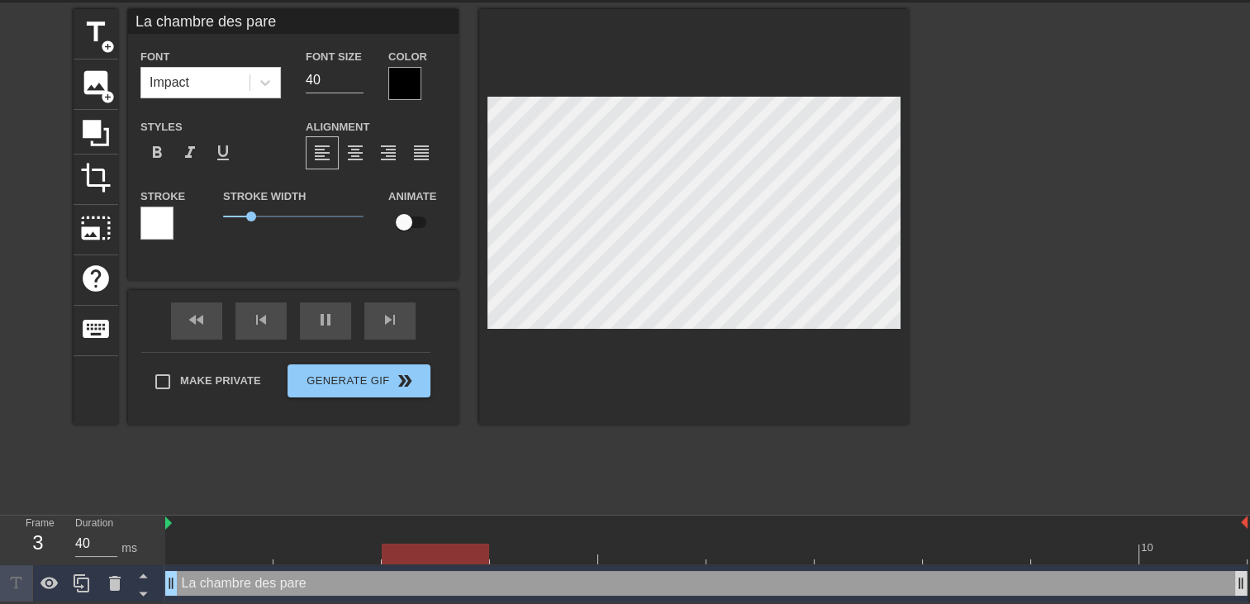
type textarea "La chambre des paren"
type input "La chambre des parent"
type textarea "La chambre des parent"
type input "La chambre des parents"
type textarea "La chambre des parents"
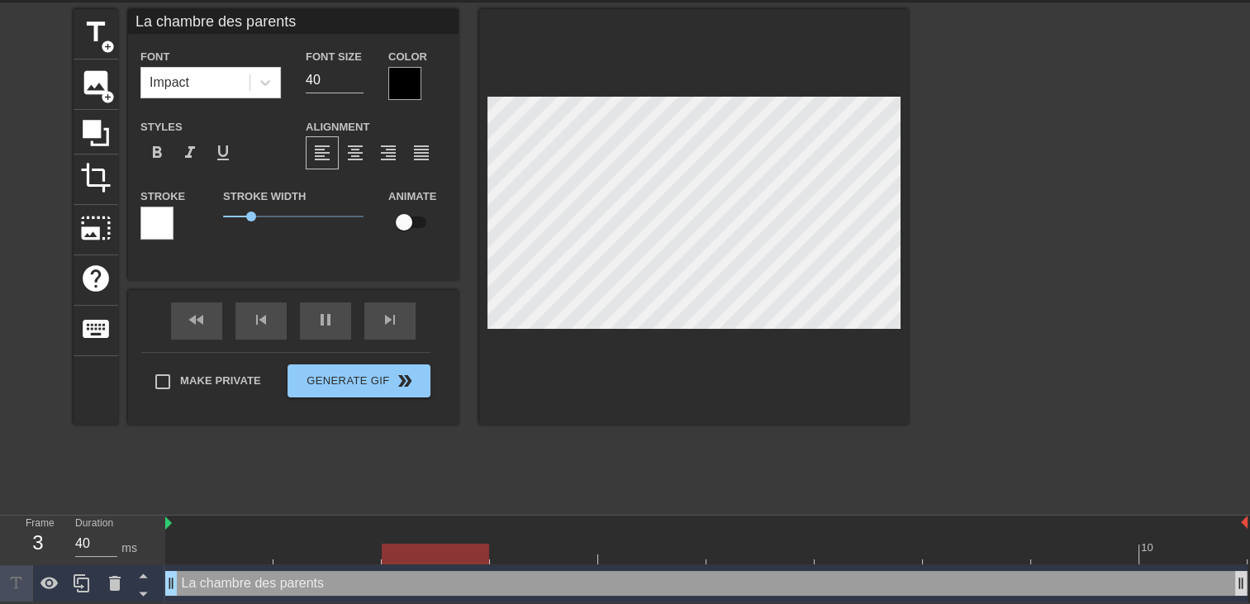
type input "La chambre des parents"
type textarea "La chambre des parents"
type input "La chambre des parents"
type textarea "La chambre des parents"
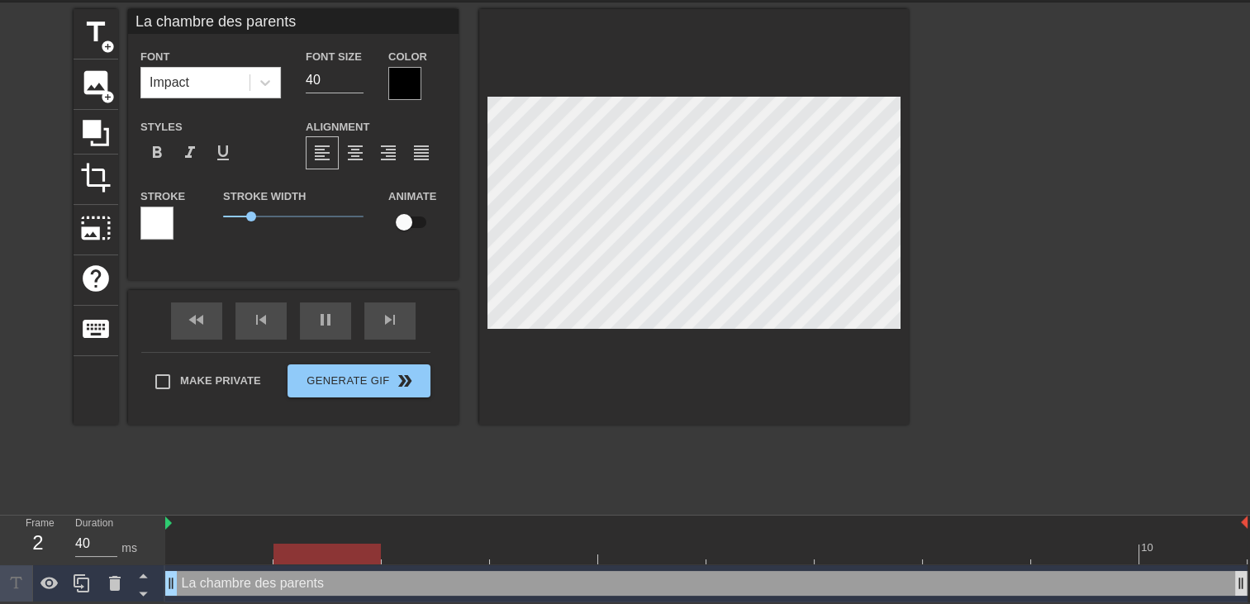
type input "La chambre des parents c"
type textarea "La chambre des parents c"
type input "La chambre des parents c'"
type textarea "La chambre des parents c'"
type input "La chambre des parents c'e"
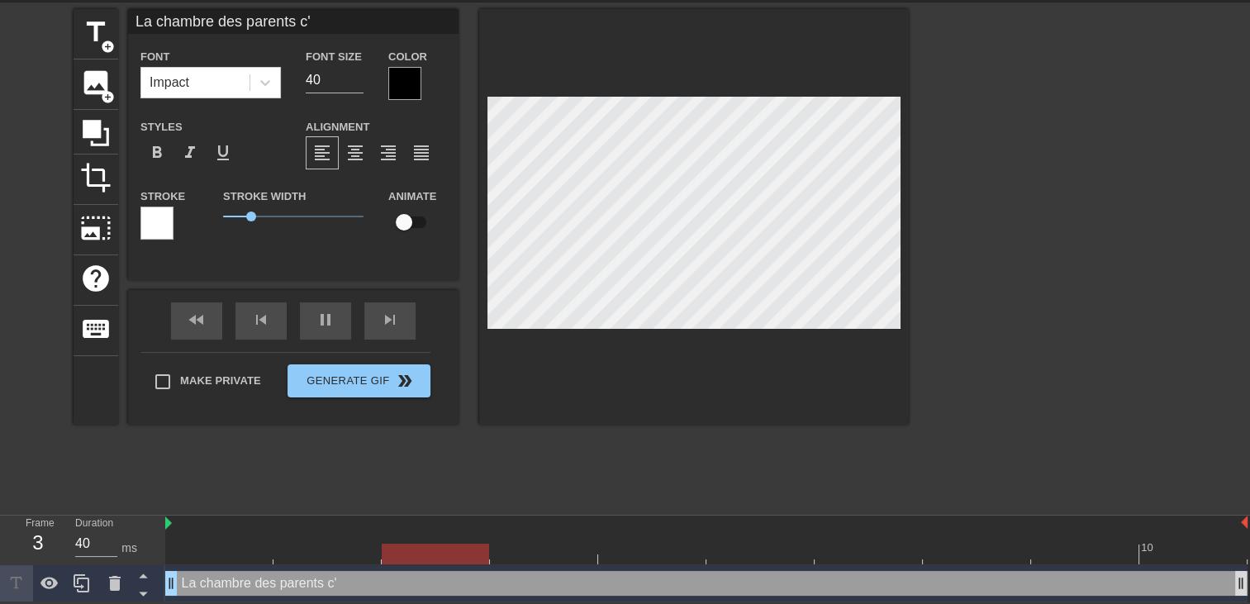
type textarea "La chambre des parents c'e"
type input "La chambre des parents c'es"
type textarea "La chambre des parents c'es"
type input "La chambre des parents c'est"
type textarea "La chambre des parents c'est"
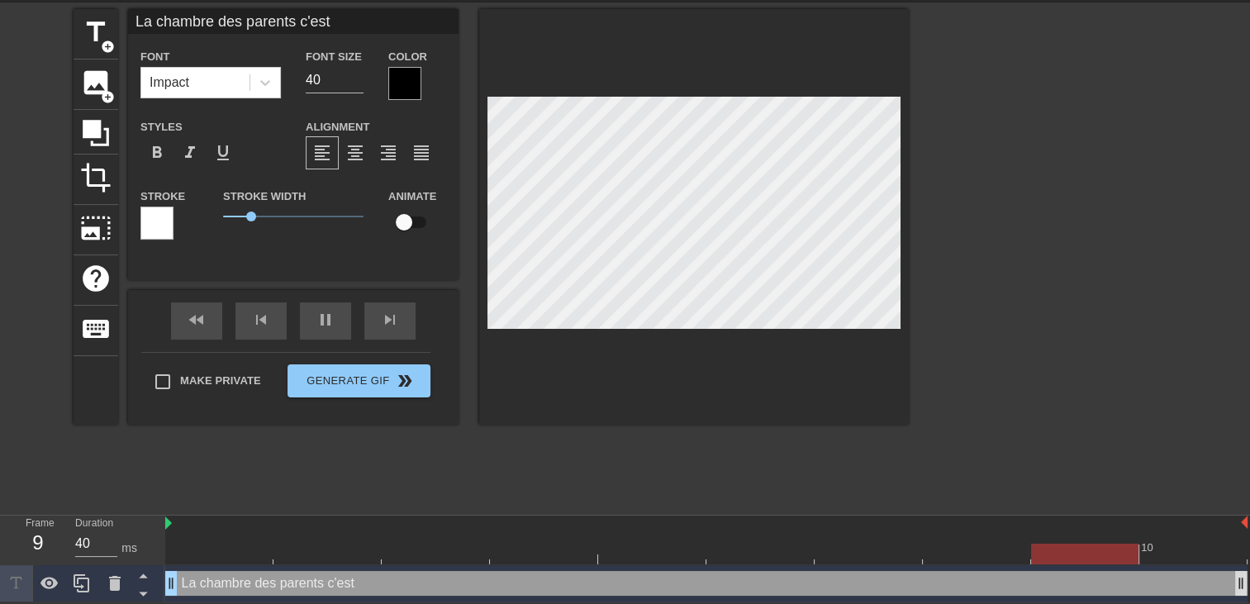
type input "La chambre des parents c'est"
type textarea "La chambre des parents c'est"
type input "La chambre des parents c'est l"
type textarea "La chambre des parents c'est l"
type input "La chambre des parents c'est le"
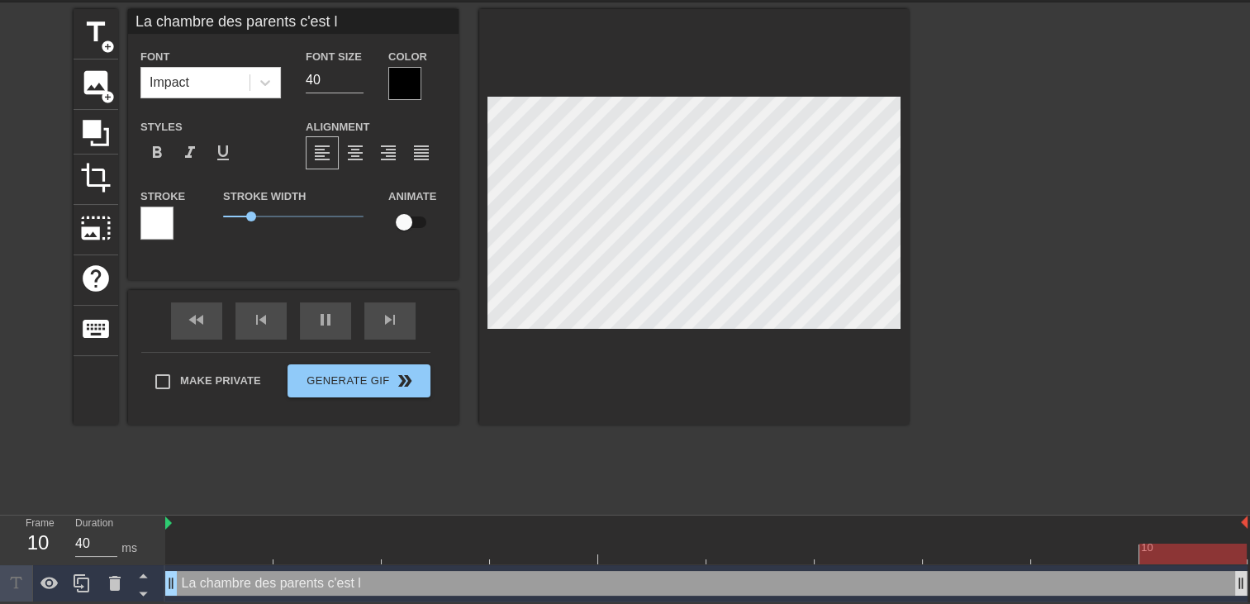
type textarea "La chambre des parents c'est le"
type input "La chambre des parents c'est le"
type textarea "La chambre des parents c'est le"
type input "La chambre des parents c'est le m"
type textarea "La chambre des parents c'est le m"
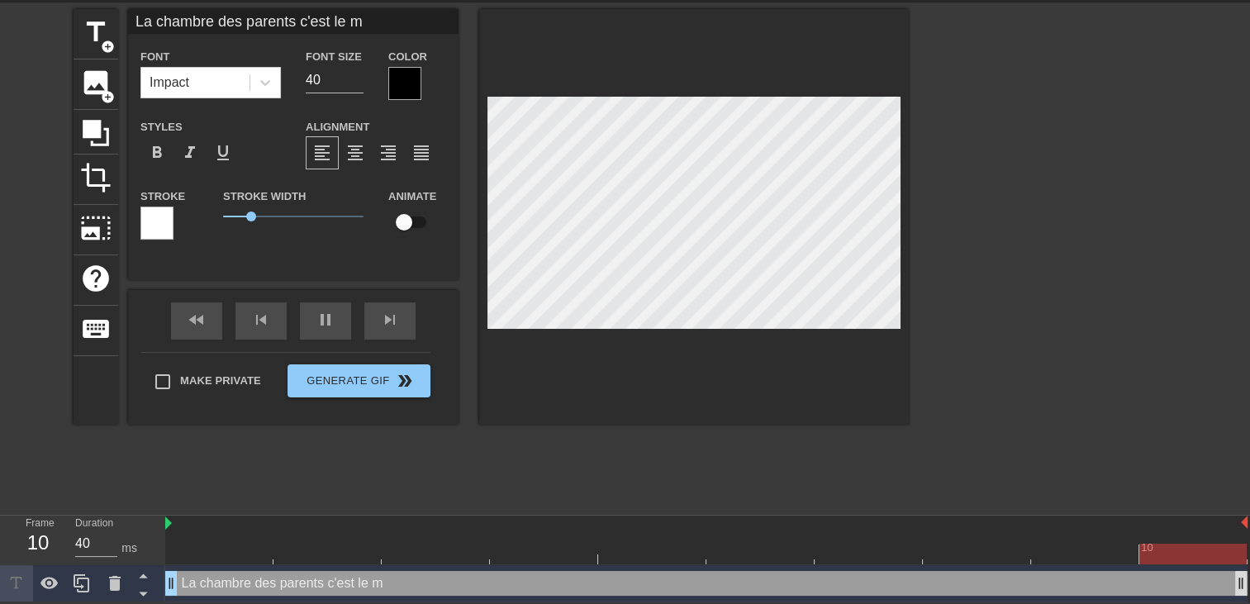
type input "La chambre des parents c'est le me"
type textarea "La chambre des parents c'est le me"
type input "La chambre des parents c'est le mei"
type textarea "La chambre des parents c'est le mei"
type input "La chambre des parents c'est le meil"
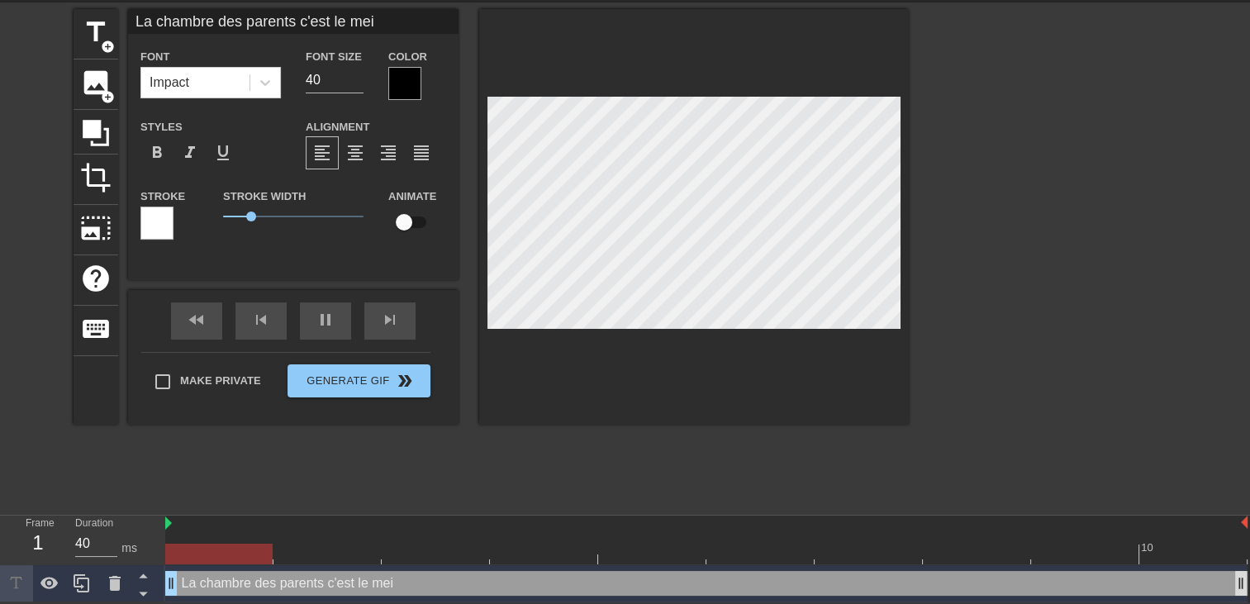
type textarea "La chambre des parents c'est le meil"
type input "La chambre des parents c'est le meill"
type textarea "La chambre des parents c'est le meill"
type input "La chambre des parents c'est le meille"
type textarea "La chambre des parents c'est le meille"
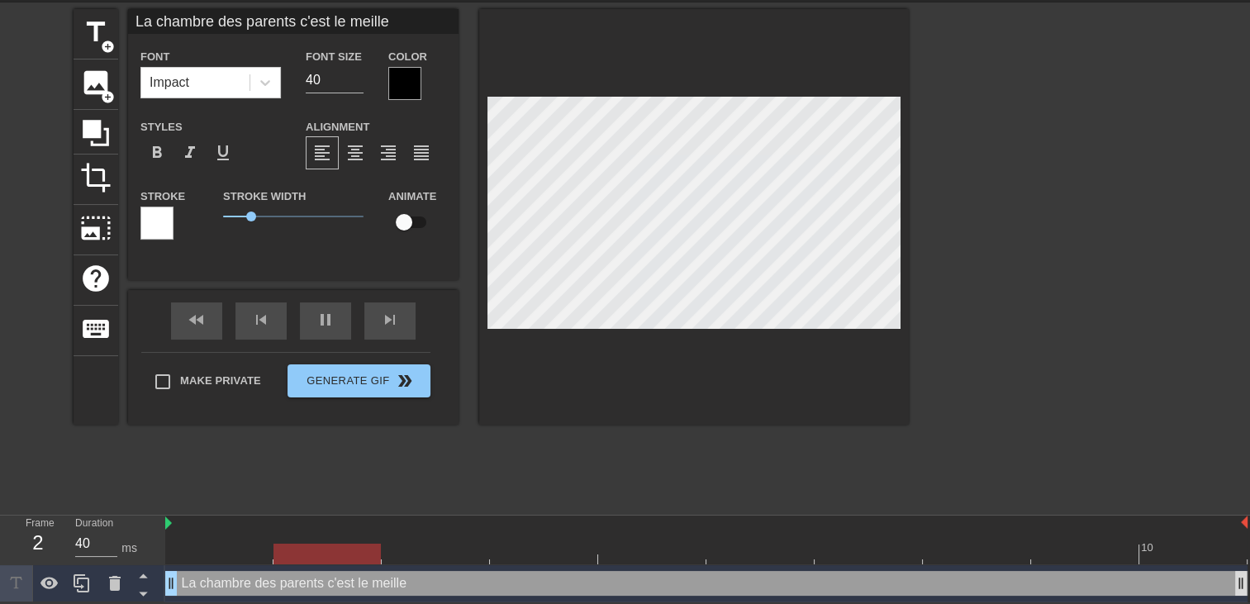
type input "La chambre des parents c'est le meilleu"
type textarea "La chambre des parents c'est le meilleu"
type input "La chambre des parents c'est le meilleur"
type textarea "La chambre des parents c'est le meilleur"
type input "La chambre des parents c'est le meilleur"
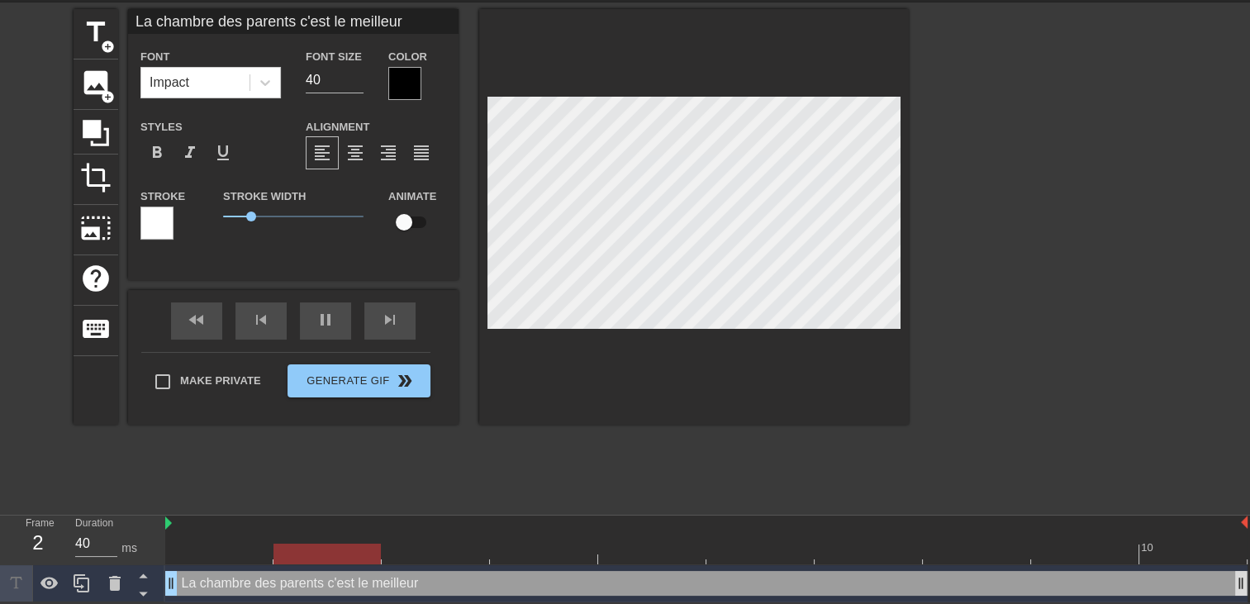
type textarea "La chambre des parents c'est le meilleur"
type input "La chambre des parents c'est le meilleure"
type textarea "La chambre des parents c'est le meilleur e"
type input "La chambre des parents c'est le meilleuren"
type textarea "La chambre des parents c'est le meilleur en"
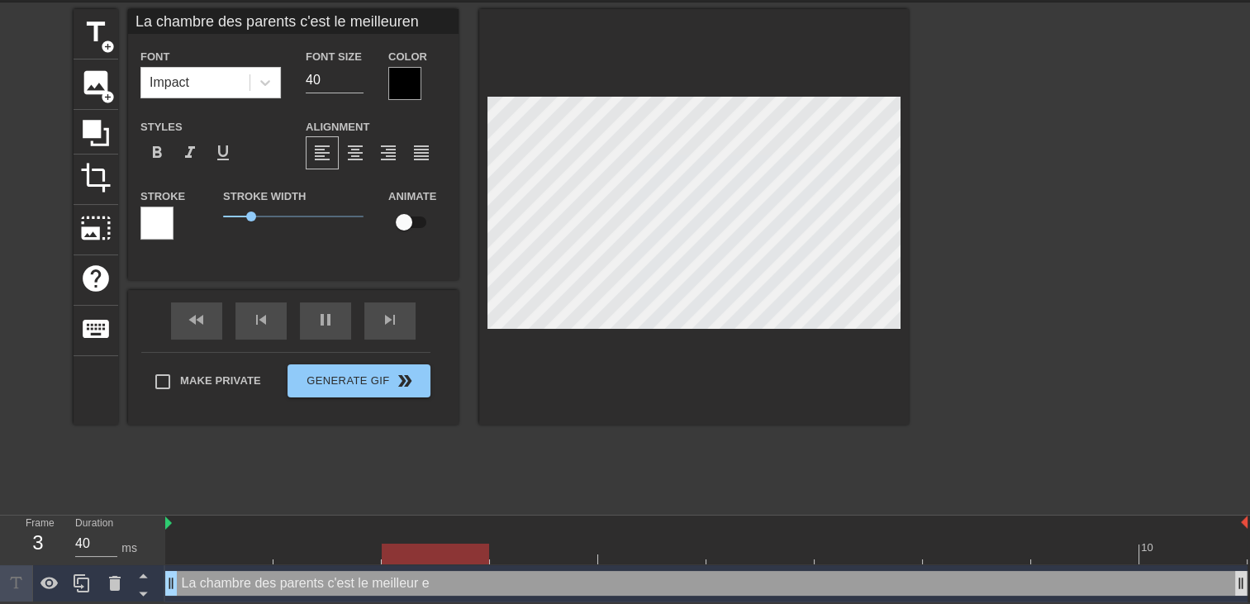
type input "La chambre des parents c'est le meilleurend"
type textarea "La chambre des parents c'est le meilleur end"
type input "La chambre des parents c'est le meilleurendr"
type textarea "La chambre des parents c'est le meilleur endr"
type input "La chambre des parents c'est le meilleurendro"
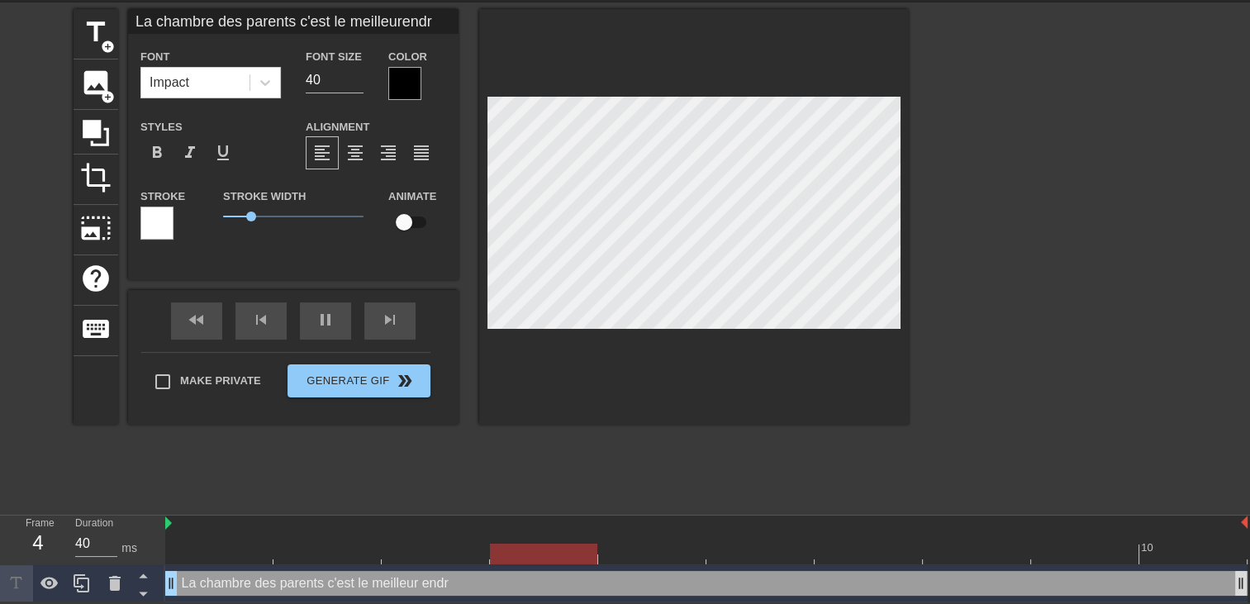
type textarea "La chambre des parents c'est le meilleur endro"
type input "La chambre des parents c'est le meilleurendroi"
type textarea "La chambre des parents c'est le meilleur endroi"
type input "La chambre des parents c'est le meilleurendroit"
type textarea "La chambre des parents c'est le meilleur endroit"
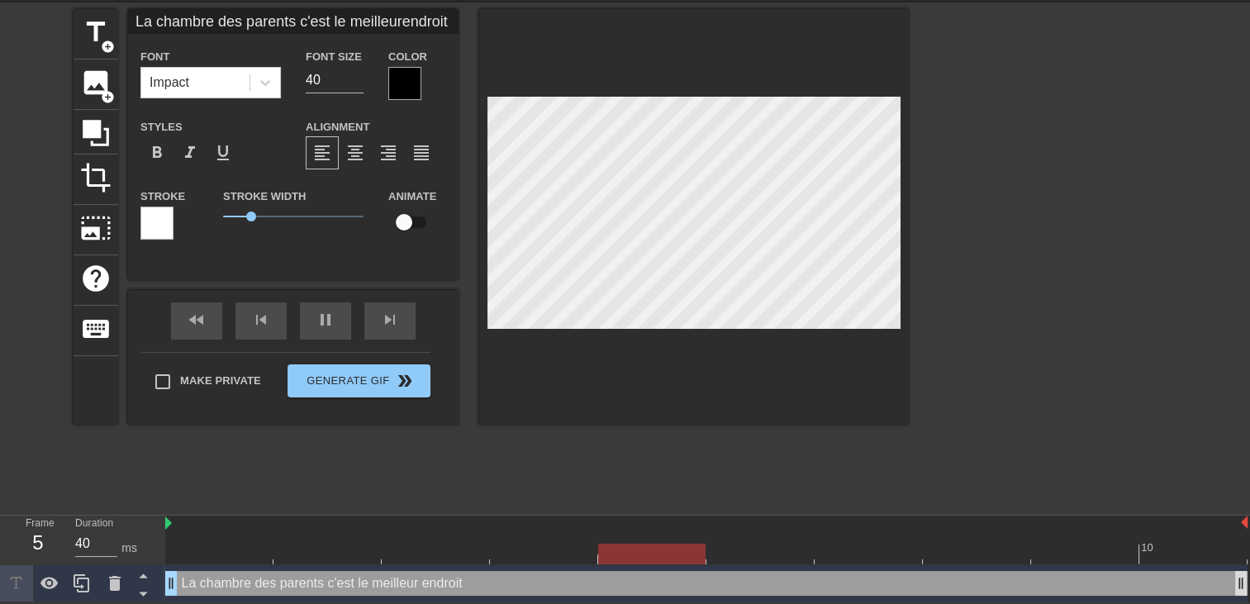
type input "La chambre des parents c'est le meilleurendroit"
type textarea "La chambre des parents c'est le meilleur endroit"
type input "La chambre des parents c'est le meilleurendroit p"
type textarea "La chambre des parents c'est le meilleur endroit p"
type input "La chambre des parents c'est le meilleurendroit po"
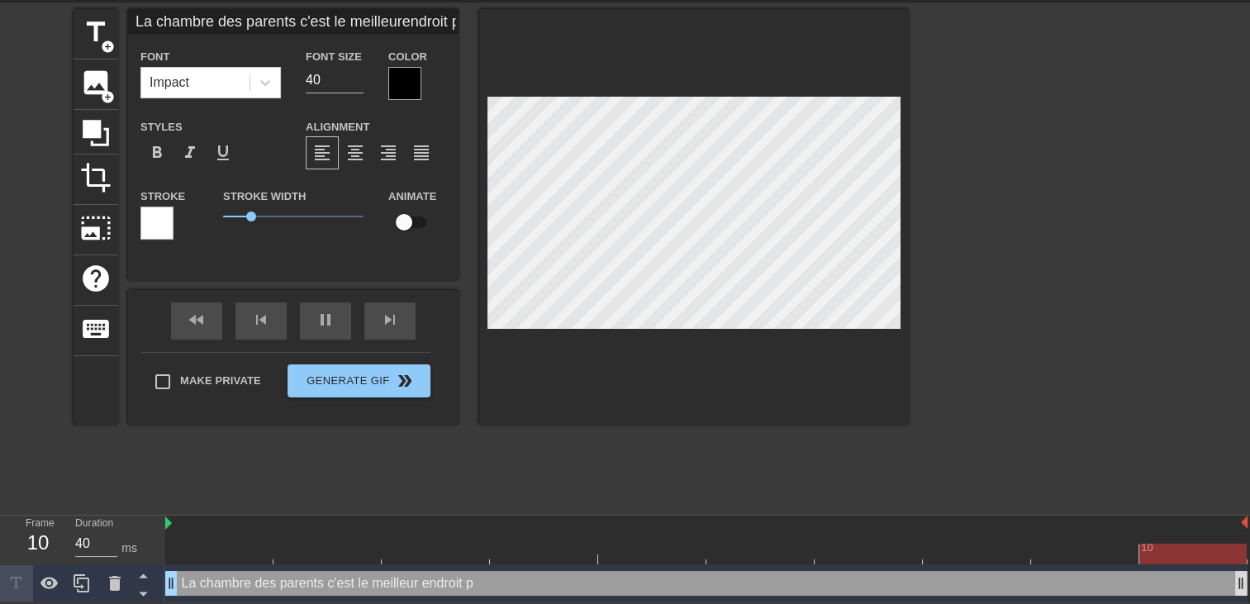
type textarea "La chambre des parents c'est le meilleur endroit po"
type input "La chambre des parents c'est le meilleurendroit pou"
type textarea "La chambre des parents c'est le meilleur endroit pou"
type input "La chambre des parents c'est le meilleurendroit pour"
type textarea "La chambre des parents c'est le meilleur endroit pour"
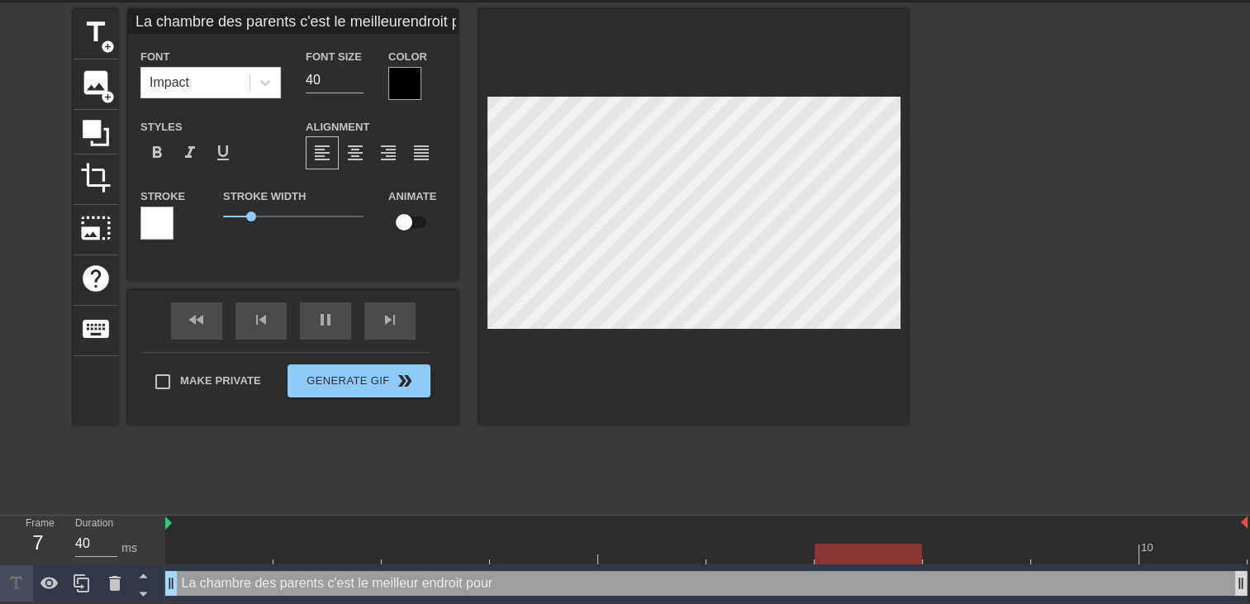
type input "La chambre des parents c'est le meilleurendroit pour"
type textarea "La chambre des parents c'est le meilleur endroit pour"
type input "La chambre des parents c'est le meilleurendroit pour"
type textarea "La chambre des parents c'est le meilleur endroit pour"
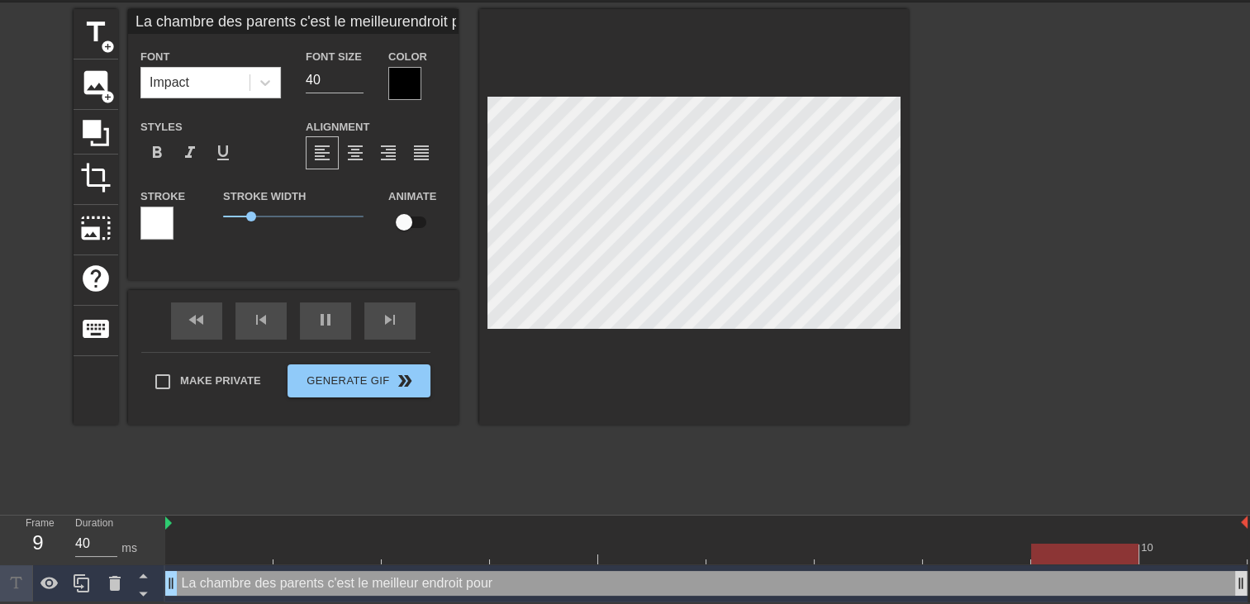
type input "La chambre des parents c'est le meilleurendroit pour b"
type textarea "La chambre des parents c'est le meilleur endroit pour b"
type input "La chambre des parents c'est le meilleurendroit pour ba"
type textarea "La chambre des parents c'est le meilleur endroit pour ba"
type input "La chambre des parents c'est le meilleurendroit pour bai"
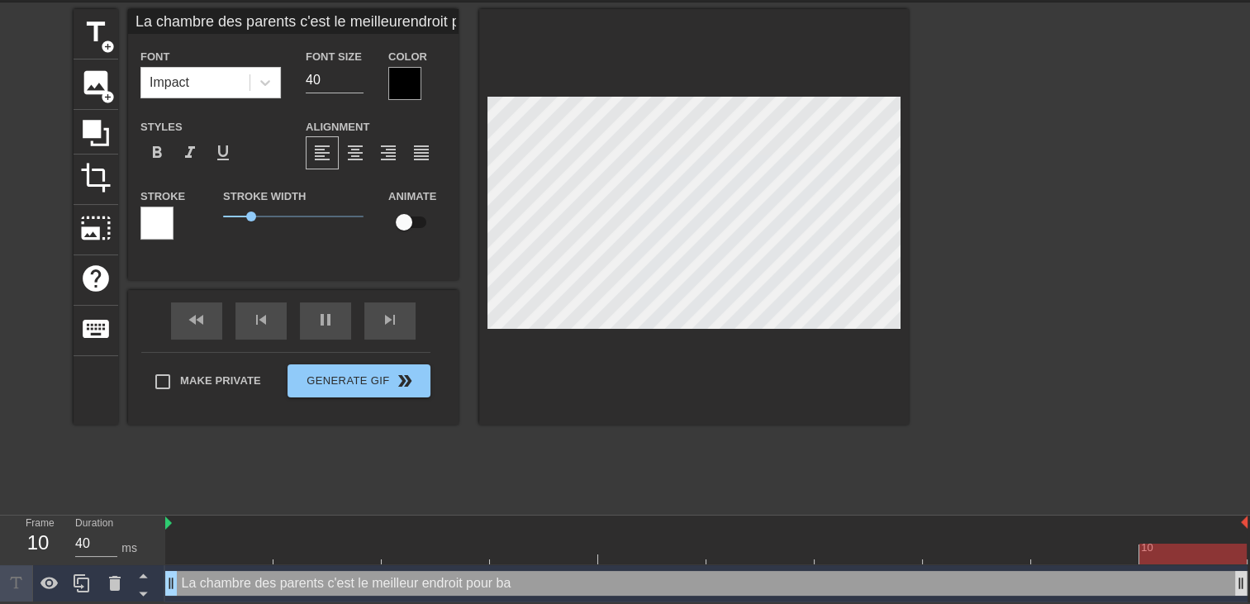
type textarea "La chambre des parents c'est le meilleur endroit pour bai"
type input "La chambre des parents c'est le meilleurendroit pour bais"
type textarea "La chambre des parents c'est le meilleur endroit pour bais"
type input "La chambre des parents c'est le meilleurendroit pour baise"
type textarea "La chambre des parents c'est le meilleur endroit pour baise"
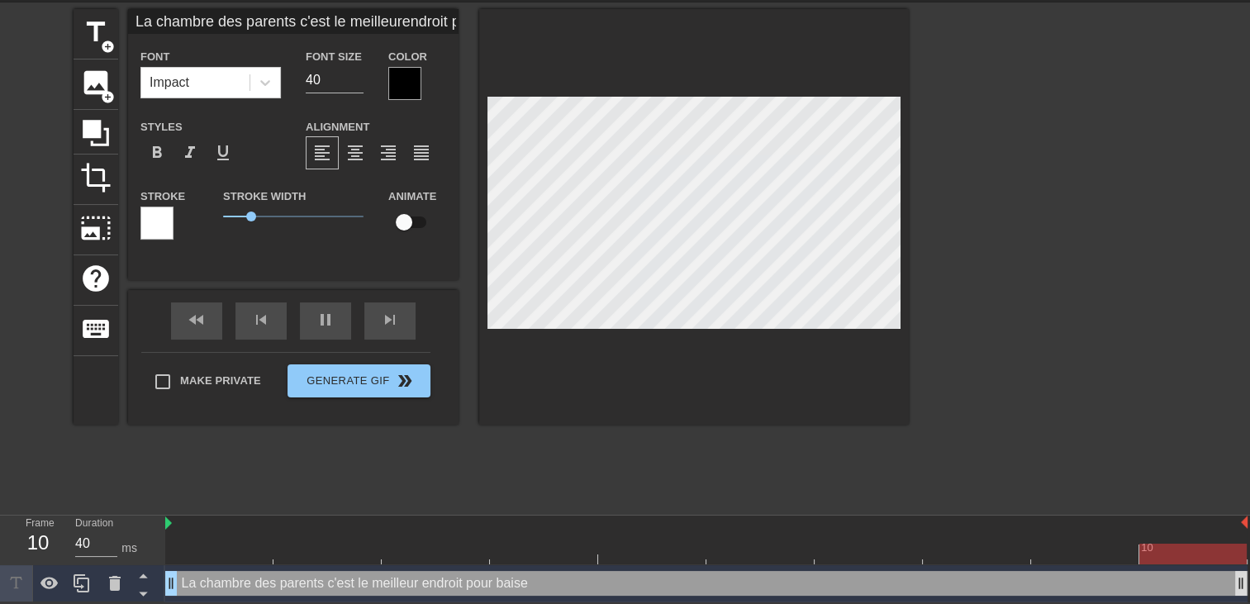
type input "La chambre des parents c'est le meilleurendroit pour baiser"
type textarea "La chambre des parents c'est le meilleur endroit pour baiser"
type input "La chambre des parents c'est le meilleurendroit pour baiser"
type textarea "La chambre des parents c'est le meilleur endroit pour baiser"
type input "La chambre des parents c'est le meilleurendroit pour baiser"
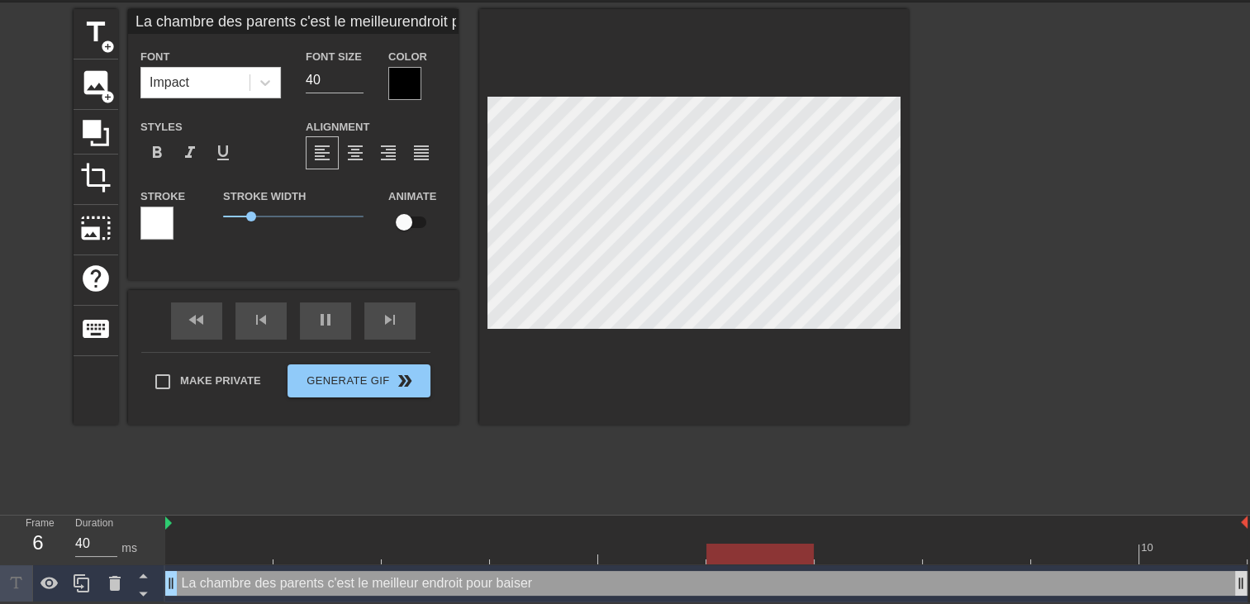
type textarea "La chambre des parents c'est le meilleur endroit pour baiser"
type input "La chambre des parents c'est le meilleurendroit pour baiser m"
type textarea "La chambre des parents c'est le meilleur endroit pour baiser m"
type input "La chambre des parents c'est le meilleurendroit pour baiser ma"
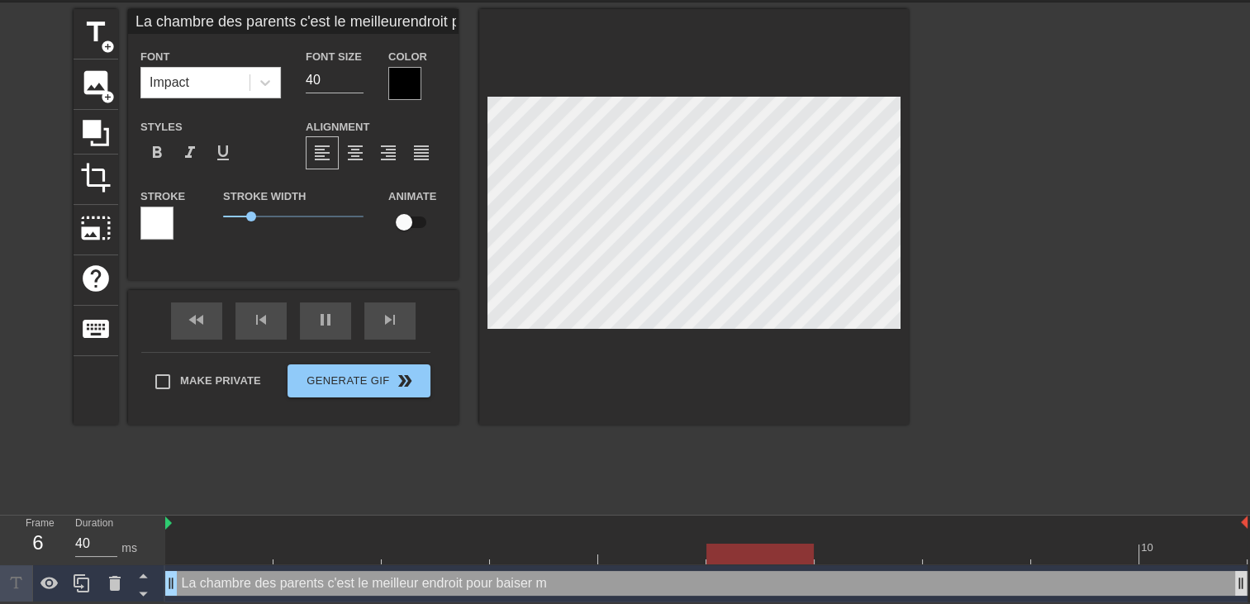
type textarea "La chambre des parents c'est le meilleur endroit pour baiser ma"
type input "La chambre des parents c'est le meilleurendroit pour baiser ma"
type textarea "La chambre des parents c'est le meilleur endroit pour baiser ma"
type input "La chambre des parents c'est le meilleurendroit pour baiser ma s"
type textarea "La chambre des parents c'est le meilleur endroit pour baiser ma s"
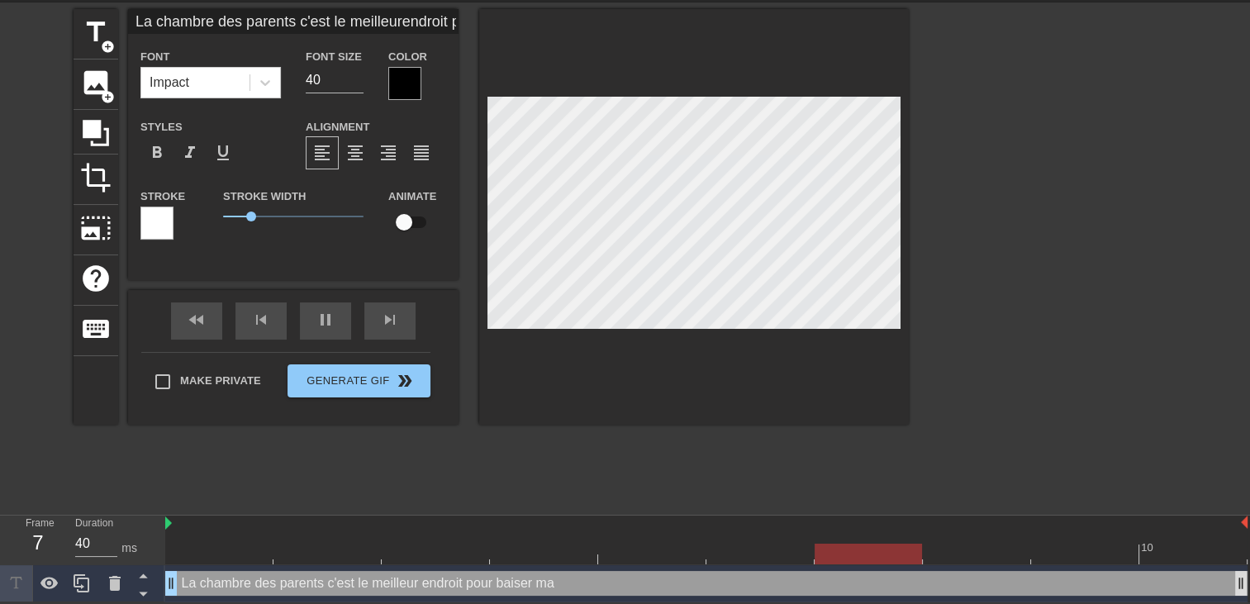
type input "La chambre des parents c'est le meilleurendroit pour baiser ma so"
type textarea "La chambre des parents c'est le meilleur endroit pour baiser ma so"
type input "La chambre des parents c'est le meilleurendroit pour baiser ma soz"
type textarea "La chambre des parents c'est le meilleur endroit pour baiser ma soz"
type input "La chambre des parents c'est le meilleurendroit pour baiser ma sozu"
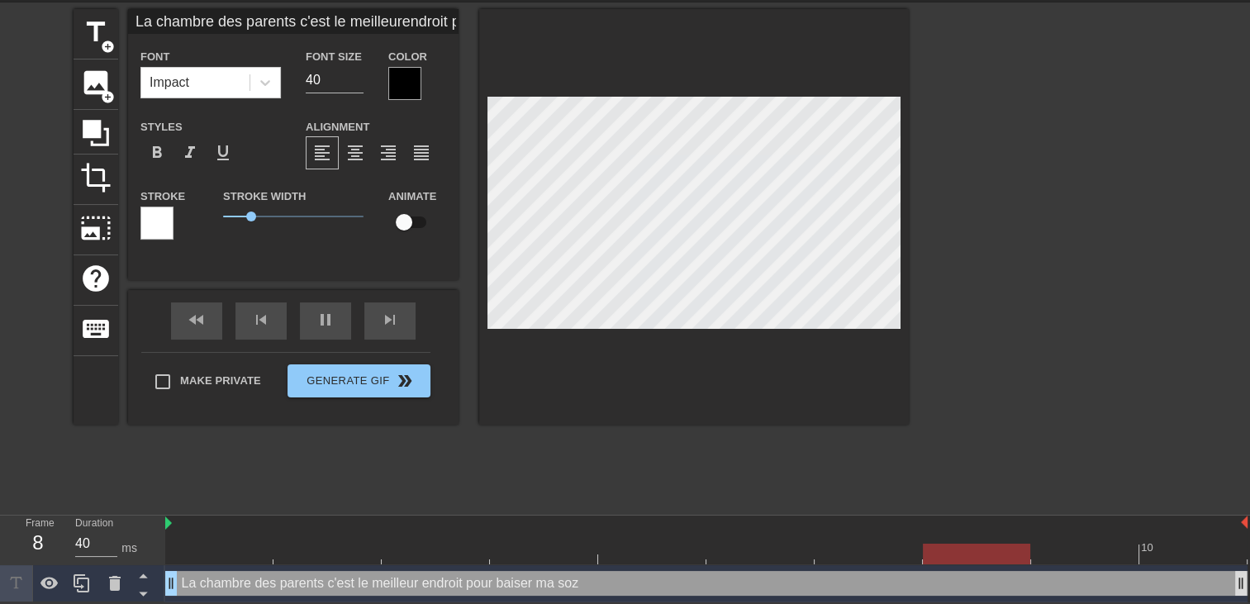
type textarea "La chambre des parents c'est le meilleur endroit pour baiser ma sozu"
type input "La chambre des parents c'est le meilleurendroit pour baiser ma soz"
type textarea "La chambre des parents c'est le meilleur endroit pour baiser ma soz"
type input "La chambre des parents c'est le meilleurendroit pour baiser ma so"
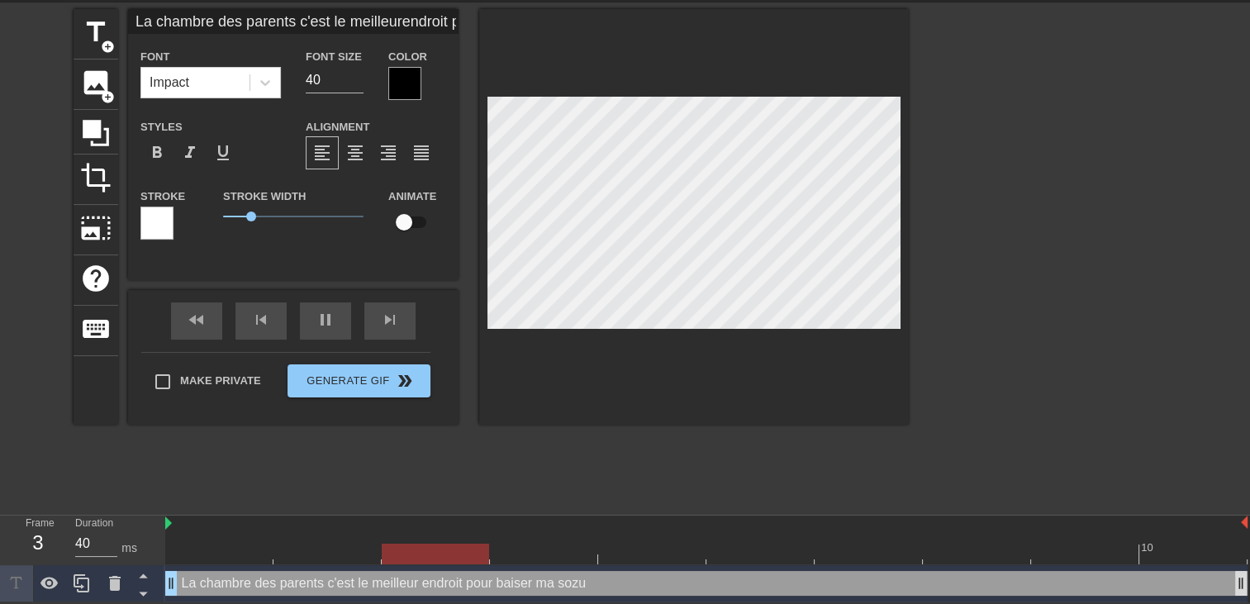
type textarea "La chambre des parents c'est le meilleur endroit pour baiser ma so"
type input "La chambre des parents c'est le meilleurendroit pour baiser ma soe"
type textarea "La chambre des parents c'est le meilleur endroit pour baiser ma soe"
type input "La chambre des parents c'est le meilleurendroit pour baiser ma soeu"
type textarea "La chambre des parents c'est le meilleur endroit pour baiser ma soeu"
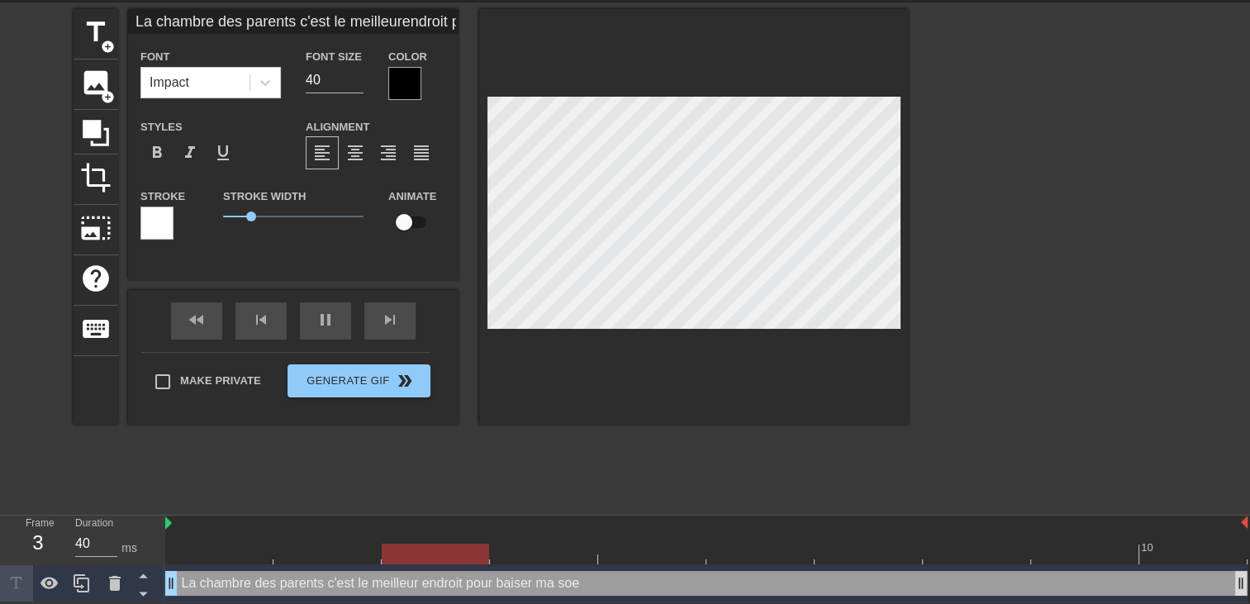
type input "La chambre des parents c'est le meilleurendroit pour baiser ma soeur"
type textarea "La chambre des parents c'est le meilleur endroit pour baiser ma soeur"
click at [1151, 279] on div at bounding box center [1053, 257] width 248 height 496
click at [656, 333] on div at bounding box center [694, 217] width 430 height 416
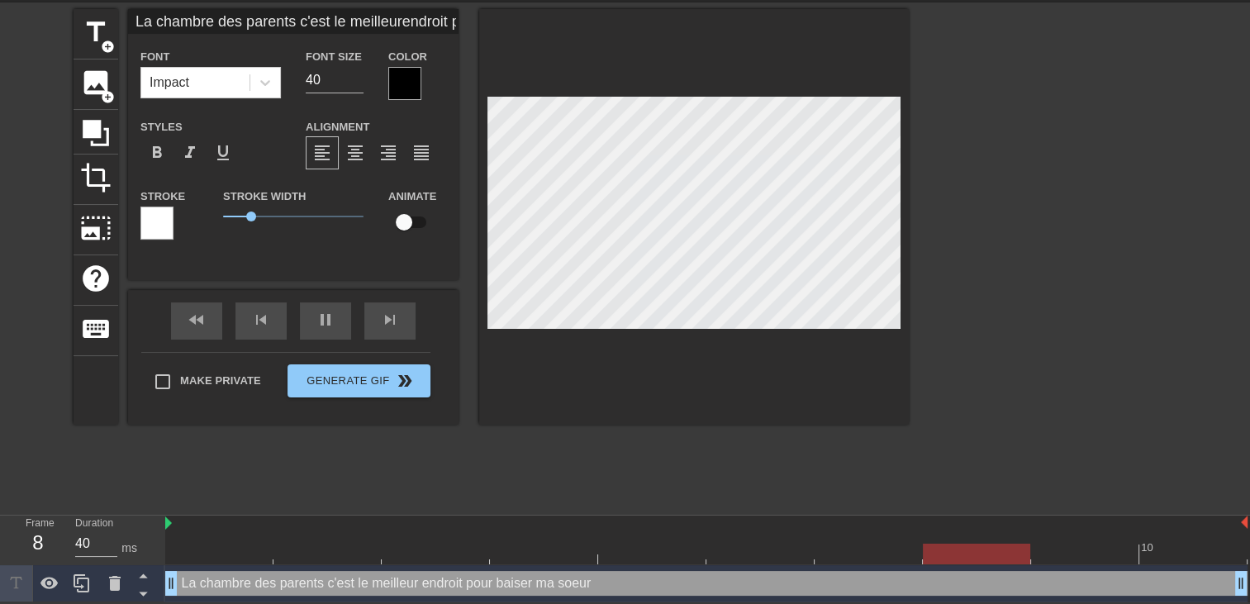
click at [405, 73] on div at bounding box center [404, 83] width 33 height 33
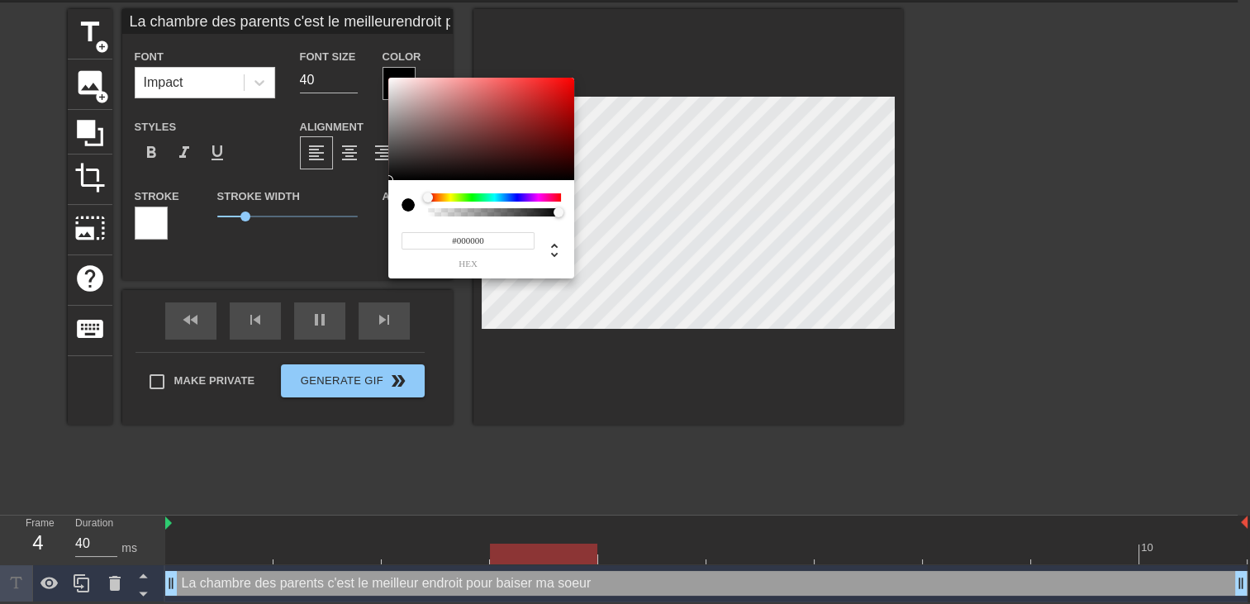
scroll to position [45, 0]
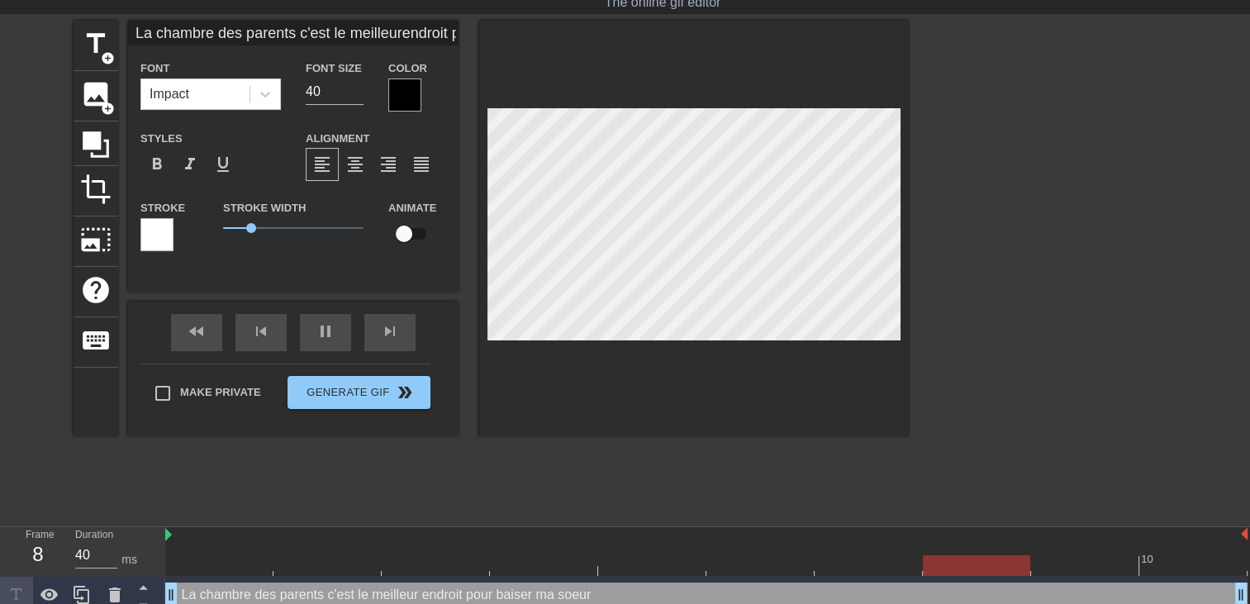
click at [403, 96] on div at bounding box center [404, 95] width 33 height 33
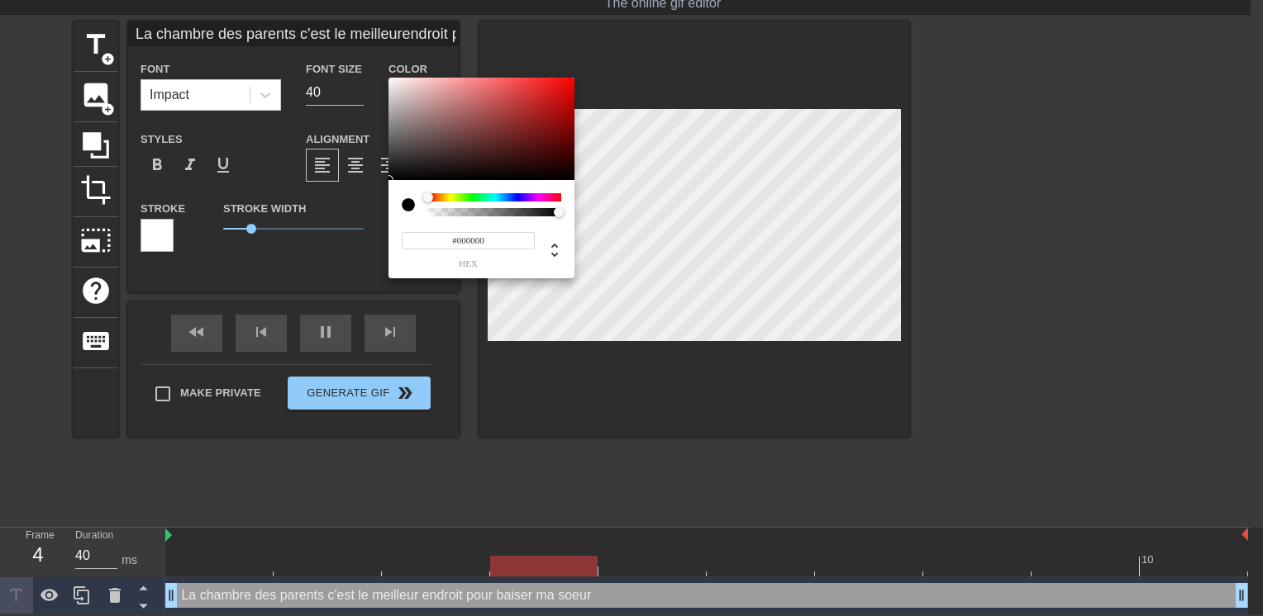
type input "La chambre des parents c'est le meilleurendroit pour baiser ma soeur"
type input "#DB1717"
type input "La chambre des parents c'est le meilleurendroit pour baiser ma soeur"
type input "#DD1717"
click at [555, 91] on div at bounding box center [481, 129] width 186 height 102
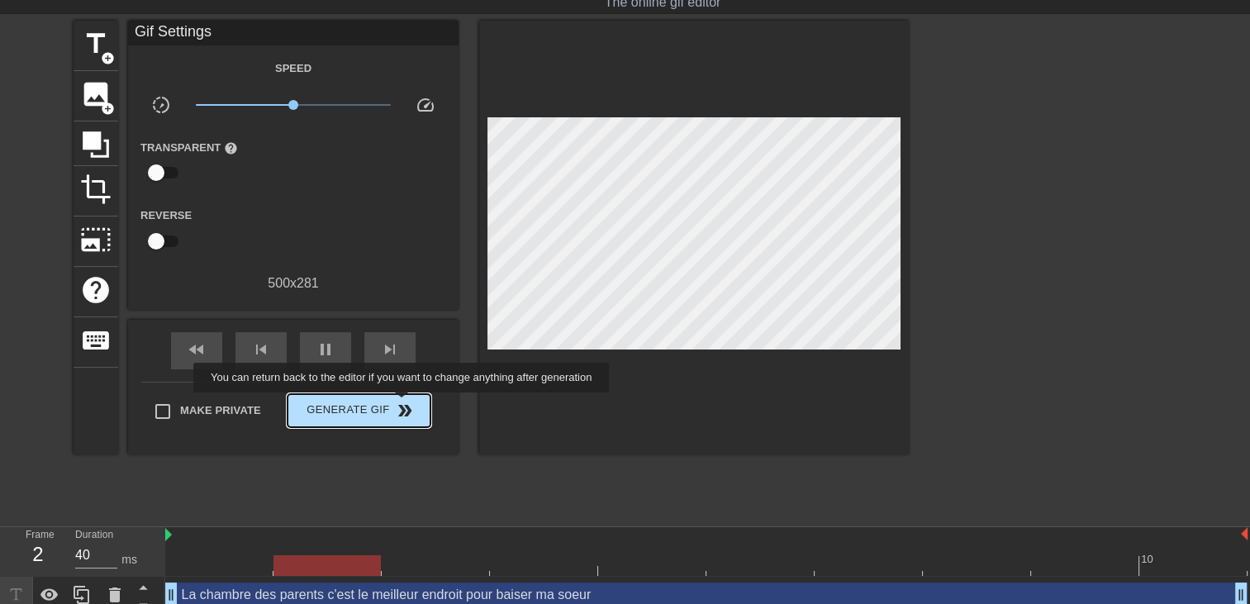
click at [396, 412] on span "double_arrow" at bounding box center [405, 411] width 20 height 20
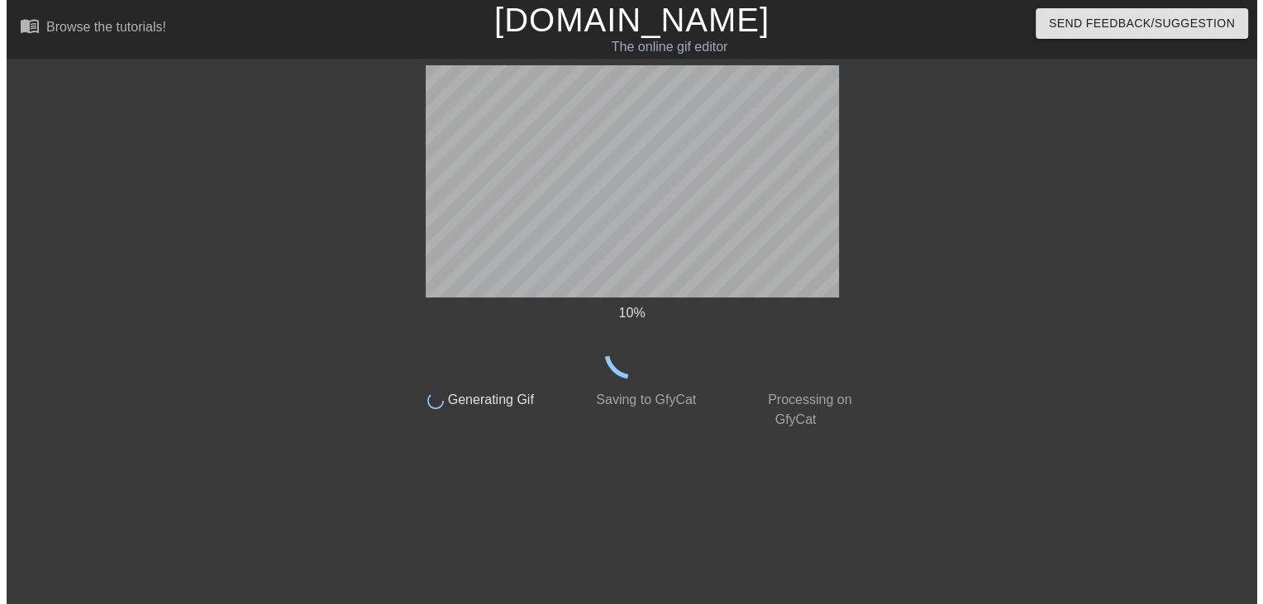
scroll to position [0, 0]
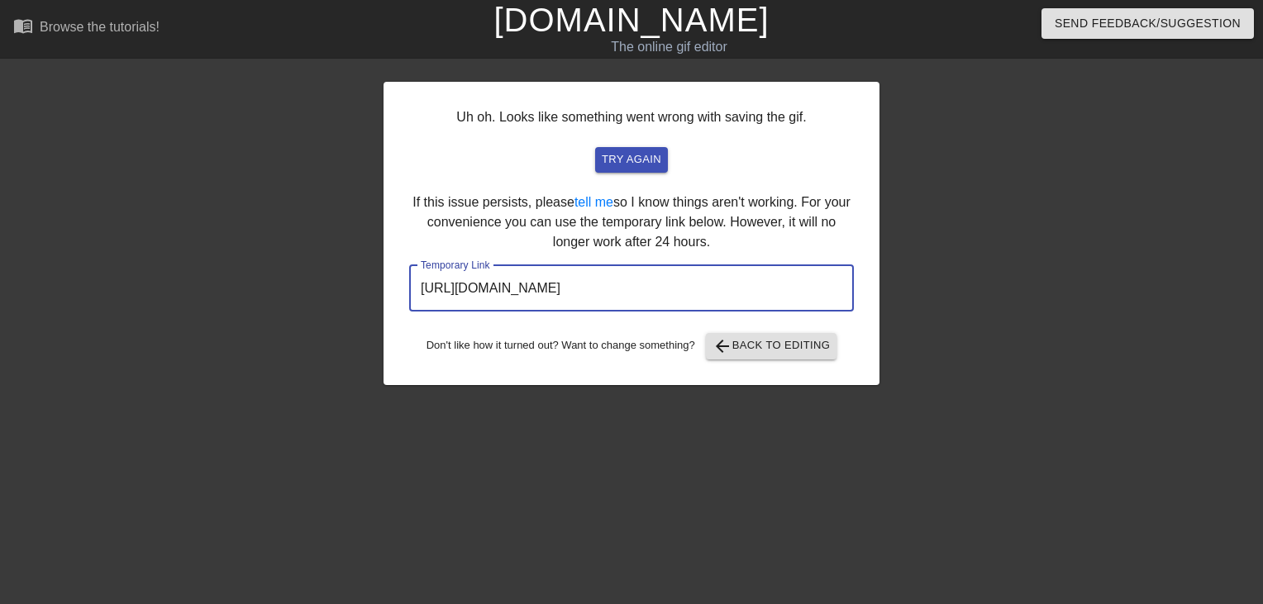
drag, startPoint x: 806, startPoint y: 286, endPoint x: 142, endPoint y: 325, distance: 664.7
click at [142, 325] on div "Uh oh. Looks like something went wrong with saving the gif. try again If this i…" at bounding box center [631, 313] width 1263 height 496
click at [657, 20] on link "[DOMAIN_NAME]" at bounding box center [630, 20] width 275 height 36
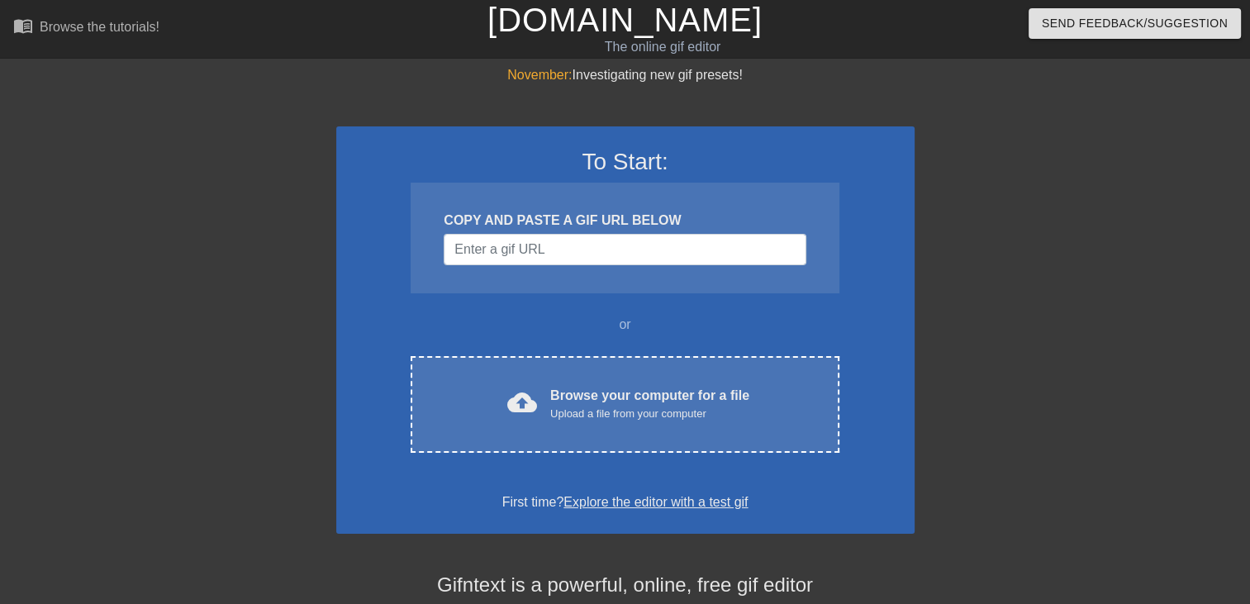
click at [674, 406] on div "Upload a file from your computer" at bounding box center [649, 414] width 199 height 17
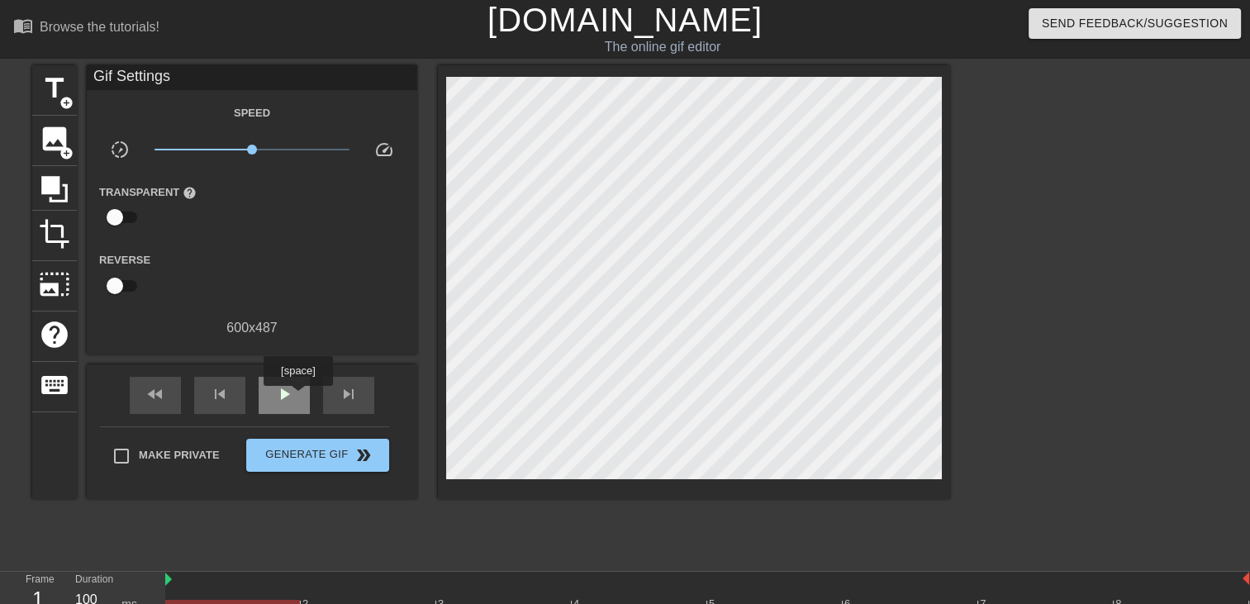
click at [297, 397] on div "play_arrow" at bounding box center [284, 395] width 51 height 37
click at [59, 88] on span "title" at bounding box center [54, 88] width 31 height 31
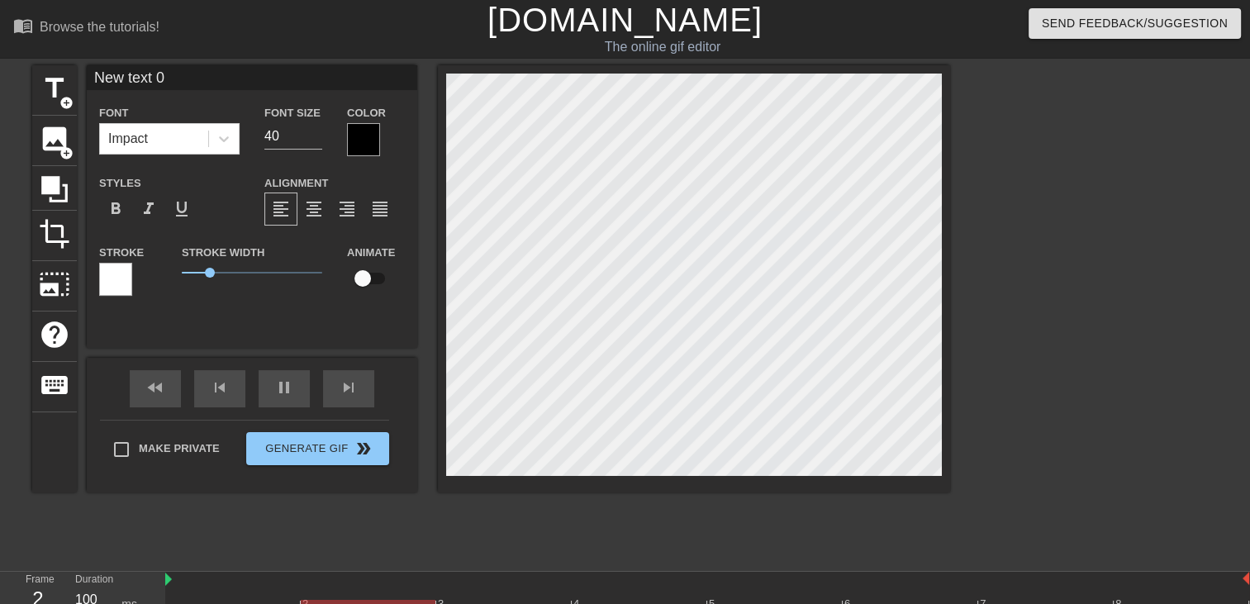
scroll to position [2, 2]
type input "New text"
type textarea "New text"
type input "New text"
type textarea "New text"
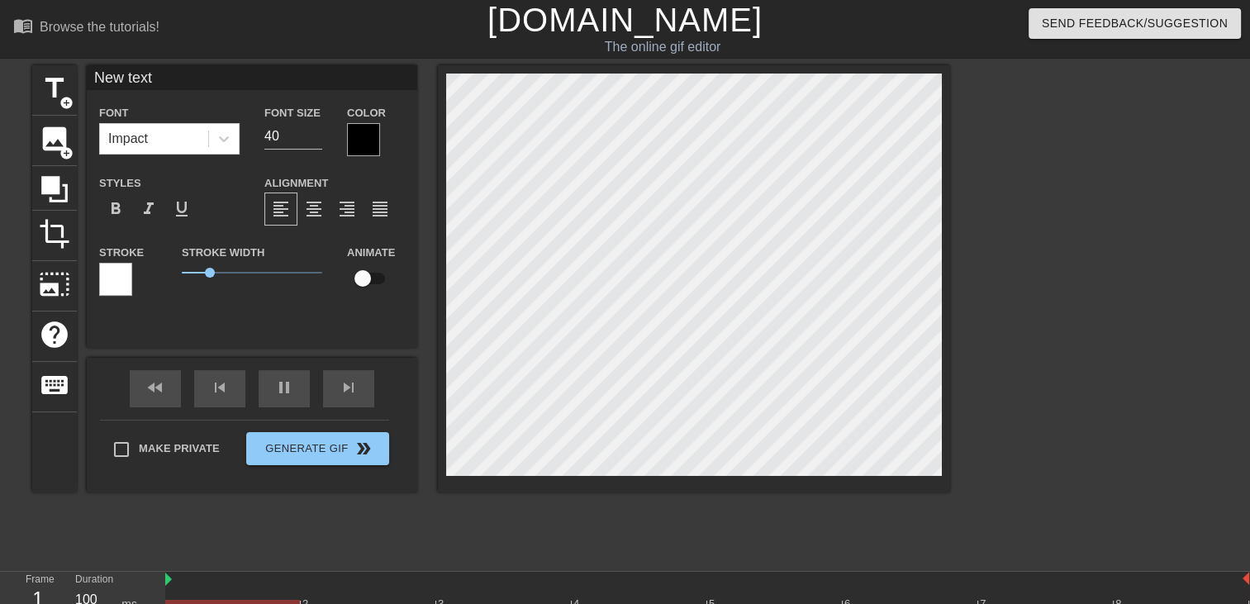
type input "New tex"
type textarea "New tex"
type input "New te"
type textarea "New te"
type input "New t"
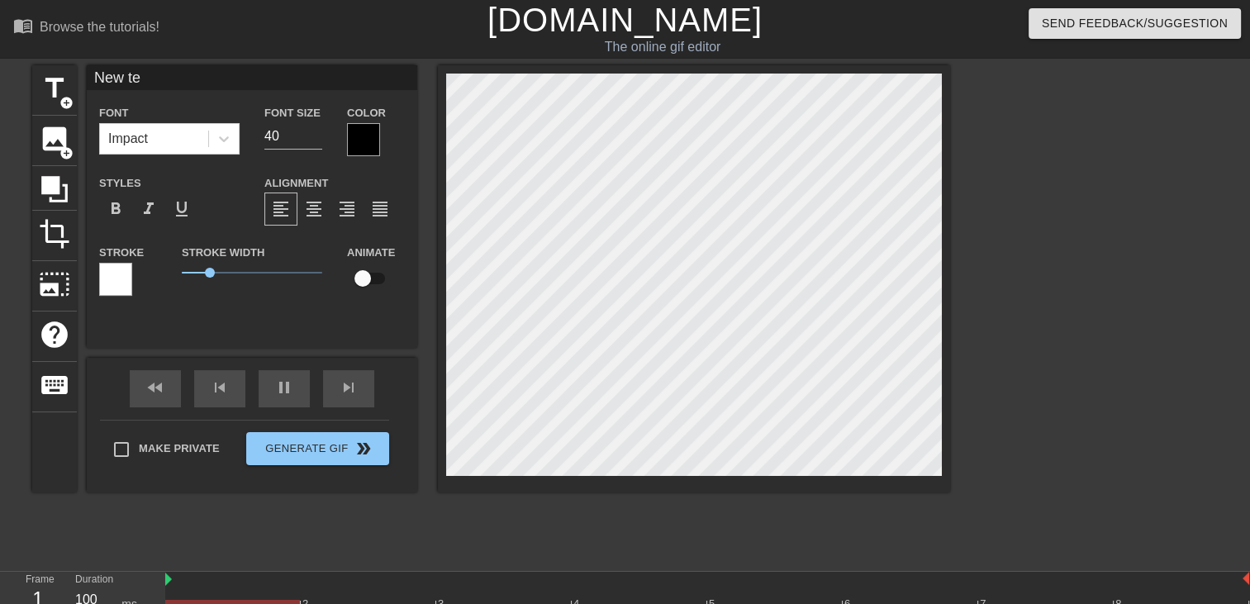
type textarea "New t"
type input "New"
type textarea "New"
type input "New"
type textarea "New"
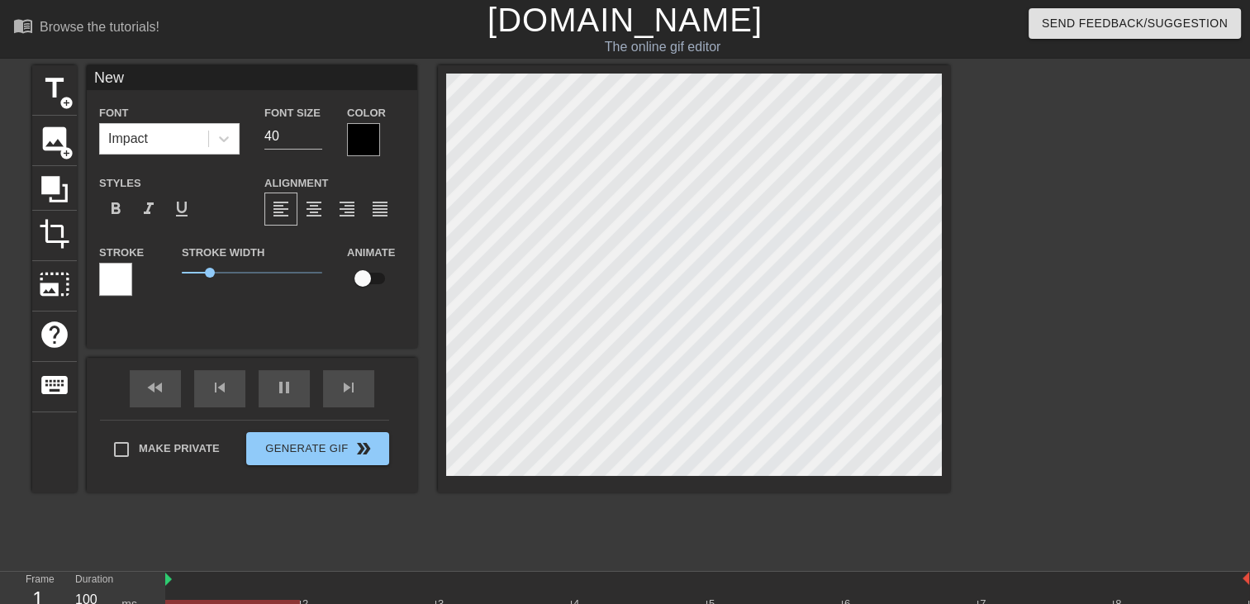
type input "Ne"
type textarea "Ne"
type input "N"
type textarea "N"
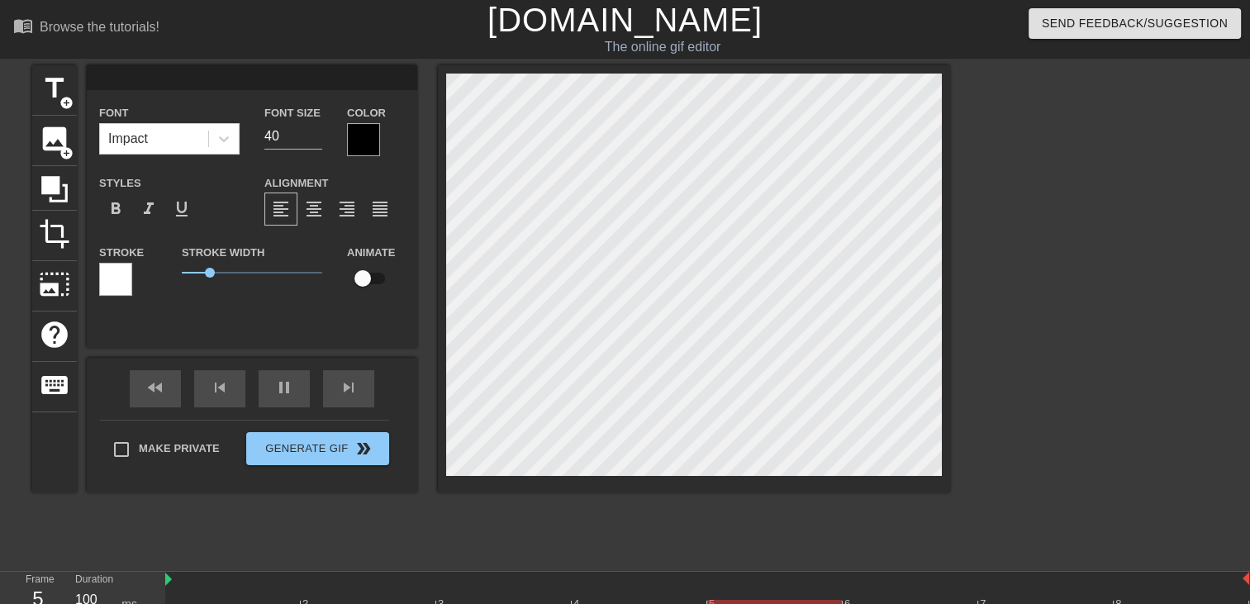
type input "L"
type textarea "L"
type input "La"
type textarea "La"
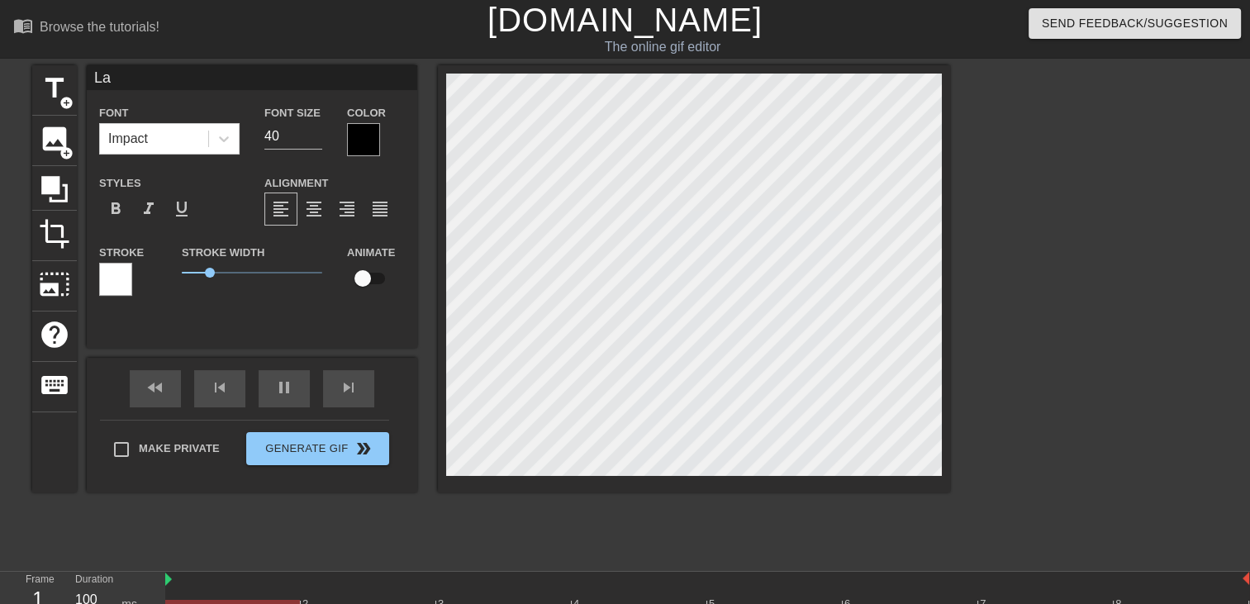
type input "La"
type textarea "La"
type input "La s"
type textarea "La s"
type input "La se"
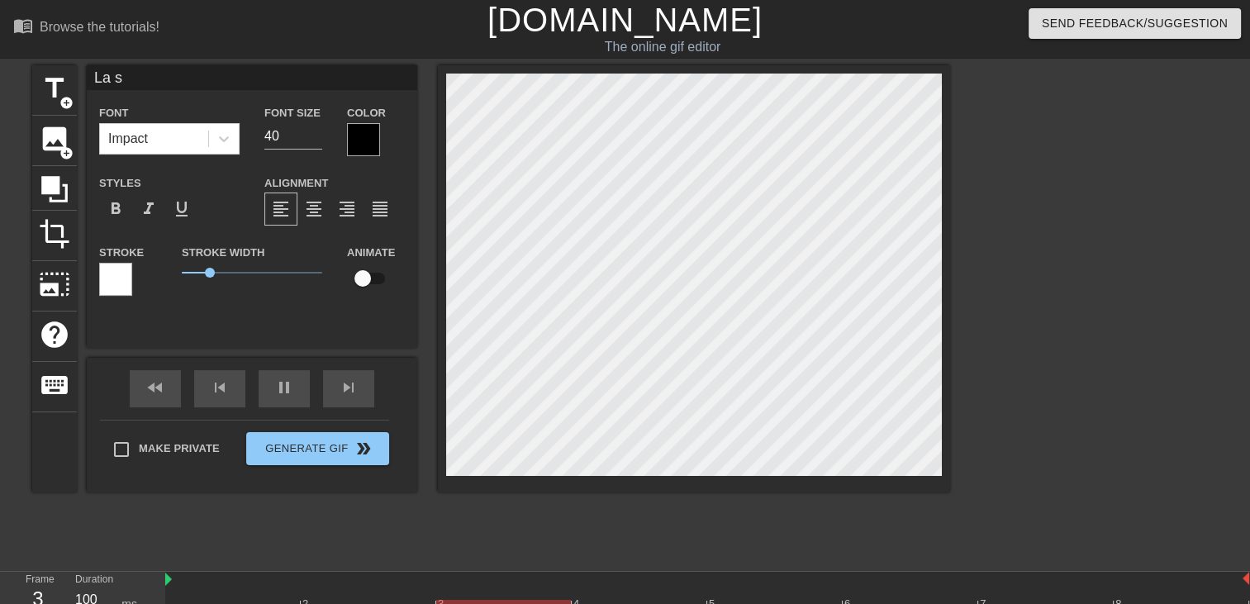
type textarea "La se"
type input "La sea"
type textarea "La sea"
type input "La sean"
type textarea "La sean"
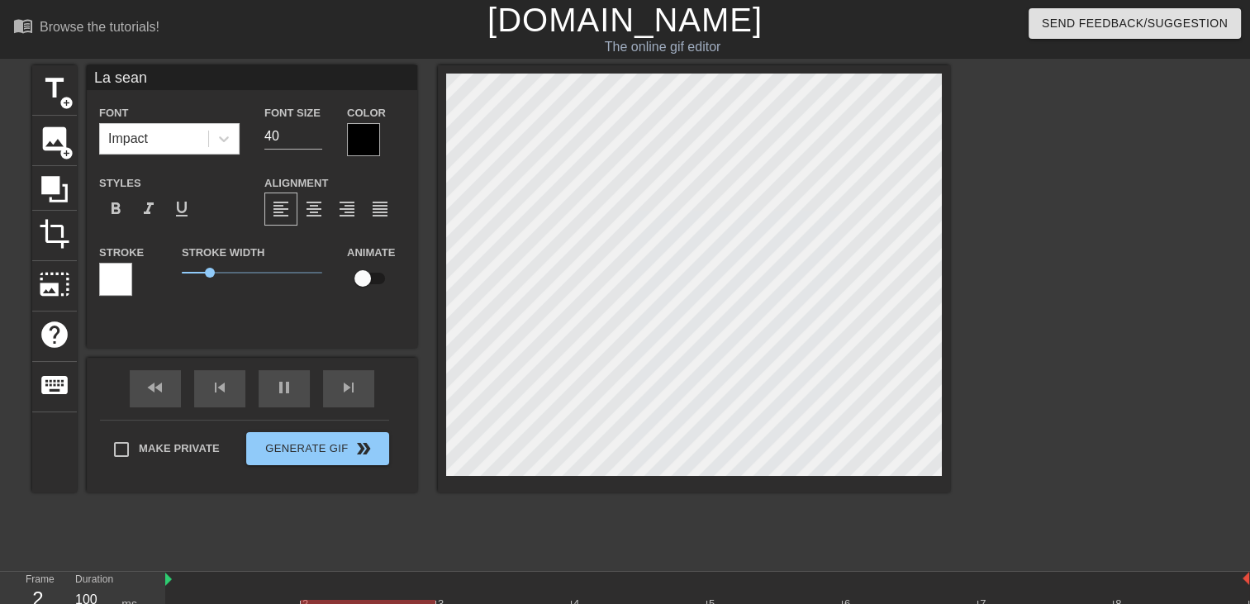
type input "La seanc"
type textarea "La seanc"
type input "La seance"
type textarea "La seance"
type input "La seance"
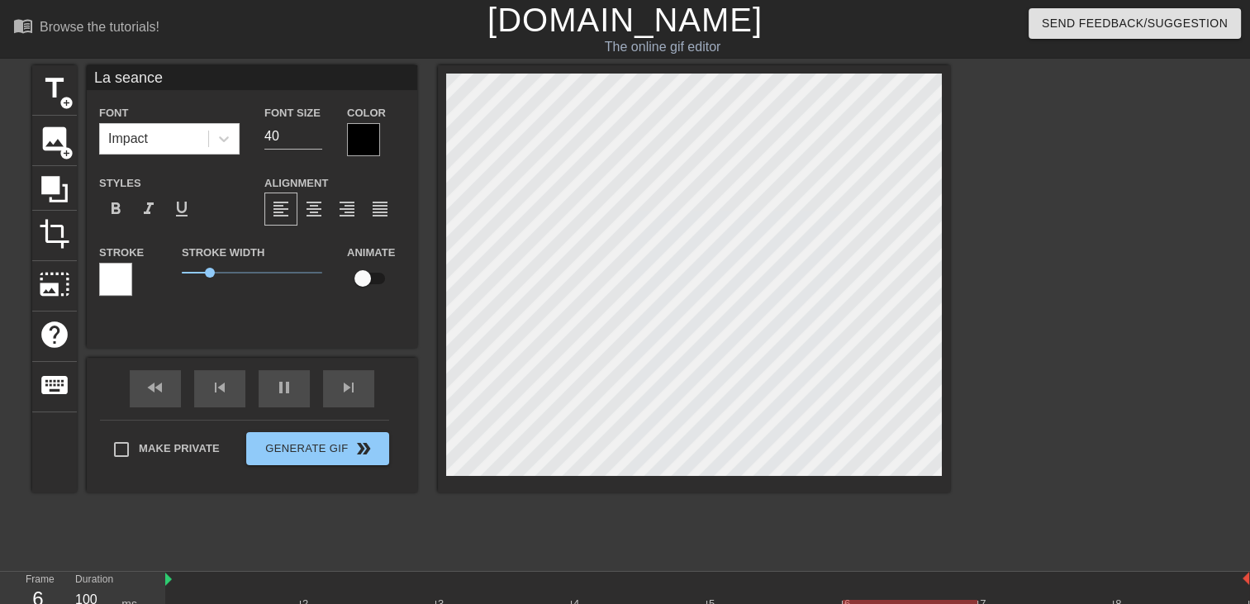
type textarea "La seance"
type input "La seance p"
type textarea "La seance p"
type input "La seance ph"
type textarea "La seance ph"
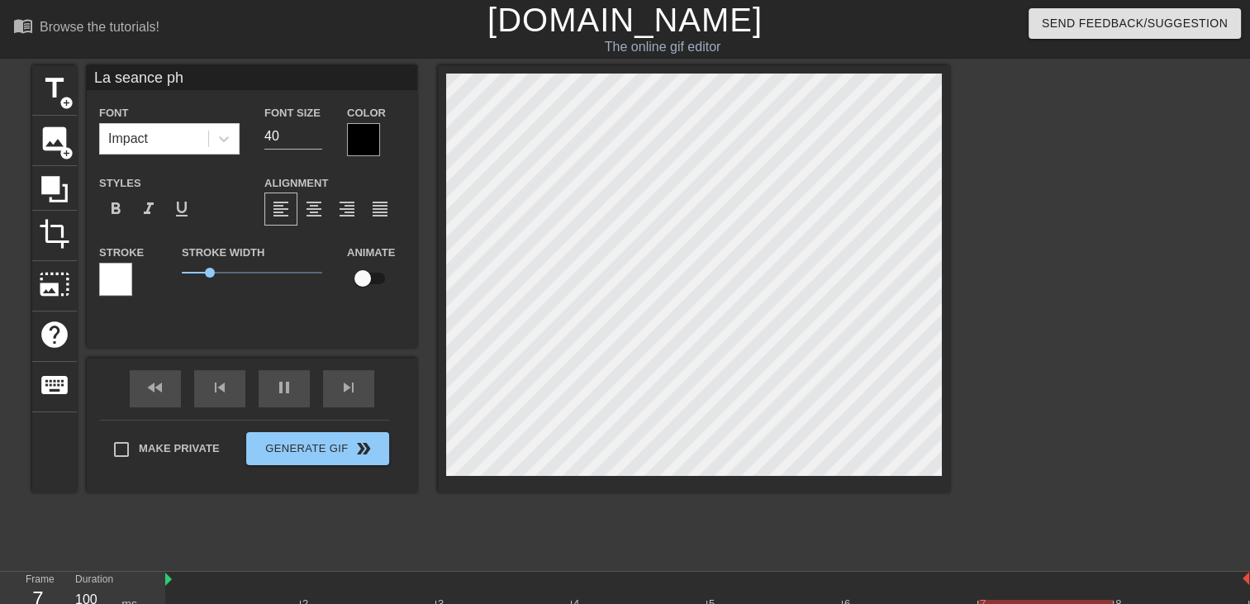
type input "La seance pho"
type textarea "La seance pho"
type input "La seance phot"
type textarea "La seance phot"
type input "La seance photo"
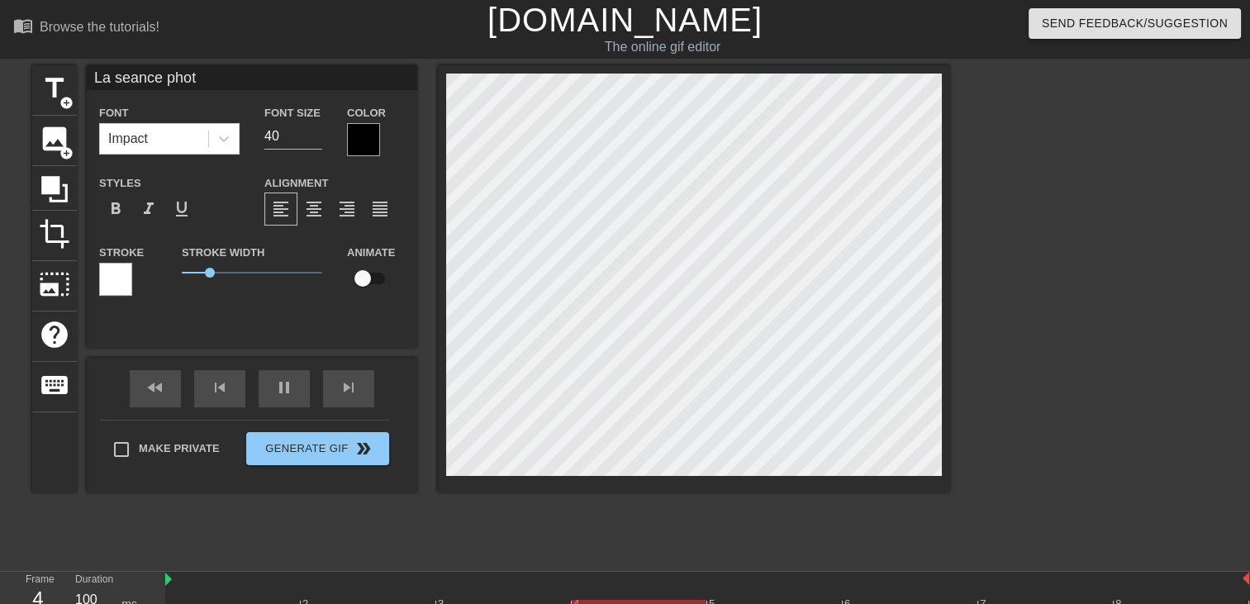
type textarea "La seance photo"
type input "La seance photo"
type textarea "La seance photo"
type input "La seance photo e"
type textarea "La seance photo e"
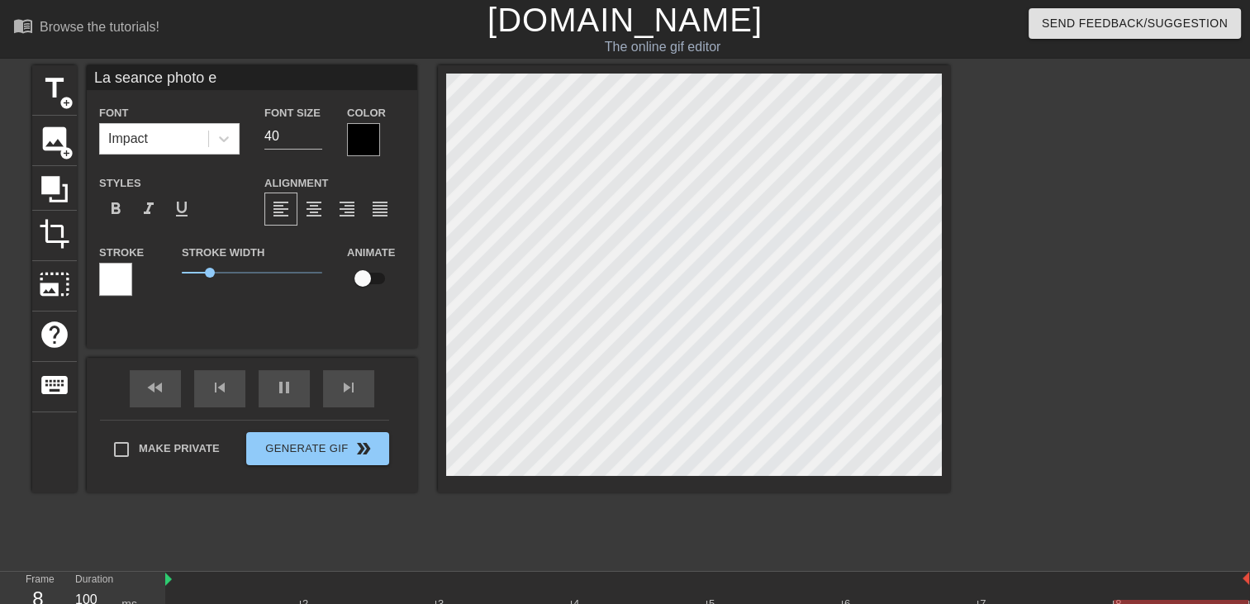
type input "La seance photo et"
type textarea "La seance photo et"
type input "La seance photo eta"
type textarea "La seance photo eta"
type input "La seance photo etai"
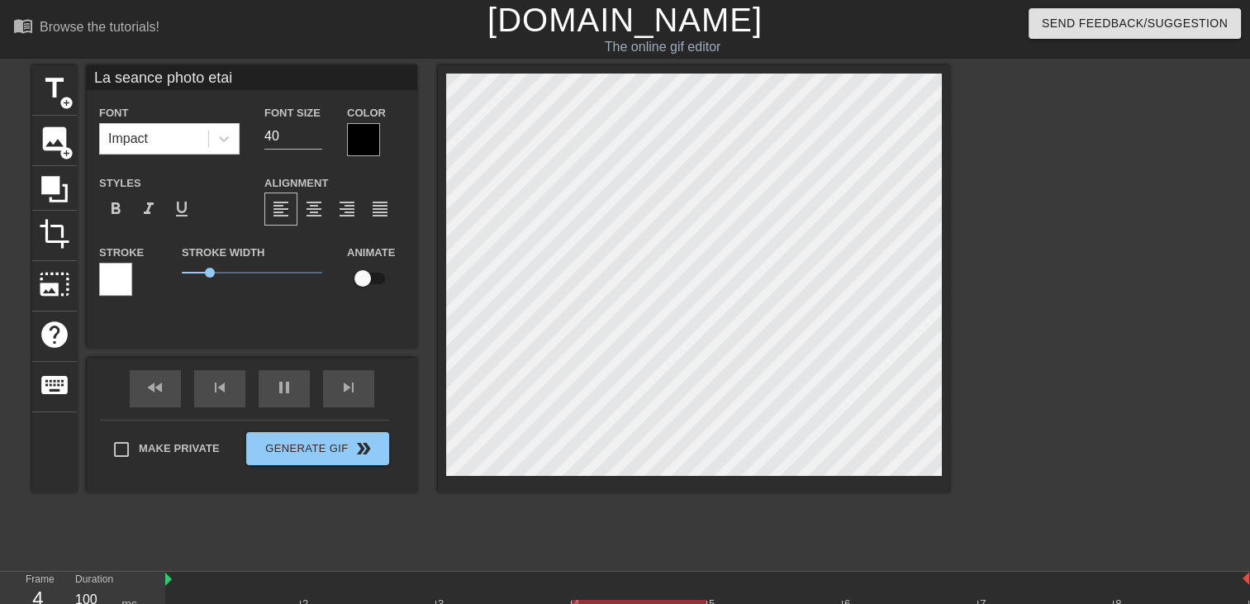
type textarea "La seance photo etai"
type input "La seance photo etait"
type textarea "La seance photo etait"
type input "La seance photo etait"
type textarea "La seance photo etait"
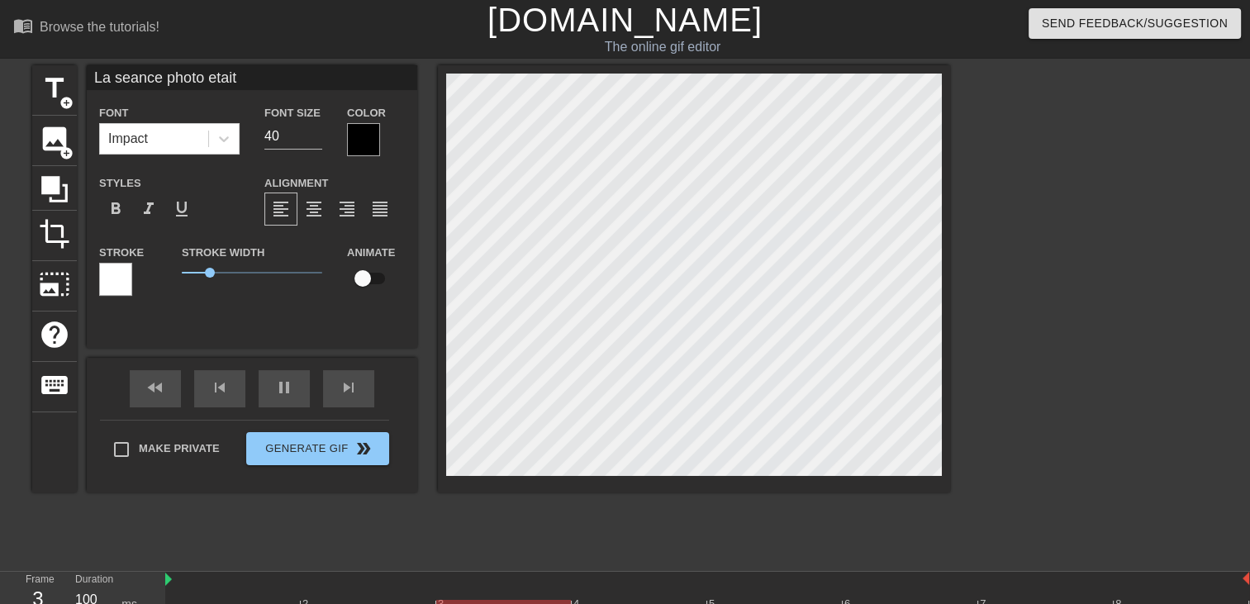
type input "La seance photo etait m"
type textarea "La seance photo etait m"
type input "La seance photo etait ma"
type textarea "La seance photo etait ma"
type input "La seance photo etait mag"
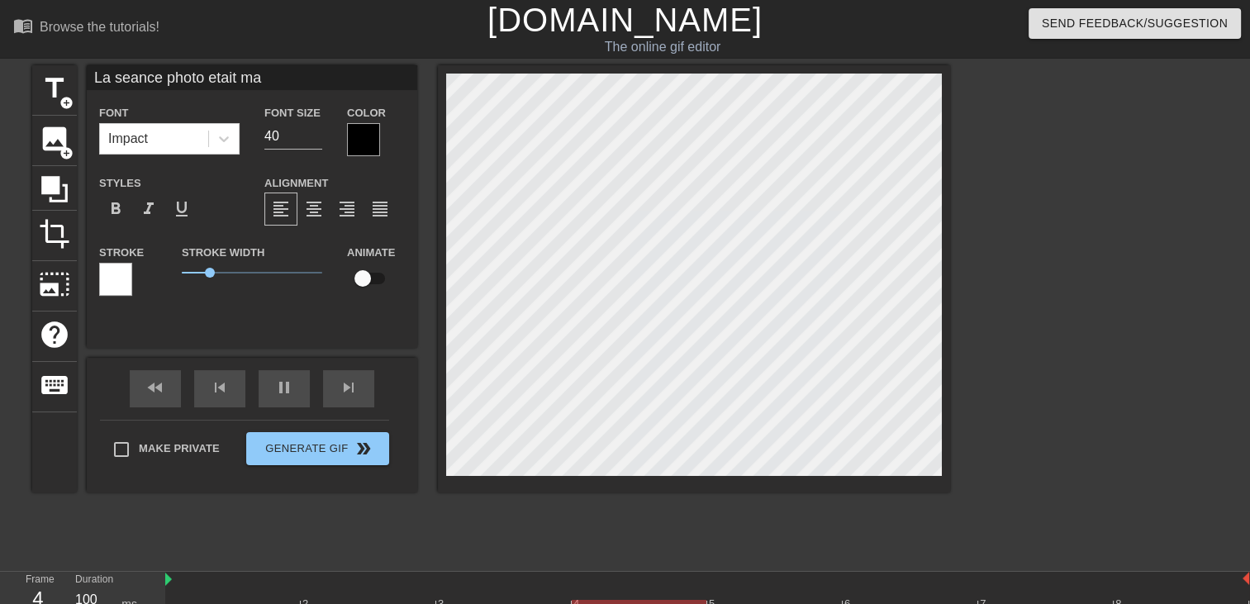
type textarea "La seance photo etait mag"
type input "La seance photo etait magn"
type textarea "La seance photo etait magn"
type input "La seance photo etait magni"
type textarea "La seance photo etait magni"
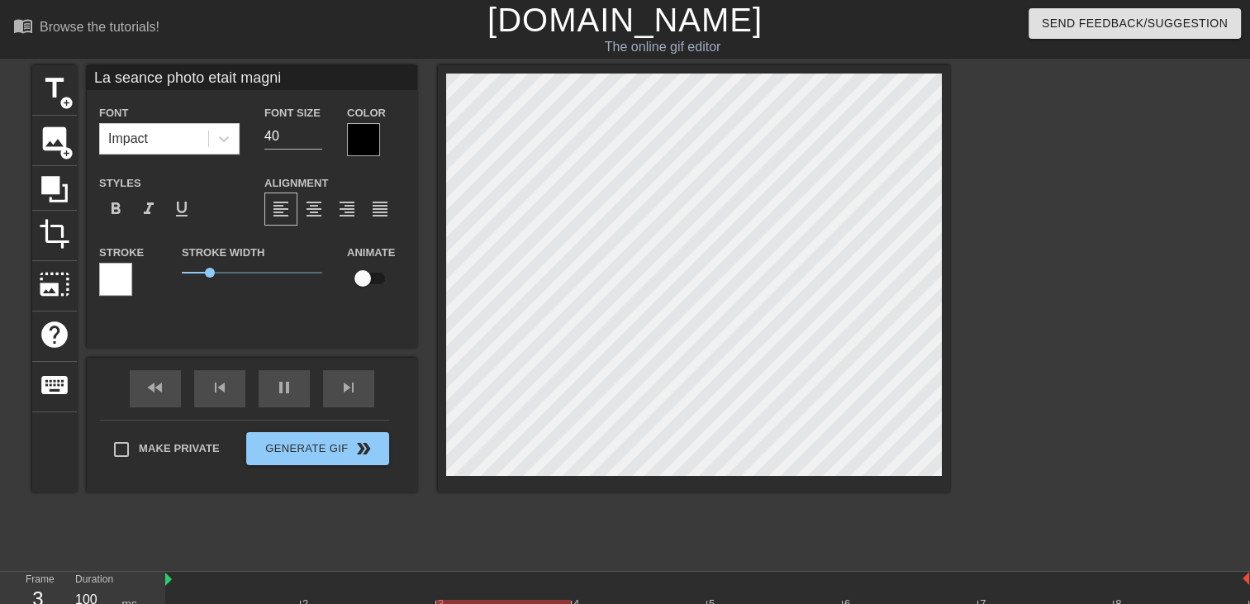
type input "La seance photo etait magnif"
type textarea "La seance photo etait magnif"
type input "La seance photo etait magnifi"
type textarea "La seance photo etait magnifi"
type input "La seance photo etait [PERSON_NAME]"
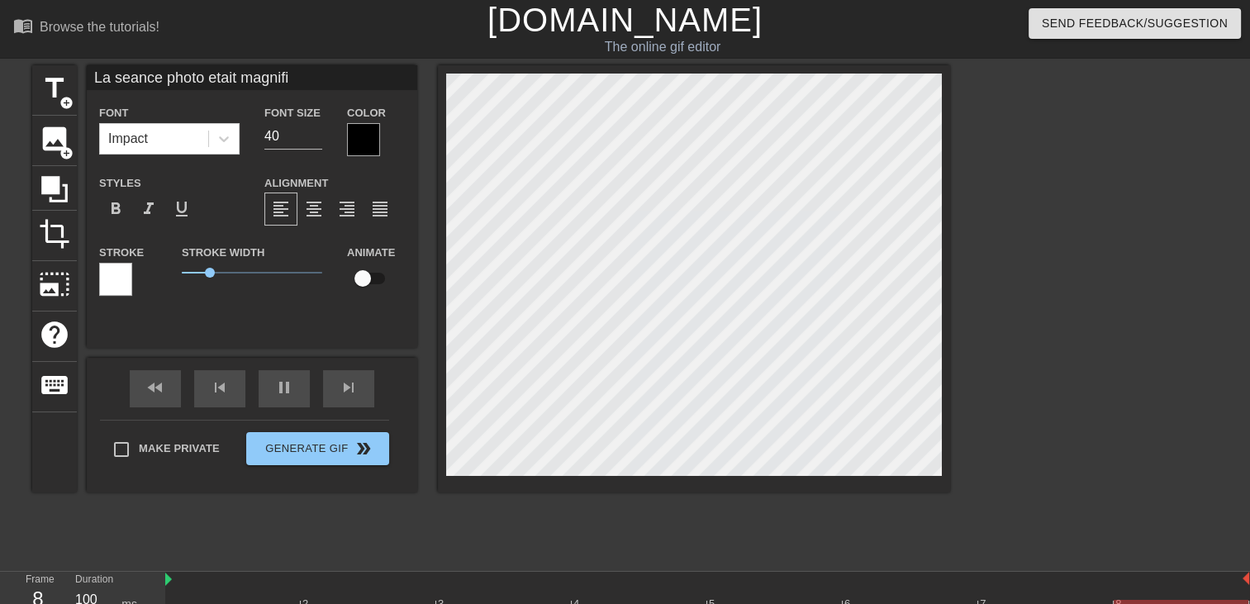
type textarea "La seance photo etait [PERSON_NAME]"
type input "La seance photo etait magnifiqe"
type textarea "La seance photo etait magnifiqe"
type input "La seance photo etait [PERSON_NAME]"
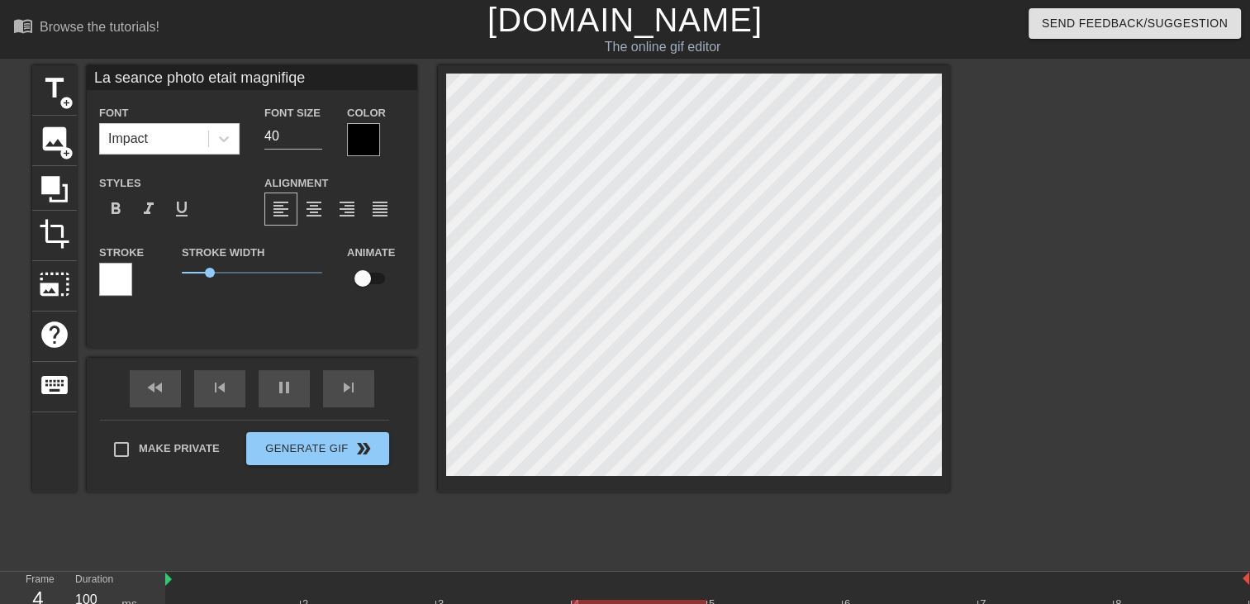
type textarea "La seance photo etait [PERSON_NAME]"
type input "La seance photo etait magnifiqi"
type textarea "La seance photo etait magnifiqi"
type input "La seance photo etait magnifiqiu"
type textarea "La seance photo etait magnifiqiu"
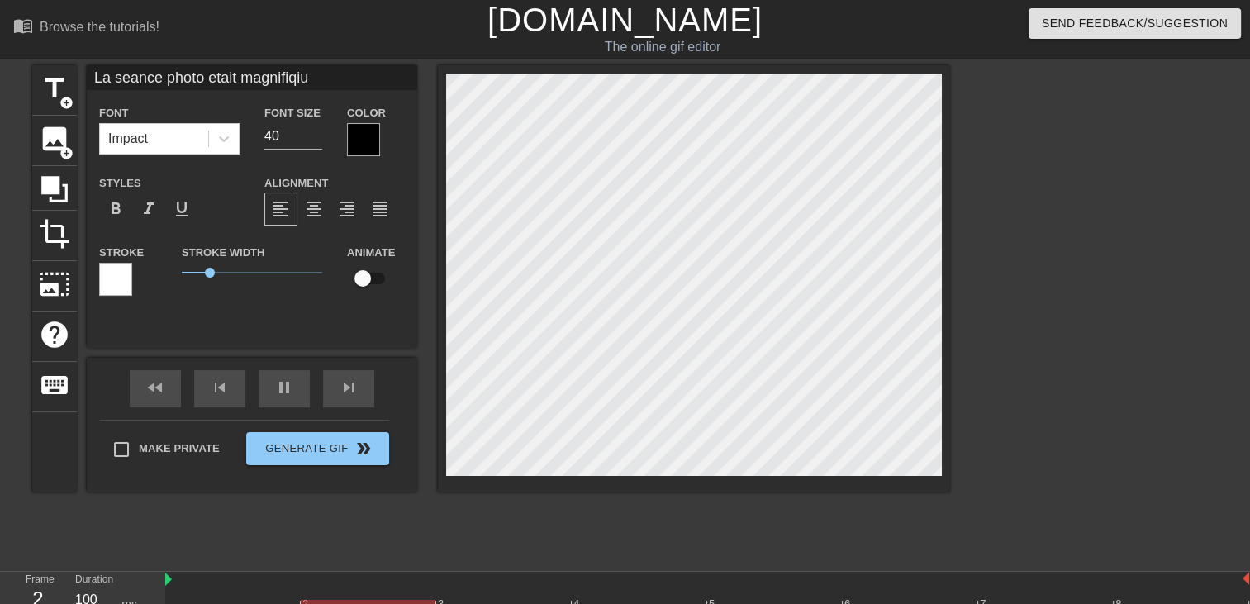
type input "La seance photo etait magnifiqi"
type textarea "La seance photo etait magnifiqi"
type input "La seance photo etait [PERSON_NAME]"
type textarea "La seance photo etait [PERSON_NAME]"
type input "La seance photo etait magnifiqu"
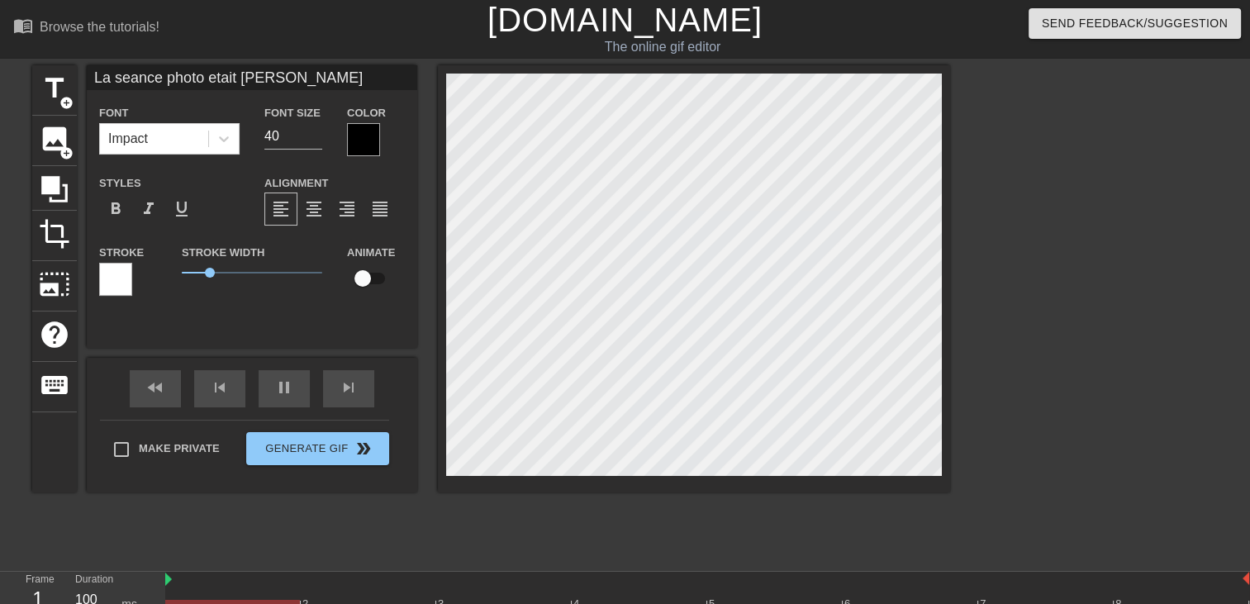
type textarea "La seance photo etait magnifiqu"
type input "La seance photo etait magnifique"
type textarea "La seance photo etait magnifique"
type input "La seance photo etait magnifique"
type textarea "La seance photo etait magnifique"
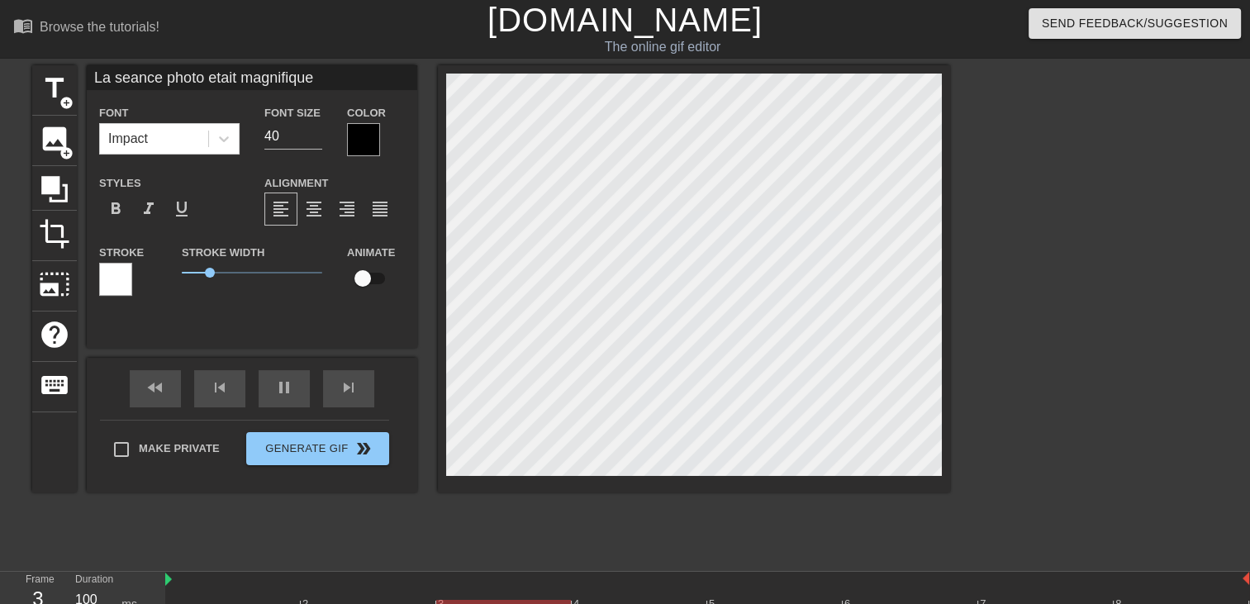
type input "La seance photo etait magnifique"
type textarea "La seance photo etait magnifique"
type input "La seance photo etait magnifique m"
type textarea "La seance photo etait magnifique m"
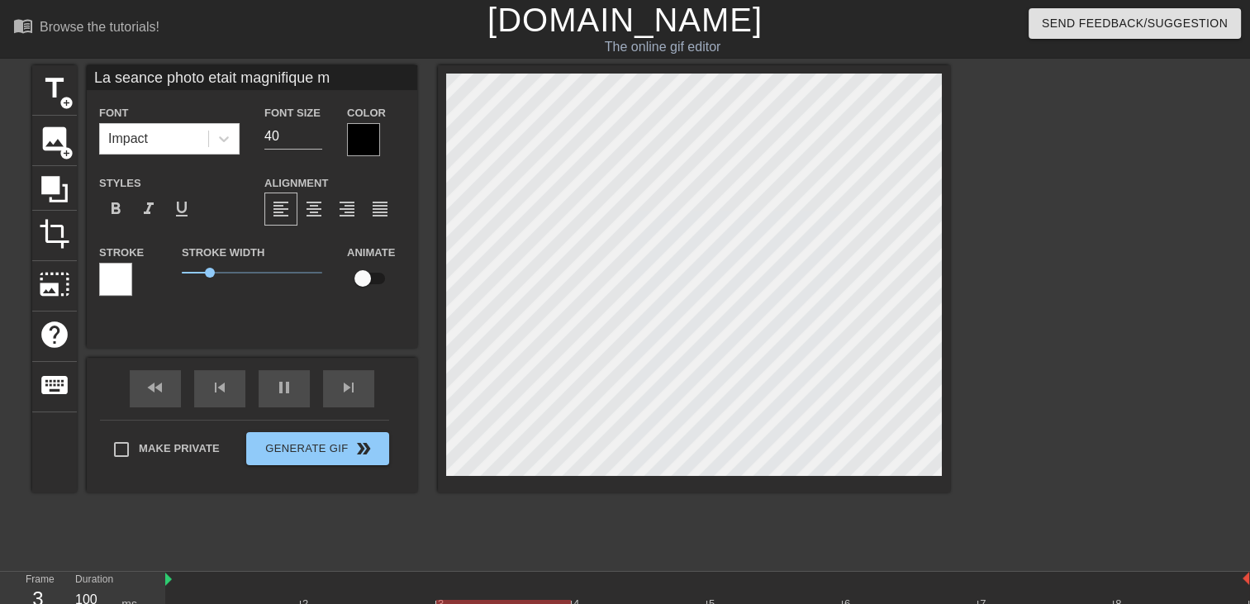
type input "La seance photo etait magnifique"
type textarea "La seance photo etait magnifique"
type input "La seance photo etait magnifique M"
type textarea "La seance photo etait magnifique M"
type input "La seance photo etait magnifique Mr"
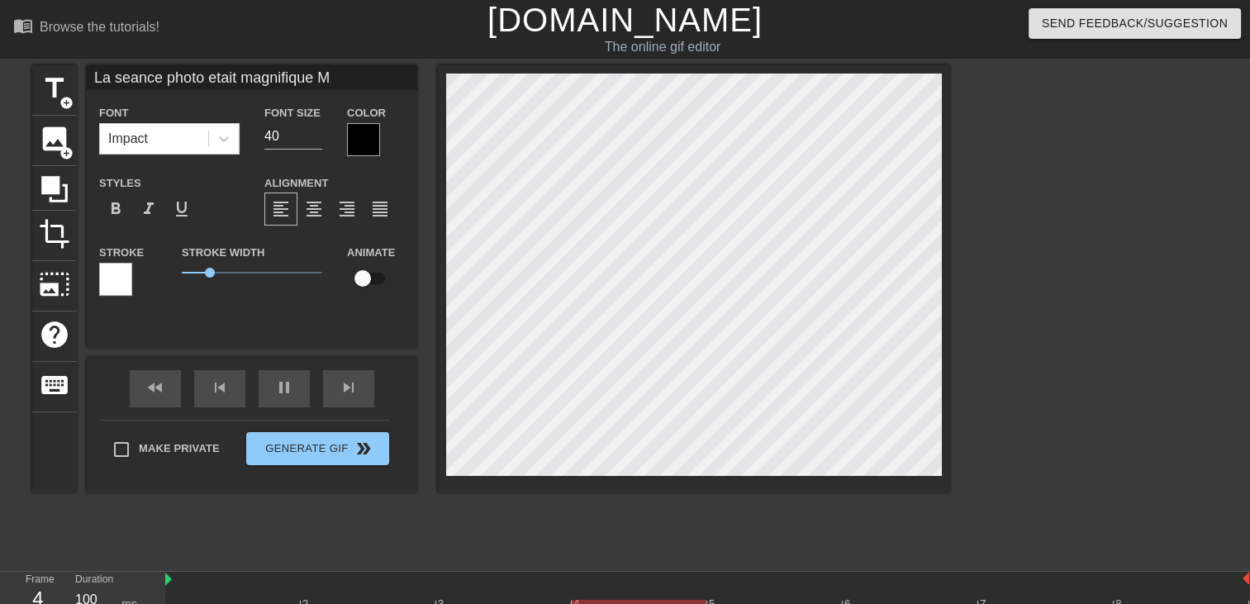
type textarea "La seance photo etait magnifique Mr"
type input "La seance photo etait magnifique Mr"
type textarea "La seance photo etait magnifique Mr"
type input "La seance photo etait magnifique Mr v"
type textarea "La seance photo etait magnifique Mr v"
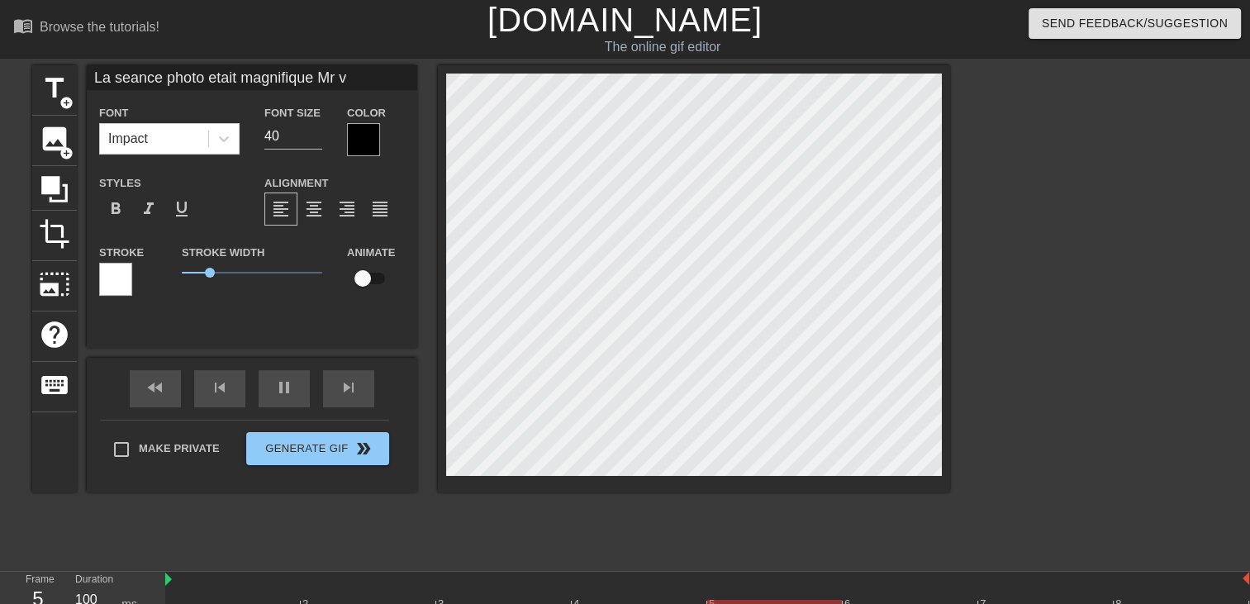
type input "La seance photo etait magnifique Mr [PERSON_NAME]"
type textarea "La seance photo etait magnifique Mr [PERSON_NAME]"
type input "La seance photo etait magnifique Mr [PERSON_NAME]"
type textarea "La seance photo etait magnifique Mr [PERSON_NAME]"
type input "La seance photo etait magnifique Mr vous"
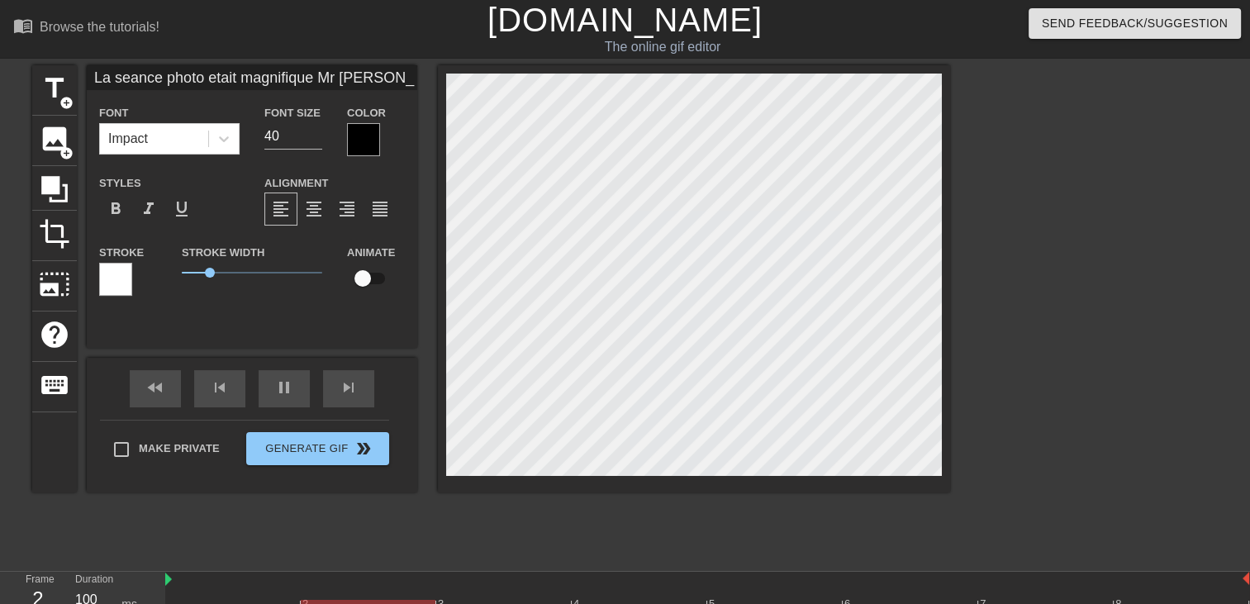
type textarea "La seance photo etait magnifique Mr vous"
type input "La seance photo etait magnifique Mr vous"
type textarea "La seance photo etait magnifique Mr vous"
type input "La seance photo etait magnifique Mr vous a"
type textarea "La seance photo etait magnifique Mr vous a"
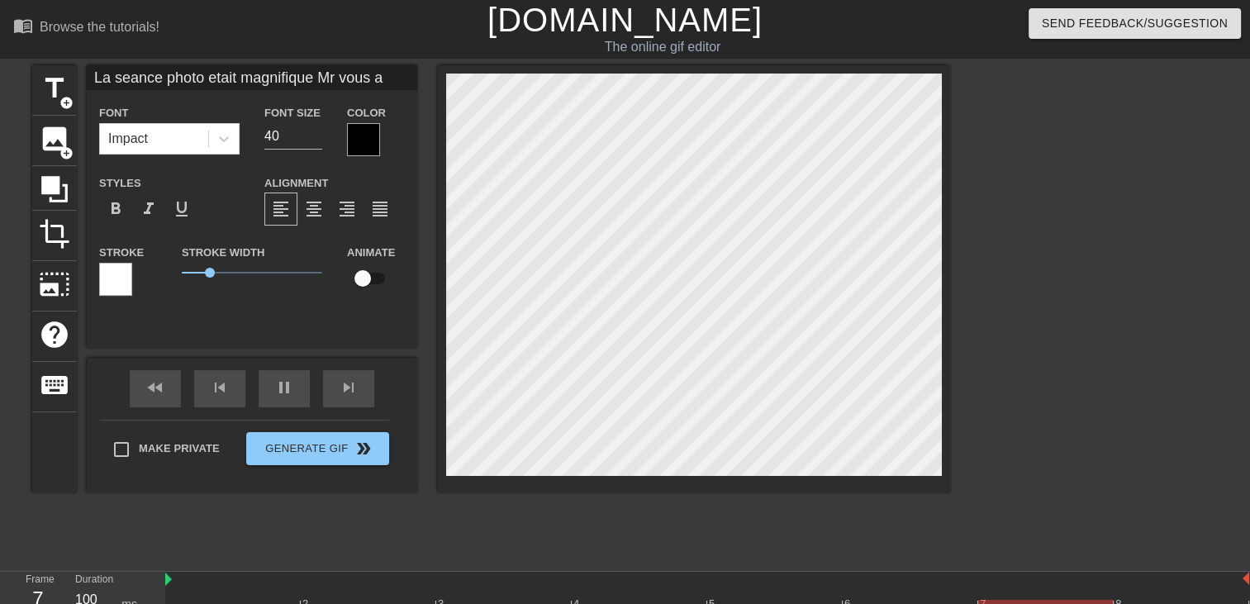
type input "La seance photo etait magnifique Mr vous av"
type textarea "La seance photo etait magnifique Mr vous av"
type input "La seance photo etait magnifique Mr vous ave"
type textarea "La seance photo etait magnifique Mr vous ave"
type input "La seance photo etait magnifique Mr vous avez"
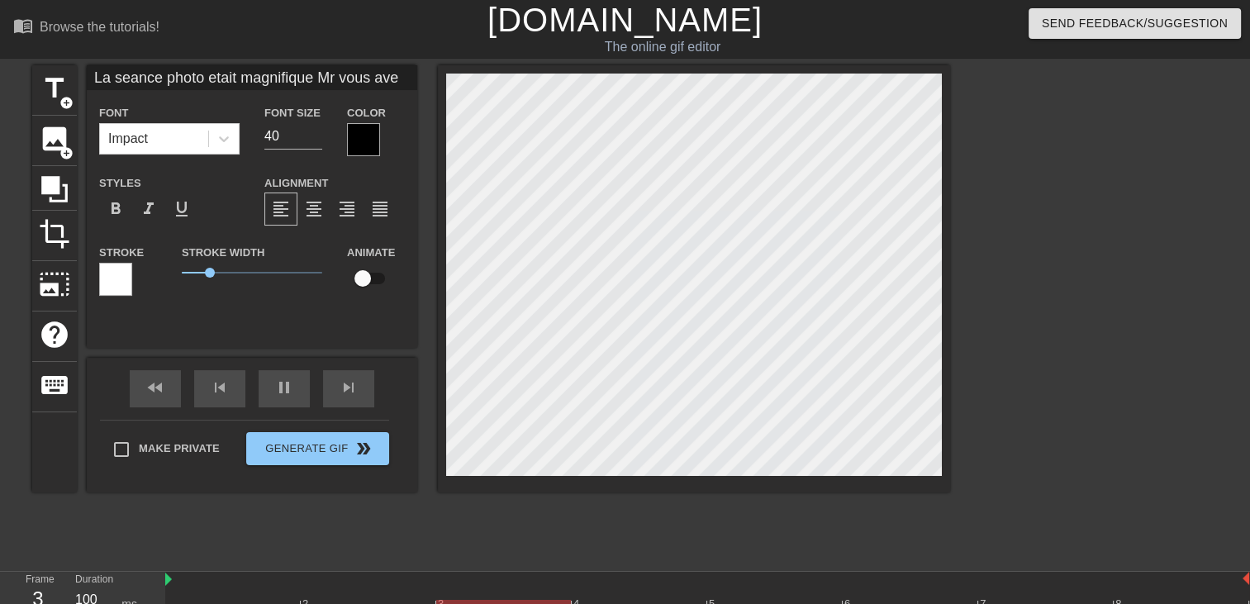
type textarea "La seance photo etait magnifique Mr vous avez"
type input "La seance photo etait magnifique Mr vous avez"
type textarea "La seance photo etait magnifique Mr vous avez"
type input "La seance photo etait magnifique Mr vous avez u"
type textarea "La seance photo etait magnifique Mr vous avez u"
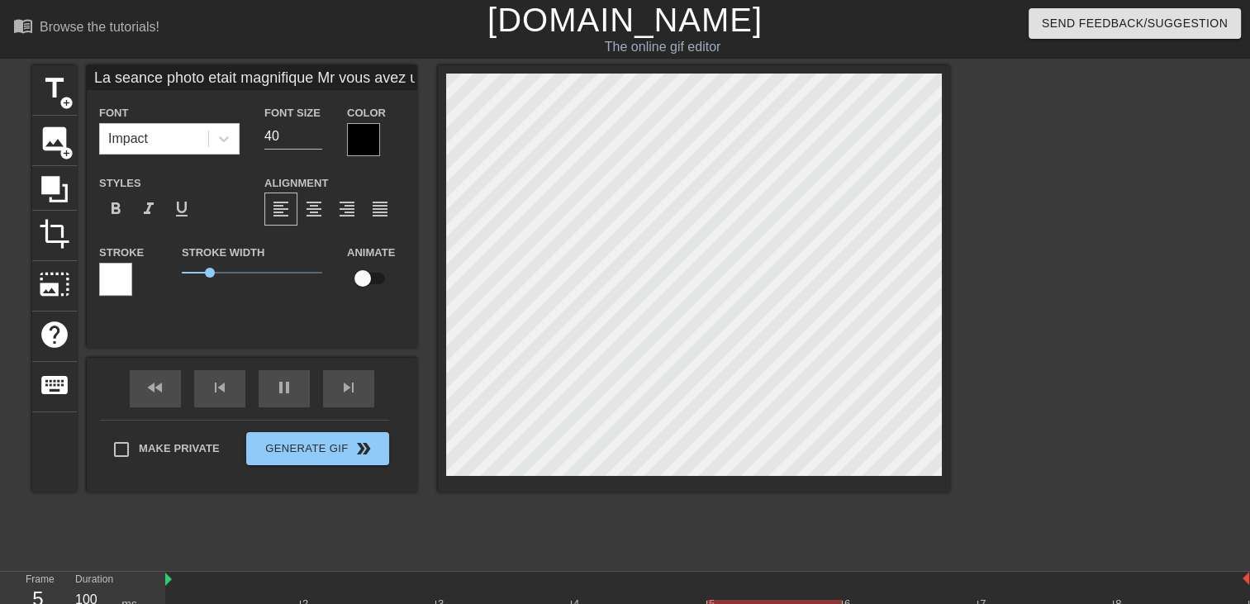
type input "La seance photo etait magnifique Mr vous avez un"
type textarea "La seance photo etait magnifique Mr vous avez un"
type input "La seance photo etait magnifique Mr vous avez une"
type textarea "La seance photo etait magnifique Mr vous avez une"
type input "La seance photo etait magnifique Mr vous avez une"
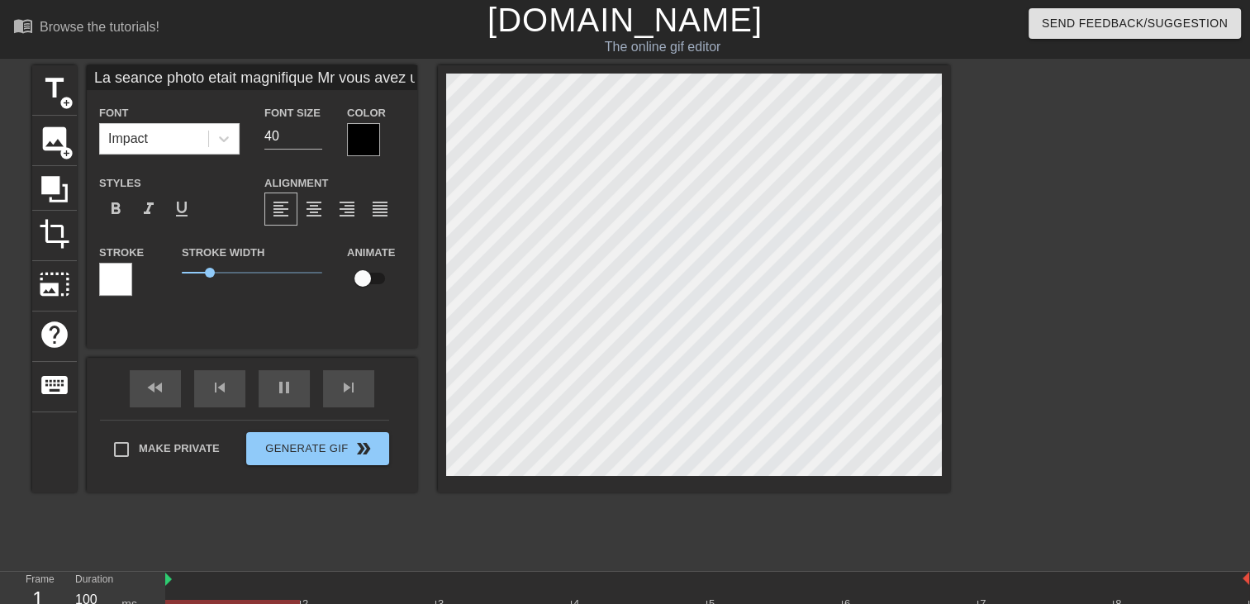
type textarea "La seance photo etait magnifique Mr vous avez une"
type input "La seance photo etait magnifique Mr vous avez une f"
type textarea "La seance photo etait magnifique Mr vous avez une f"
type input "La seance photo etait magnifique Mr vous avez une fi"
type textarea "La seance photo etait magnifique Mr vous avez une fi"
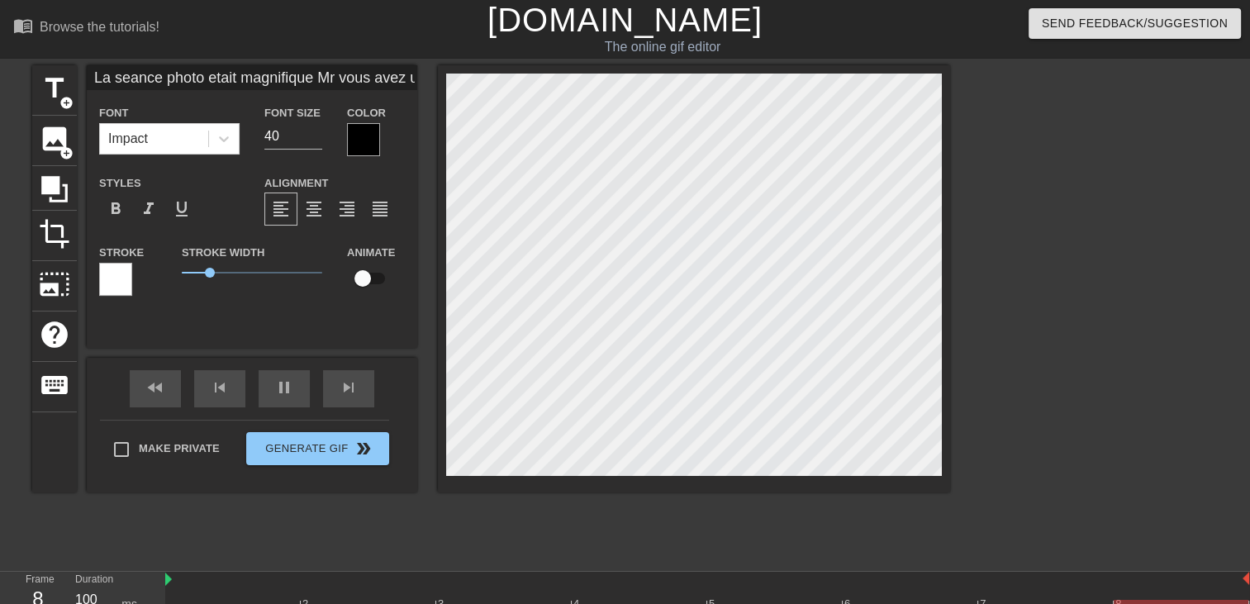
type input "La seance photo etait magnifique Mr vous avez une fil"
type textarea "La seance photo etait magnifique Mr vous avez une fil"
type input "La seance photo etait magnifique Mr vous avez une fill"
type textarea "La seance photo etait magnifique Mr vous avez une fill"
type input "La seance photo etait magnifique Mr vous avez une fille"
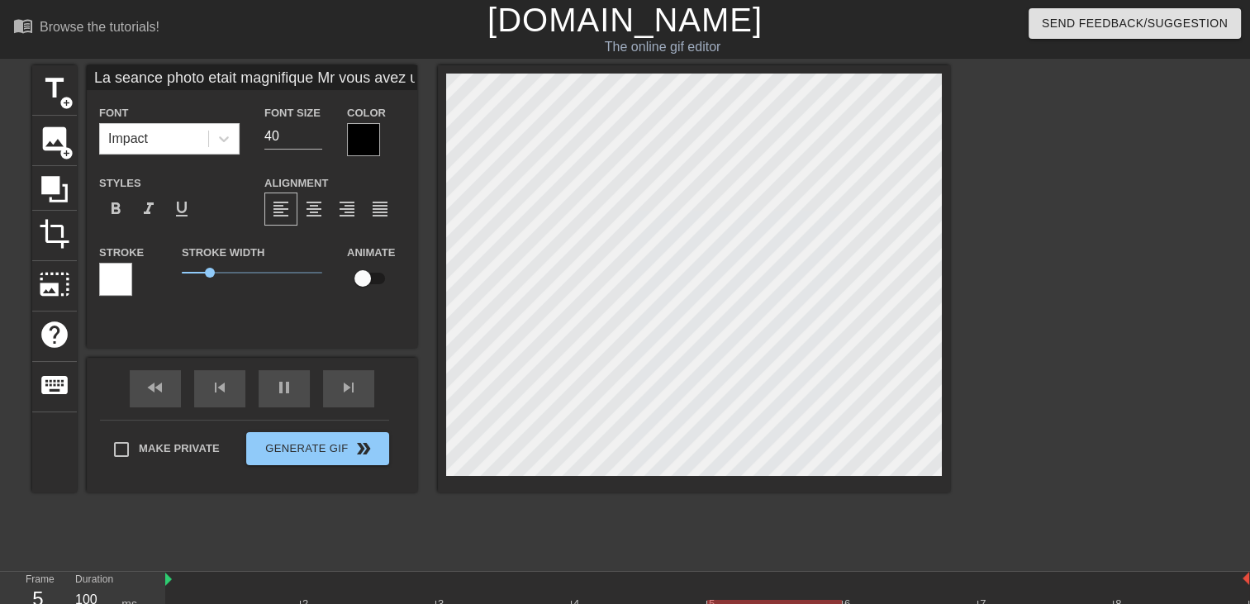
type textarea "La seance photo etait magnifique Mr vous avez une fille"
type input "La seance photo etait magnifique Mr vous avez une fille"
type textarea "La seance photo etait magnifique Mr vous avez une fille"
type input "La seance photo etait magnifique Mr vous avez une fille c"
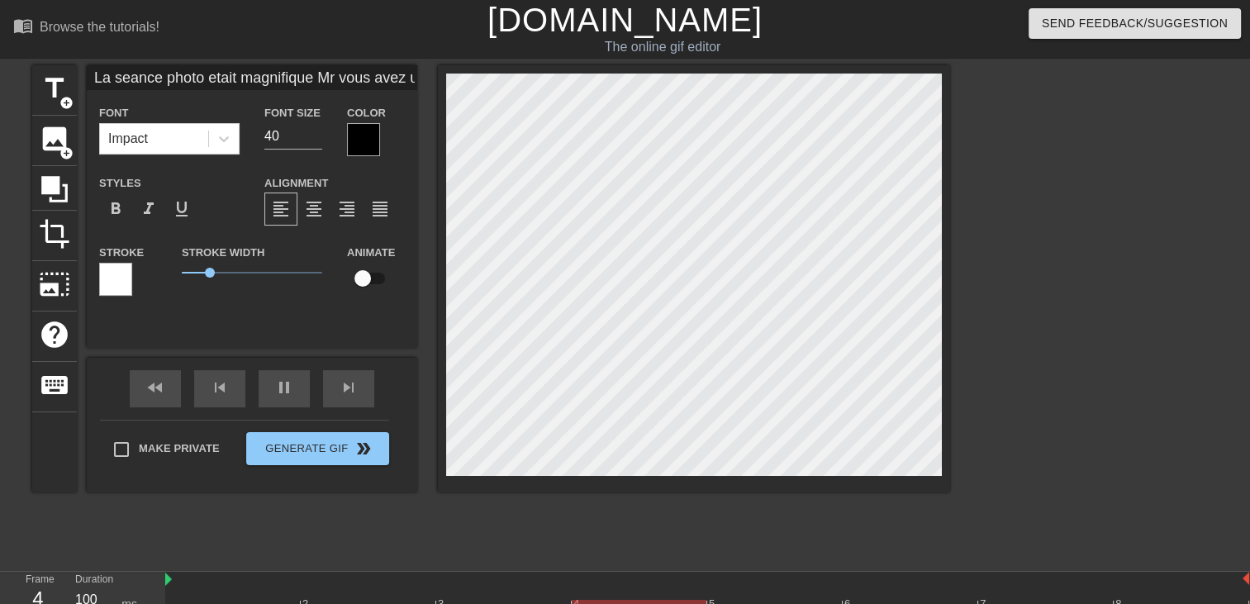
type textarea "La seance photo etait magnifique Mr vous avez une fille c"
type input "La seance photo etait magnifique Mr vous avez une fille c'"
type textarea "La seance photo etait magnifique Mr vous avez une fille c'"
type input "La seance photo etait magnifique Mr vous avez une fille c'e"
type textarea "La seance photo etait magnifique Mr vous avez une fille c'e"
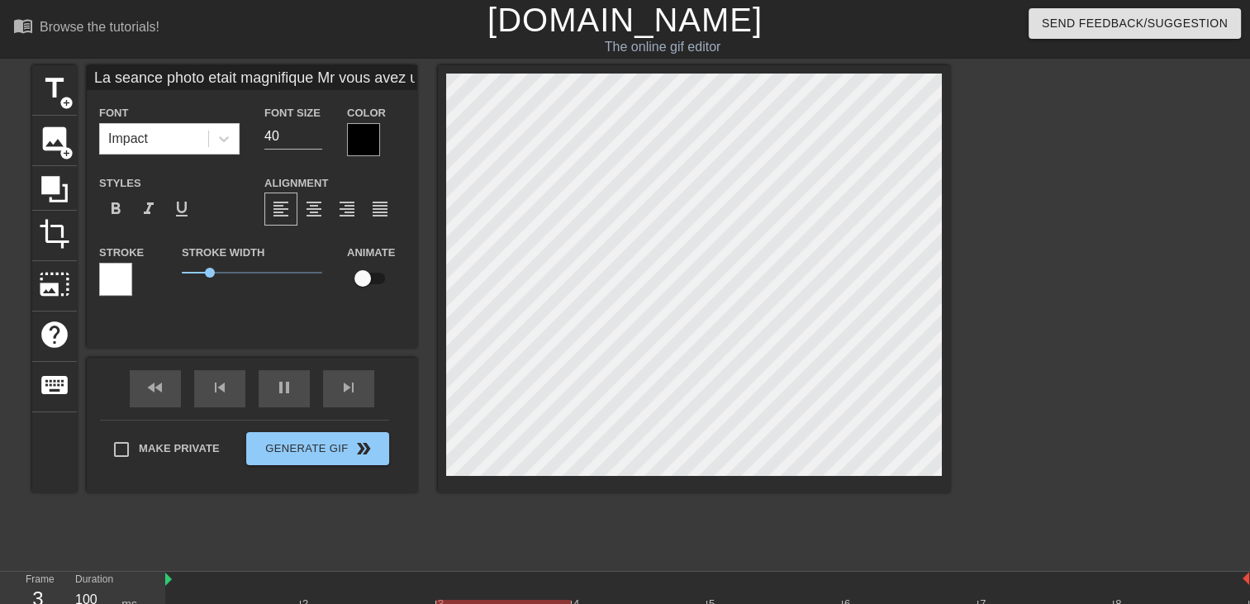
type input "La seance photo etait magnifique Mr vous avez une fille c'es"
type textarea "La seance photo etait magnifique Mr vous avez une fille c'es"
type input "La seance photo etait magnifique Mr vous avez une fille c'est"
type textarea "La seance photo etait magnifique Mr vous avez une fille c'est"
type input "La seance photo etait magnifique Mr vous avez une fille c'est"
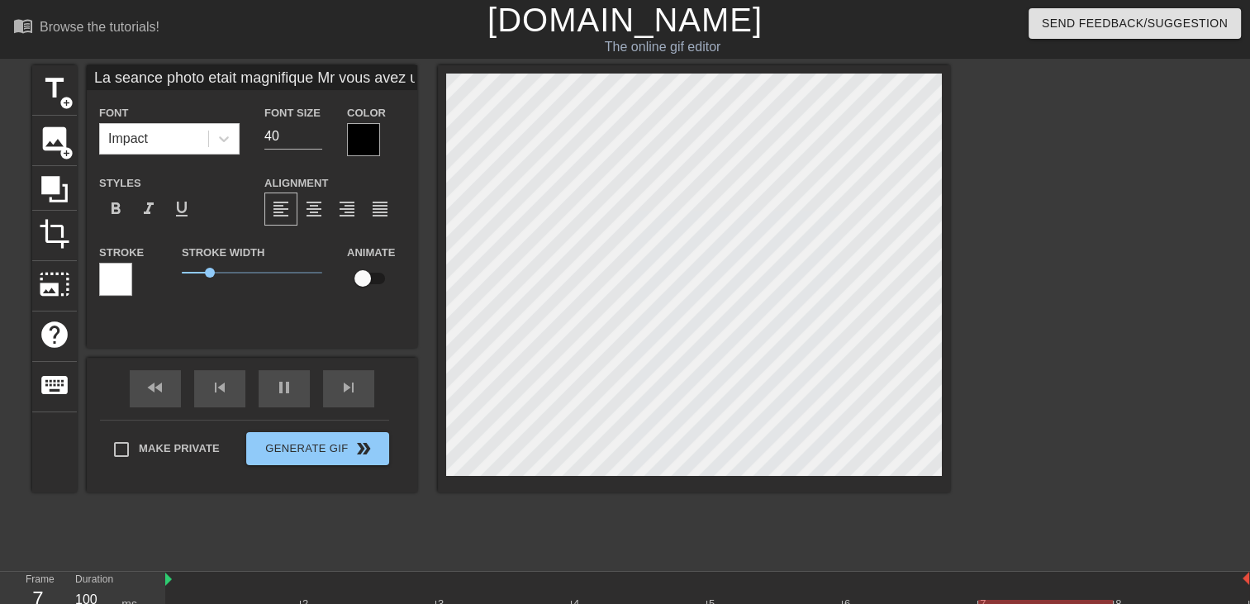
type textarea "La seance photo etait magnifique Mr vous avez une fille c'est"
type input "La seance photo etait magnifique Mr vous avez une fille c'est u"
type textarea "La seance photo etait magnifique Mr vous avez une fille c'est u"
type input "La seance photo etait magnifique Mr vous avez une fille c'est un"
type textarea "La seance photo etait magnifique Mr vous avez une fille c'est un"
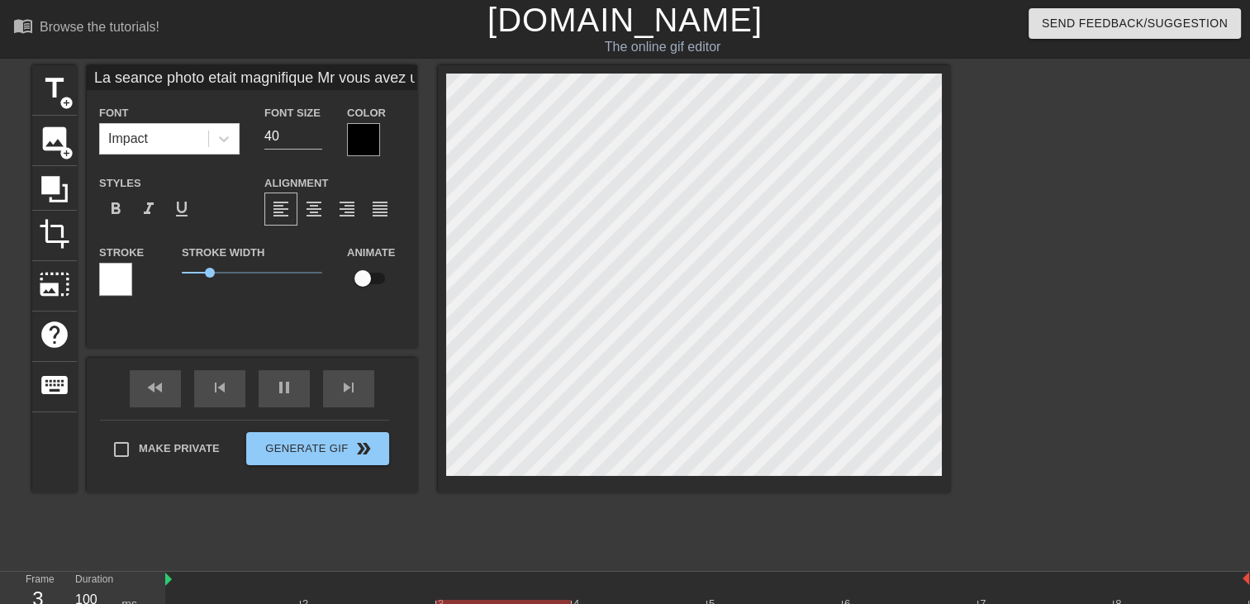
type input "La seance photo etait magnifique Mr vous avez une fille c'est un"
type textarea "La seance photo etait magnifique Mr vous avez une fille c'est un"
type input "La seance photo etait magnifique Mr vous avez une fille c'est unb"
type textarea "La seance photo etait magnifique Mr vous avez une fille c'est un b"
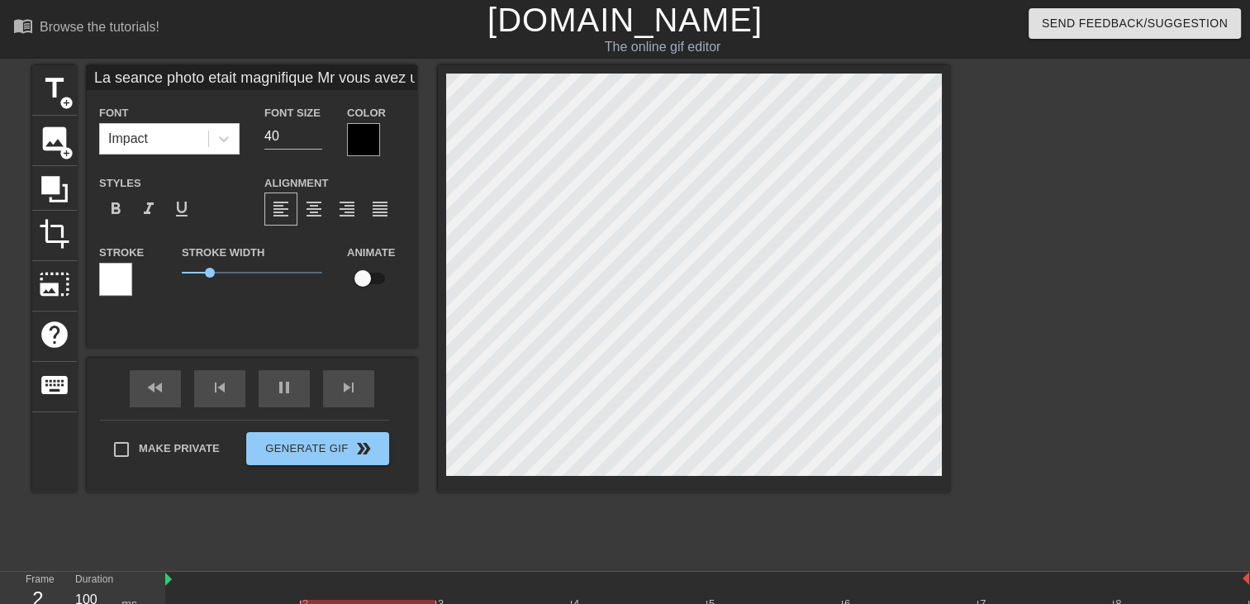
type input "La seance photo etait magnifique Mr vous avez une fille c'est unbi"
type textarea "La seance photo etait magnifique Mr vous avez une fille c'est un bi"
type input "La seance photo etait magnifique Mr vous avez une fille c'est unbij"
type textarea "La seance photo etait magnifique Mr vous avez une fille c'est un bij"
type input "La seance photo etait magnifique Mr vous avez une fille c'est unbijo"
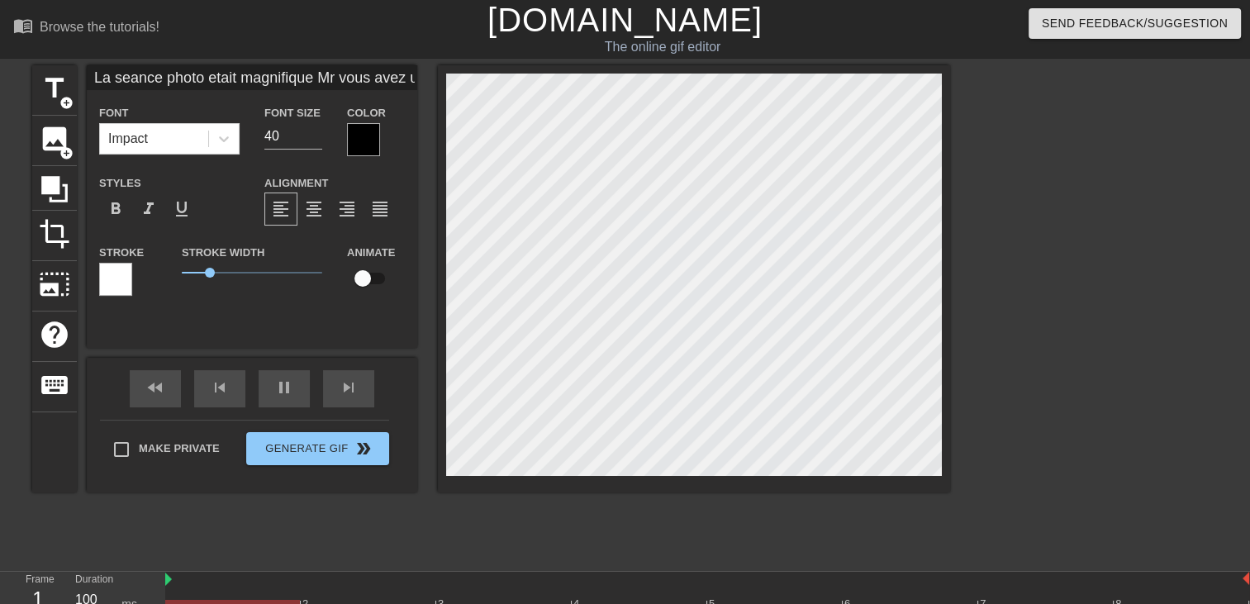
type textarea "La seance photo etait magnifique Mr vous avez une fille c'est un bijo"
type input "La seance photo etait magnifique Mr vous avez une fille c'est unbijou"
type textarea "La seance photo etait magnifique Mr vous avez une fille c'est un bijou"
type input "La seance photo etait magnifique Mr vous avez une fille c'est unbijou"
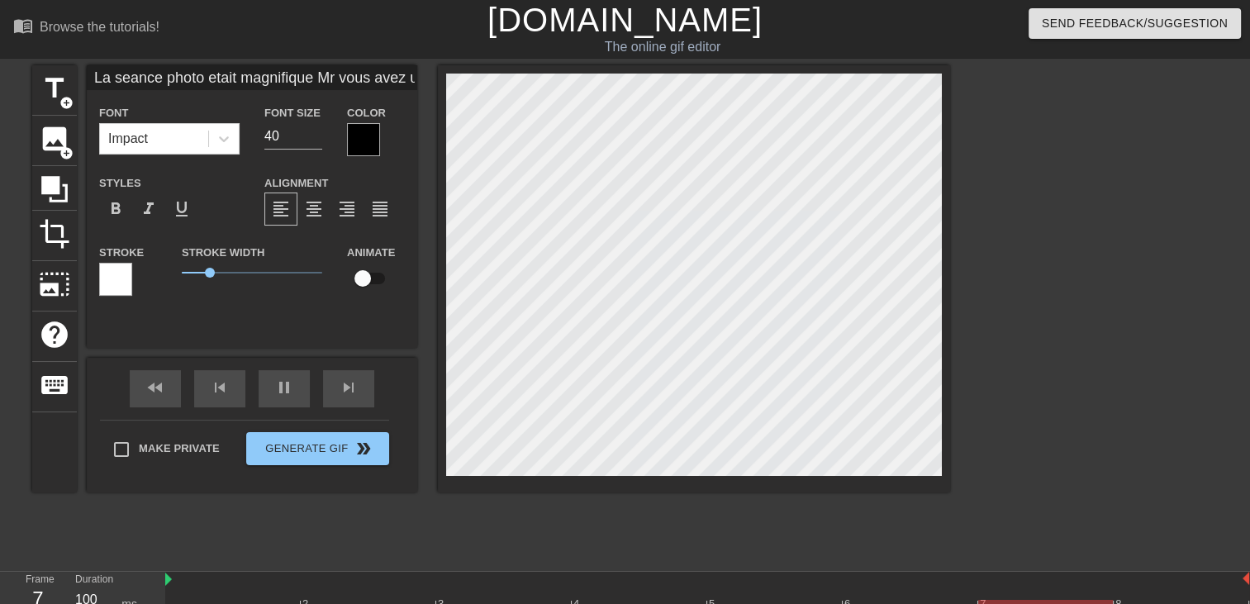
type textarea "La seance photo etait magnifique Mr vous avez une fille c'est un bijou"
type input "La seance photo etait magnifique Mr vous avez une fille c'est unbijou"
type textarea "La seance photo etait magnifique Mr vous avez une fille c'est un bijou"
type input "La seance photo etait magnifique Mr vous avez une fille c'est unbijou q"
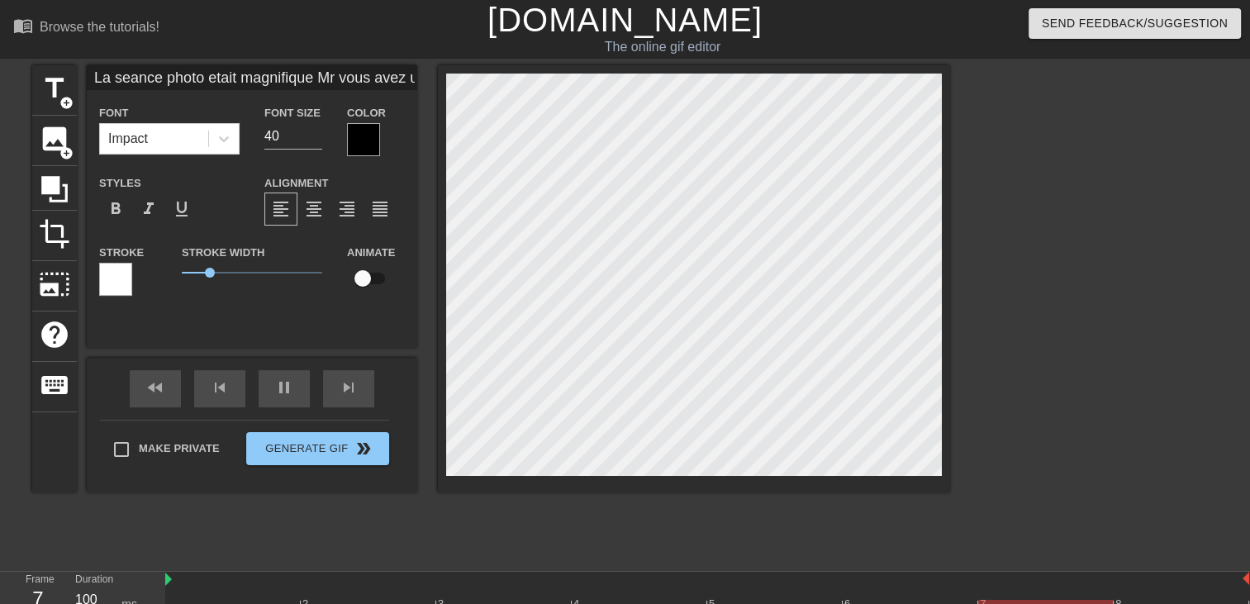
type textarea "La seance photo etait magnifique Mr vous avez une fille c'est un bijou q"
type input "La seance photo etait magnifique Mr vous avez une fille c'est unbijou qu"
type textarea "La seance photo etait magnifique Mr vous avez une fille c'est un bijou qu"
type input "La seance photo etait magnifique Mr vous avez une fille c'est unbijou qua"
type textarea "La seance photo etait magnifique Mr vous avez une fille c'est un bijou qua"
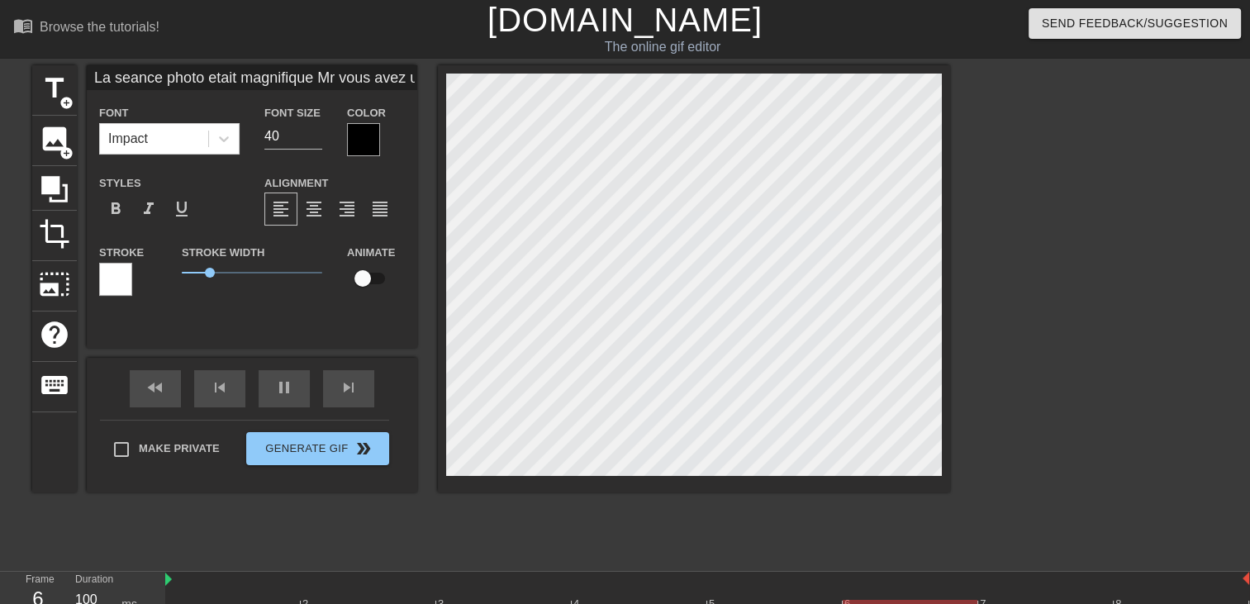
type input "La seance photo etait magnifique Mr vous avez une fille c'est unbijou quan"
type textarea "La seance photo etait magnifique Mr vous avez une fille c'est un bijou quan"
type input "La seance photo etait magnifique Mr vous avez une fille c'est unbijou qua"
type textarea "La seance photo etait magnifique Mr vous avez une fille c'est un bijou qua"
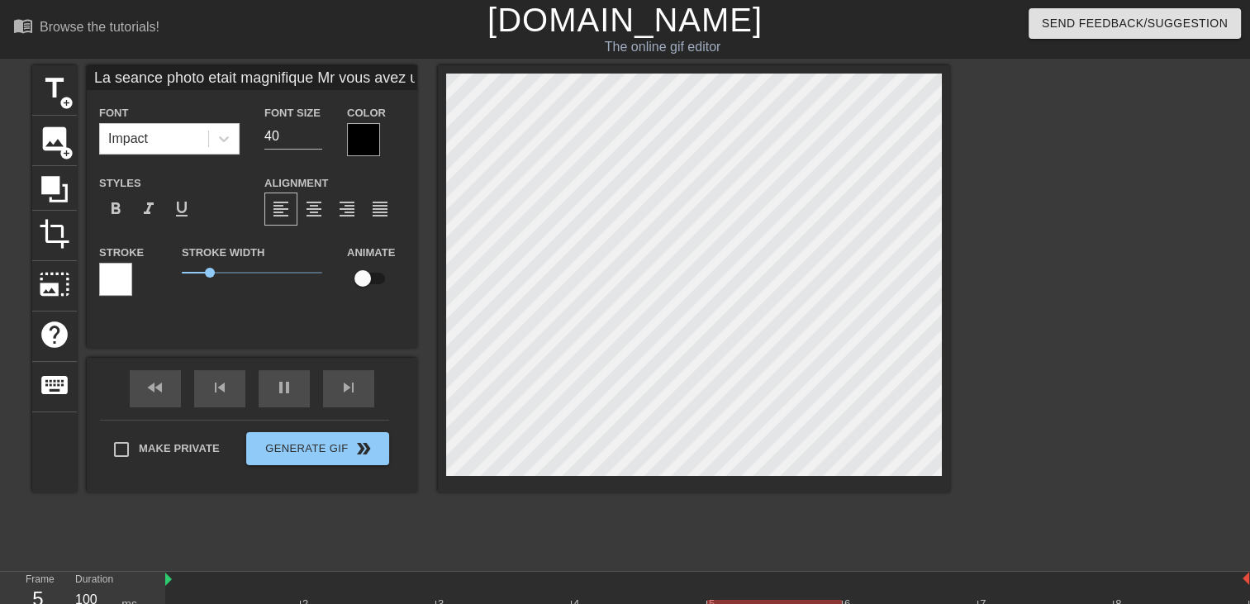
type input "La seance photo etait magnifique Mr vous avez une fille c'est unbijou qu"
type textarea "La seance photo etait magnifique Mr vous avez une fille c'est un bijou qu"
type input "La seance photo etait magnifique Mr vous avez une fille c'est unbijou q"
type textarea "La seance photo etait magnifique Mr vous avez une fille c'est un bijou q"
type input "La seance photo etait magnifique Mr vous avez une fille c'est unbijou"
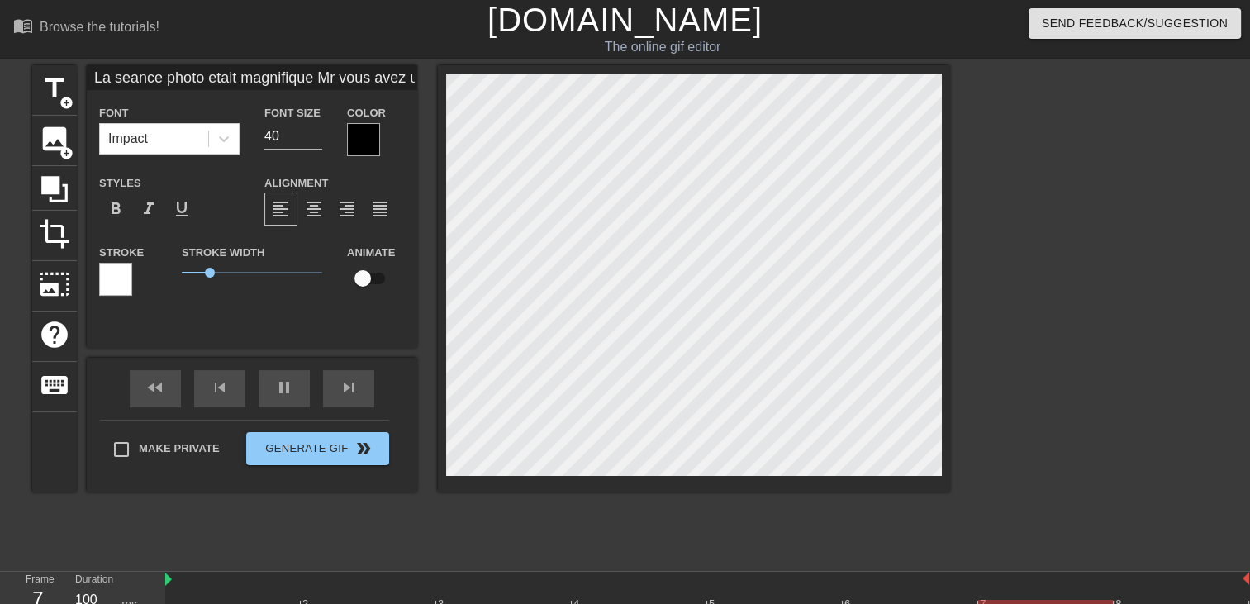
type textarea "La seance photo etait magnifique Mr vous avez une fille c'est un bijou"
type input "La seance photo etait magnifique Mr vous avez une fille c'est unbijou l"
type textarea "La seance photo etait magnifique Mr vous avez une fille c'est un bijou l"
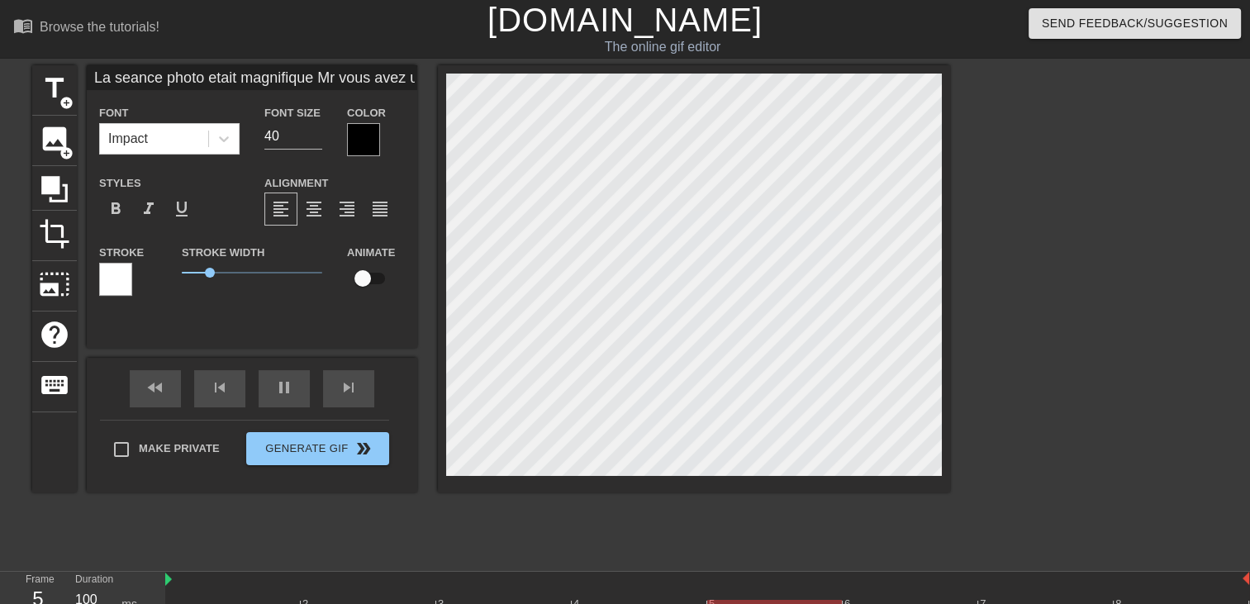
click at [660, 484] on div at bounding box center [694, 278] width 512 height 427
click at [371, 141] on div at bounding box center [363, 139] width 33 height 33
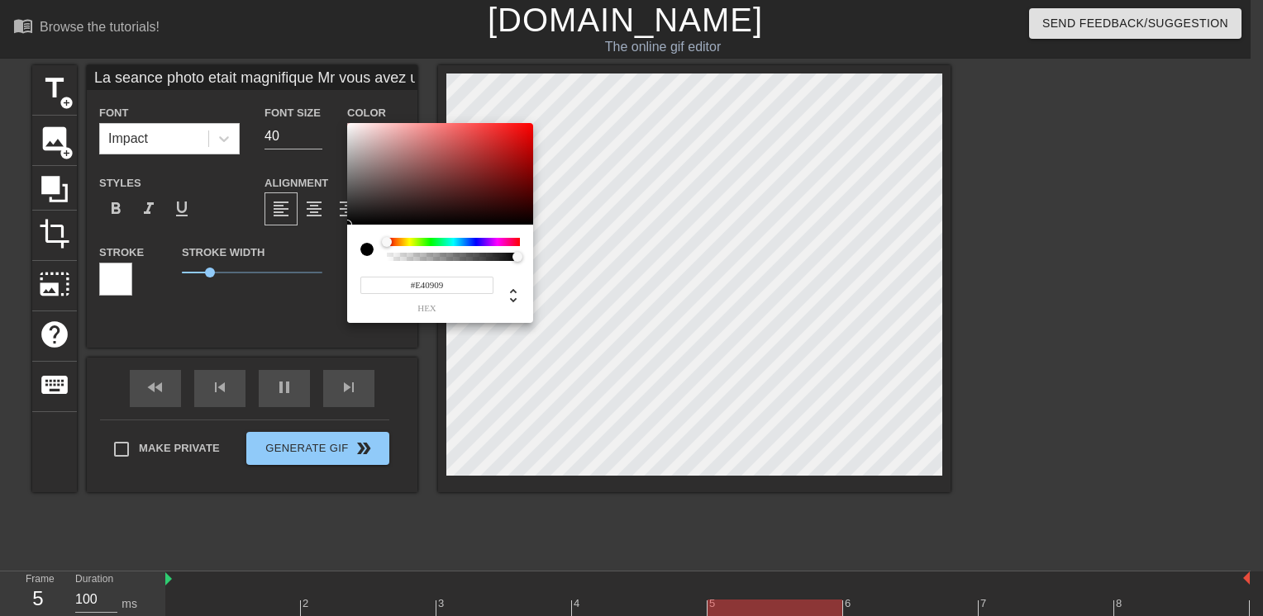
click at [526, 134] on div at bounding box center [440, 174] width 186 height 102
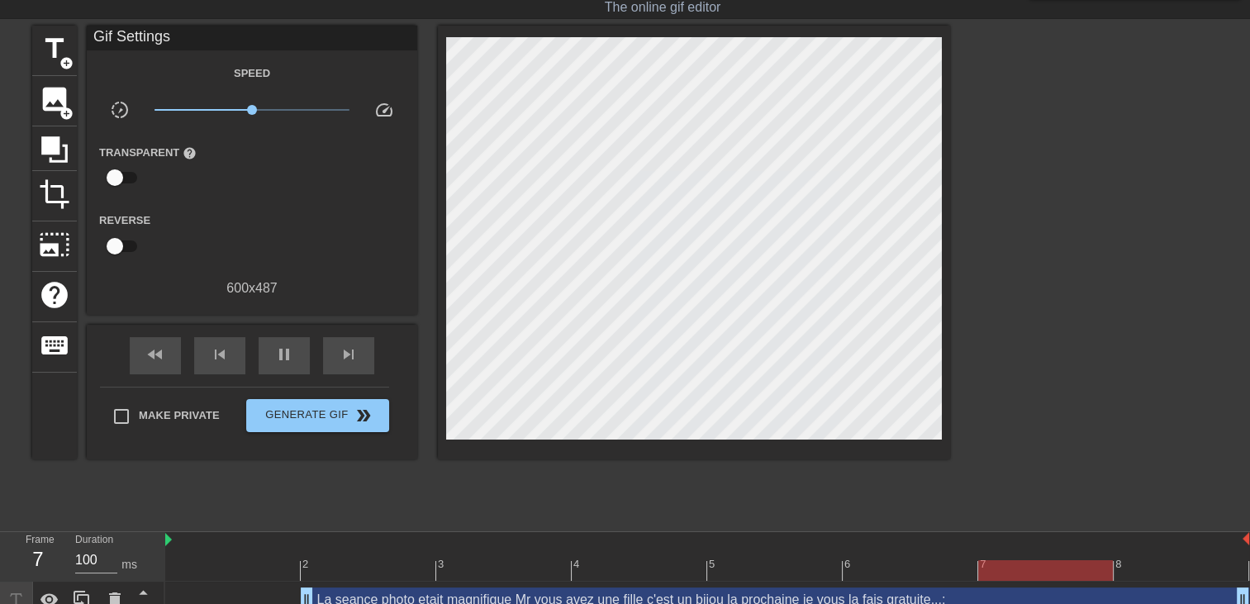
scroll to position [57, 0]
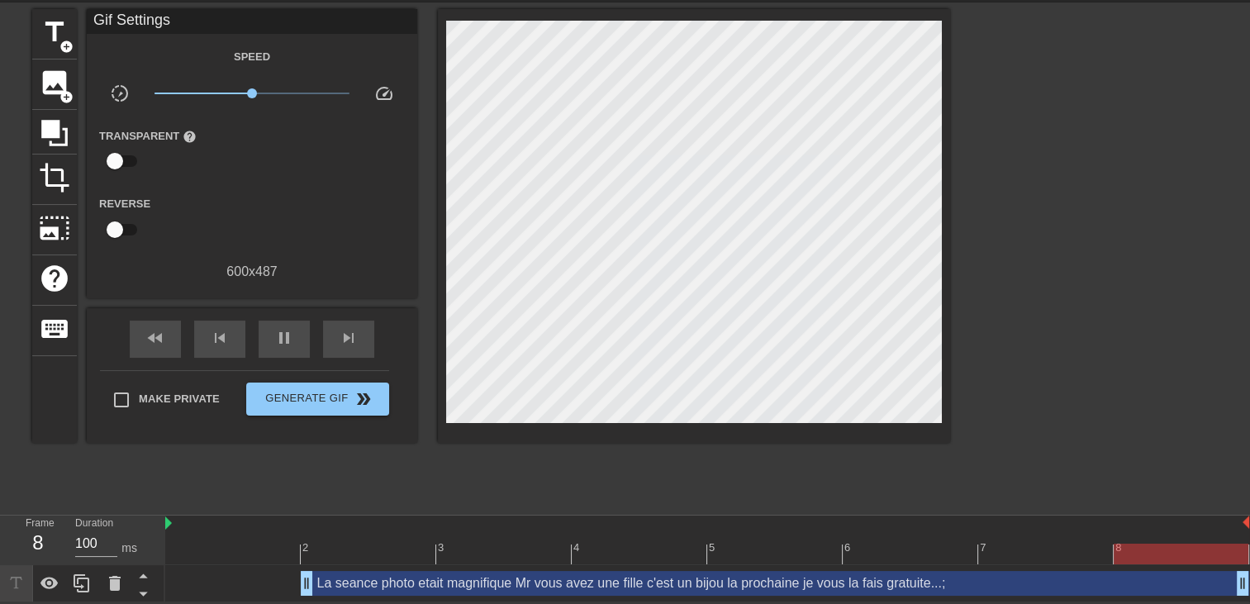
click at [314, 567] on div "La seance photo etait magnifique Mr vous avez une fille c'est un bijou la proch…" at bounding box center [707, 583] width 1084 height 37
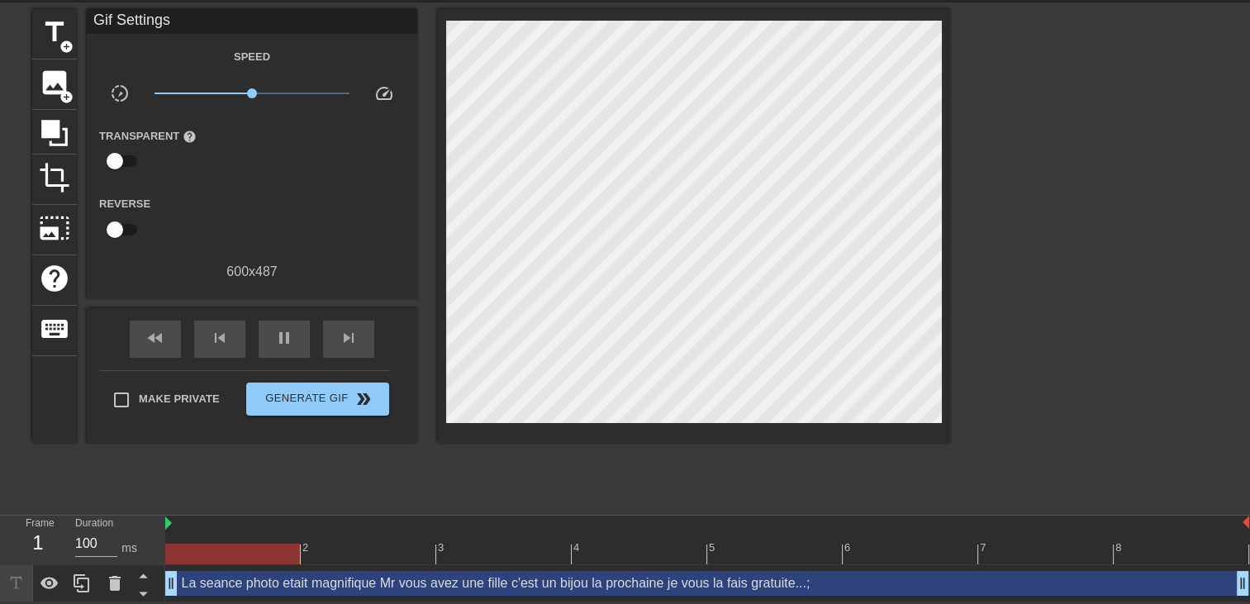
drag, startPoint x: 305, startPoint y: 583, endPoint x: 157, endPoint y: 548, distance: 152.1
click at [157, 548] on div "Frame 1 Duration 100 ms 2 3 4 5 6 7 8 La seance photo etait magnifique Mr vous …" at bounding box center [625, 559] width 1250 height 87
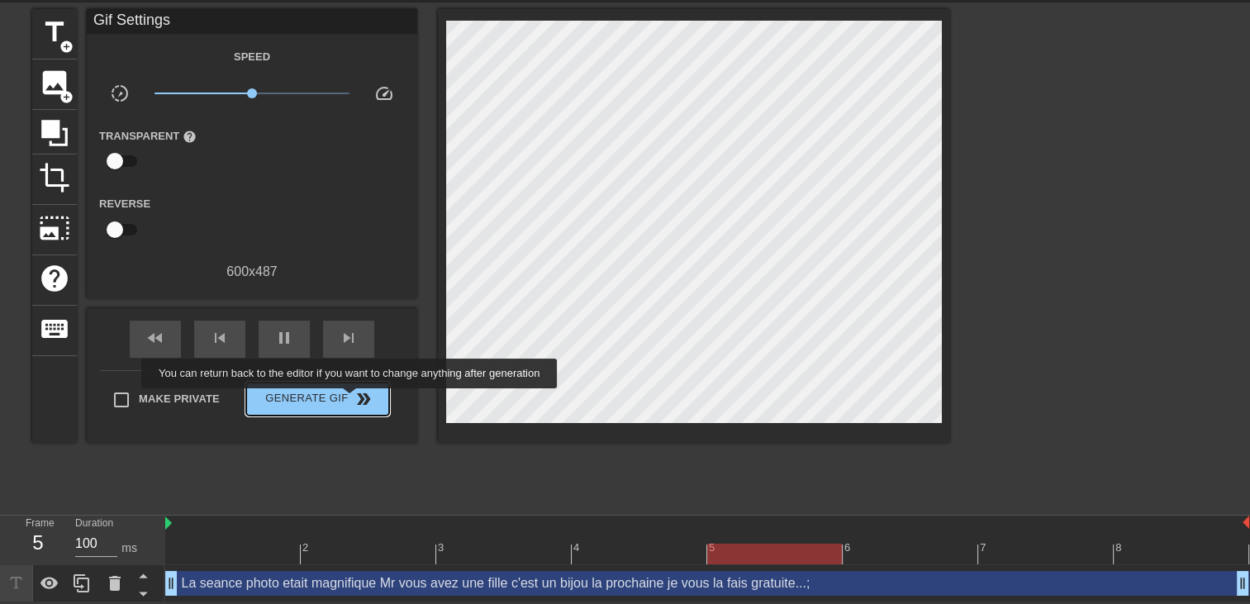
drag, startPoint x: 351, startPoint y: 395, endPoint x: 836, endPoint y: 0, distance: 625.5
click at [354, 394] on span "double_arrow" at bounding box center [364, 399] width 20 height 20
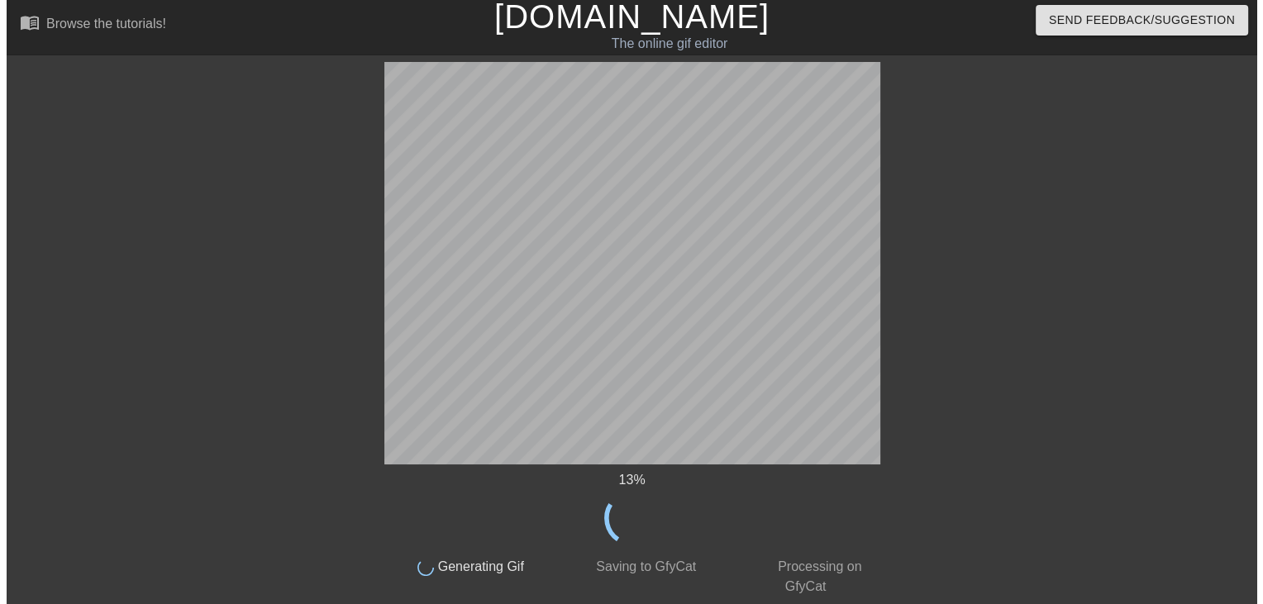
scroll to position [0, 0]
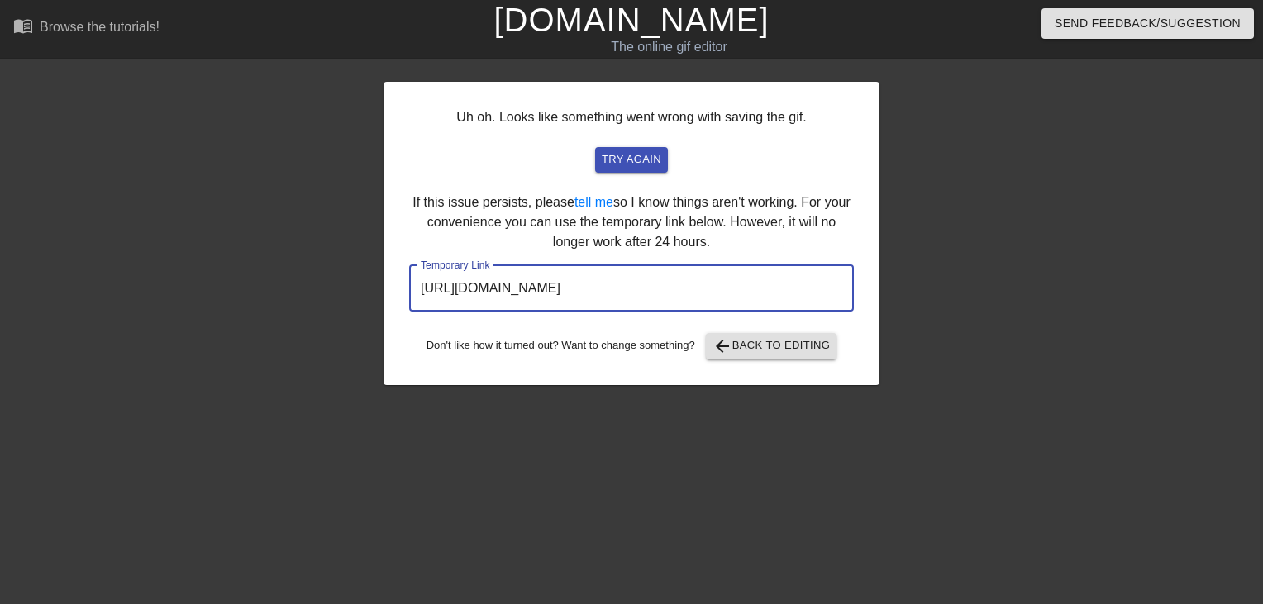
drag, startPoint x: 791, startPoint y: 292, endPoint x: -3, endPoint y: 233, distance: 796.3
click at [0, 233] on html "menu_book Browse the tutorials! Gifntext.com The online gif editor Send Feedbac…" at bounding box center [631, 284] width 1263 height 569
click at [688, 12] on link "[DOMAIN_NAME]" at bounding box center [630, 20] width 275 height 36
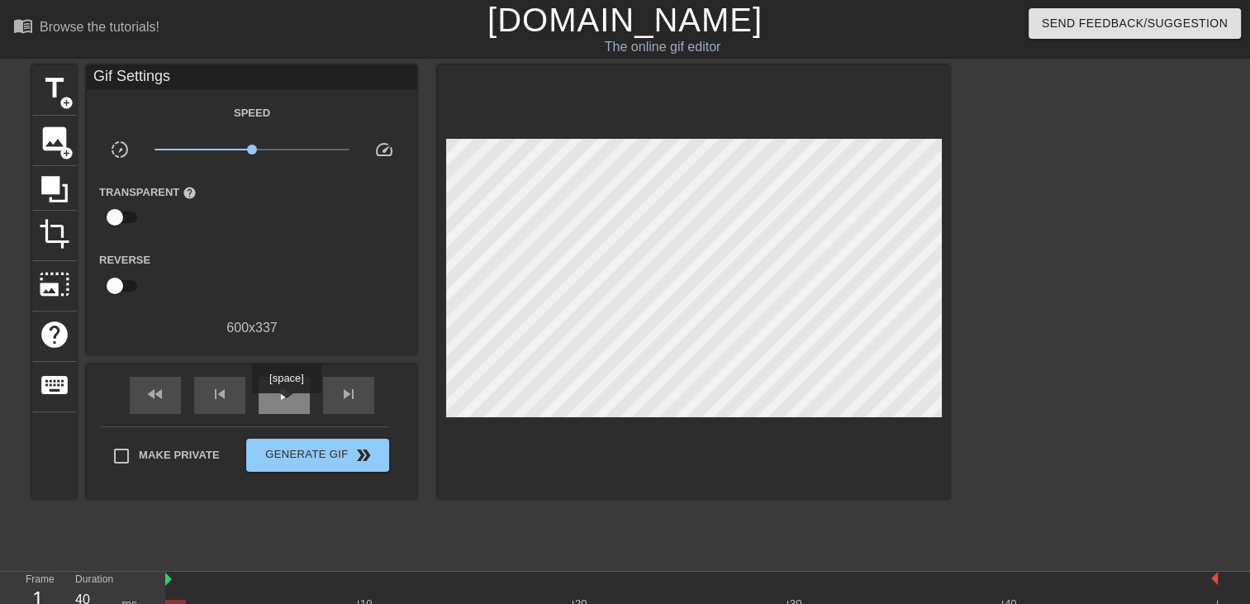
click at [286, 405] on div "play_arrow" at bounding box center [284, 395] width 51 height 37
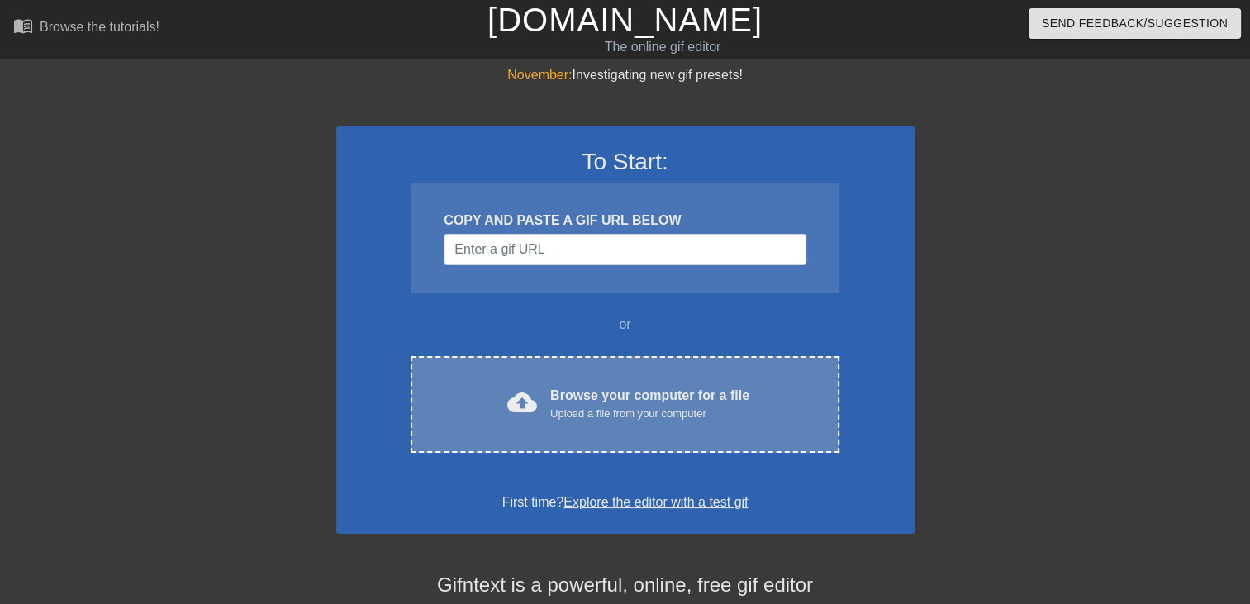
click at [695, 389] on div "Browse your computer for a file Upload a file from your computer" at bounding box center [649, 404] width 199 height 36
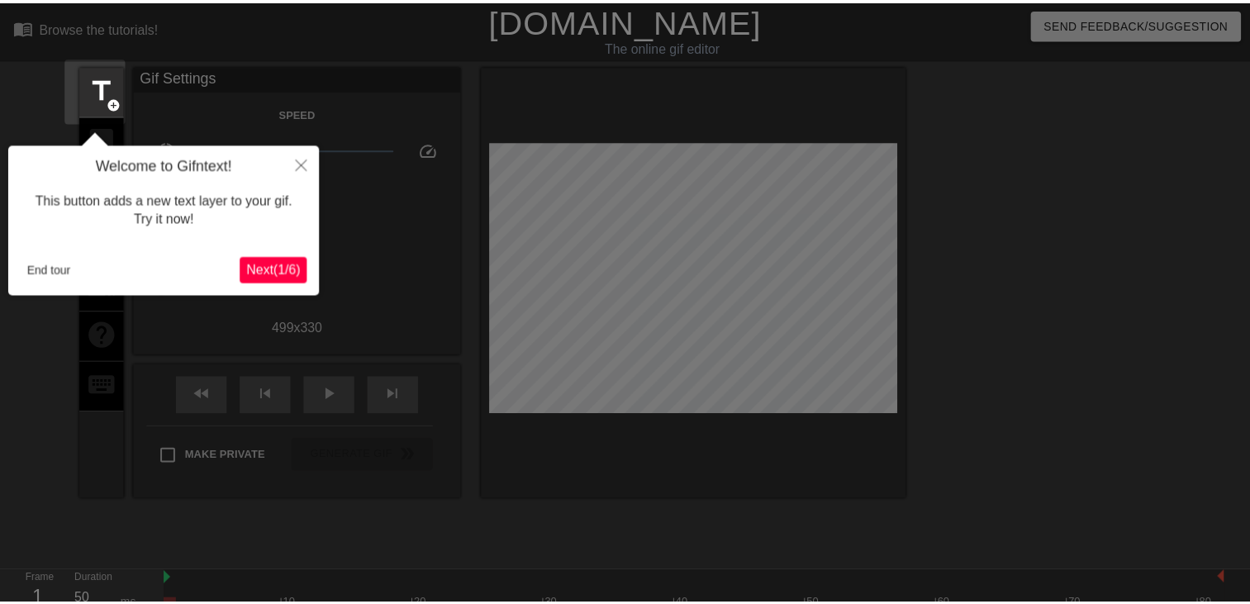
scroll to position [40, 0]
